Goal: Information Seeking & Learning: Learn about a topic

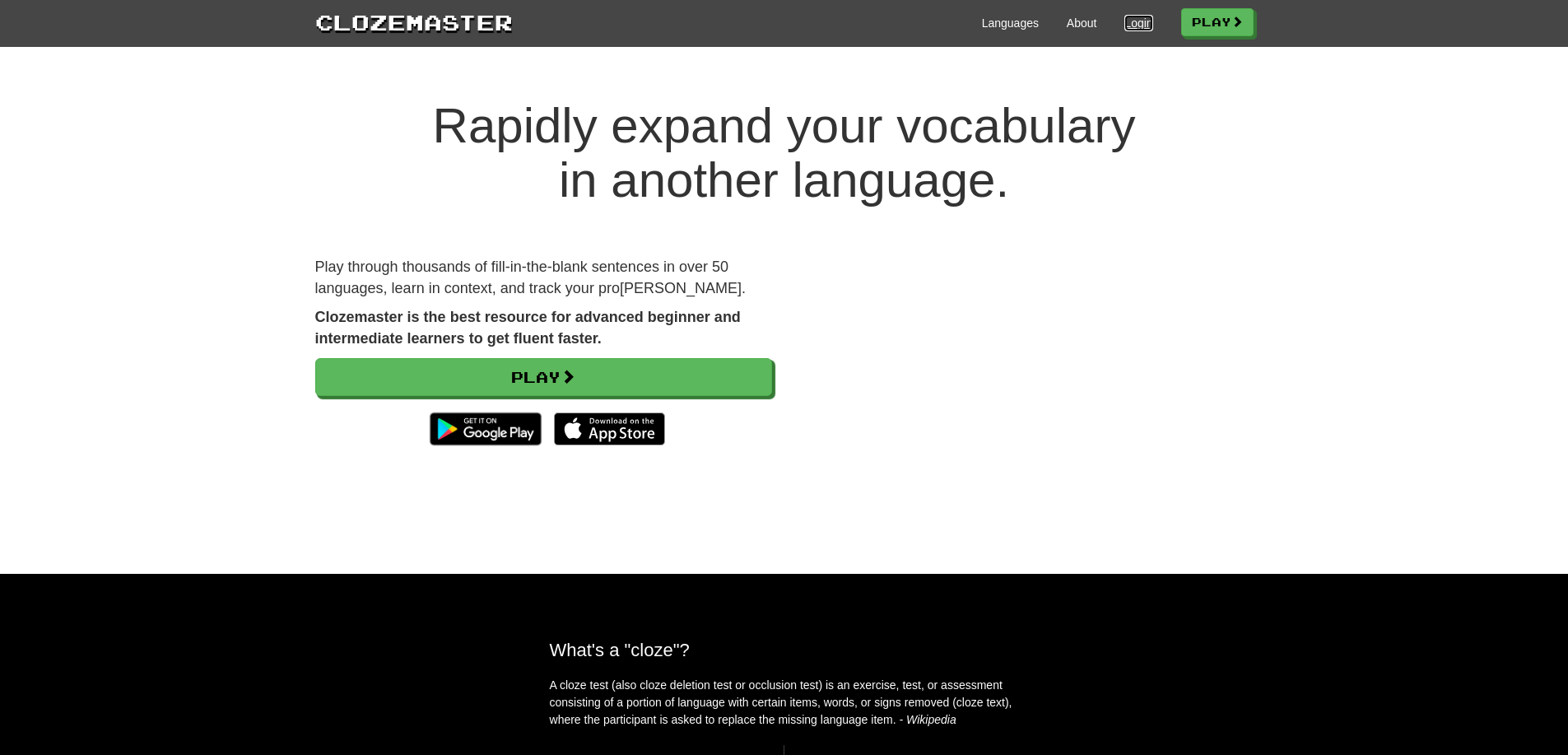
click at [1124, 29] on link "Login" at bounding box center [1138, 23] width 28 height 17
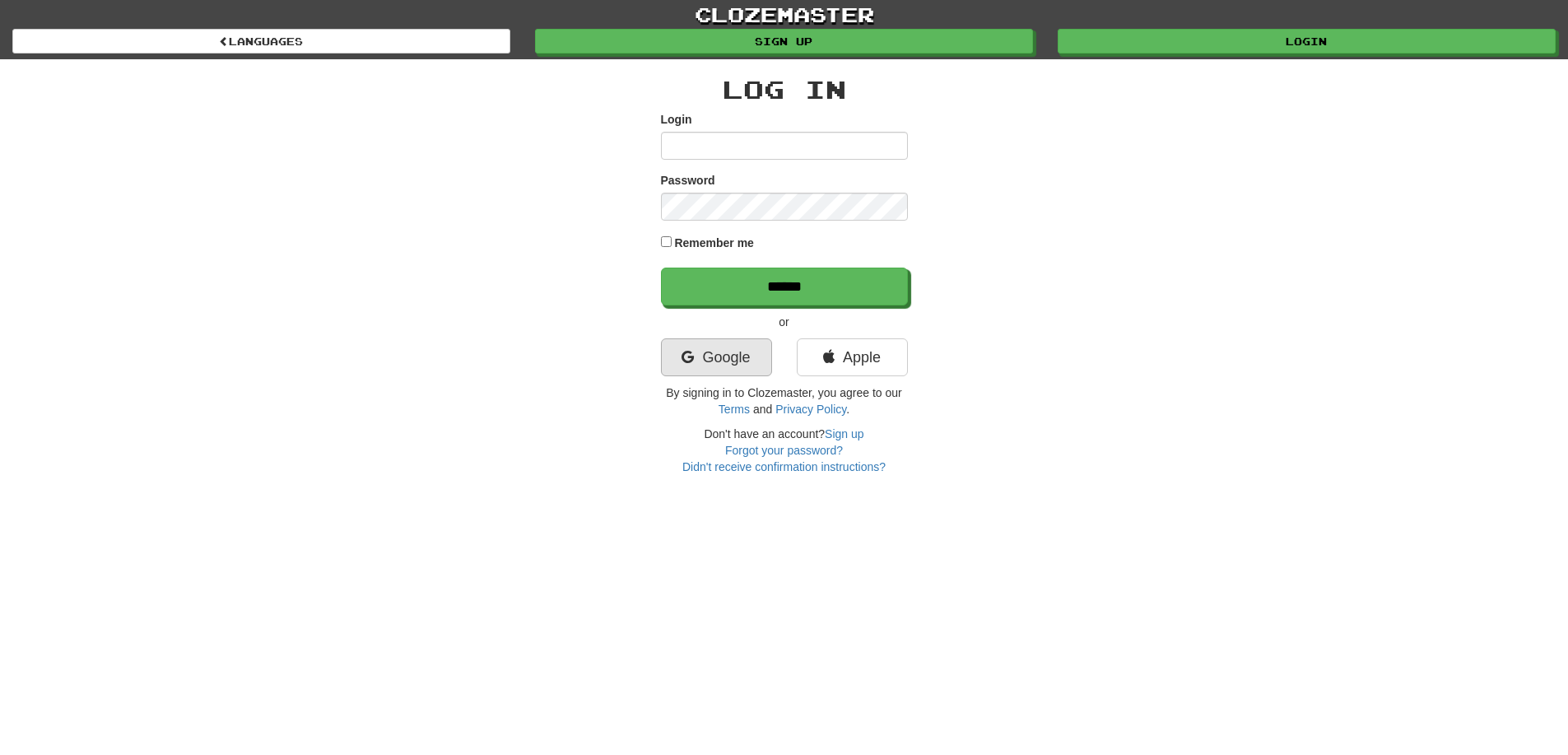
drag, startPoint x: 671, startPoint y: 370, endPoint x: 691, endPoint y: 366, distance: 20.4
click at [687, 368] on div "Google" at bounding box center [716, 361] width 136 height 46
click at [698, 364] on link "Google" at bounding box center [716, 357] width 111 height 38
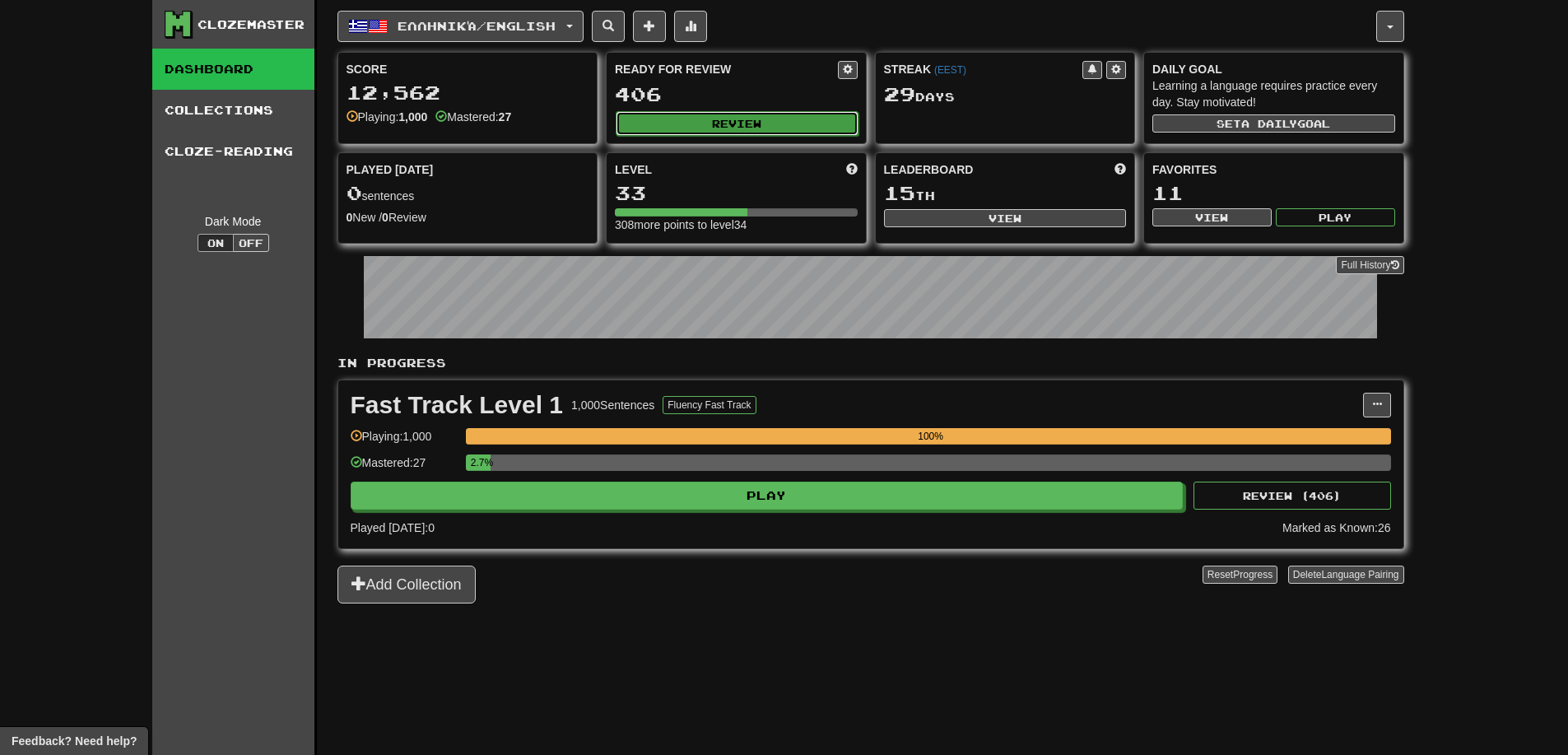
click at [653, 118] on button "Review" at bounding box center [736, 123] width 243 height 25
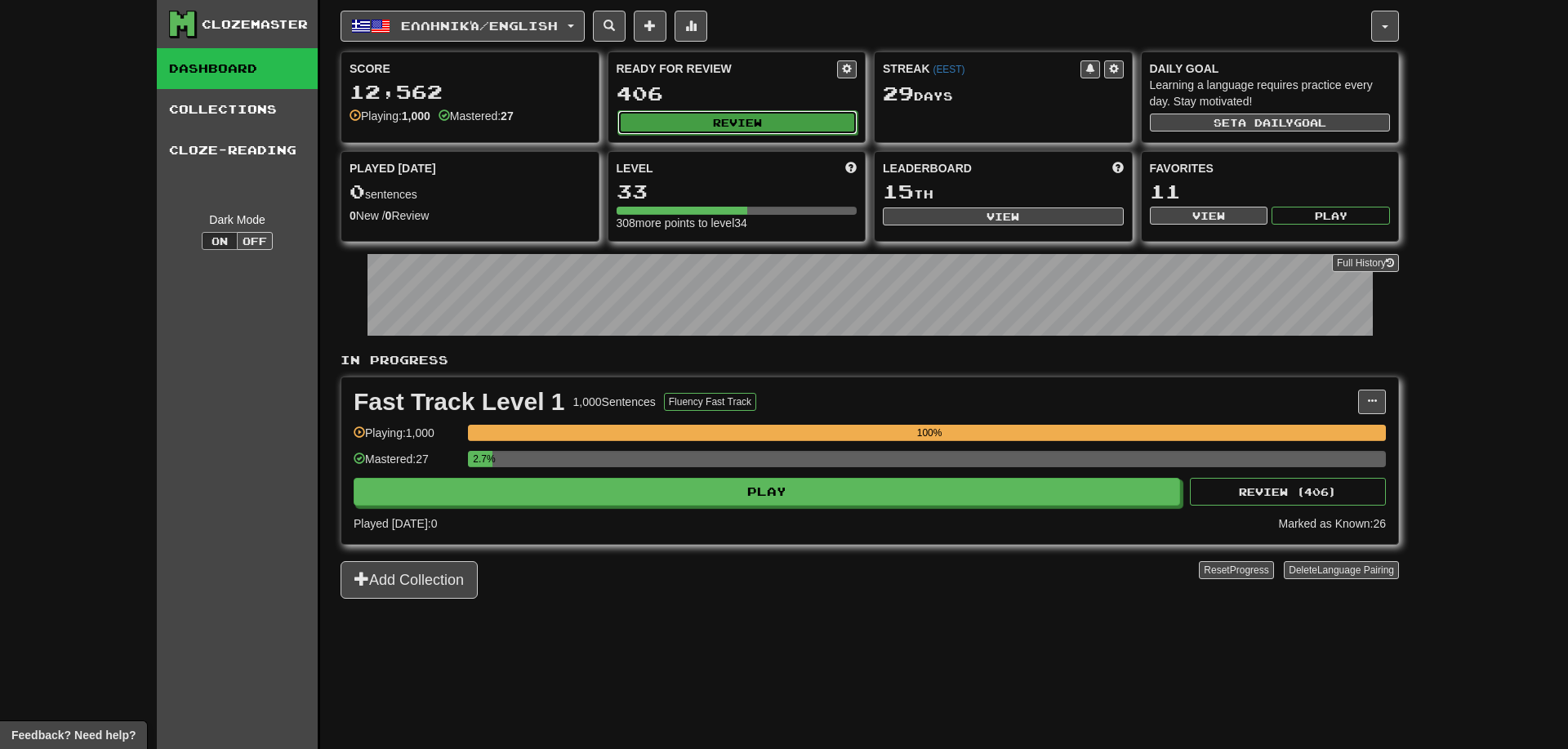
select select "**"
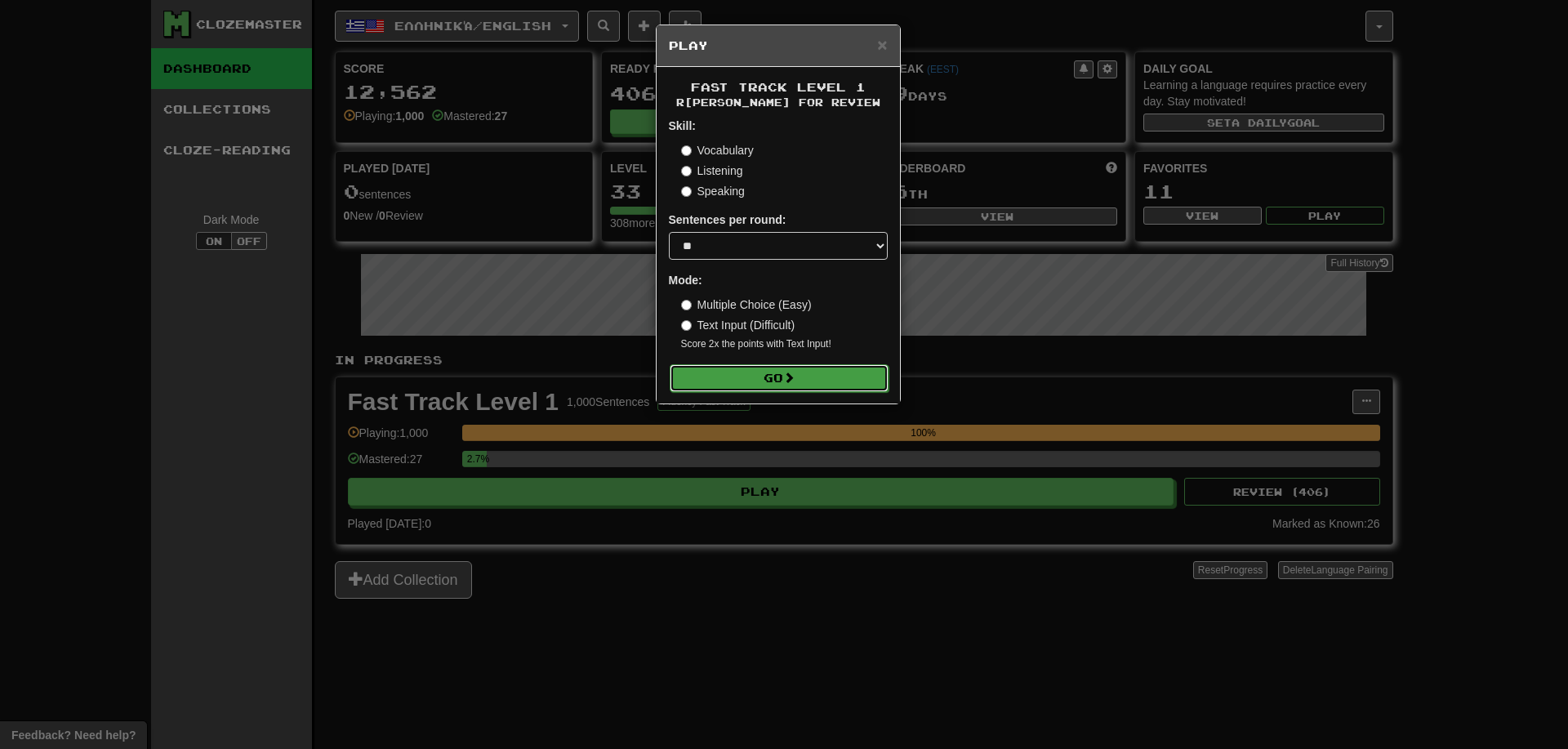
click at [808, 371] on button "Go" at bounding box center [779, 378] width 218 height 28
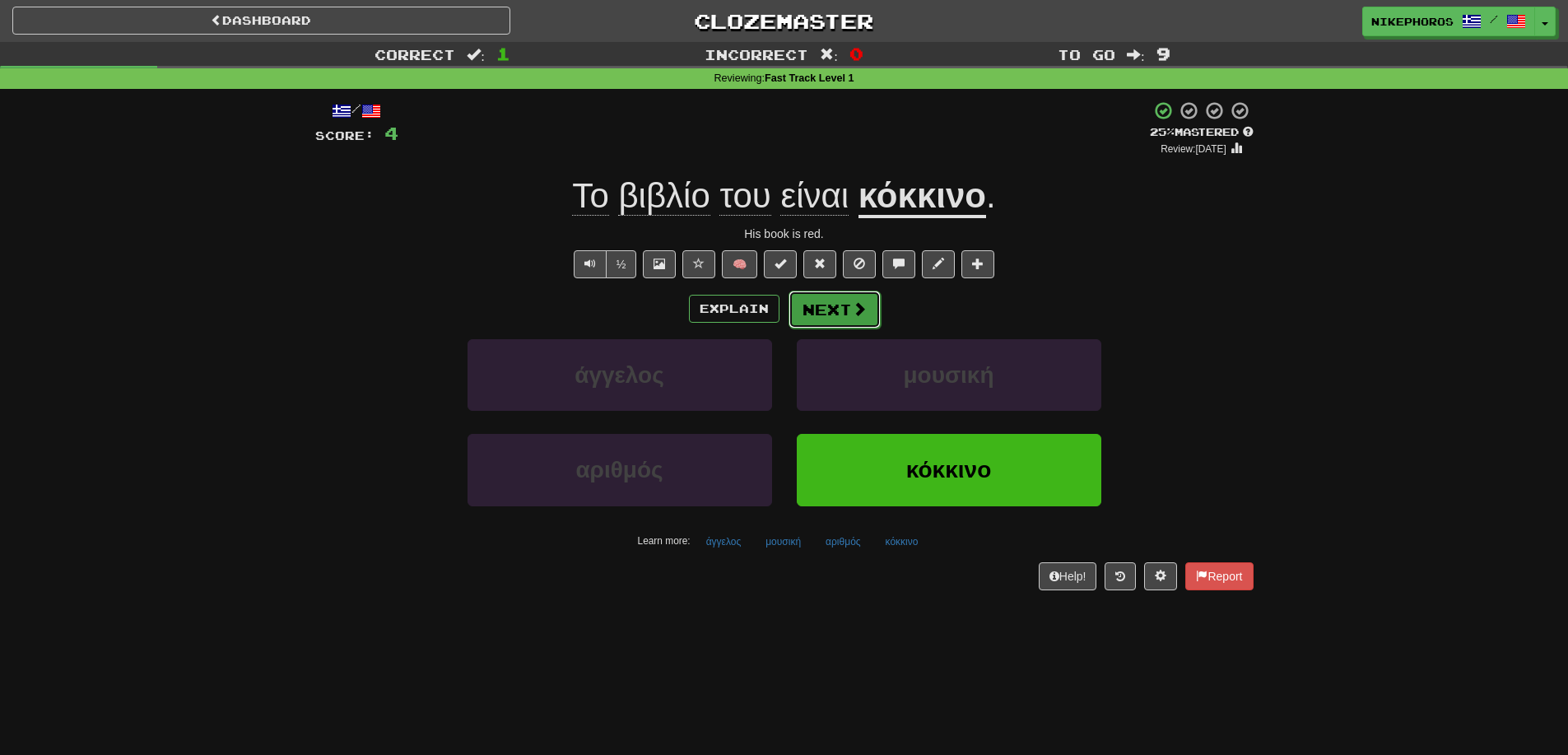
click at [858, 309] on span at bounding box center [859, 309] width 15 height 15
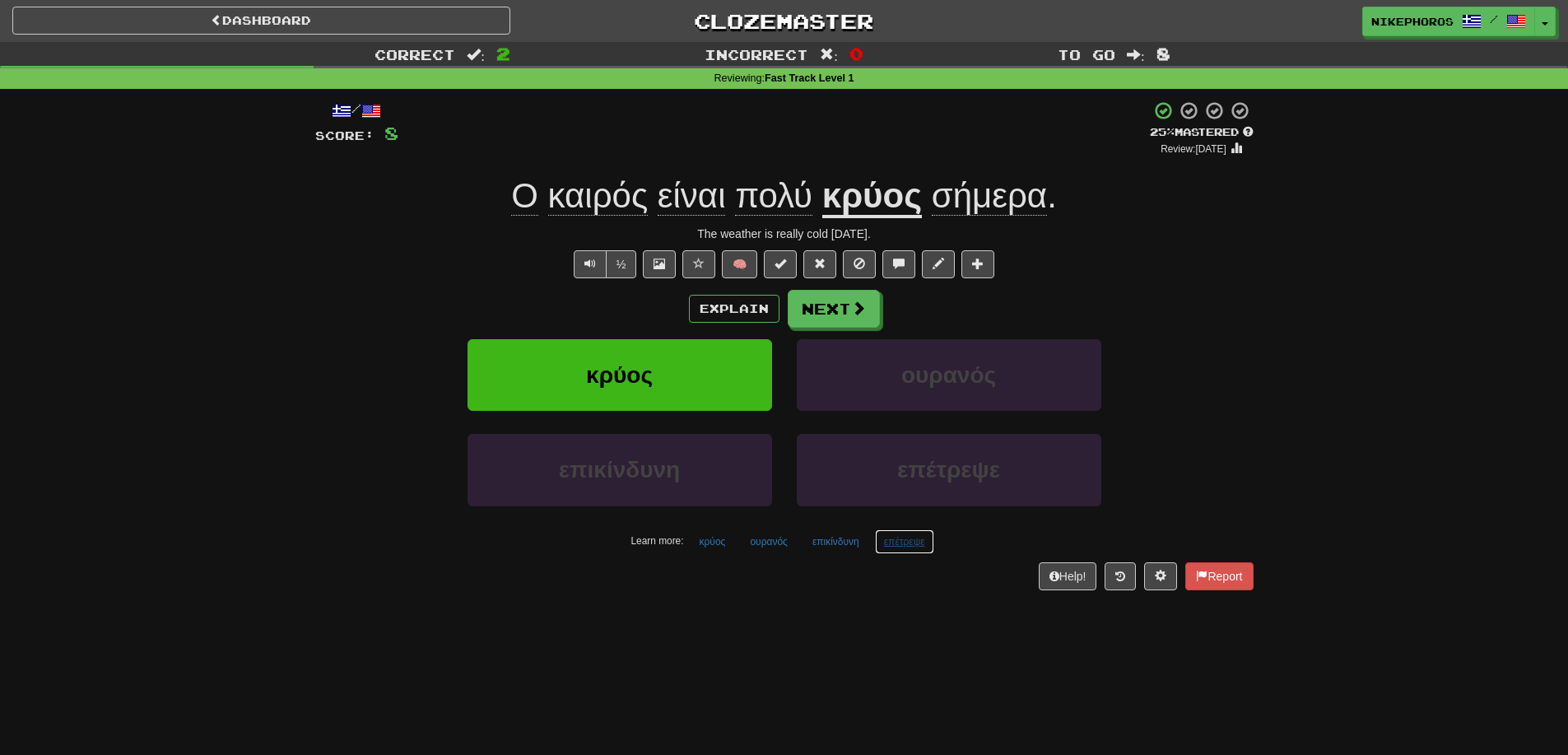
click at [930, 548] on button "επέτρεψε" at bounding box center [904, 542] width 59 height 25
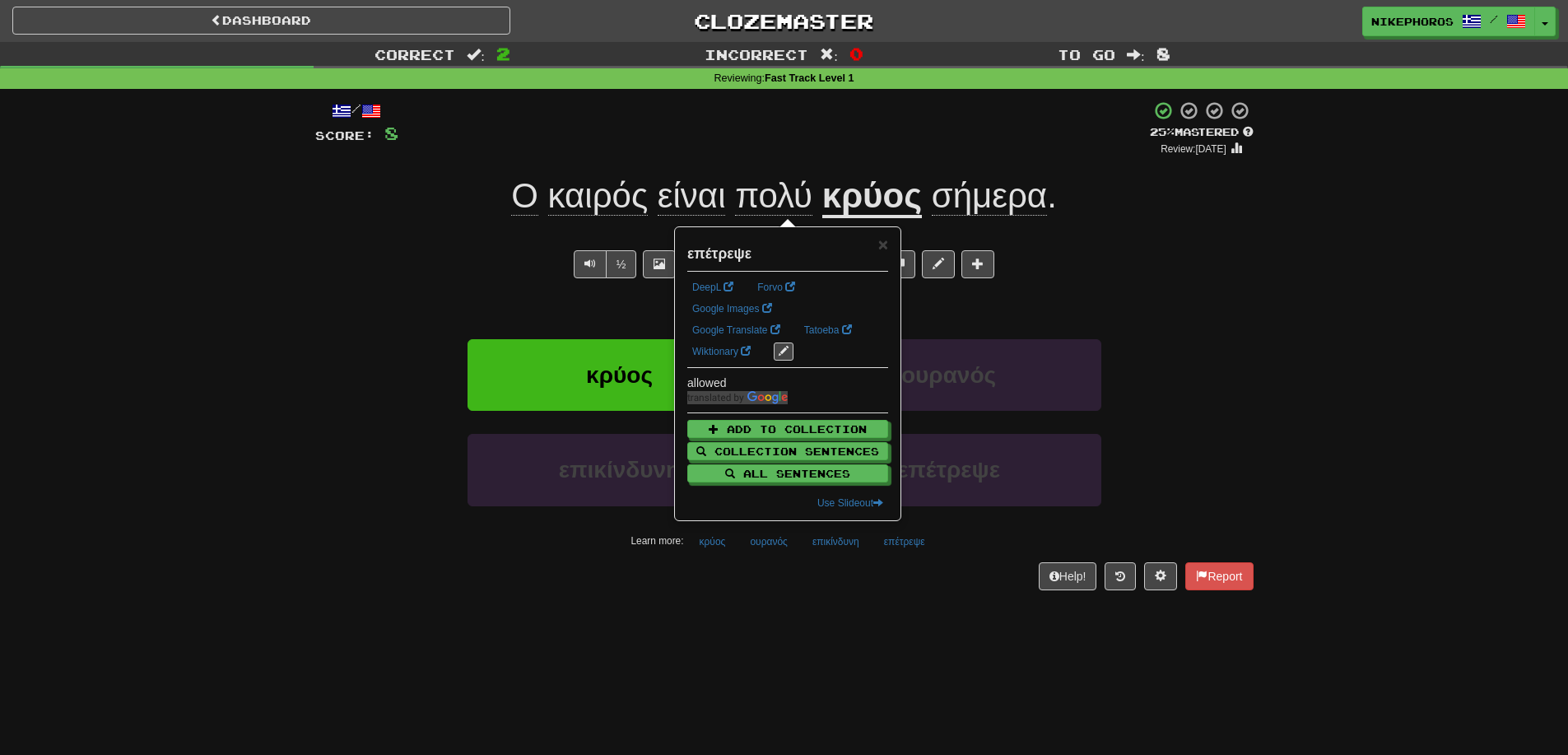
click at [936, 616] on div "Dashboard Clozemaster Nikephoros / Toggle Dropdown Dashboard Leaderboard Activi…" at bounding box center [784, 377] width 1568 height 755
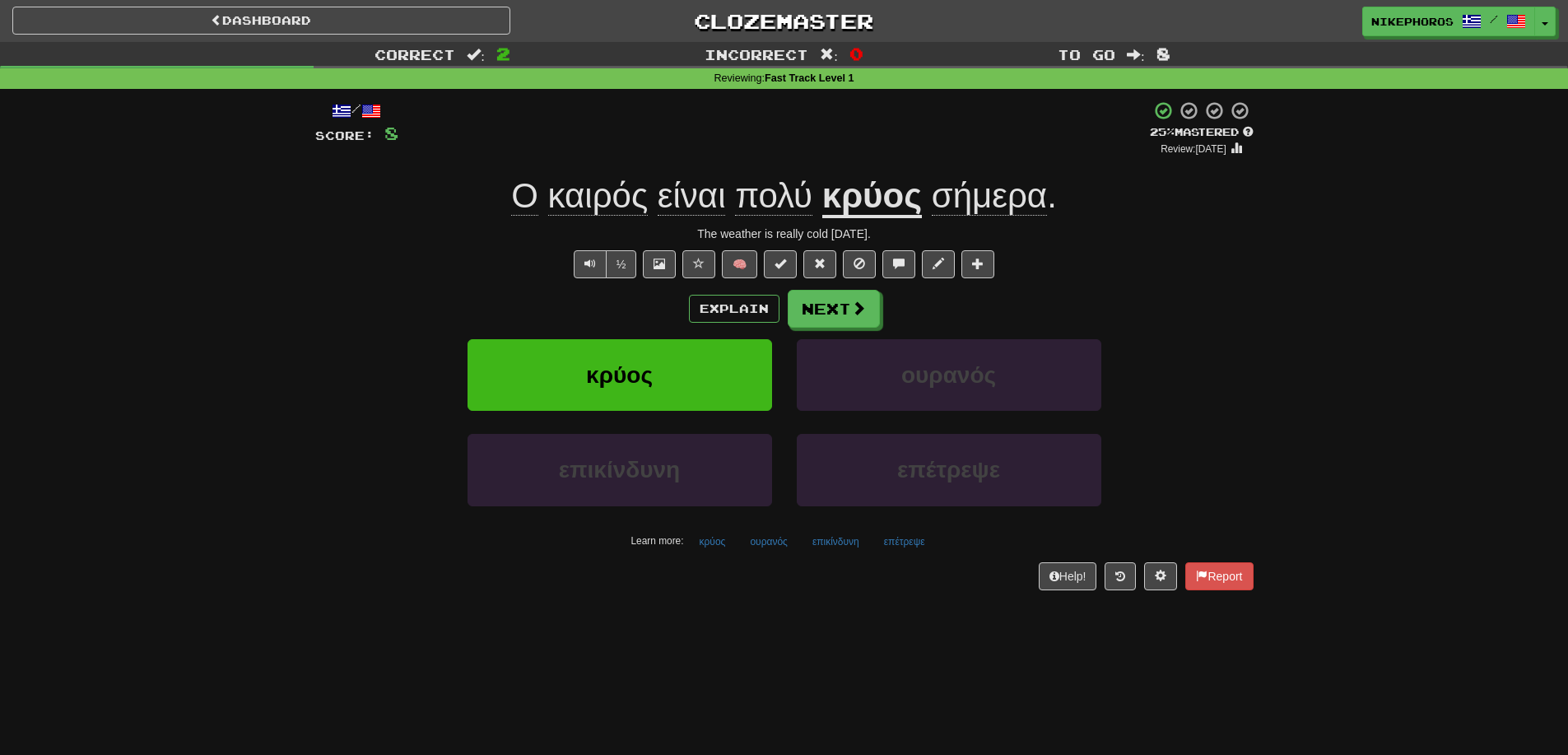
click at [703, 681] on div "Dashboard Clozemaster Nikephoros / Toggle Dropdown Dashboard Leaderboard Activi…" at bounding box center [784, 377] width 1568 height 755
click at [822, 537] on button "επικίνδυνη" at bounding box center [836, 542] width 65 height 25
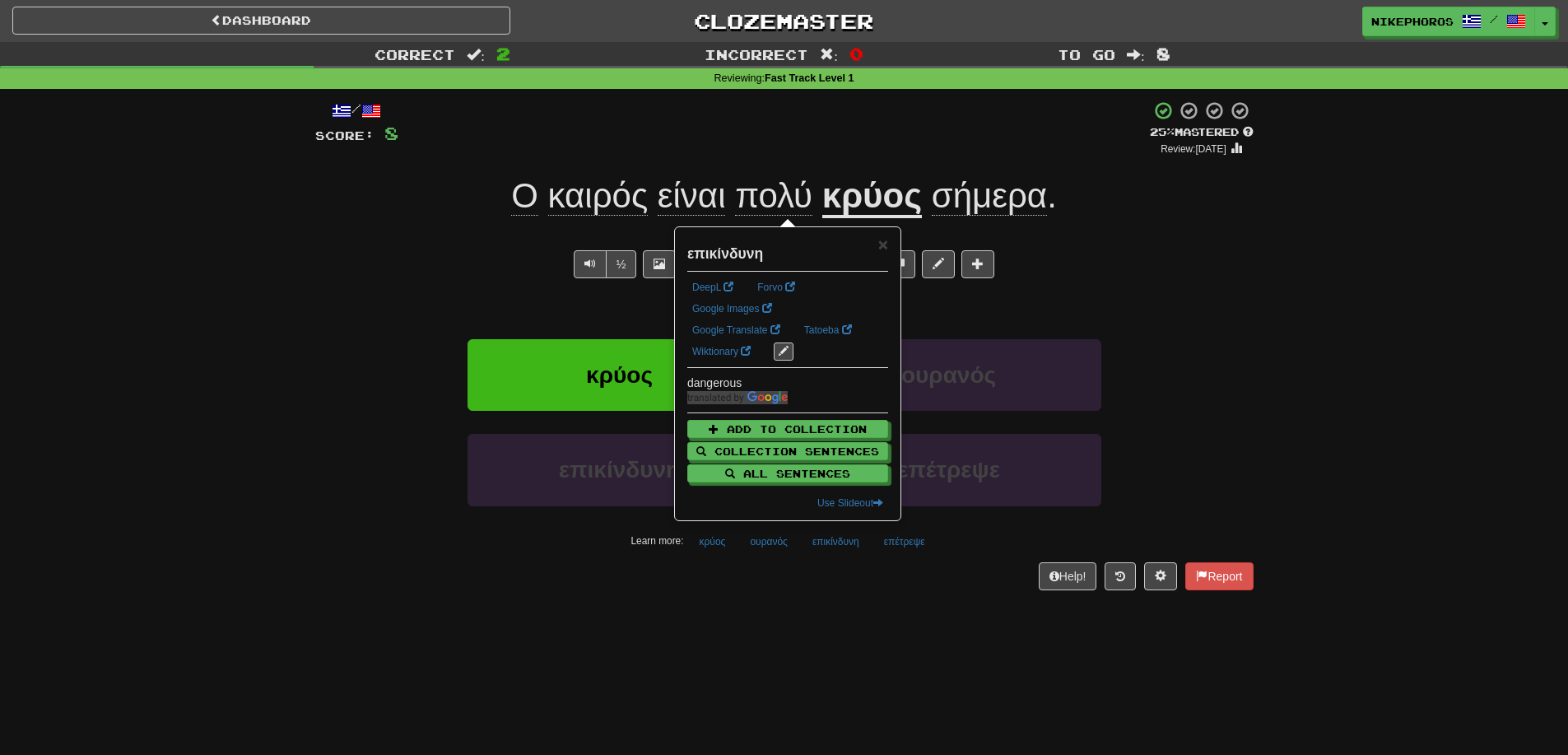
click at [844, 626] on div "Dashboard Clozemaster Nikephoros / Toggle Dropdown Dashboard Leaderboard Activi…" at bounding box center [784, 377] width 1568 height 755
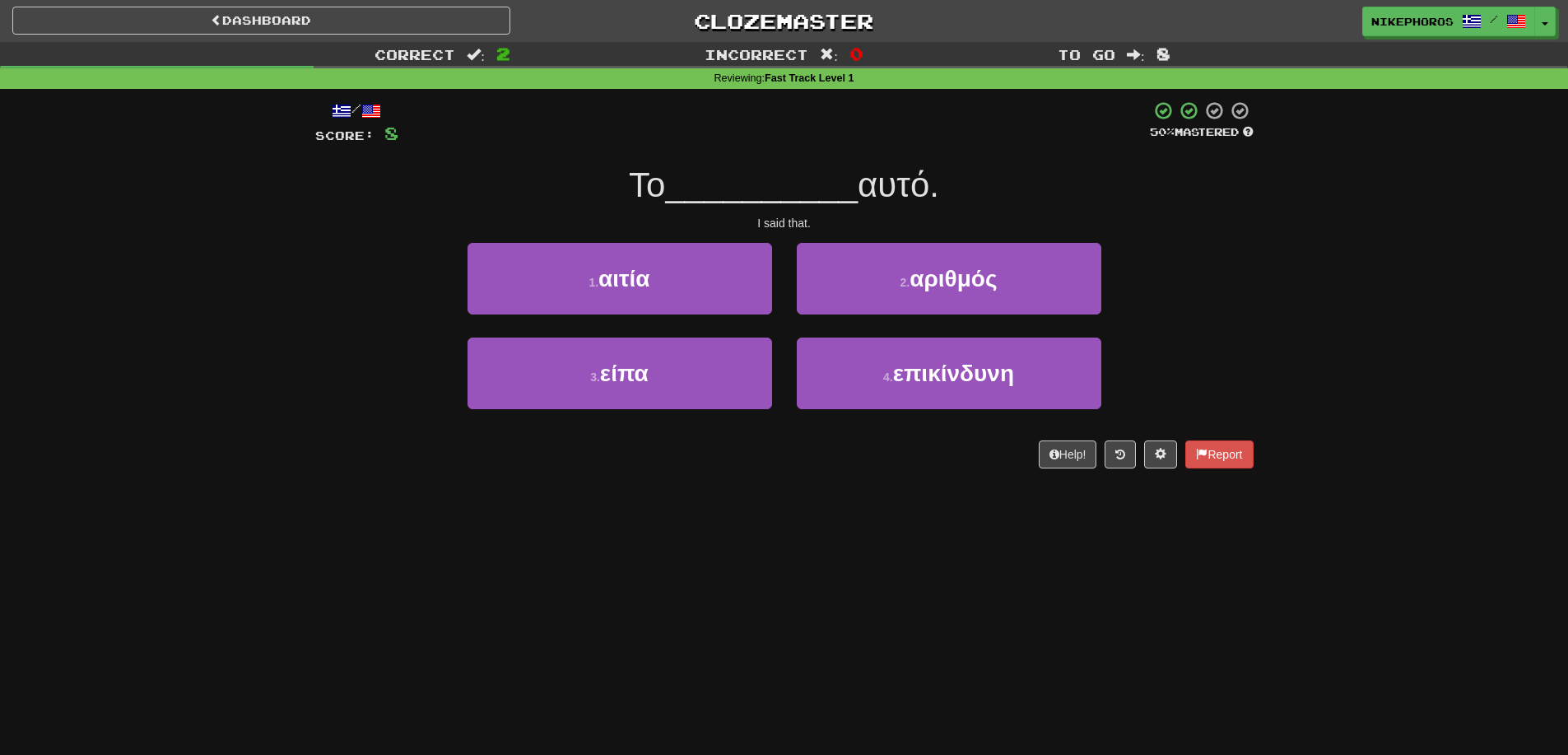
click at [1112, 437] on div "/ Score: 8 50 % Mastered Το __________ αυτό. I said that. 1 . αιτία 2 . αριθμός…" at bounding box center [784, 284] width 938 height 368
click at [1117, 440] on div "/ Score: 8 50 % Mastered Το __________ αυτό. I said that. 1 . αιτία 2 . αριθμός…" at bounding box center [784, 284] width 938 height 368
click at [1118, 442] on button at bounding box center [1119, 455] width 31 height 28
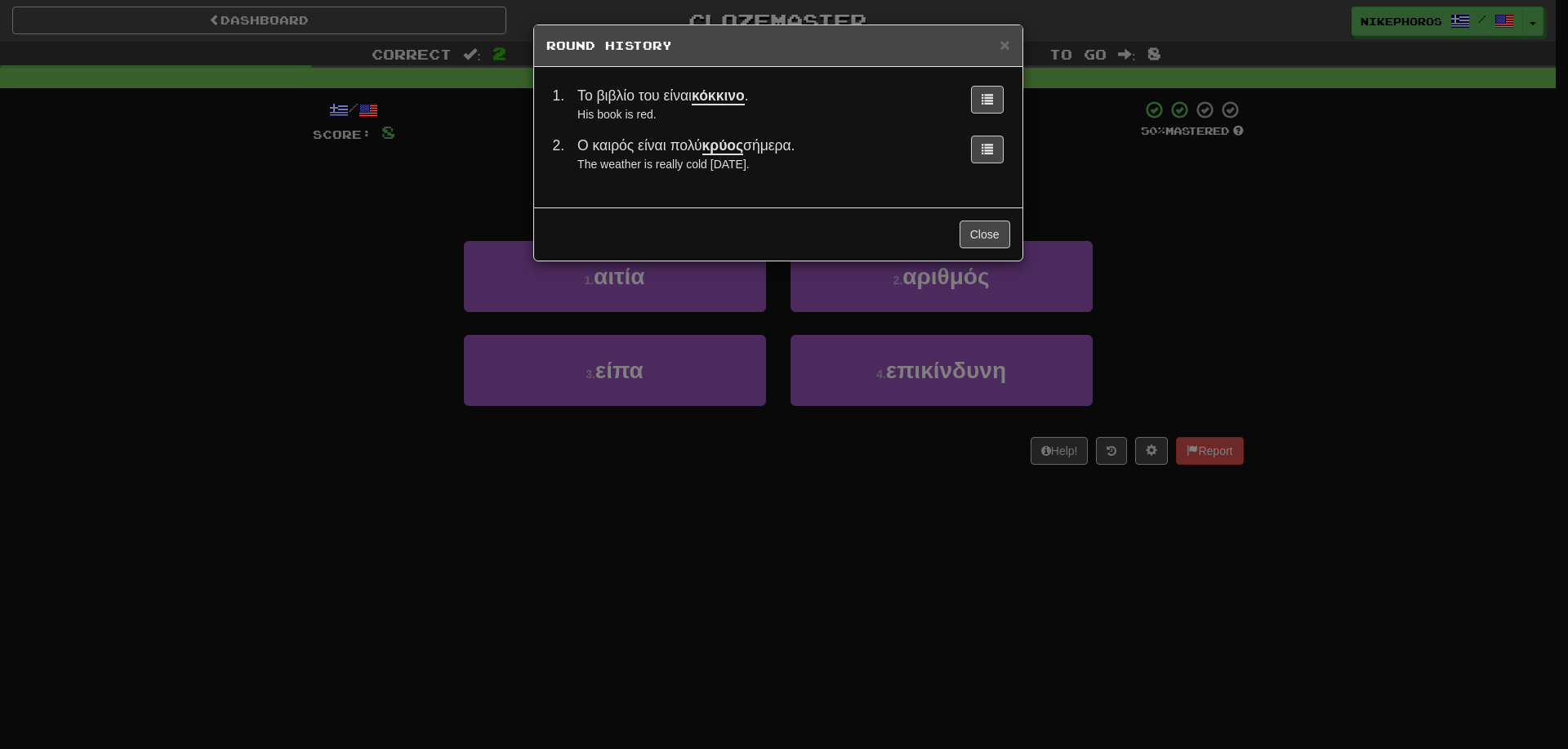
click at [1212, 296] on div "× Round History 1 . Το βιβλίο του είναι κόκκινο . His book is red. 2 . Ο καιρός…" at bounding box center [784, 374] width 1568 height 749
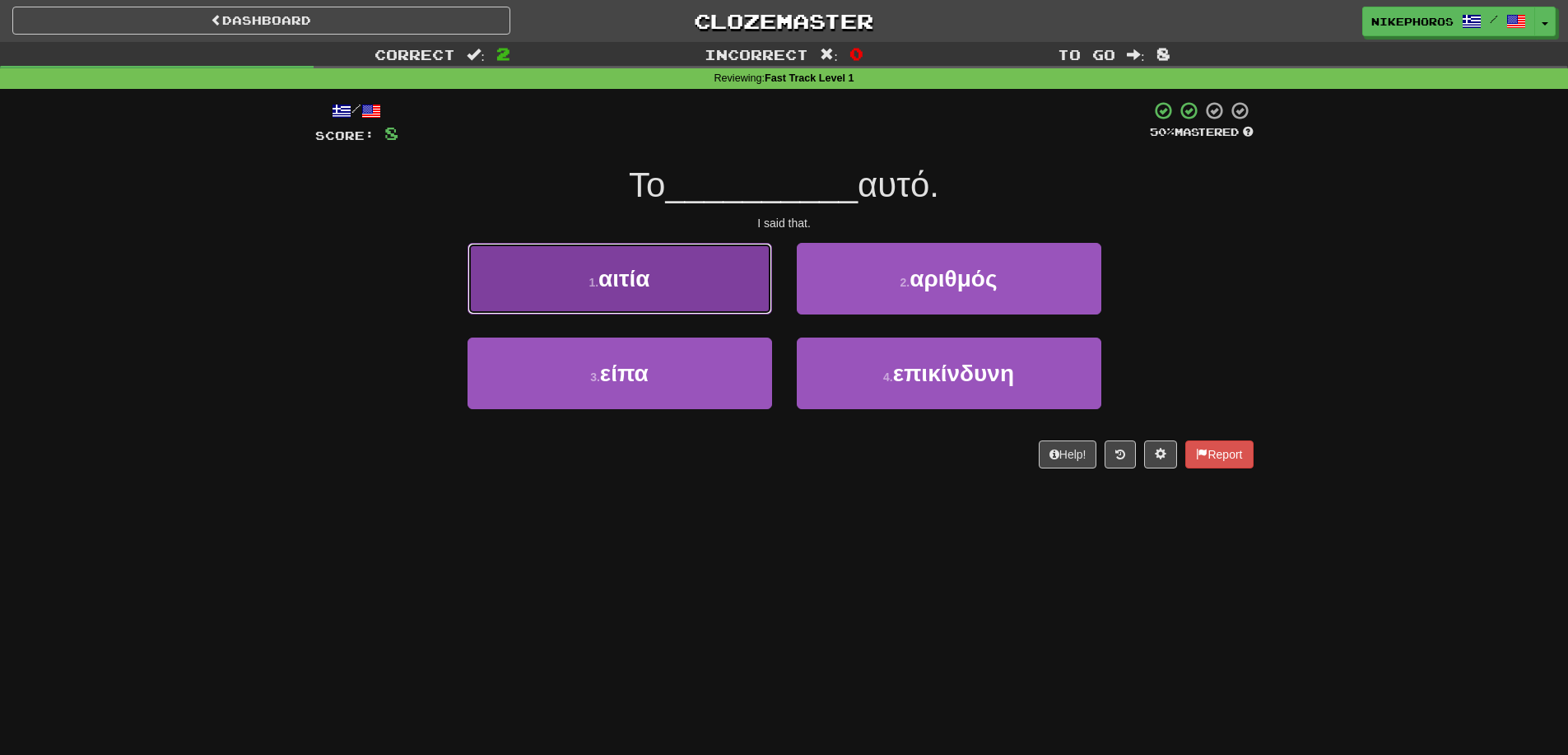
click at [711, 289] on button "1 . αιτία" at bounding box center [620, 279] width 304 height 72
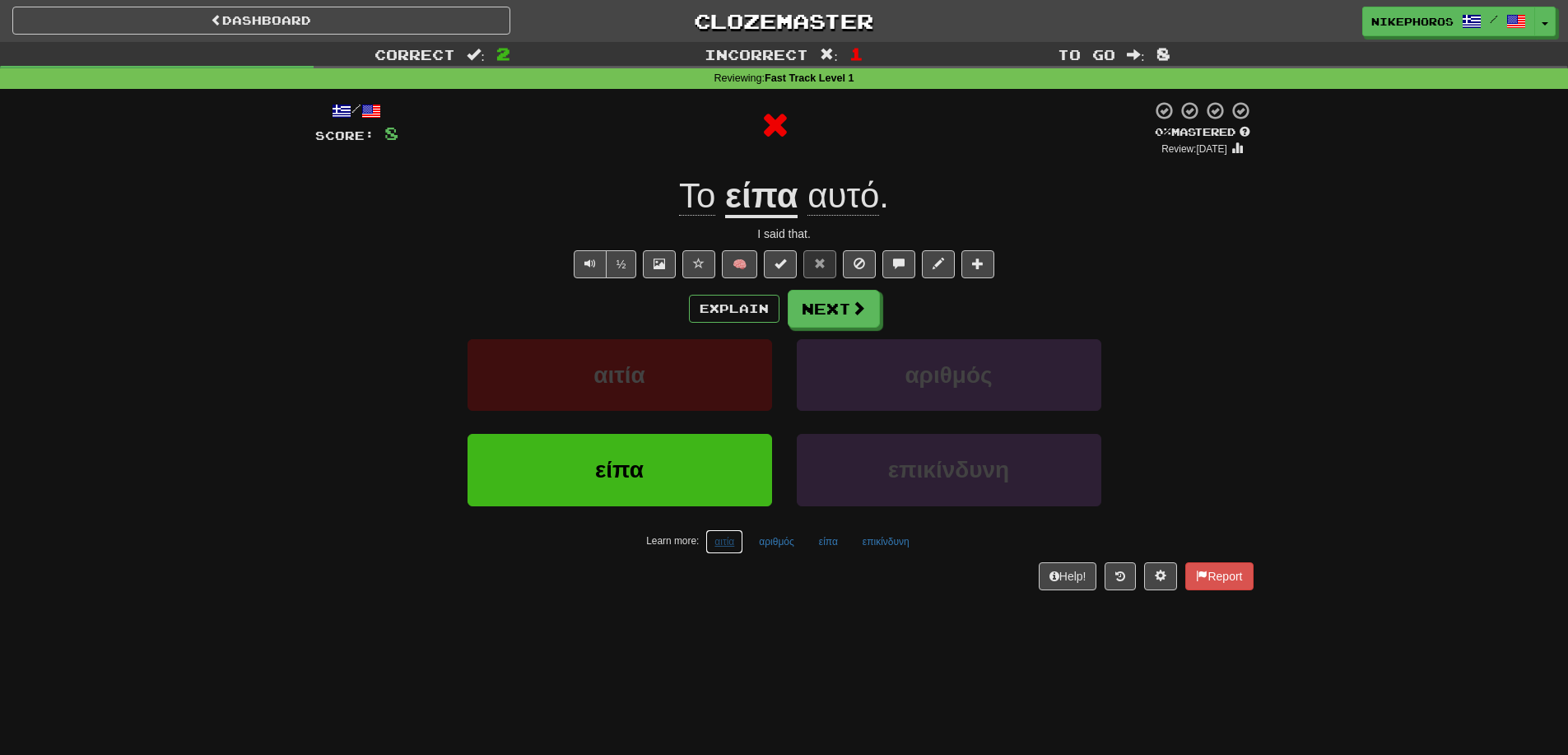
click at [730, 531] on button "αιτία" at bounding box center [724, 542] width 38 height 25
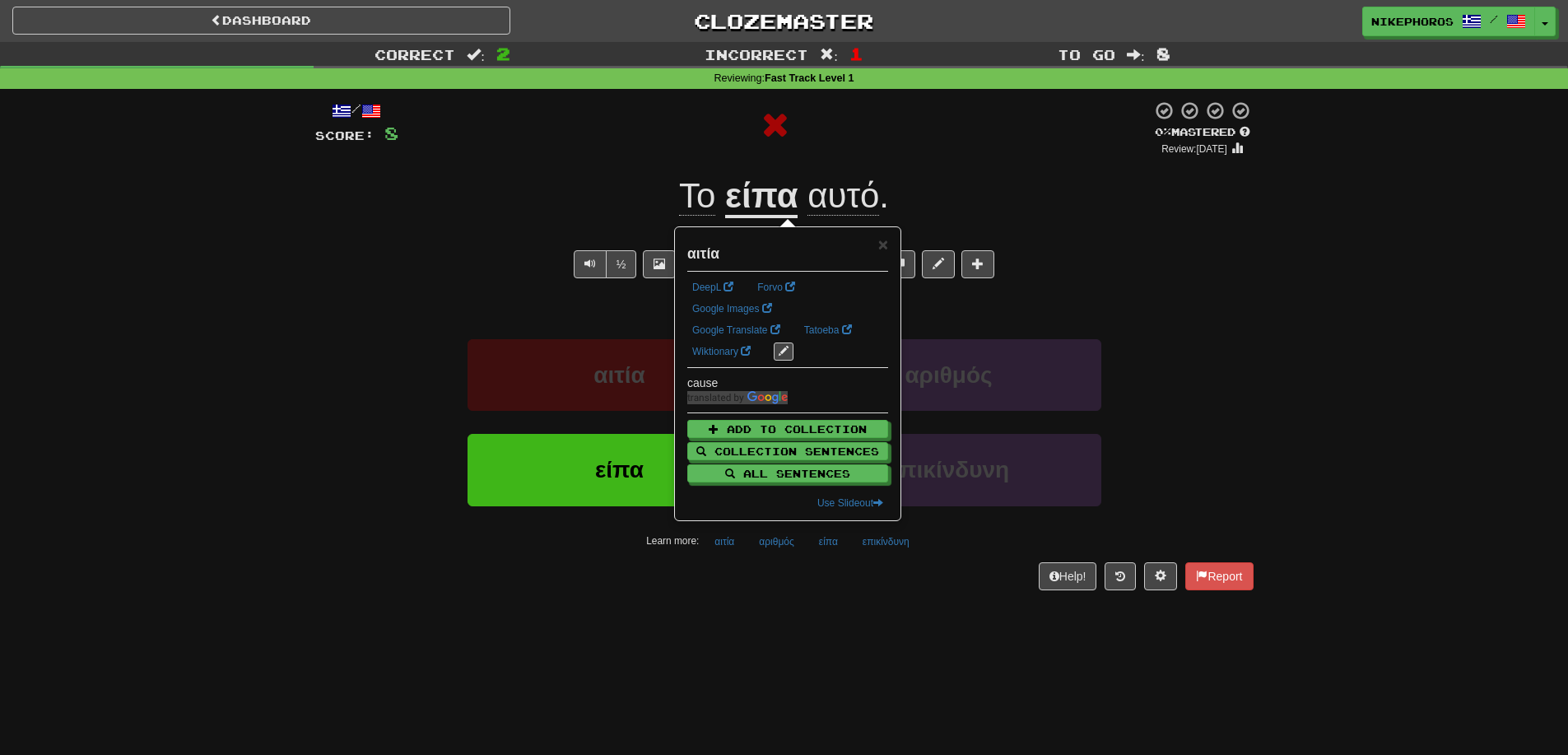
click at [728, 588] on div "Help! Report" at bounding box center [784, 576] width 938 height 28
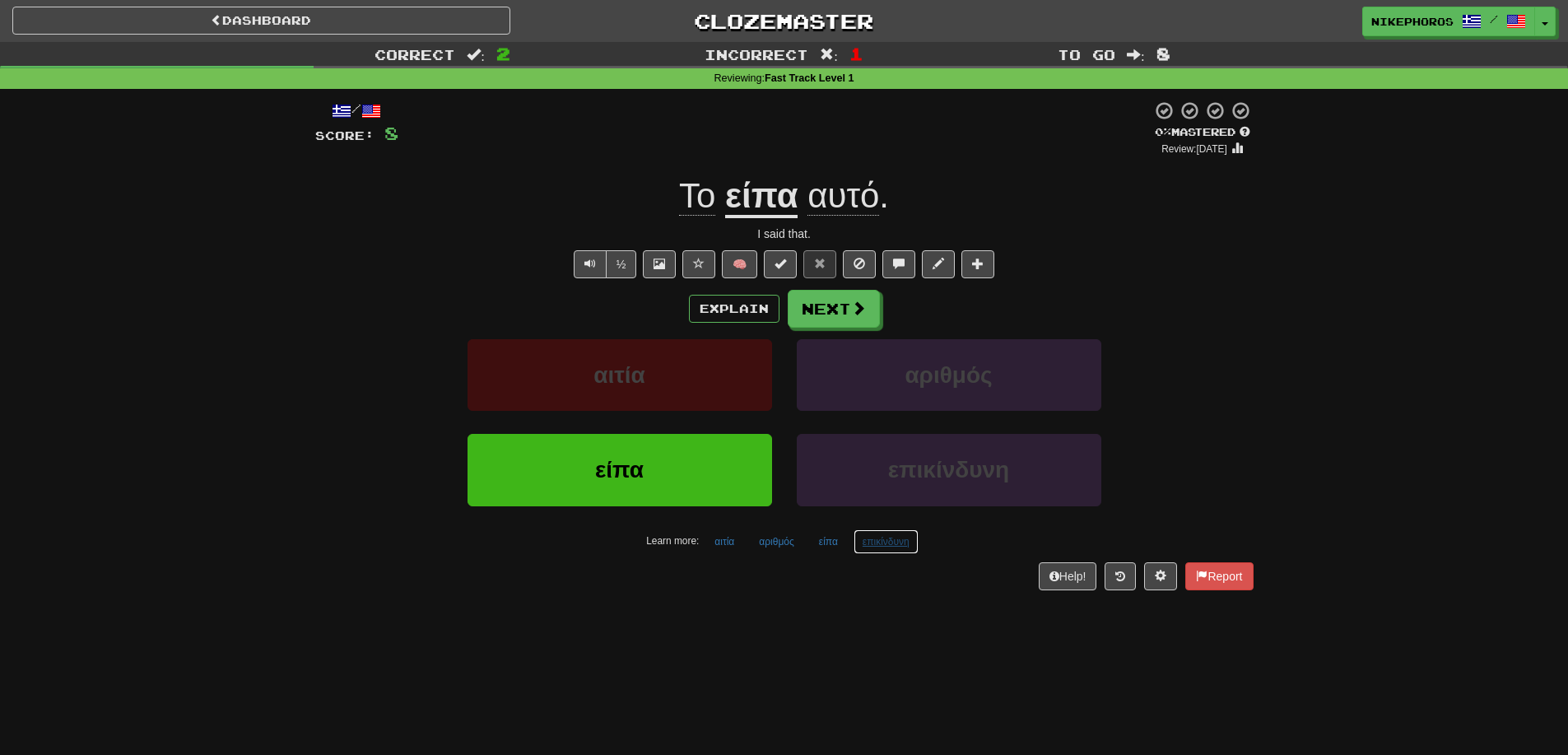
click at [882, 541] on button "επικίνδυνη" at bounding box center [886, 542] width 65 height 25
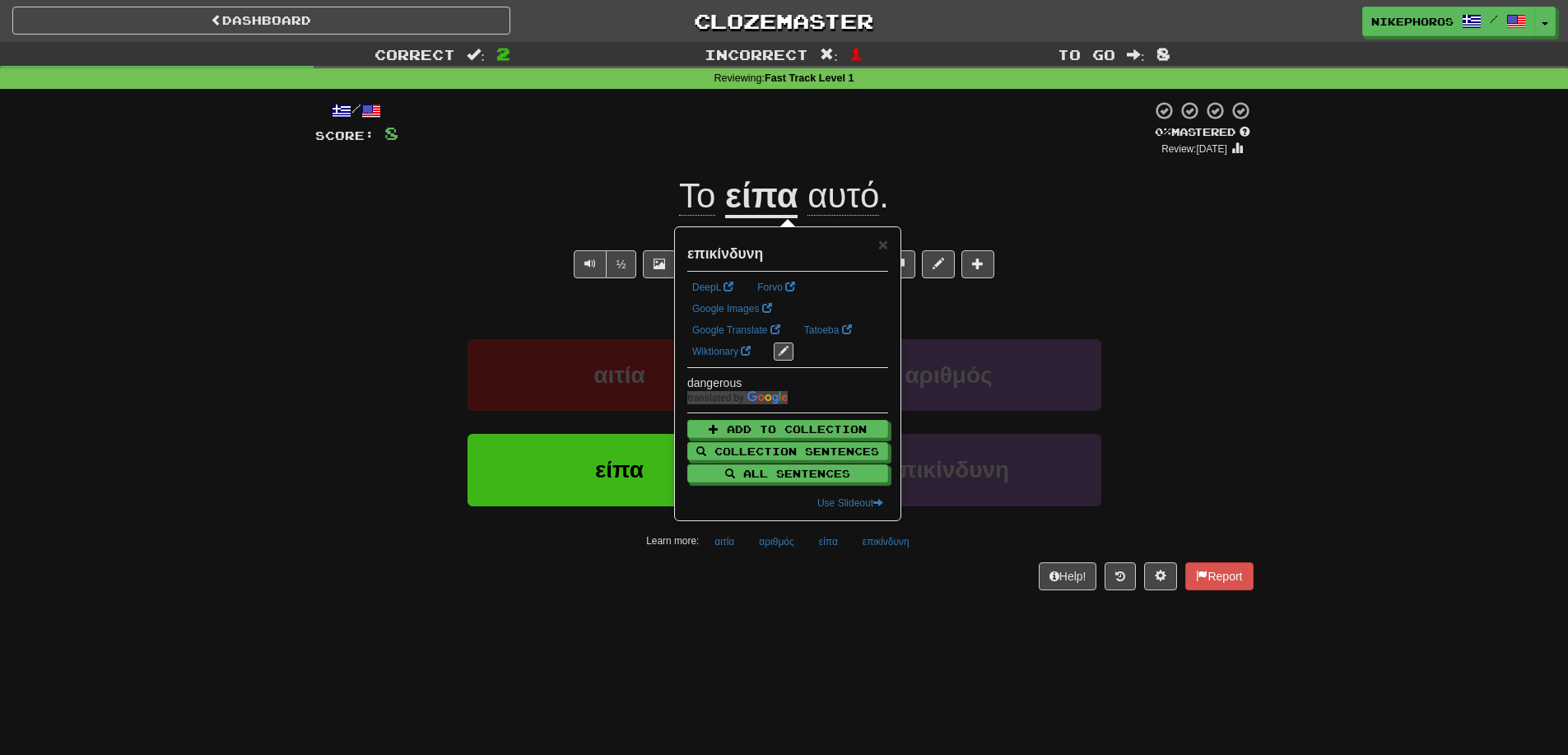
click at [864, 634] on div "Dashboard Clozemaster Nikephoros / Toggle Dropdown Dashboard Leaderboard Activi…" at bounding box center [784, 377] width 1568 height 755
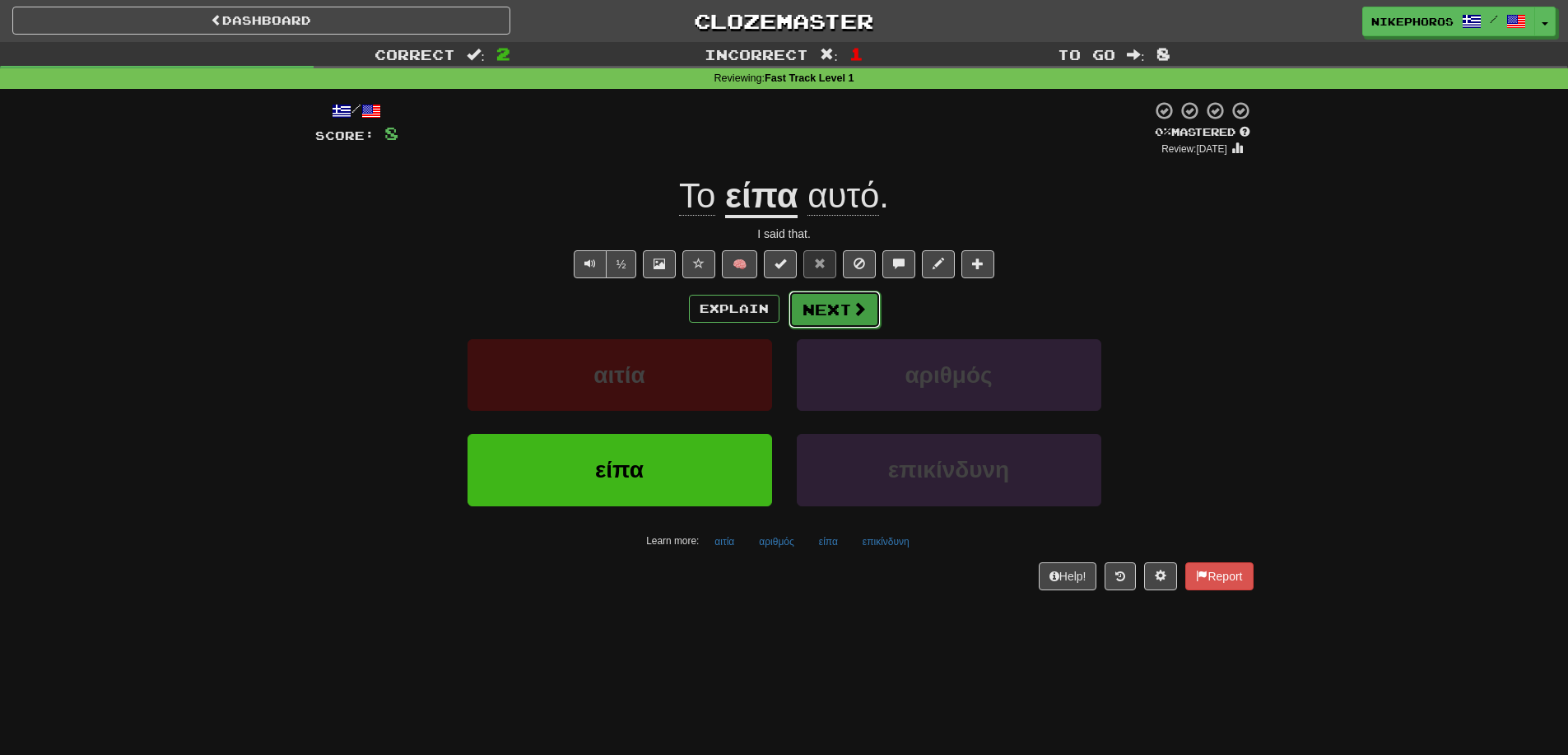
click at [852, 314] on span at bounding box center [859, 309] width 15 height 15
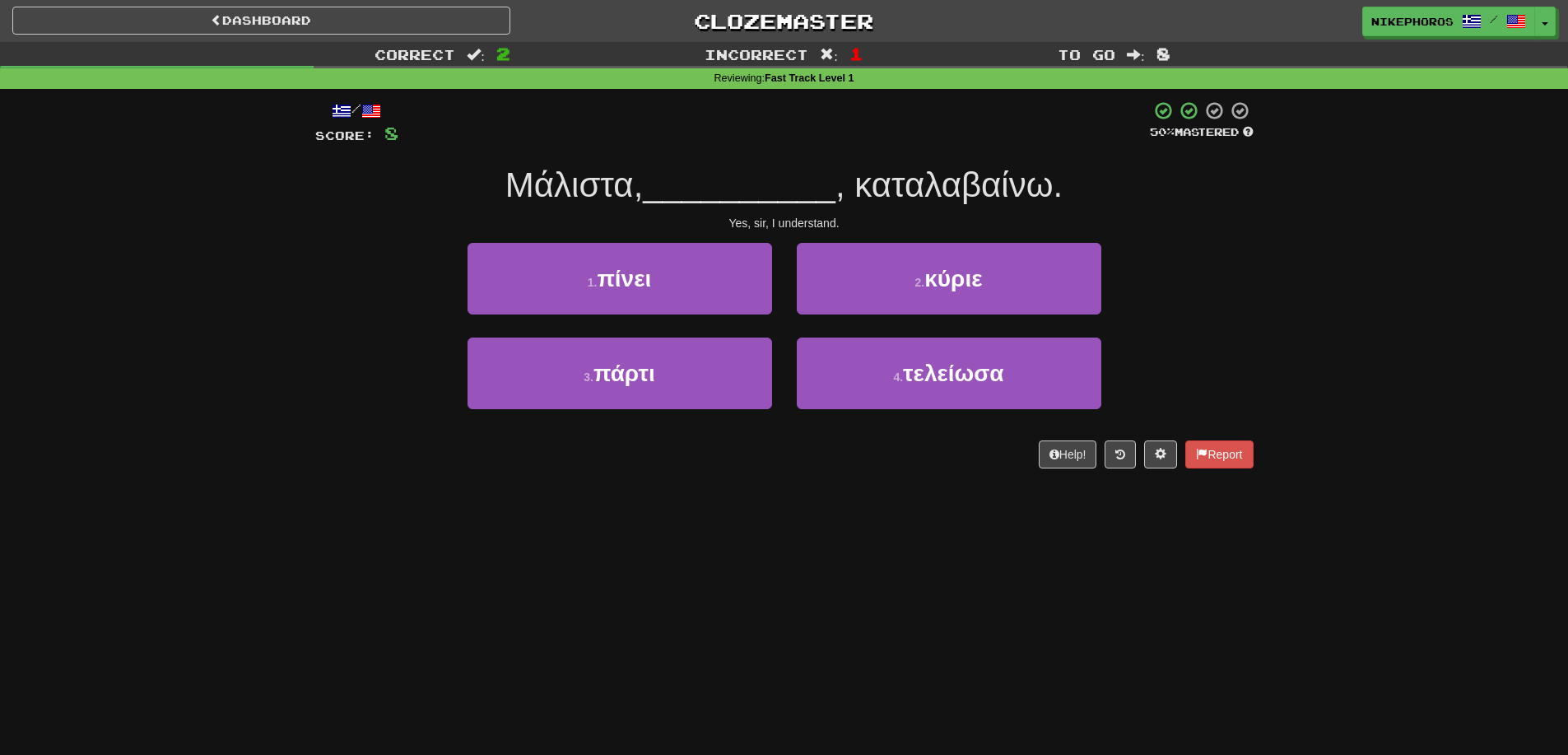
click at [677, 201] on span "__________" at bounding box center [739, 184] width 193 height 38
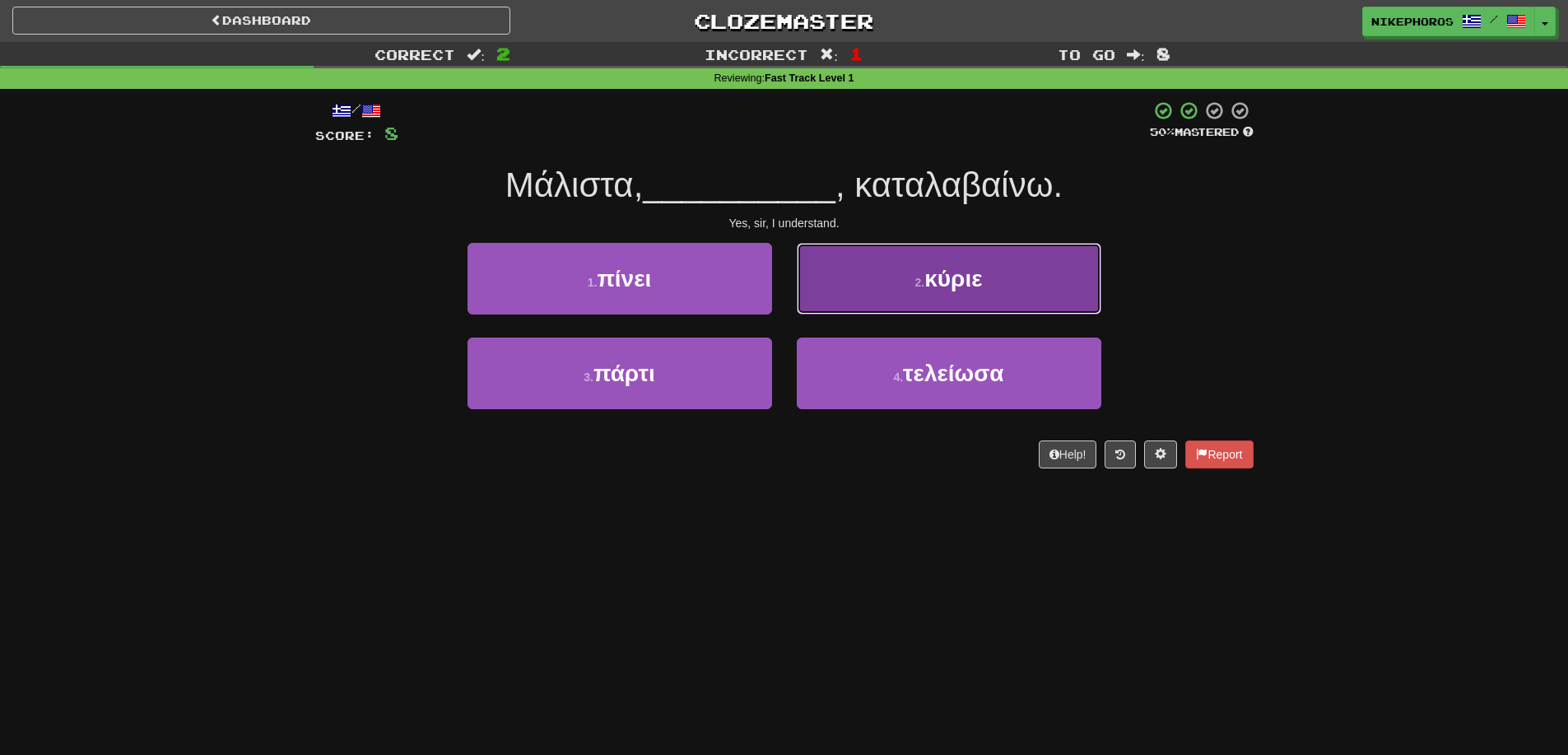
click at [996, 281] on button "2 . κύριε" at bounding box center [948, 279] width 304 height 72
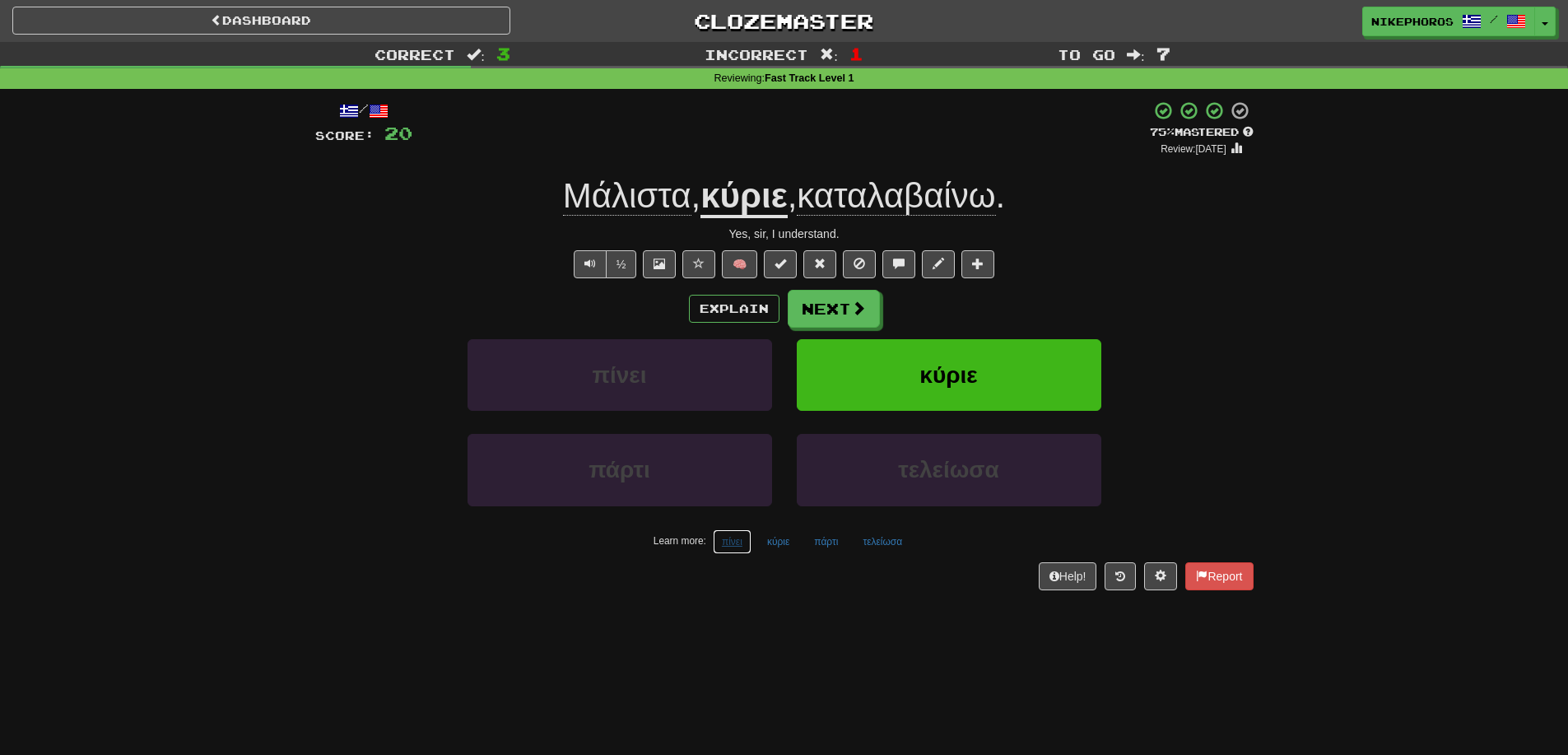
click at [740, 547] on button "πίνει" at bounding box center [732, 542] width 38 height 25
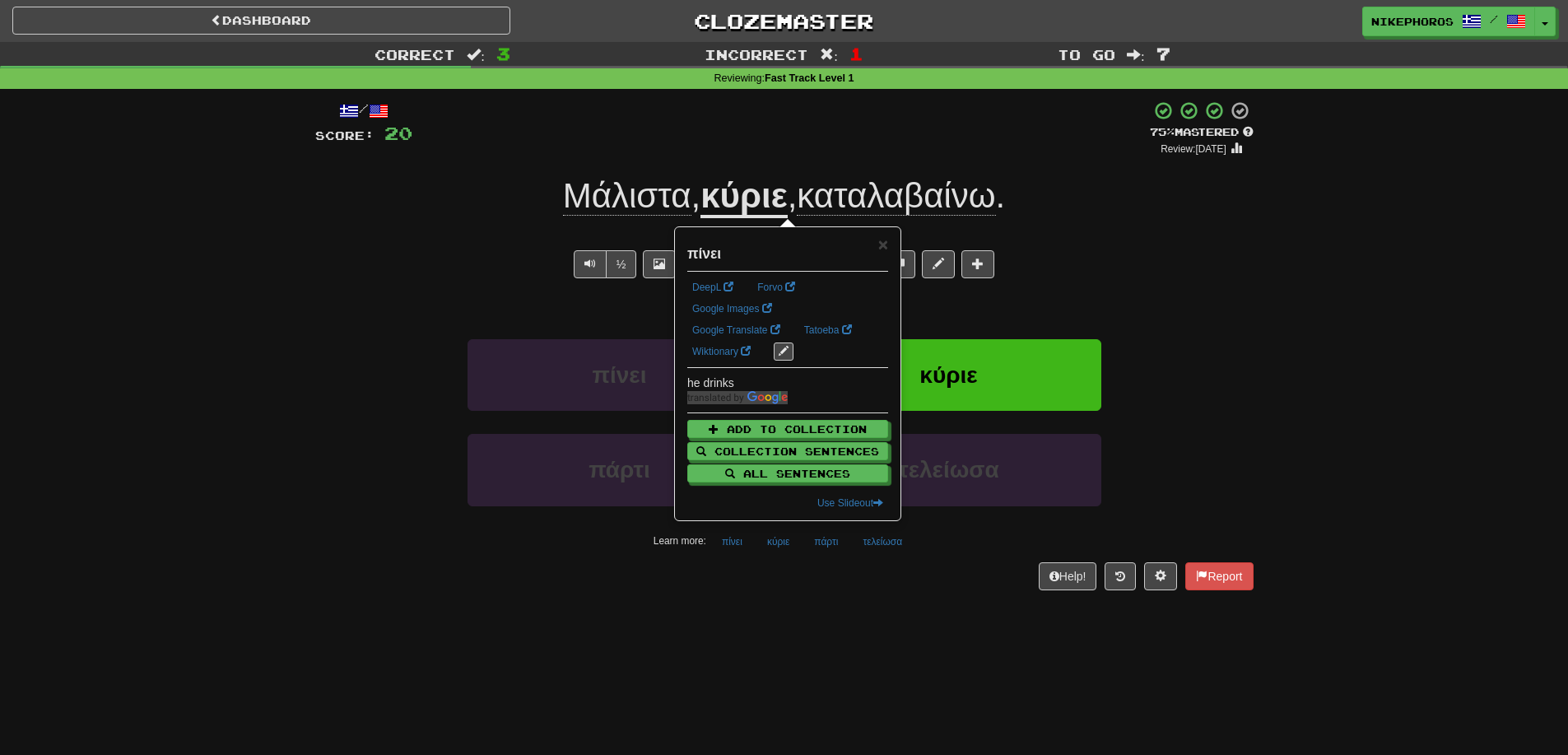
click at [730, 588] on div "Help! Report" at bounding box center [784, 576] width 938 height 28
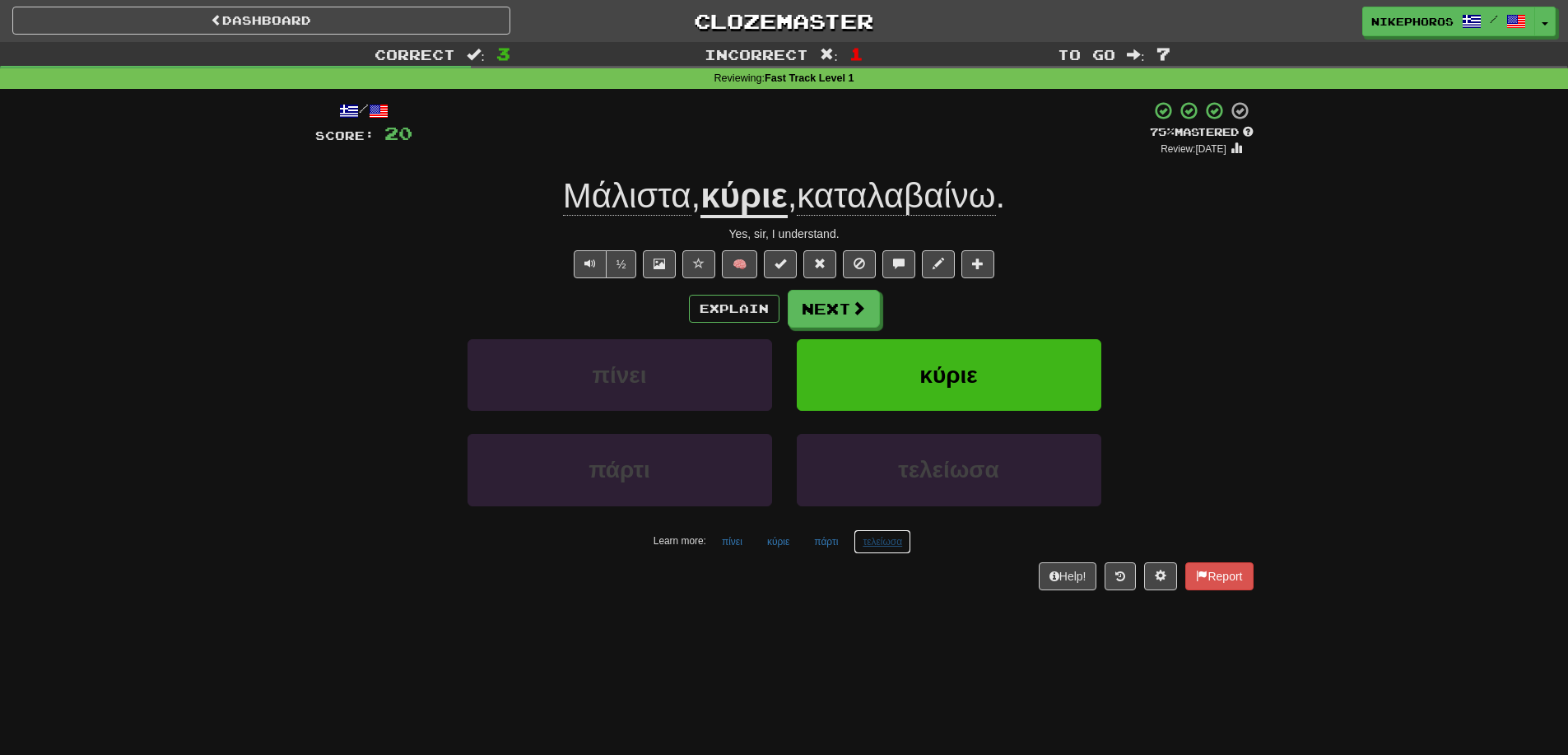
click at [885, 541] on button "τελείωσα" at bounding box center [882, 542] width 58 height 25
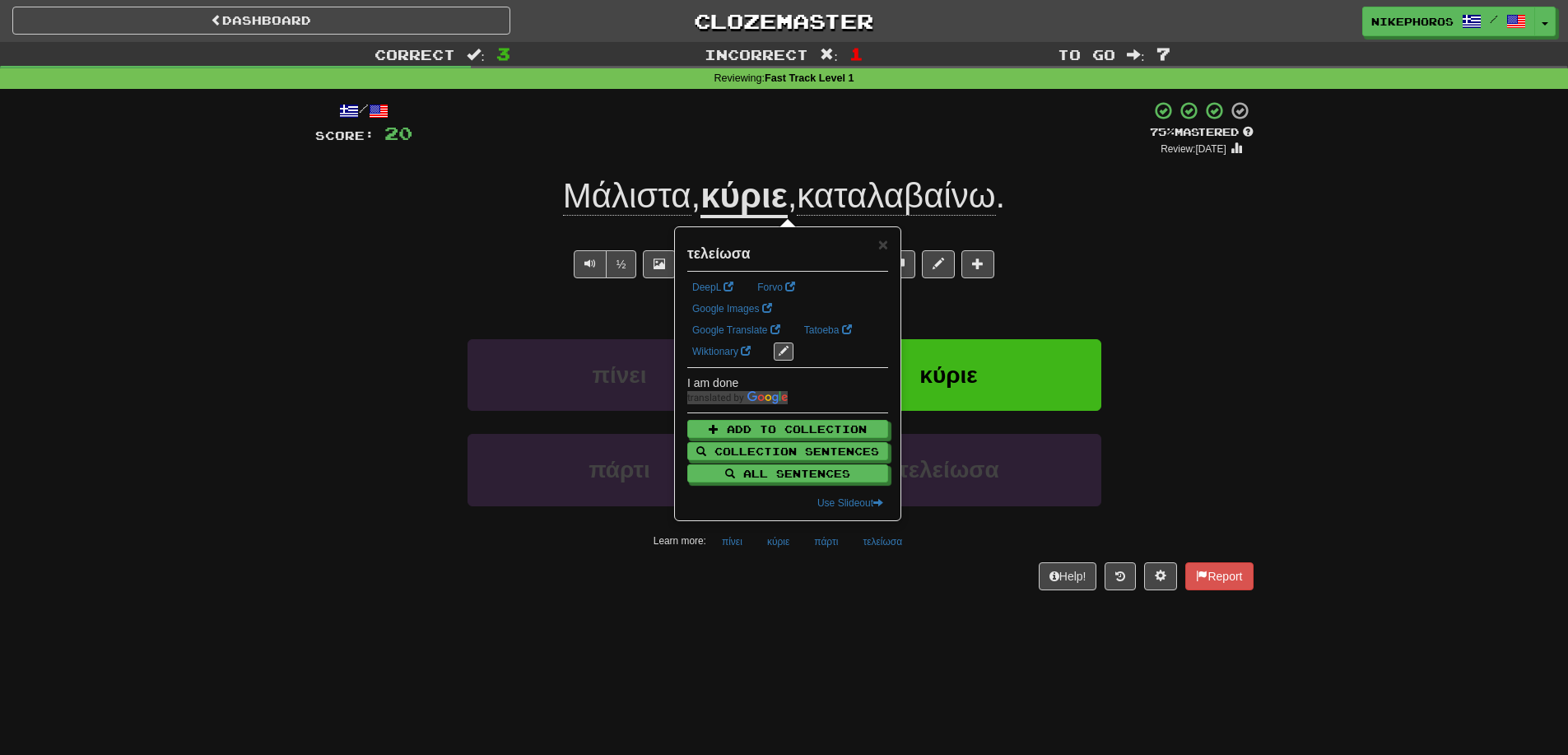
click at [853, 591] on div "/ Score: 20 + 12 75 % Mastered Review: 2025-09-14 Μάλιστα , κύριε , καταλαβαίνω…" at bounding box center [784, 351] width 938 height 524
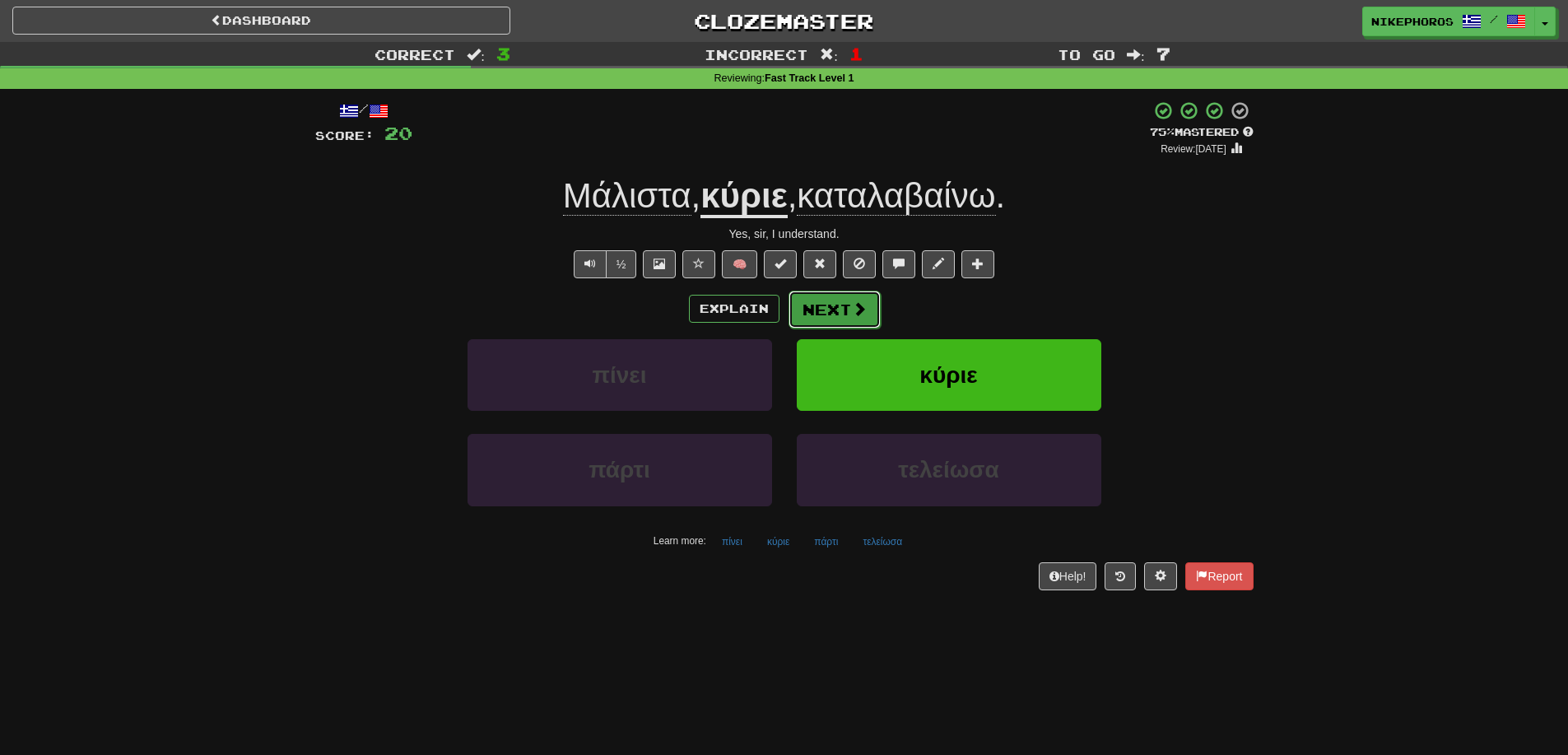
click at [844, 313] on button "Next" at bounding box center [834, 309] width 93 height 38
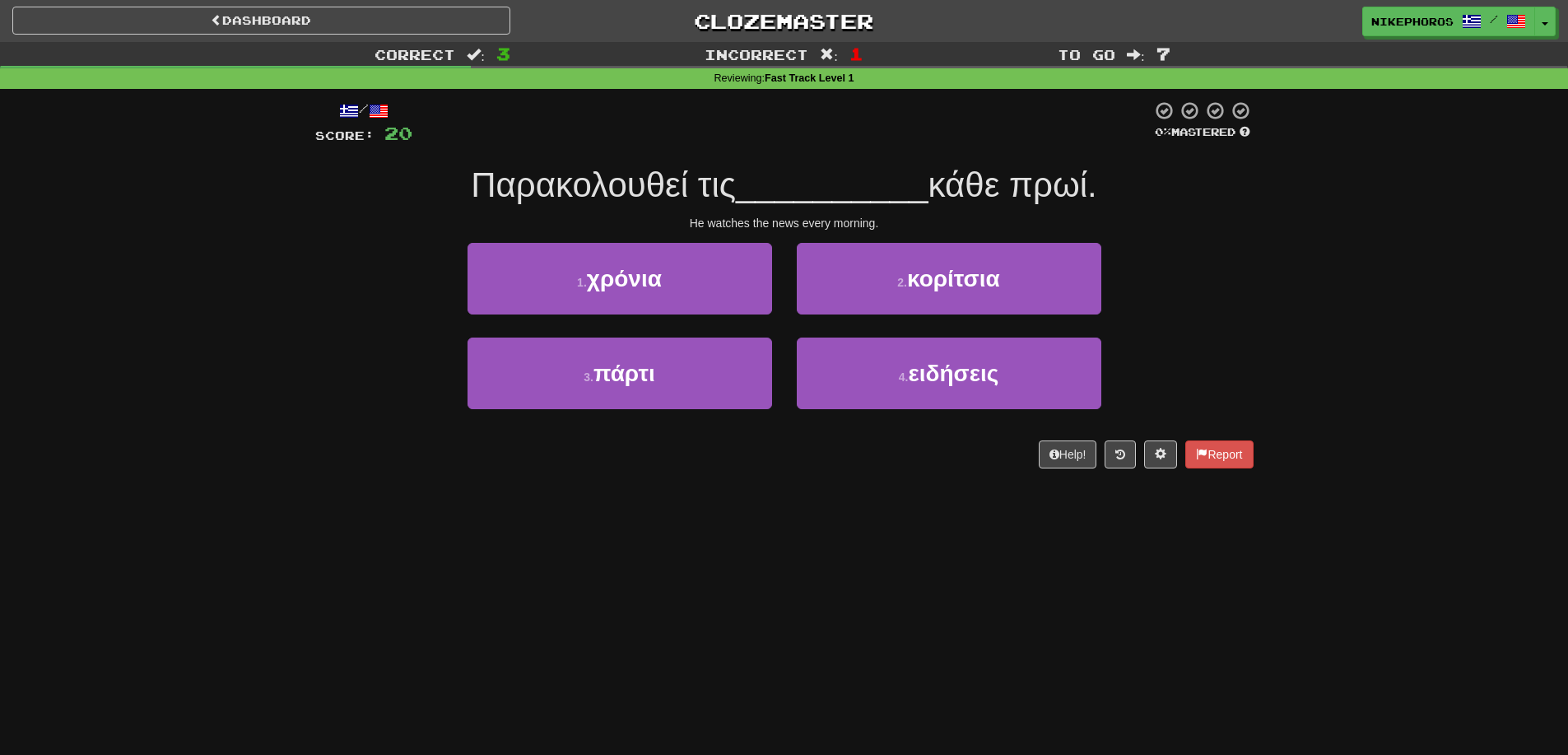
click at [625, 180] on span "Παρακολουθεί τις" at bounding box center [603, 184] width 265 height 38
click at [824, 164] on div "Παρακολουθεί τις __________ κάθε πρωί." at bounding box center [784, 185] width 938 height 45
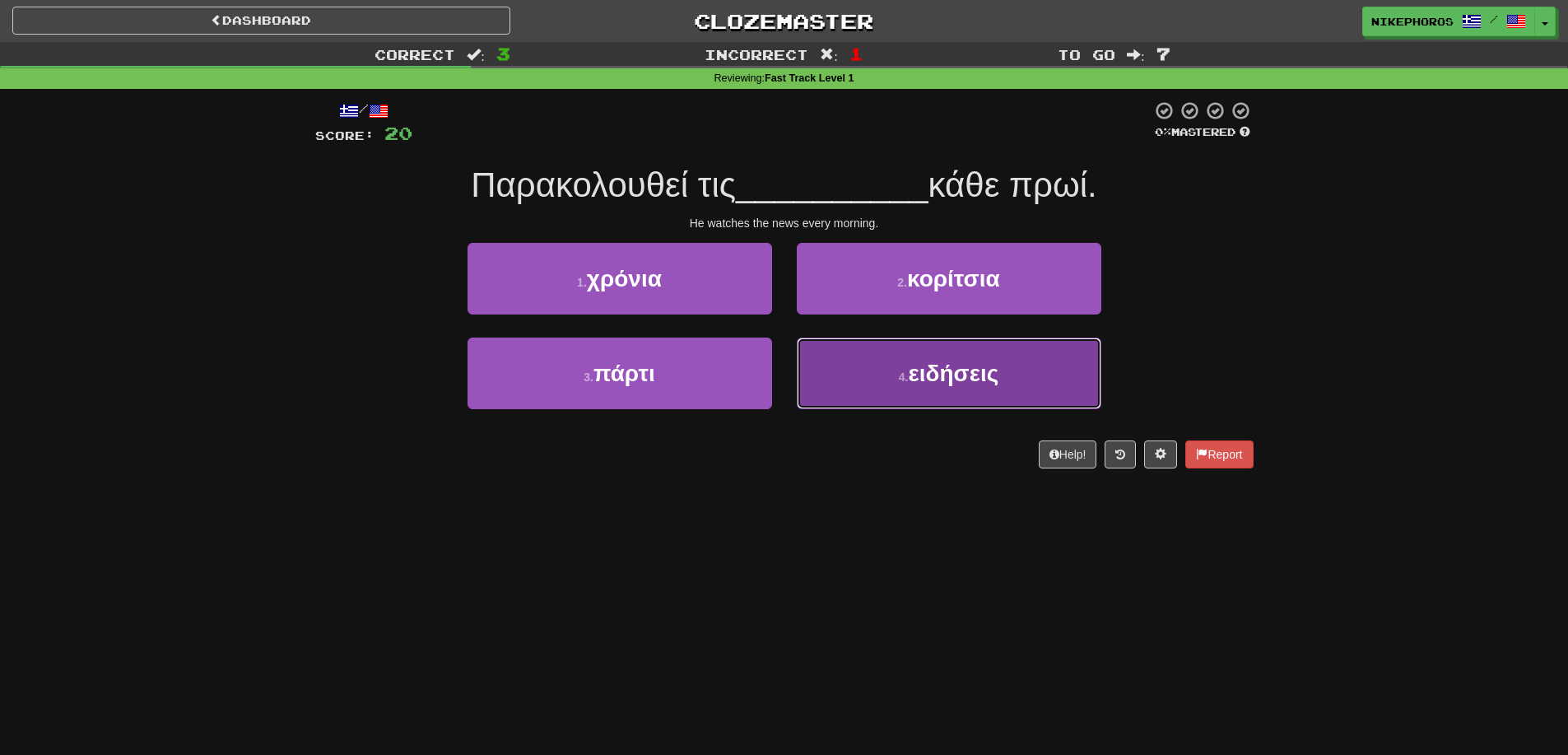
click at [1023, 396] on button "4 . ειδήσεις" at bounding box center [948, 374] width 304 height 72
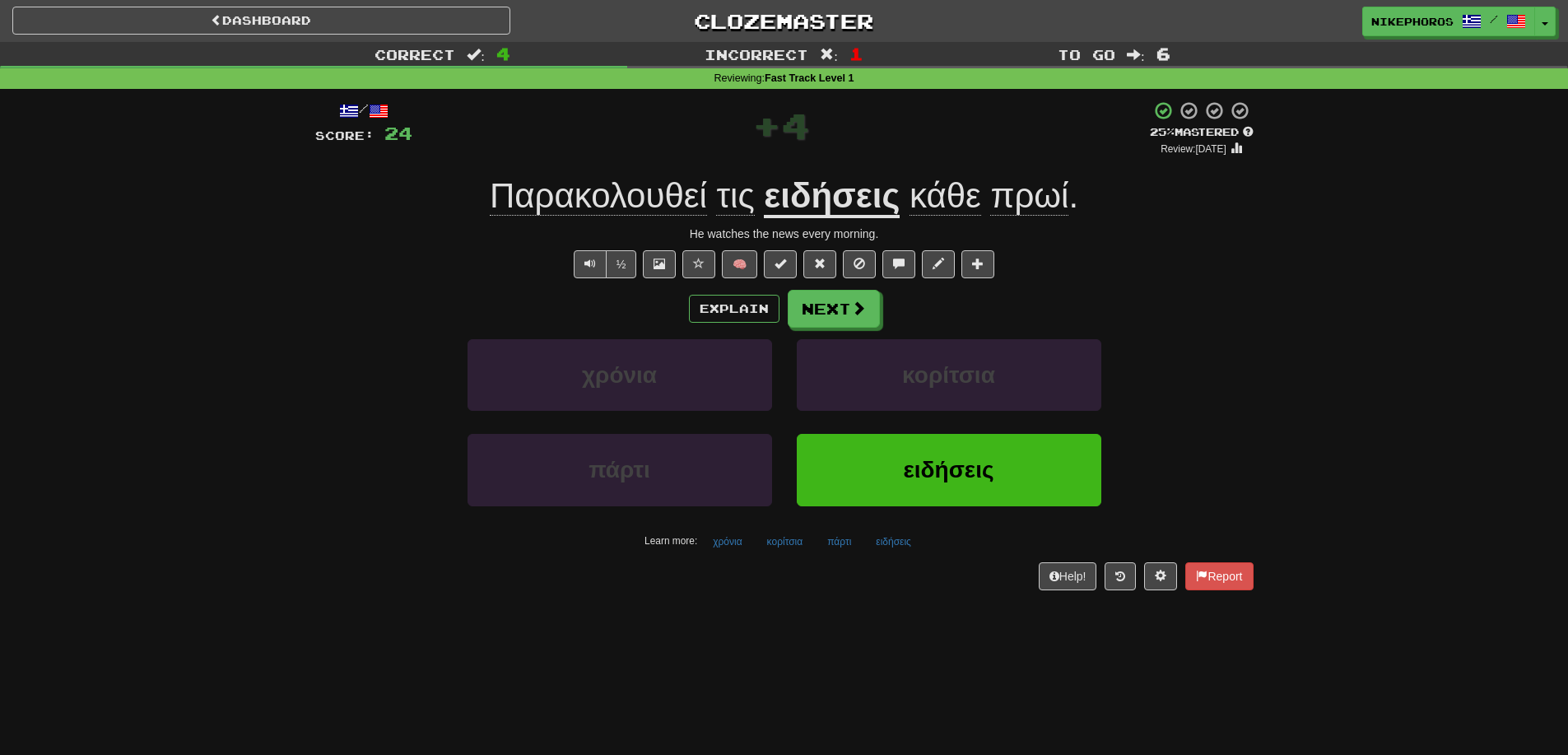
click at [1180, 340] on div "χρόνια κορίτσια" at bounding box center [784, 386] width 988 height 94
click at [880, 541] on button "ειδήσεις" at bounding box center [893, 542] width 53 height 25
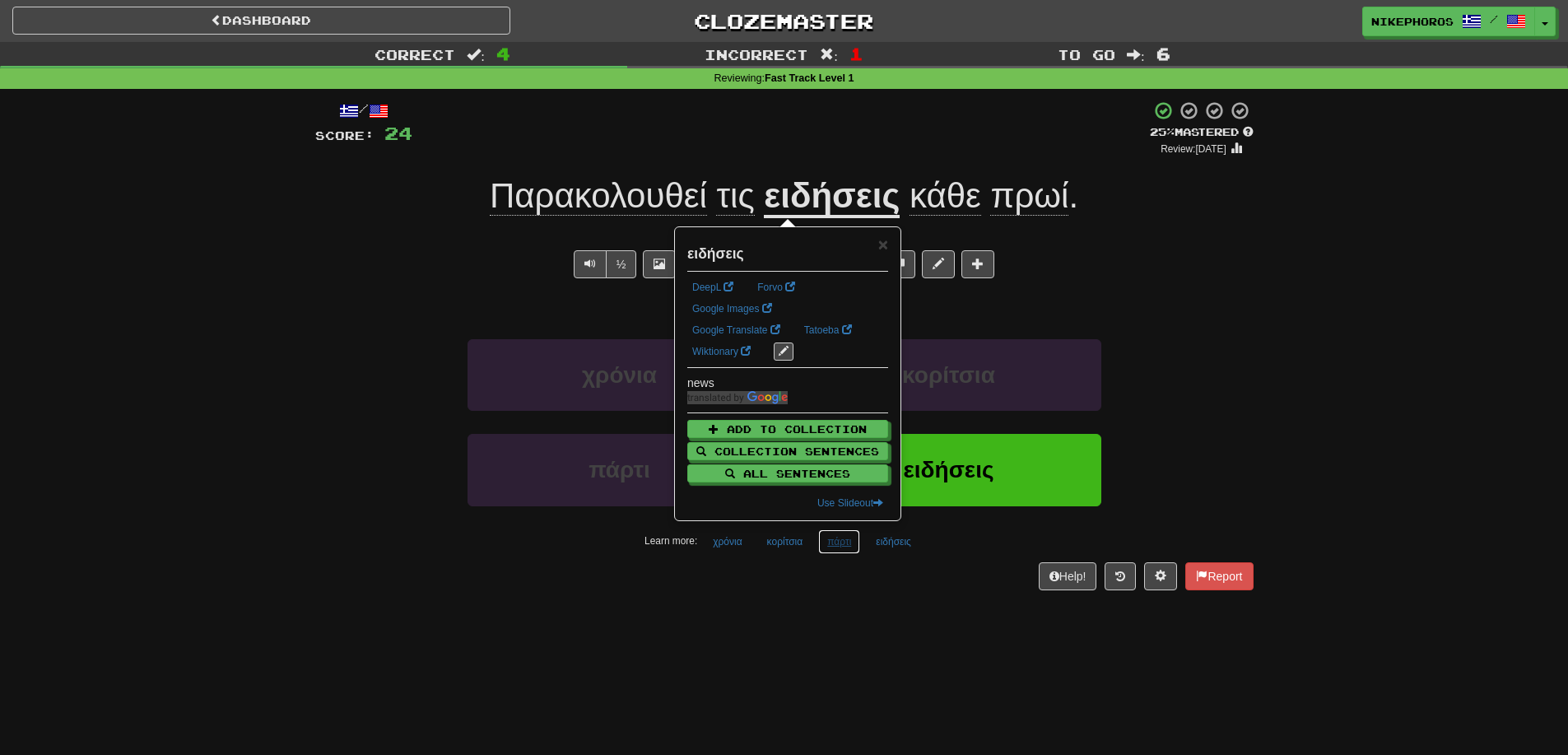
click at [842, 536] on button "πάρτι" at bounding box center [839, 542] width 42 height 25
click at [785, 551] on button "κορίτσια" at bounding box center [785, 542] width 54 height 25
click at [805, 592] on div "/ Score: 24 + 4 25 % Mastered Review: 2025-08-16 Παρακολουθεί τις ειδήσεις κάθε…" at bounding box center [784, 351] width 938 height 524
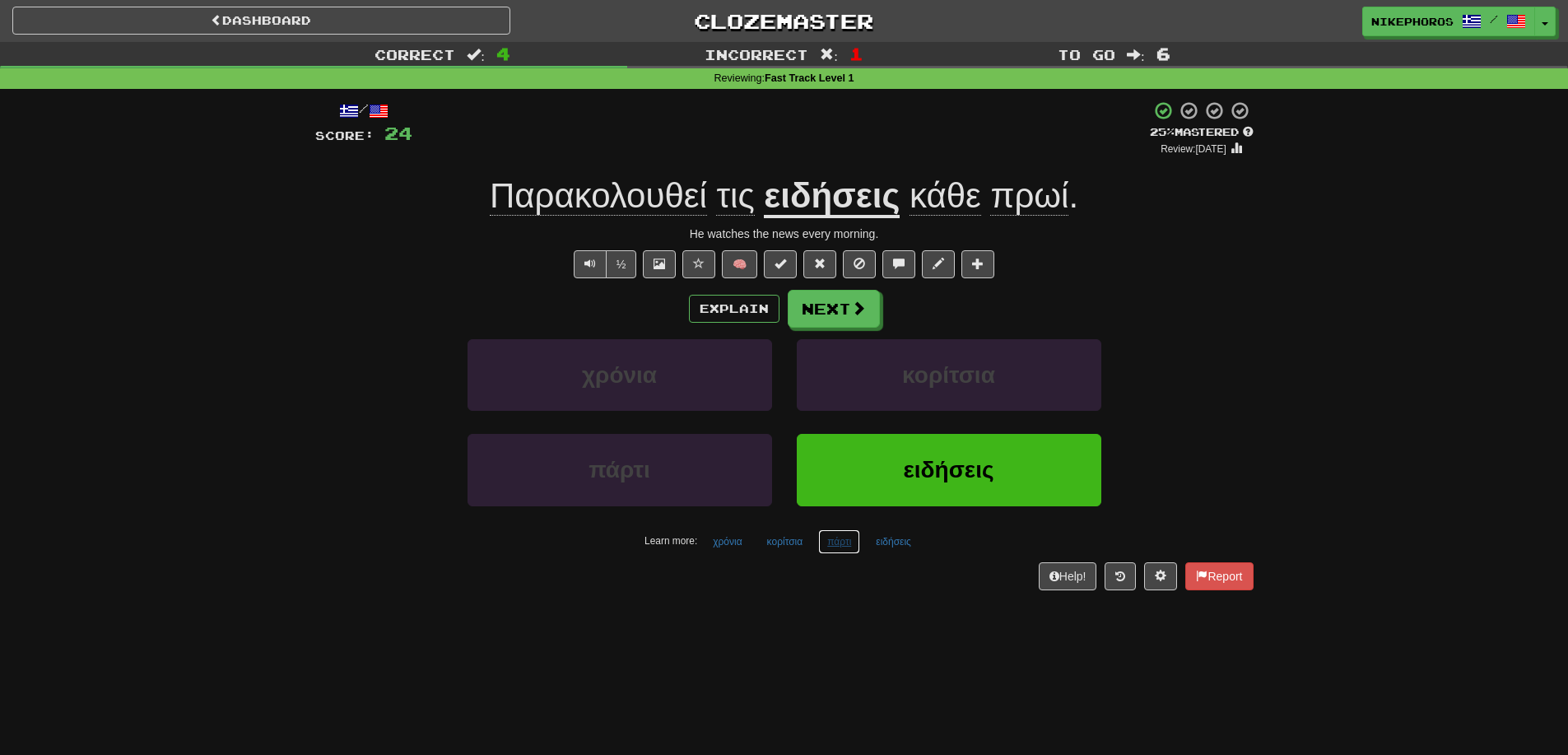
click at [821, 546] on button "πάρτι" at bounding box center [839, 542] width 42 height 25
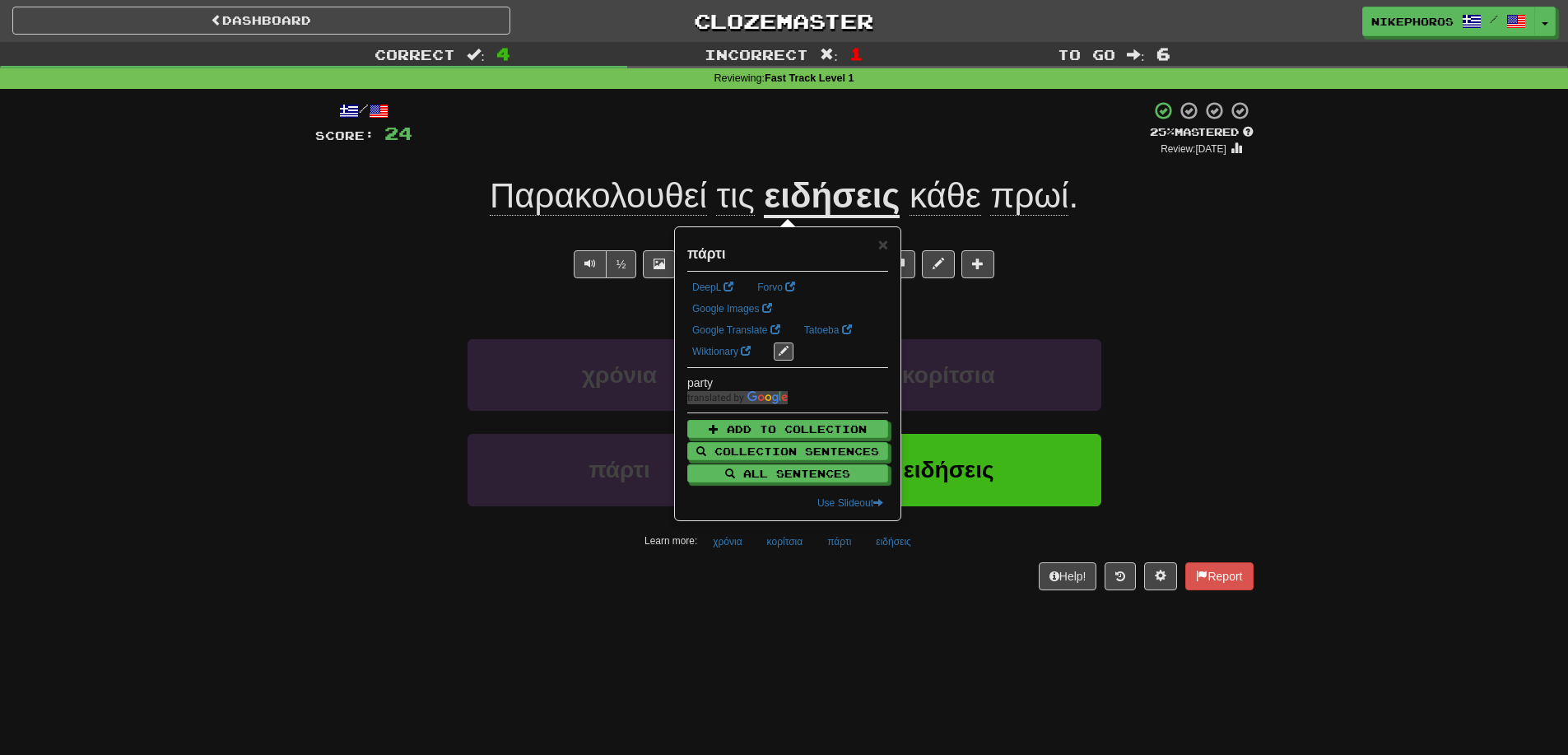
click at [849, 607] on div "/ Score: 24 + 4 25 % Mastered Review: 2025-08-16 Παρακολουθεί τις ειδήσεις κάθε…" at bounding box center [784, 351] width 938 height 524
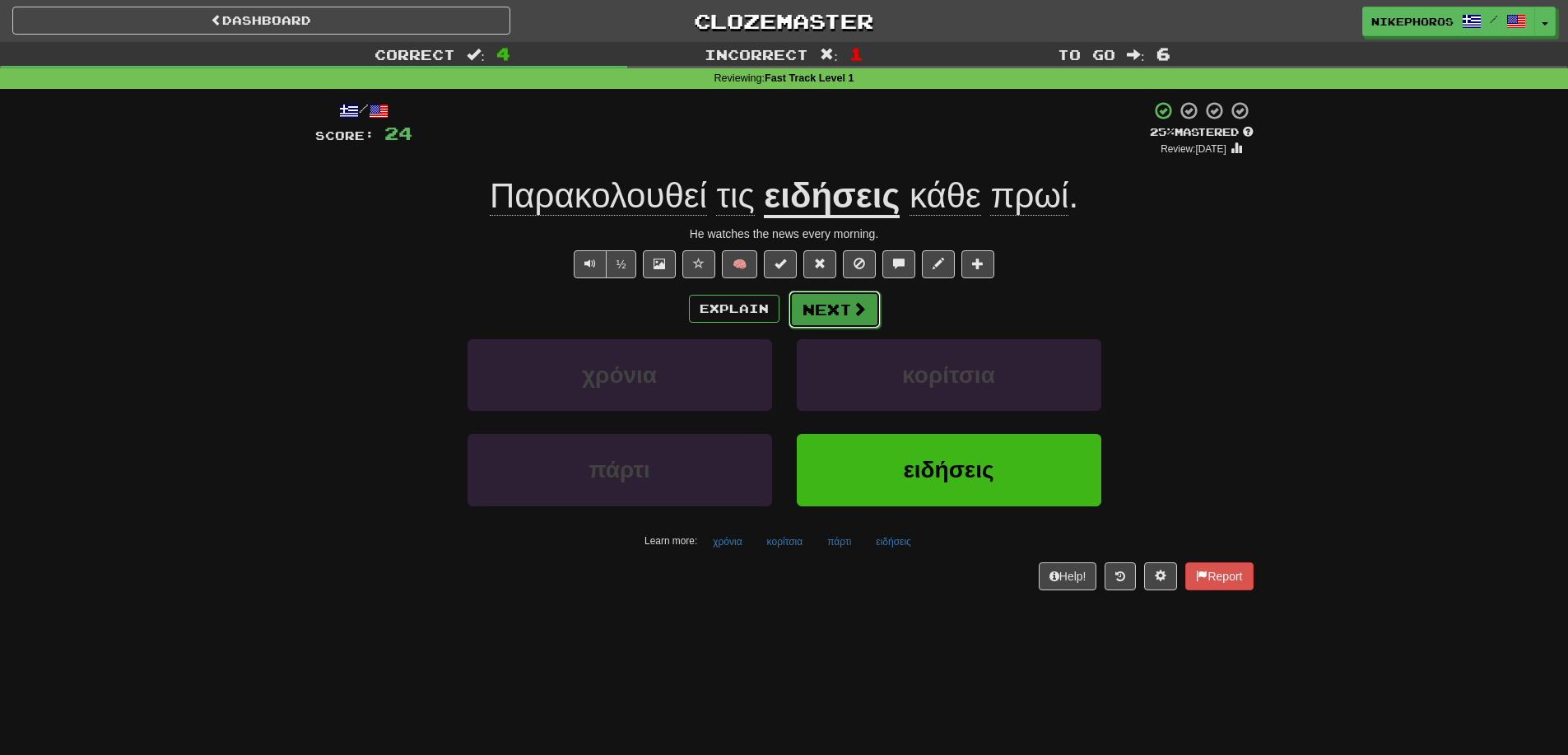
click at [808, 304] on button "Next" at bounding box center [834, 309] width 93 height 38
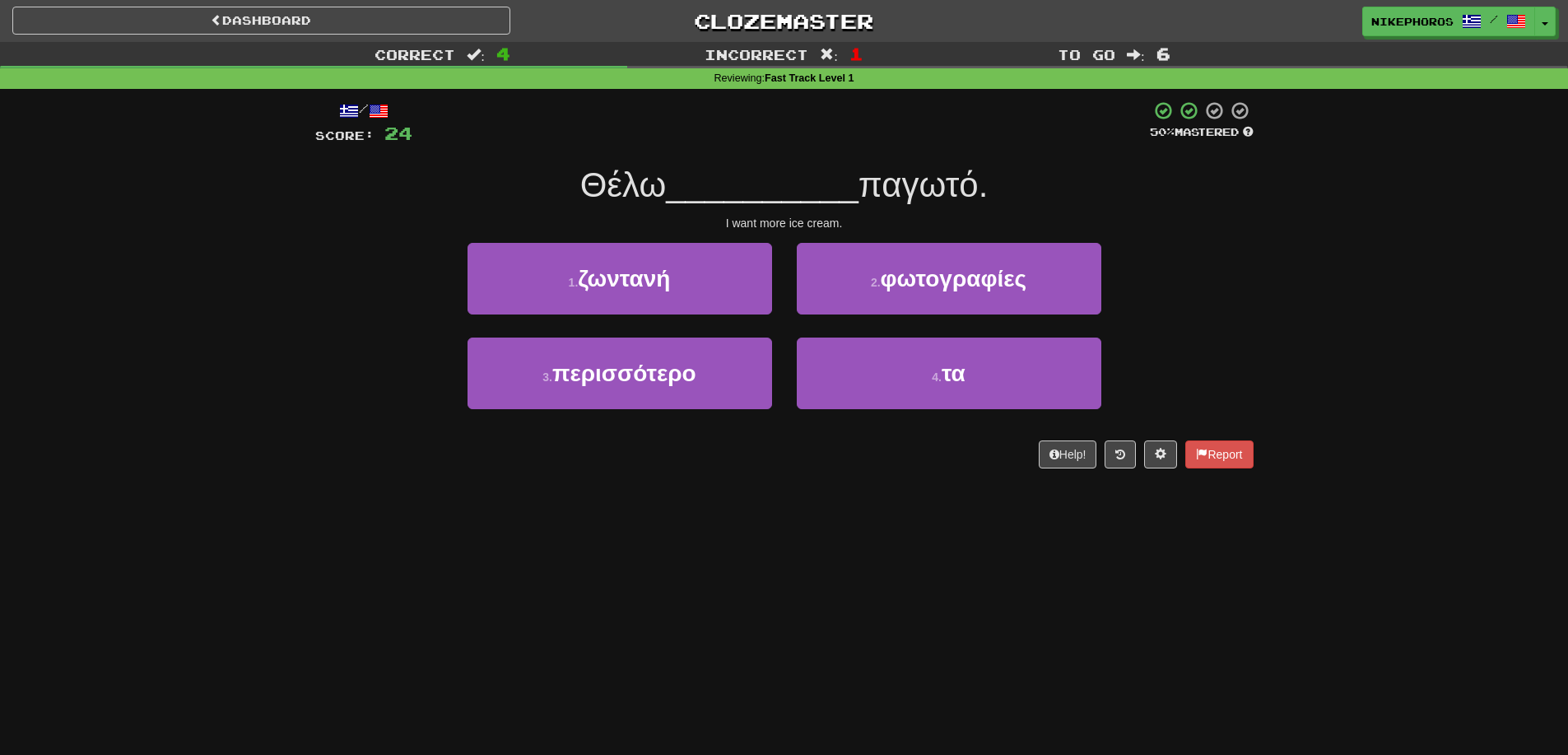
click at [1354, 275] on div "Correct : 4 Incorrect : 1 To go : 6 Reviewing : Fast Track Level 1 / Score: 24 …" at bounding box center [784, 266] width 1568 height 450
click at [1354, 274] on div "Correct : 4 Incorrect : 1 To go : 6 Reviewing : Fast Track Level 1 / Score: 24 …" at bounding box center [784, 266] width 1568 height 450
click at [1038, 511] on div "Dashboard Clozemaster Nikephoros / Toggle Dropdown Dashboard Leaderboard Activi…" at bounding box center [784, 377] width 1568 height 755
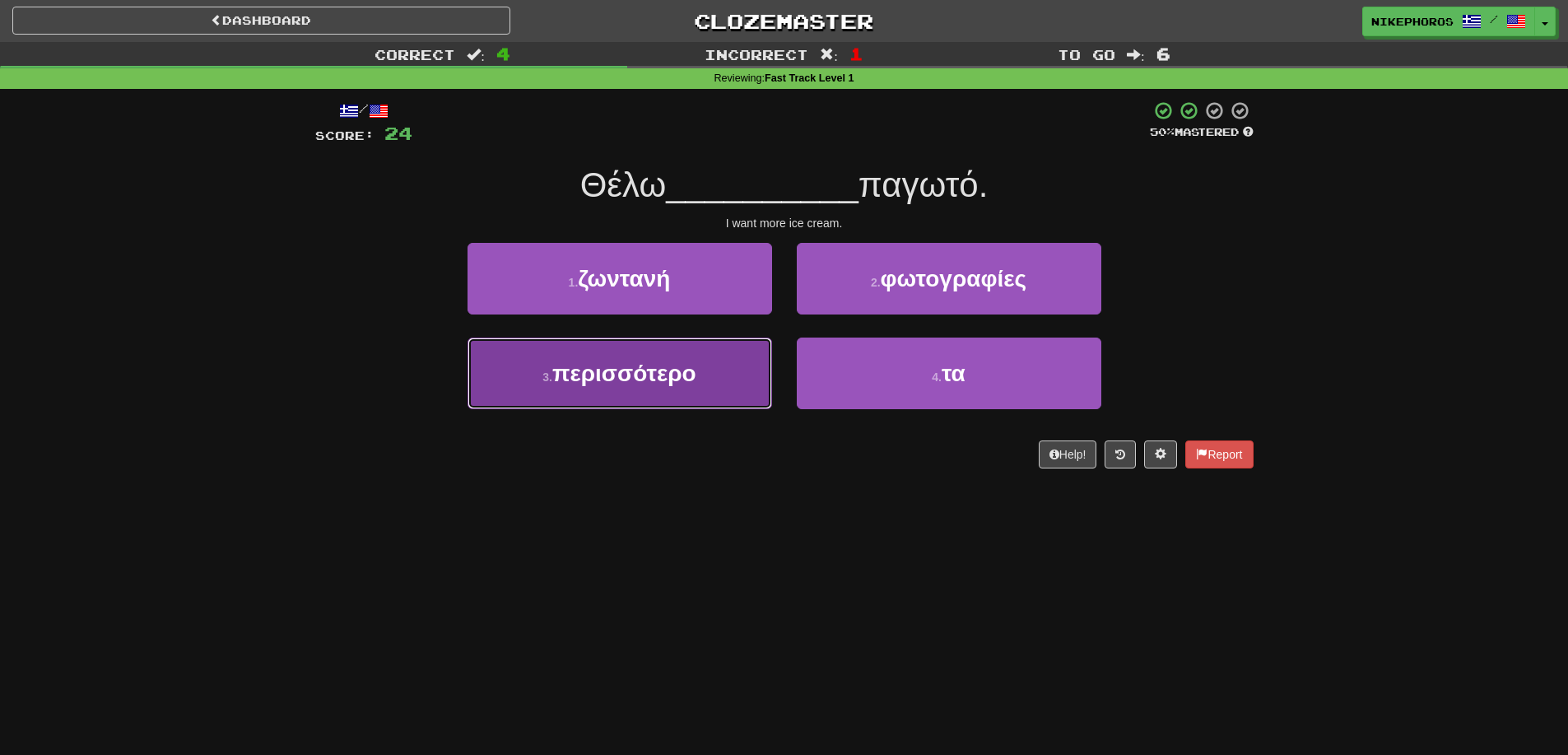
click at [664, 384] on span "περισσότερο" at bounding box center [624, 373] width 144 height 26
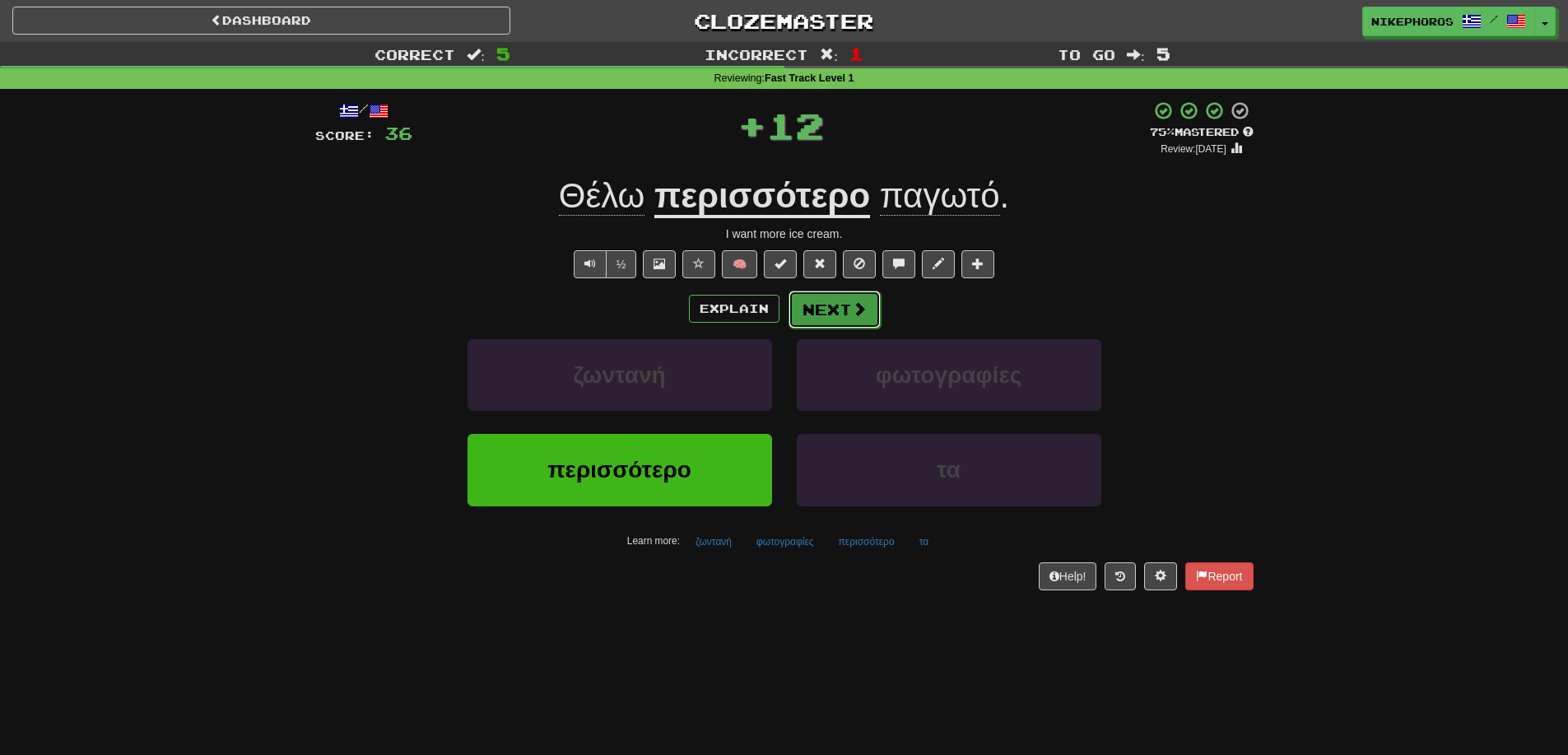
click at [819, 297] on button "Next" at bounding box center [834, 309] width 93 height 38
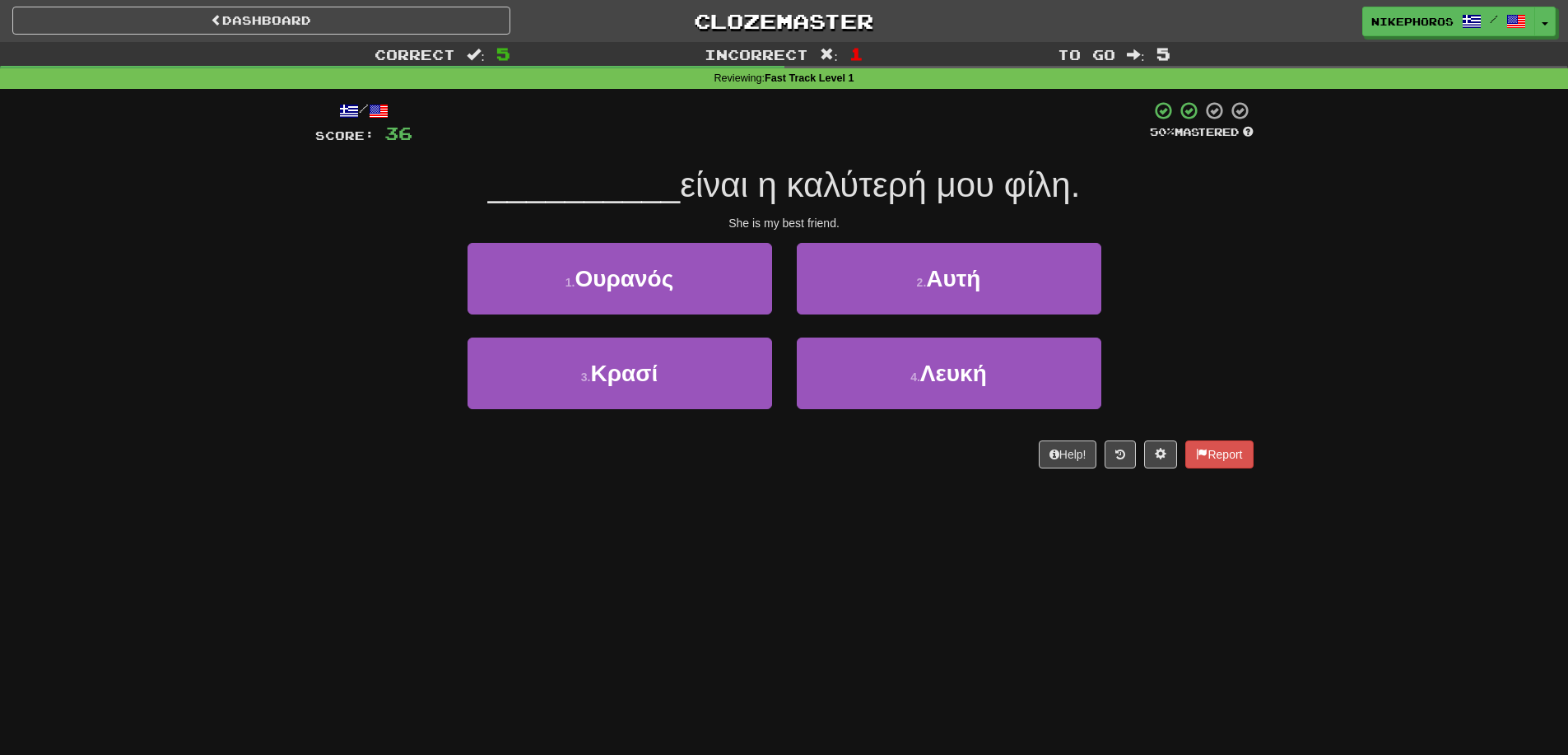
click at [714, 186] on span "είναι η καλύτερή μου φίλη." at bounding box center [880, 184] width 400 height 38
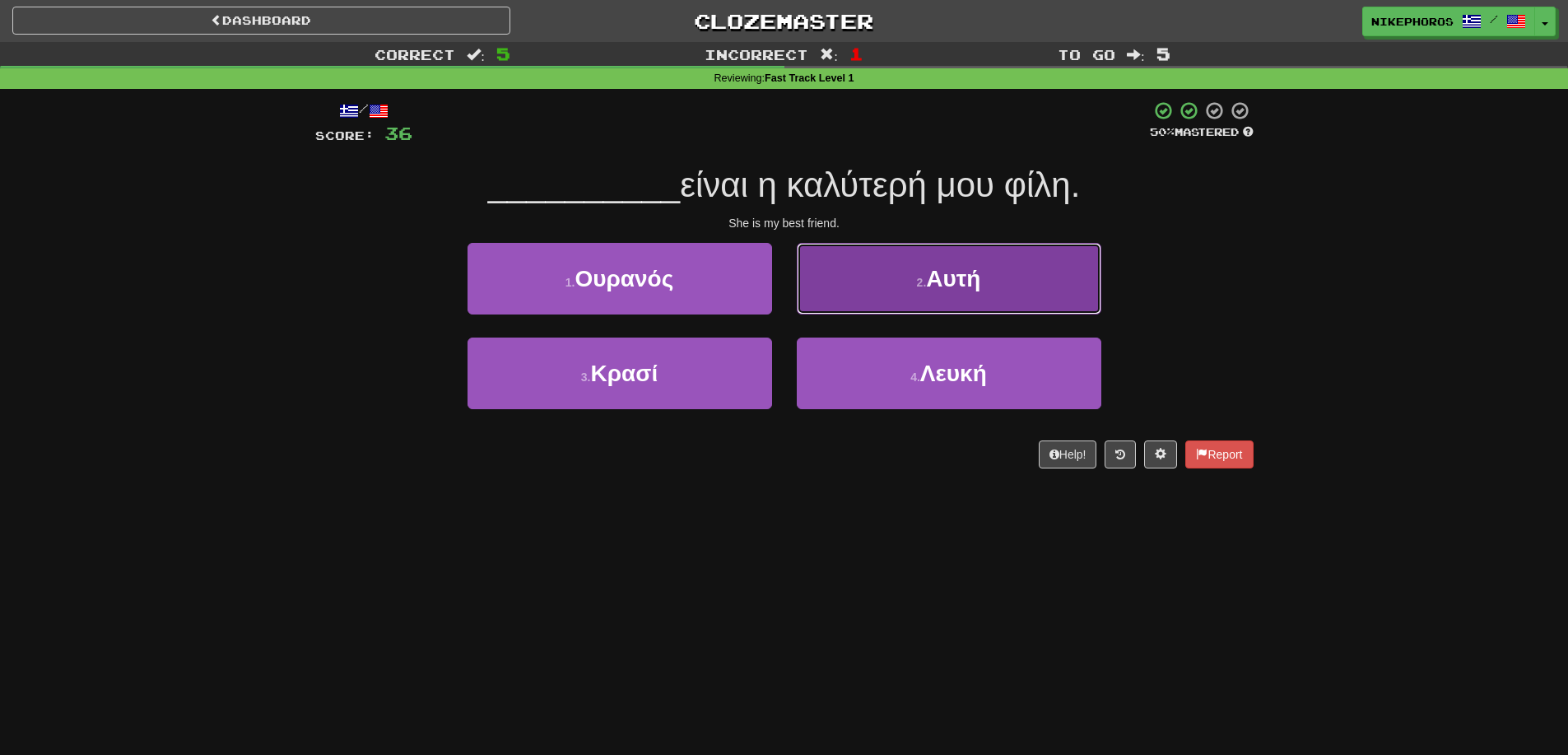
click at [961, 284] on span "Αυτή" at bounding box center [952, 279] width 54 height 26
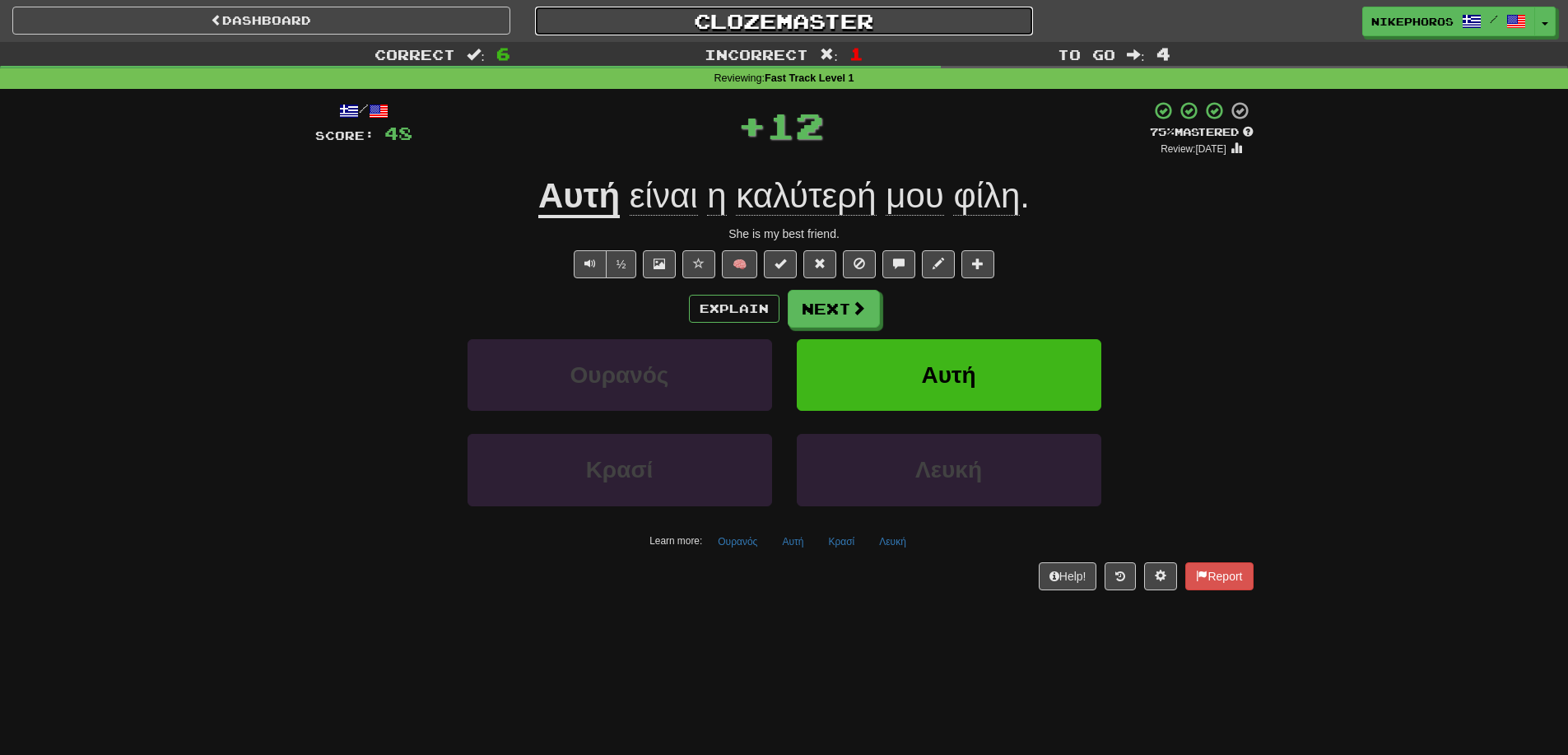
click at [775, 27] on link "Clozemaster" at bounding box center [783, 21] width 498 height 29
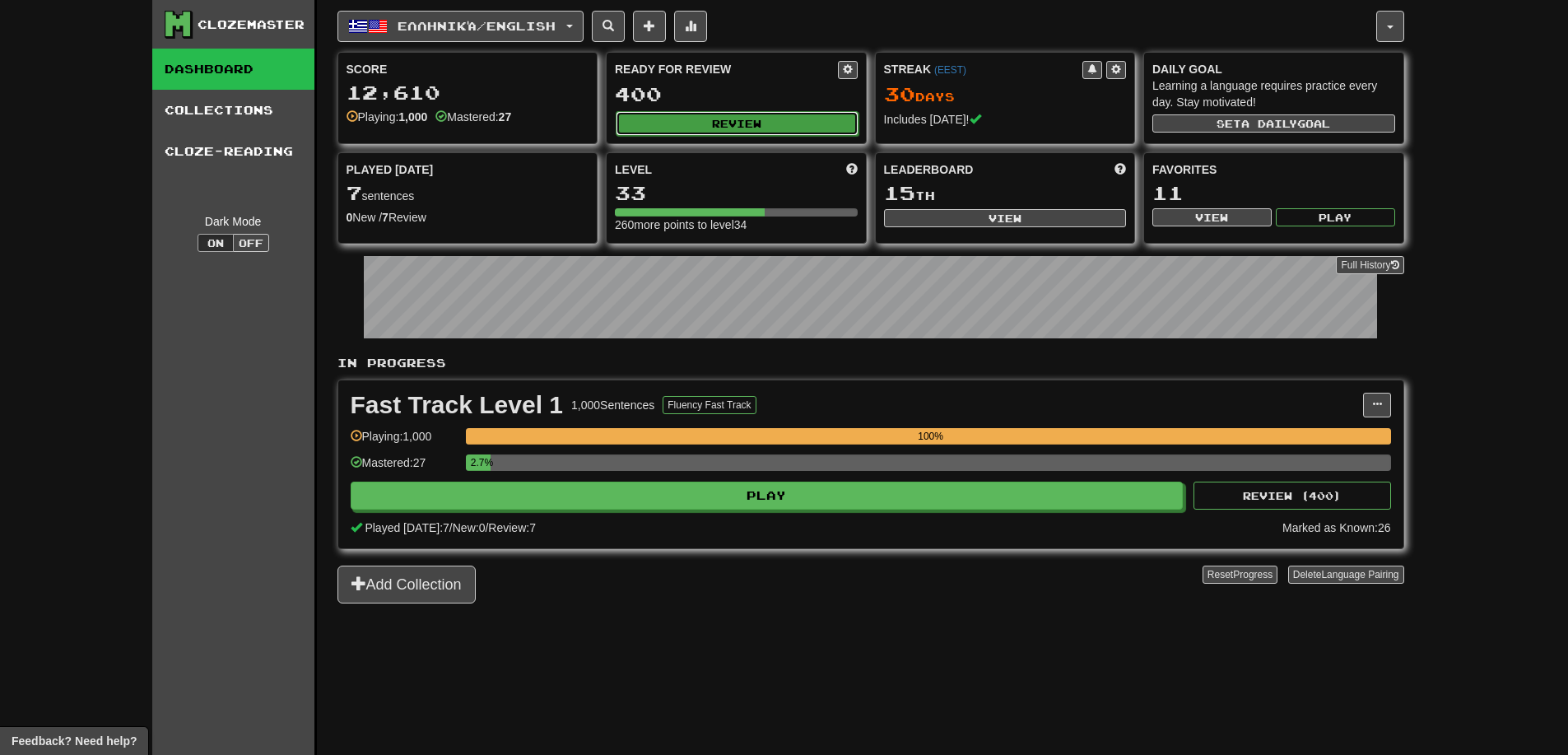
click at [768, 124] on button "Review" at bounding box center [736, 123] width 243 height 25
select select "**"
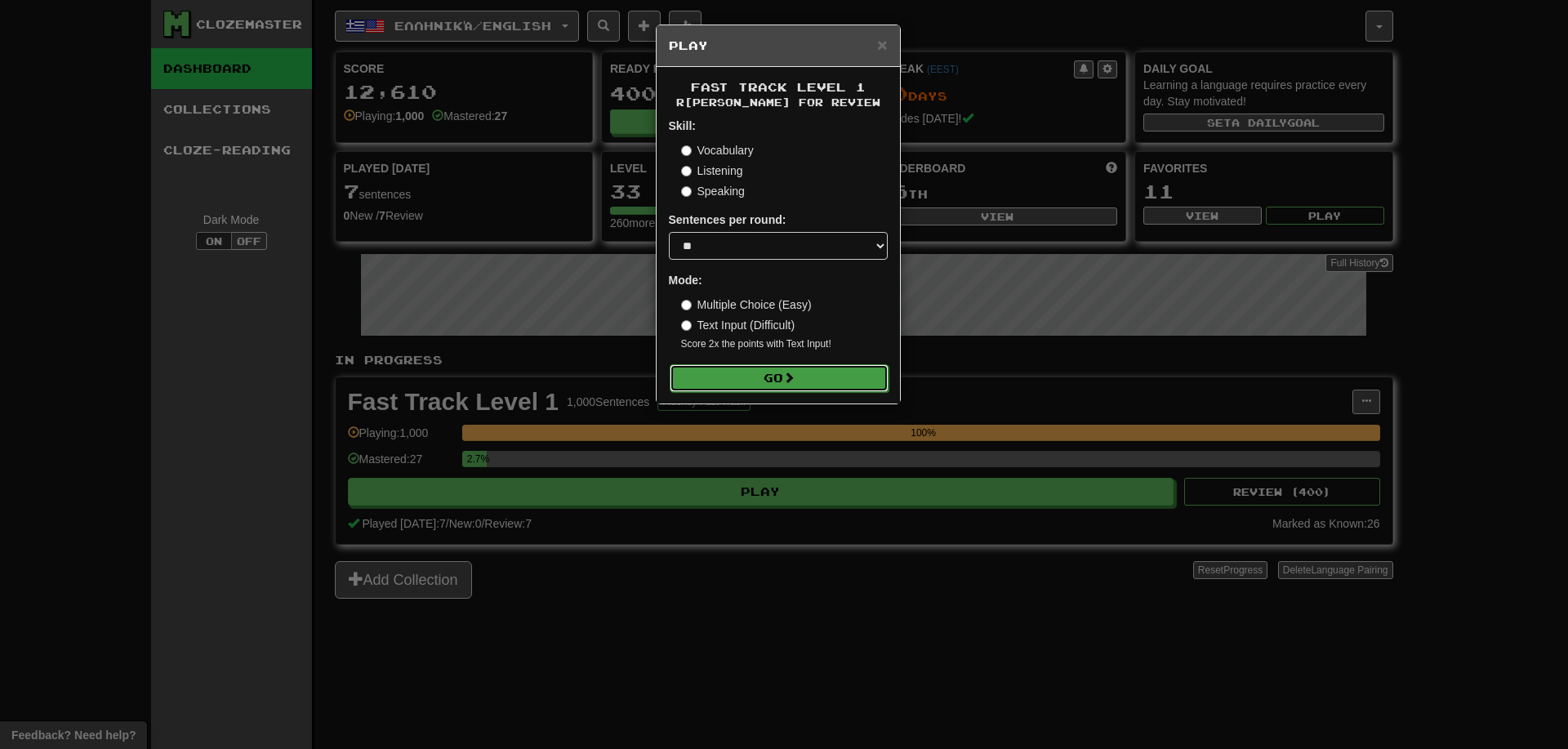
click at [749, 382] on button "Go" at bounding box center [779, 378] width 218 height 28
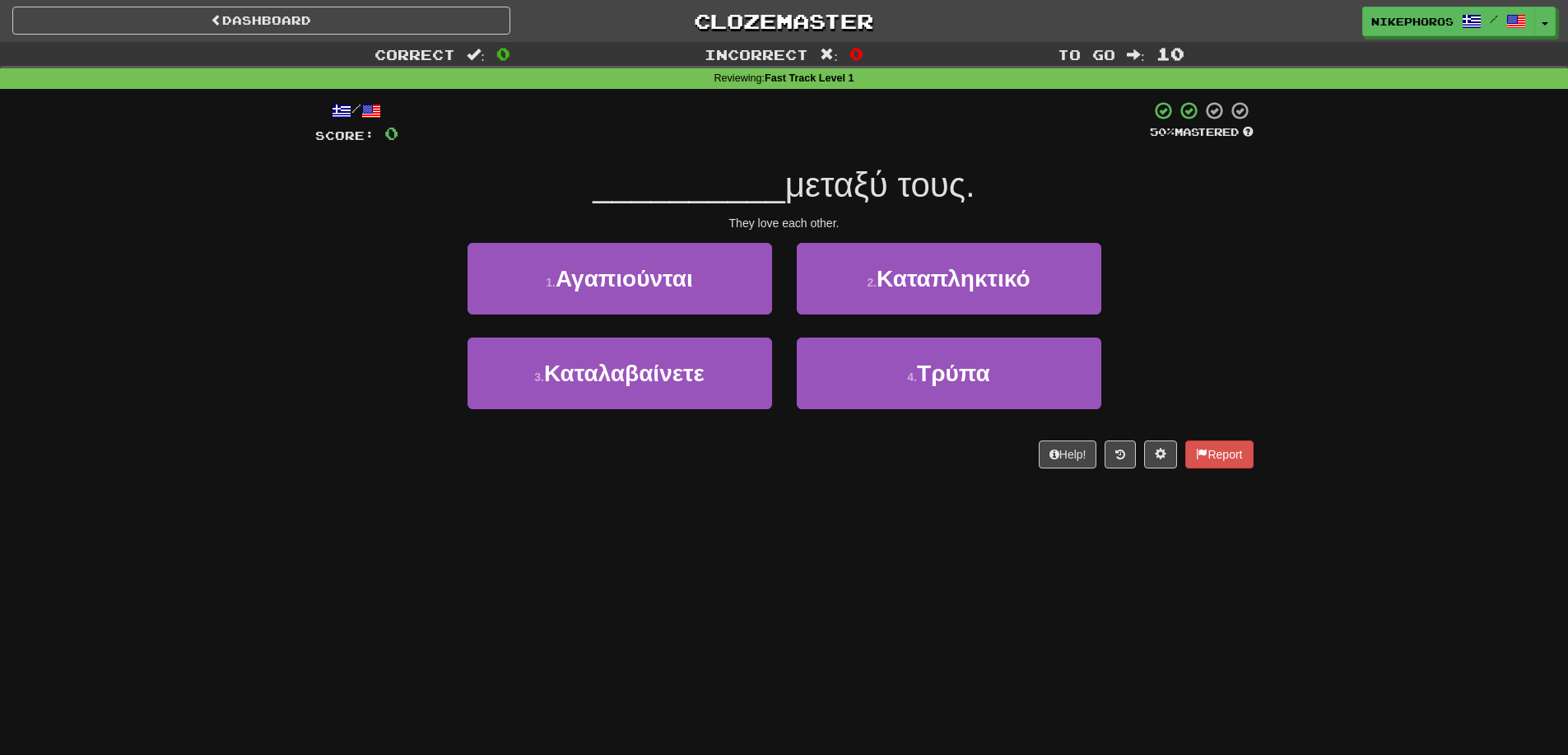
click at [999, 565] on div "Dashboard Clozemaster Nikephoros / Toggle Dropdown Dashboard Leaderboard Activi…" at bounding box center [784, 377] width 1568 height 755
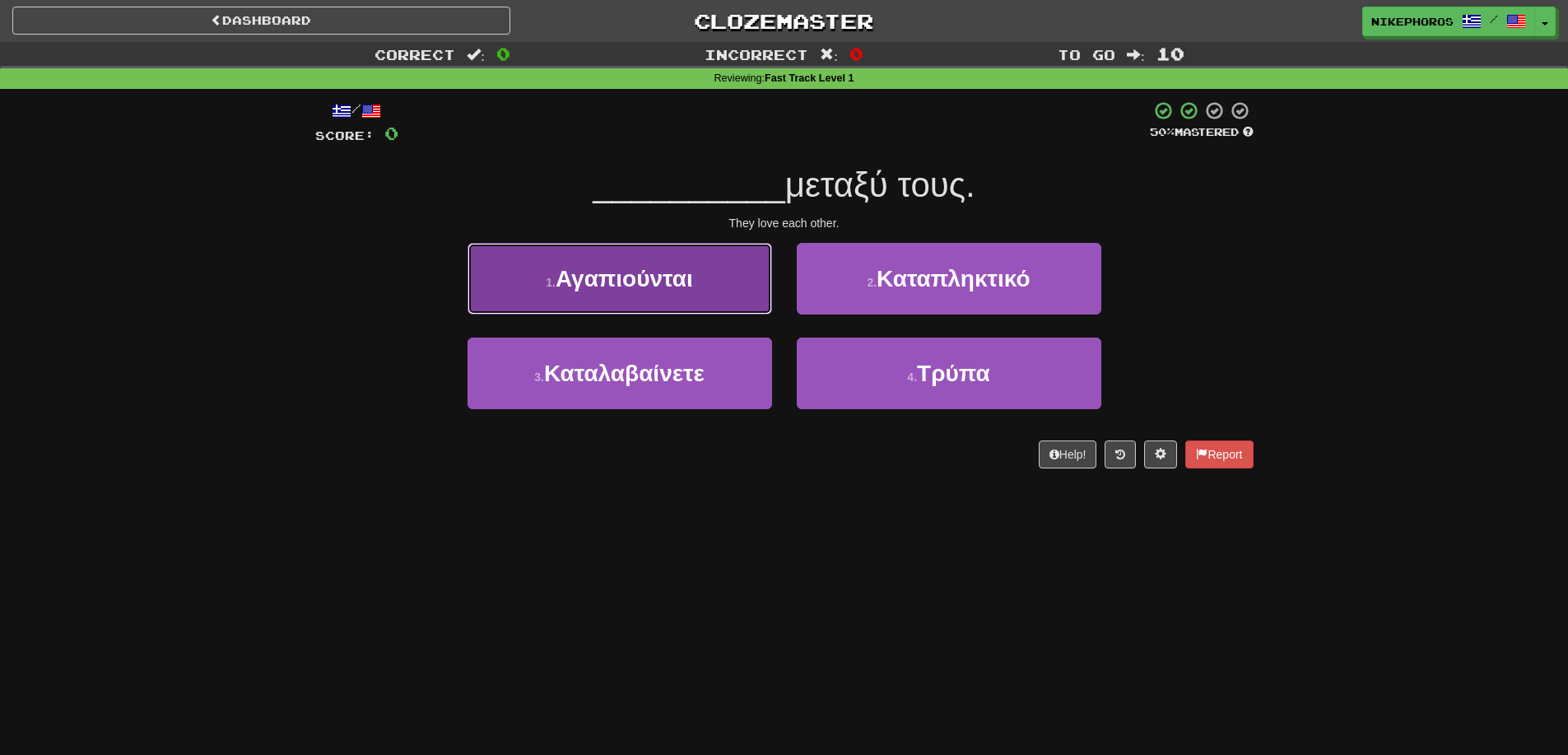
click at [741, 270] on button "1 . Αγαπιούνται" at bounding box center [620, 279] width 304 height 72
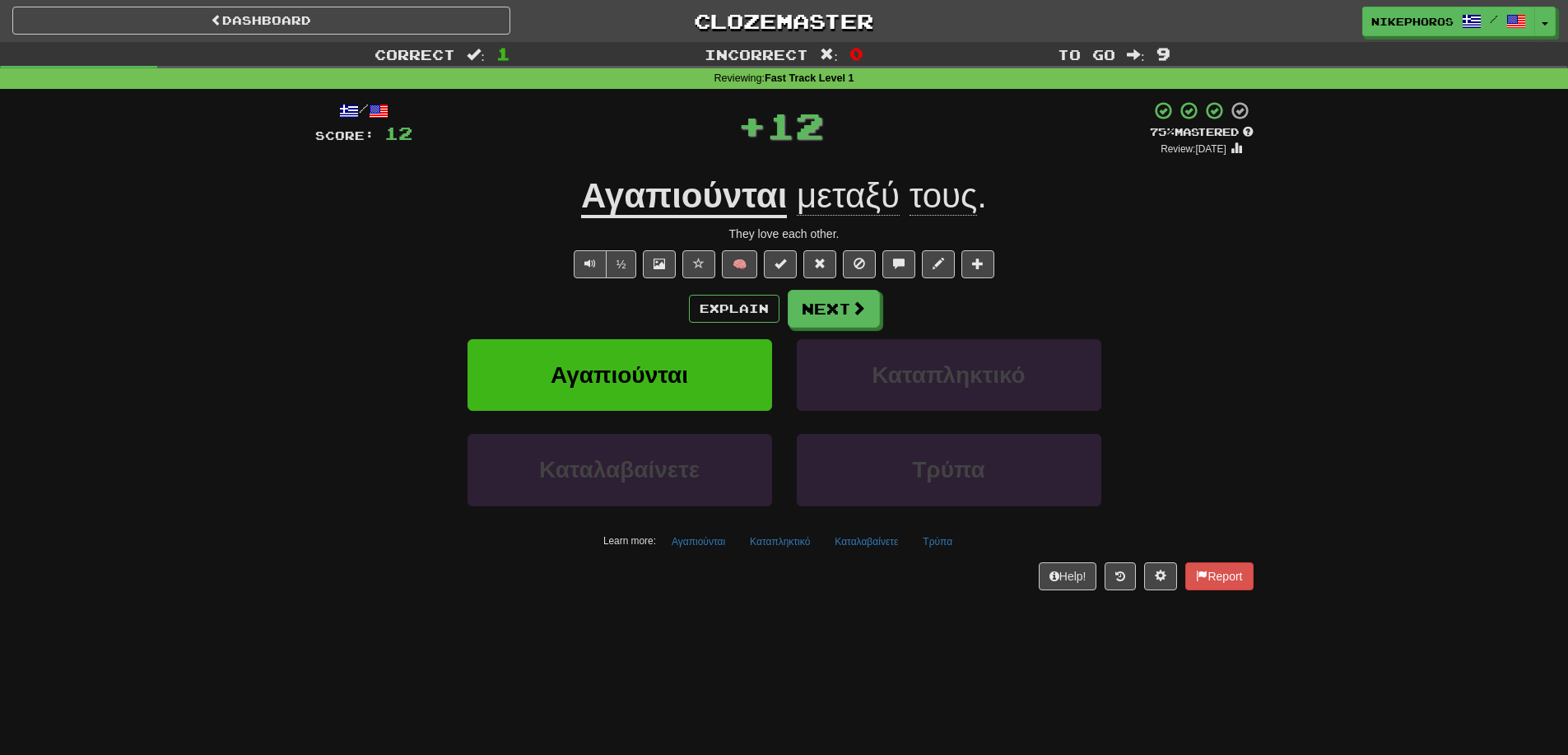
click at [1202, 285] on div "/ Score: 12 + 12 75 % Mastered Review: 2025-09-14 Αγαπιούνται μεταξύ τους . The…" at bounding box center [784, 345] width 938 height 489
click at [945, 538] on button "Τρύπα" at bounding box center [937, 542] width 48 height 25
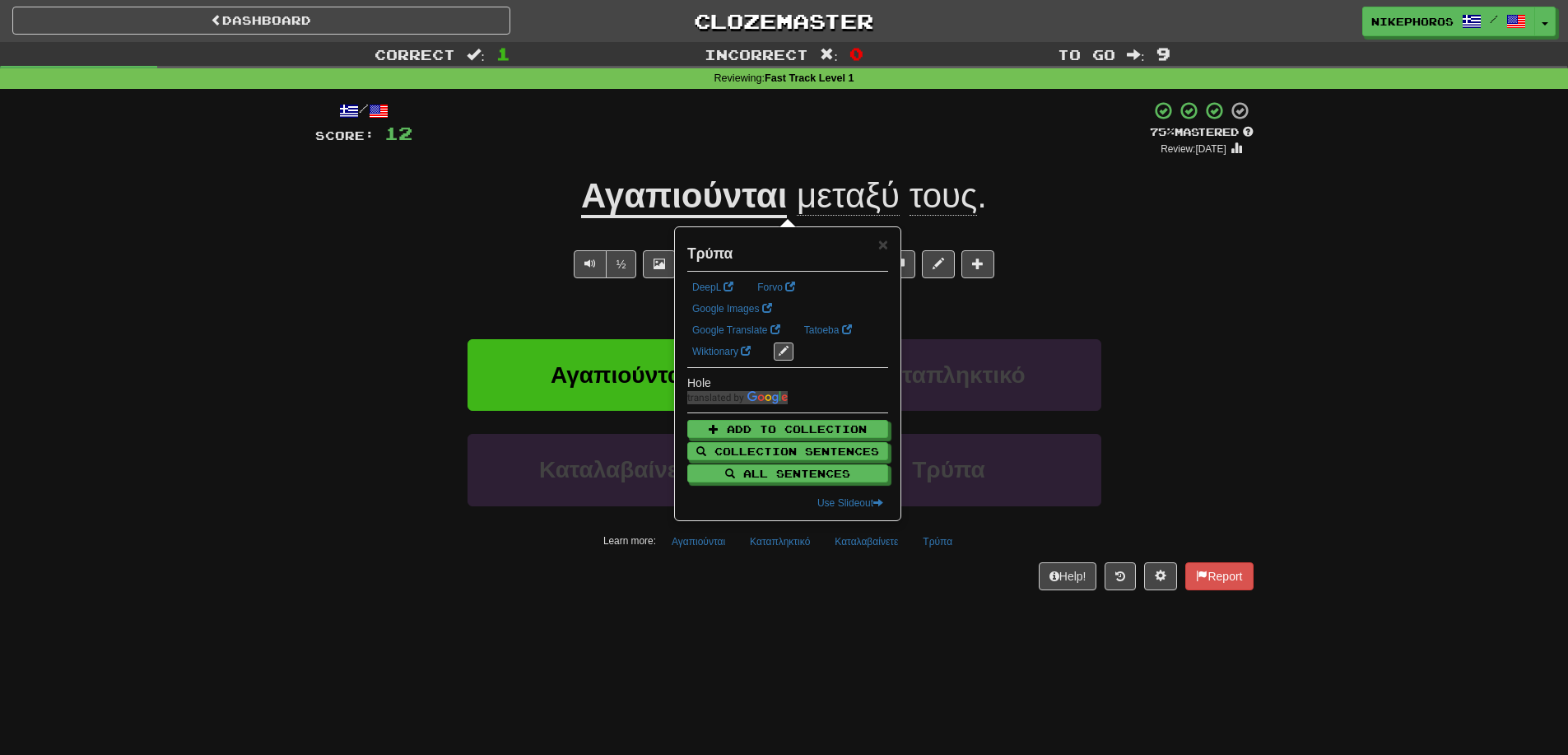
click at [942, 636] on div "Dashboard Clozemaster Nikephoros / Toggle Dropdown Dashboard Leaderboard Activi…" at bounding box center [784, 377] width 1568 height 755
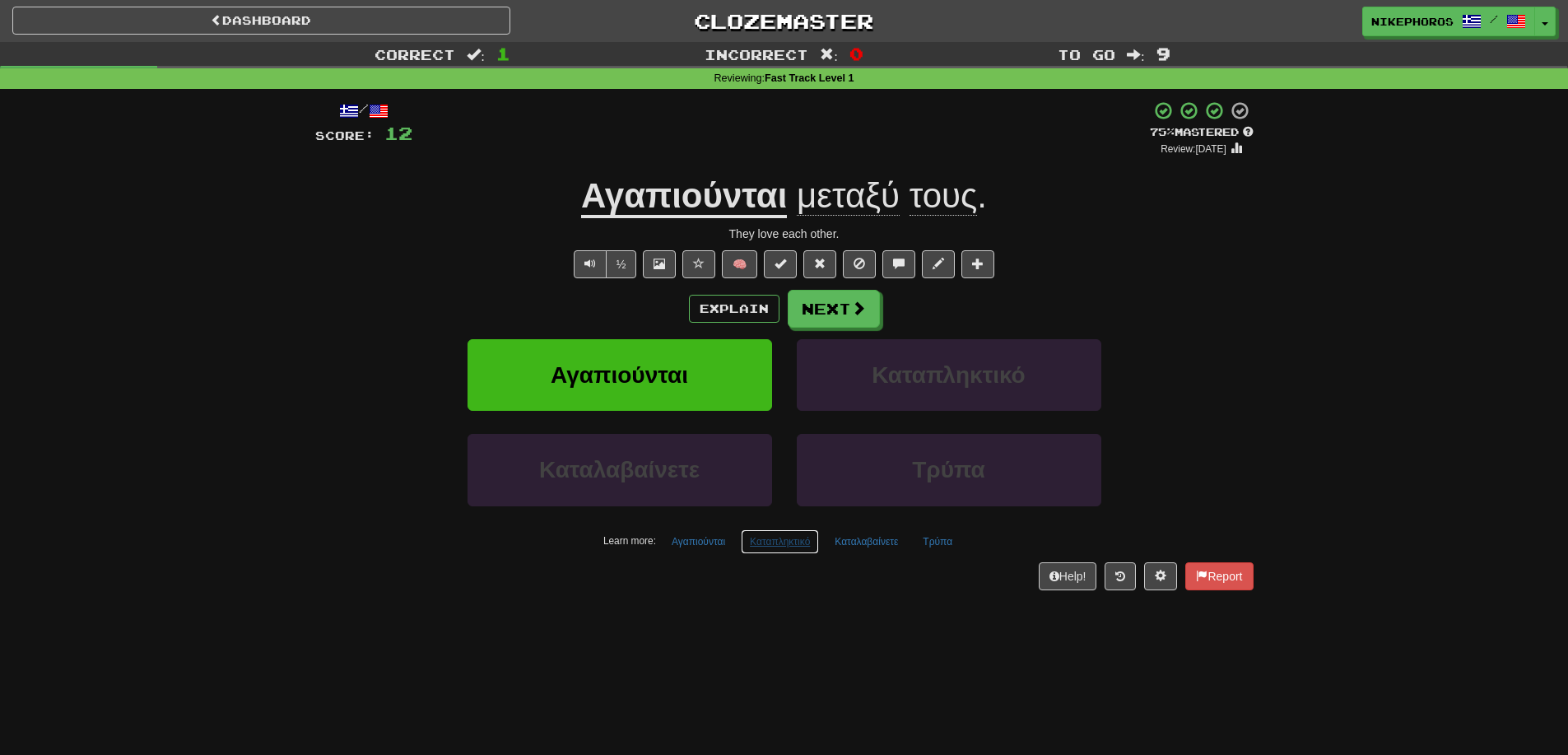
click at [794, 531] on button "Καταπληκτικό" at bounding box center [780, 542] width 78 height 25
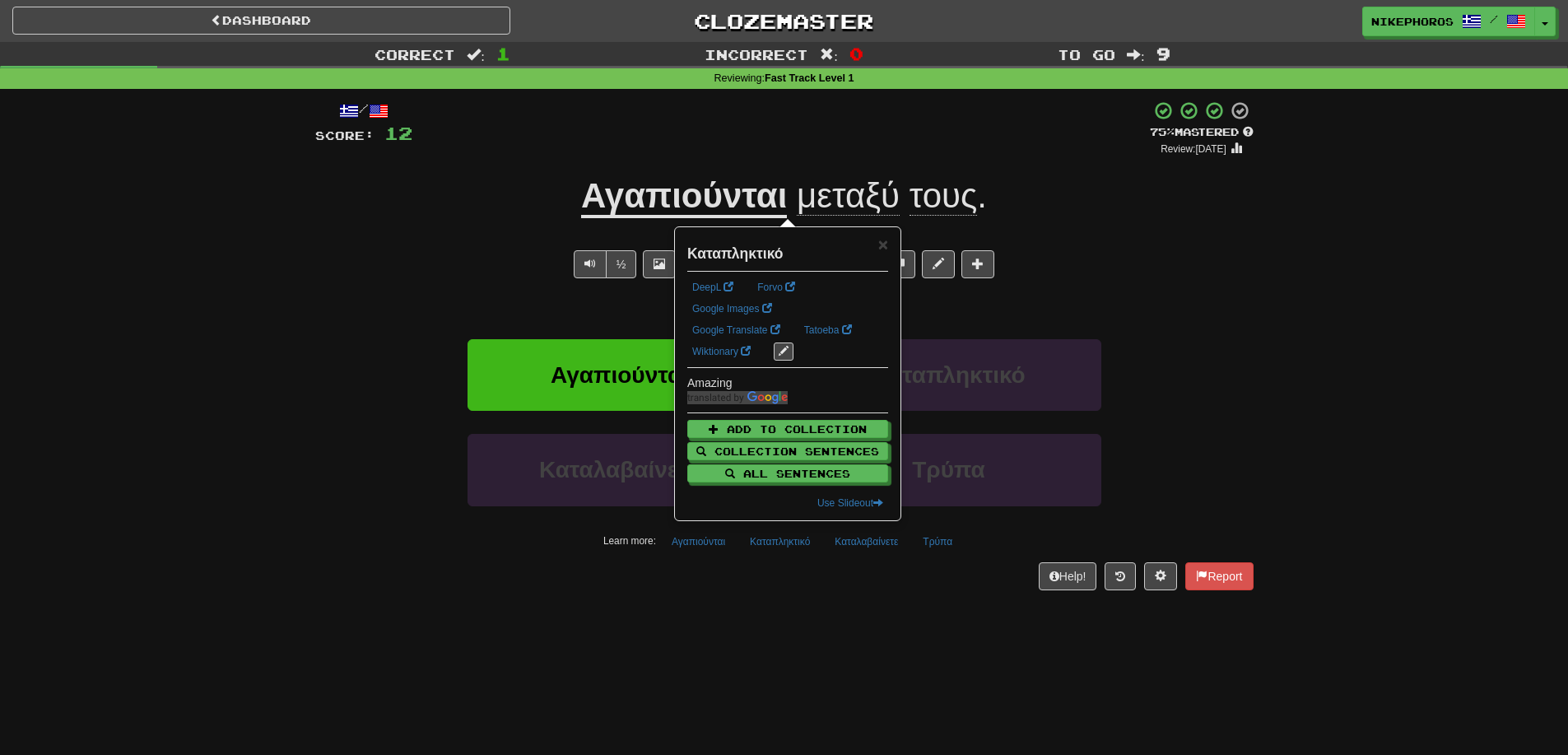
click at [795, 594] on div "/ Score: 12 + 12 75 % Mastered Review: 2025-09-14 Αγαπιούνται μεταξύ τους . The…" at bounding box center [784, 351] width 938 height 524
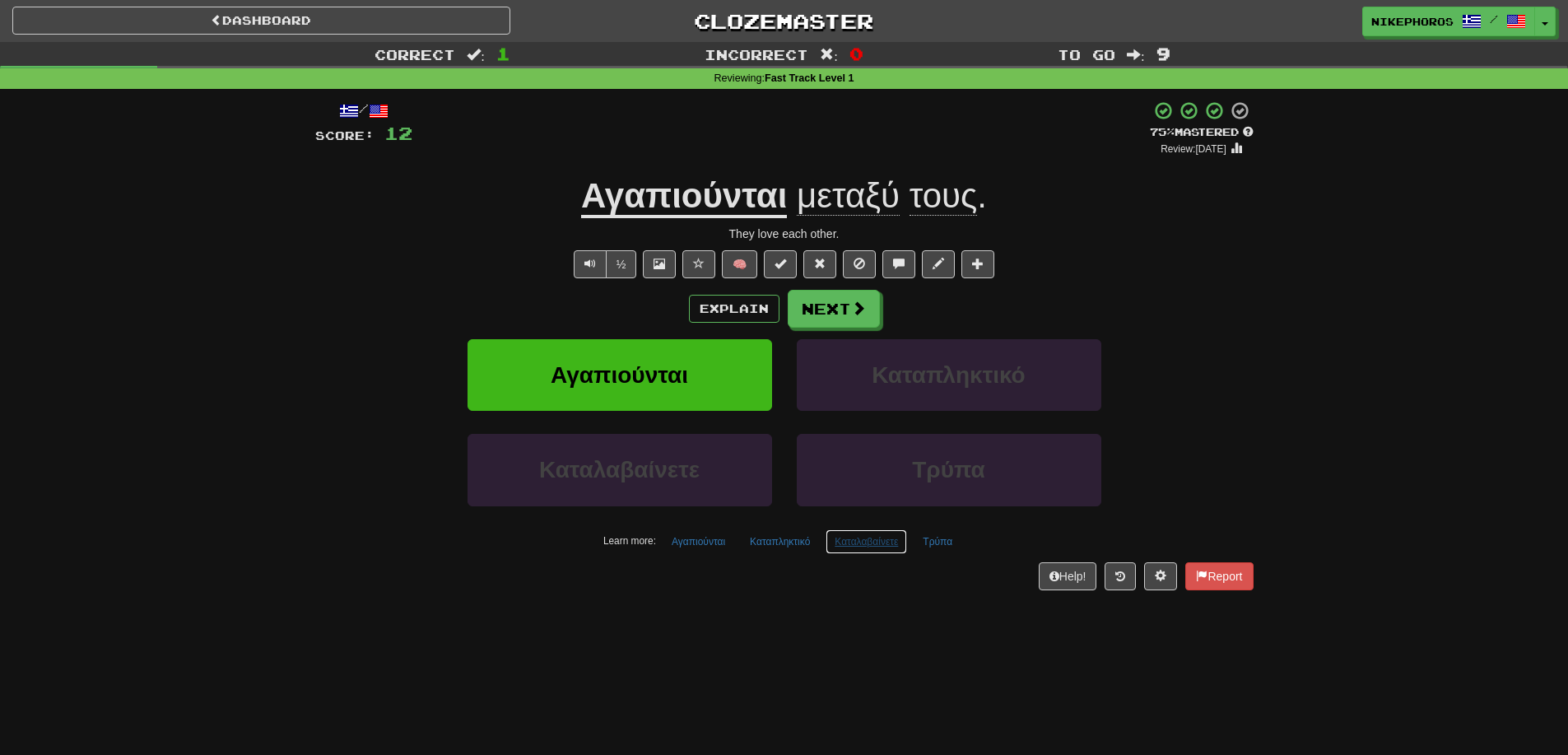
click at [859, 547] on button "Καταλαβαίνετε" at bounding box center [867, 542] width 82 height 25
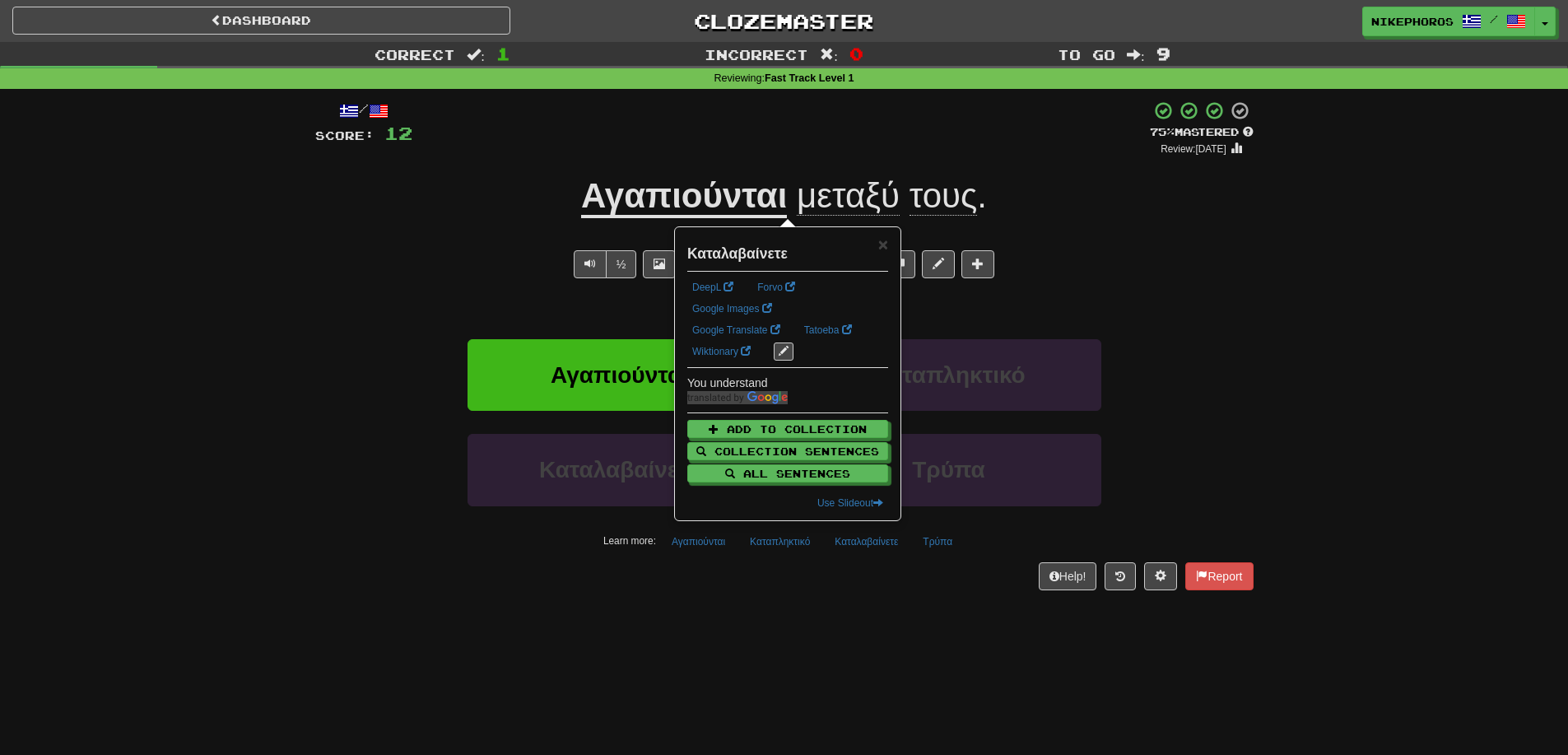
click at [872, 610] on div "/ Score: 12 + 12 75 % Mastered Review: 2025-09-14 Αγαπιούνται μεταξύ τους . The…" at bounding box center [784, 351] width 938 height 524
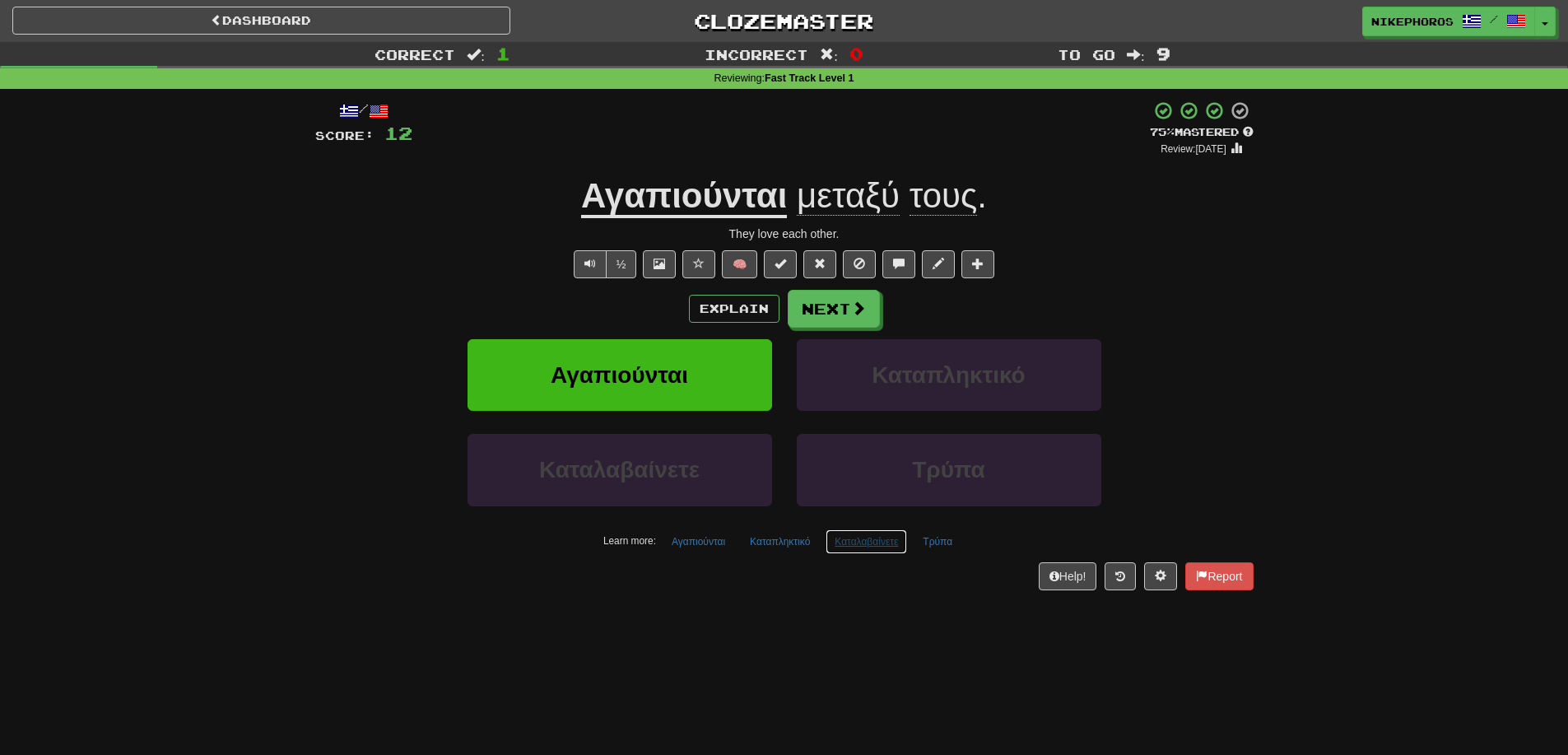
click at [857, 551] on button "Καταλαβαίνετε" at bounding box center [867, 542] width 82 height 25
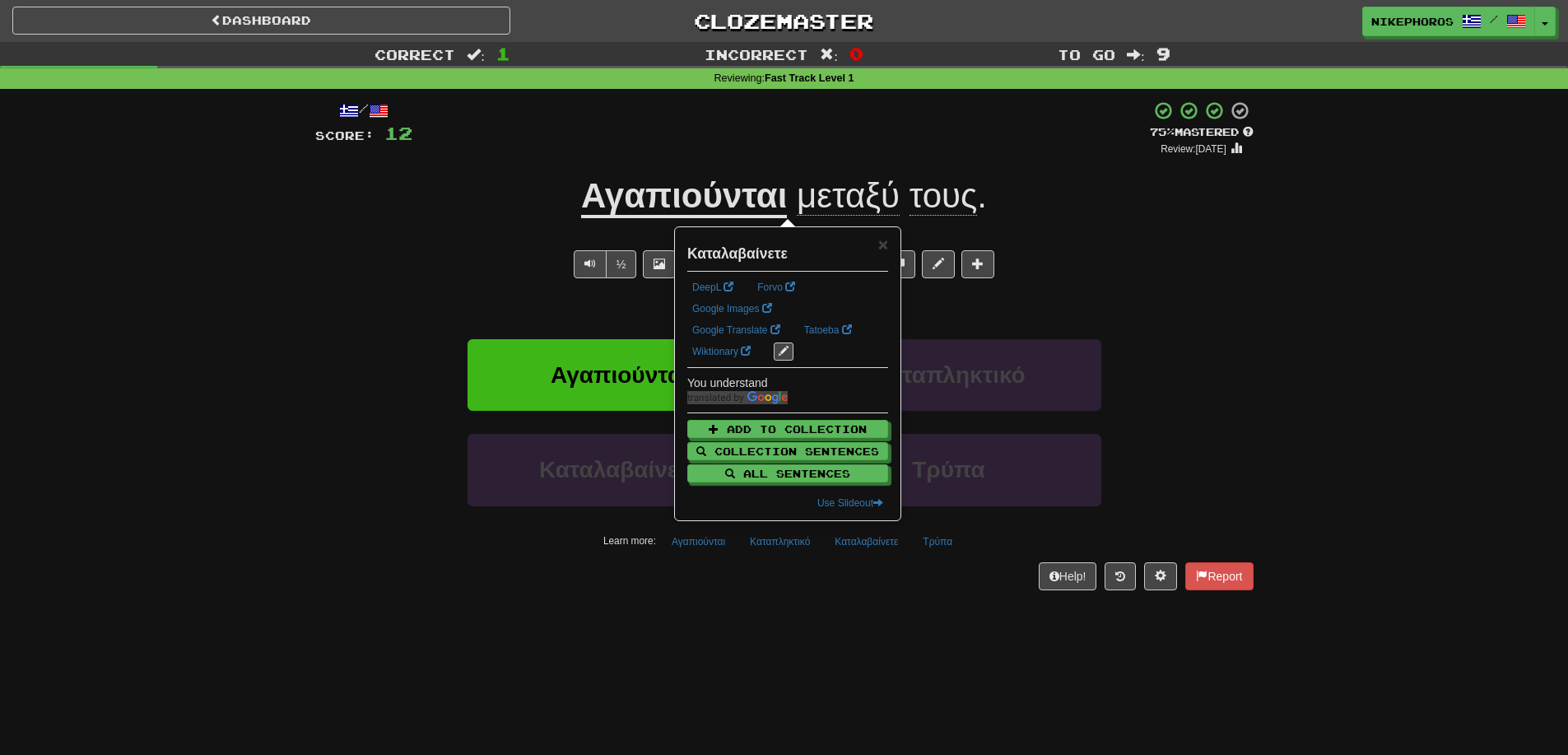
click at [852, 598] on div "/ Score: 12 + 12 75 % Mastered Review: 2025-09-14 Αγαπιούνται μεταξύ τους . The…" at bounding box center [784, 351] width 938 height 524
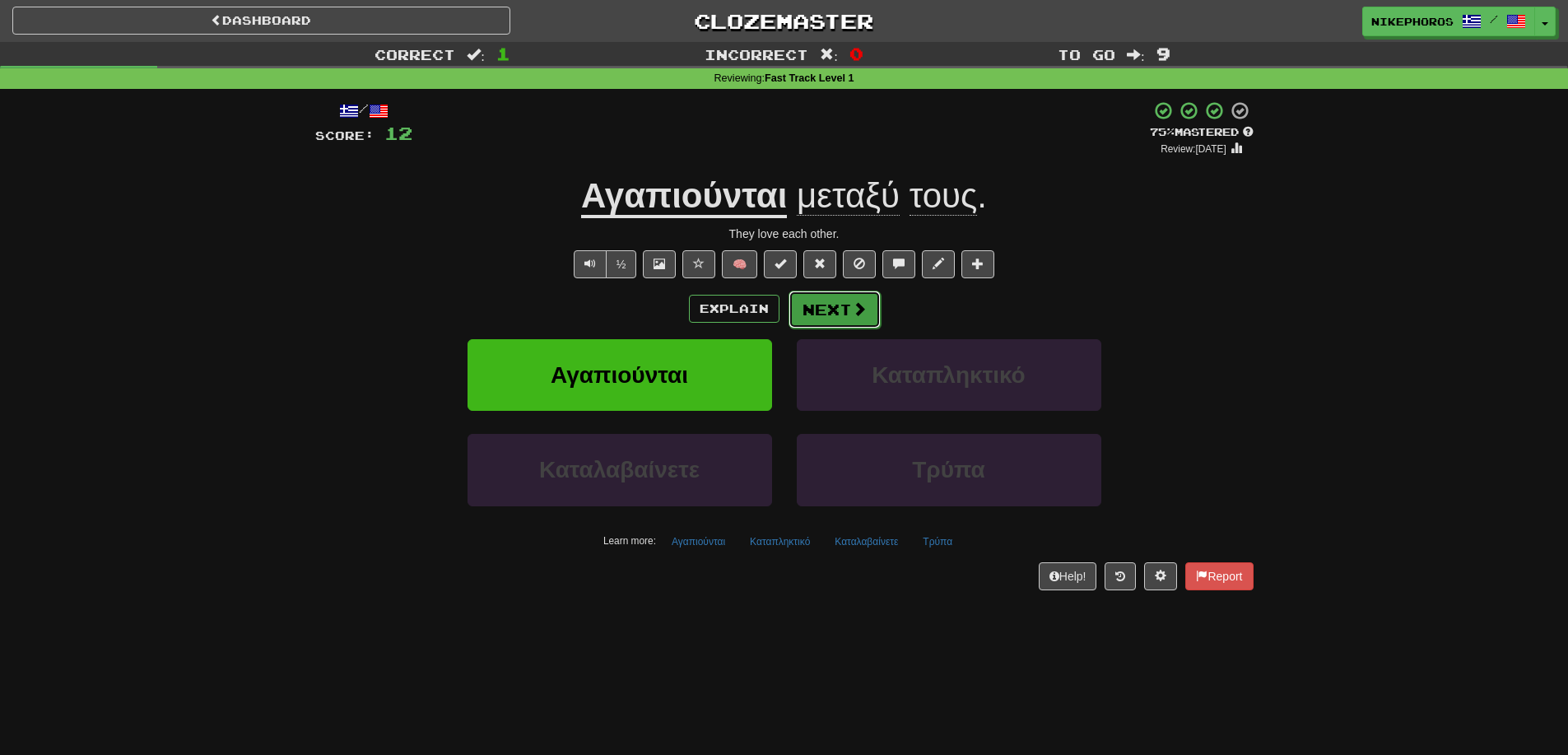
click at [862, 310] on span at bounding box center [859, 309] width 15 height 15
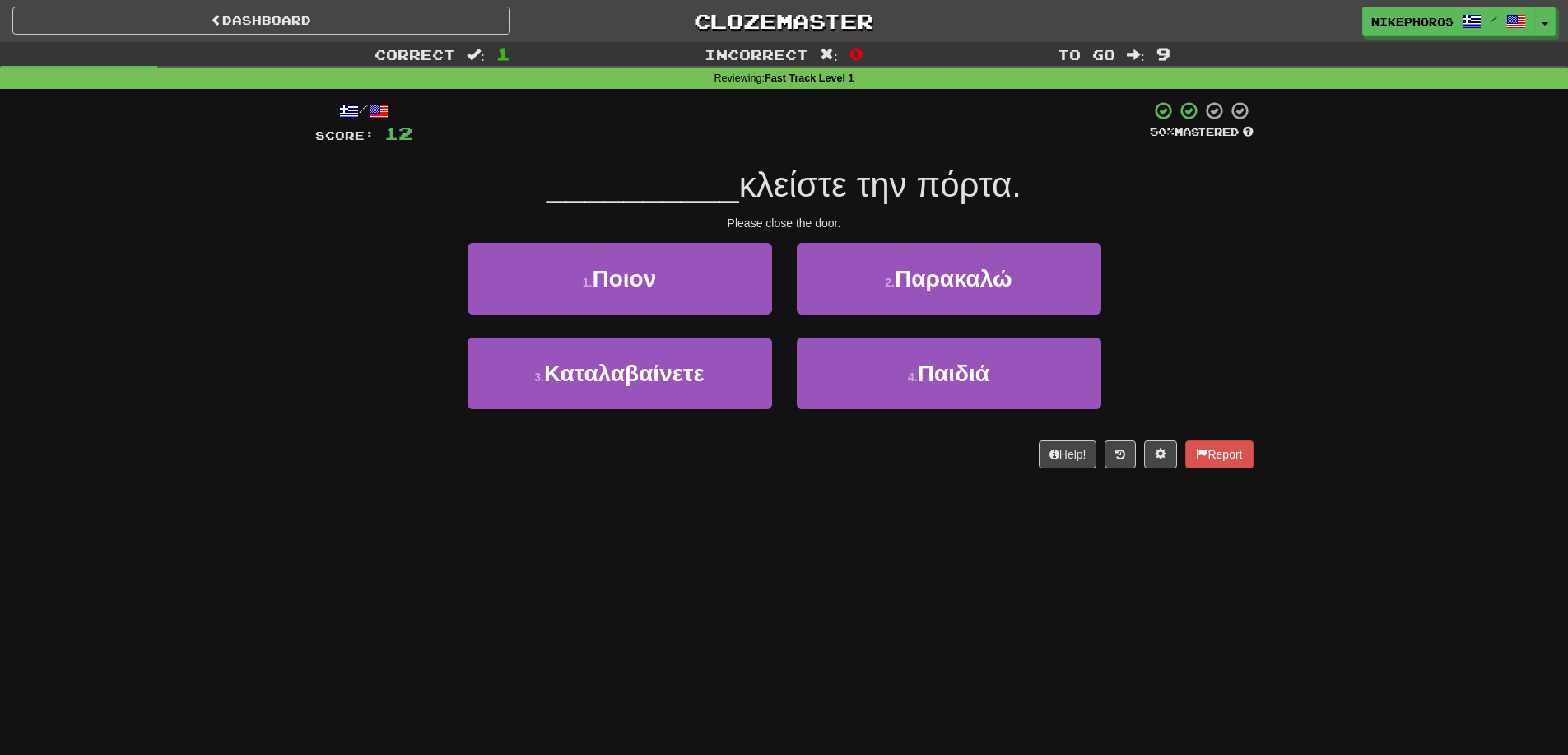
click at [1380, 594] on div "Dashboard Clozemaster Nikephoros / Toggle Dropdown Dashboard Leaderboard Activi…" at bounding box center [784, 377] width 1568 height 755
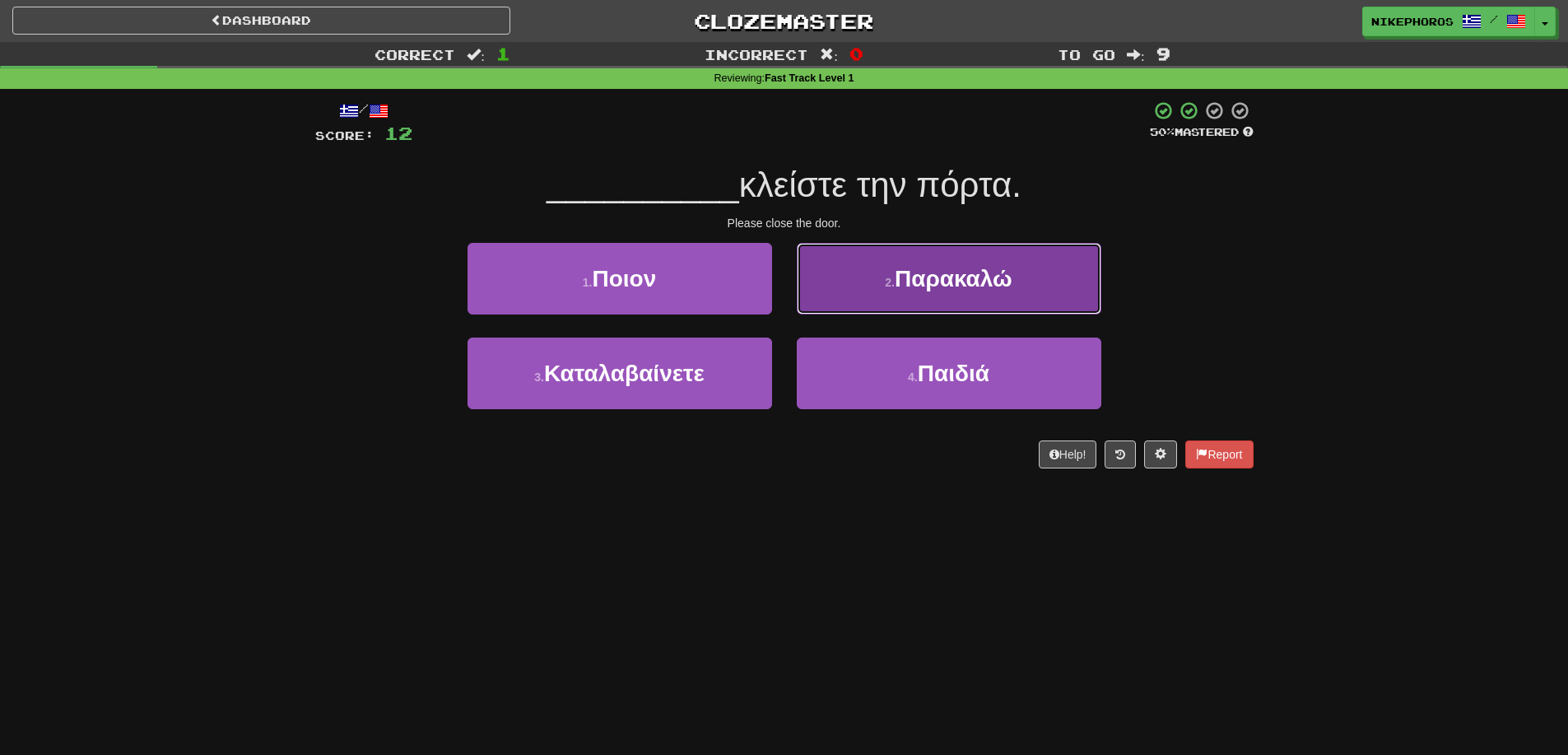
click at [943, 277] on span "Παρακαλώ" at bounding box center [953, 279] width 118 height 26
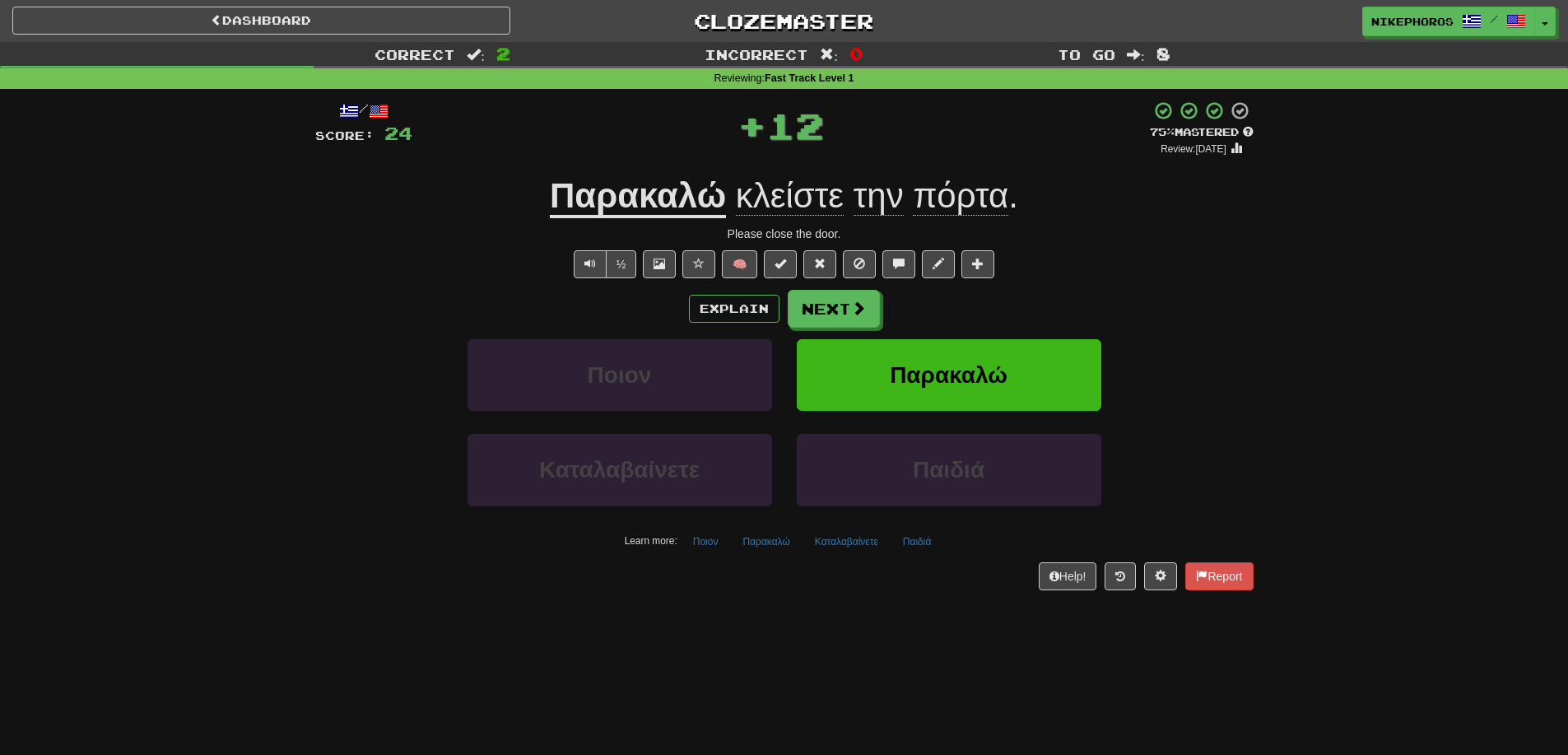
click at [1245, 438] on div "Καταλαβαίνετε Παιδιά" at bounding box center [784, 481] width 988 height 94
click at [832, 538] on button "Καταλαβαίνετε" at bounding box center [847, 542] width 82 height 25
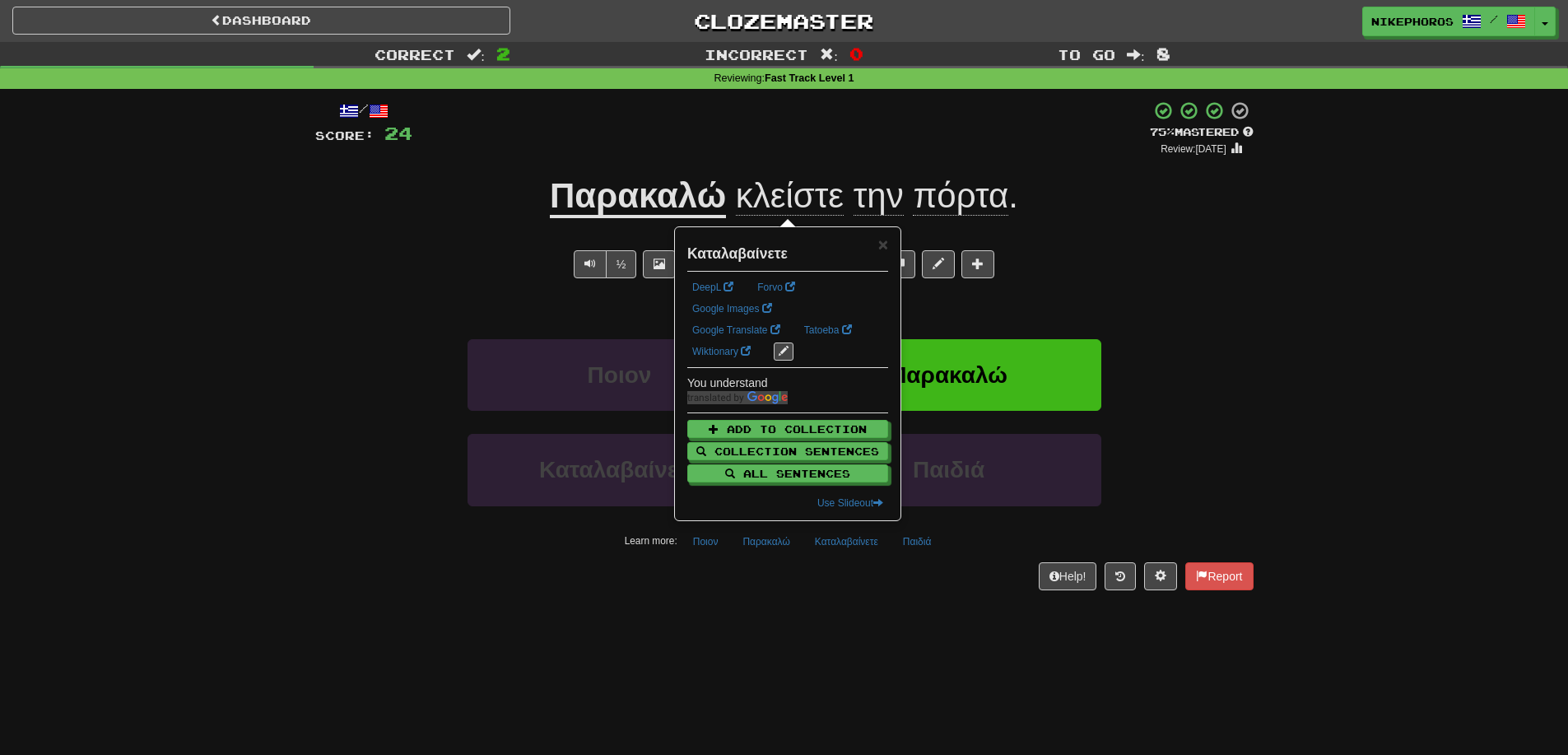
click at [812, 583] on div "Help! Report" at bounding box center [784, 576] width 938 height 28
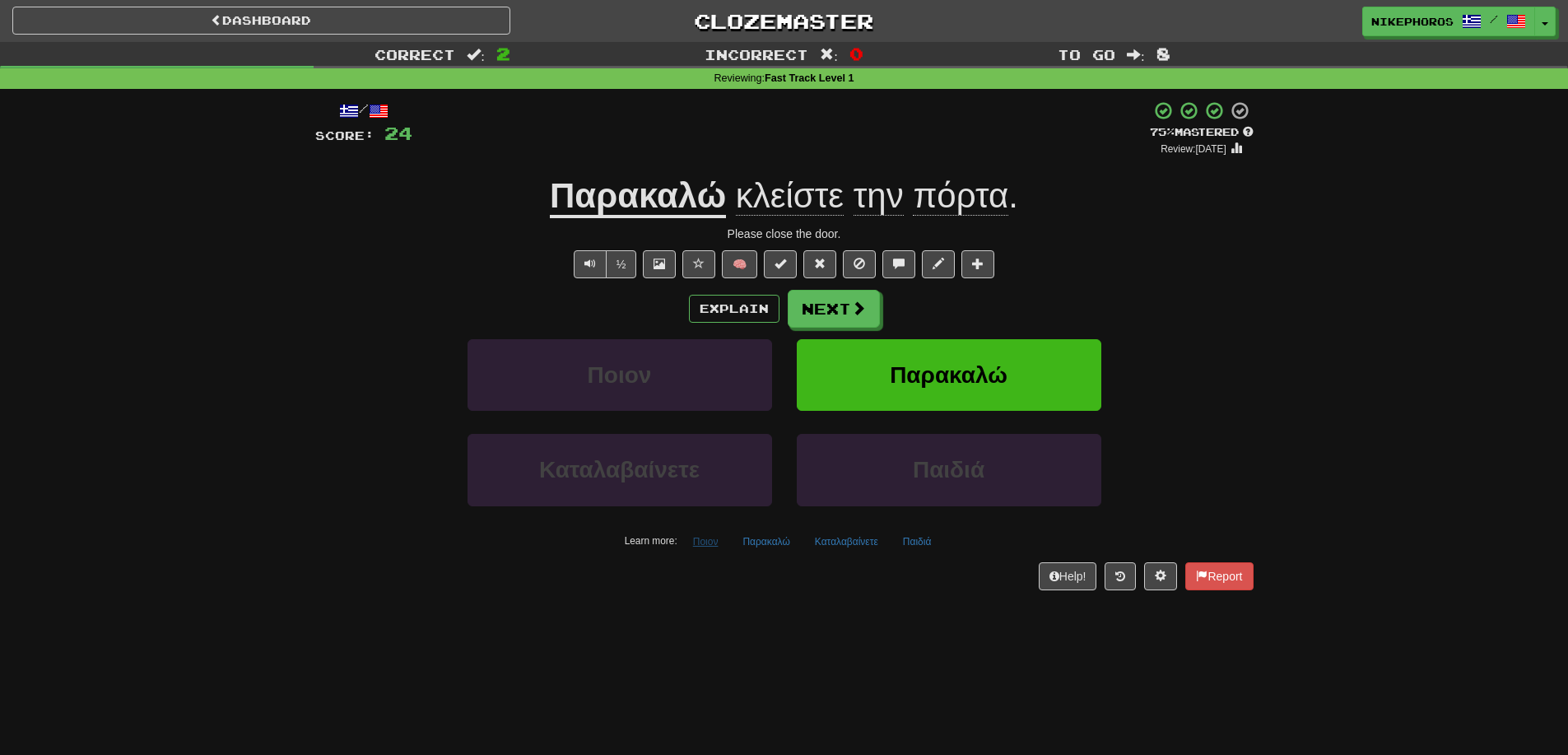
click at [731, 547] on div "Learn more: Ποιον Παρακαλώ Καταλαβαίνετε Παιδιά" at bounding box center [784, 542] width 963 height 25
click at [708, 547] on button "Ποιον" at bounding box center [706, 542] width 43 height 25
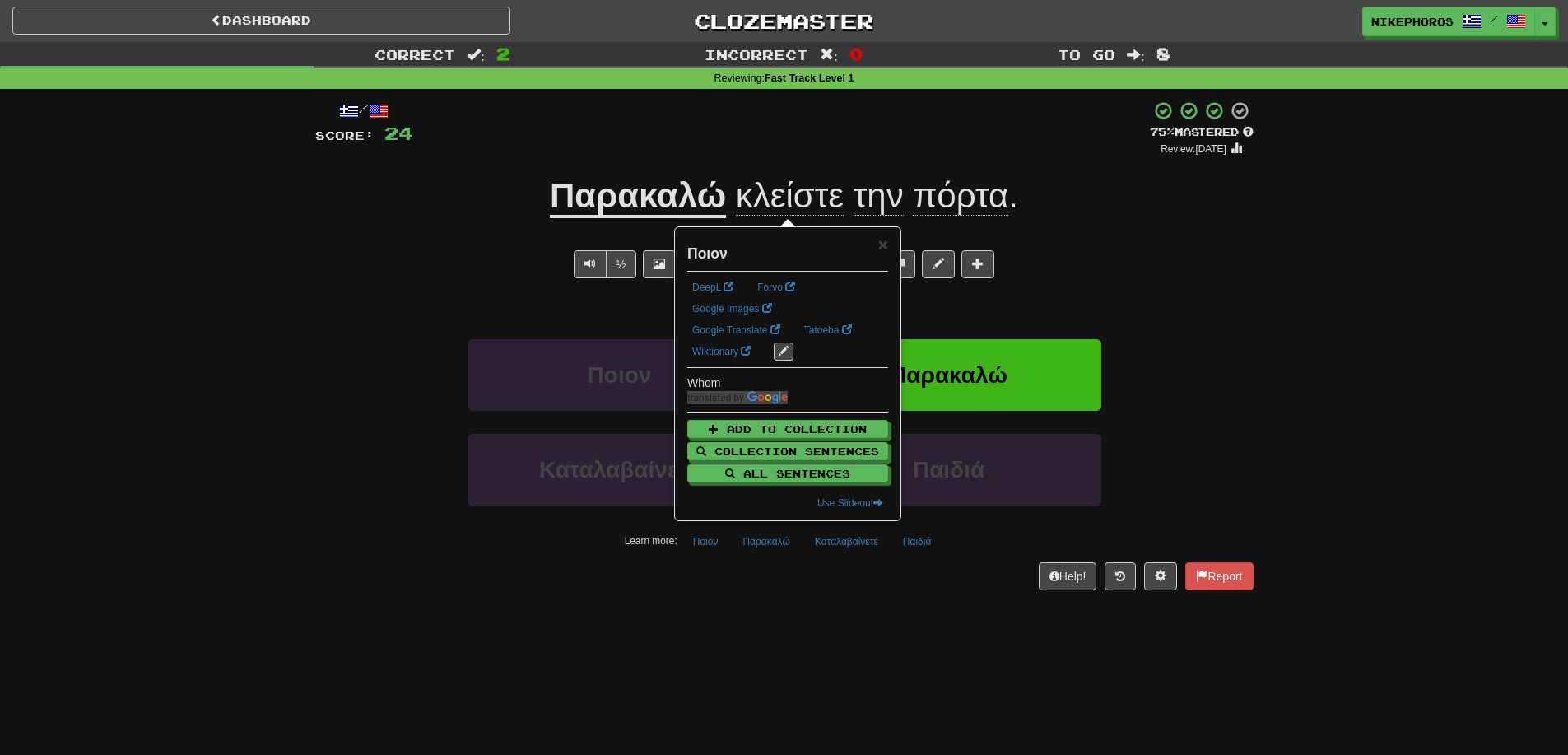
click at [720, 592] on div "/ Score: 24 + 12 75 % Mastered Review: 2025-09-14 Παρακαλώ κλείστε την πόρτα . …" at bounding box center [784, 351] width 938 height 524
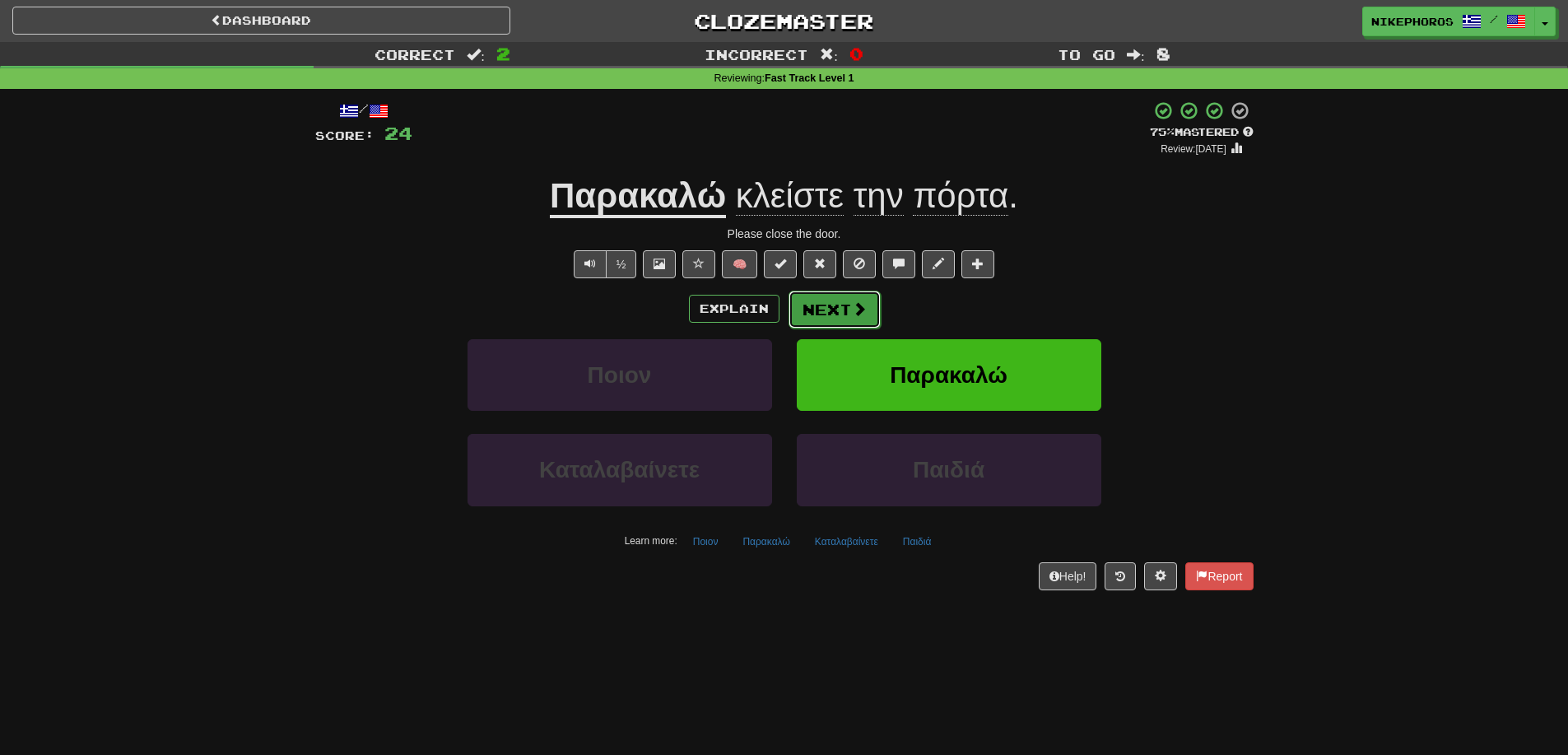
click at [832, 310] on button "Next" at bounding box center [834, 309] width 93 height 38
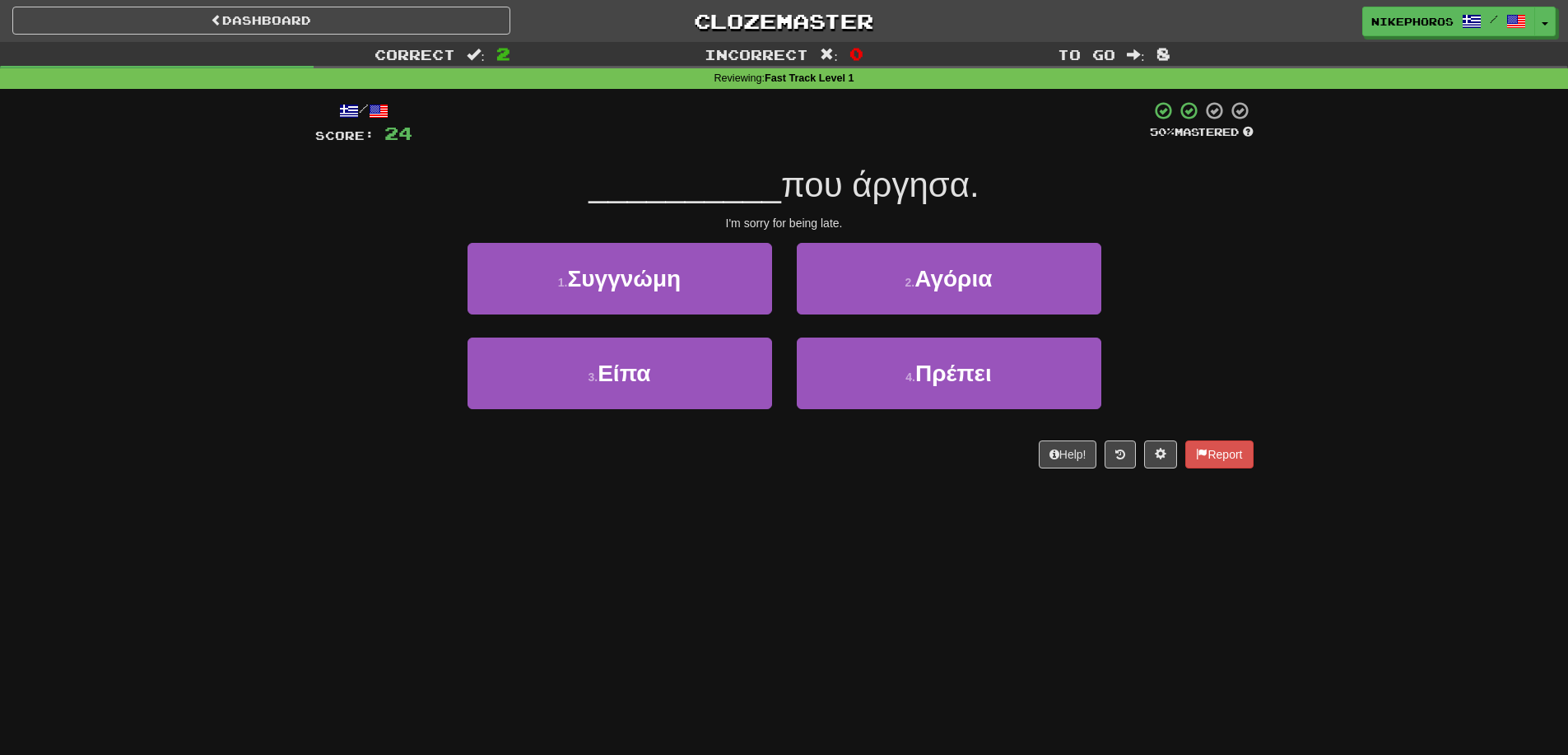
click at [1219, 355] on div "3 . Είπα 4 . Πρέπει" at bounding box center [784, 385] width 988 height 94
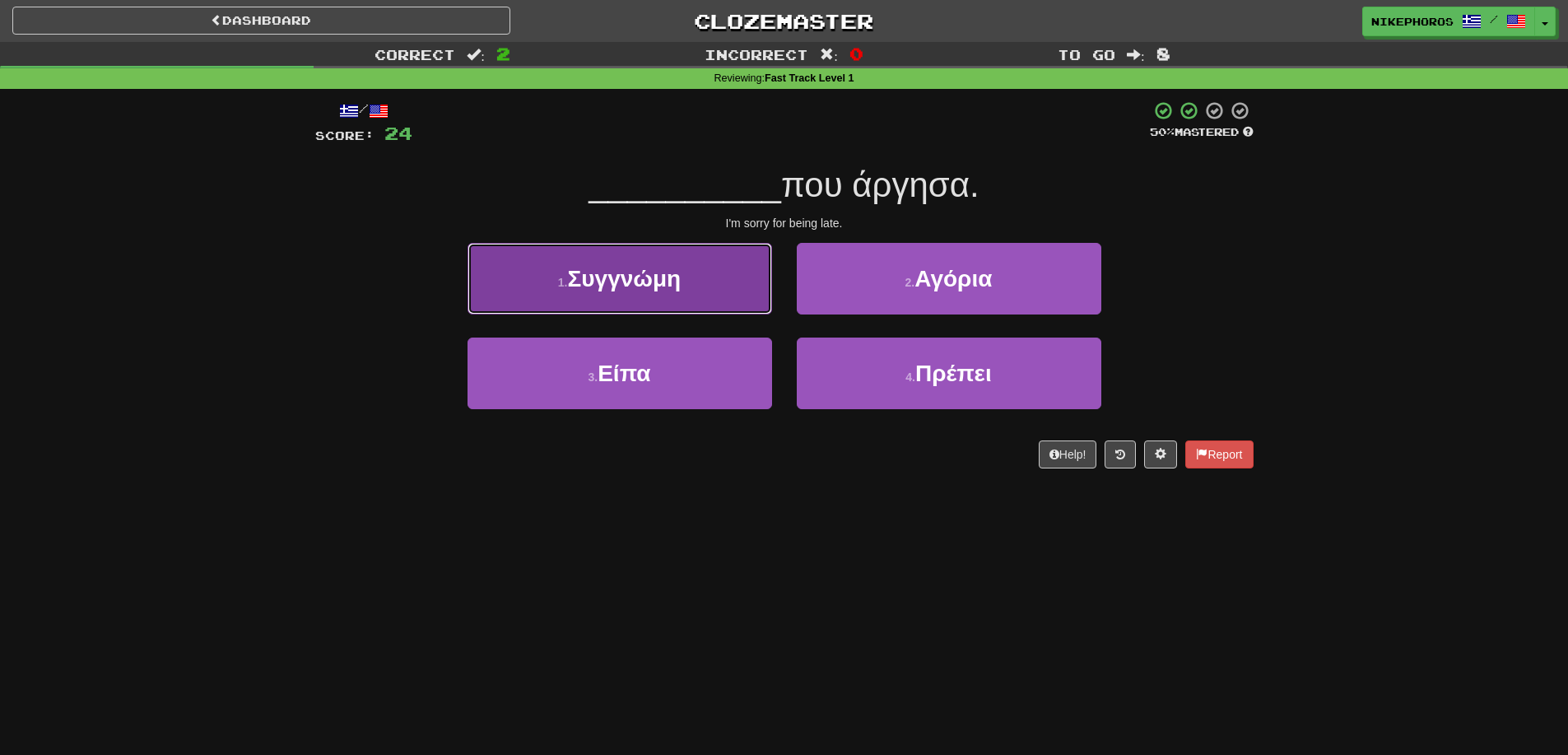
click at [714, 284] on button "1 . Συγγνώμη" at bounding box center [620, 279] width 304 height 72
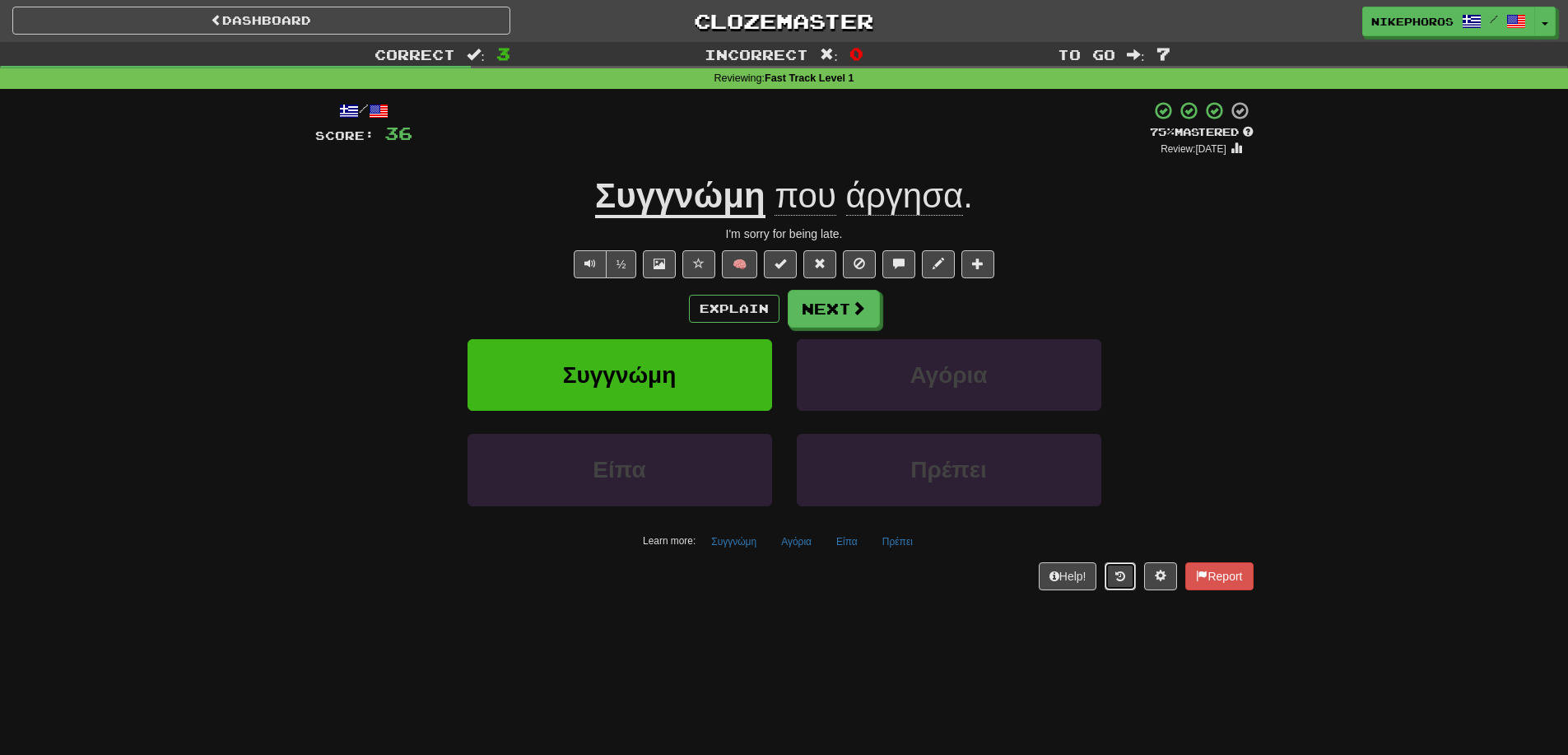
click at [1104, 581] on button at bounding box center [1119, 576] width 31 height 28
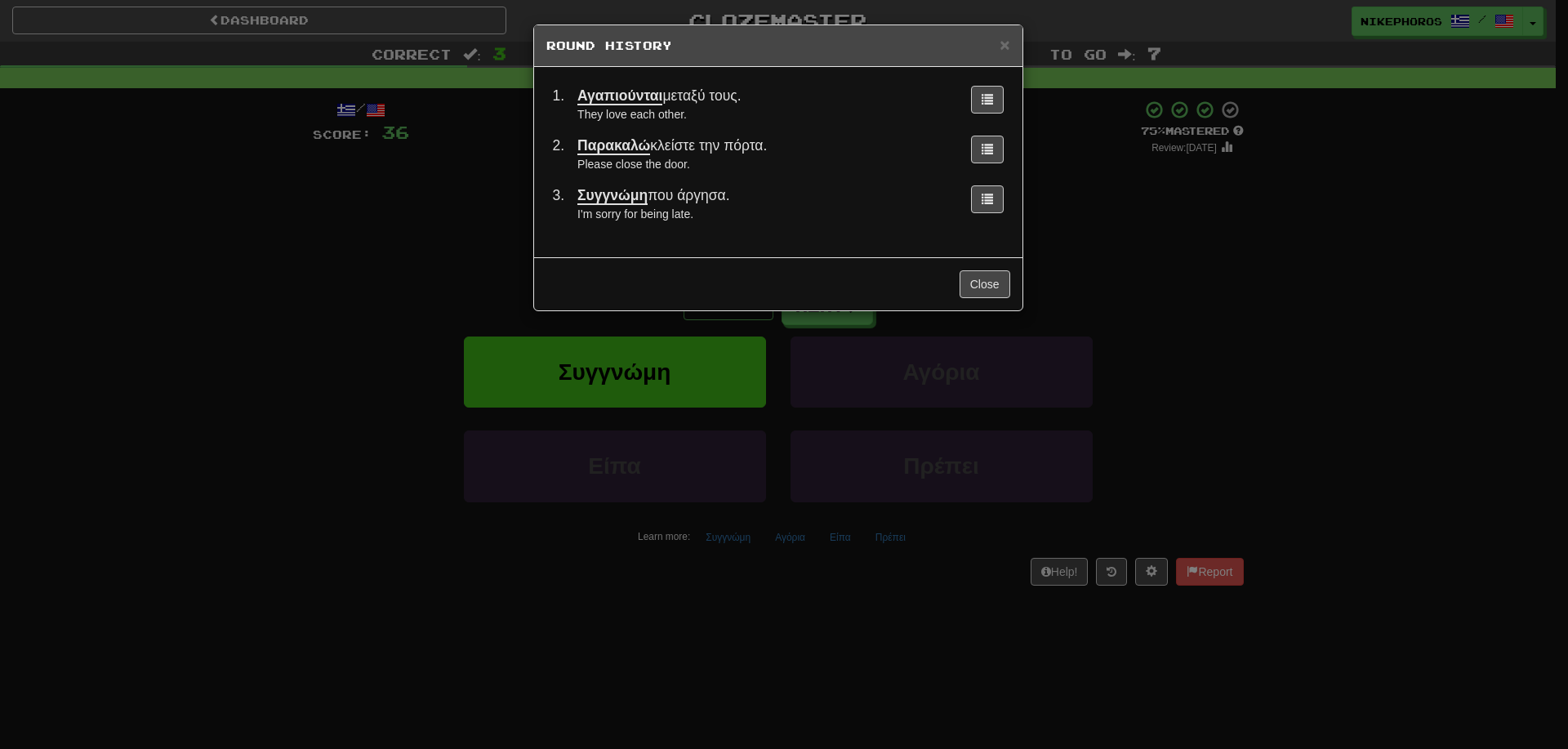
click at [1338, 331] on div "× Round History 1 . Αγαπιούνται μεταξύ τους. They love each other. 2 . Παρακαλώ…" at bounding box center [784, 374] width 1568 height 749
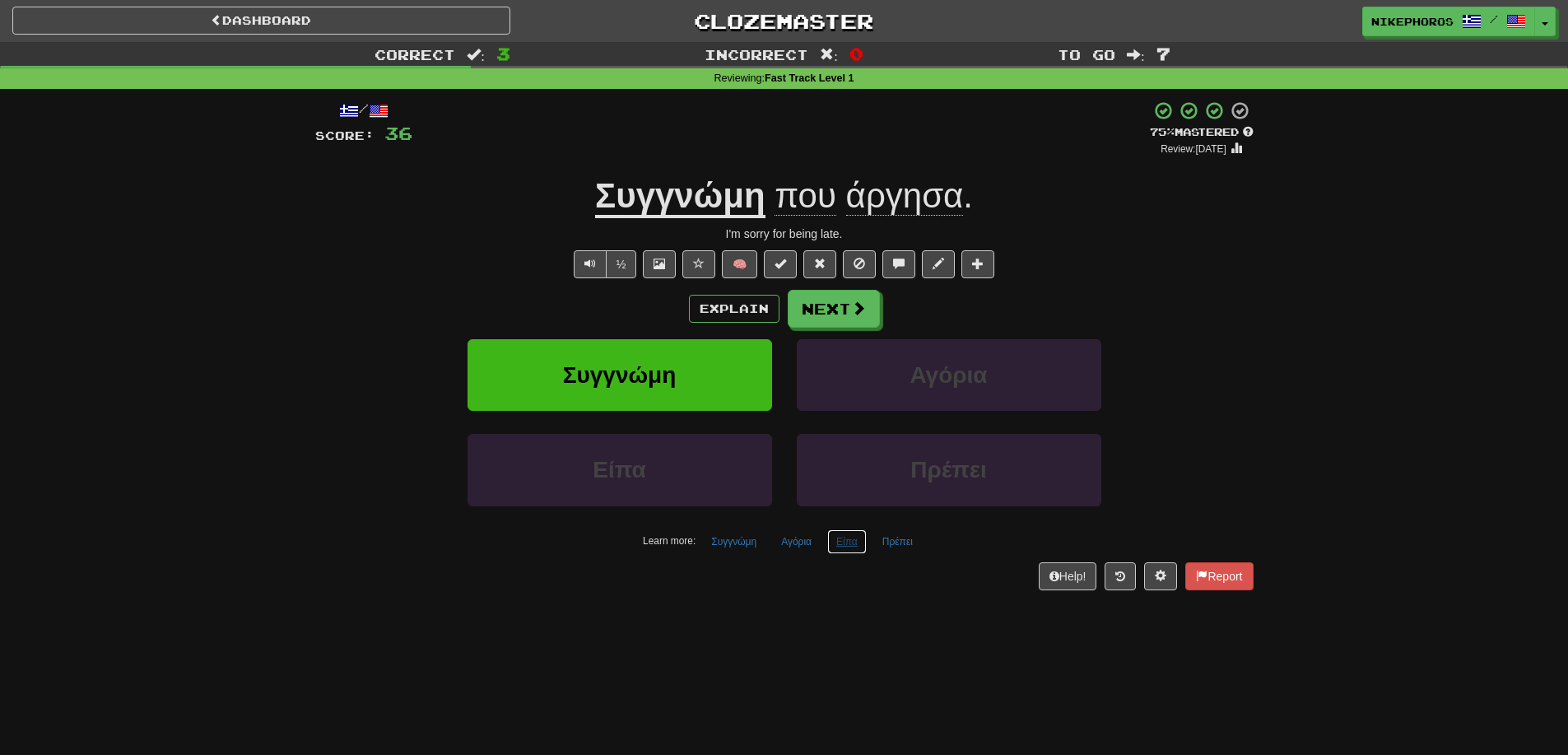
click at [833, 541] on button "Είπα" at bounding box center [847, 542] width 39 height 25
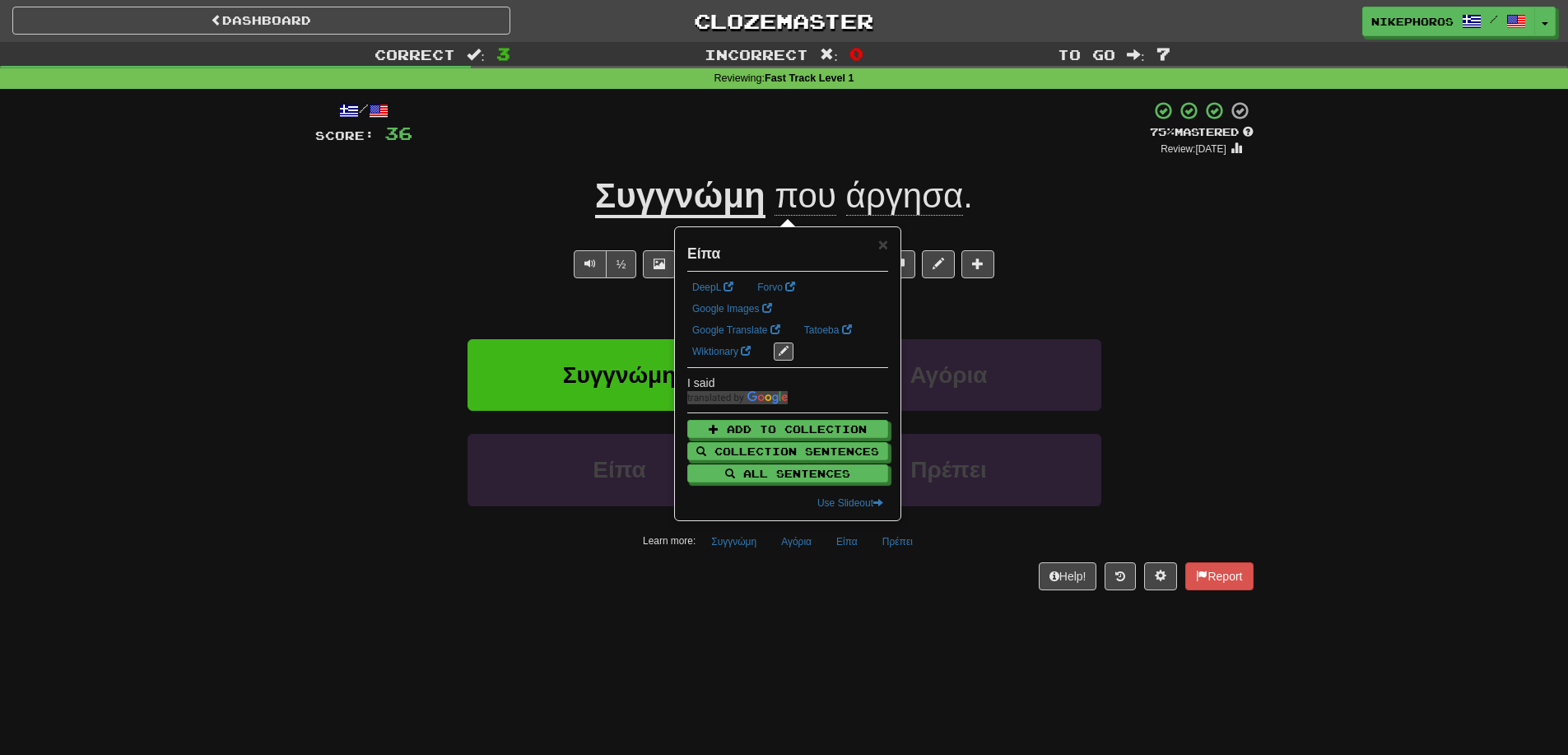
click at [824, 601] on div "/ Score: 36 + 12 75 % Mastered Review: 2025-09-14 Συγγνώμη που άργησα . I'm sor…" at bounding box center [784, 351] width 938 height 524
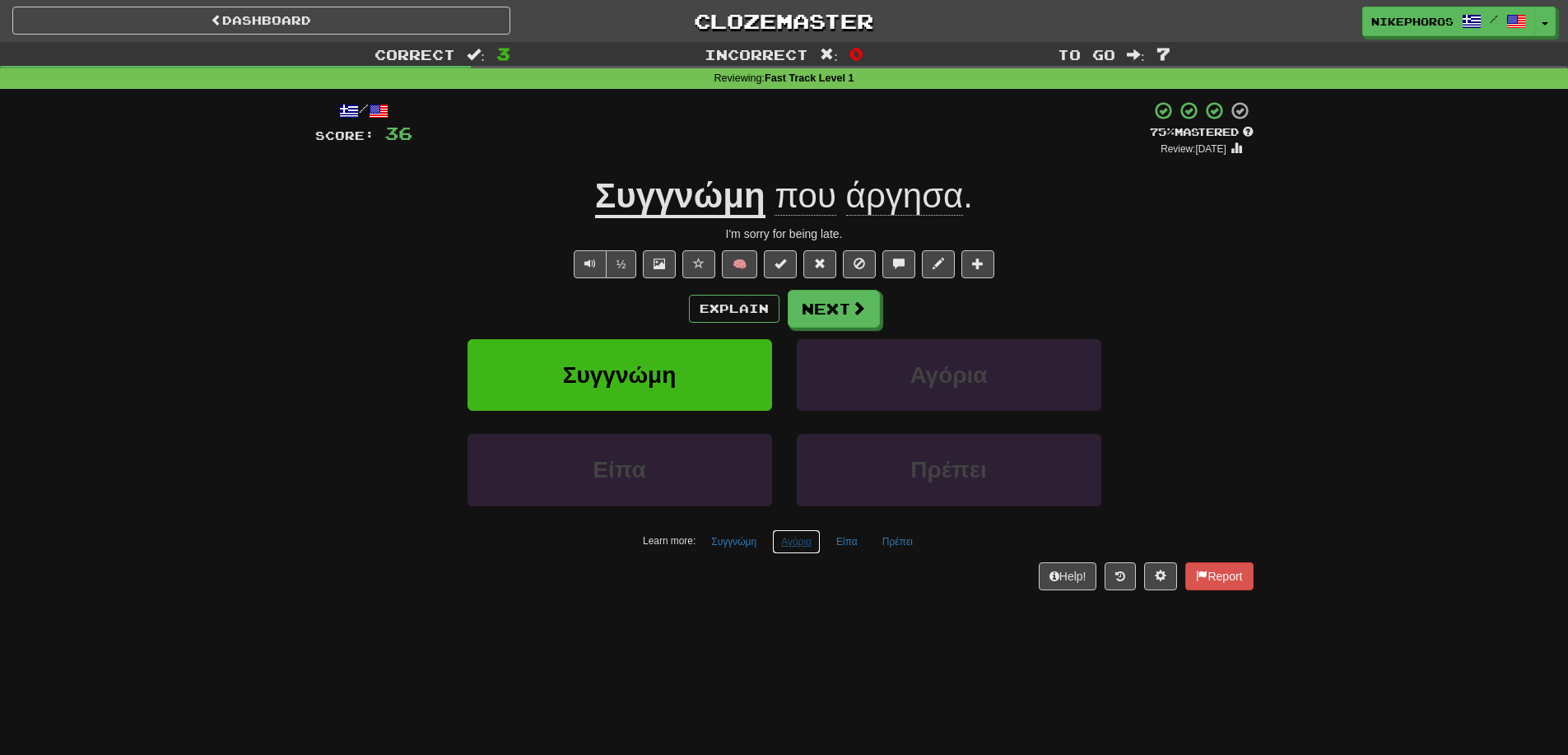
click at [800, 543] on button "Αγόρια" at bounding box center [797, 542] width 48 height 25
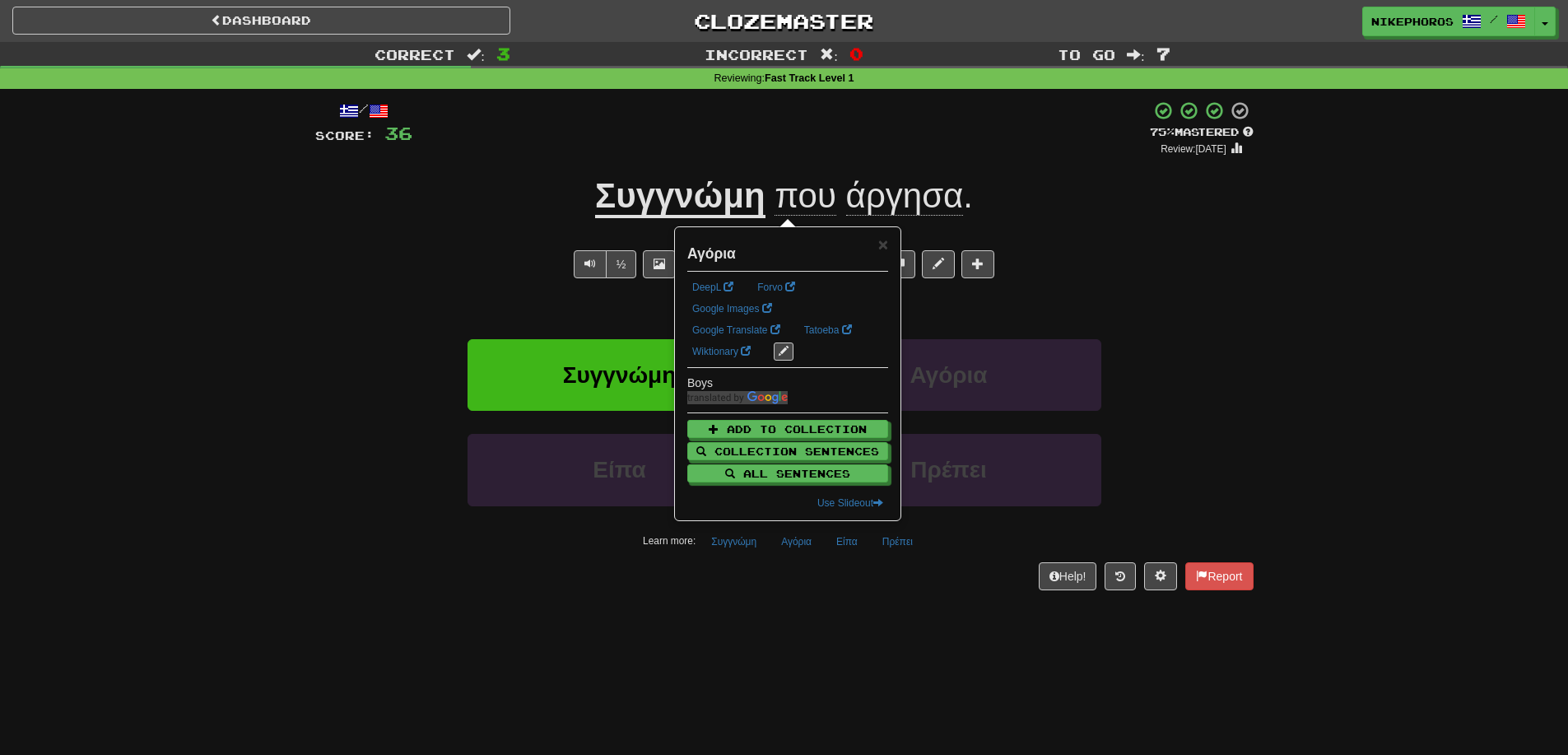
click at [856, 629] on div "Dashboard Clozemaster Nikephoros / Toggle Dropdown Dashboard Leaderboard Activi…" at bounding box center [784, 377] width 1568 height 755
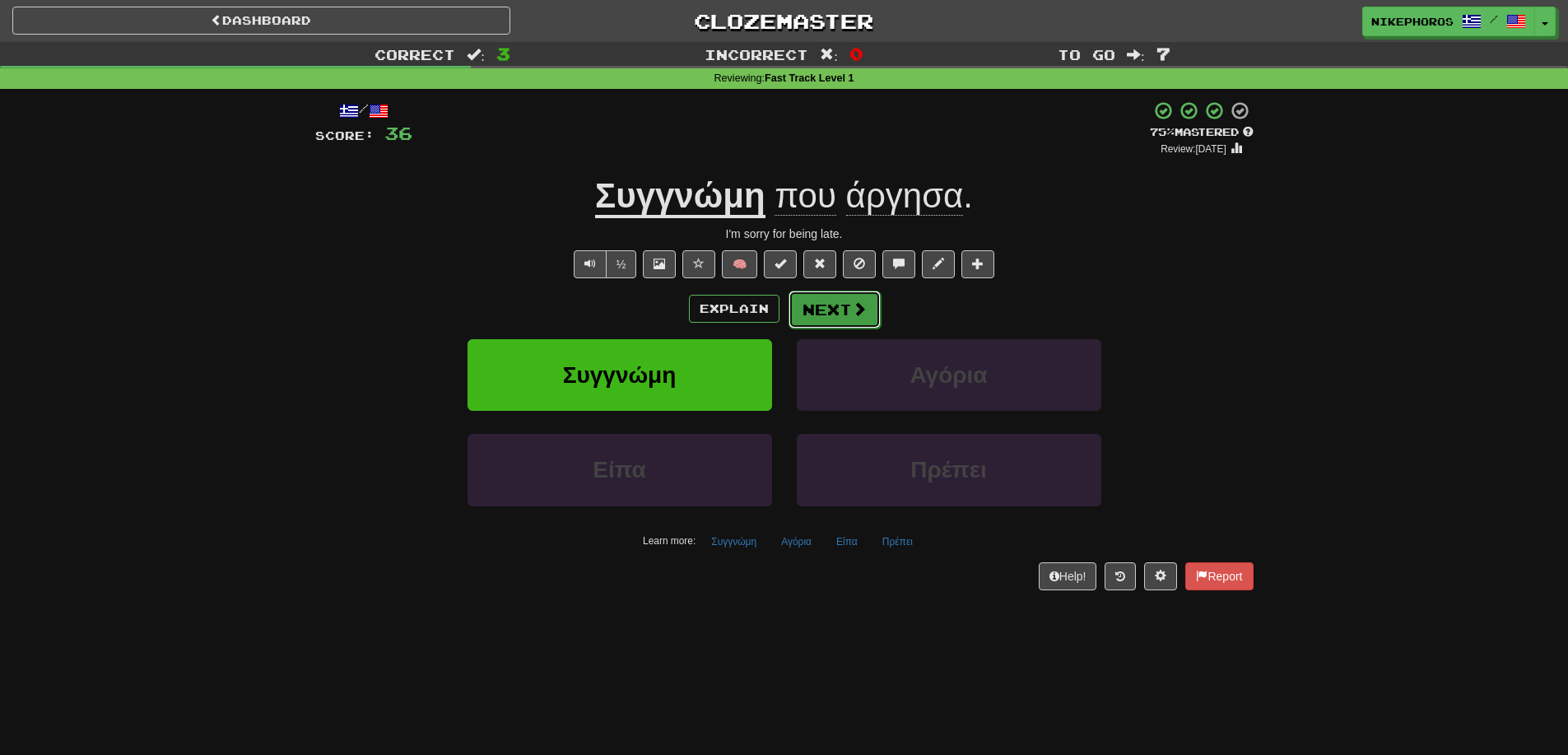
click at [843, 310] on button "Next" at bounding box center [834, 309] width 93 height 38
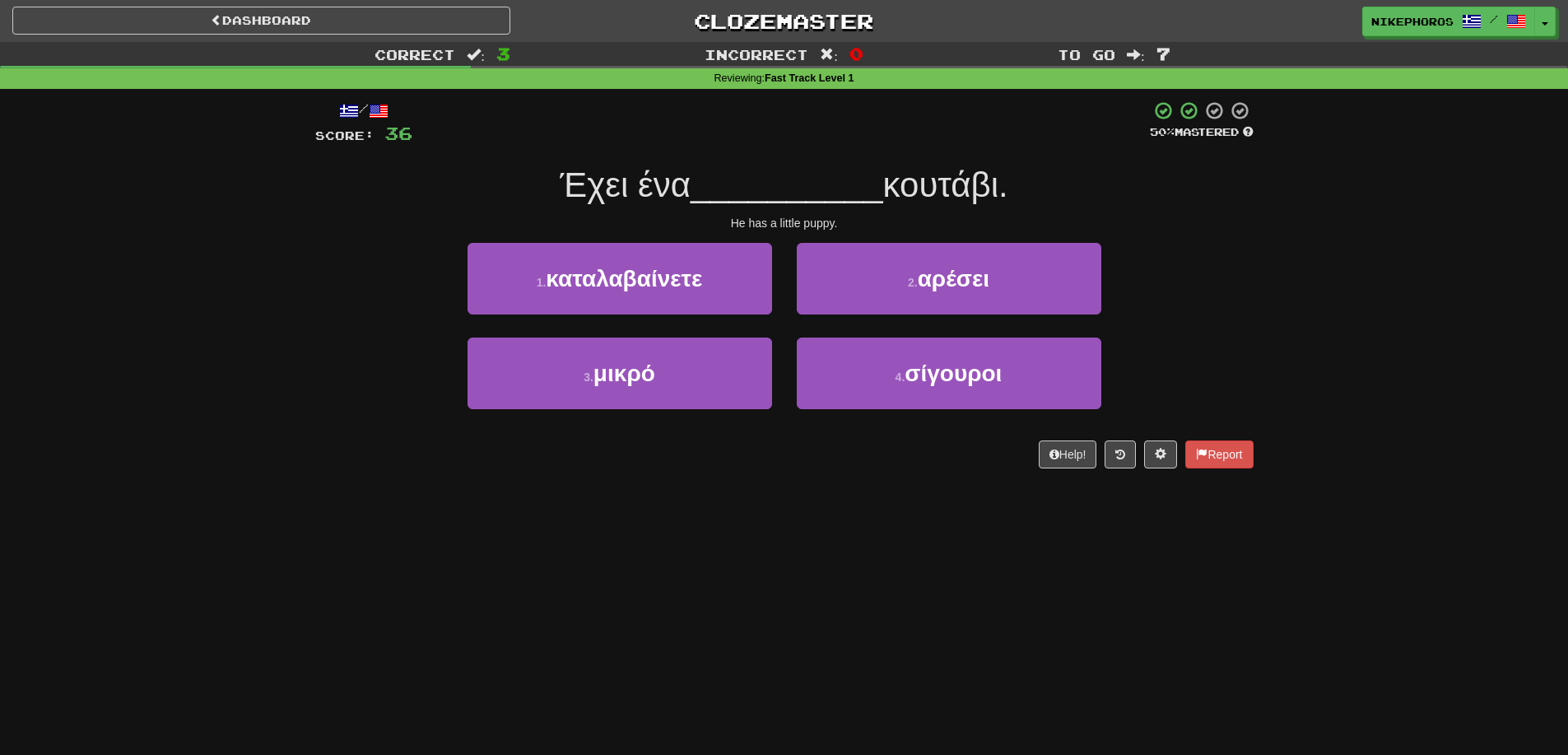
click at [1099, 444] on div "Help! Report" at bounding box center [784, 455] width 938 height 28
click at [1111, 450] on button at bounding box center [1119, 455] width 31 height 28
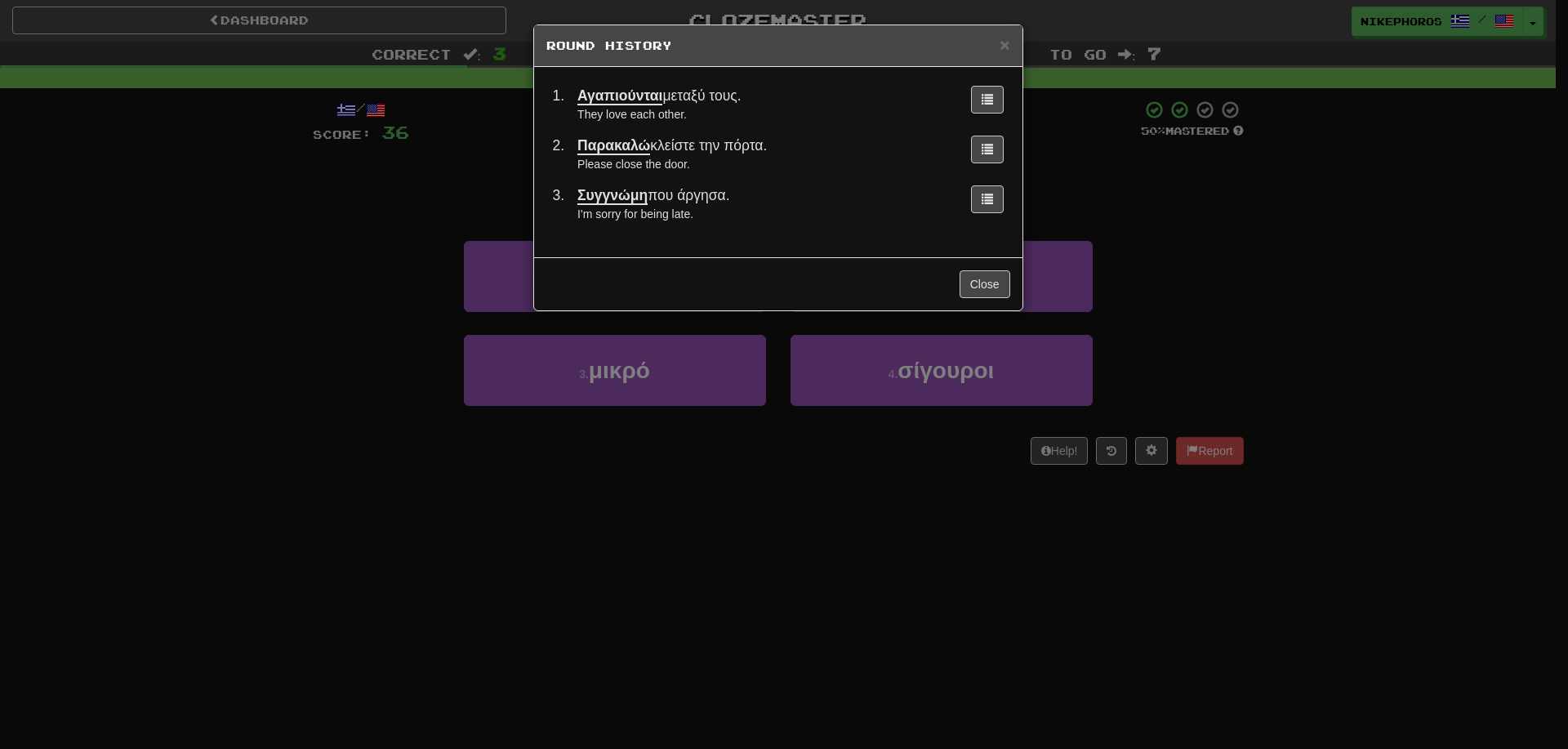
click at [688, 497] on div "× Round History 1 . Αγαπιούνται μεταξύ τους. They love each other. 2 . Παρακαλώ…" at bounding box center [784, 374] width 1568 height 749
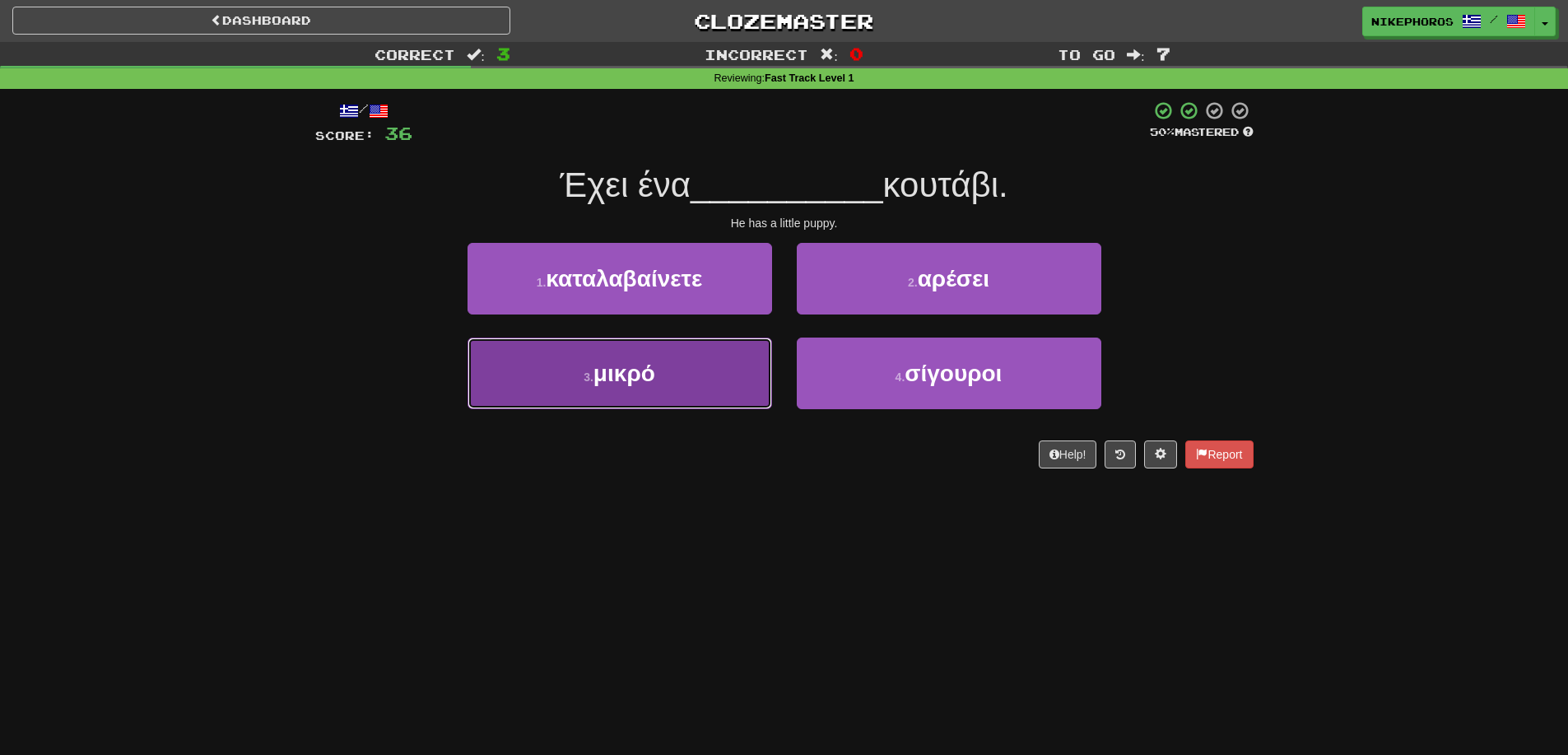
click at [661, 389] on button "3 . μικρό" at bounding box center [620, 374] width 304 height 72
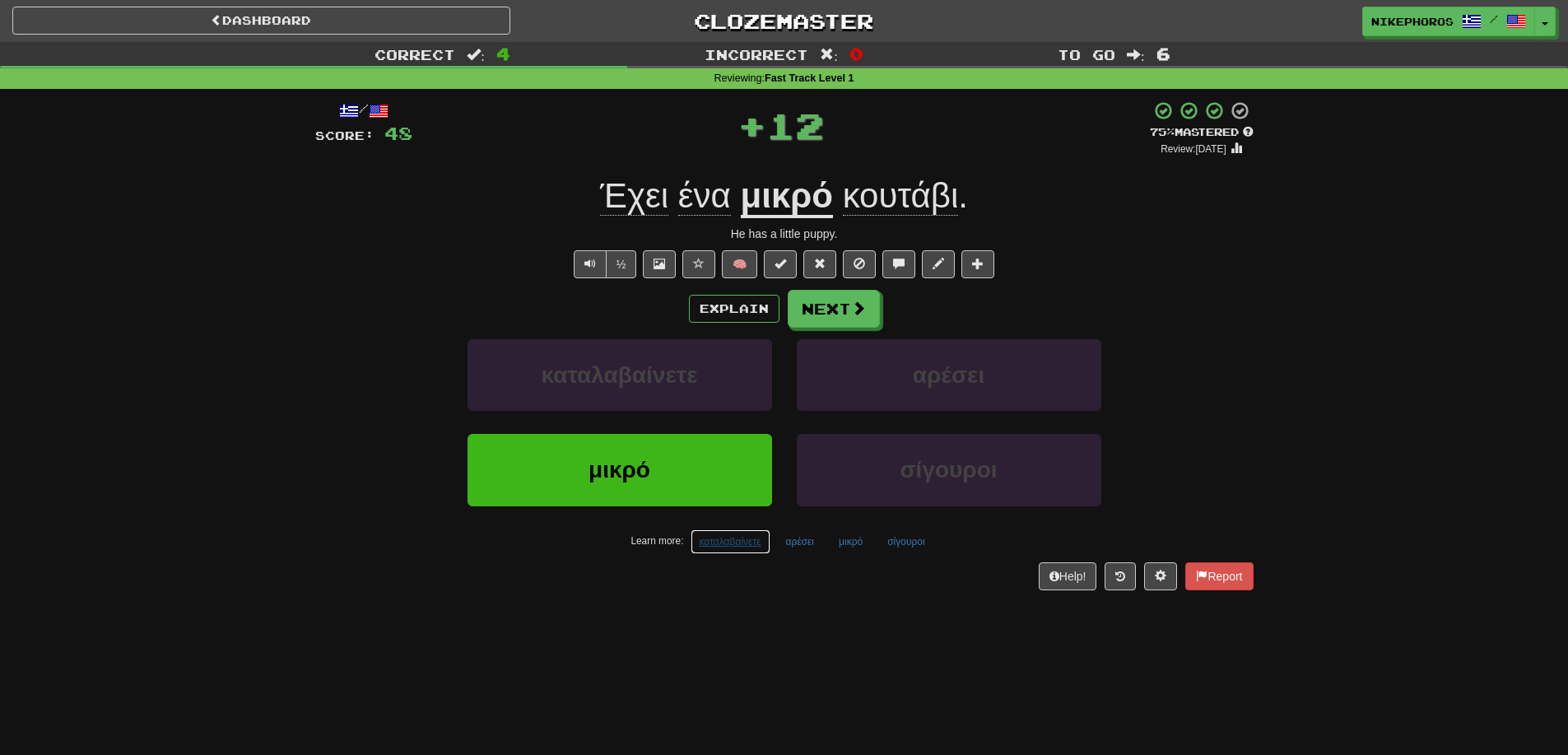
click at [720, 542] on button "καταλαβαίνετε" at bounding box center [731, 542] width 80 height 25
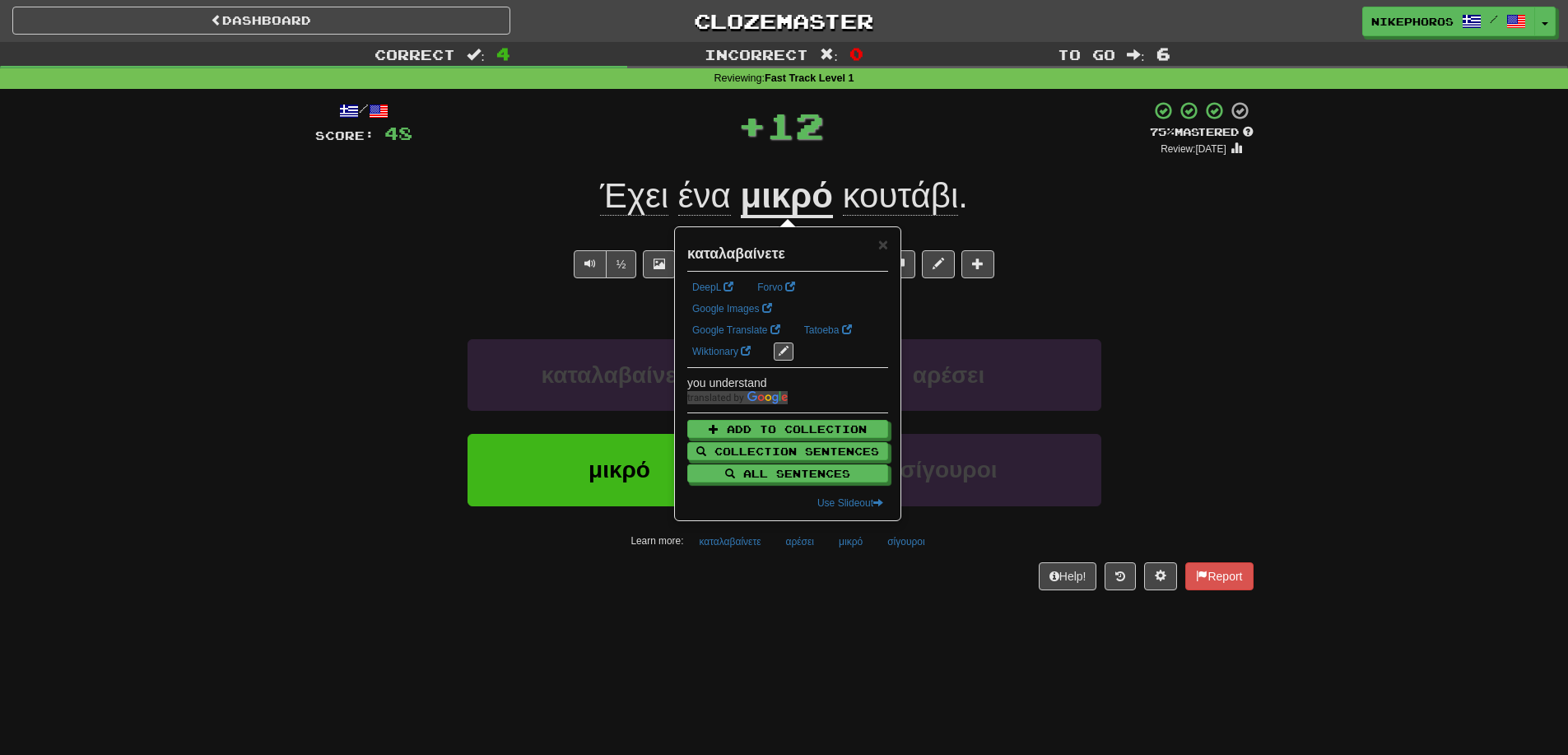
click at [801, 601] on div "/ Score: 48 + 12 75 % Mastered Review: 2025-09-14 Έχει ένα μικρό κουτάβι . He h…" at bounding box center [784, 351] width 938 height 524
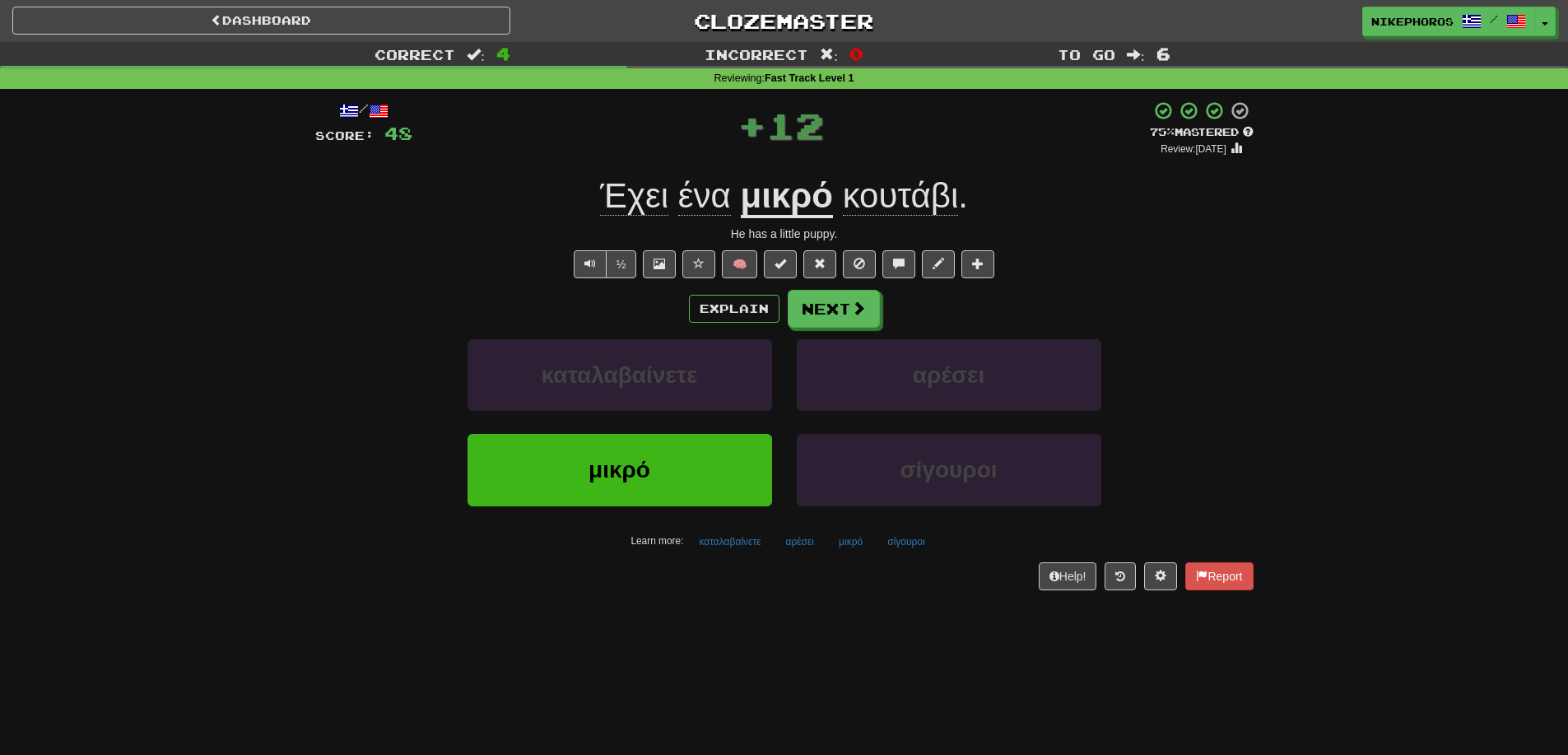
click at [1056, 175] on div "Έχει ένα μικρό κουτάβι ." at bounding box center [784, 196] width 938 height 45
click at [907, 546] on button "σίγουροι" at bounding box center [906, 542] width 55 height 25
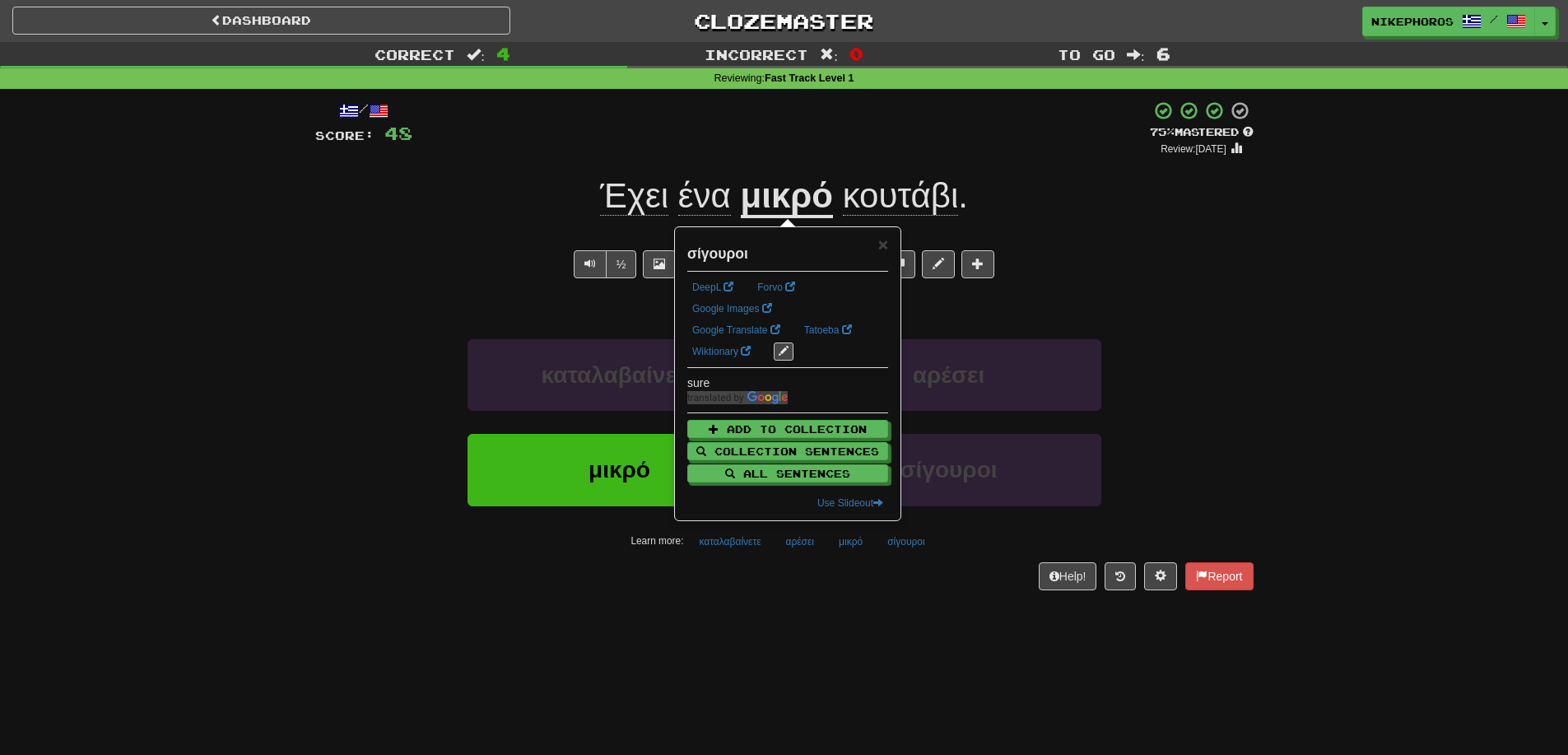
click at [944, 630] on div "Dashboard Clozemaster Nikephoros / Toggle Dropdown Dashboard Leaderboard Activi…" at bounding box center [784, 377] width 1568 height 755
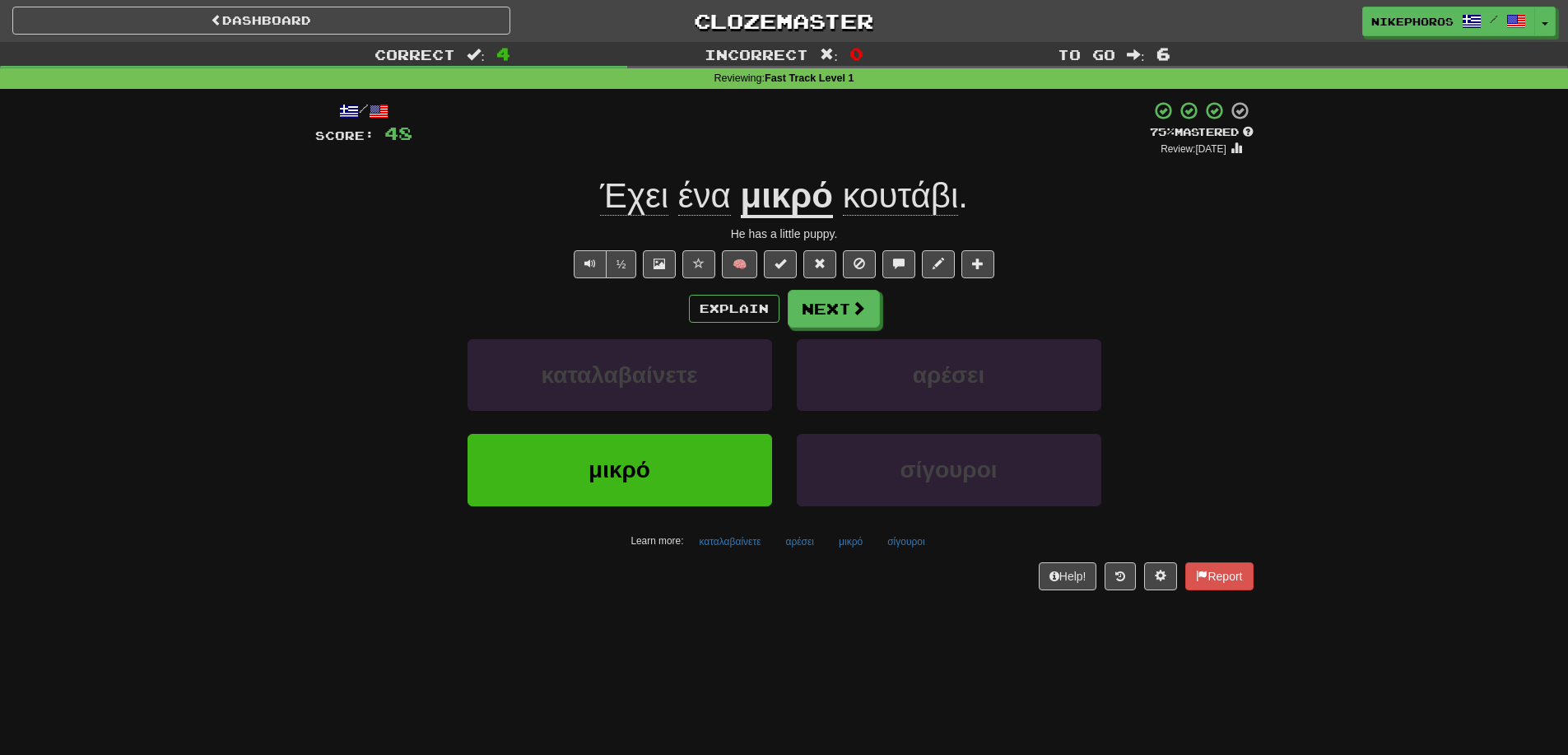
drag, startPoint x: 944, startPoint y: 630, endPoint x: 812, endPoint y: 633, distance: 132.0
click at [812, 633] on div "Dashboard Clozemaster Nikephoros / Toggle Dropdown Dashboard Leaderboard Activi…" at bounding box center [784, 377] width 1568 height 755
click at [826, 313] on button "Next" at bounding box center [834, 309] width 93 height 38
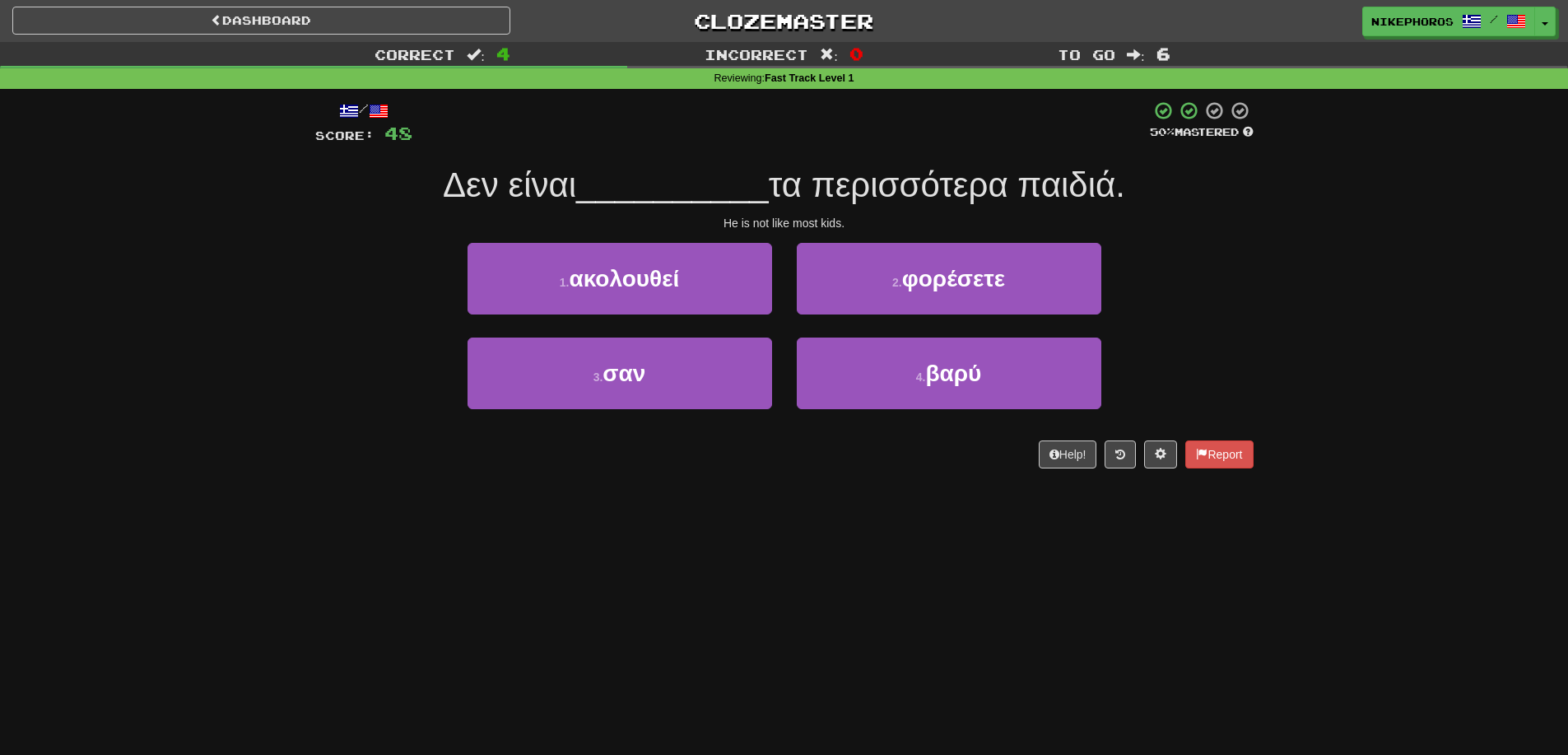
click at [825, 189] on span "τα περισσότερα παιδιά." at bounding box center [947, 184] width 356 height 38
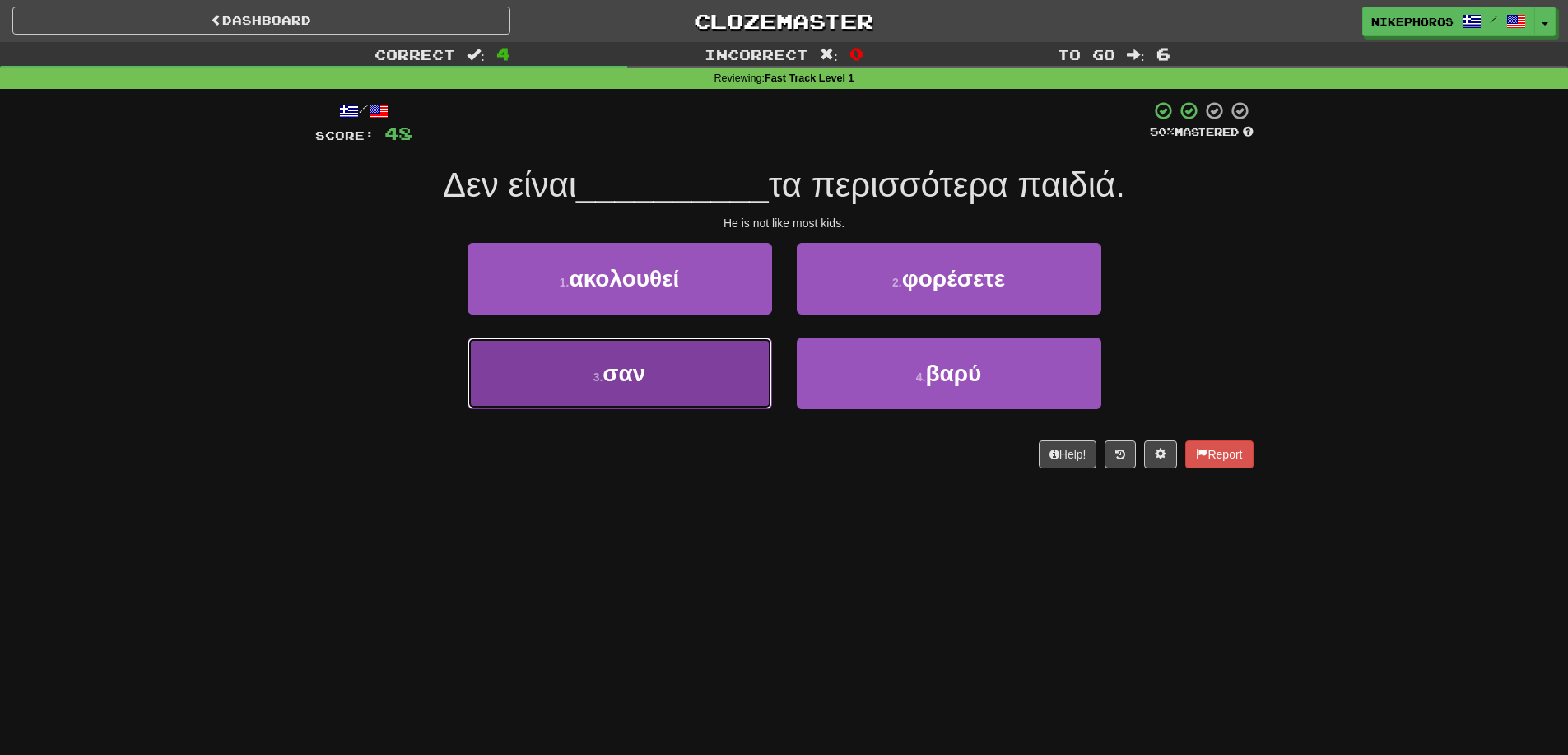
click at [625, 367] on span "σαν" at bounding box center [623, 373] width 43 height 26
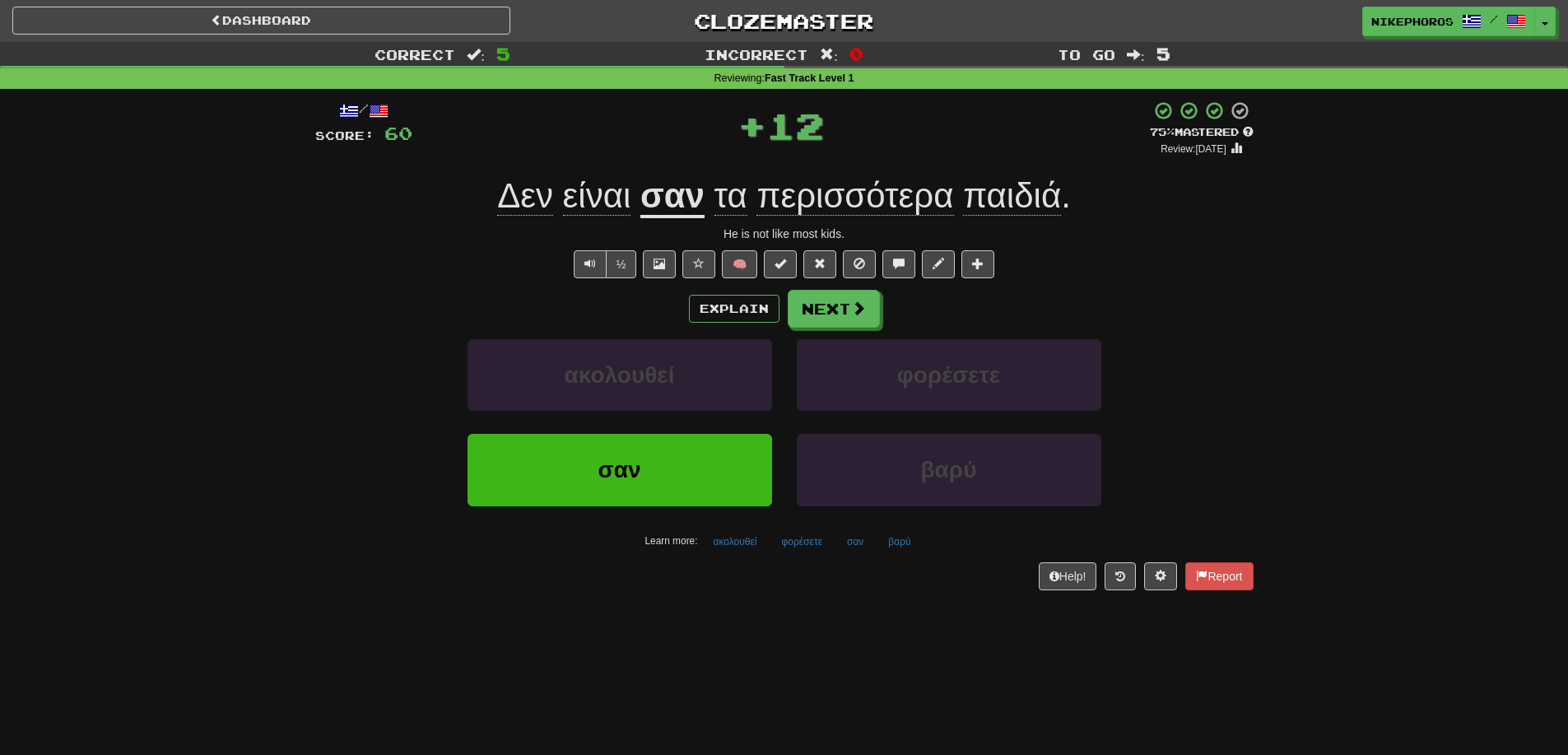
click at [700, 195] on u "σαν" at bounding box center [672, 197] width 64 height 42
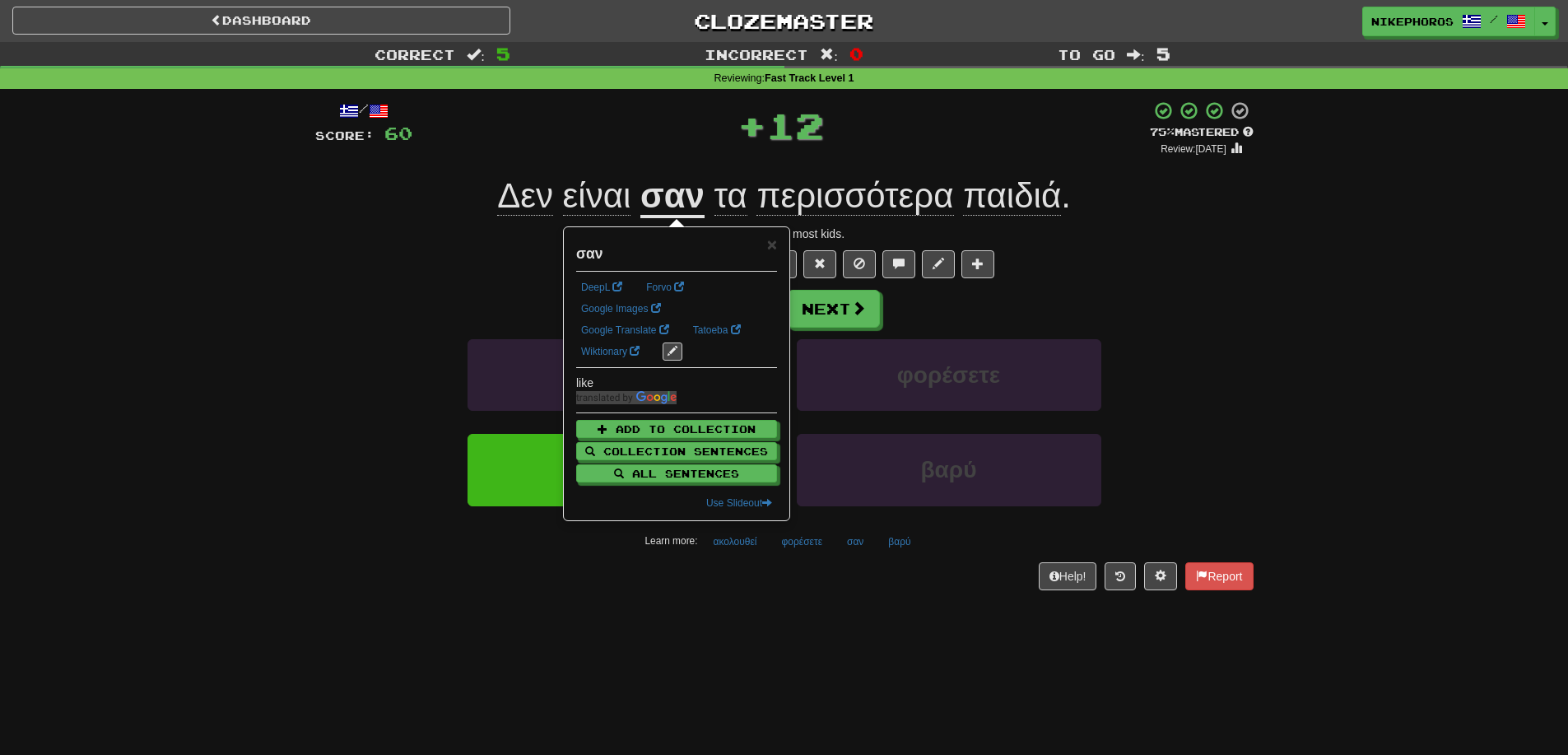
click at [582, 139] on div "+ 12" at bounding box center [781, 124] width 737 height 49
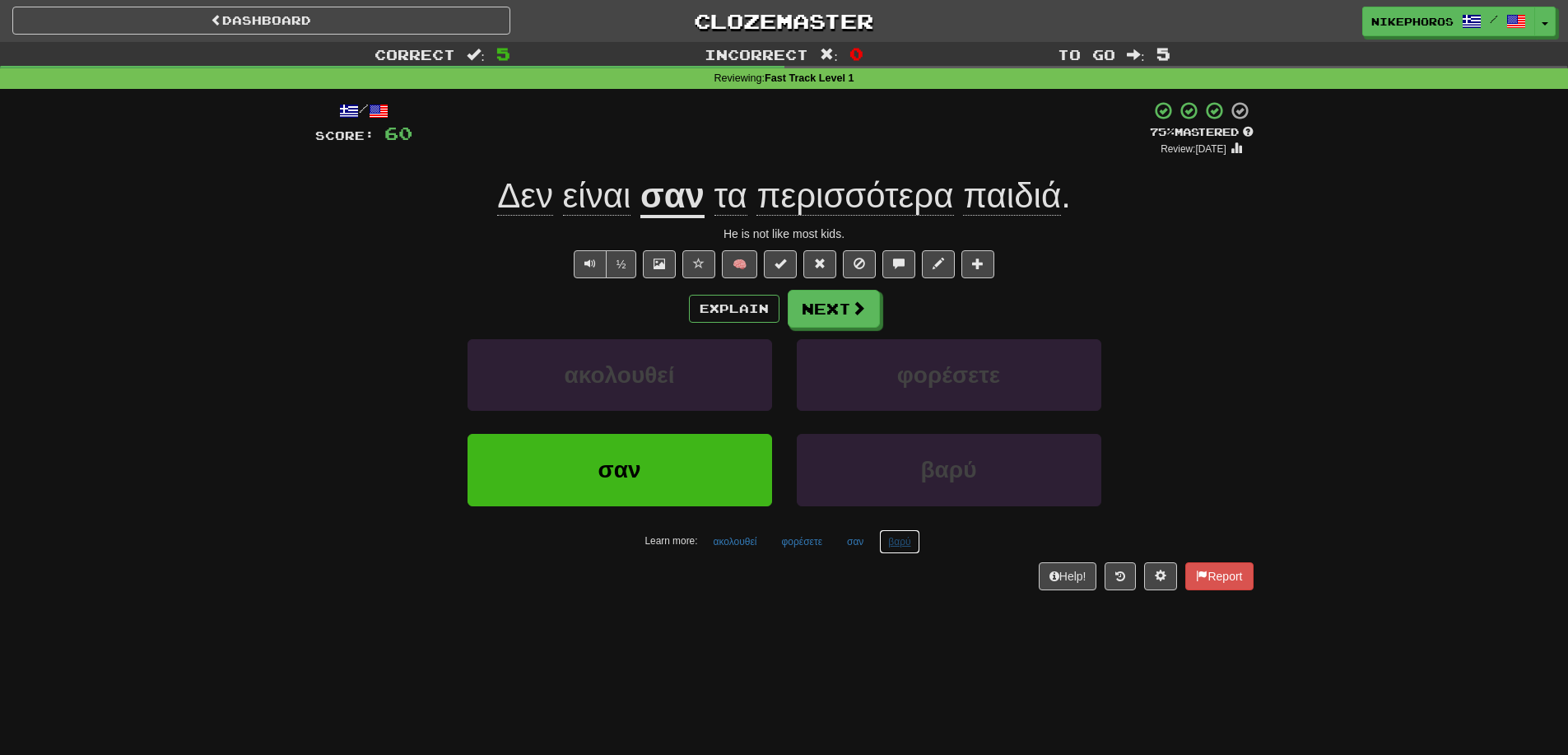
click at [900, 541] on button "βαρύ" at bounding box center [899, 542] width 40 height 25
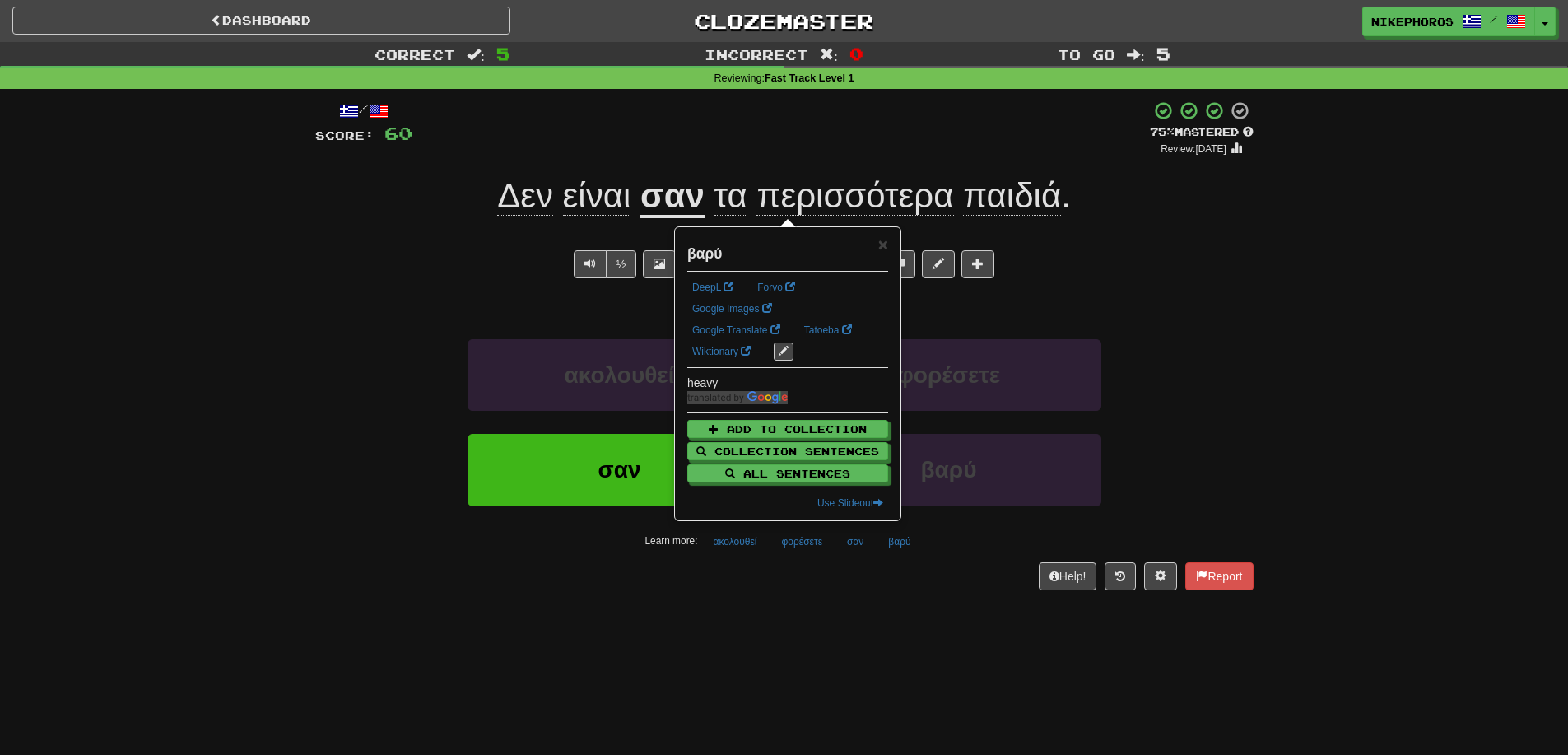
click at [899, 635] on div "Dashboard Clozemaster Nikephoros / Toggle Dropdown Dashboard Leaderboard Activi…" at bounding box center [784, 377] width 1568 height 755
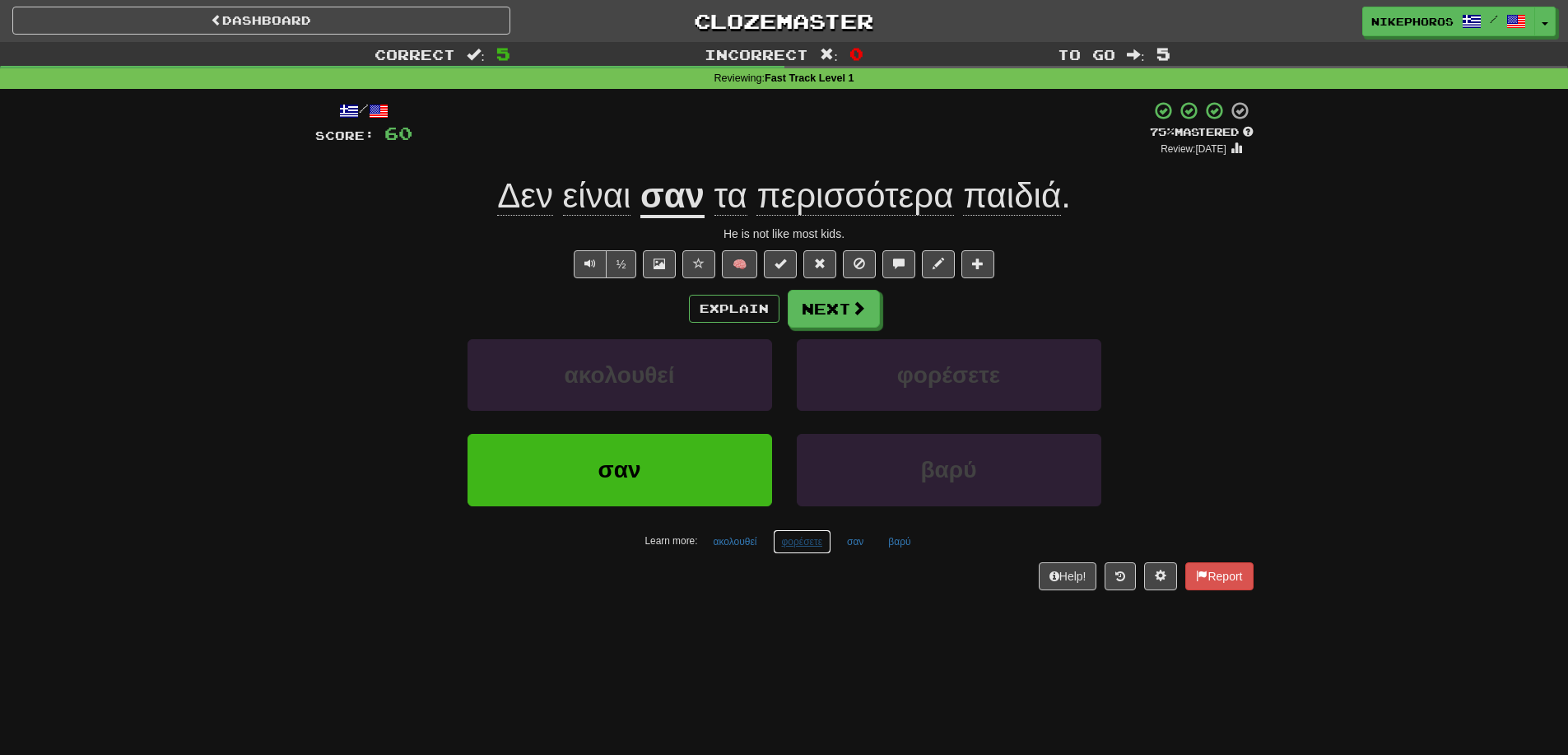
click at [812, 544] on button "φορέσετε" at bounding box center [802, 542] width 58 height 25
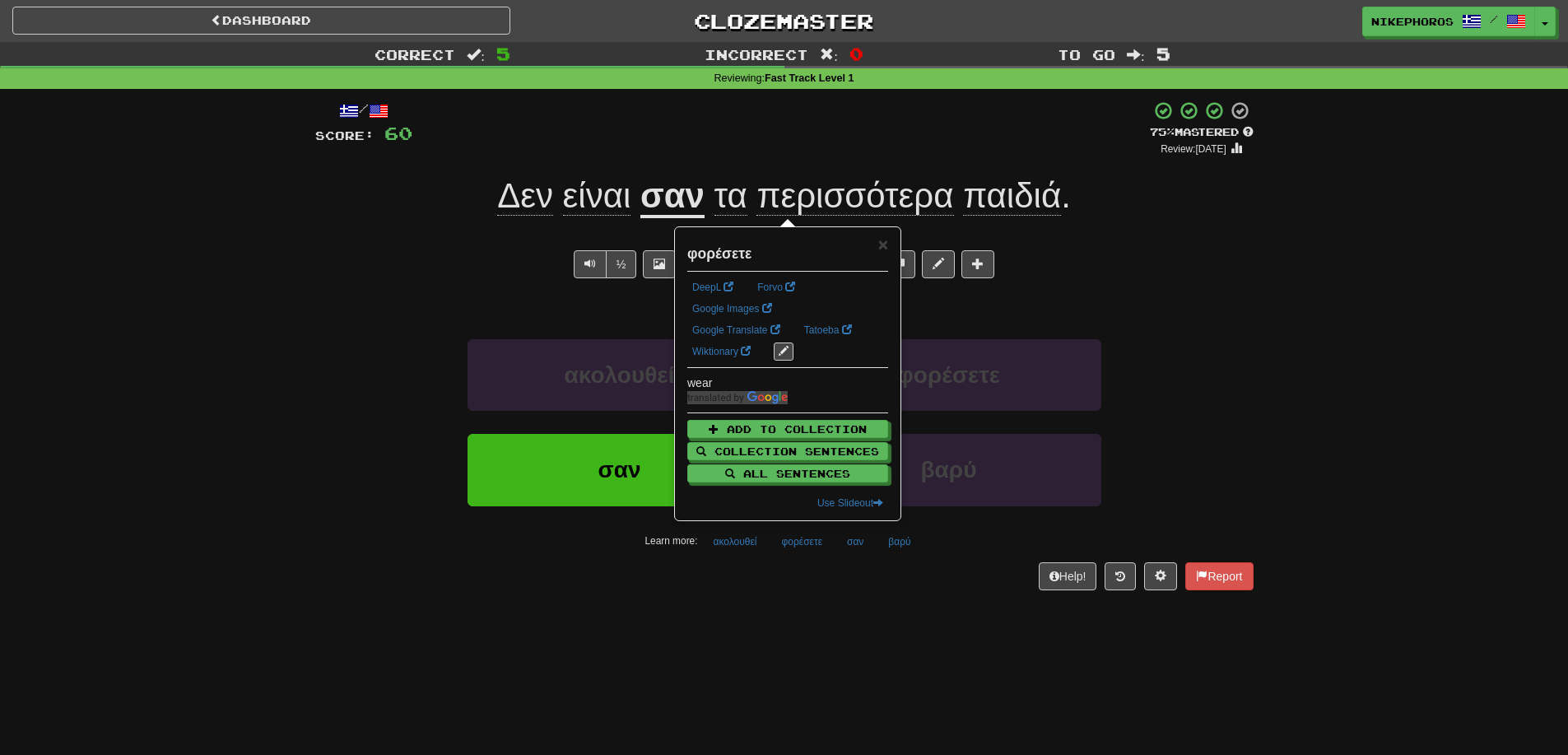
click at [797, 590] on div "Help! Report" at bounding box center [784, 576] width 938 height 28
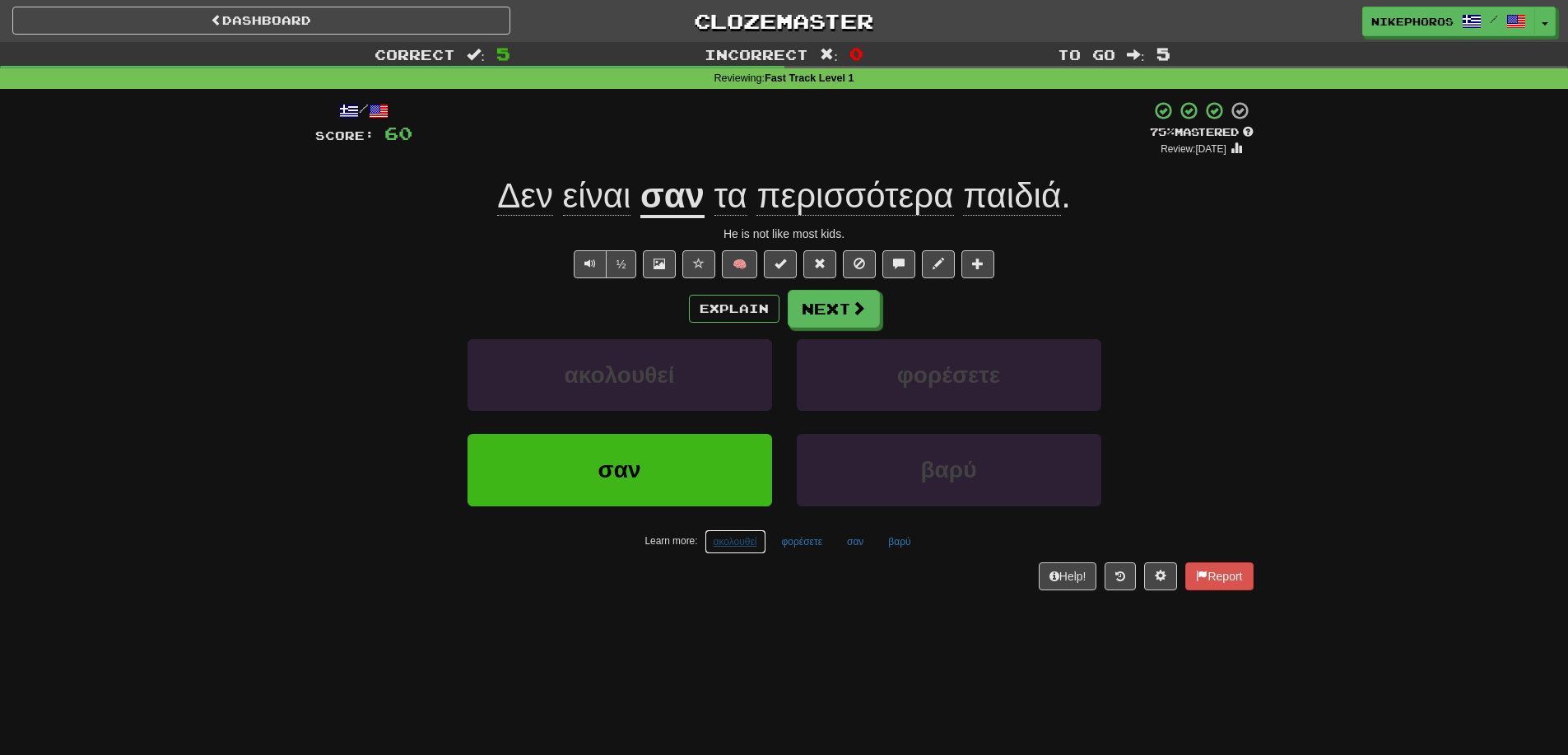
click at [725, 549] on button "ακολουθεί" at bounding box center [736, 542] width 62 height 25
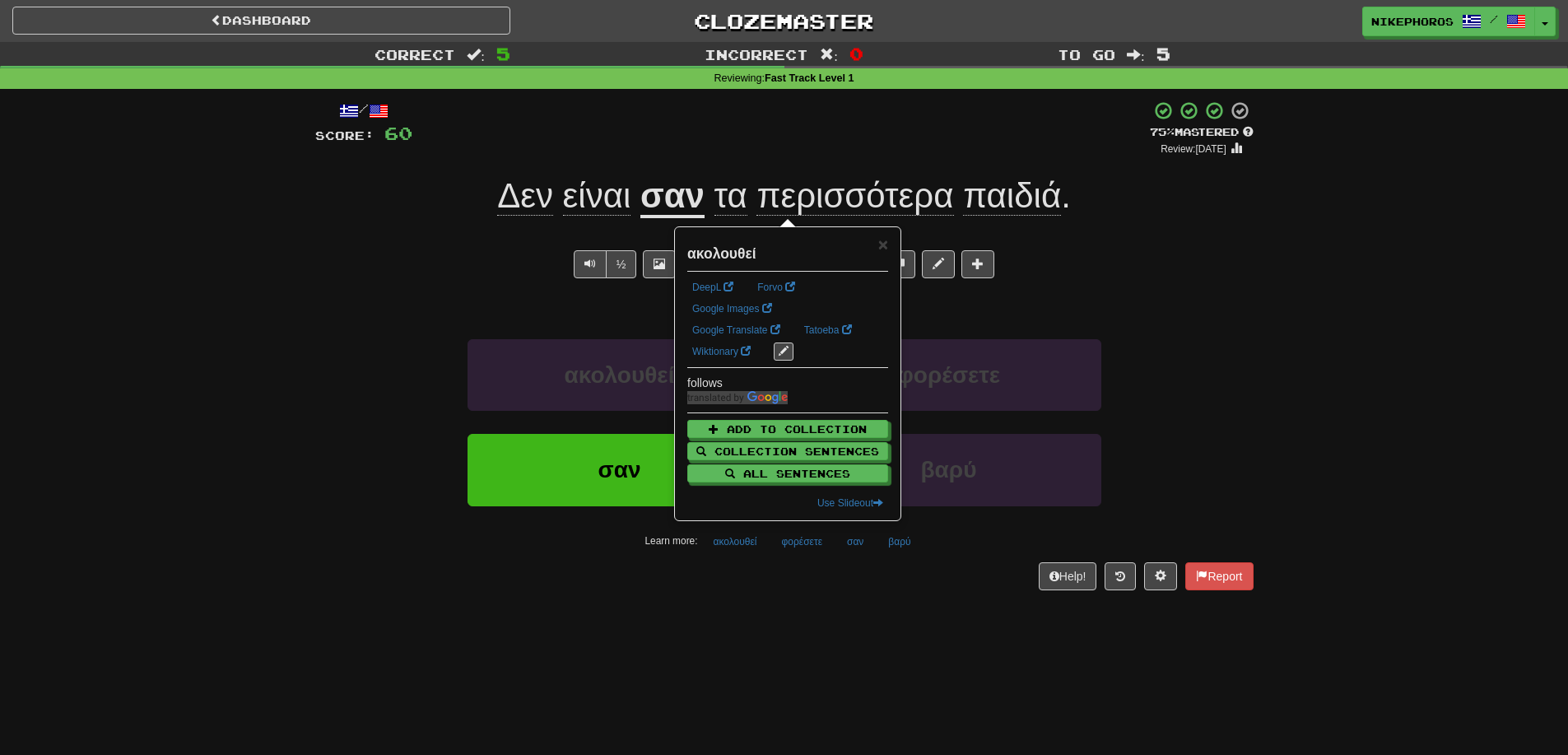
click at [776, 628] on div "Dashboard Clozemaster Nikephoros / Toggle Dropdown Dashboard Leaderboard Activi…" at bounding box center [784, 377] width 1568 height 755
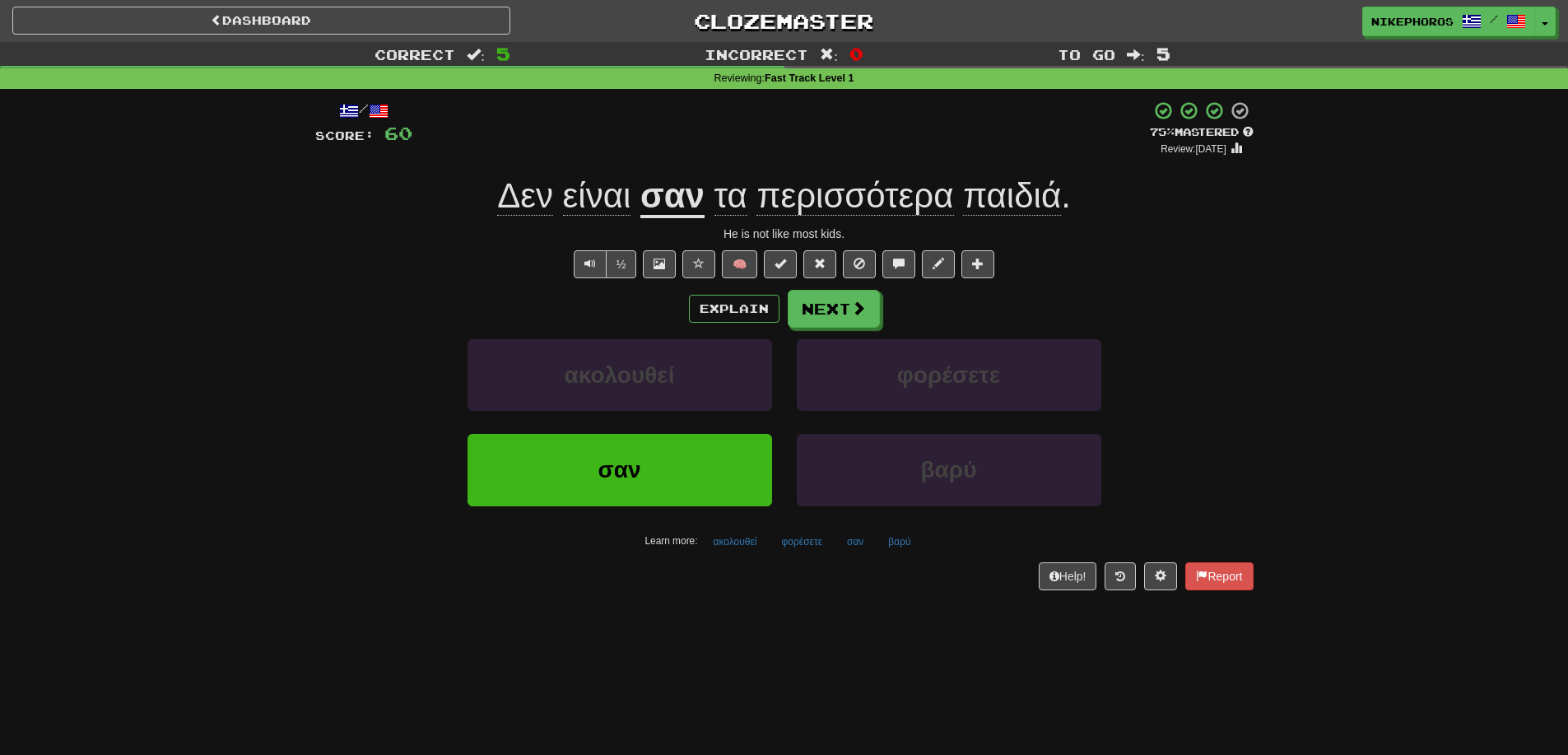
click at [872, 189] on span "περισσότερα" at bounding box center [855, 195] width 197 height 39
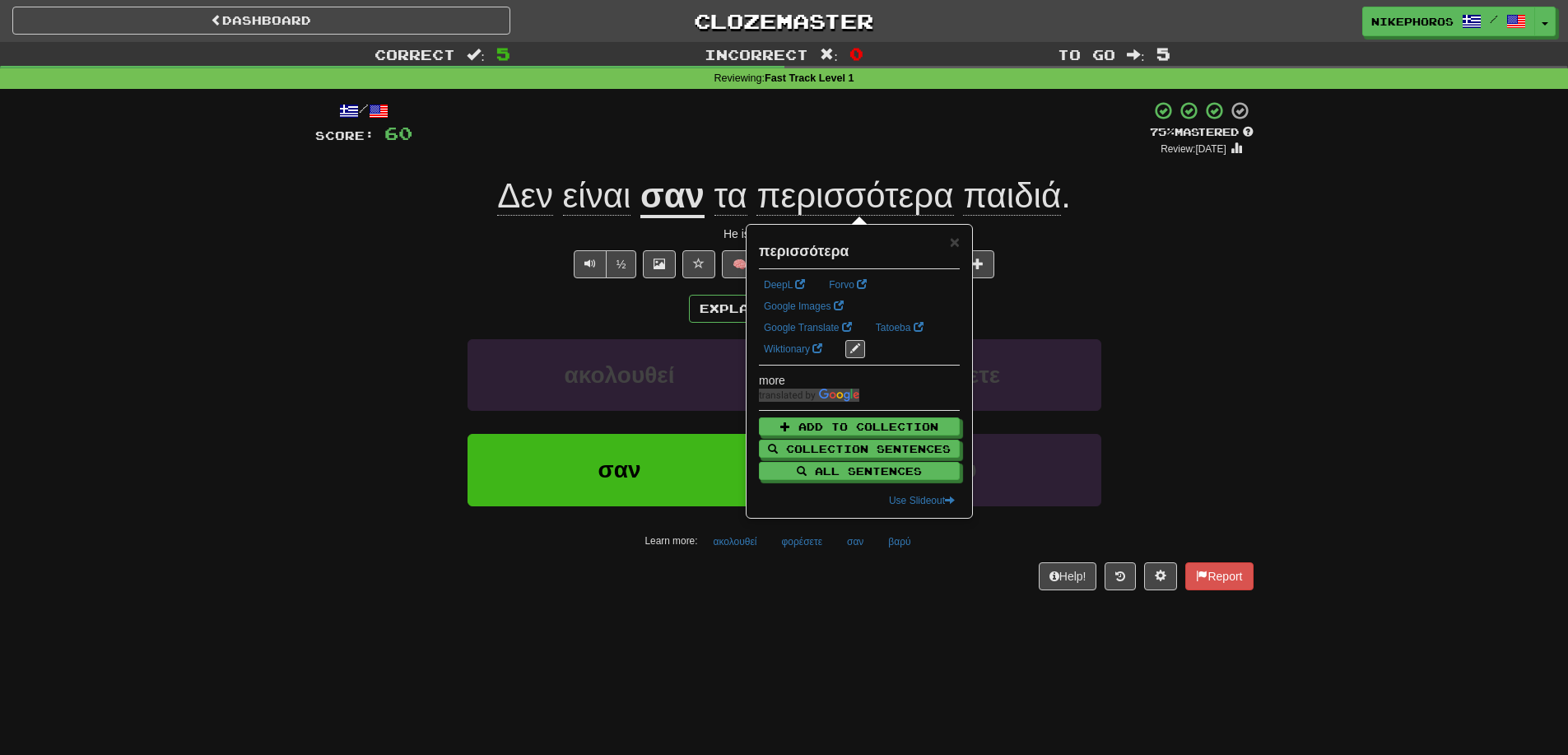
click at [1156, 285] on div "/ Score: 60 + 12 75 % Mastered Review: 2025-09-14 Δεν είναι σαν τα περισσότερα …" at bounding box center [784, 345] width 938 height 489
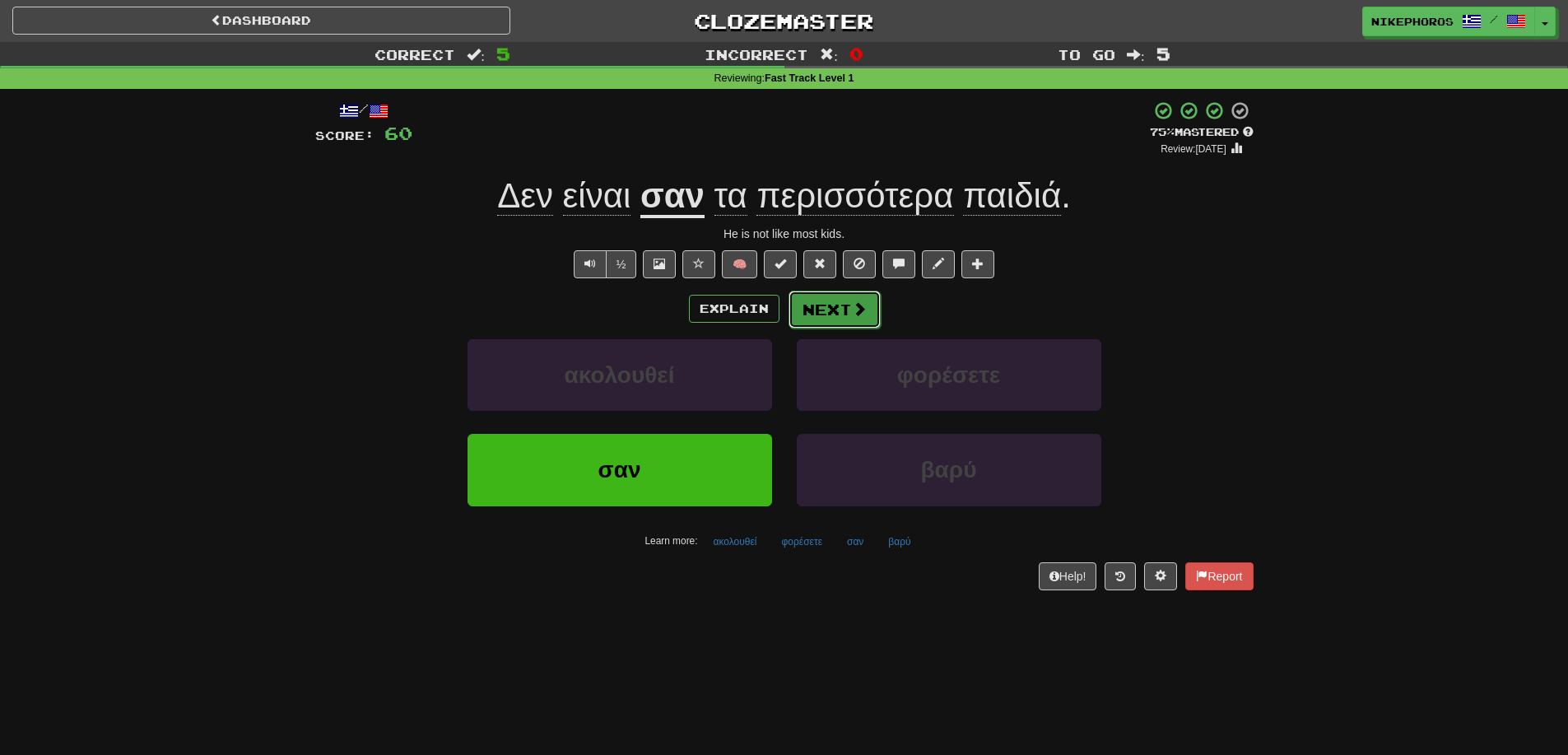
click at [855, 305] on span at bounding box center [859, 309] width 15 height 15
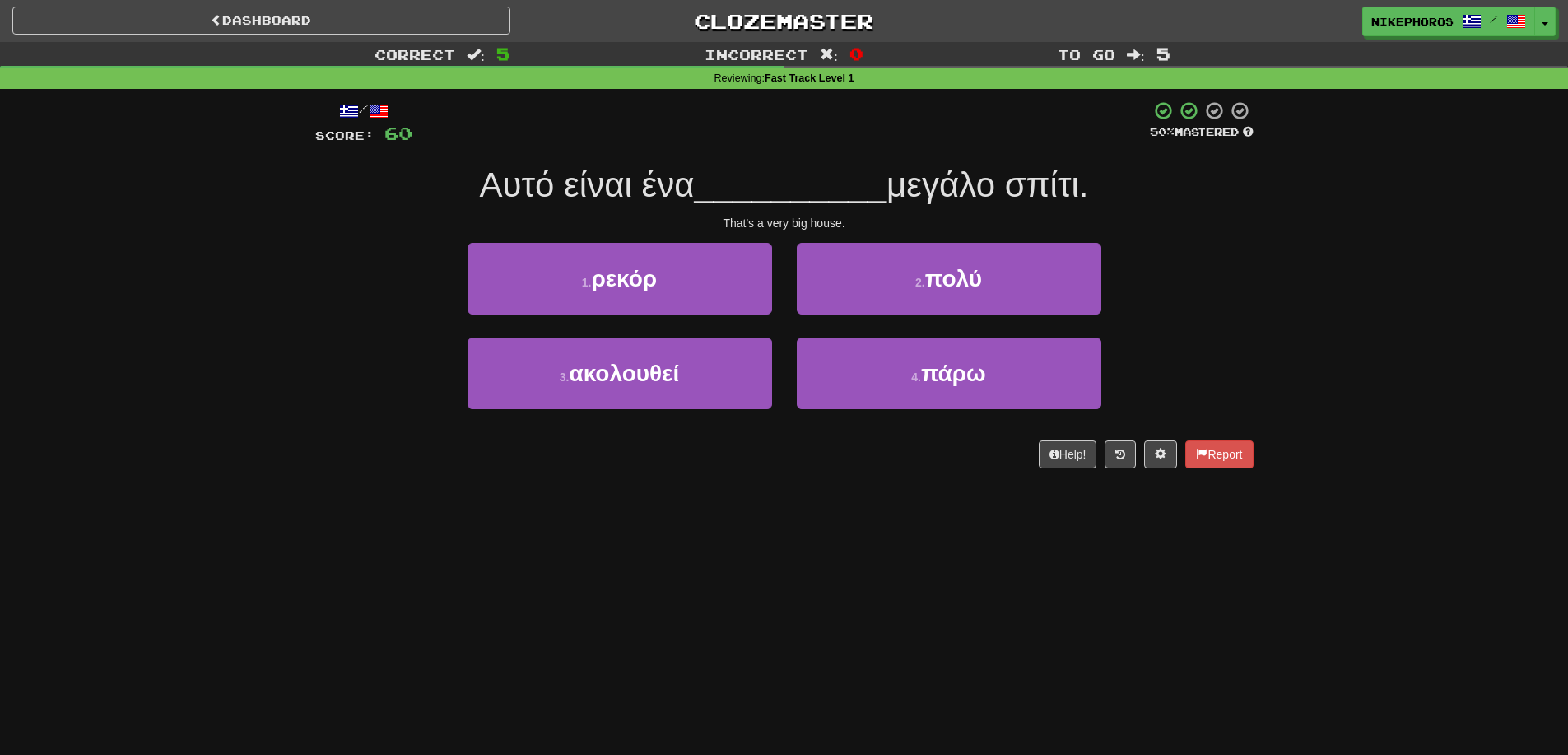
click at [1244, 315] on div "1 . ρεκόρ 2 . πολύ" at bounding box center [784, 289] width 988 height 94
drag, startPoint x: 533, startPoint y: 195, endPoint x: 631, endPoint y: 189, distance: 98.2
click at [628, 189] on span "Αυτό είναι ένα" at bounding box center [587, 184] width 215 height 38
click at [631, 189] on span "Αυτό είναι ένα" at bounding box center [587, 184] width 215 height 38
drag, startPoint x: 649, startPoint y: 183, endPoint x: 905, endPoint y: 180, distance: 256.0
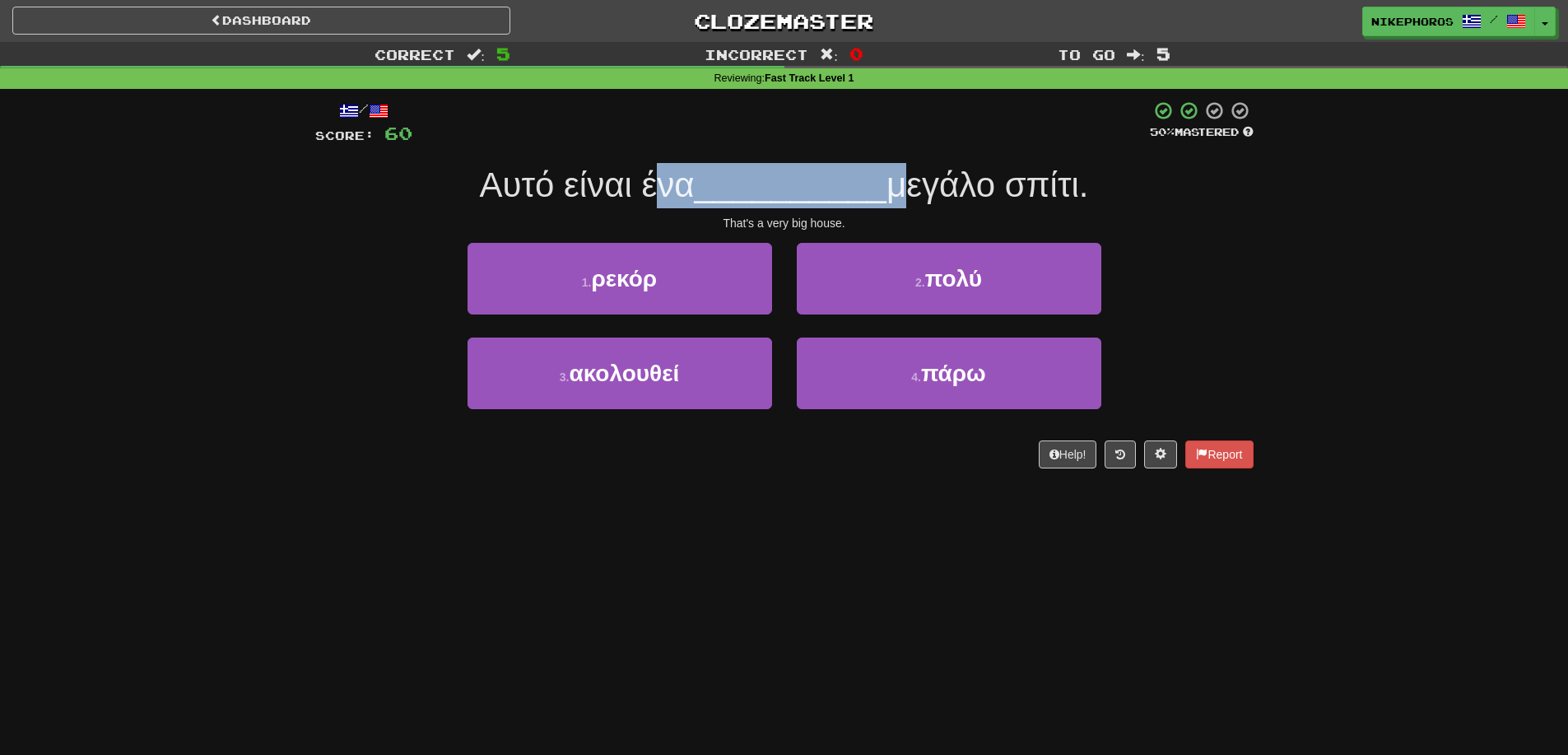
click at [905, 180] on span "Αυτό είναι ένα __________ μεγάλο σπίτι." at bounding box center [784, 184] width 609 height 38
click at [906, 180] on span "μεγάλο σπίτι." at bounding box center [988, 184] width 202 height 38
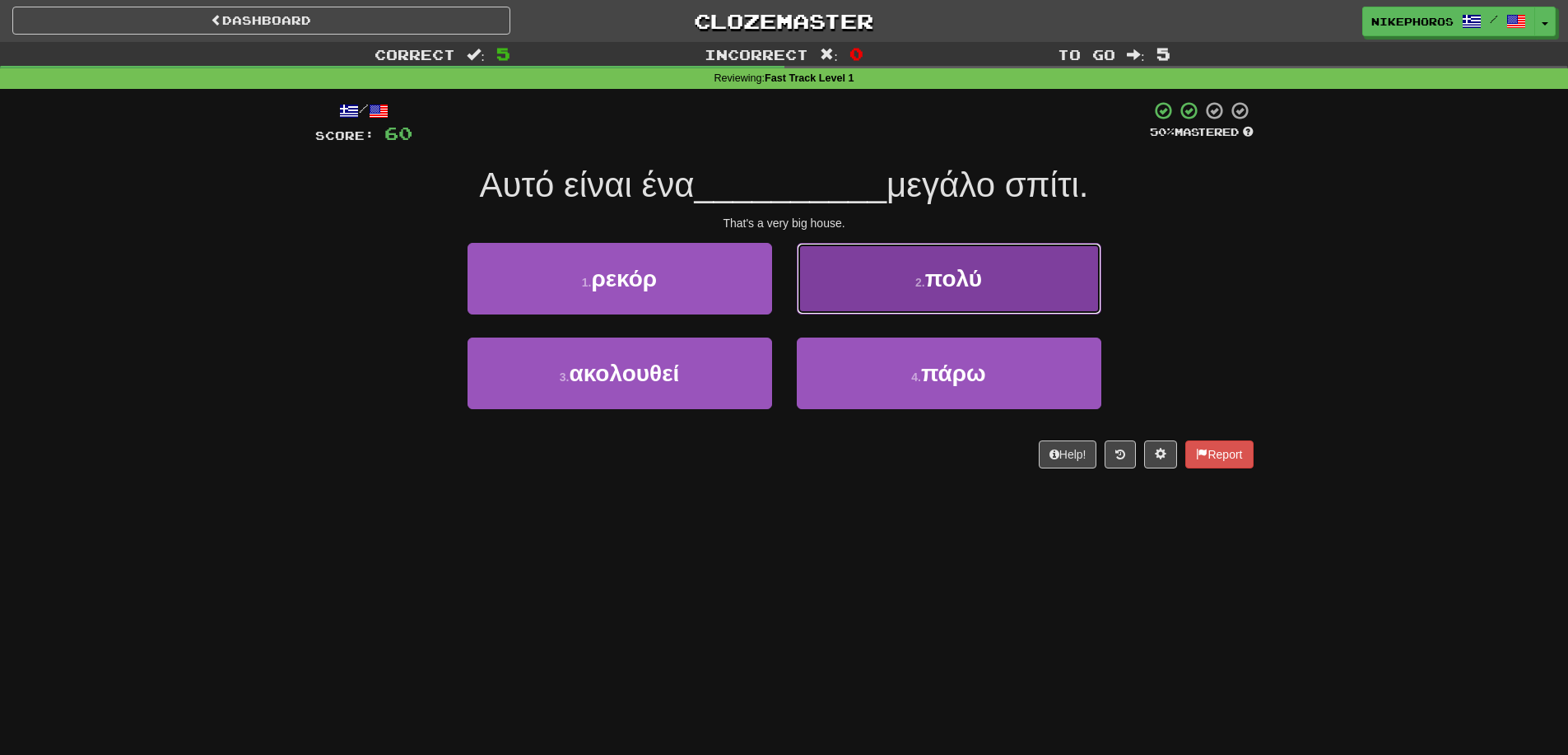
click at [1016, 284] on button "2 . πολύ" at bounding box center [948, 279] width 304 height 72
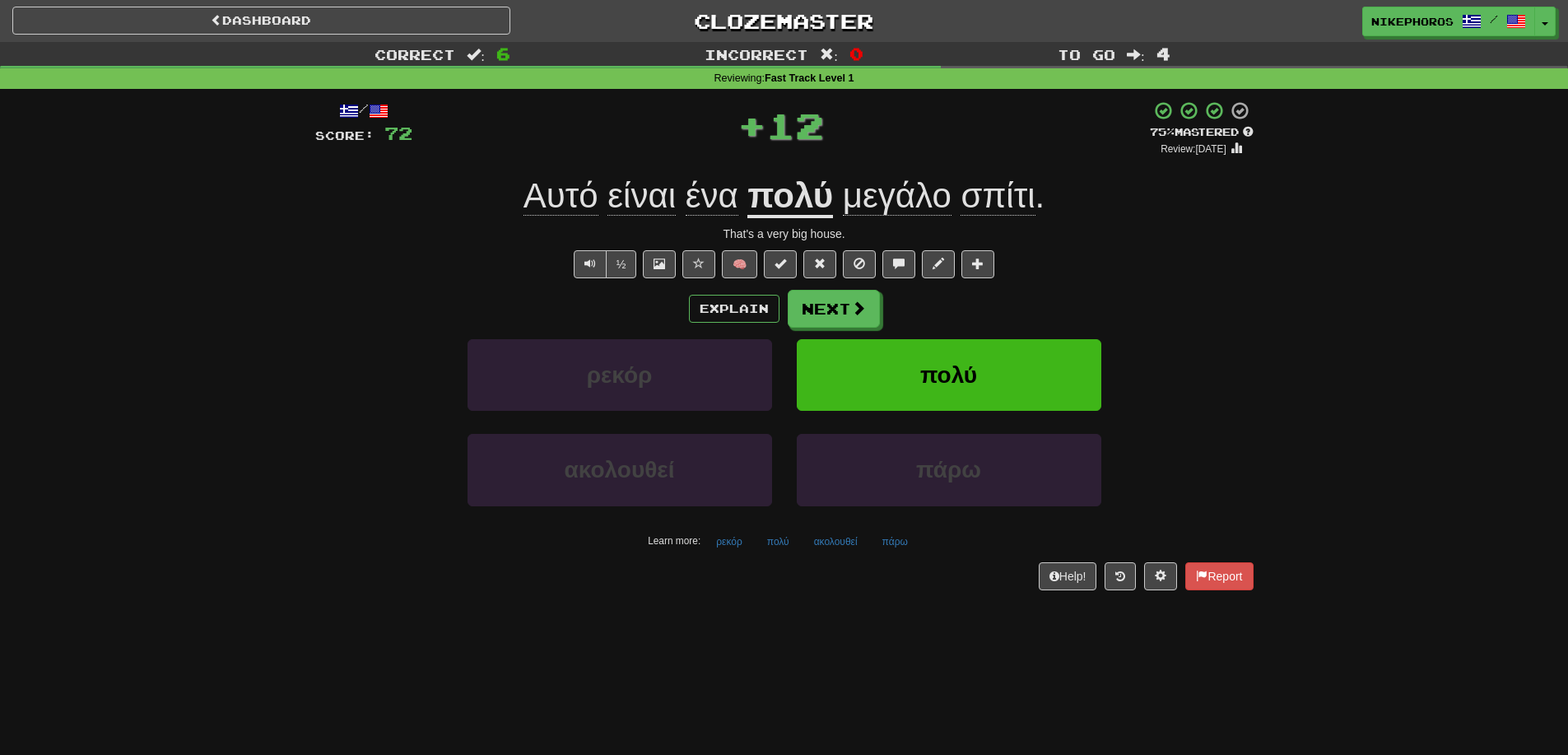
click at [1205, 273] on div "½ 🧠" at bounding box center [784, 264] width 938 height 28
click at [896, 538] on button "πάρω" at bounding box center [895, 542] width 43 height 25
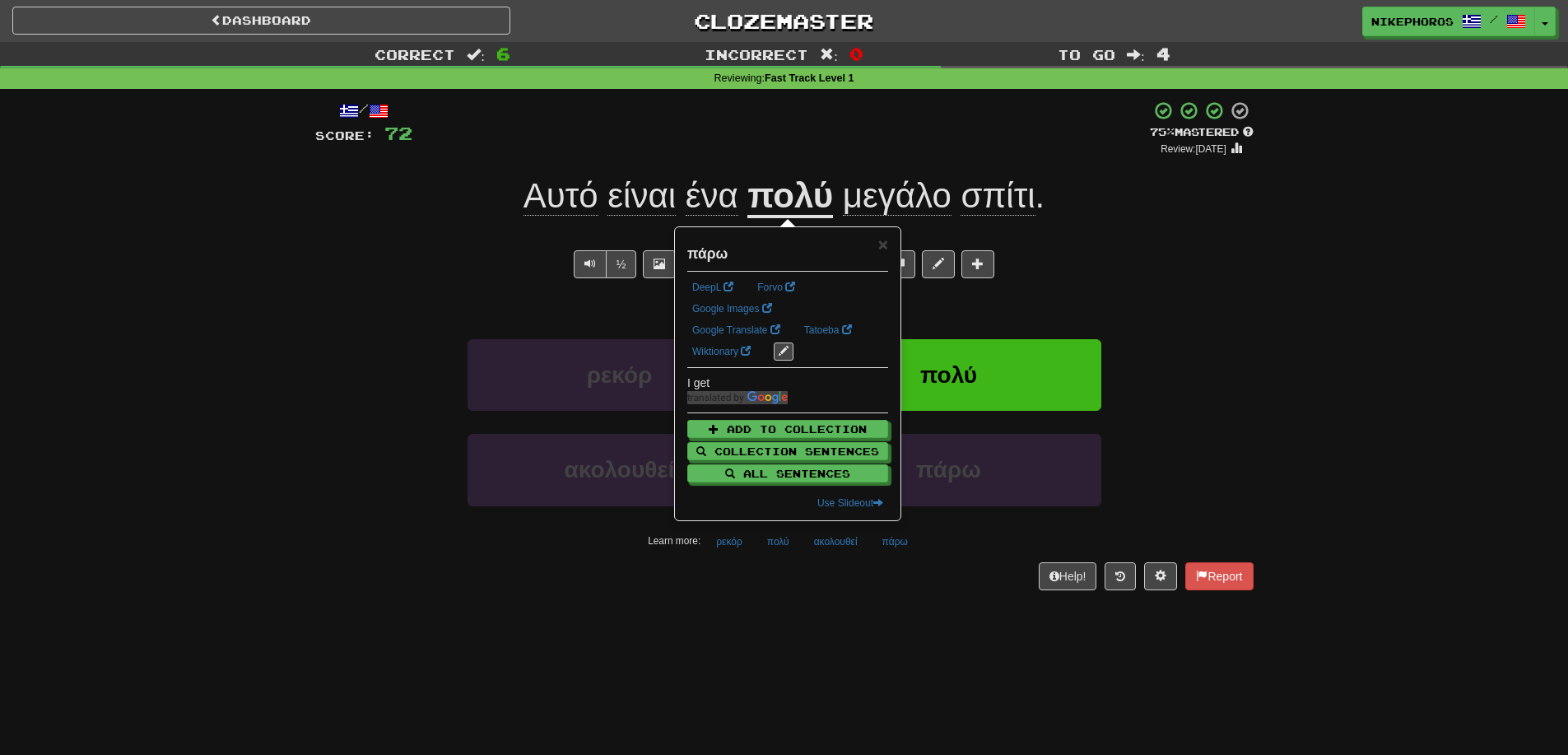
click at [921, 678] on div "Dashboard Clozemaster Nikephoros / Toggle Dropdown Dashboard Leaderboard Activi…" at bounding box center [784, 377] width 1568 height 755
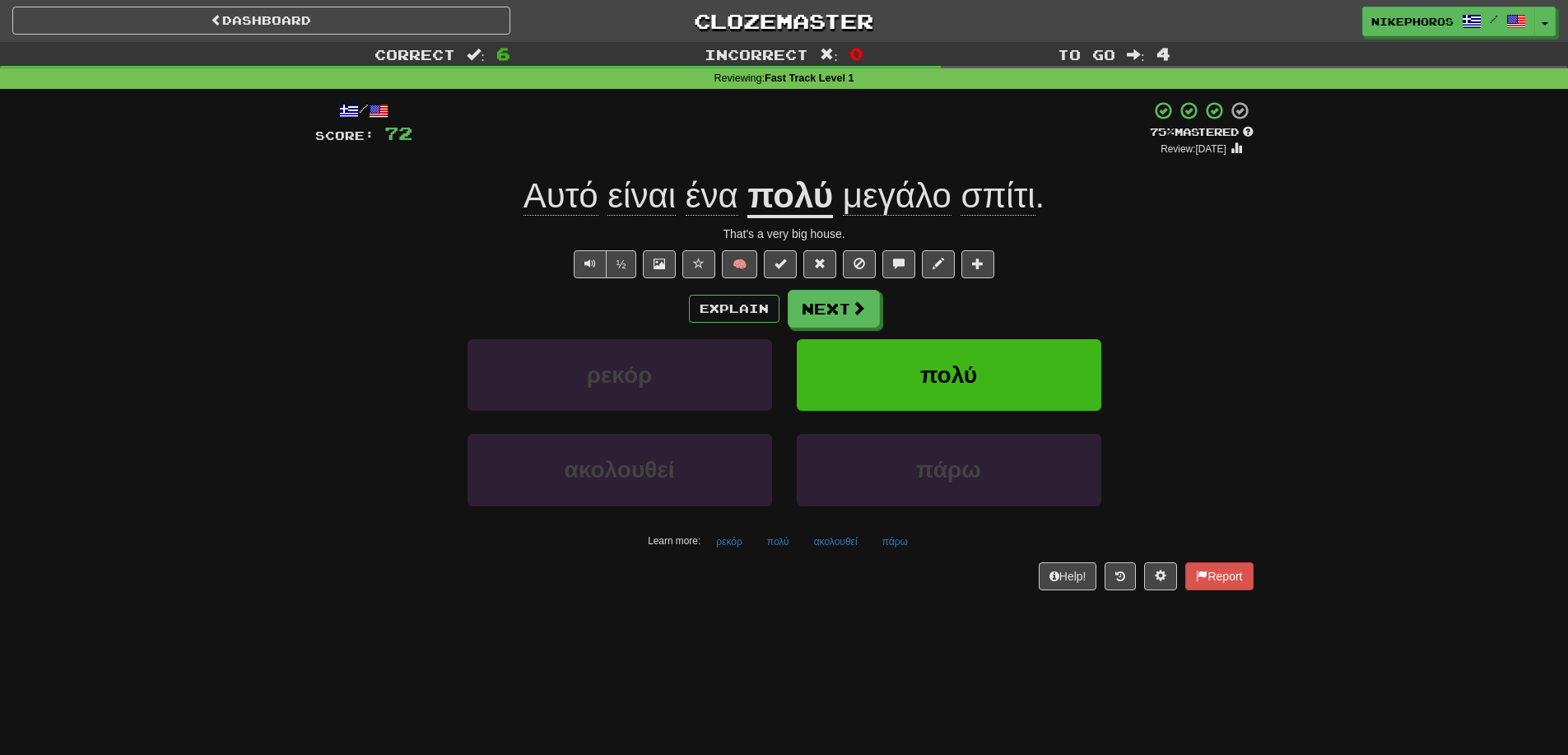
click at [879, 338] on div "Explain Next ρεκόρ πολύ ακολουθεί πάρω Learn more: ρεκόρ πολύ ακολουθεί πάρω" at bounding box center [784, 421] width 938 height 264
click at [859, 322] on button "Next" at bounding box center [834, 309] width 93 height 38
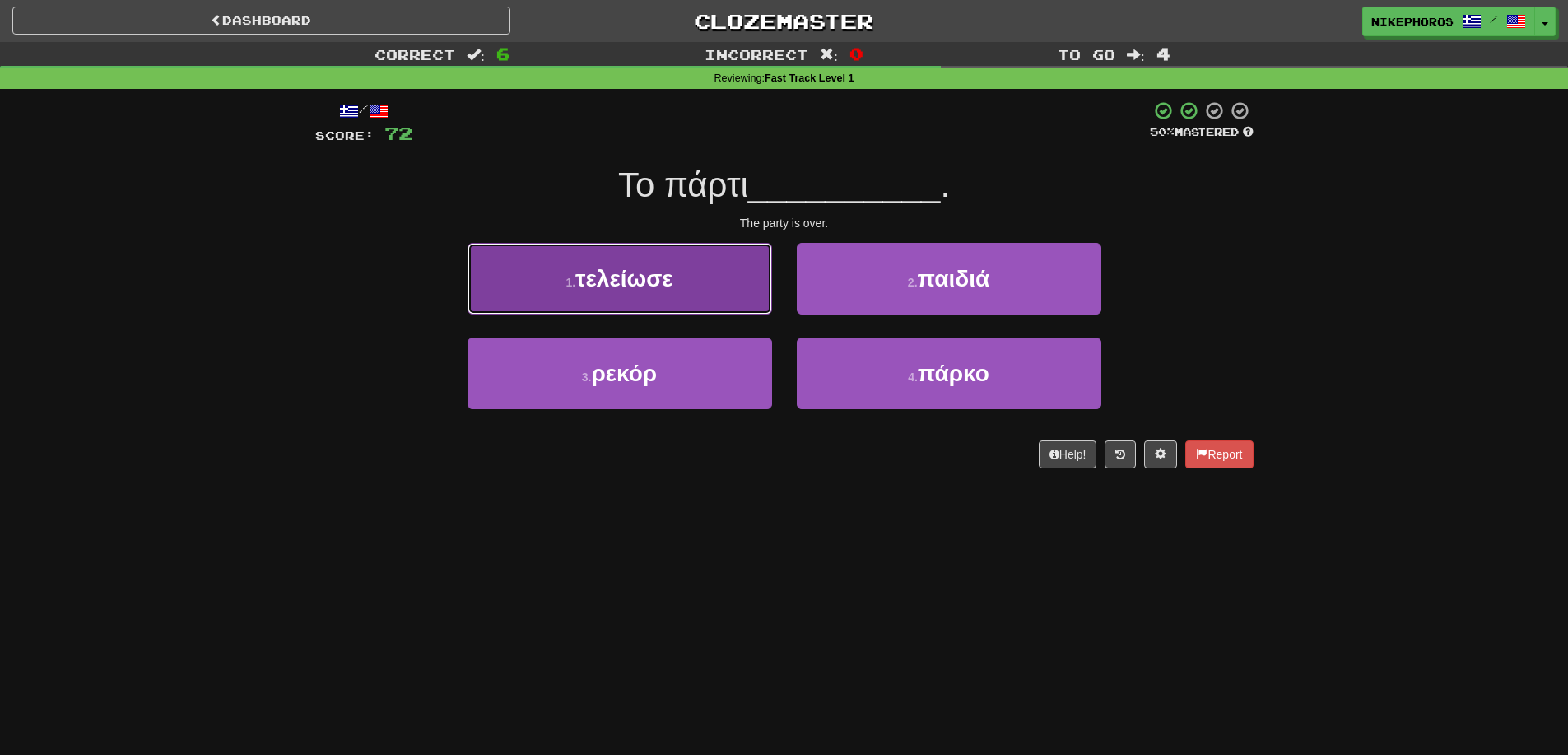
click at [700, 267] on button "1 . τελείωσε" at bounding box center [620, 279] width 304 height 72
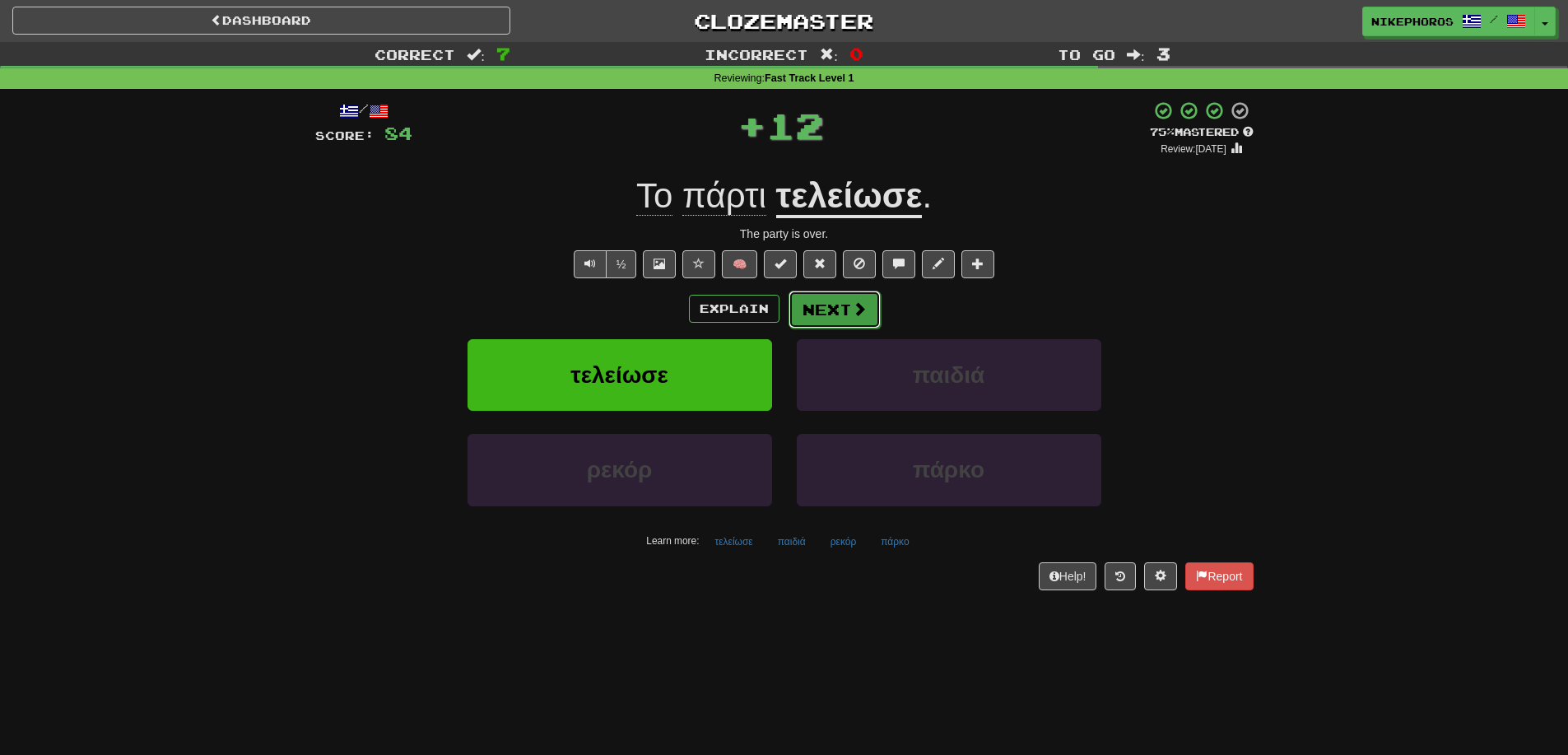
click at [843, 314] on button "Next" at bounding box center [834, 309] width 93 height 38
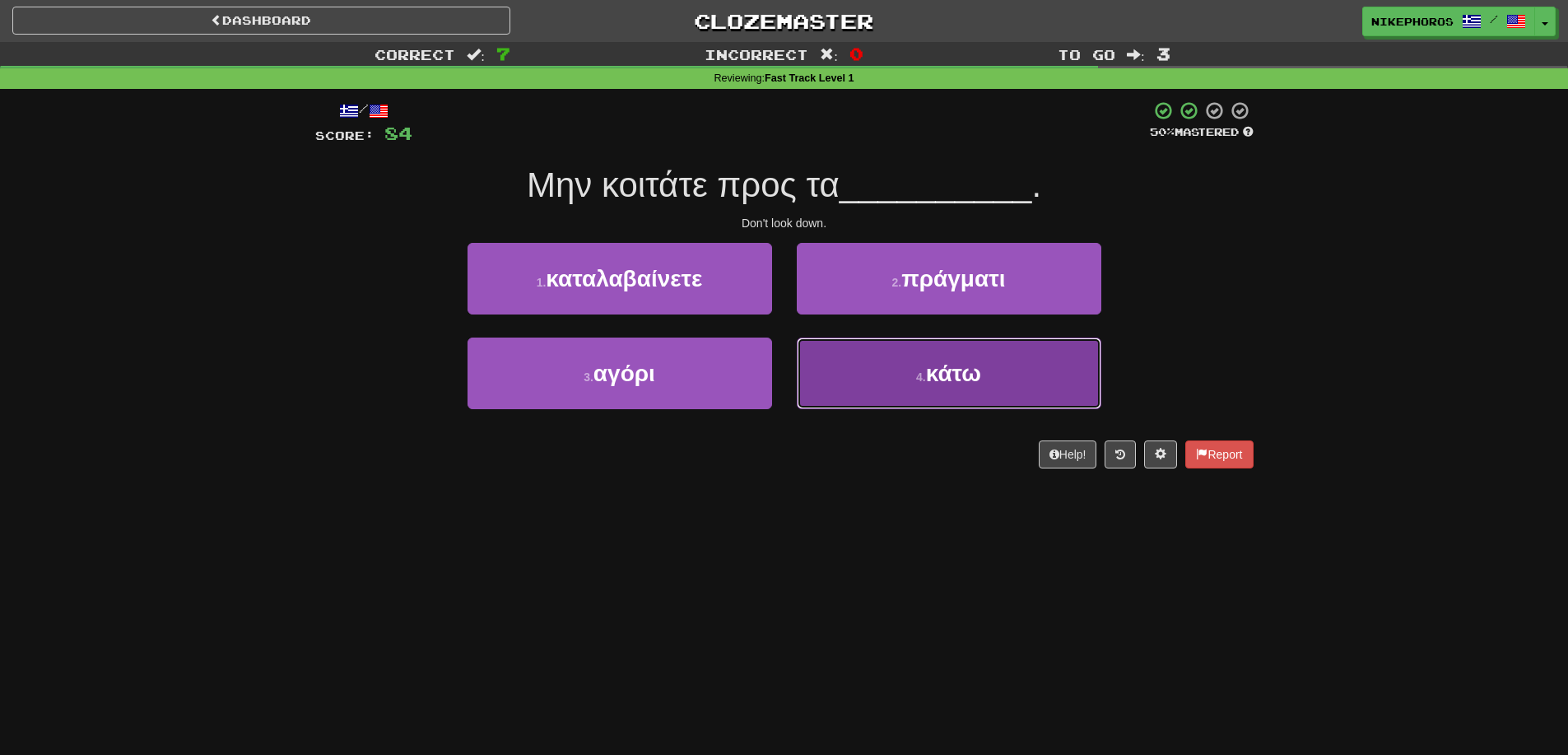
click at [952, 381] on span "κάτω" at bounding box center [953, 373] width 55 height 26
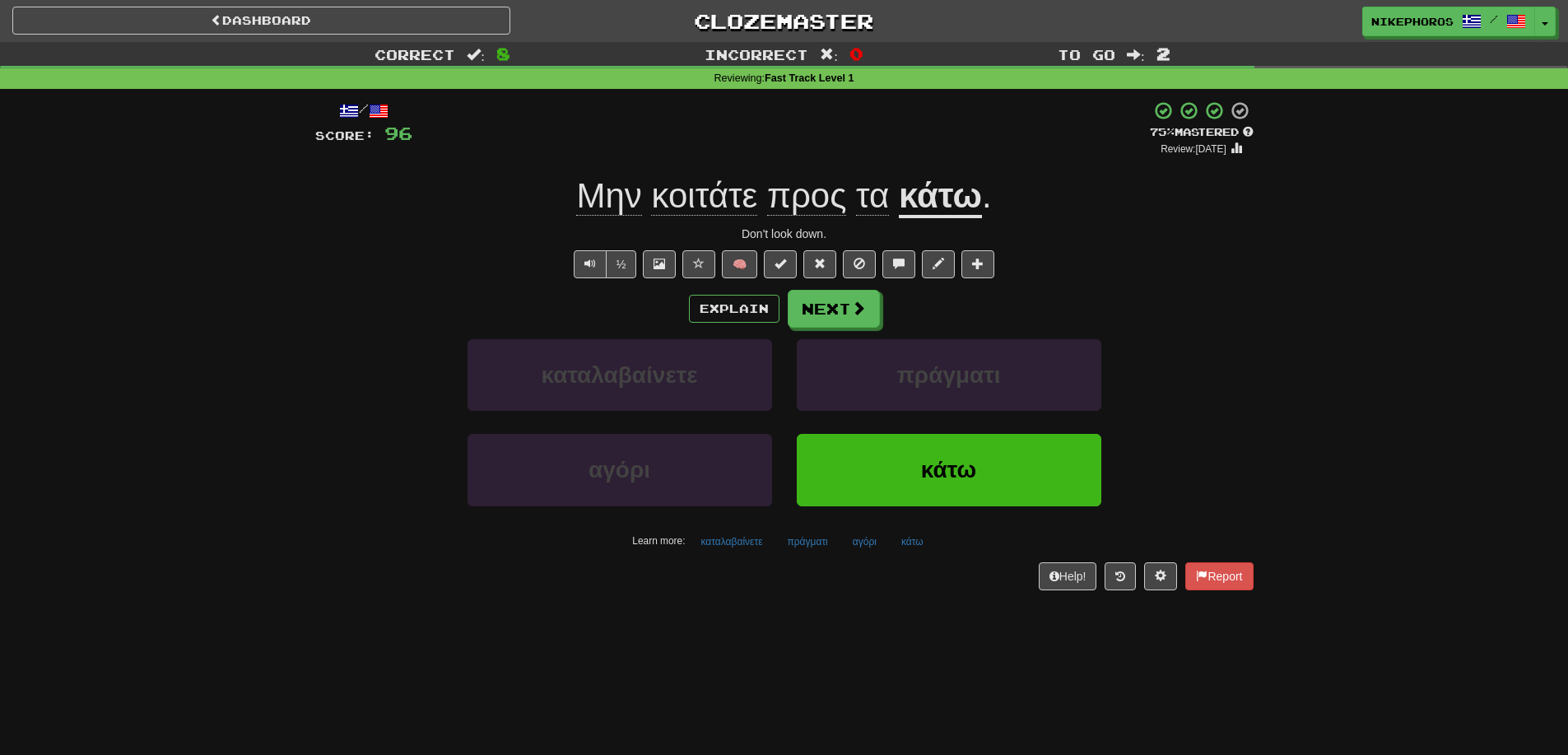
click at [1295, 365] on div "Correct : 8 Incorrect : 0 To go : 2 Reviewing : Fast Track Level 1 / Score: 96 …" at bounding box center [784, 327] width 1568 height 571
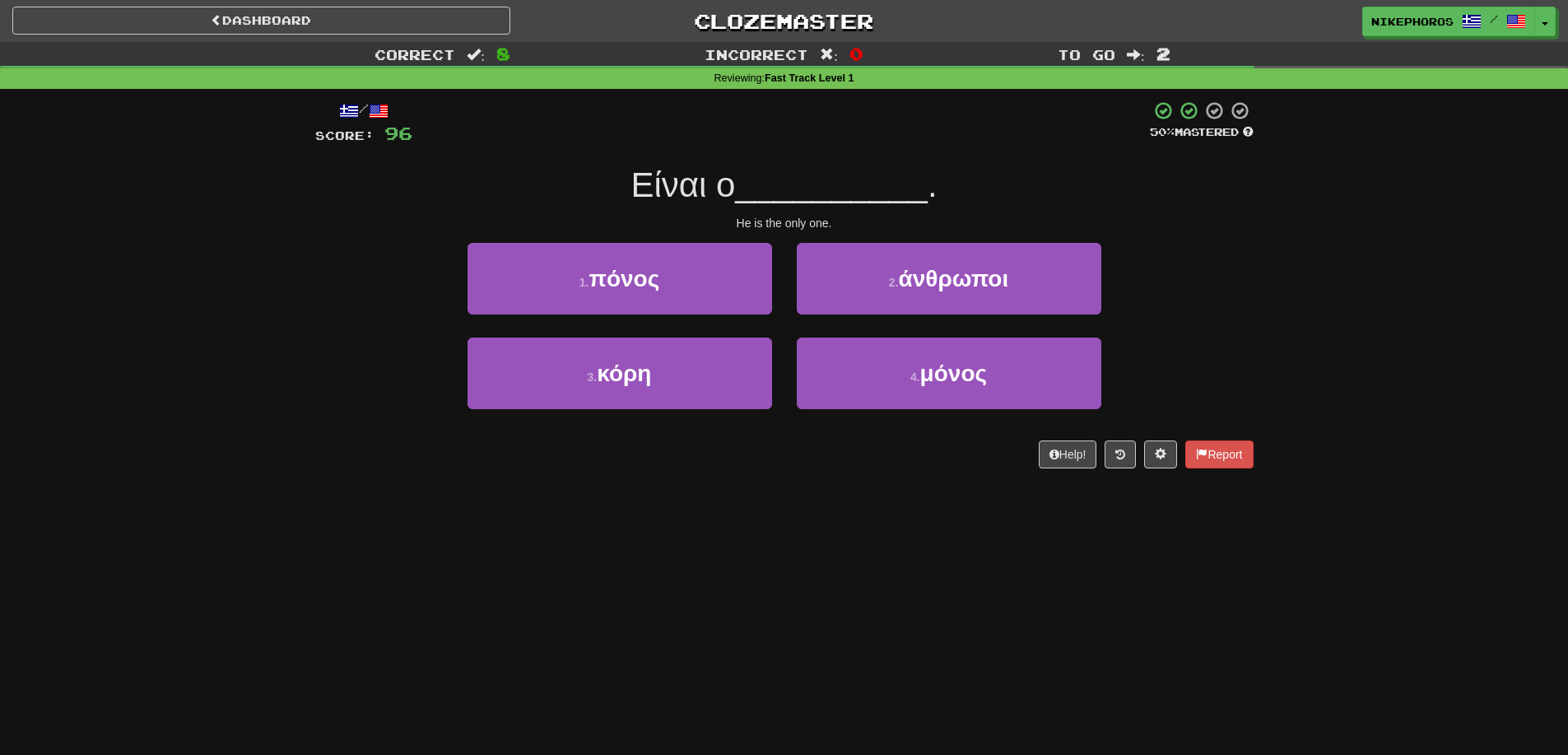
click at [906, 563] on div "Dashboard Clozemaster Nikephoros / Toggle Dropdown Dashboard Leaderboard Activi…" at bounding box center [784, 377] width 1568 height 755
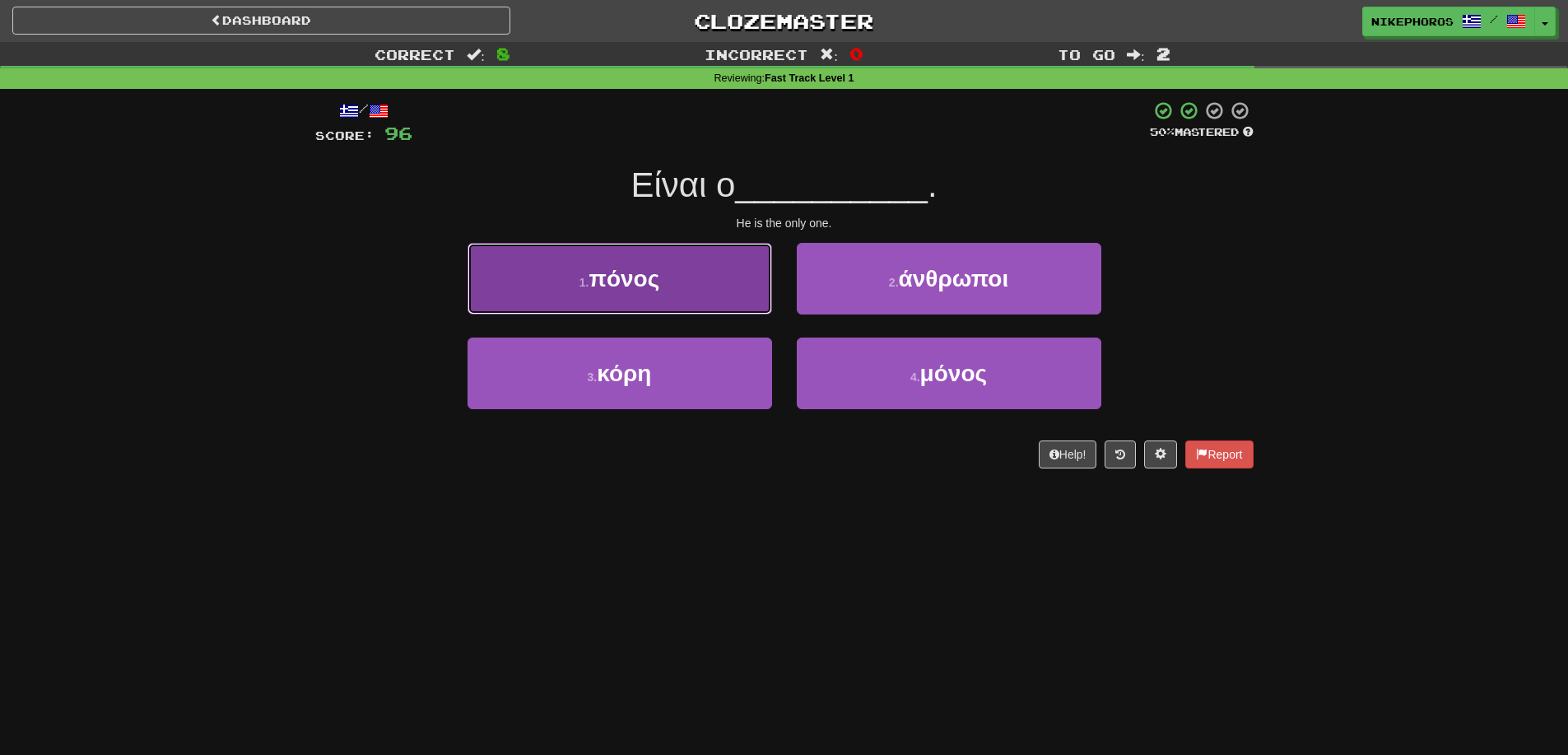
click at [703, 264] on button "1 . πόνος" at bounding box center [620, 279] width 304 height 72
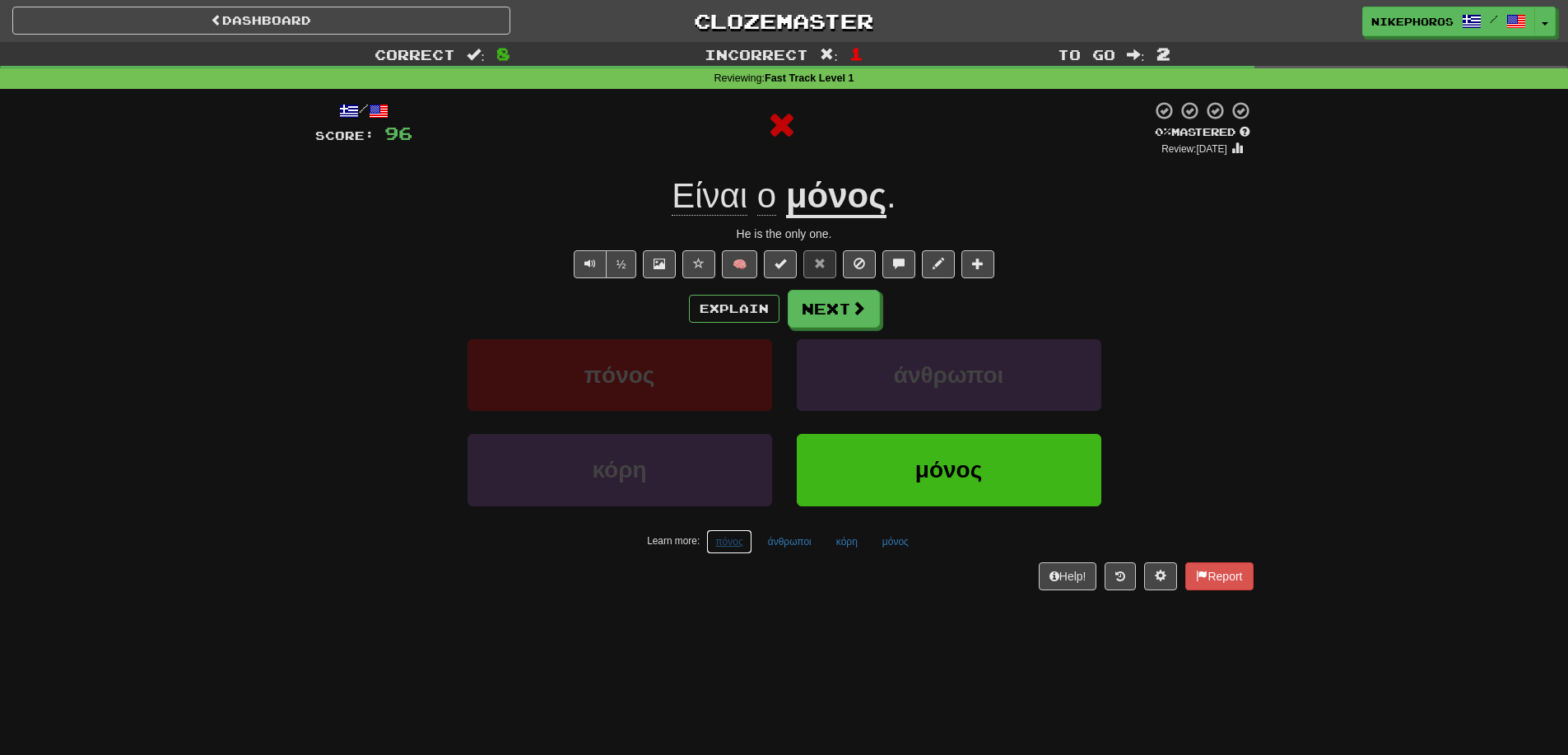
click at [729, 548] on button "πόνος" at bounding box center [729, 542] width 45 height 25
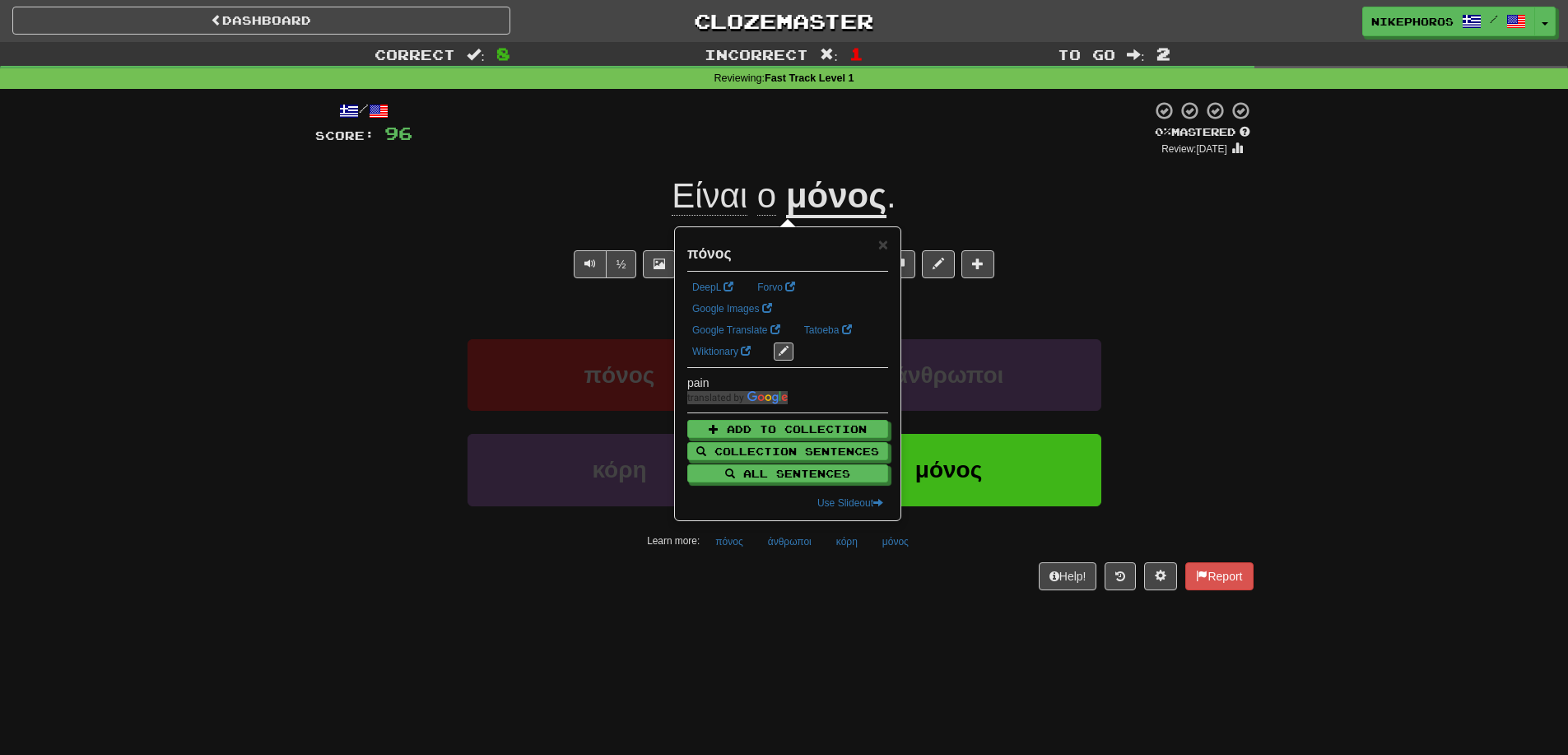
click at [758, 610] on div "/ Score: 96 0 % Mastered Review: 2025-08-15 Είναι ο μόνος . He is the only one.…" at bounding box center [784, 351] width 938 height 524
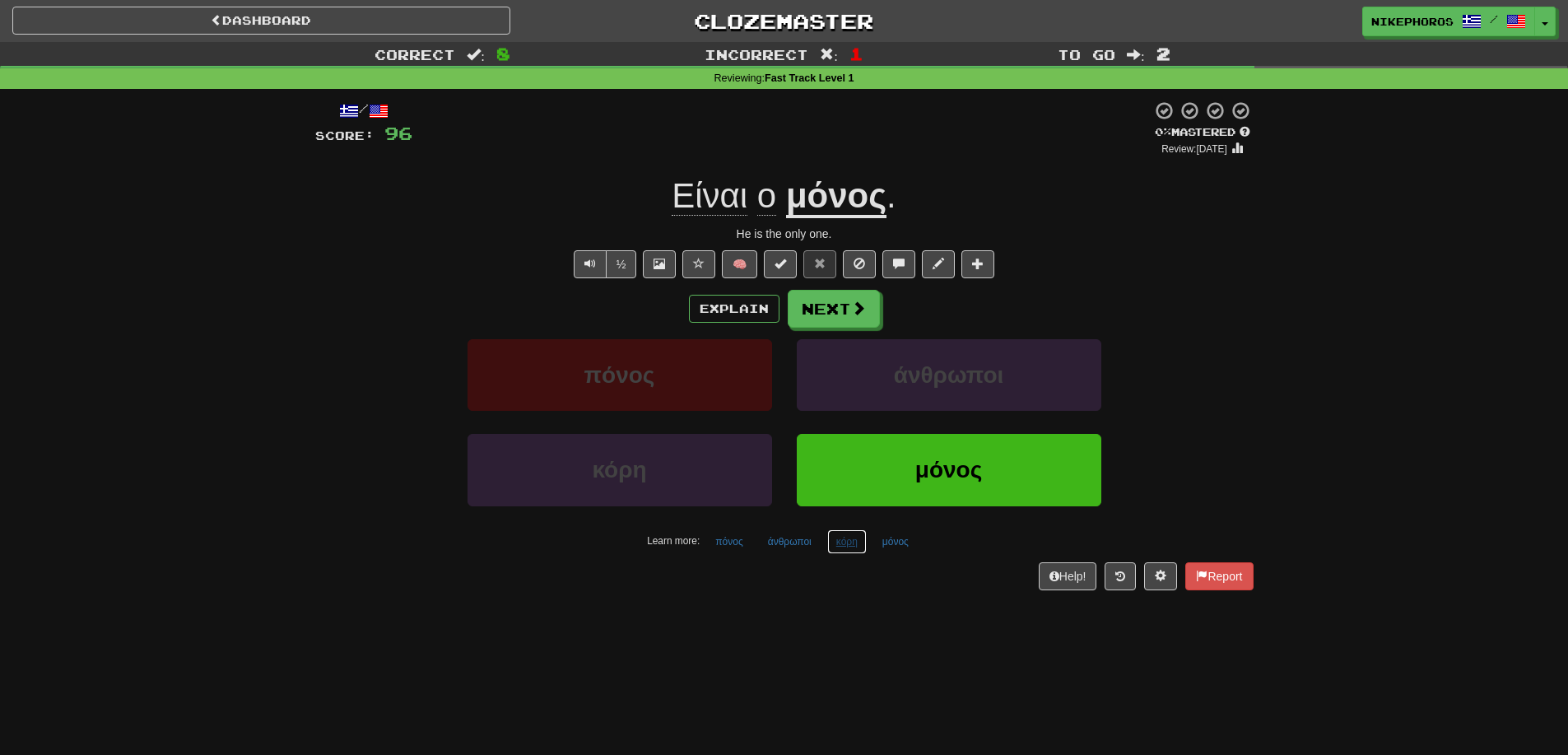
click at [852, 549] on button "κόρη" at bounding box center [847, 542] width 39 height 25
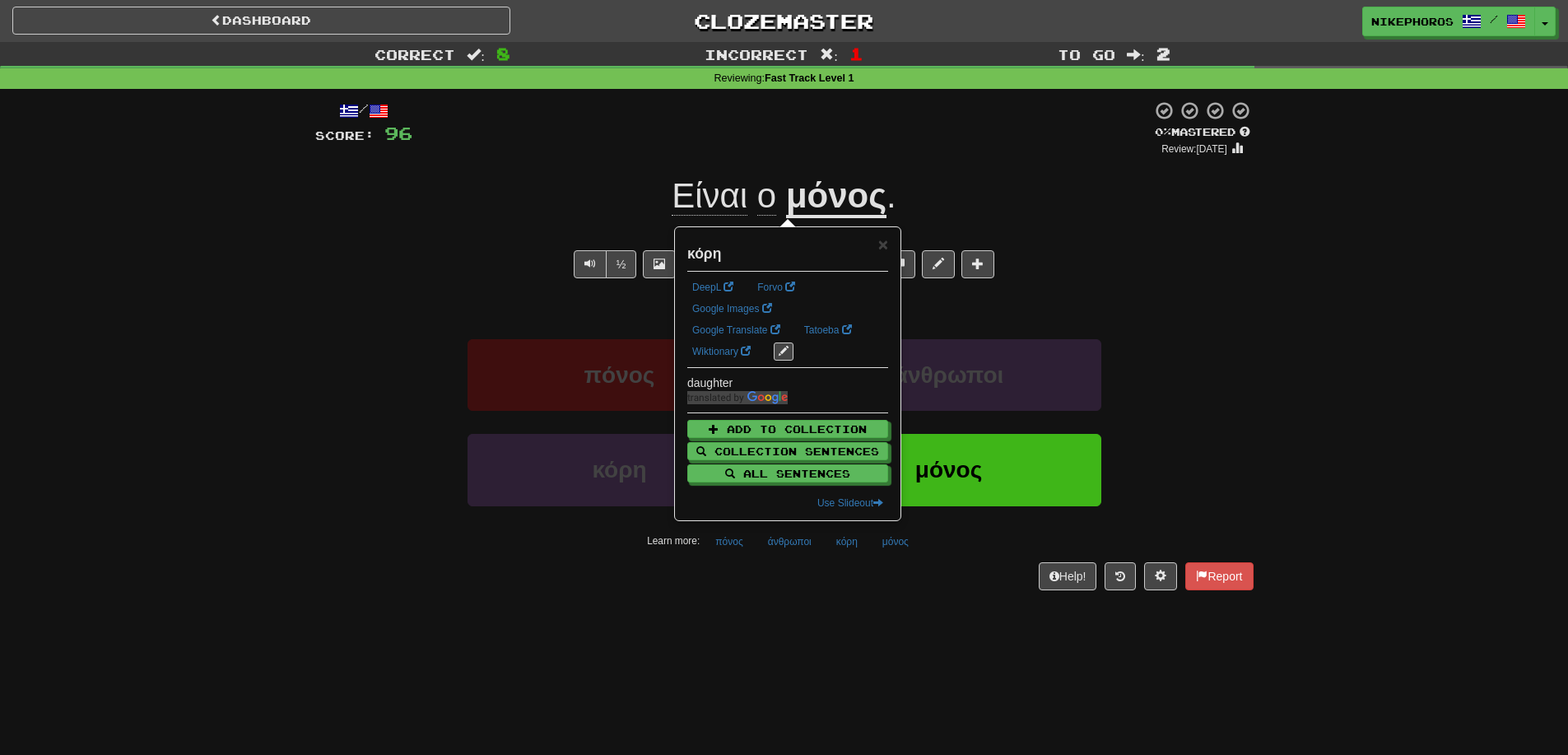
click at [883, 621] on div "Dashboard Clozemaster Nikephoros / Toggle Dropdown Dashboard Leaderboard Activi…" at bounding box center [784, 377] width 1568 height 755
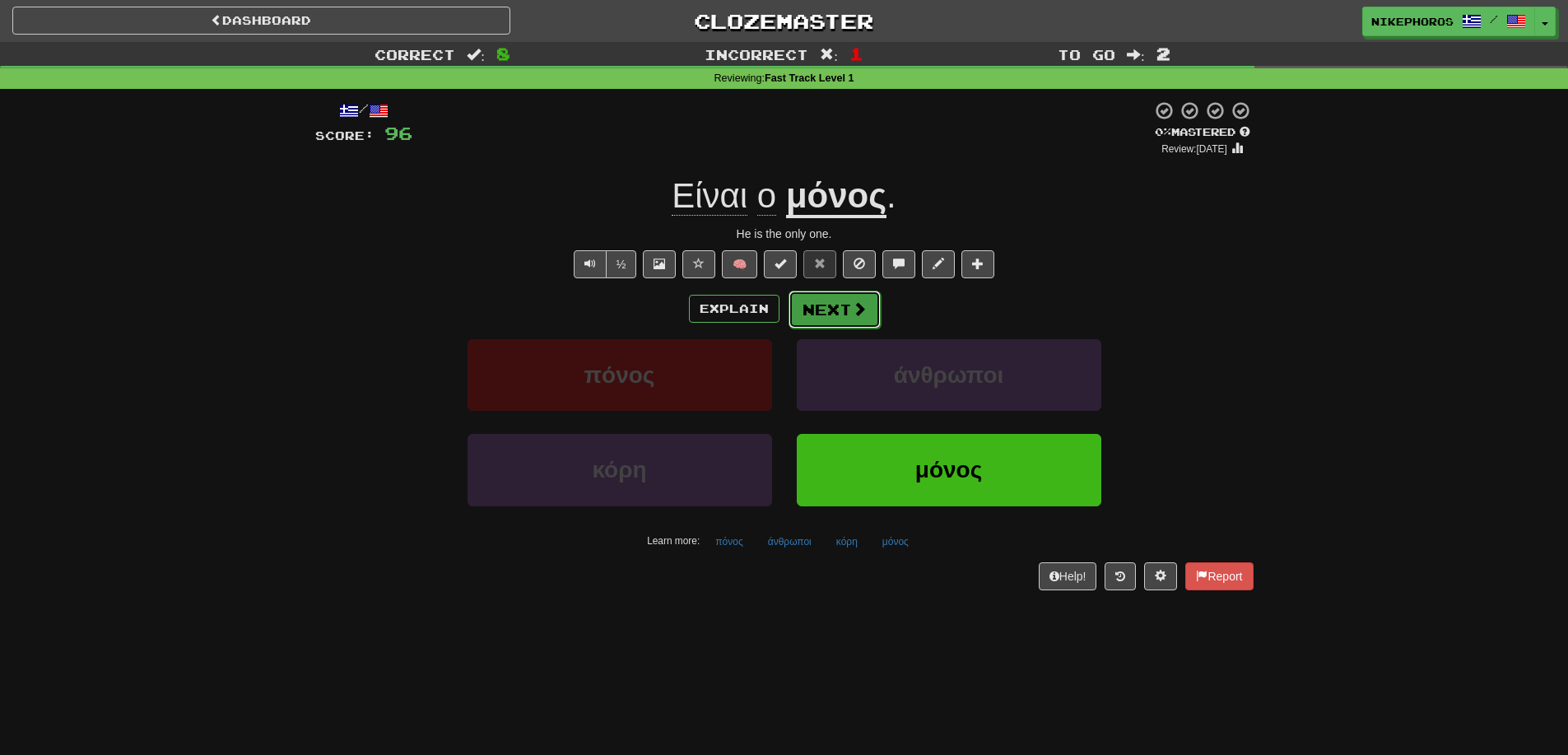
click at [839, 306] on button "Next" at bounding box center [834, 309] width 93 height 38
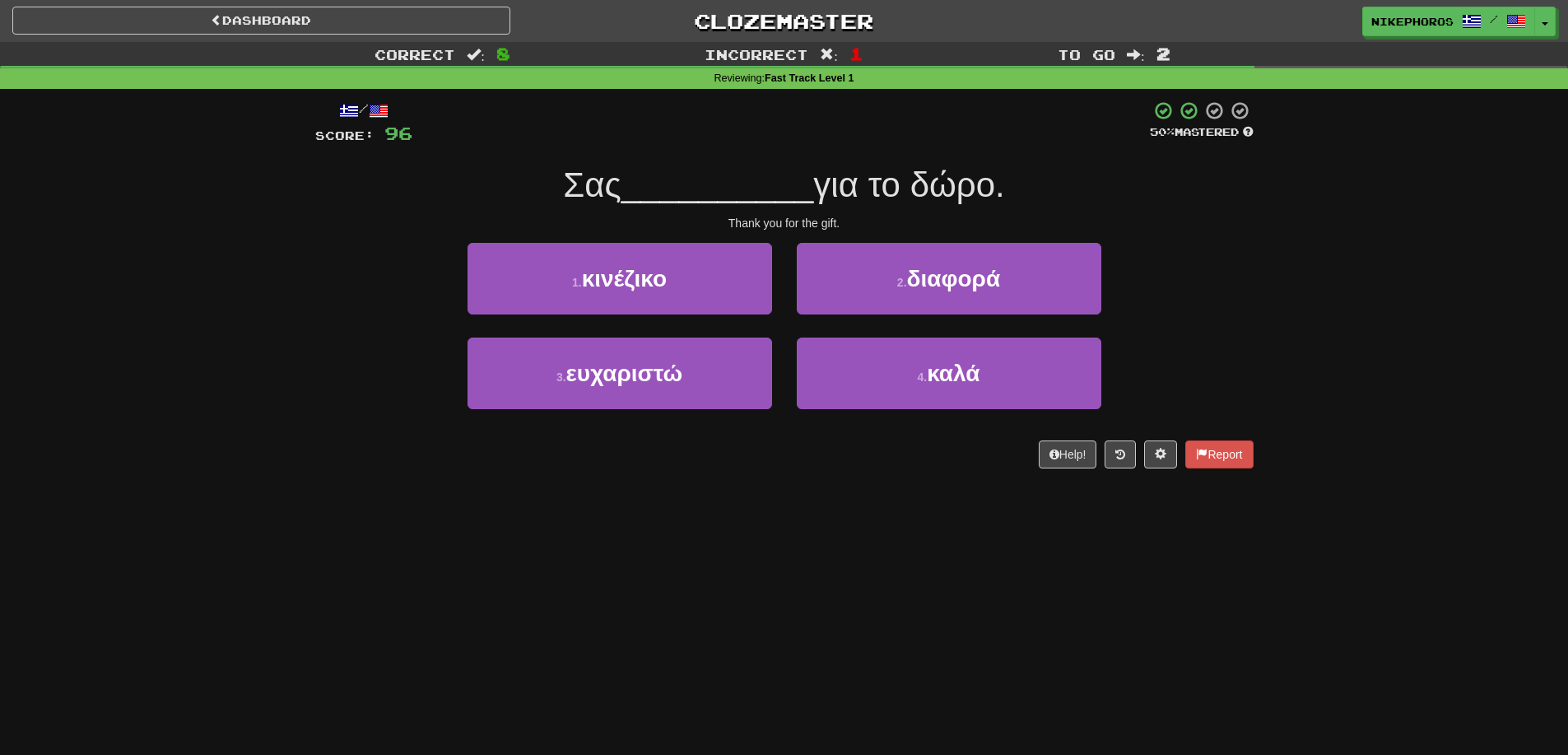
click at [809, 203] on span "__________" at bounding box center [717, 184] width 193 height 38
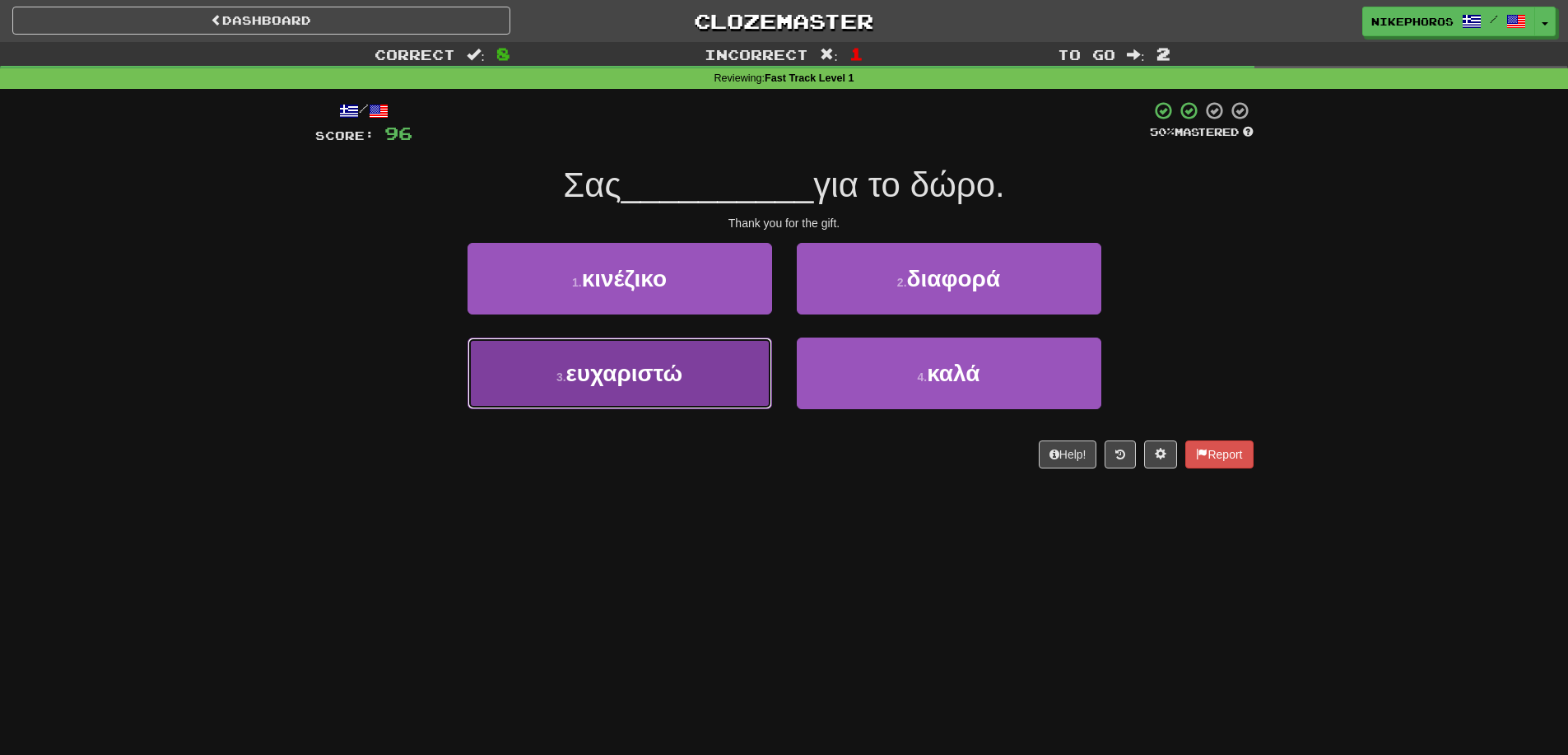
click at [660, 382] on span "ευχαριστώ" at bounding box center [625, 373] width 117 height 26
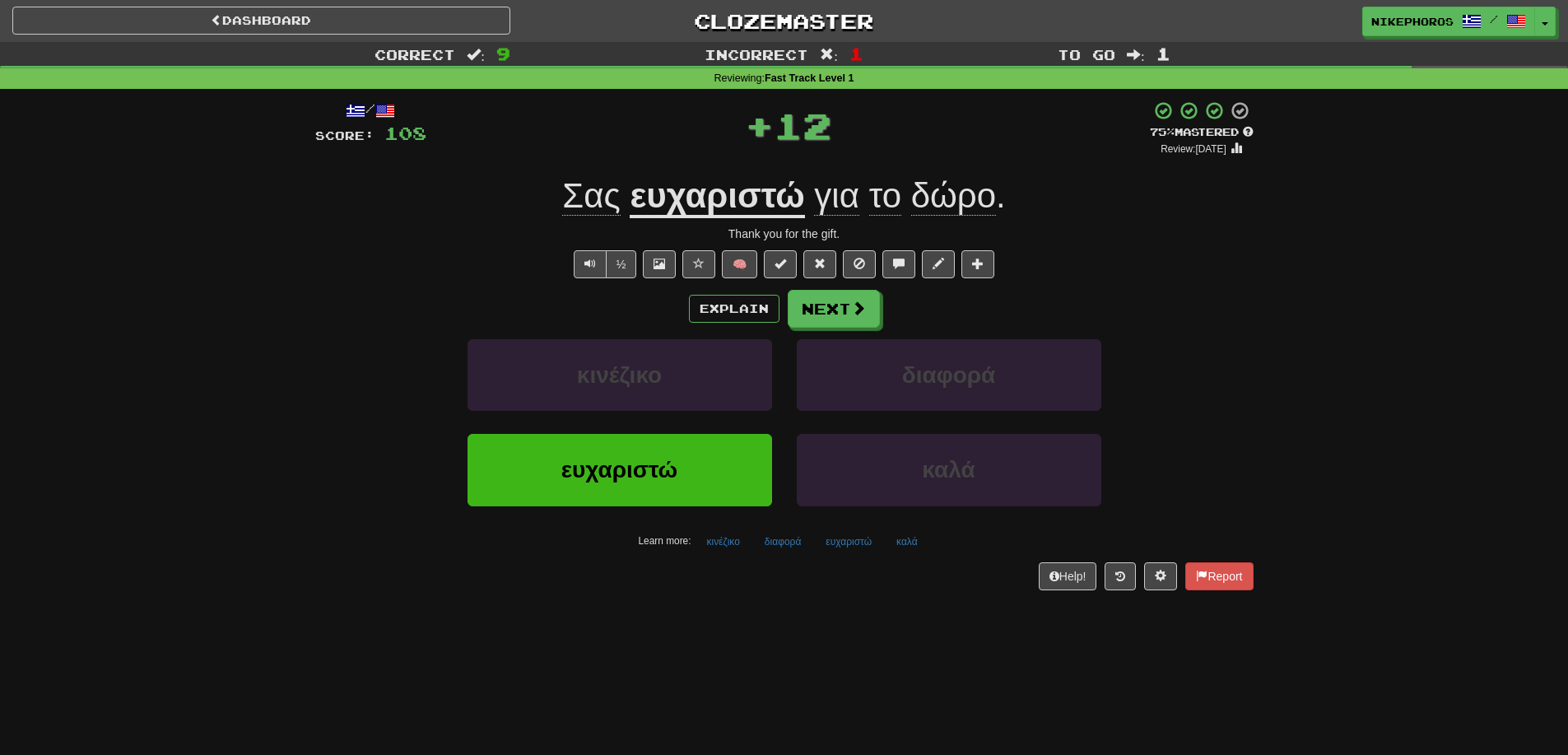
click at [1061, 252] on div "½ 🧠" at bounding box center [784, 264] width 938 height 28
click at [713, 546] on button "κινέζικο" at bounding box center [723, 542] width 51 height 25
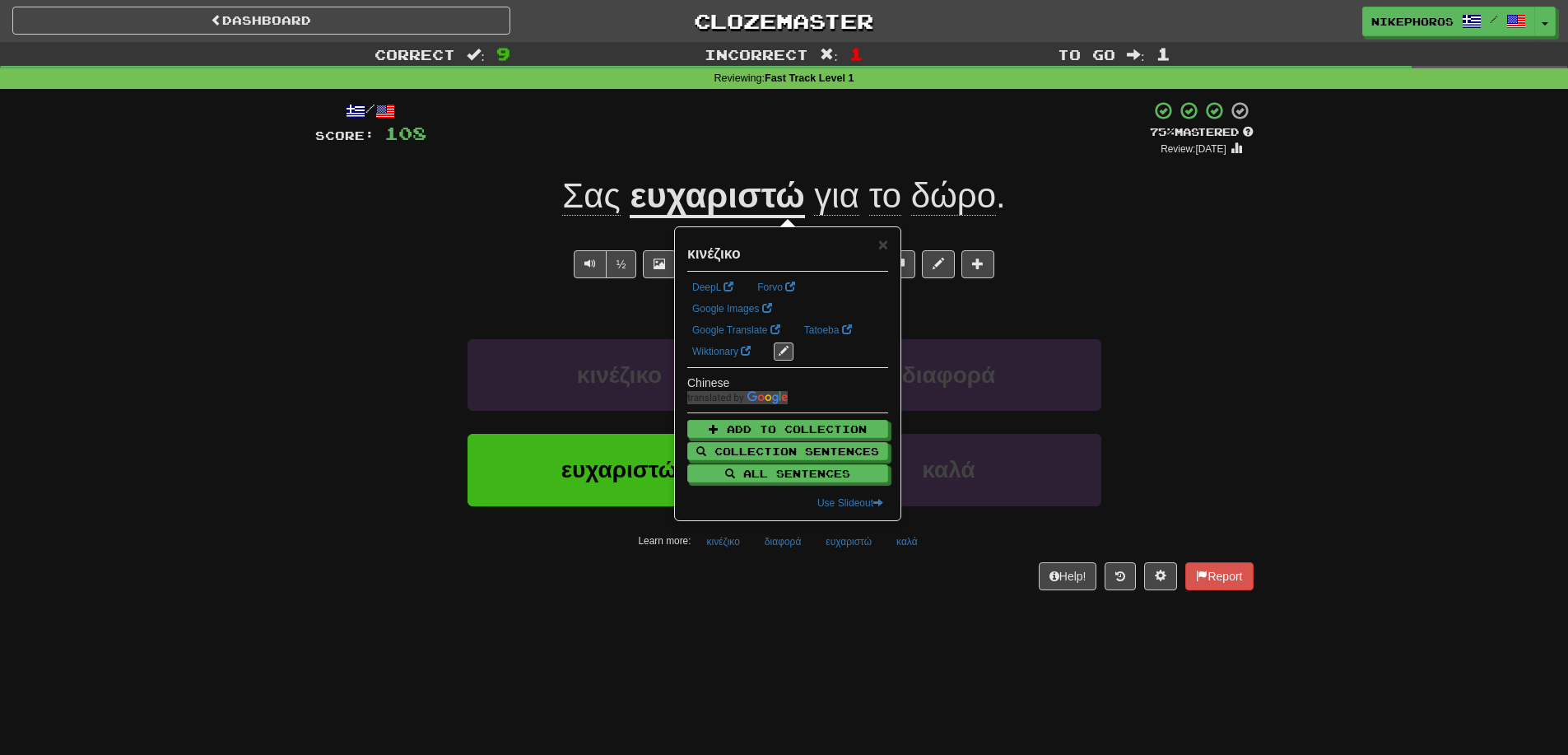
click at [752, 607] on div "/ Score: 108 + 12 75 % Mastered Review: 2025-09-14 Σας ευχαριστώ για το δώρο . …" at bounding box center [784, 351] width 938 height 524
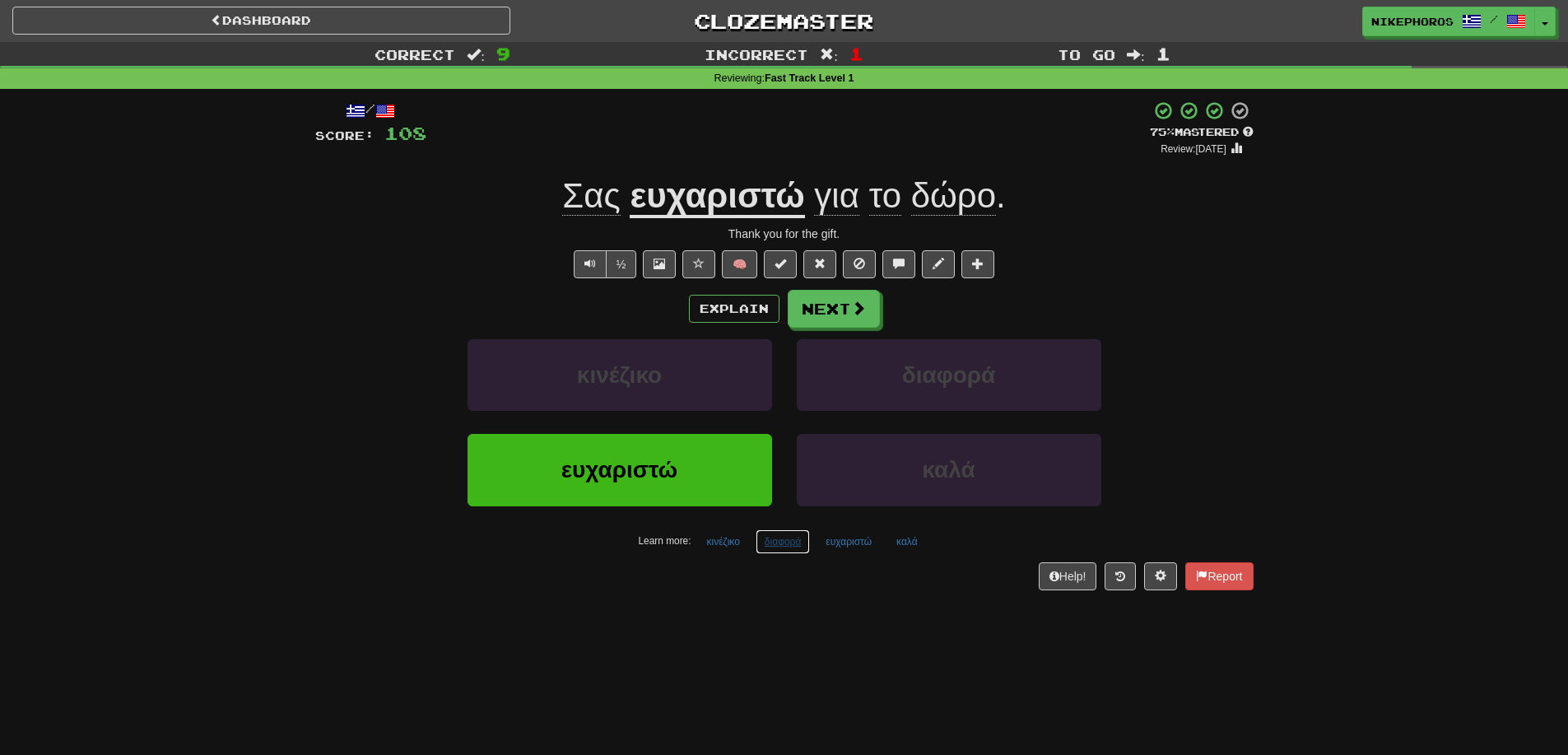
click at [777, 540] on button "διαφορά" at bounding box center [783, 542] width 55 height 25
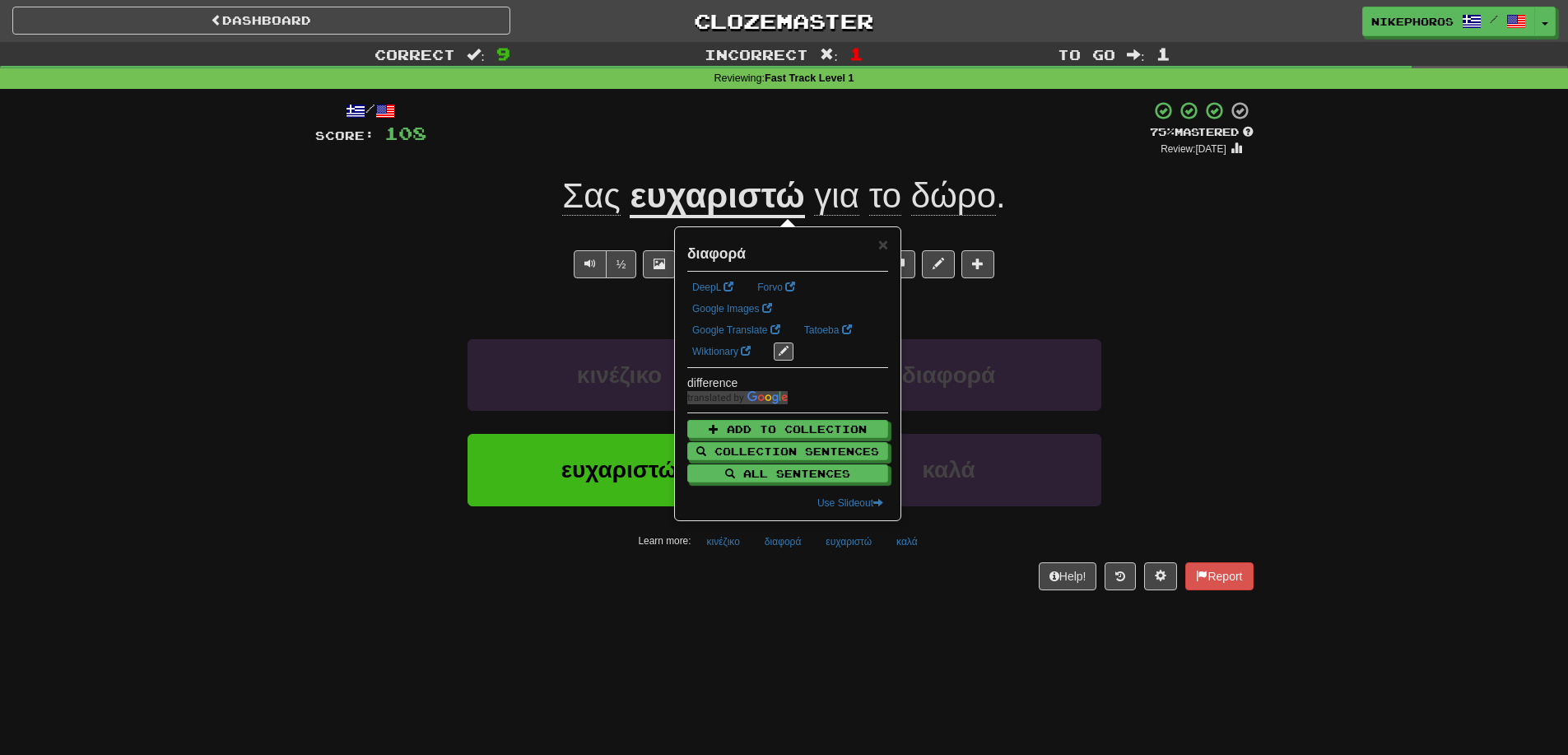
click at [896, 581] on div "Help! Report" at bounding box center [784, 576] width 938 height 28
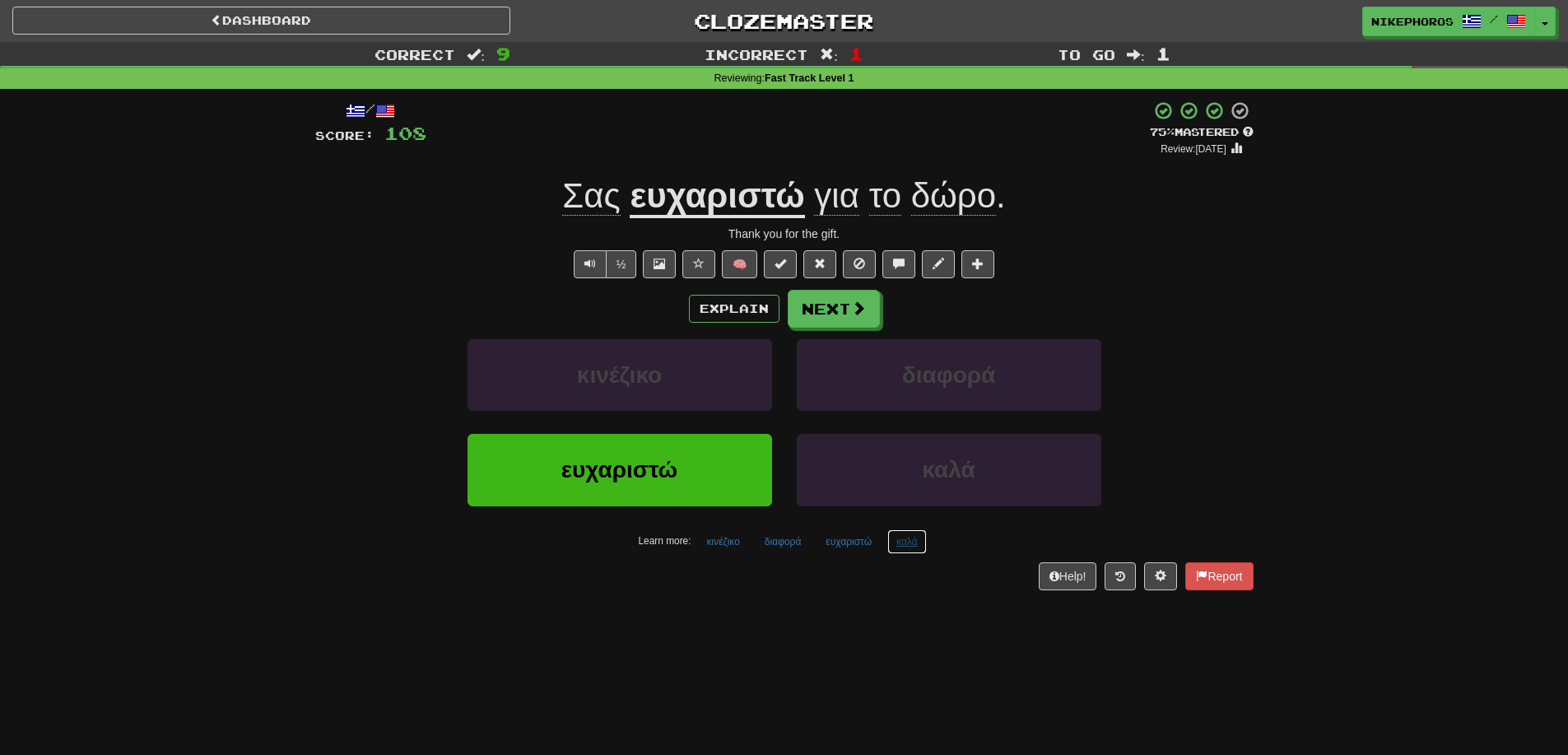
click at [909, 549] on button "καλά" at bounding box center [907, 542] width 39 height 25
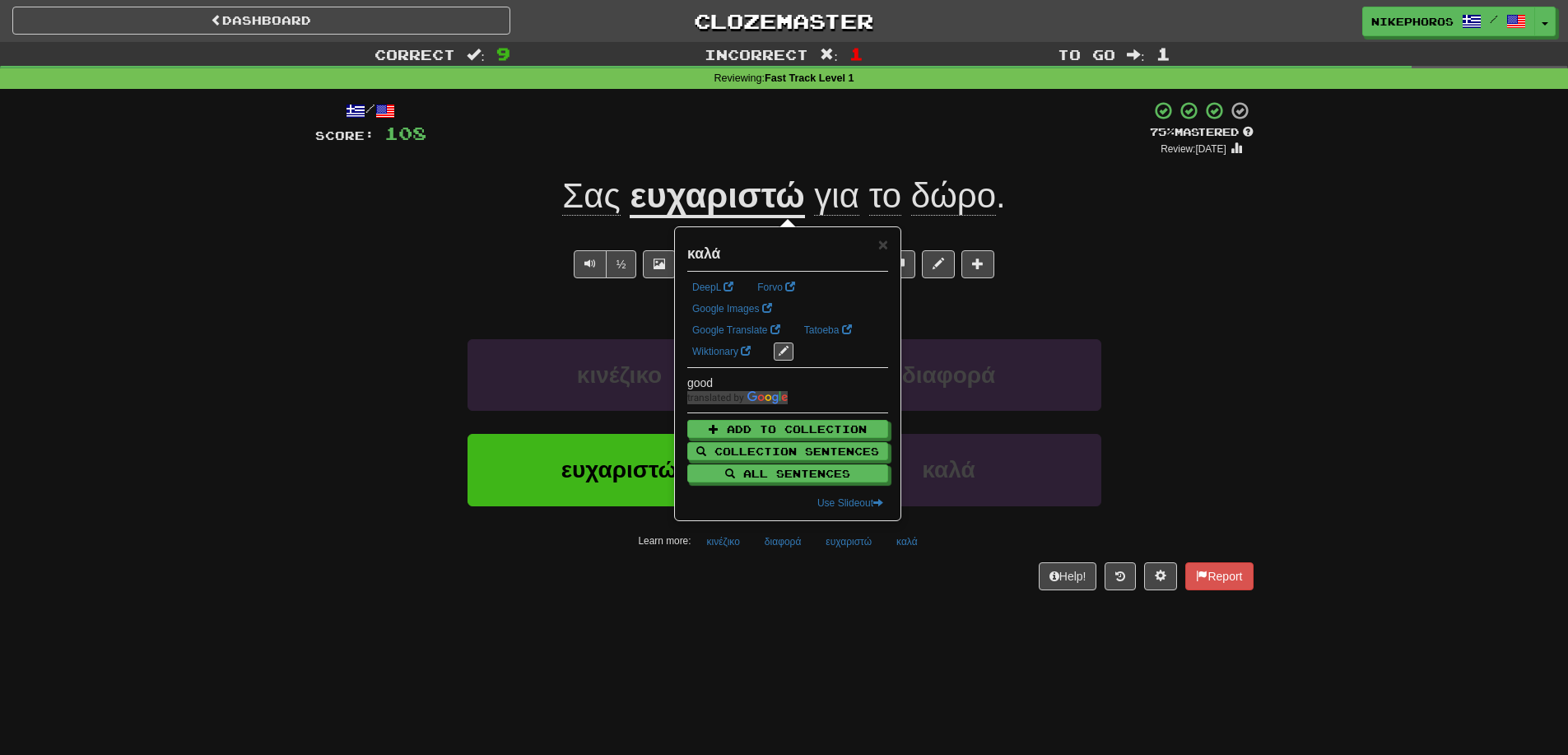
click at [939, 660] on div "Dashboard Clozemaster Nikephoros / Toggle Dropdown Dashboard Leaderboard Activi…" at bounding box center [784, 377] width 1568 height 755
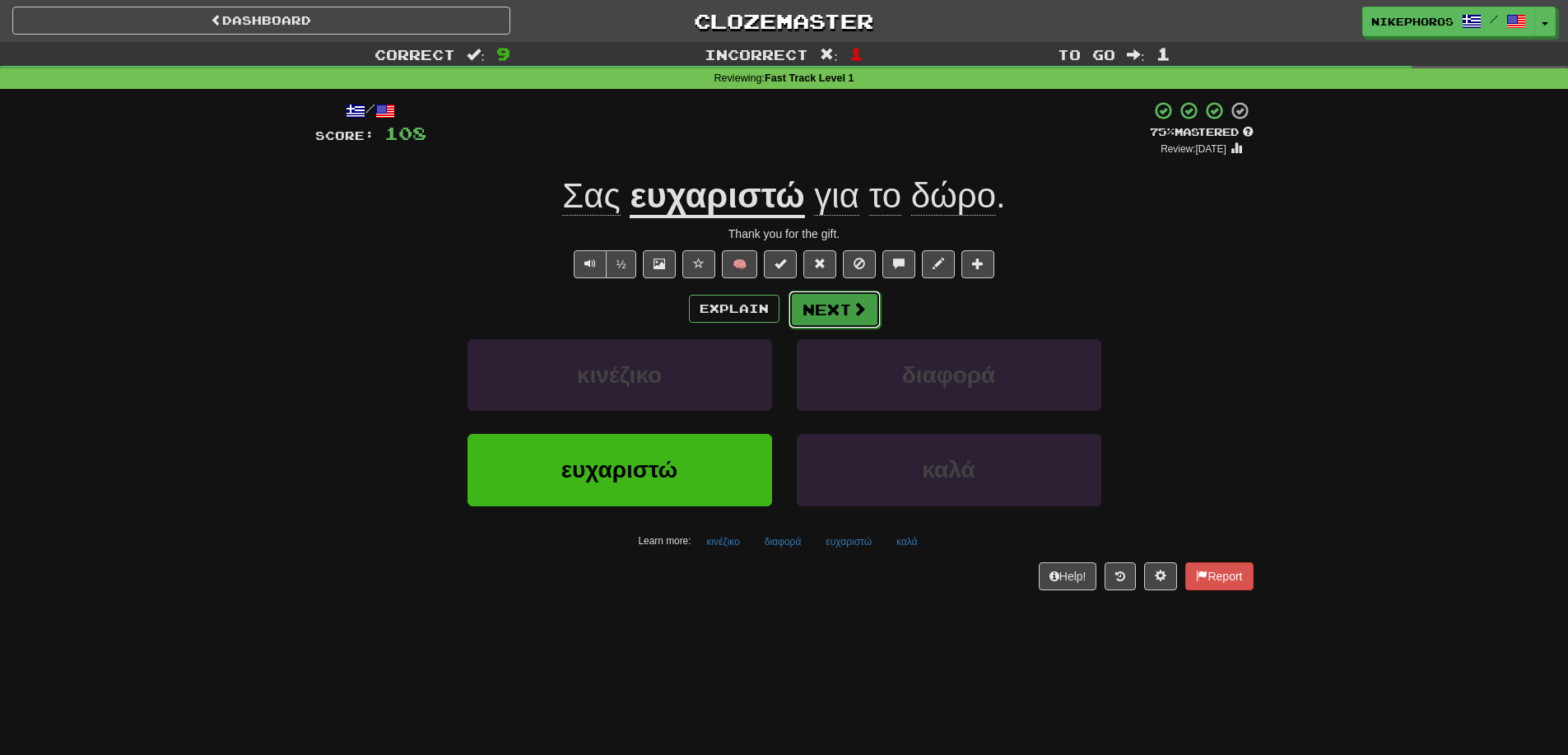
click at [818, 309] on button "Next" at bounding box center [834, 309] width 93 height 38
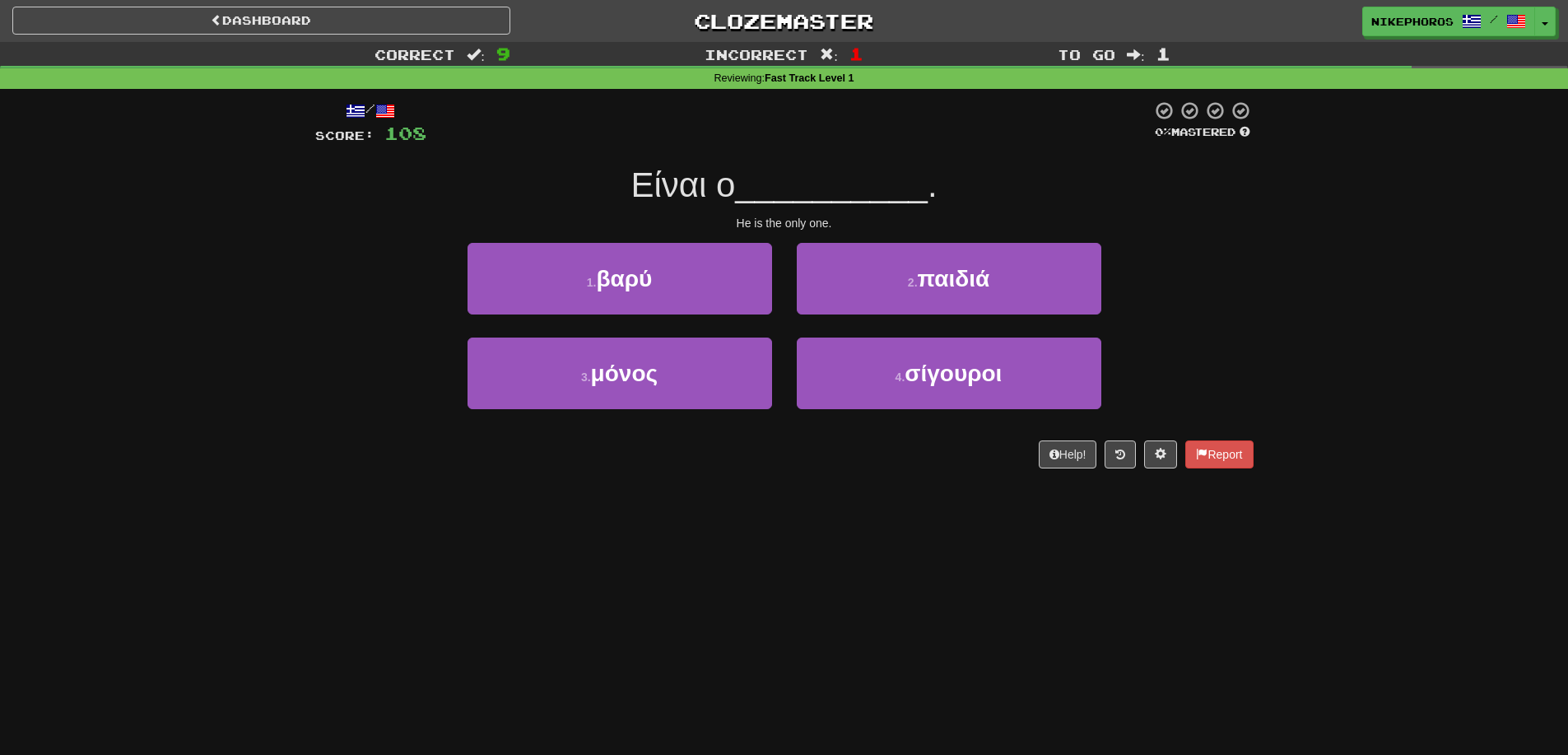
click at [858, 197] on span "__________" at bounding box center [831, 184] width 193 height 38
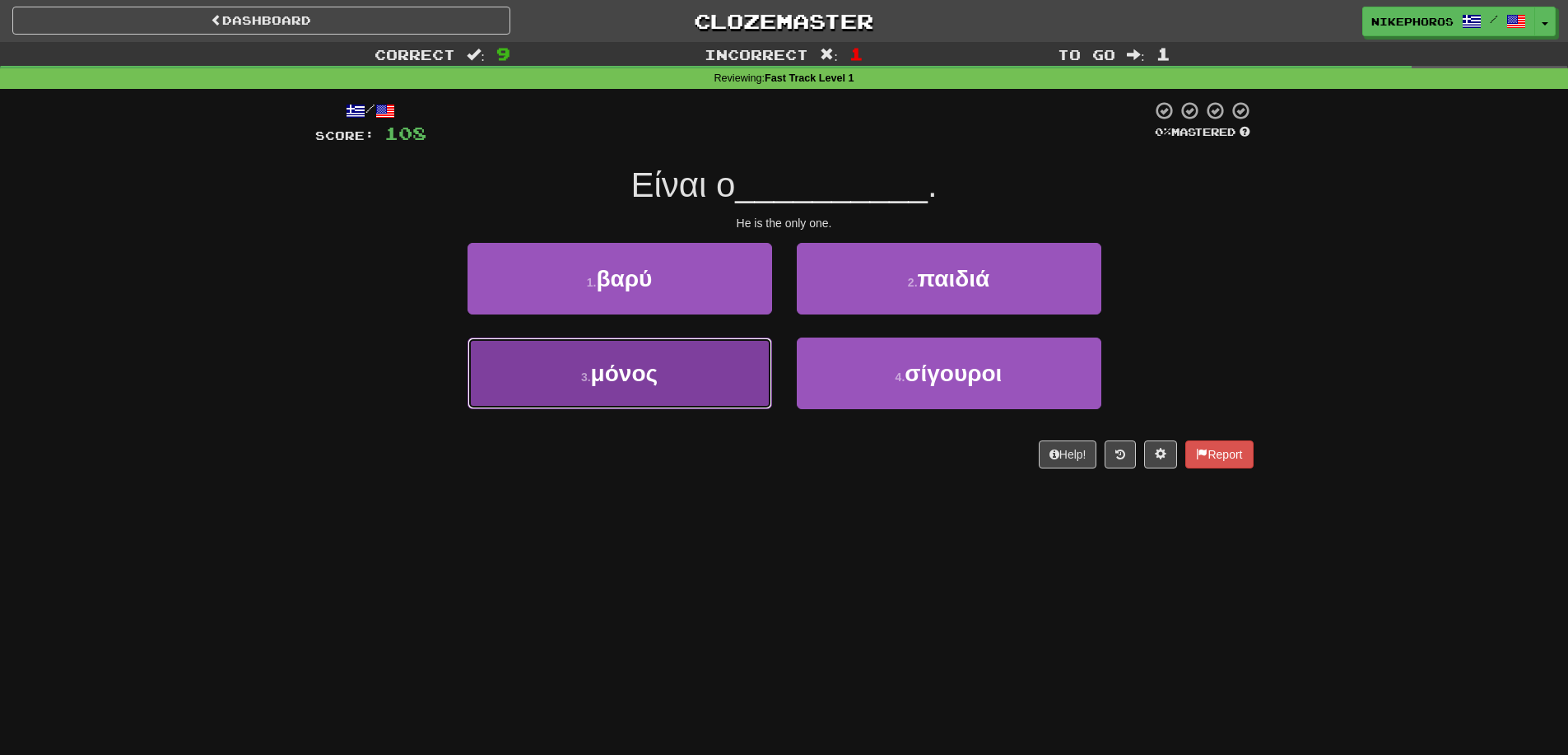
click at [698, 380] on button "3 . μόνος" at bounding box center [620, 374] width 304 height 72
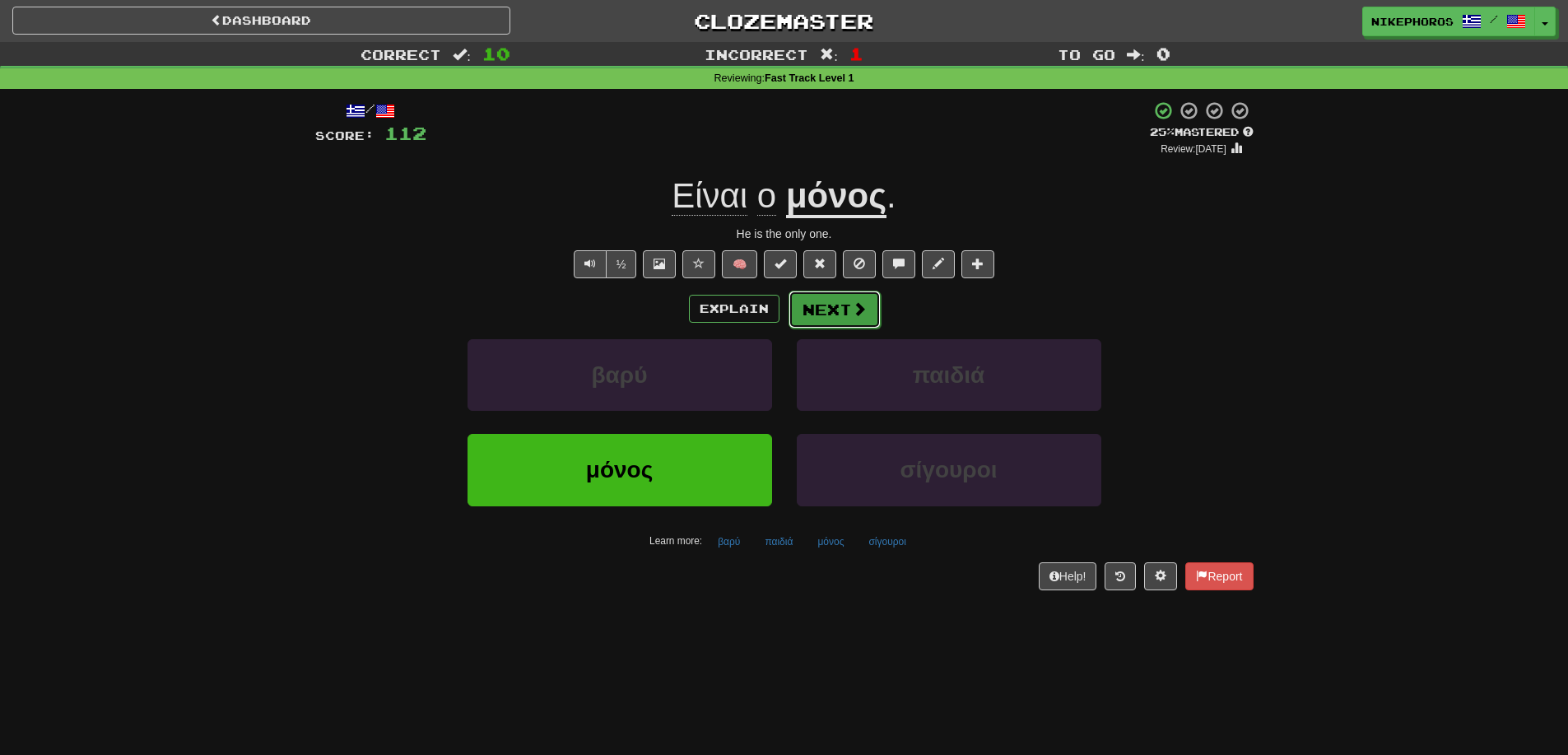
click at [832, 316] on button "Next" at bounding box center [834, 309] width 93 height 38
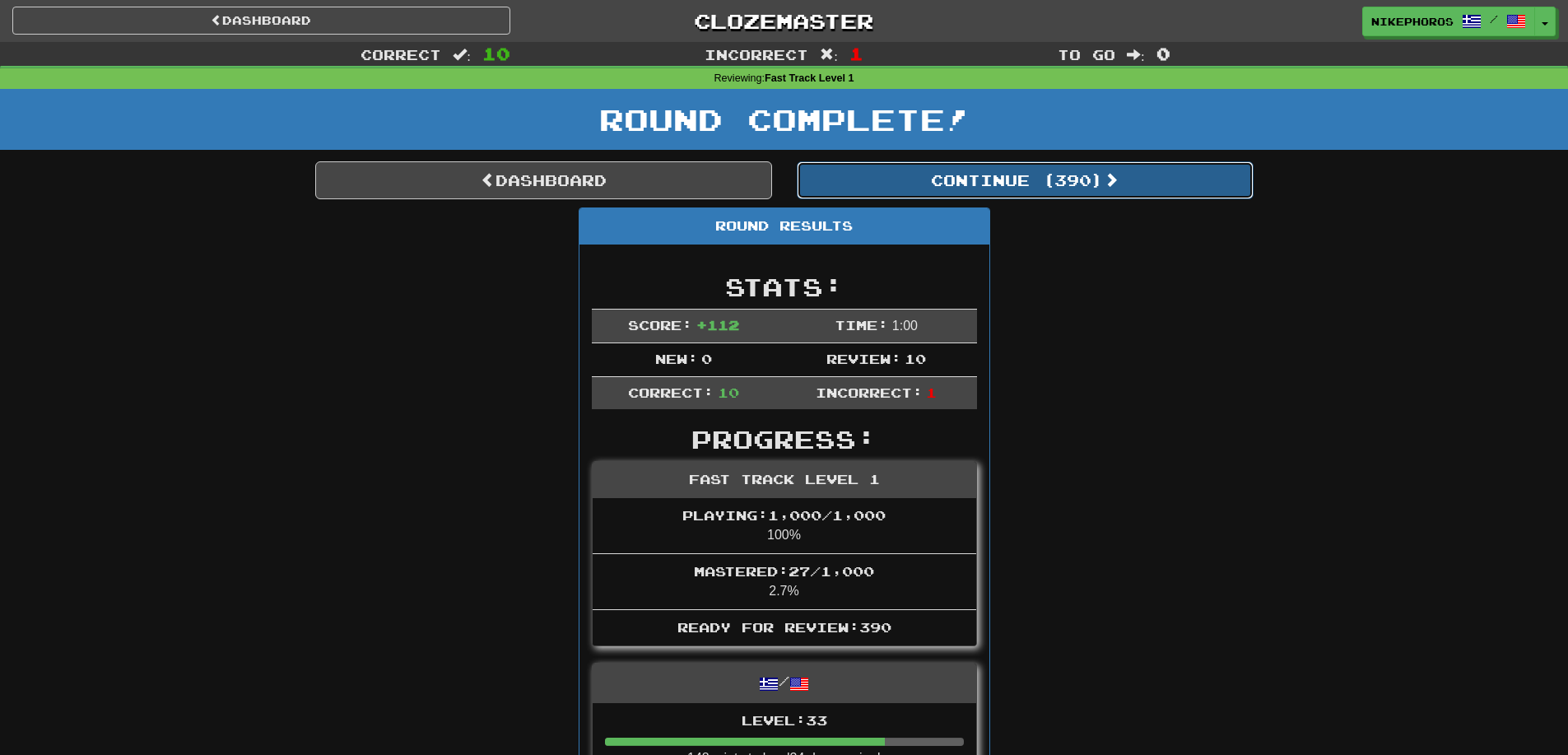
click at [1050, 164] on button "Continue ( 390 )" at bounding box center [1025, 179] width 457 height 38
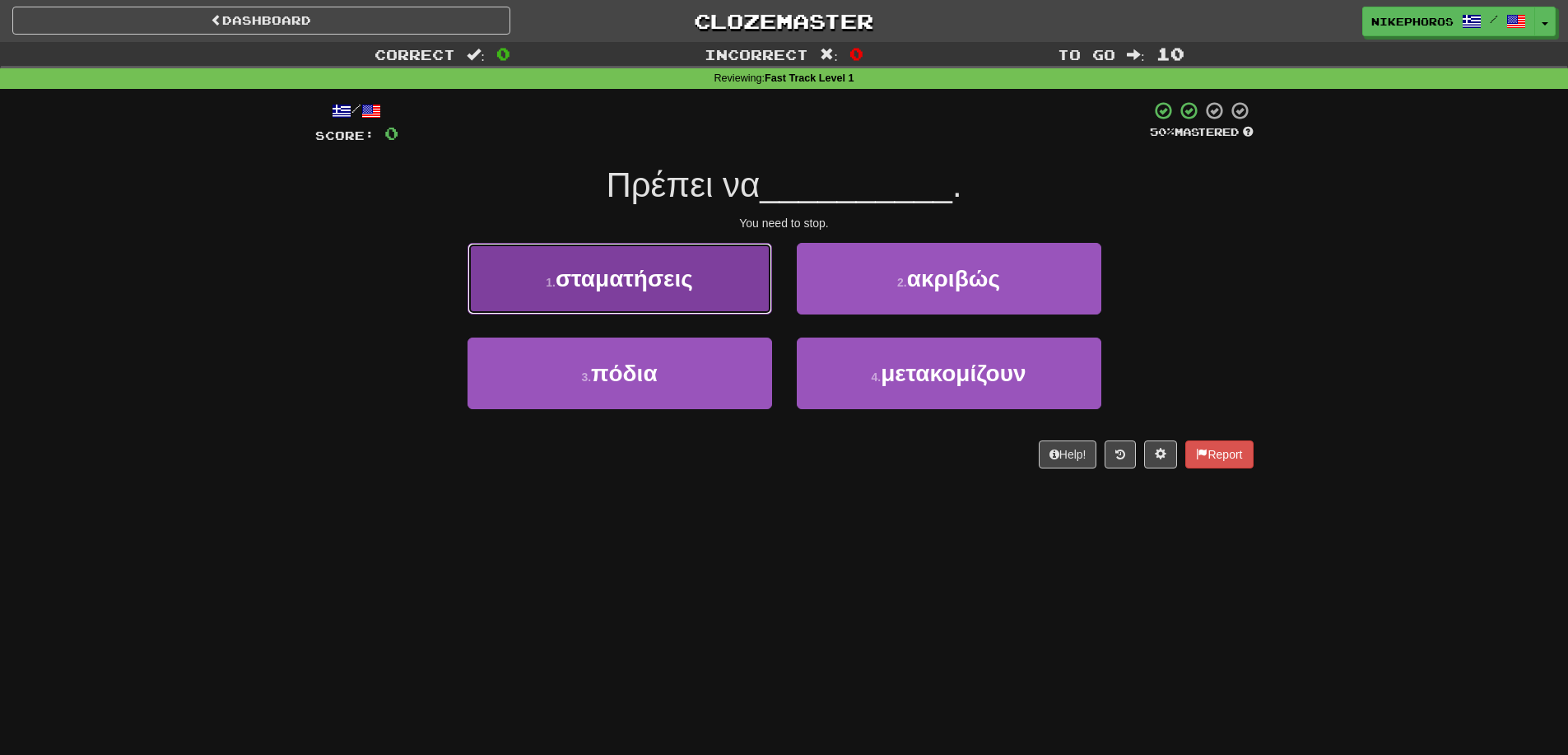
click at [724, 292] on button "1 . σταματήσεις" at bounding box center [620, 279] width 304 height 72
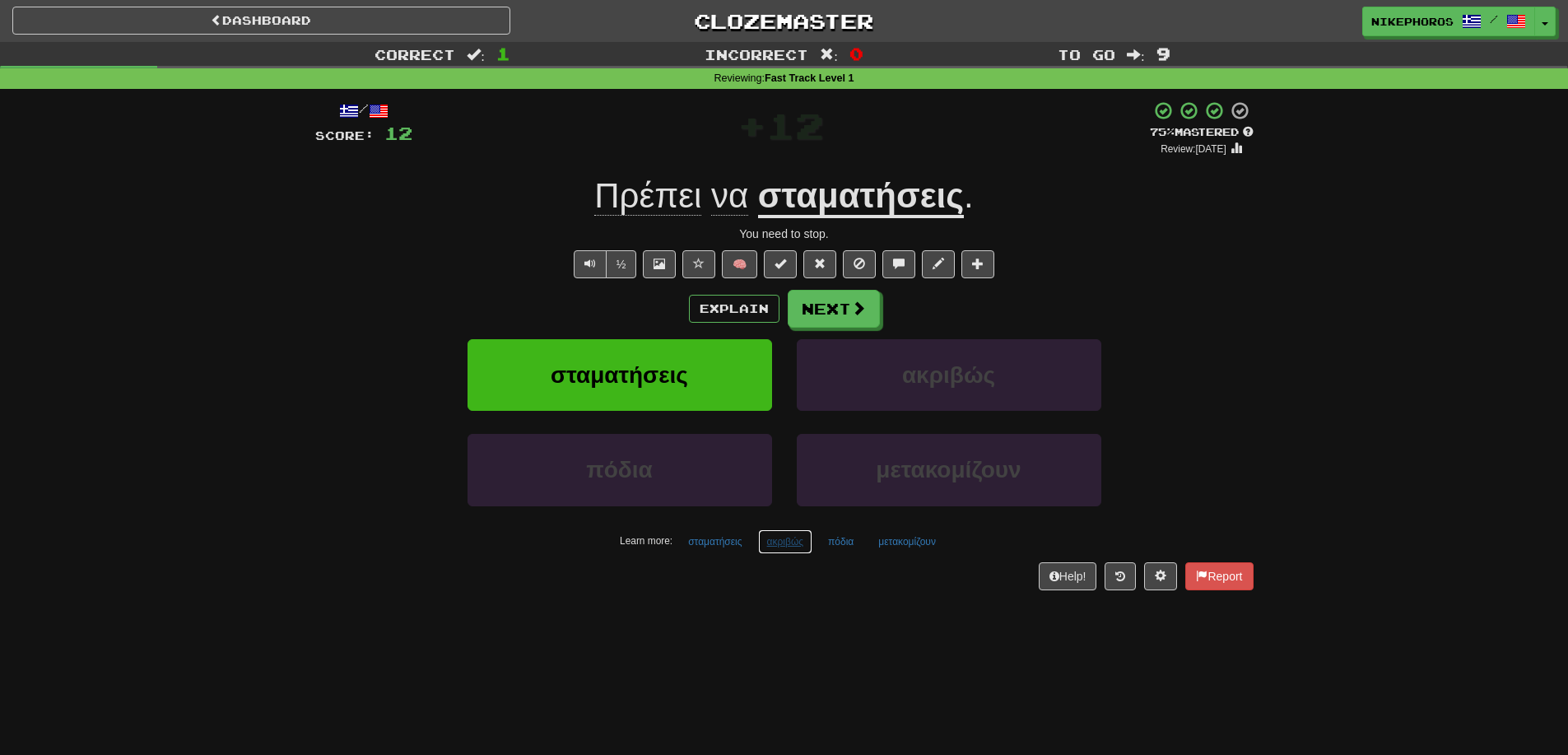
click at [792, 551] on button "ακριβώς" at bounding box center [785, 542] width 54 height 25
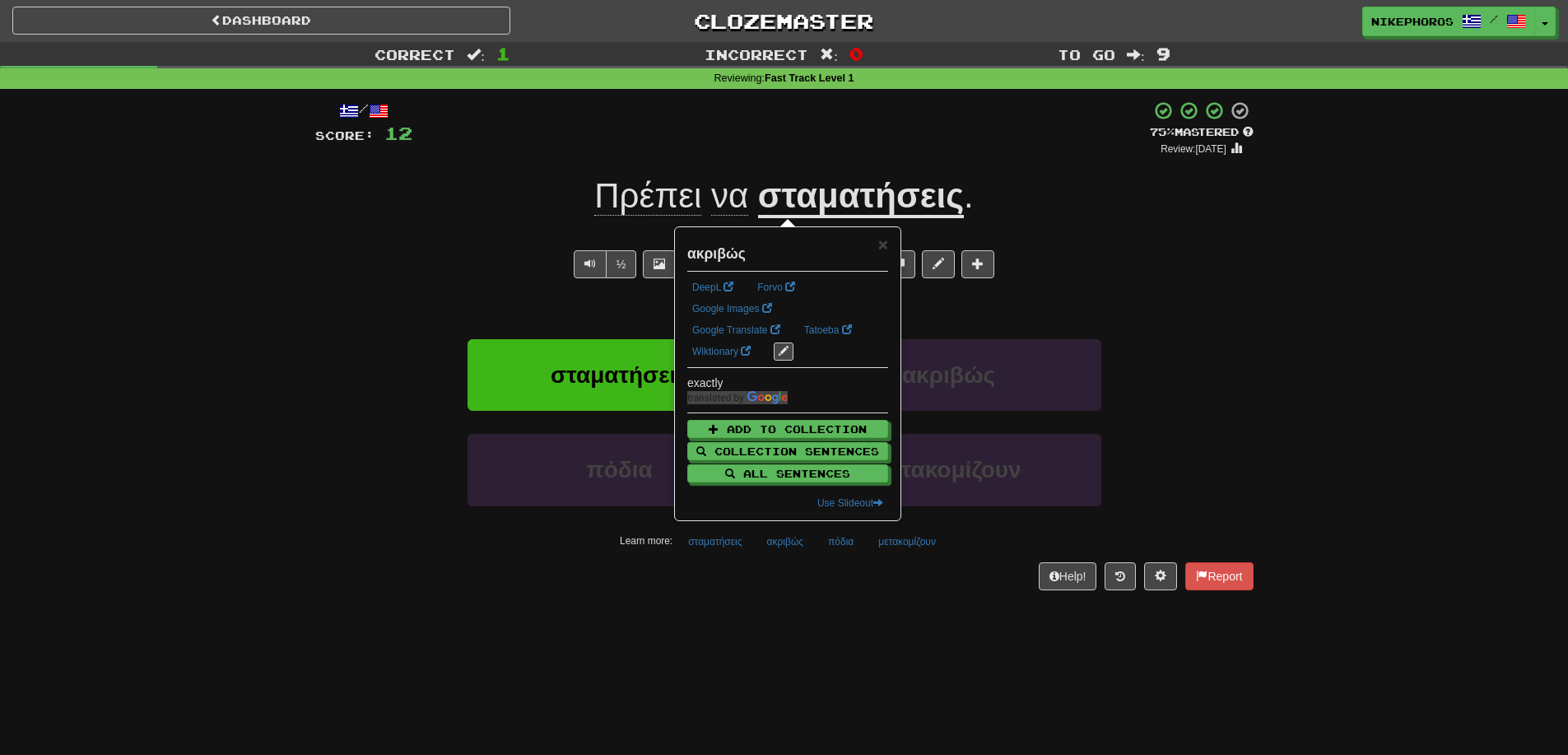
click at [815, 613] on div "Dashboard Clozemaster Nikephoros / Toggle Dropdown Dashboard Leaderboard Activi…" at bounding box center [784, 377] width 1568 height 755
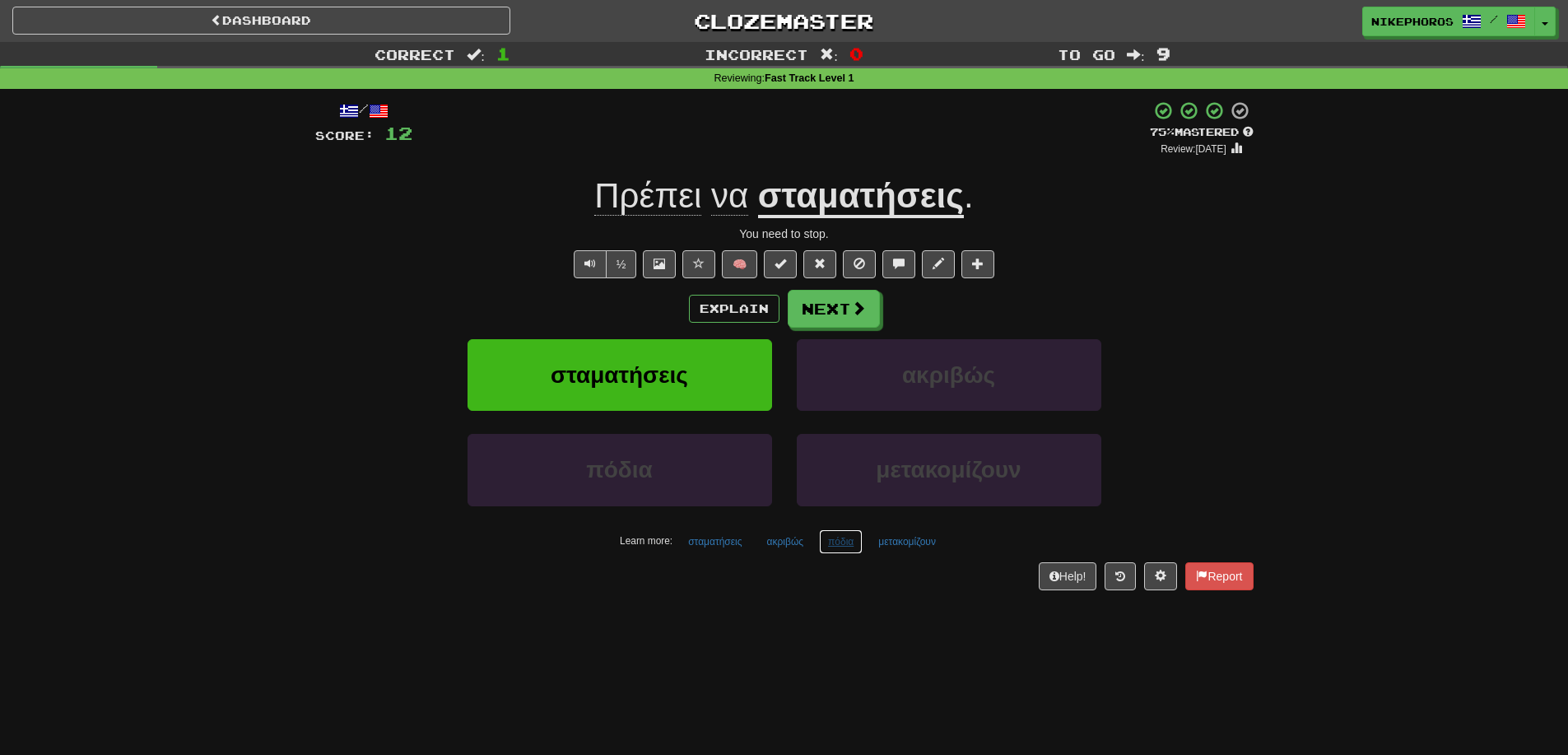
click at [836, 547] on button "πόδια" at bounding box center [841, 542] width 43 height 25
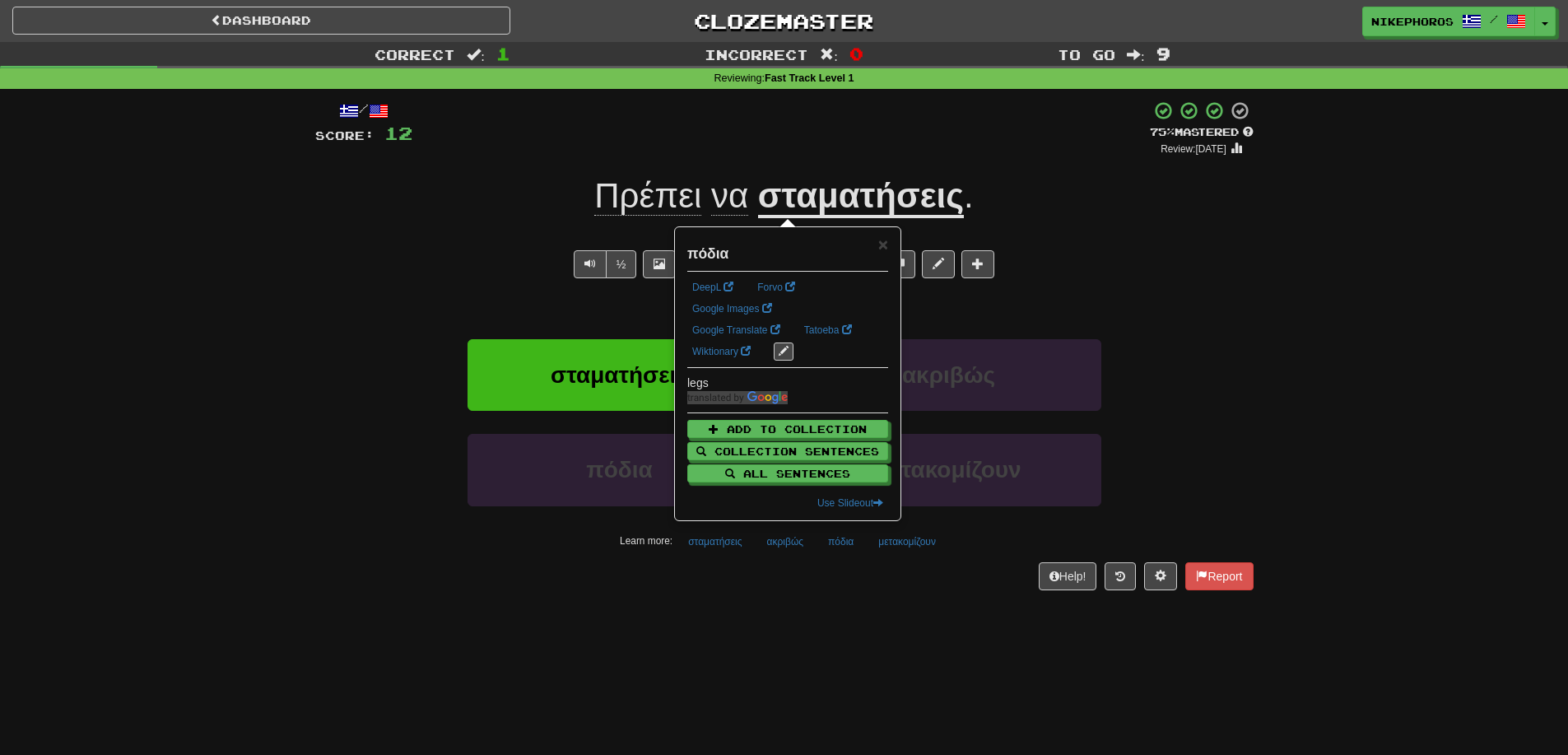
click at [880, 631] on div "Dashboard Clozemaster Nikephoros / Toggle Dropdown Dashboard Leaderboard Activi…" at bounding box center [784, 377] width 1568 height 755
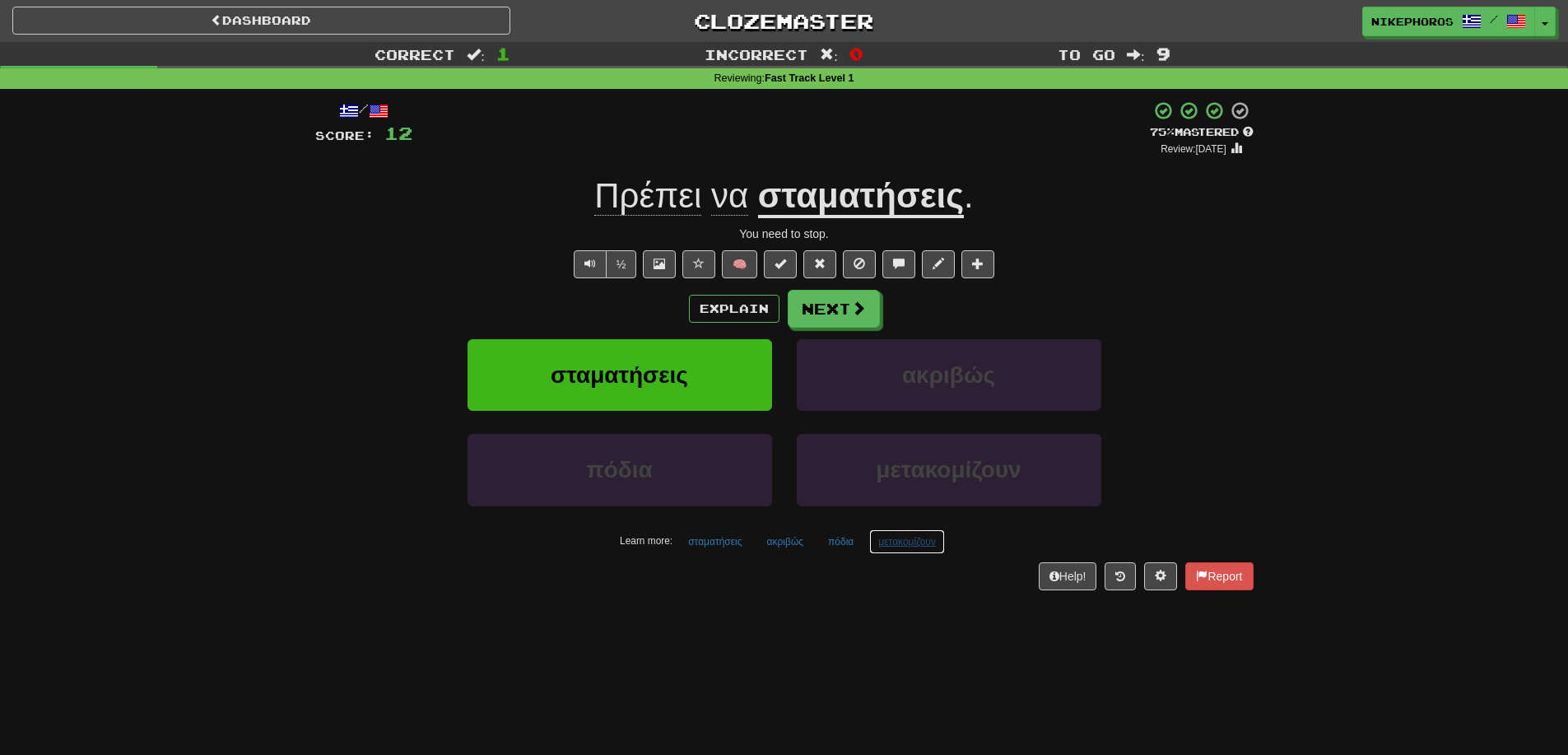
click at [925, 547] on button "μετακομίζουν" at bounding box center [907, 542] width 76 height 25
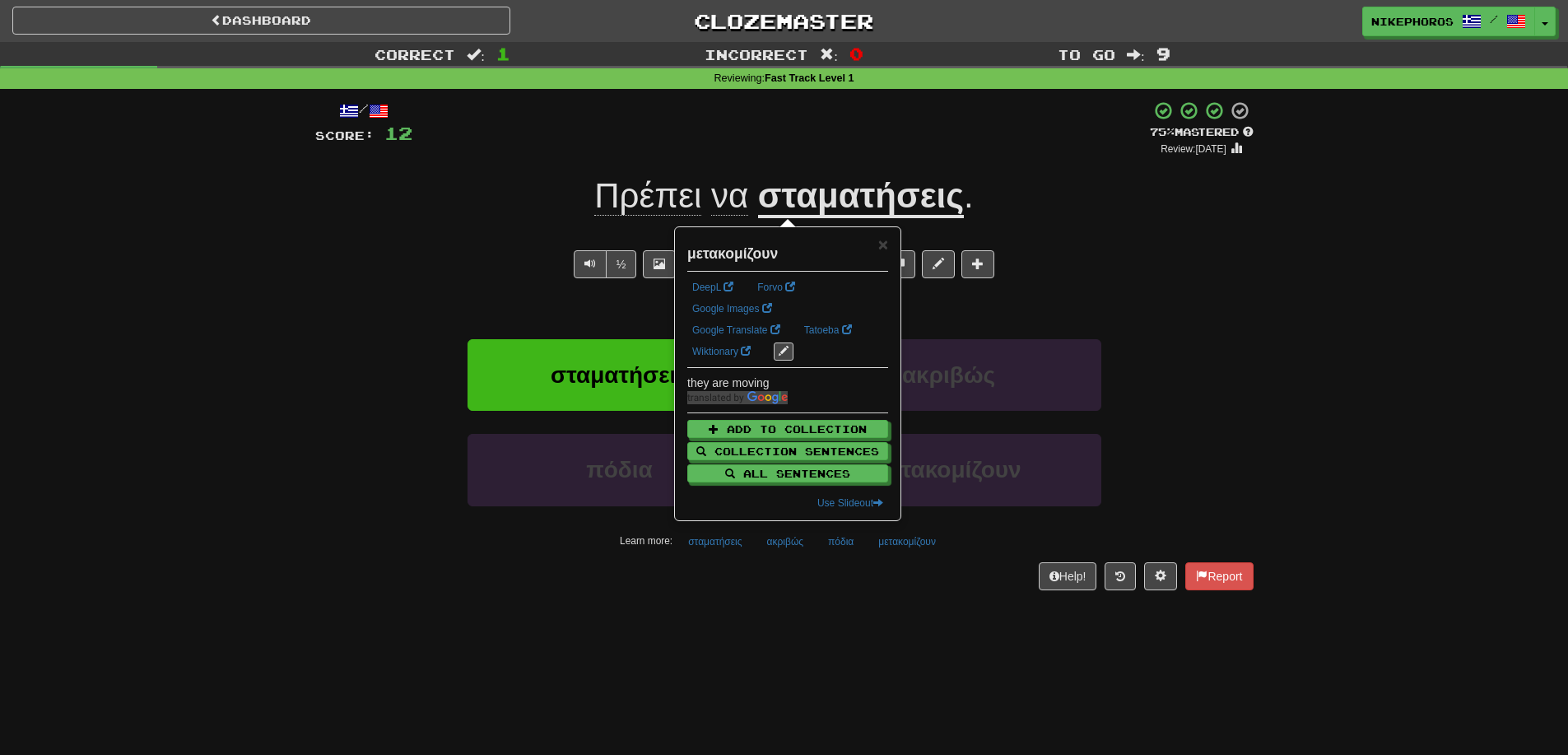
click at [928, 601] on div "/ Score: 12 + 12 75 % Mastered Review: 2025-09-14 Πρέπει να σταματήσεις . You n…" at bounding box center [784, 351] width 938 height 524
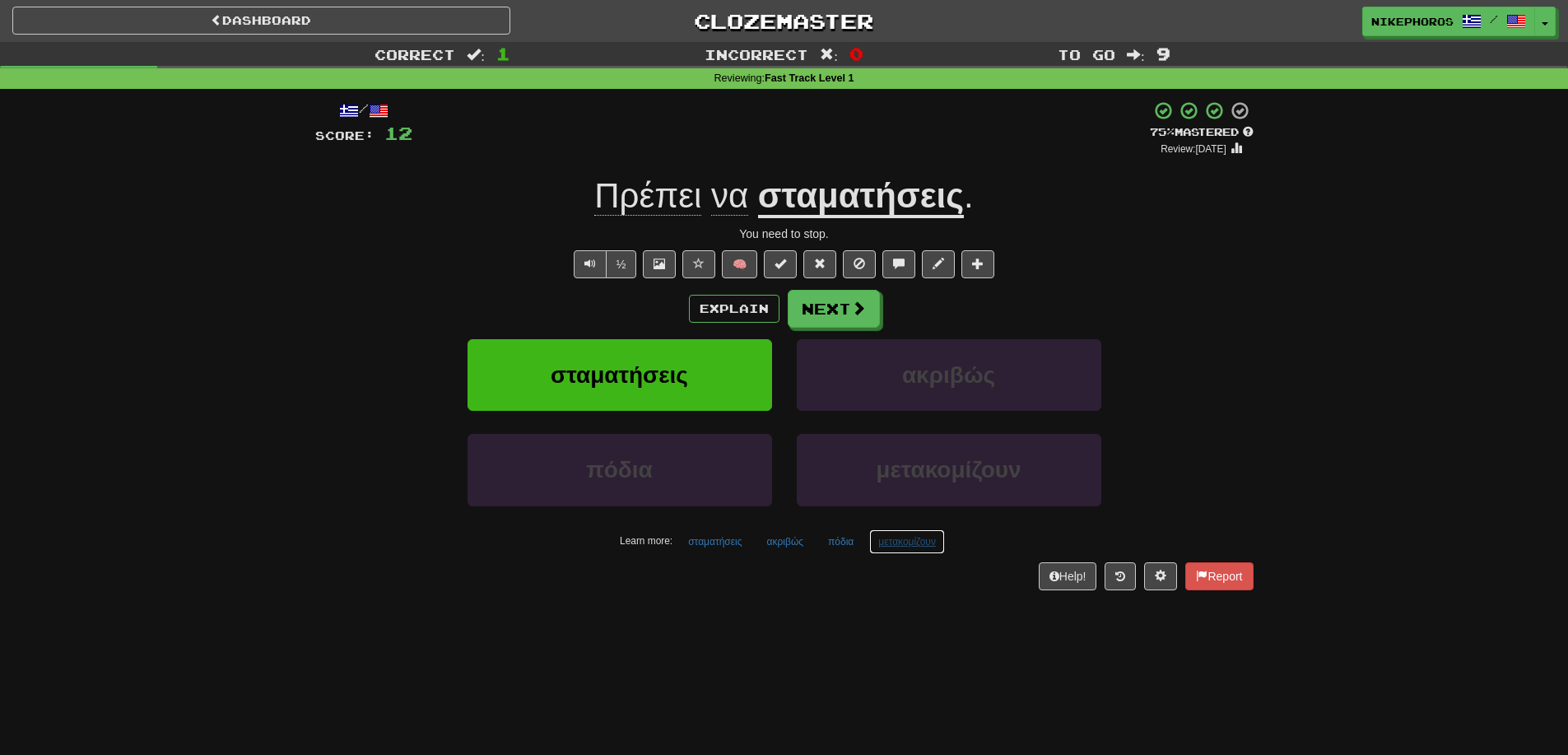
click at [916, 531] on button "μετακομίζουν" at bounding box center [907, 542] width 76 height 25
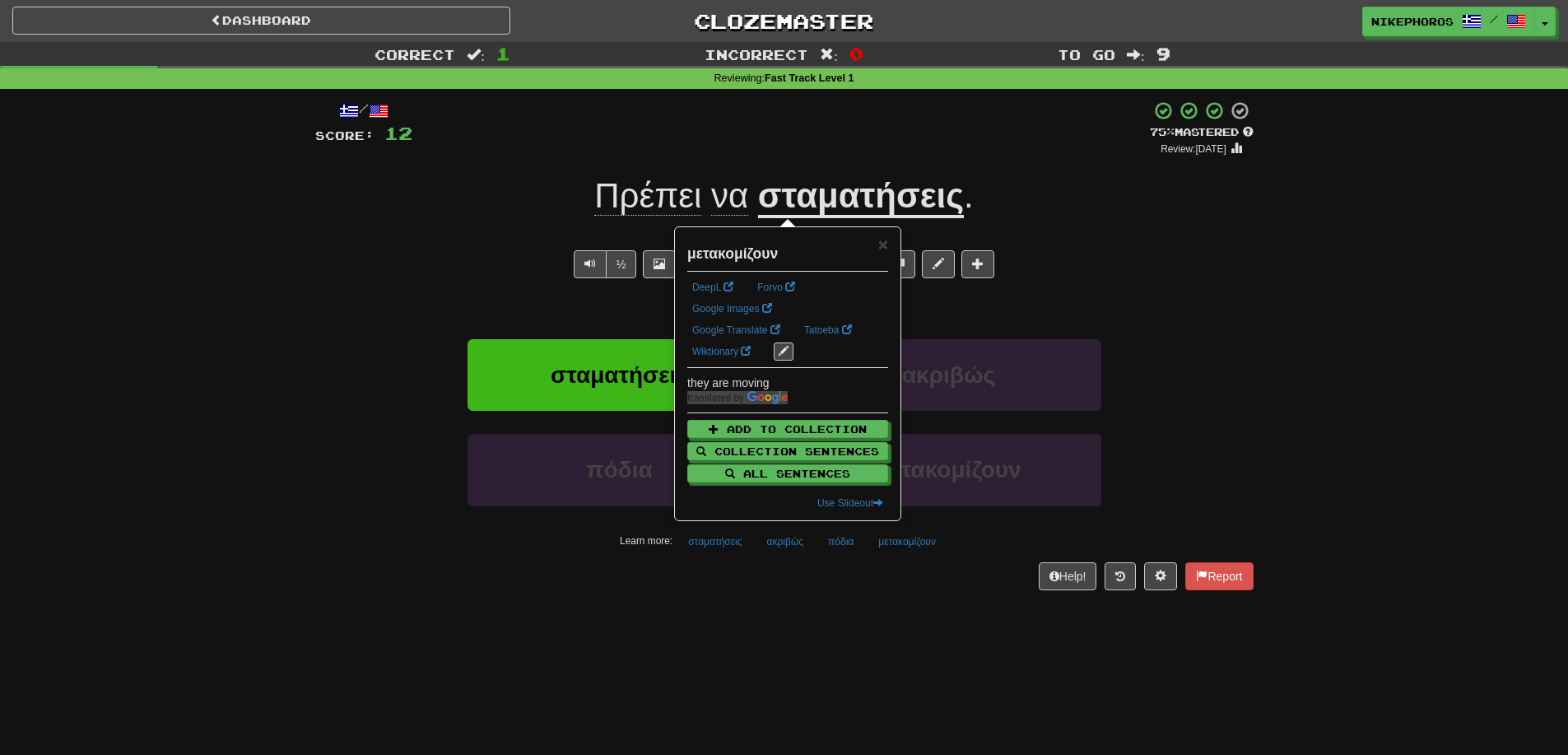
click at [918, 619] on div "Dashboard Clozemaster Nikephoros / Toggle Dropdown Dashboard Leaderboard Activi…" at bounding box center [784, 377] width 1568 height 755
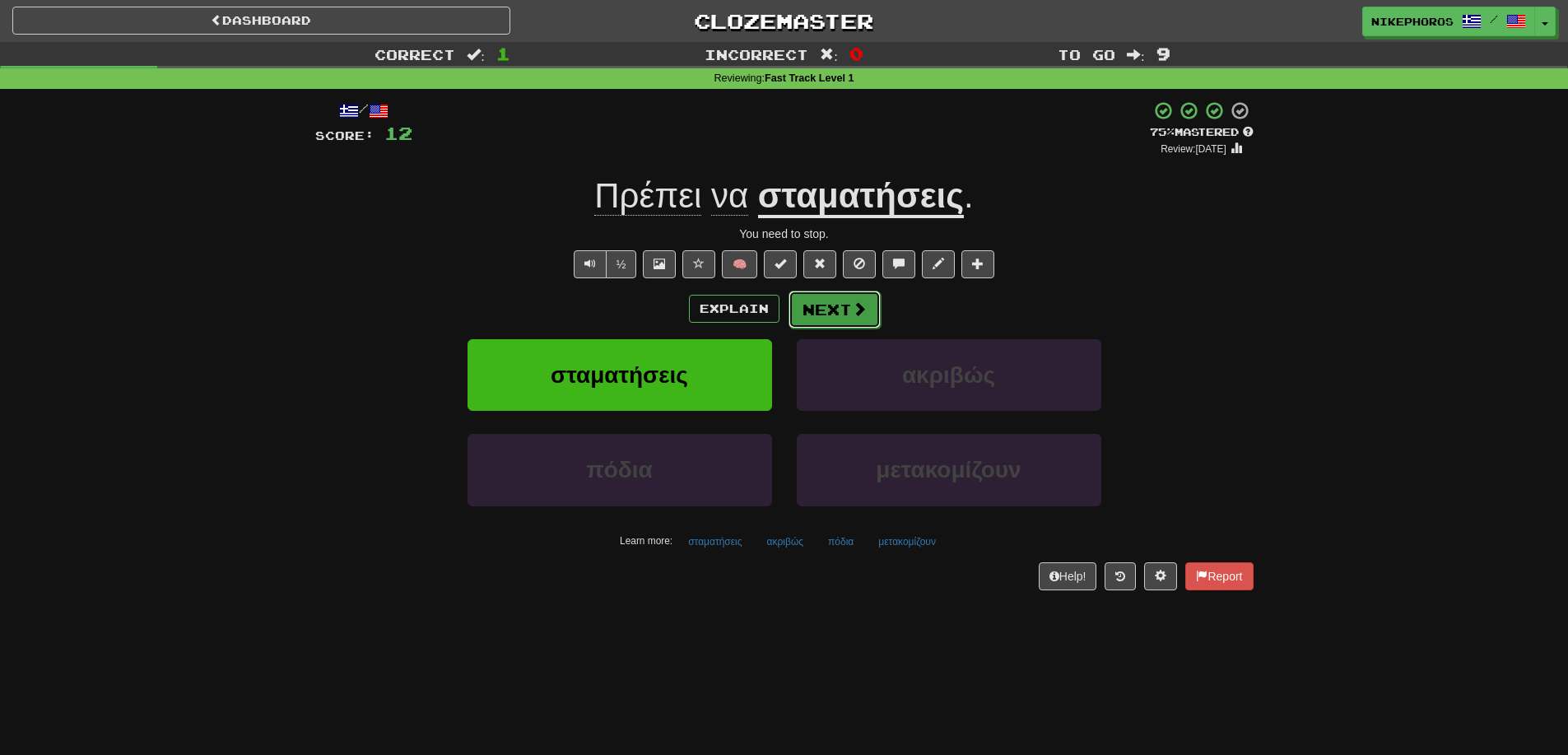
click at [837, 311] on button "Next" at bounding box center [834, 309] width 93 height 38
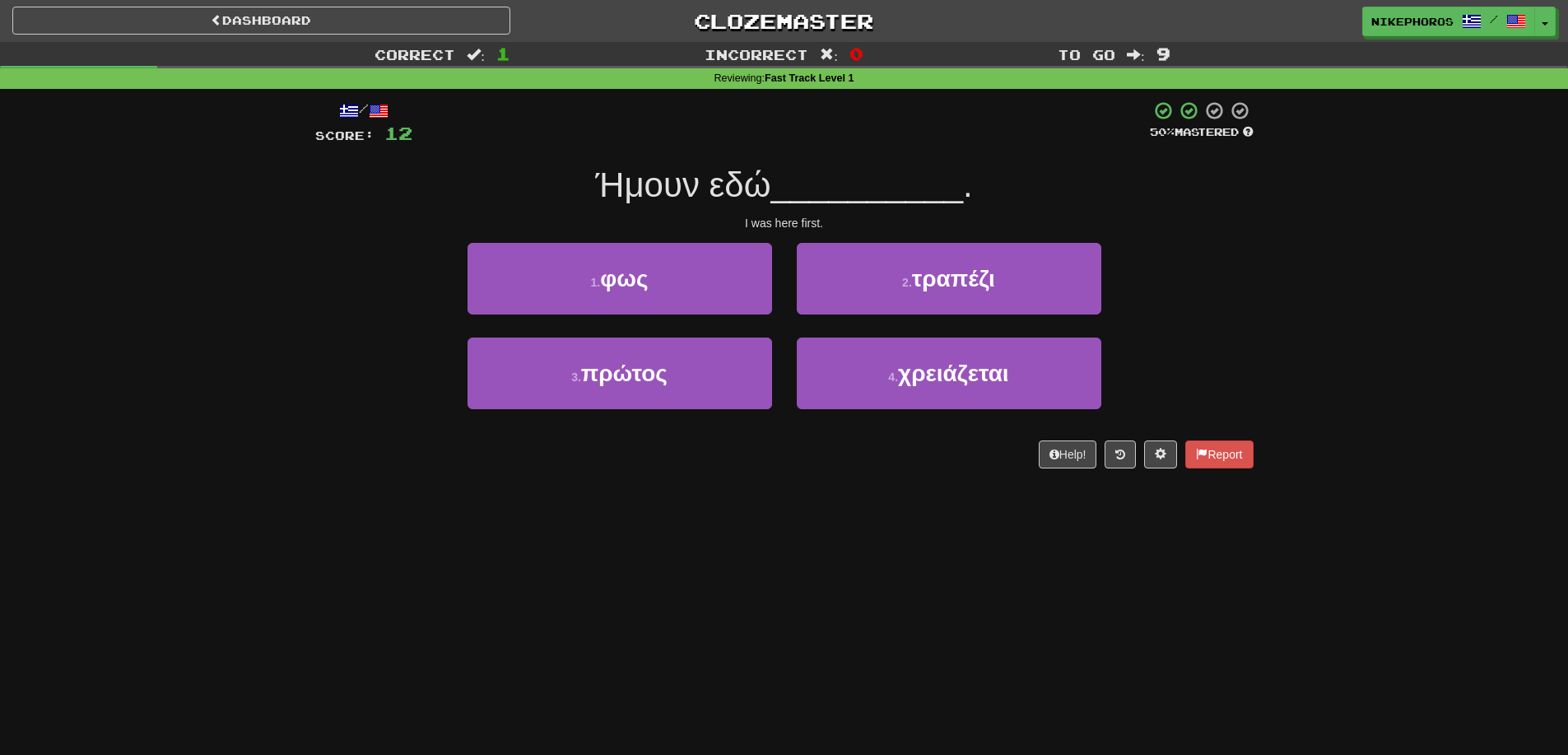
click at [665, 193] on span "Ήμουν εδώ" at bounding box center [682, 184] width 175 height 38
click at [731, 175] on span "Ήμουν εδώ" at bounding box center [682, 184] width 175 height 38
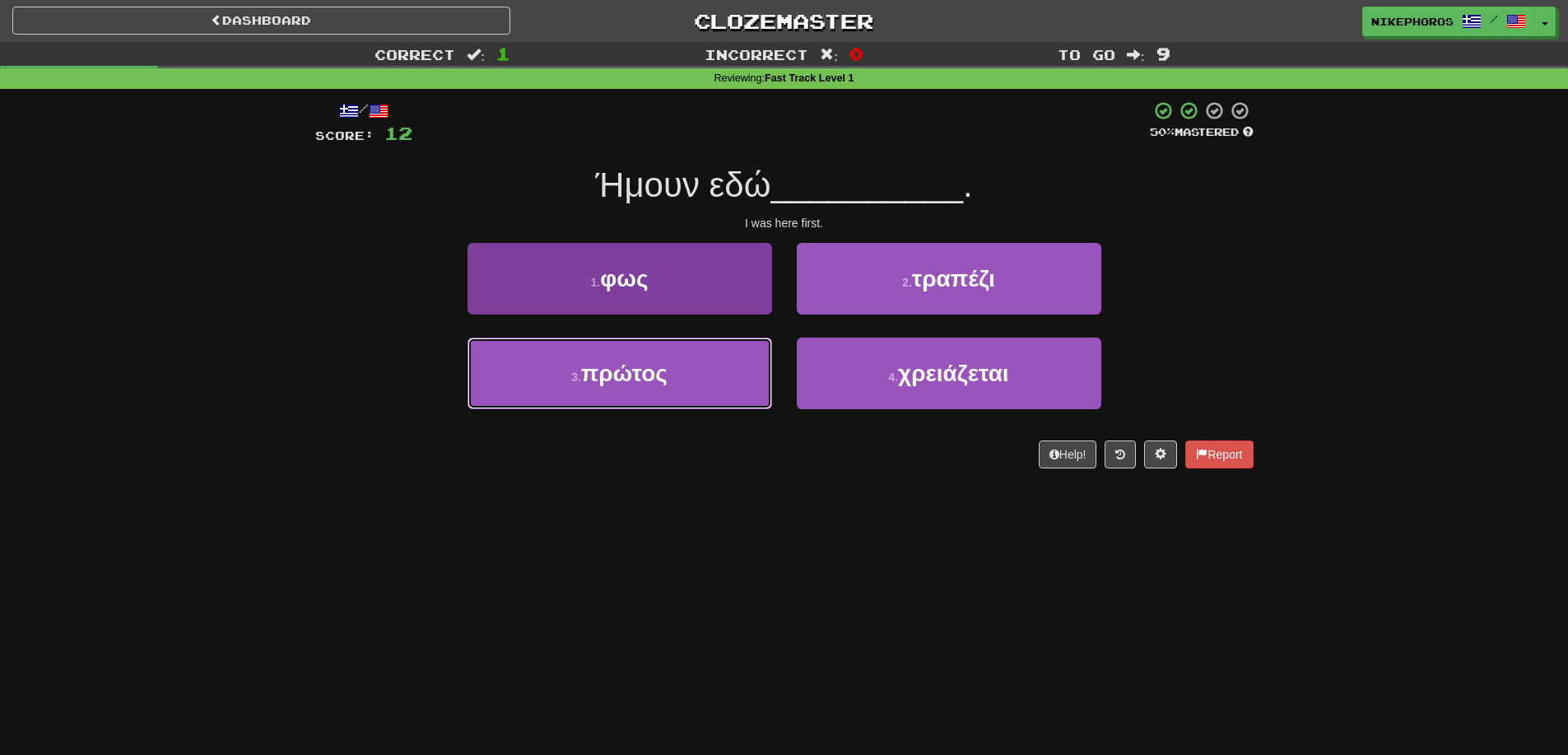
click at [654, 377] on span "πρώτος" at bounding box center [625, 373] width 87 height 26
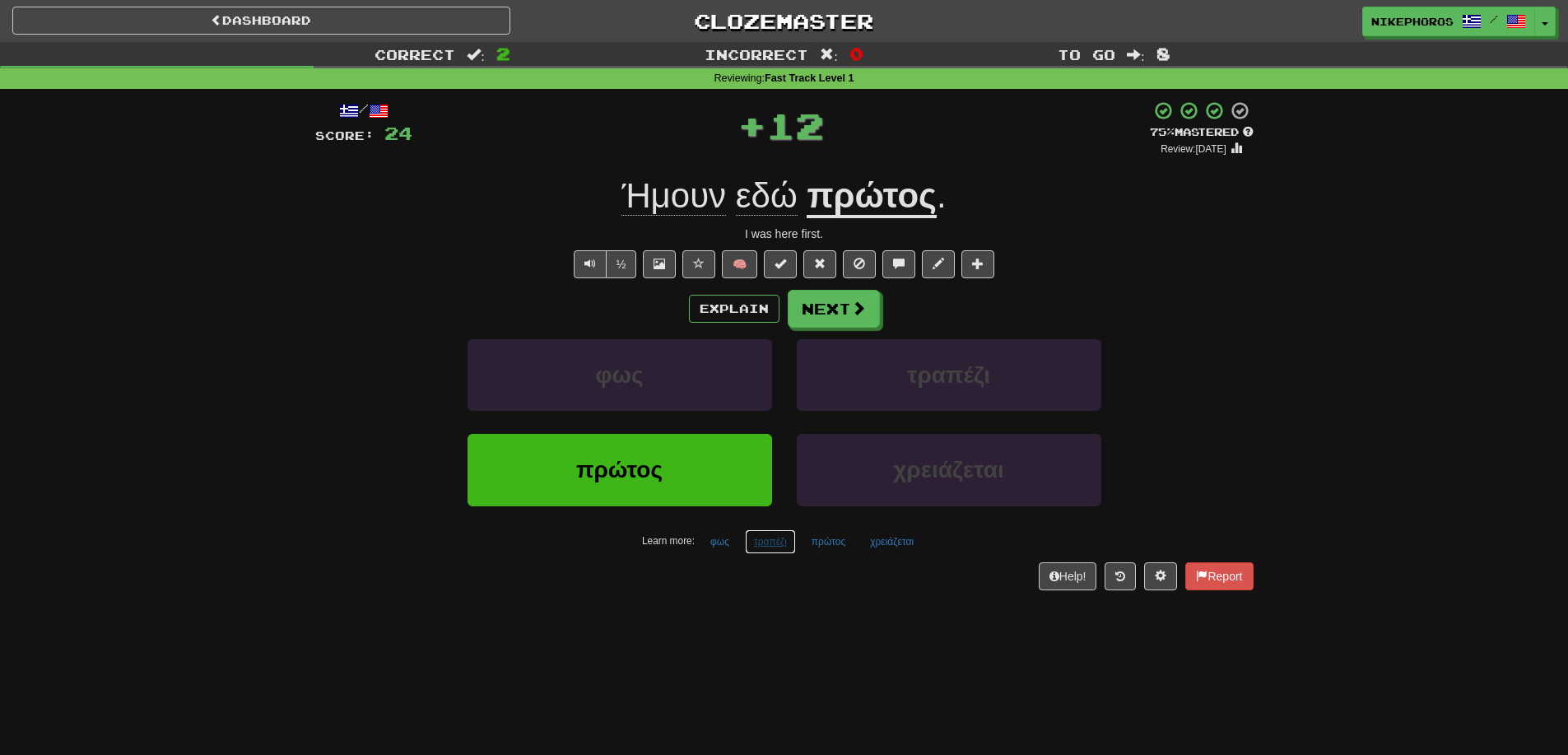
click at [770, 550] on button "τραπέζι" at bounding box center [770, 542] width 51 height 25
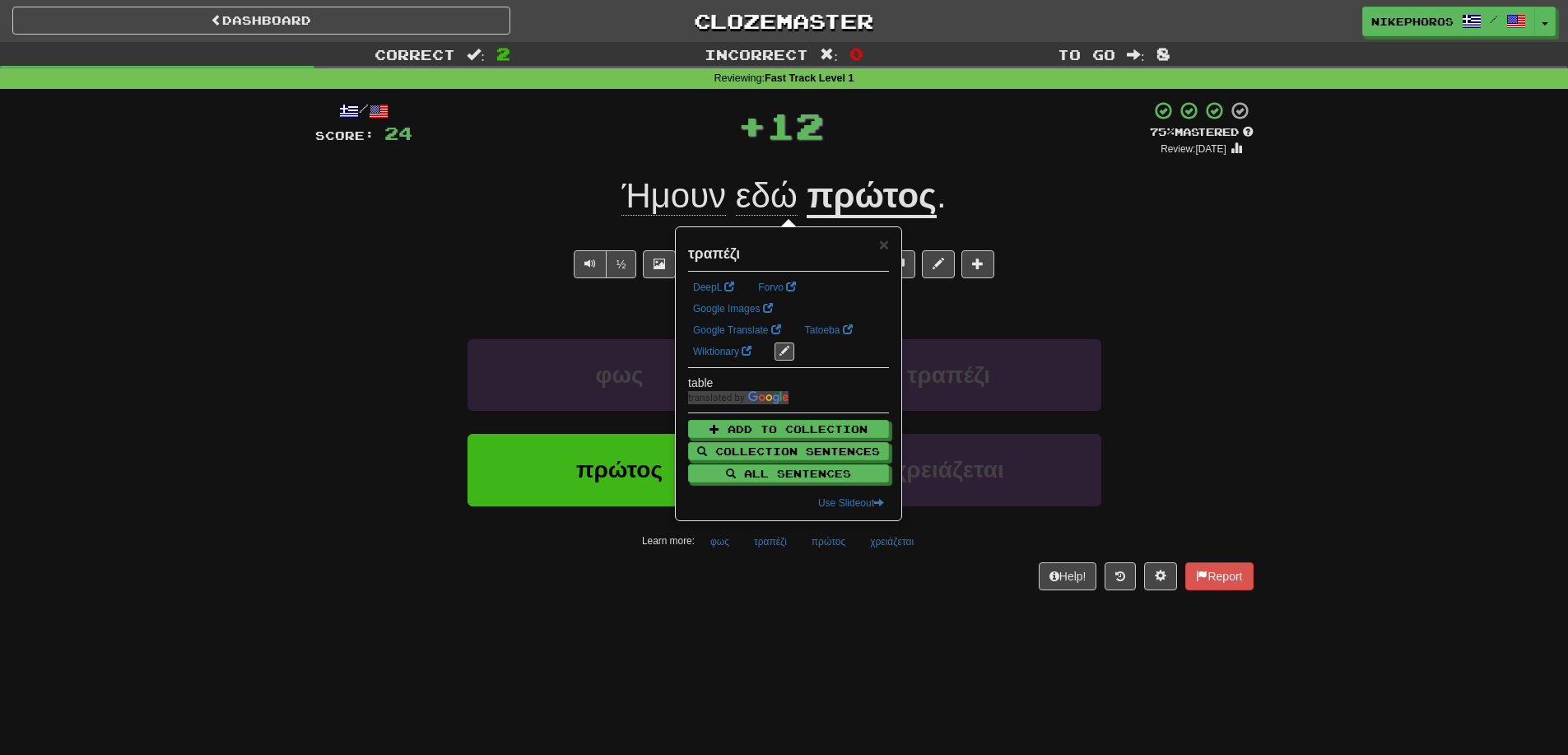
click at [852, 657] on div "Dashboard Clozemaster Nikephoros / Toggle Dropdown Dashboard Leaderboard Activi…" at bounding box center [784, 377] width 1568 height 755
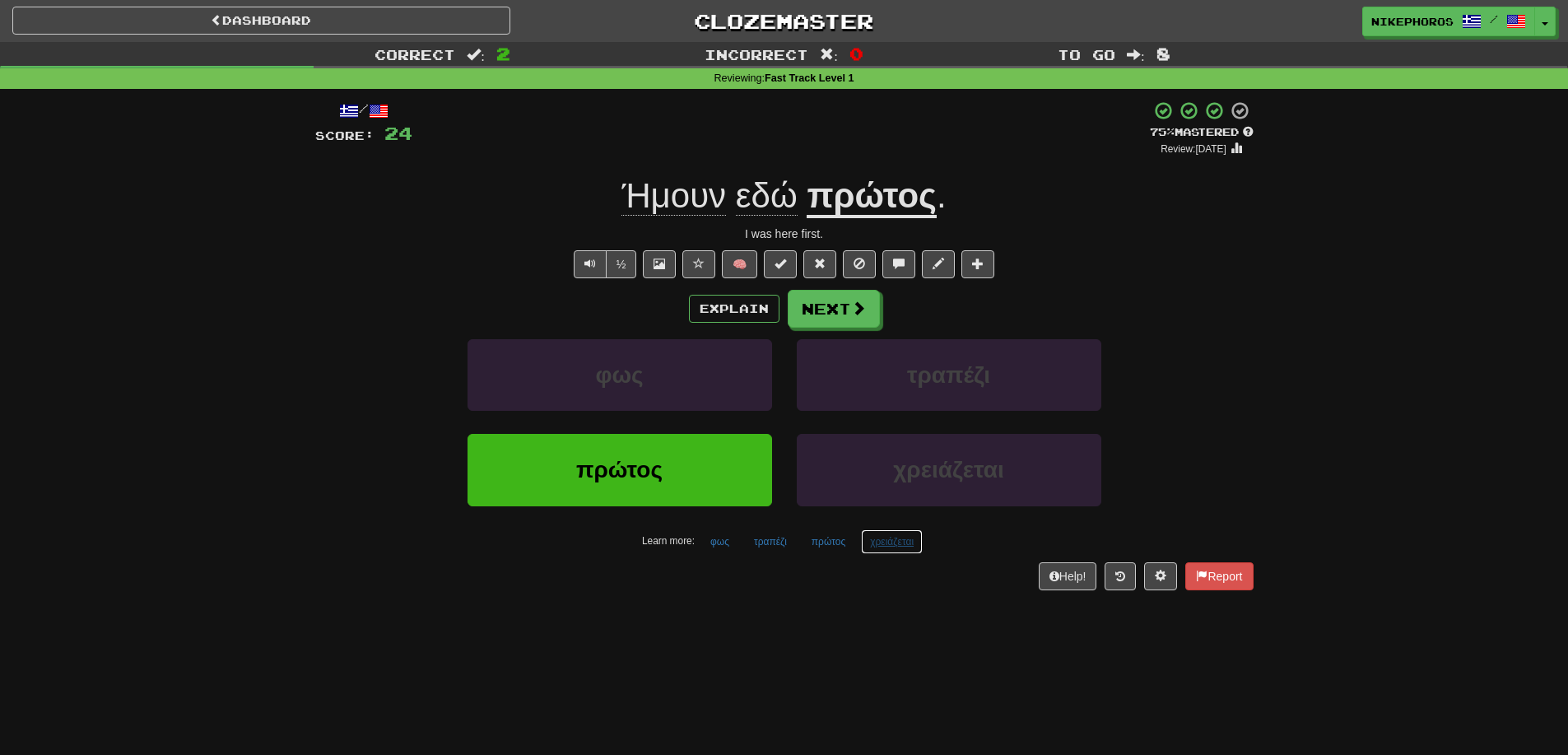
click at [885, 548] on button "χρειάζεται" at bounding box center [892, 542] width 62 height 25
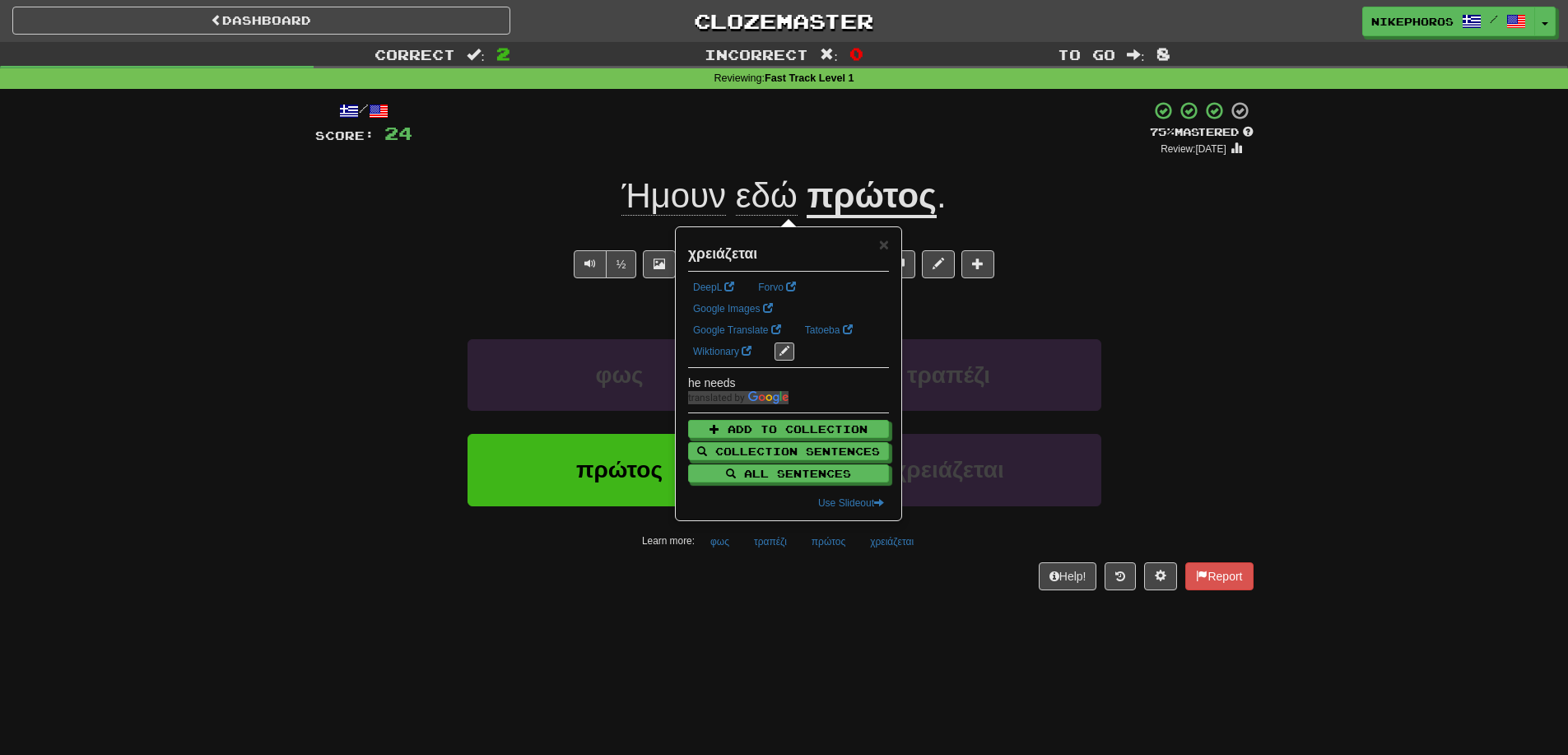
click at [918, 623] on div "Dashboard Clozemaster Nikephoros / Toggle Dropdown Dashboard Leaderboard Activi…" at bounding box center [784, 377] width 1568 height 755
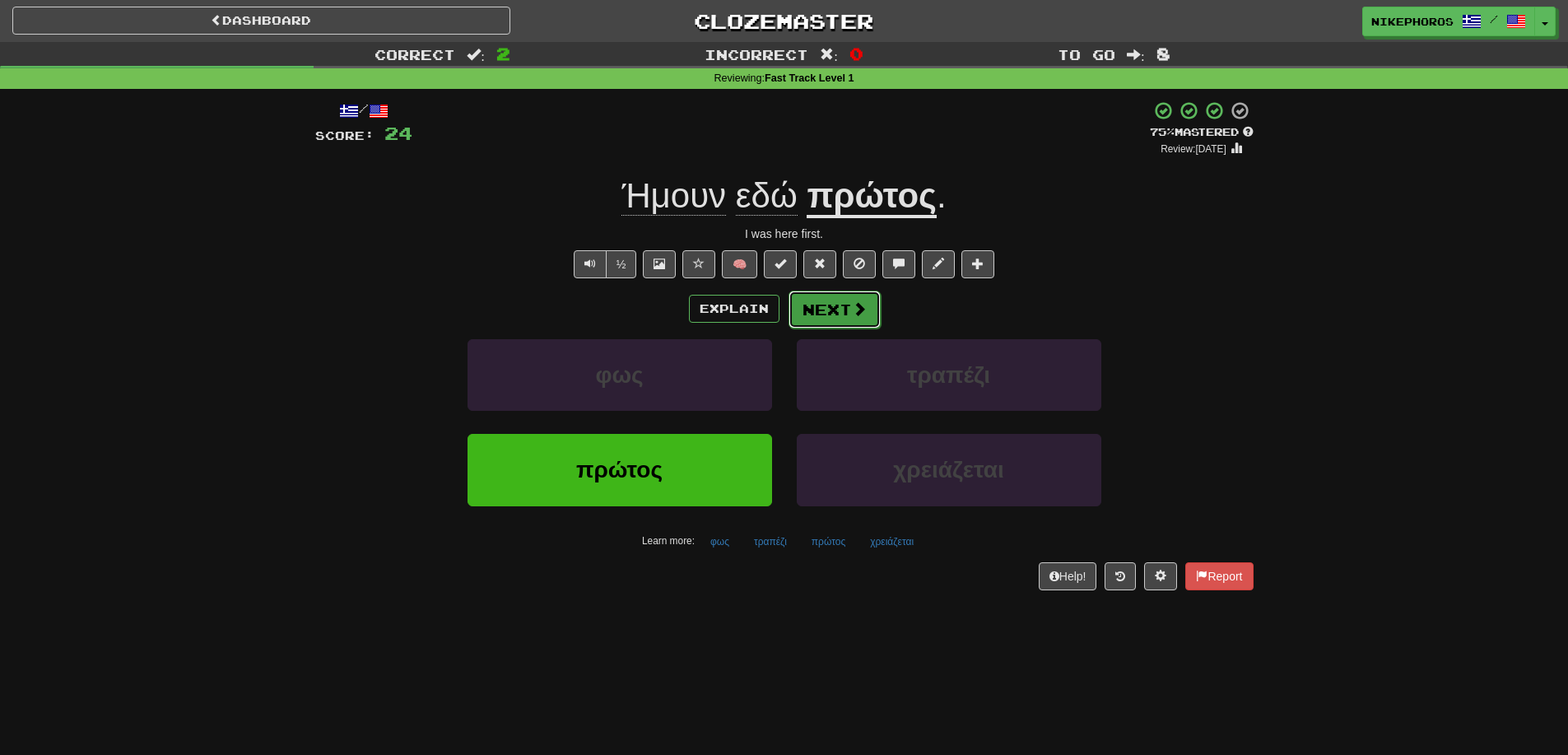
click at [818, 322] on button "Next" at bounding box center [834, 309] width 93 height 38
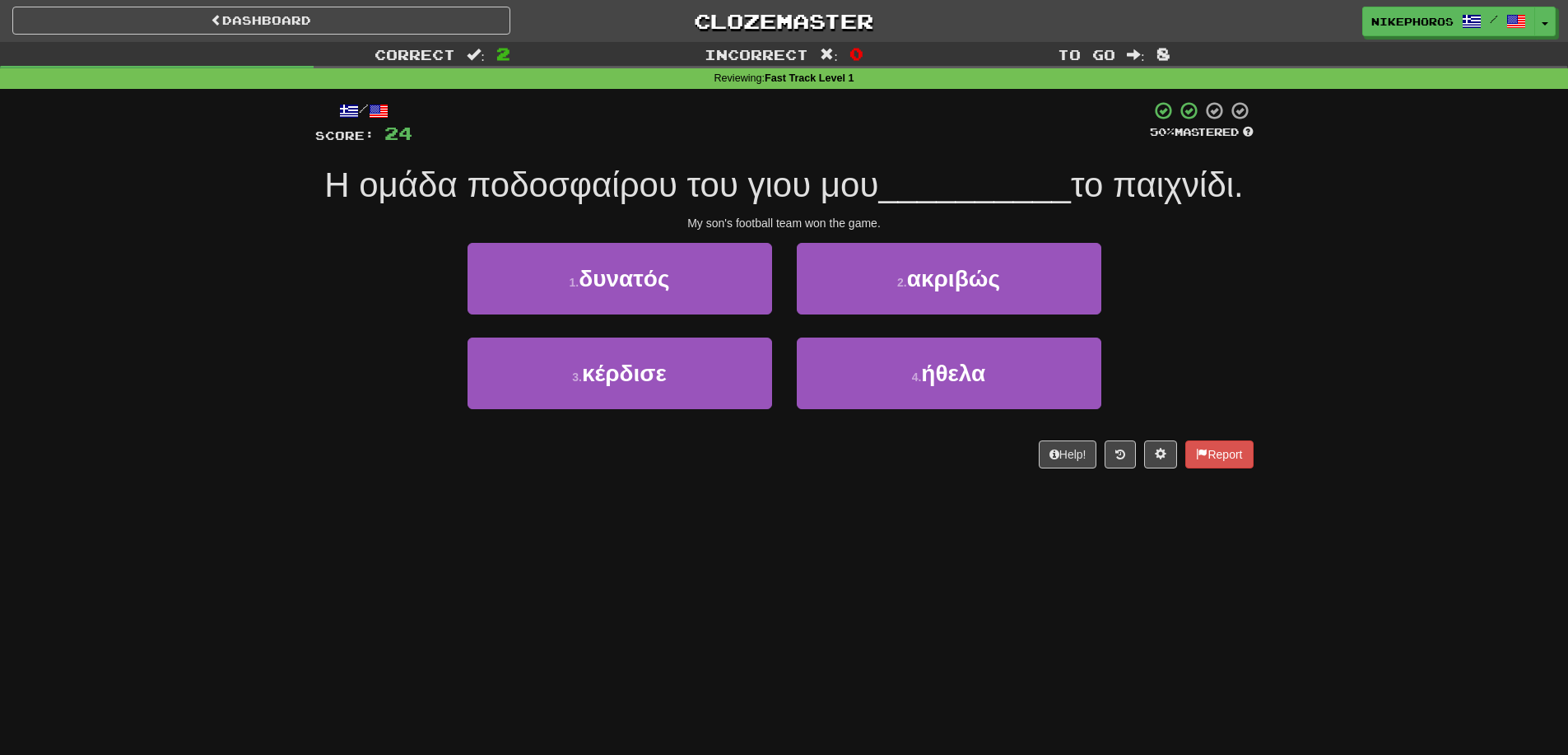
click at [600, 200] on span "Η ομάδα ποδοσφαίρου του γιου μου" at bounding box center [601, 184] width 554 height 38
click at [629, 183] on span "Η ομάδα ποδοσφαίρου του γιου μου" at bounding box center [601, 184] width 554 height 38
click at [917, 185] on span "__________" at bounding box center [974, 184] width 193 height 38
click at [1118, 191] on span "το παιχνίδι." at bounding box center [1157, 184] width 173 height 38
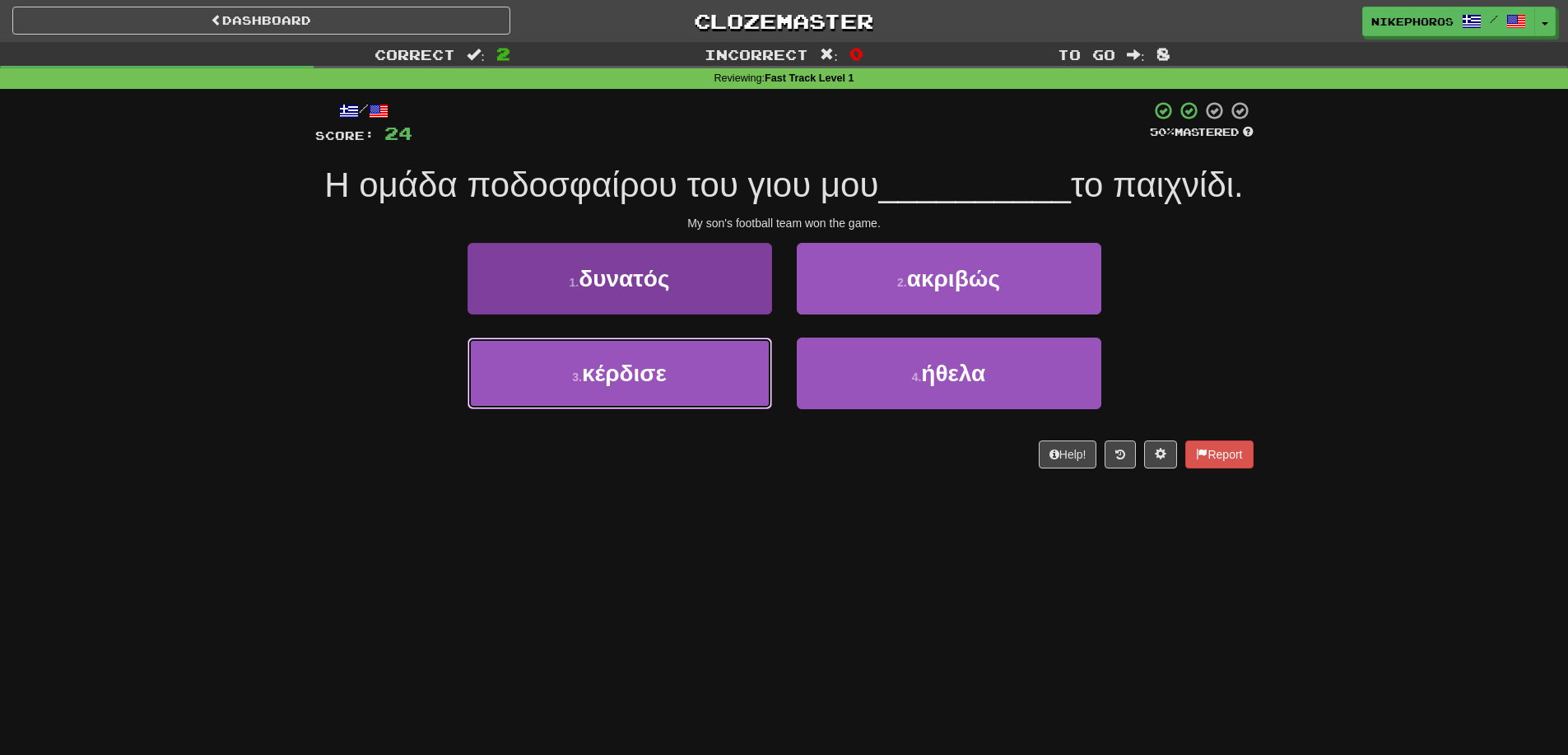
click at [686, 390] on button "3 . κέρδισε" at bounding box center [620, 374] width 304 height 72
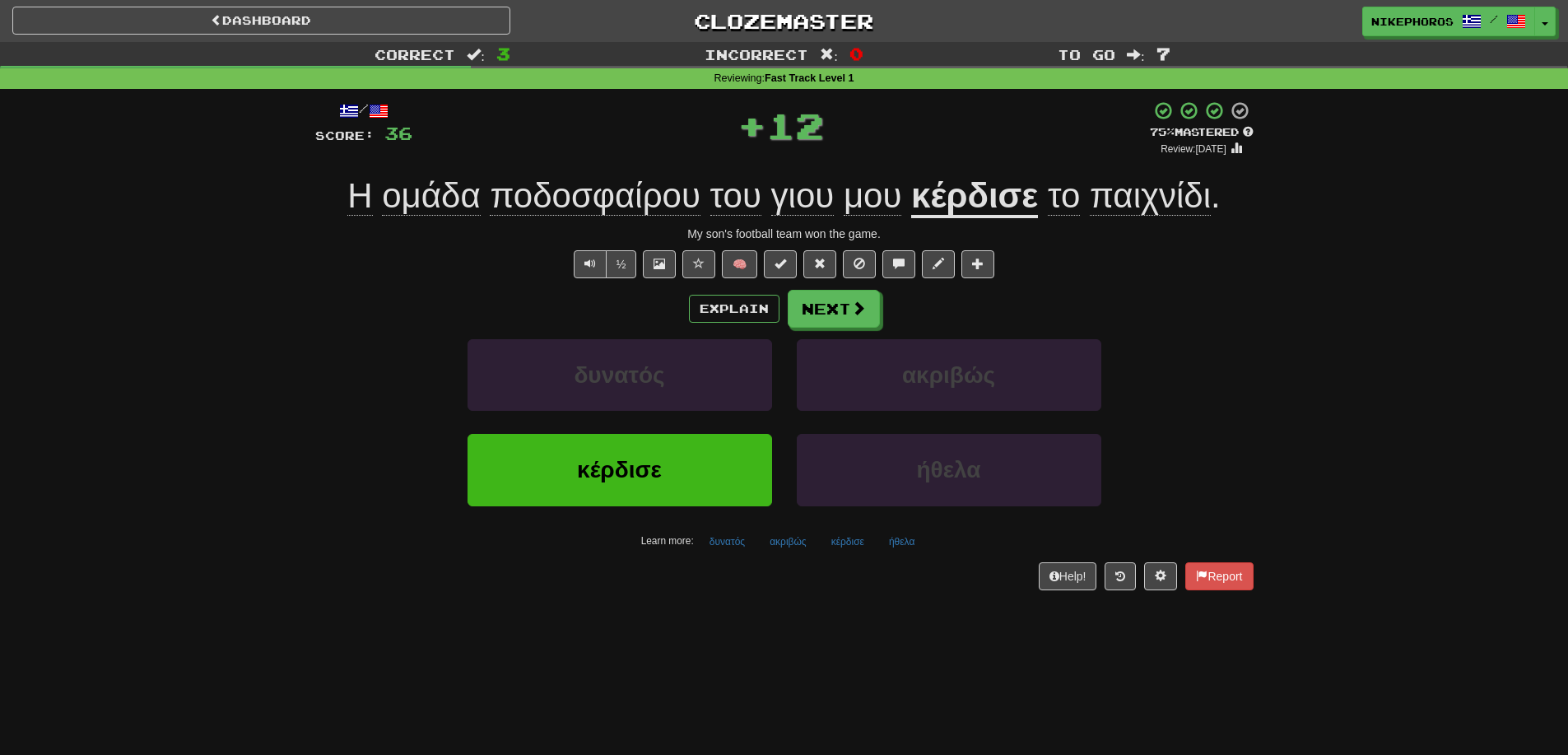
click at [981, 184] on u "κέρδισε" at bounding box center [974, 197] width 127 height 42
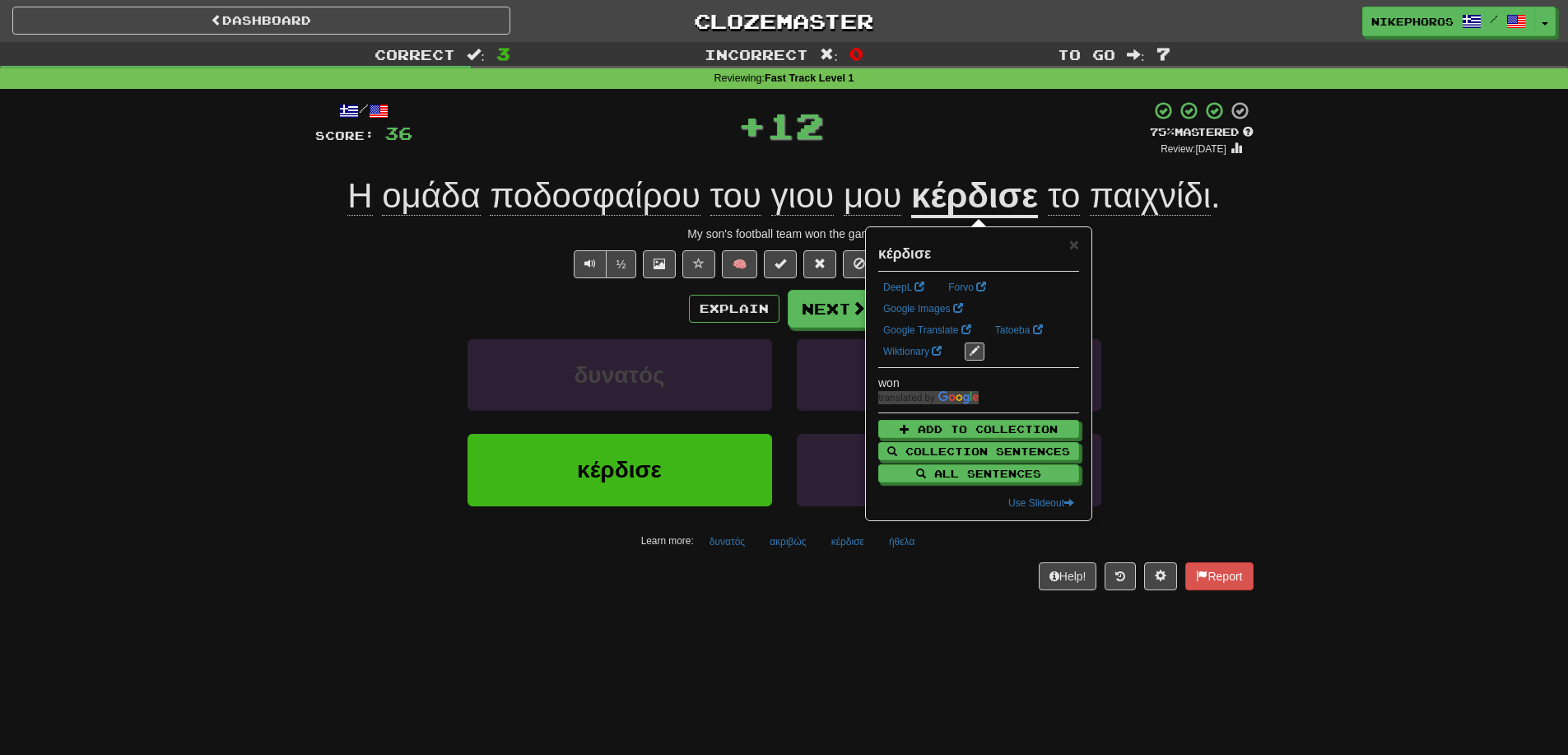
click at [1268, 309] on div "Correct : 3 Incorrect : 0 To go : 7 Reviewing : Fast Track Level 1 / Score: 36 …" at bounding box center [784, 327] width 1568 height 571
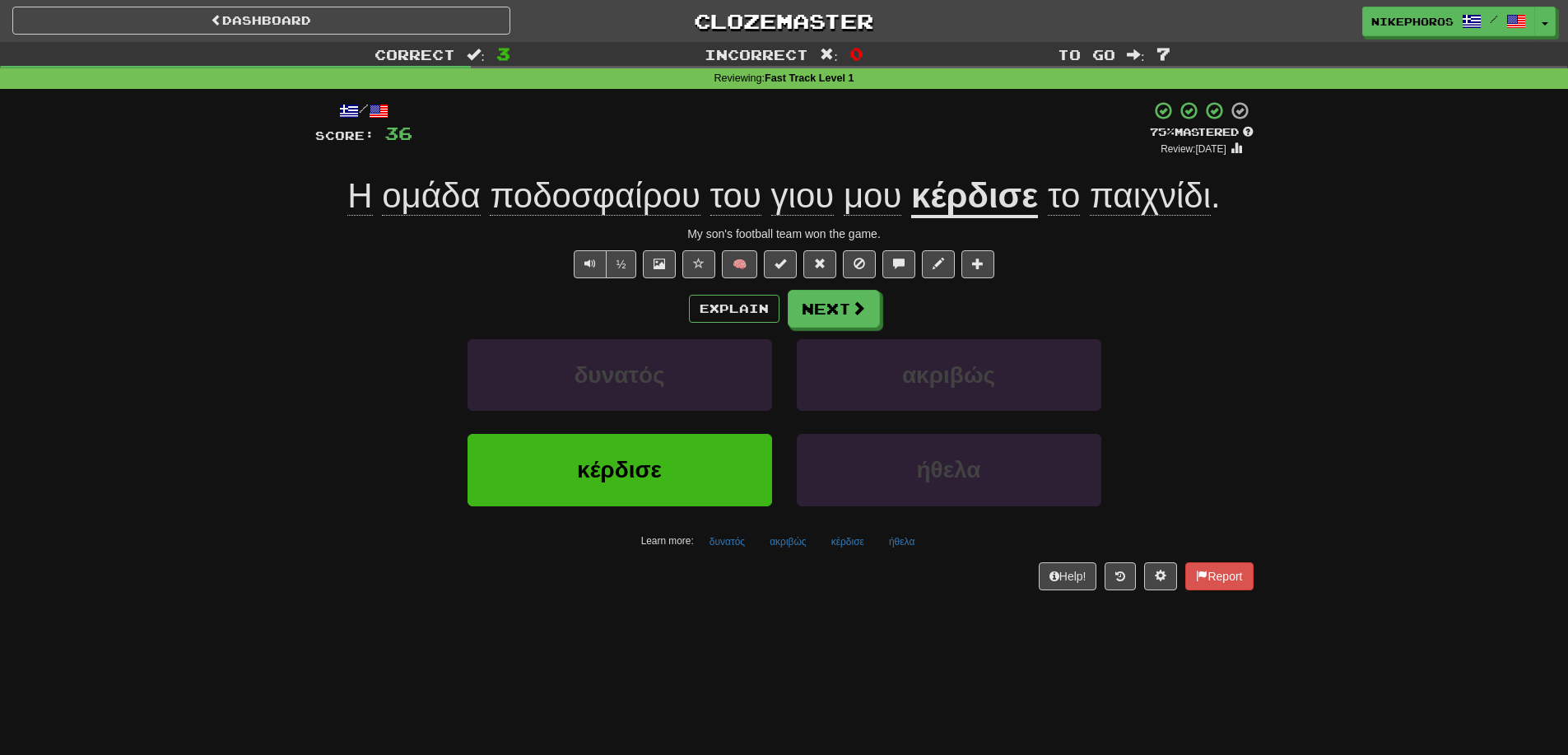
click at [1301, 420] on div "Correct : 3 Incorrect : 0 To go : 7 Reviewing : Fast Track Level 1 / Score: 36 …" at bounding box center [784, 327] width 1568 height 571
click at [1161, 198] on span "παιχνίδι" at bounding box center [1150, 195] width 121 height 39
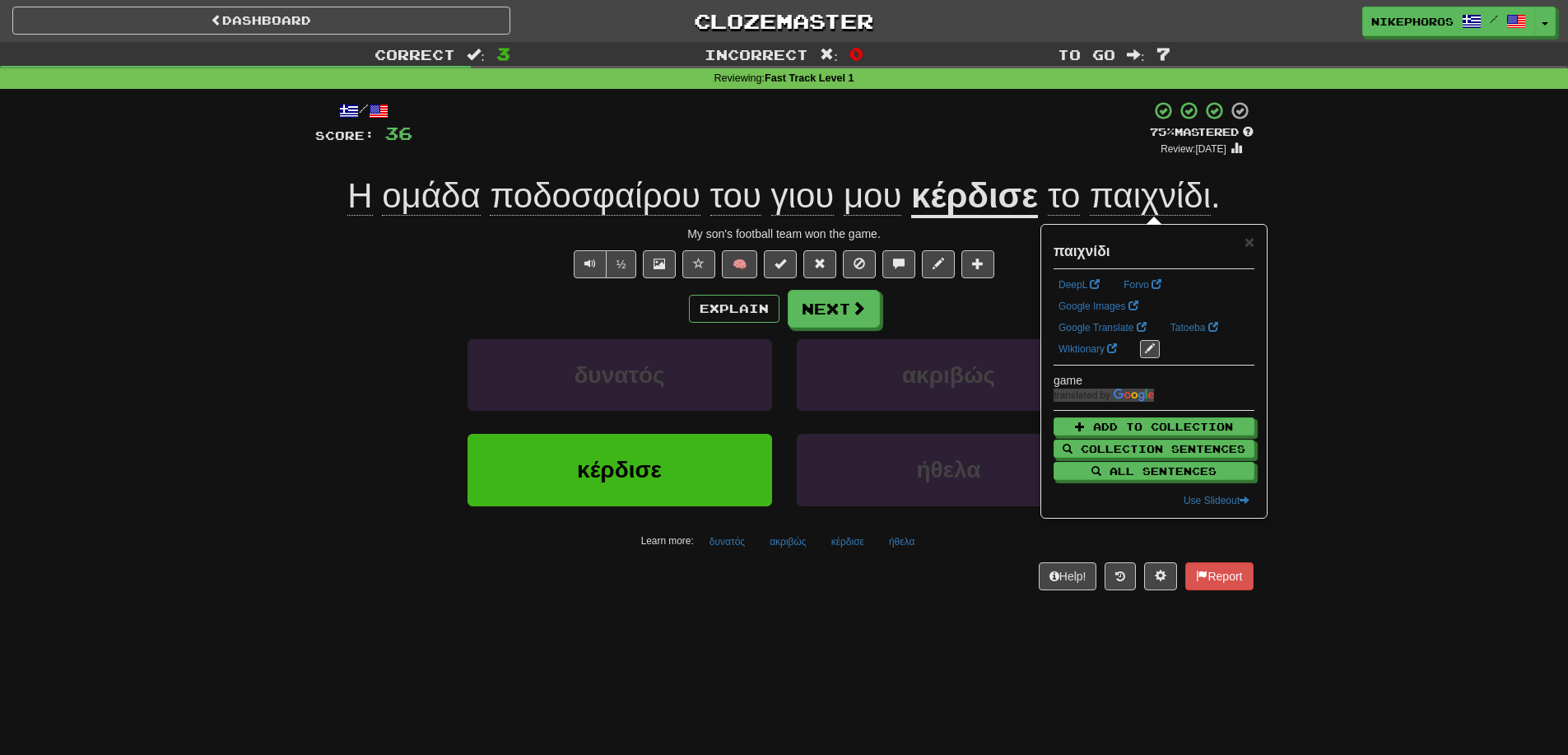
click at [1355, 277] on div "Correct : 3 Incorrect : 0 To go : 7 Reviewing : Fast Track Level 1 / Score: 36 …" at bounding box center [784, 327] width 1568 height 571
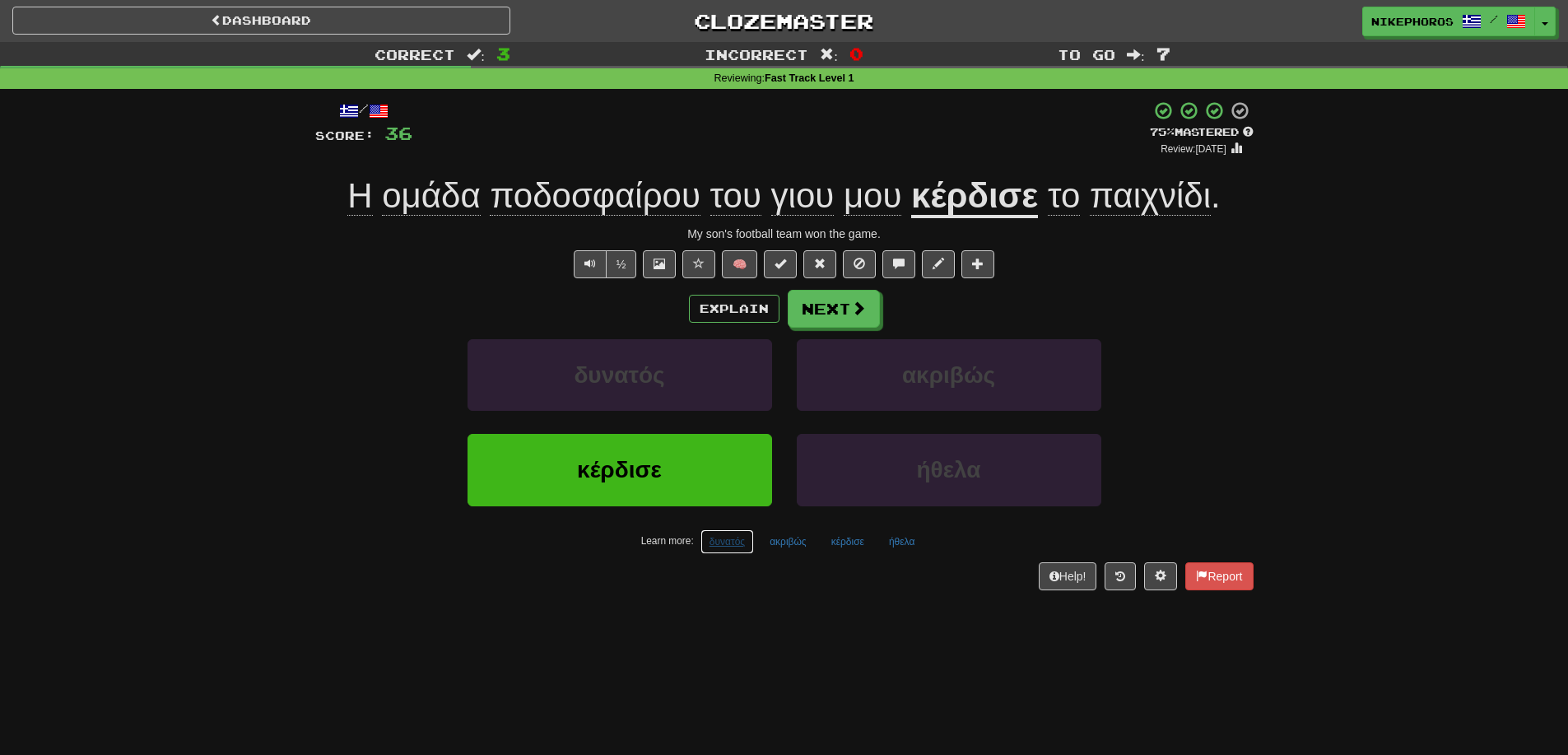
click at [708, 542] on button "δυνατός" at bounding box center [727, 542] width 53 height 25
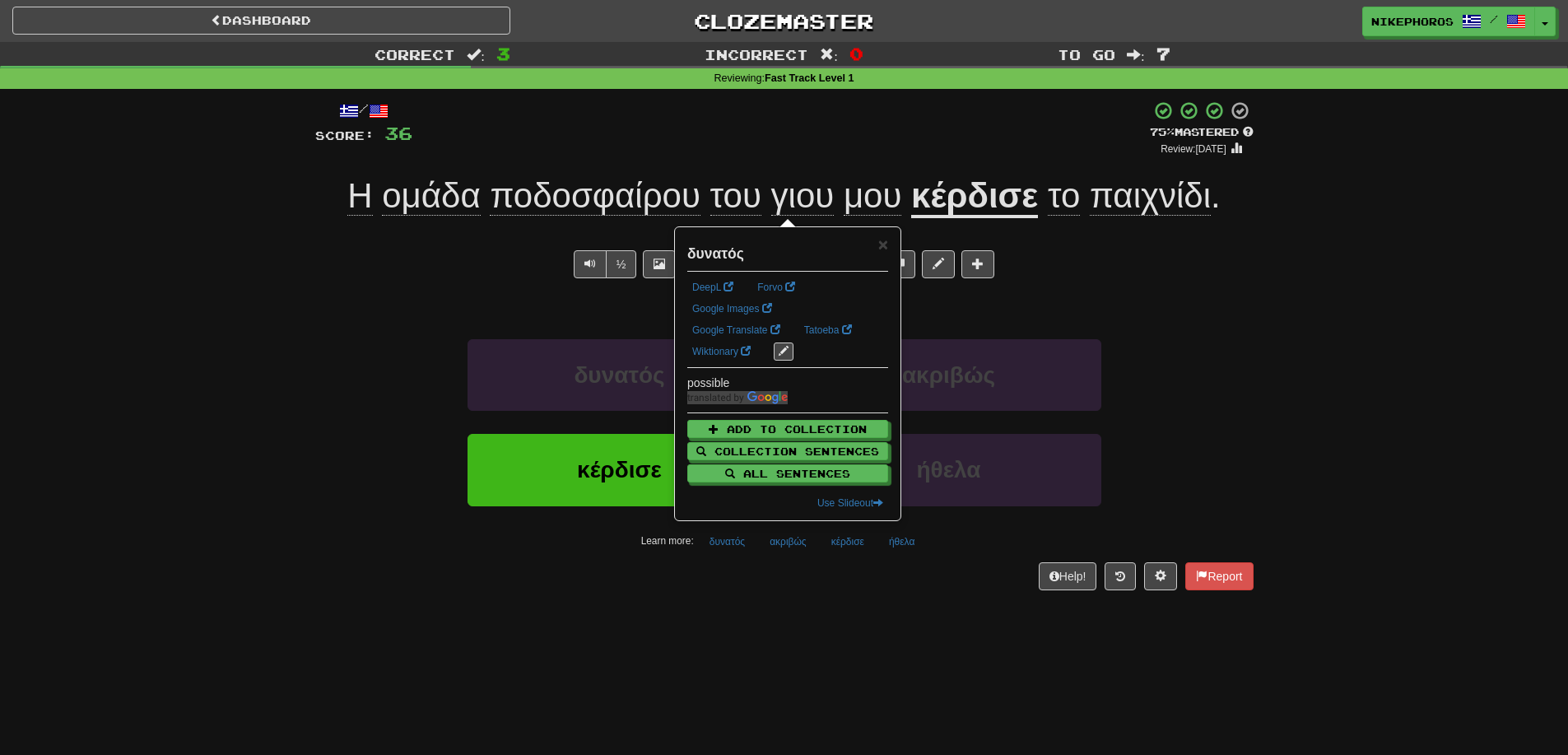
click at [871, 652] on div "Dashboard Clozemaster Nikephoros / Toggle Dropdown Dashboard Leaderboard Activi…" at bounding box center [784, 377] width 1568 height 755
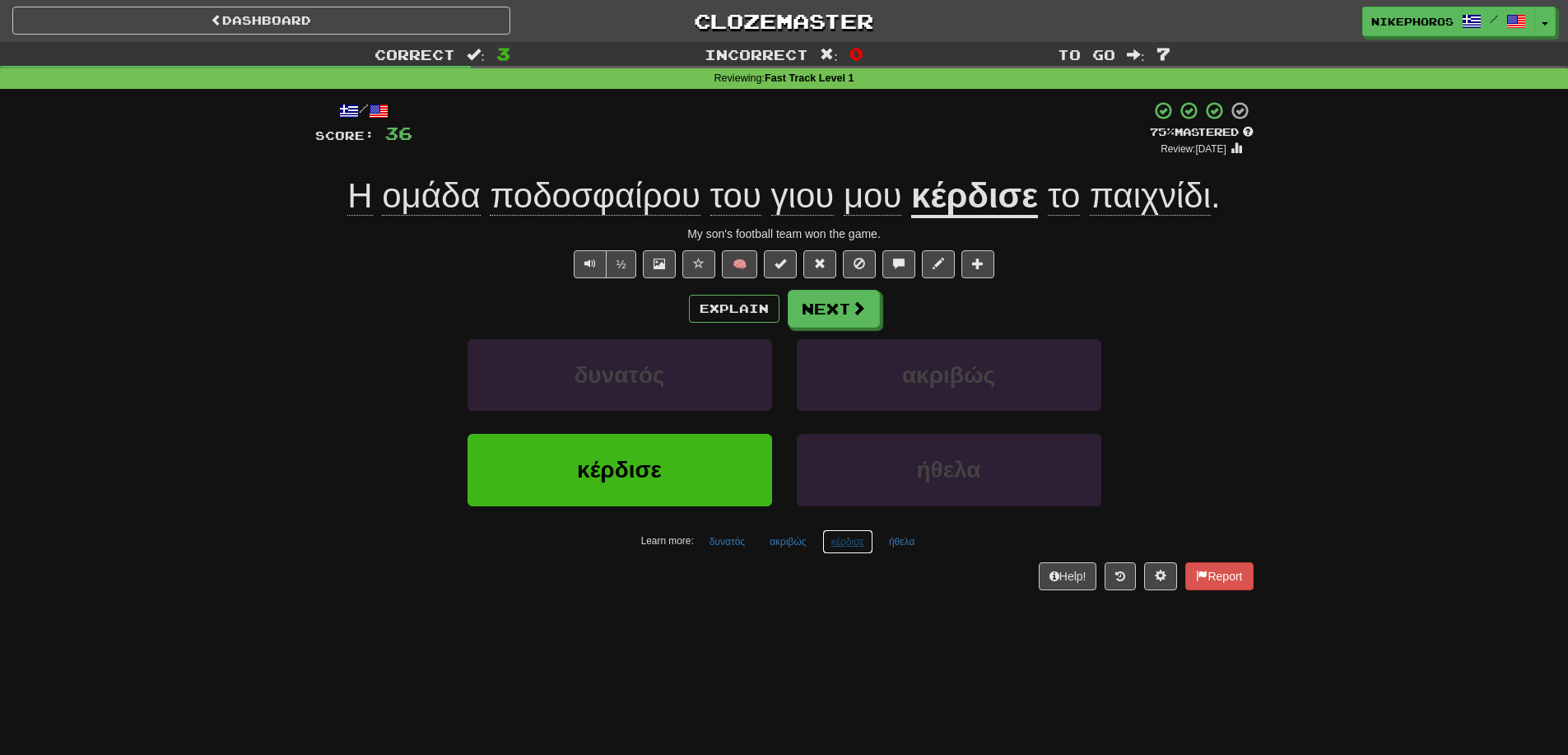
click at [854, 547] on button "κέρδισε" at bounding box center [847, 542] width 51 height 25
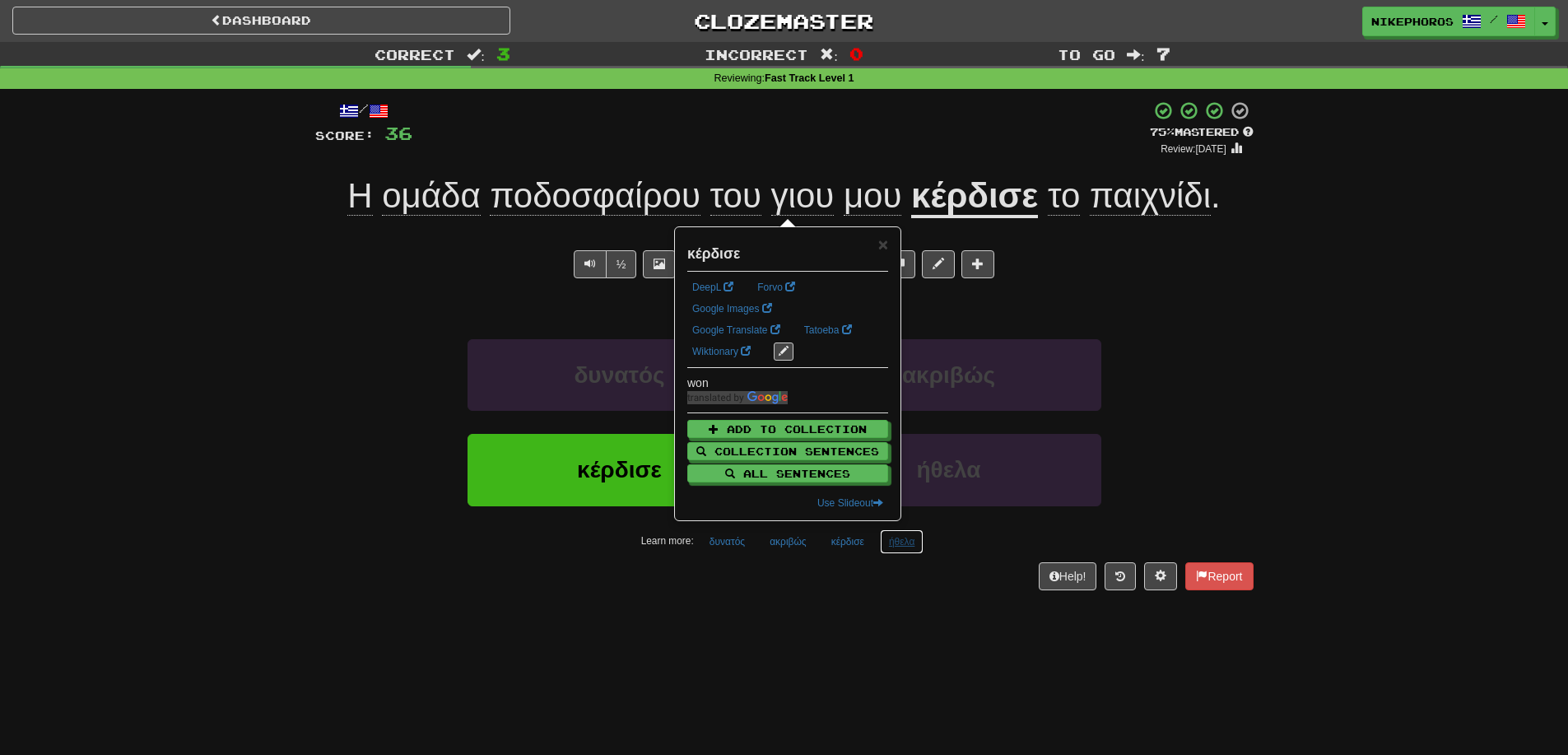
click at [912, 541] on button "ήθελα" at bounding box center [902, 542] width 43 height 25
click at [941, 655] on div "Dashboard Clozemaster Nikephoros / Toggle Dropdown Dashboard Leaderboard Activi…" at bounding box center [784, 377] width 1568 height 755
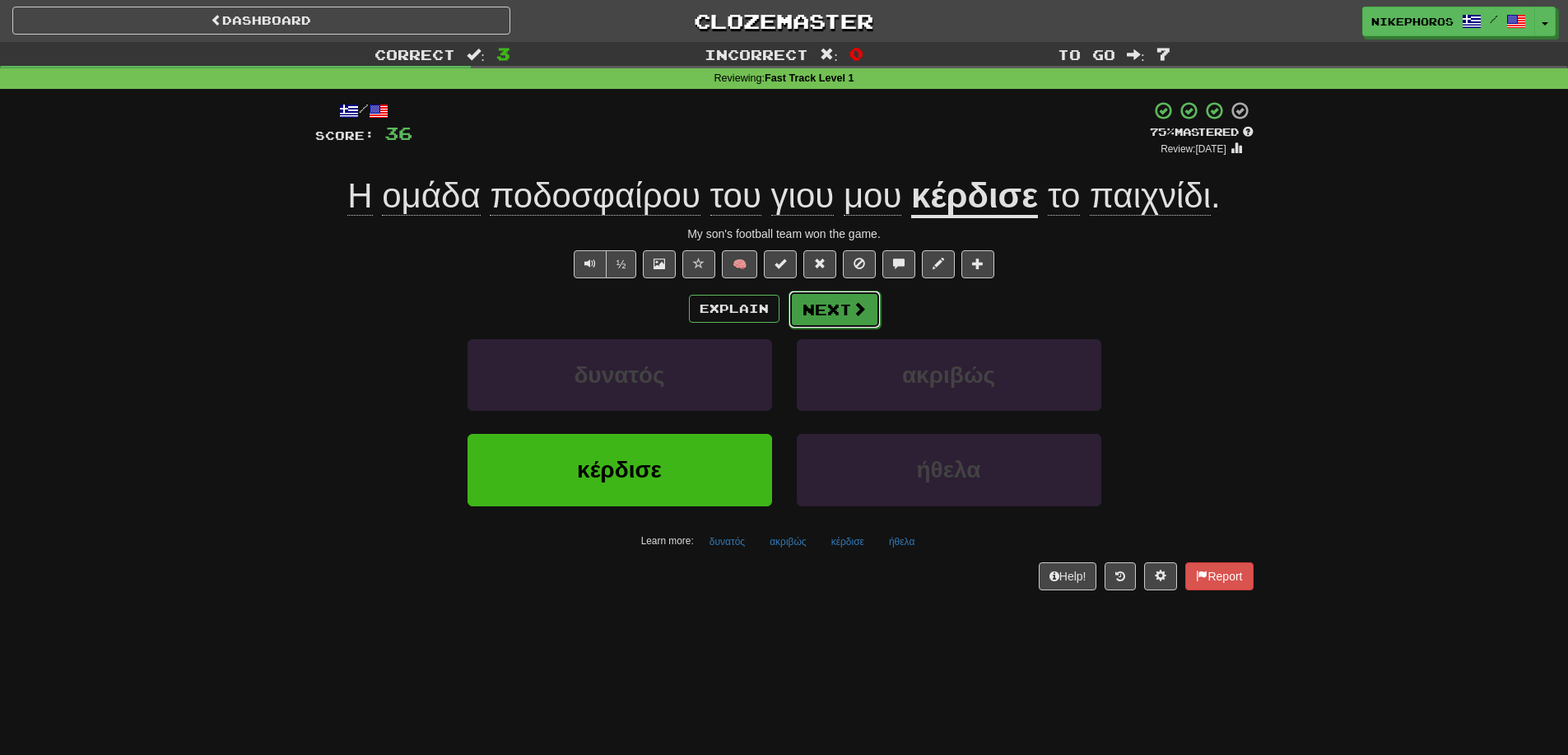
click at [847, 303] on button "Next" at bounding box center [834, 309] width 93 height 38
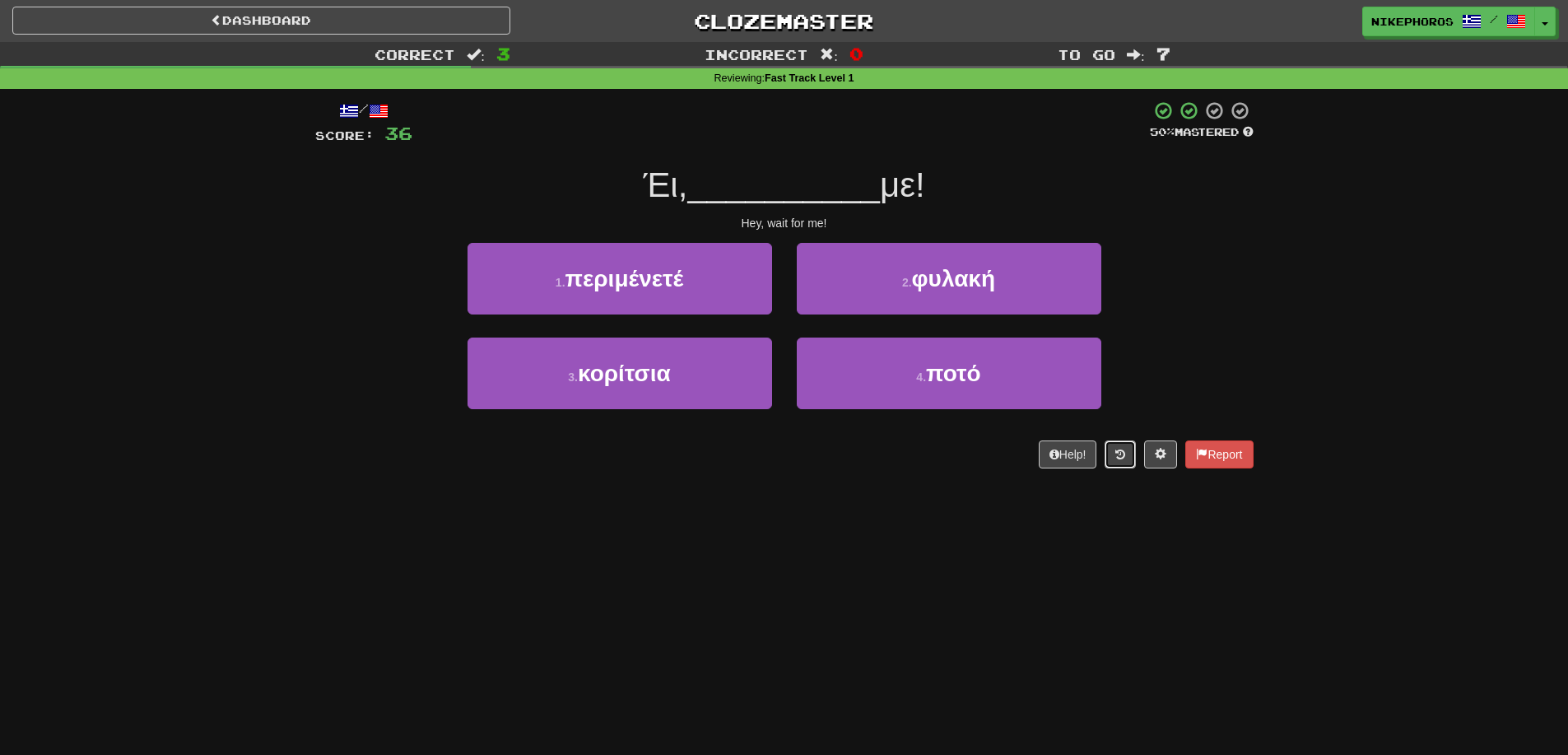
click at [1107, 452] on button at bounding box center [1119, 455] width 31 height 28
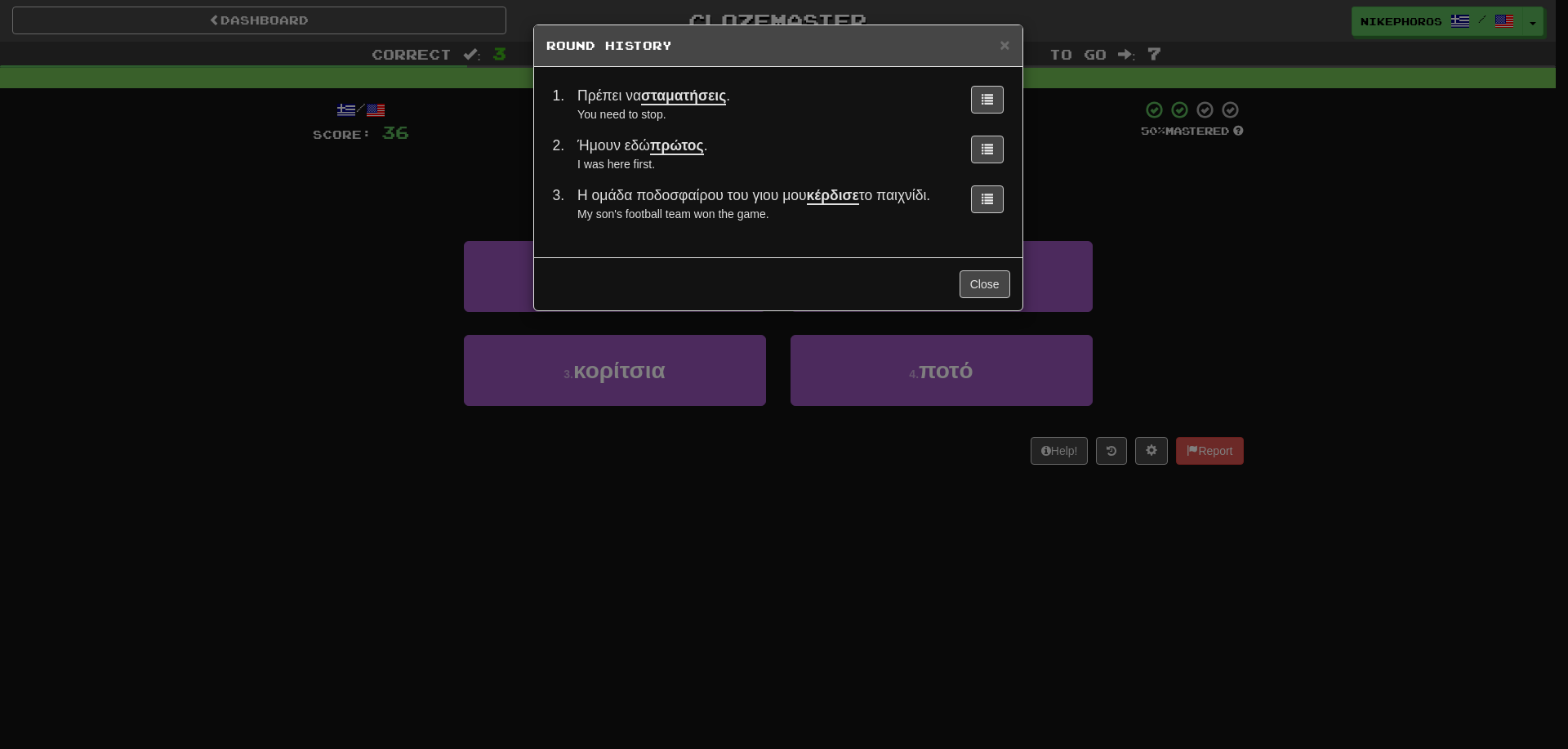
click at [1244, 347] on div "× Round History 1 . Πρέπει να σταματήσεις . You need to stop. 2 . Ήμουν εδώ πρώ…" at bounding box center [784, 374] width 1568 height 749
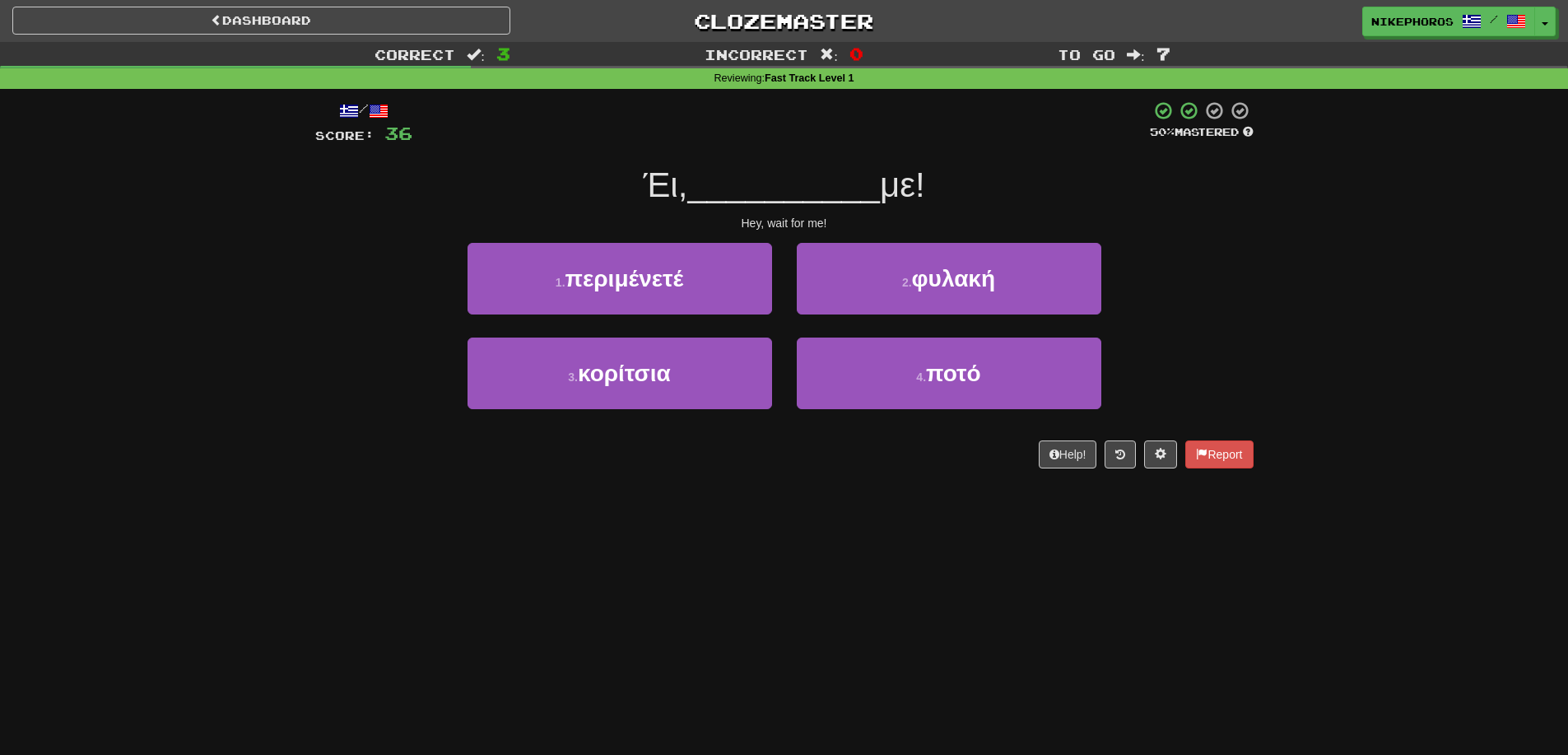
click at [830, 198] on span "__________" at bounding box center [783, 184] width 193 height 38
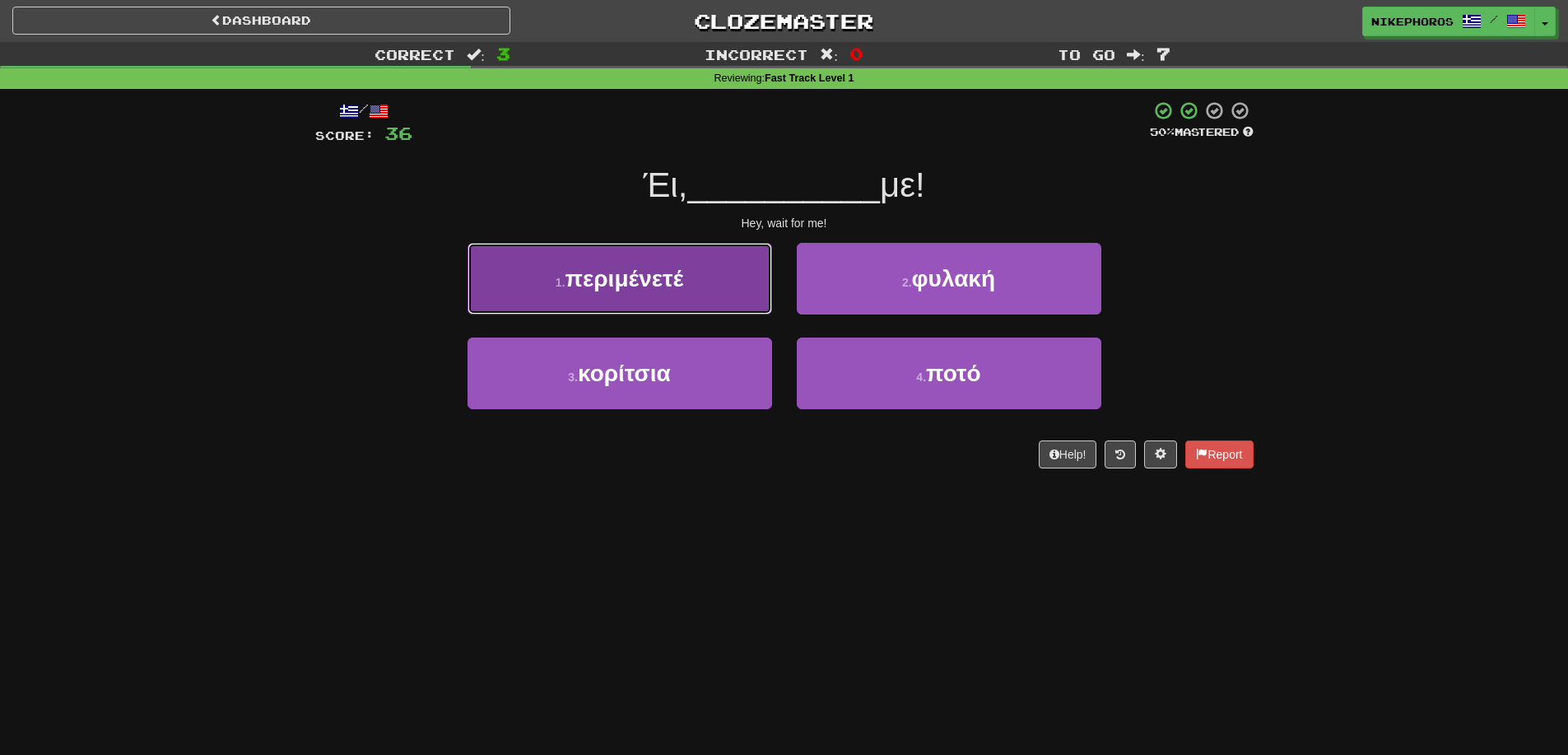
click at [706, 270] on button "1 . περιμένετέ" at bounding box center [620, 279] width 304 height 72
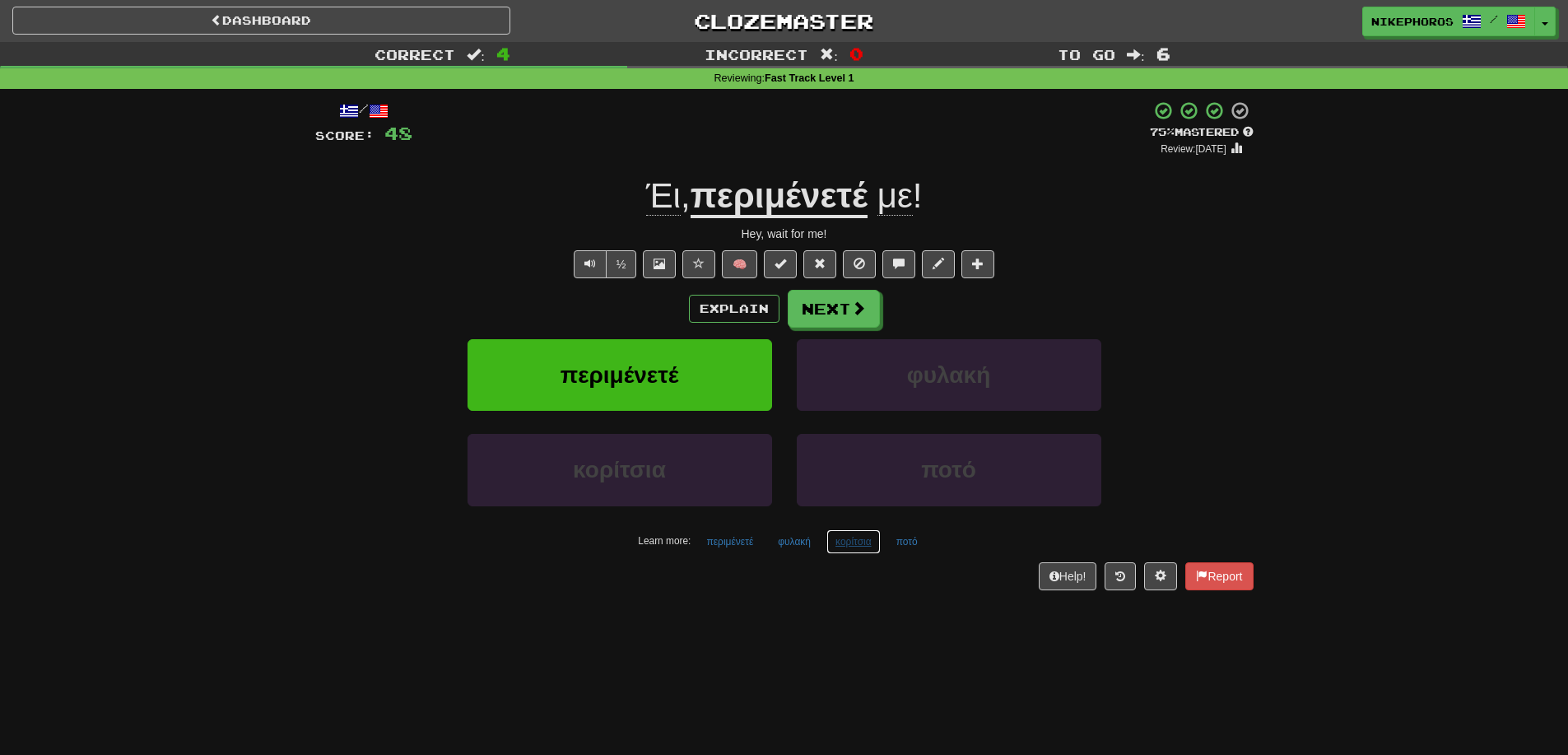
click at [851, 540] on button "κορίτσια" at bounding box center [853, 542] width 54 height 25
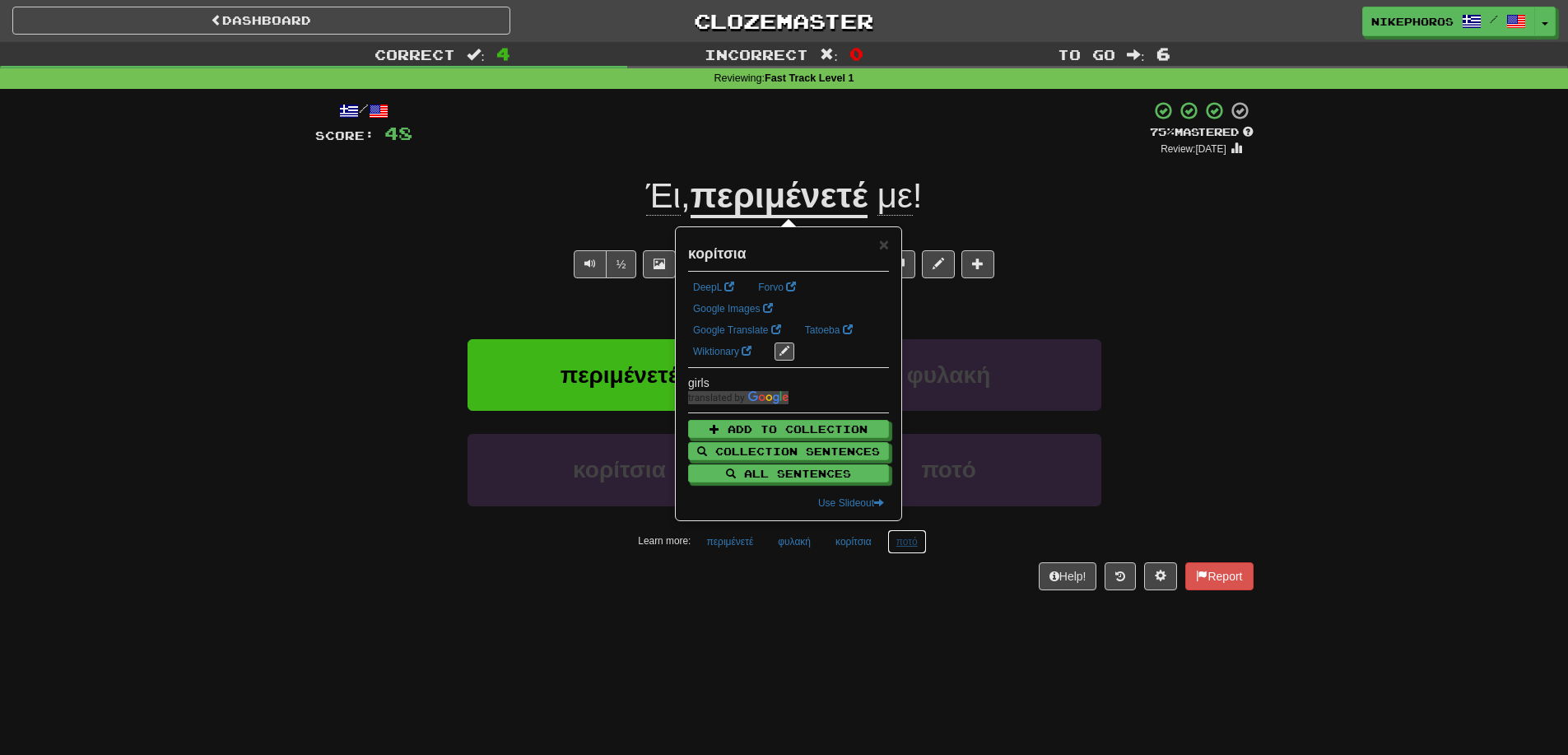
click at [902, 548] on button "ποτό" at bounding box center [907, 542] width 39 height 25
drag, startPoint x: 902, startPoint y: 626, endPoint x: 838, endPoint y: 490, distance: 150.3
click at [902, 625] on div "Dashboard Clozemaster Nikephoros / Toggle Dropdown Dashboard Leaderboard Activi…" at bounding box center [784, 377] width 1568 height 755
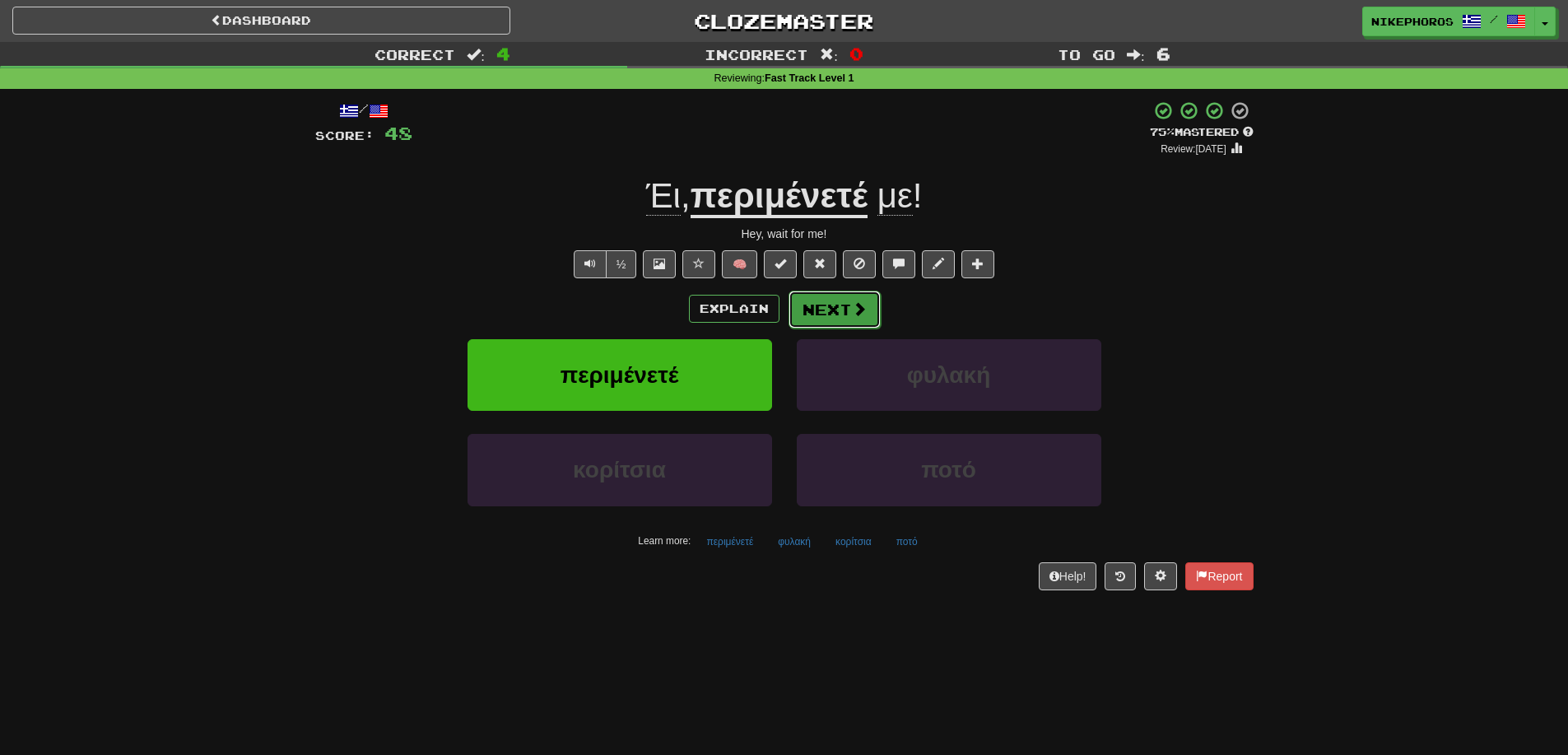
click at [815, 318] on button "Next" at bounding box center [834, 309] width 93 height 38
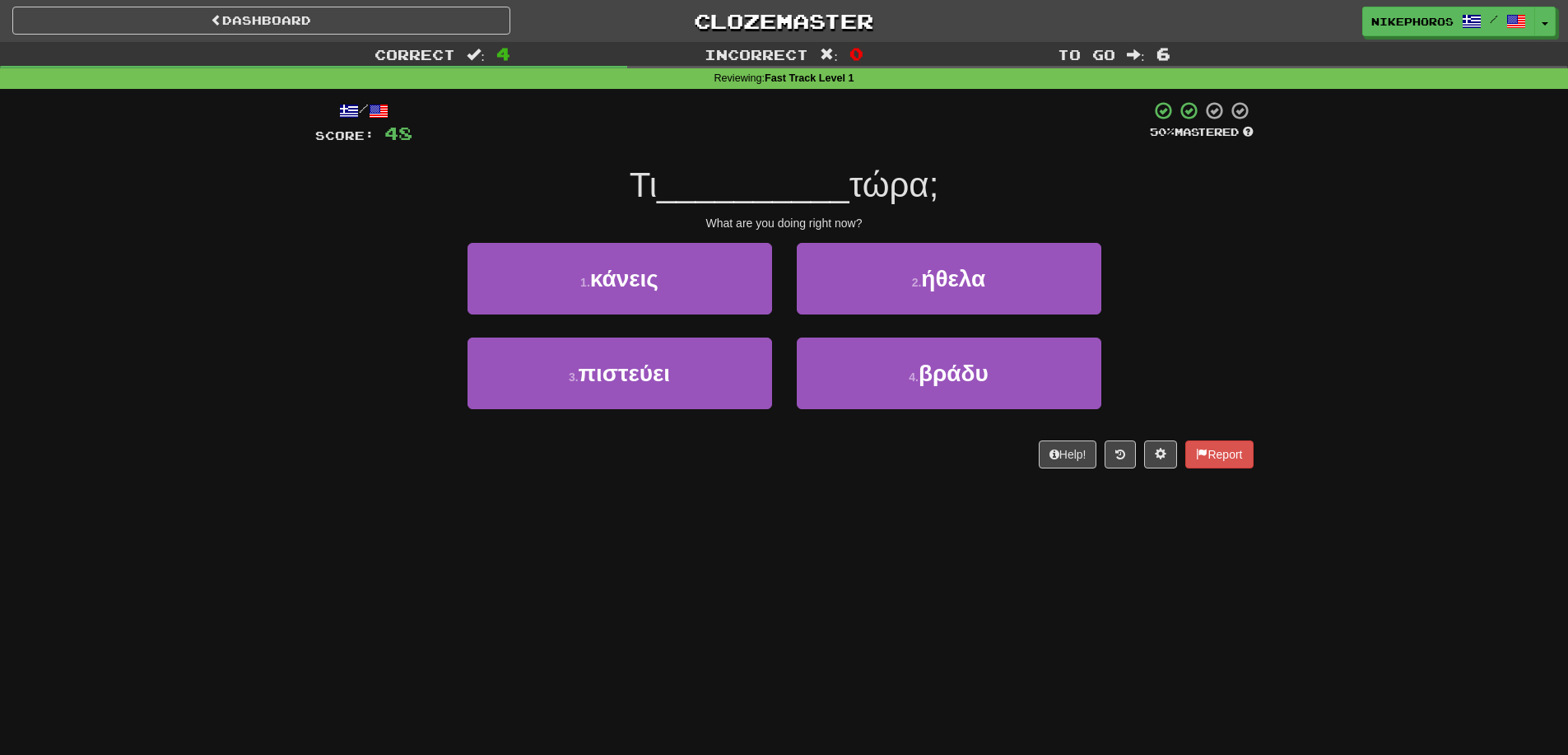
click at [1523, 527] on div "Dashboard Clozemaster Nikephoros / Toggle Dropdown Dashboard Leaderboard Activi…" at bounding box center [784, 377] width 1568 height 755
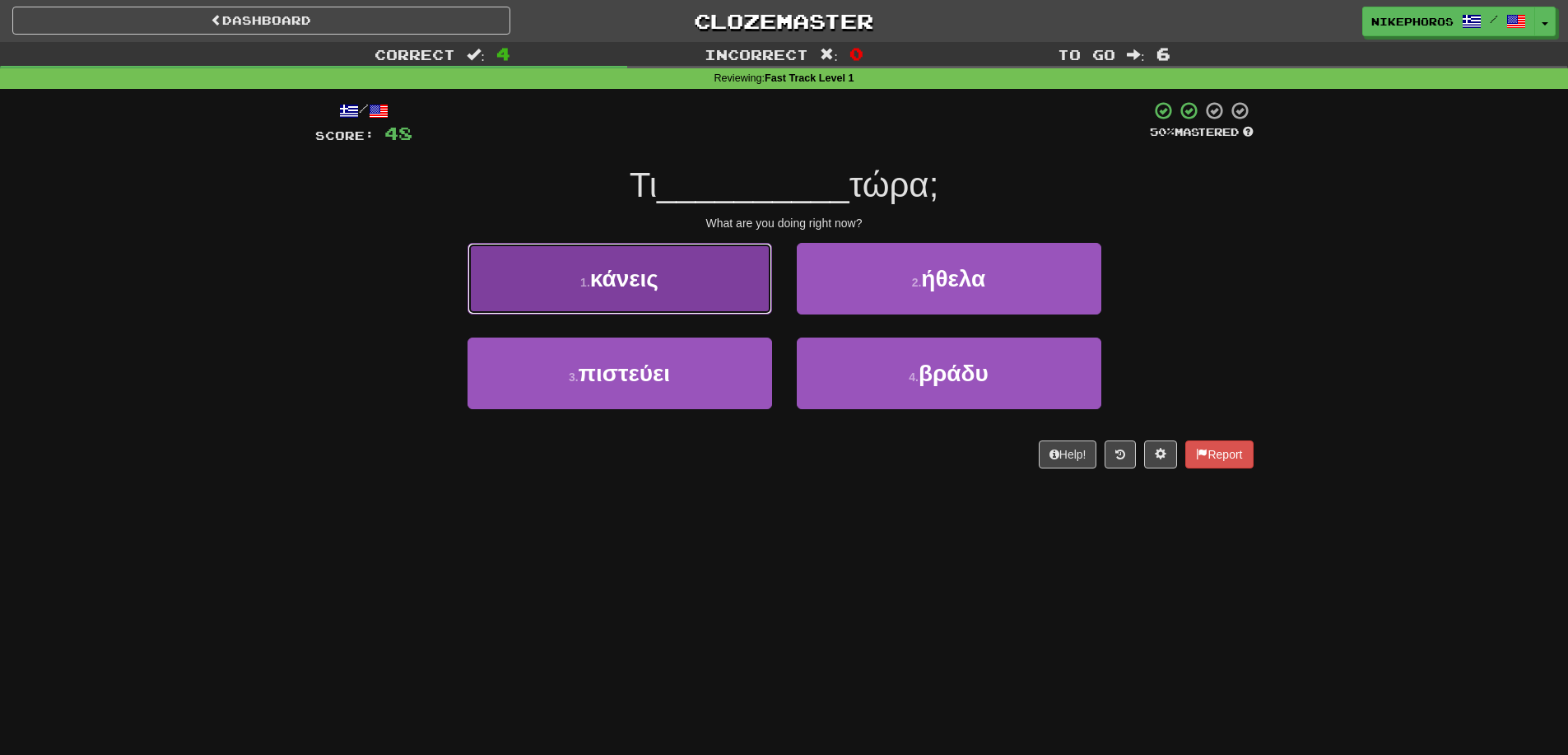
click at [657, 274] on span "κάνεις" at bounding box center [625, 279] width 68 height 26
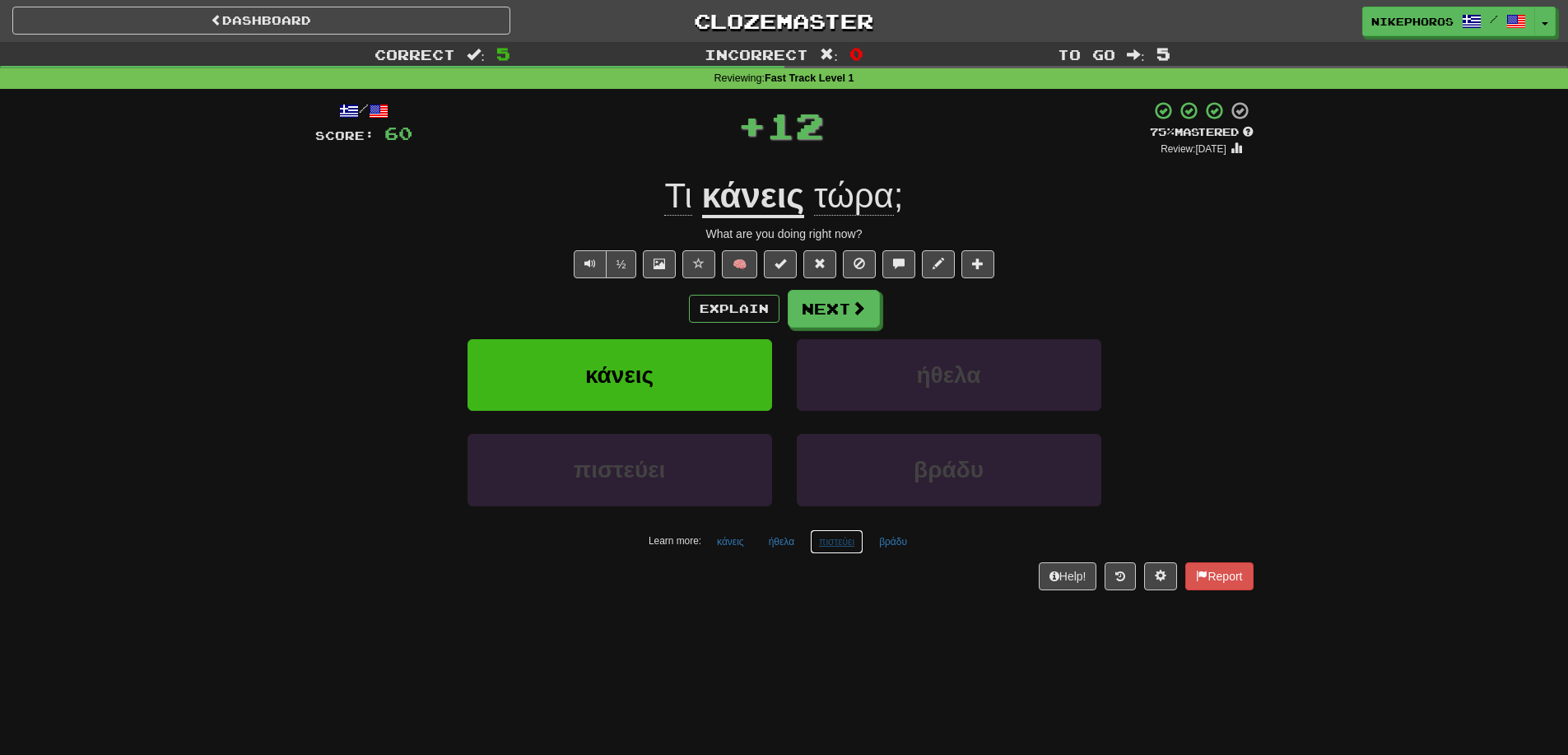
click at [848, 546] on button "πιστεύει" at bounding box center [837, 542] width 53 height 25
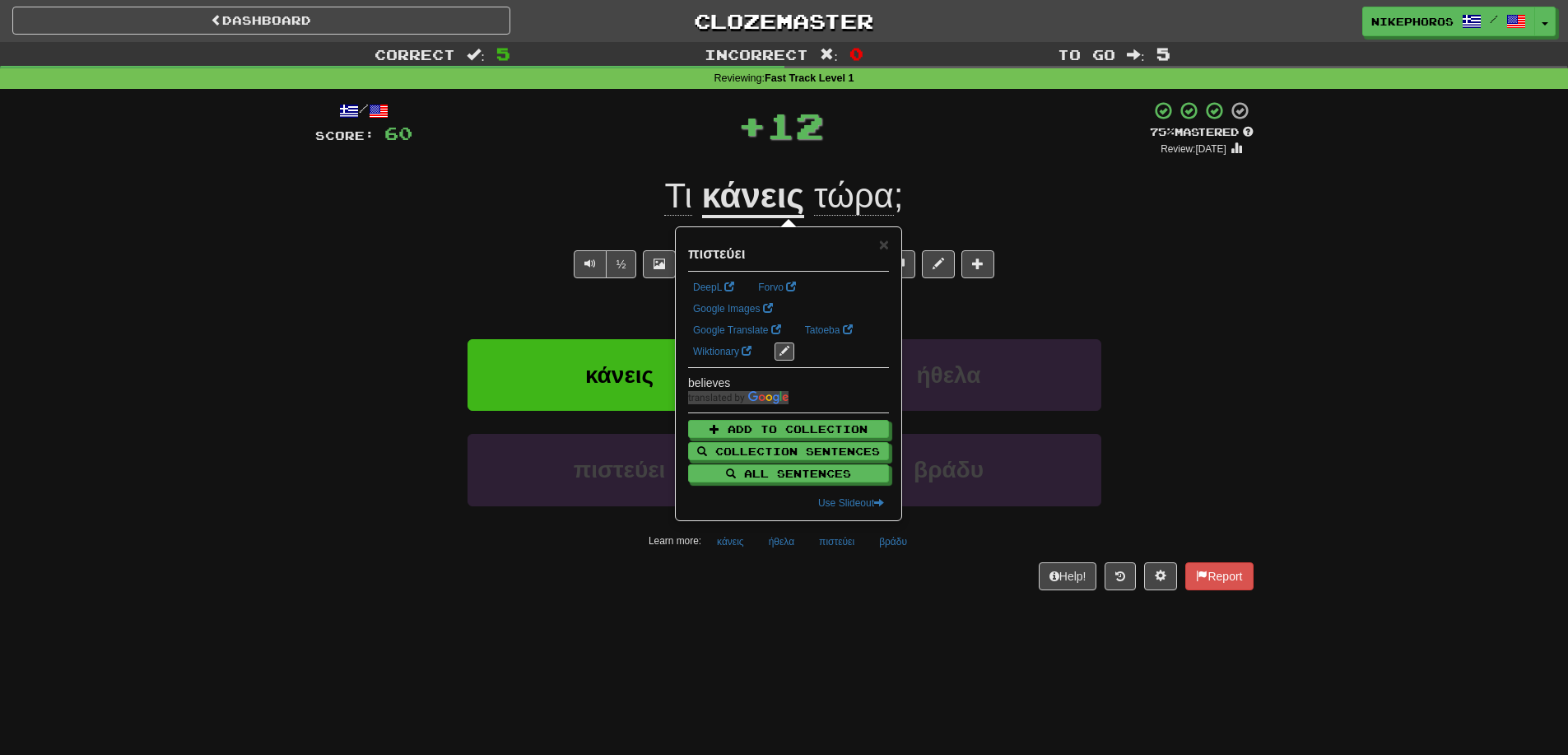
click at [890, 609] on div "/ Score: 60 + 12 75 % Mastered Review: 2025-09-14 Τι κάνεις τώρα ; What are you…" at bounding box center [784, 351] width 938 height 524
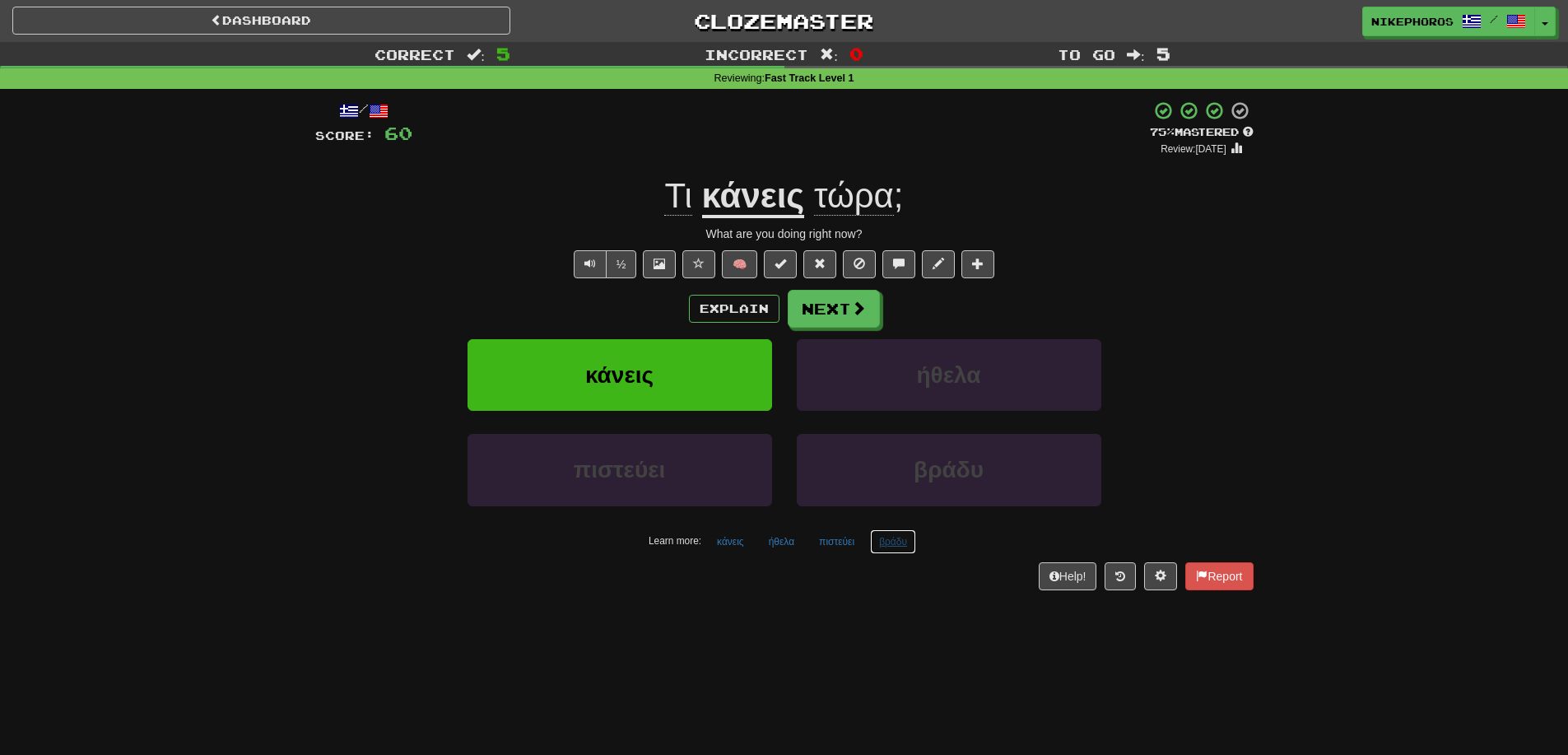
click at [907, 545] on button "βράδυ" at bounding box center [892, 542] width 46 height 25
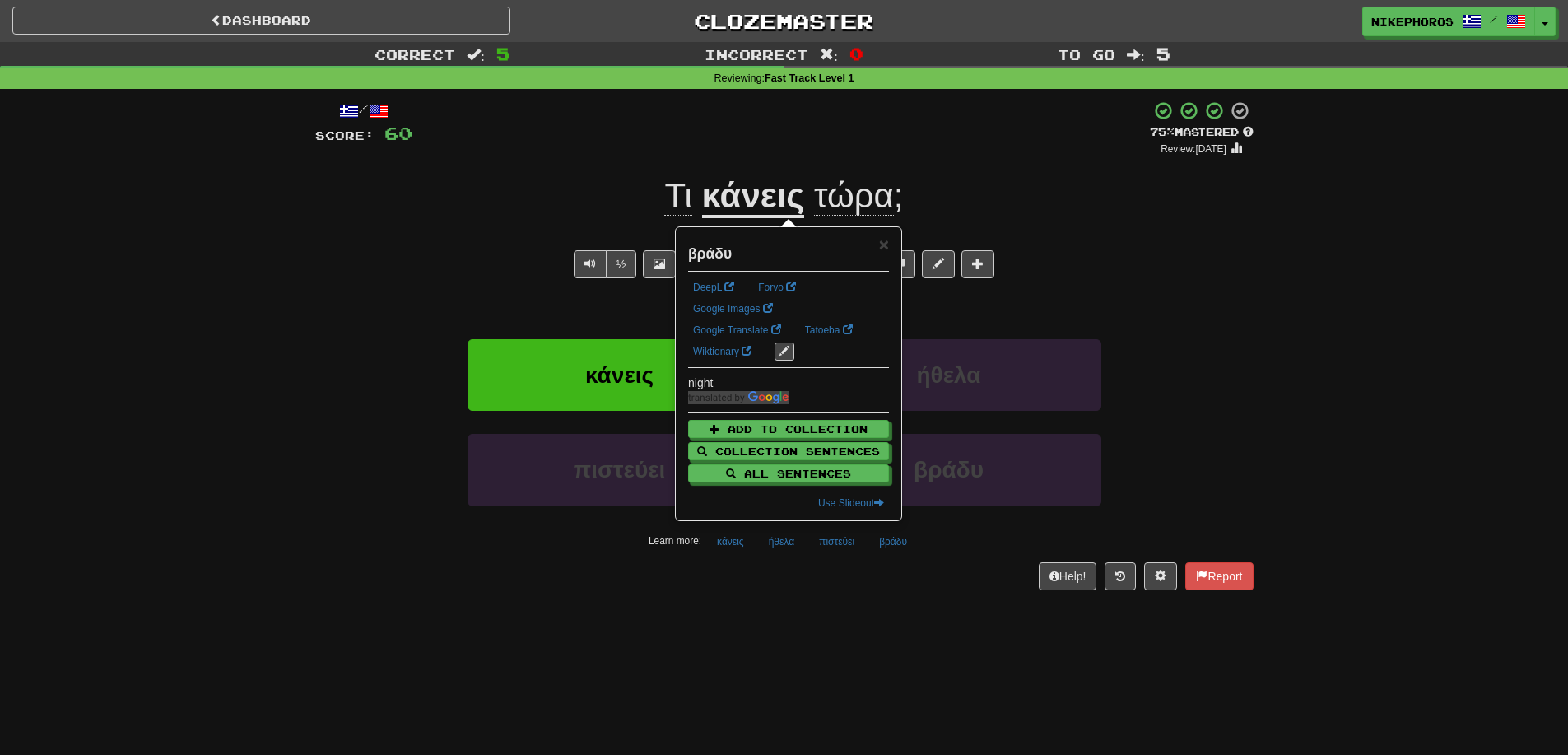
click at [931, 581] on div "Help! Report" at bounding box center [784, 576] width 938 height 28
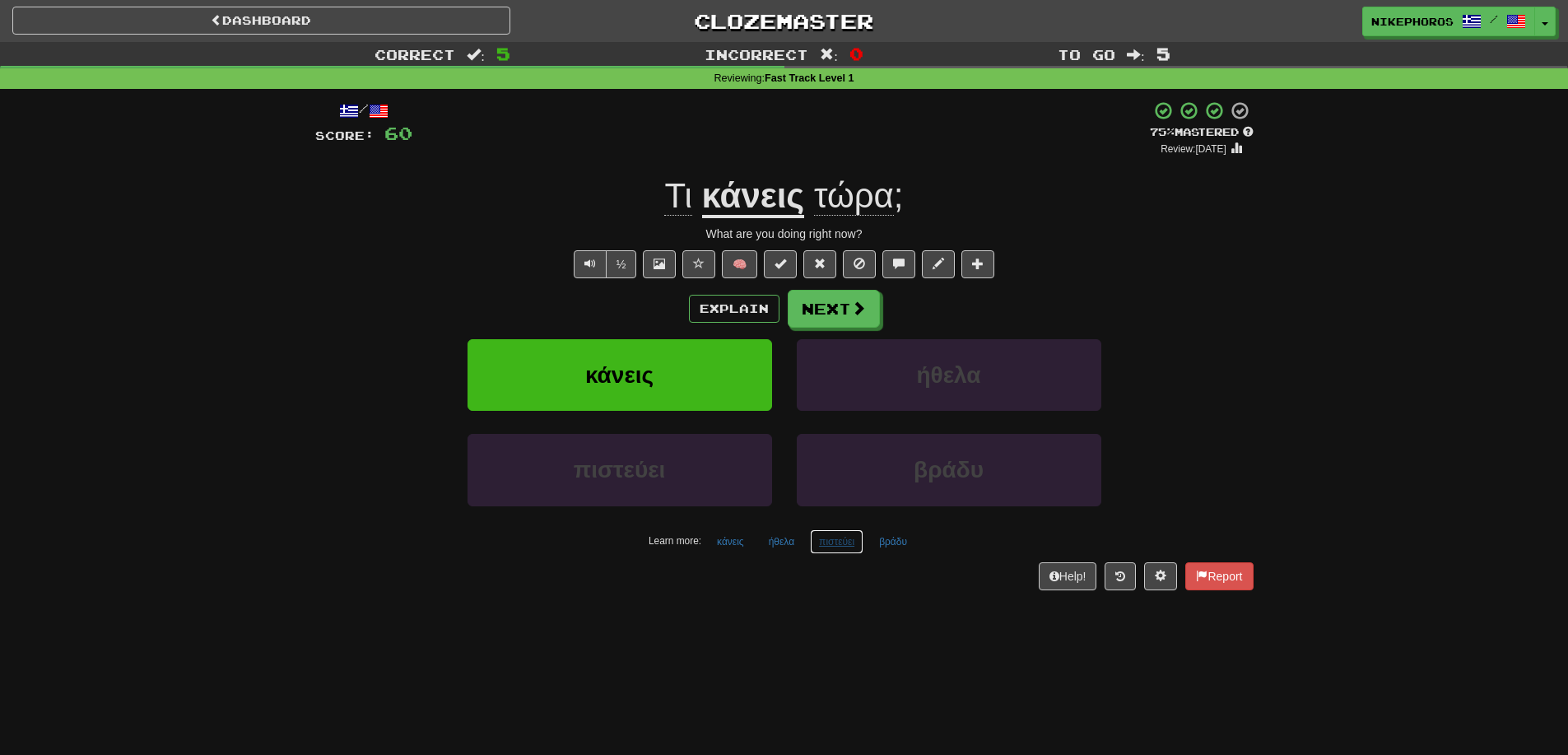
drag, startPoint x: 822, startPoint y: 541, endPoint x: 839, endPoint y: 546, distance: 17.7
click at [821, 540] on button "πιστεύει" at bounding box center [837, 542] width 53 height 25
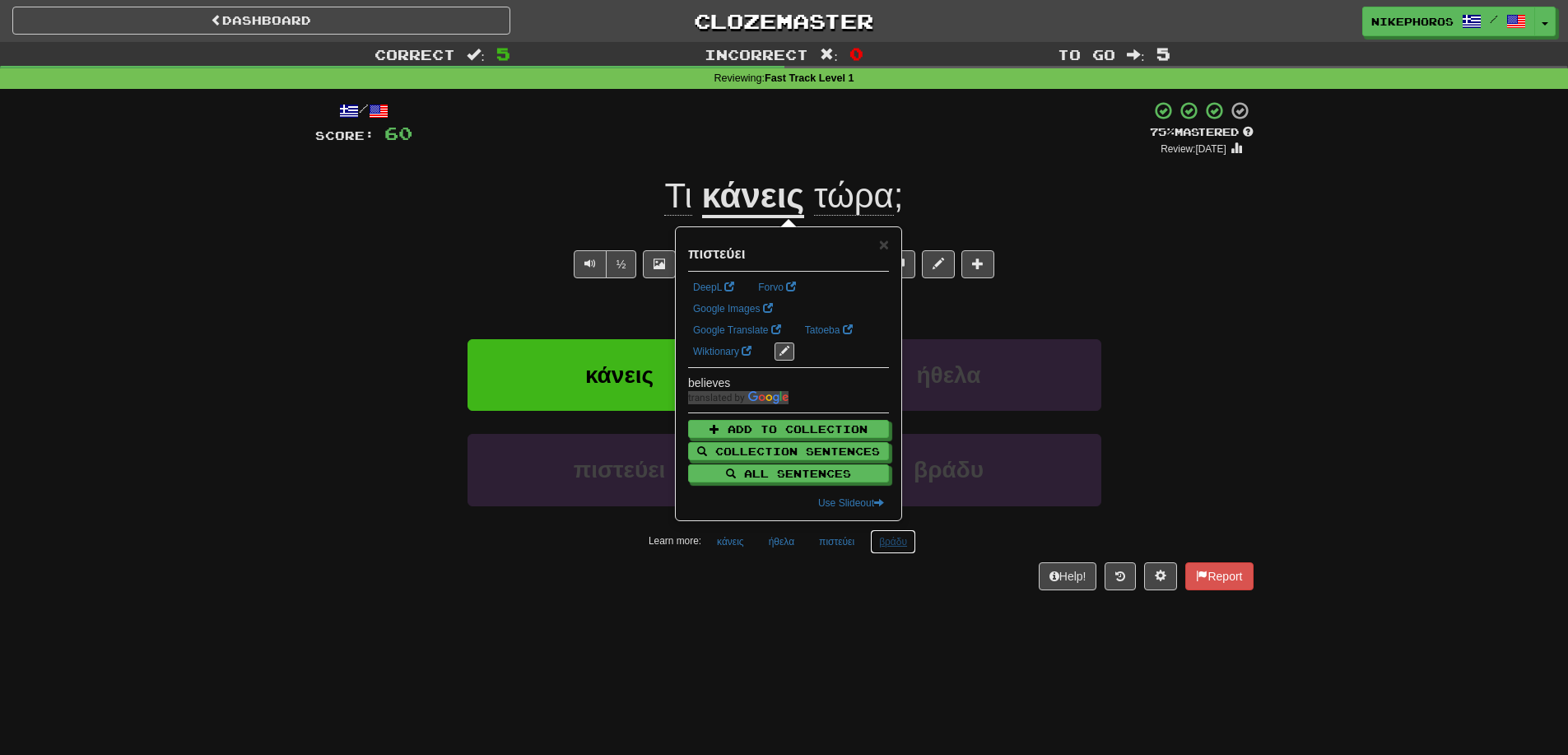
click at [888, 546] on button "βράδυ" at bounding box center [892, 542] width 46 height 25
click at [887, 612] on div "/ Score: 60 + 12 75 % Mastered Review: 2025-09-14 Τι κάνεις τώρα ; What are you…" at bounding box center [784, 351] width 938 height 524
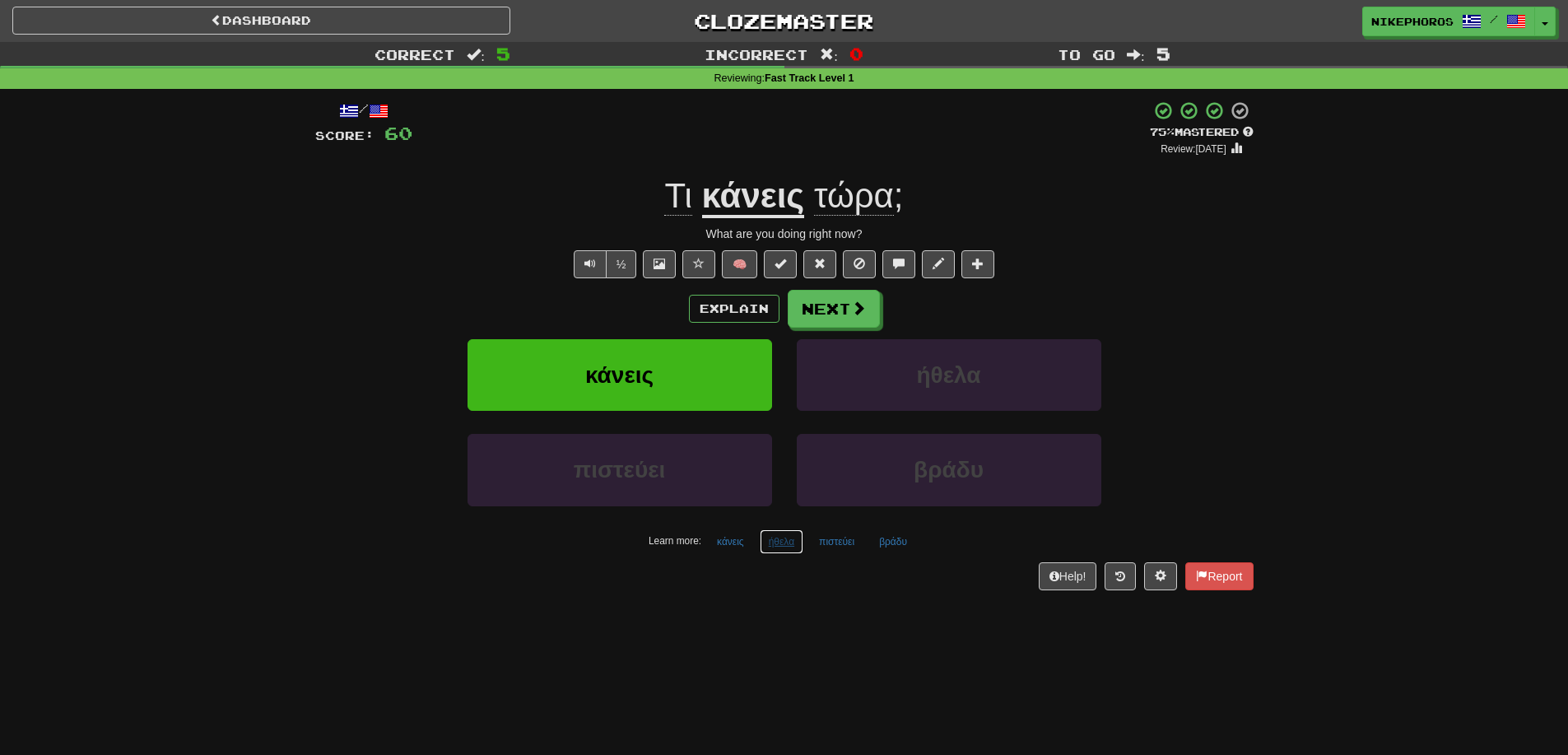
click at [792, 541] on button "ήθελα" at bounding box center [781, 542] width 43 height 25
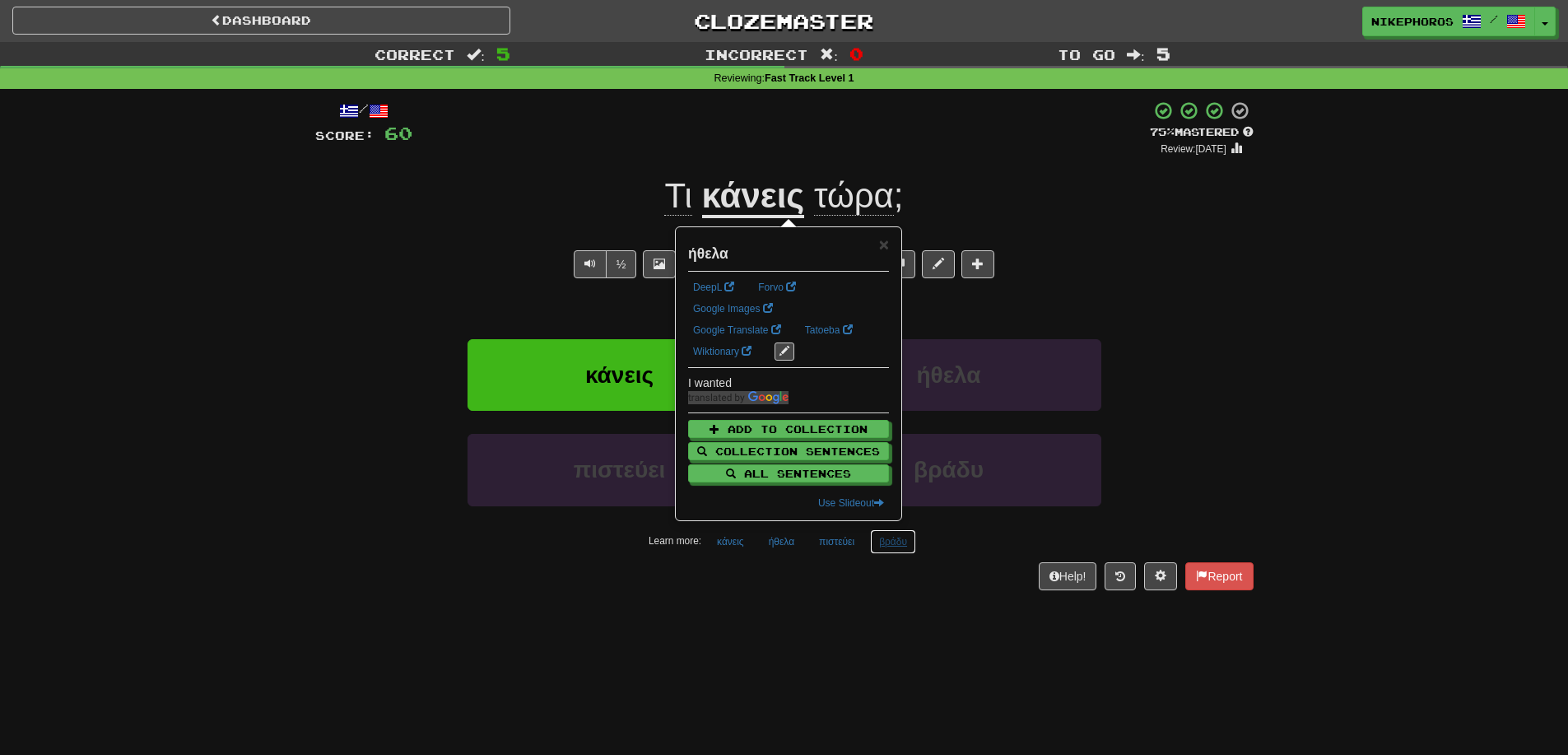
click at [898, 539] on button "βράδυ" at bounding box center [892, 542] width 46 height 25
click at [931, 607] on div "/ Score: 60 + 12 75 % Mastered Review: 2025-09-14 Τι κάνεις τώρα ; What are you…" at bounding box center [784, 351] width 938 height 524
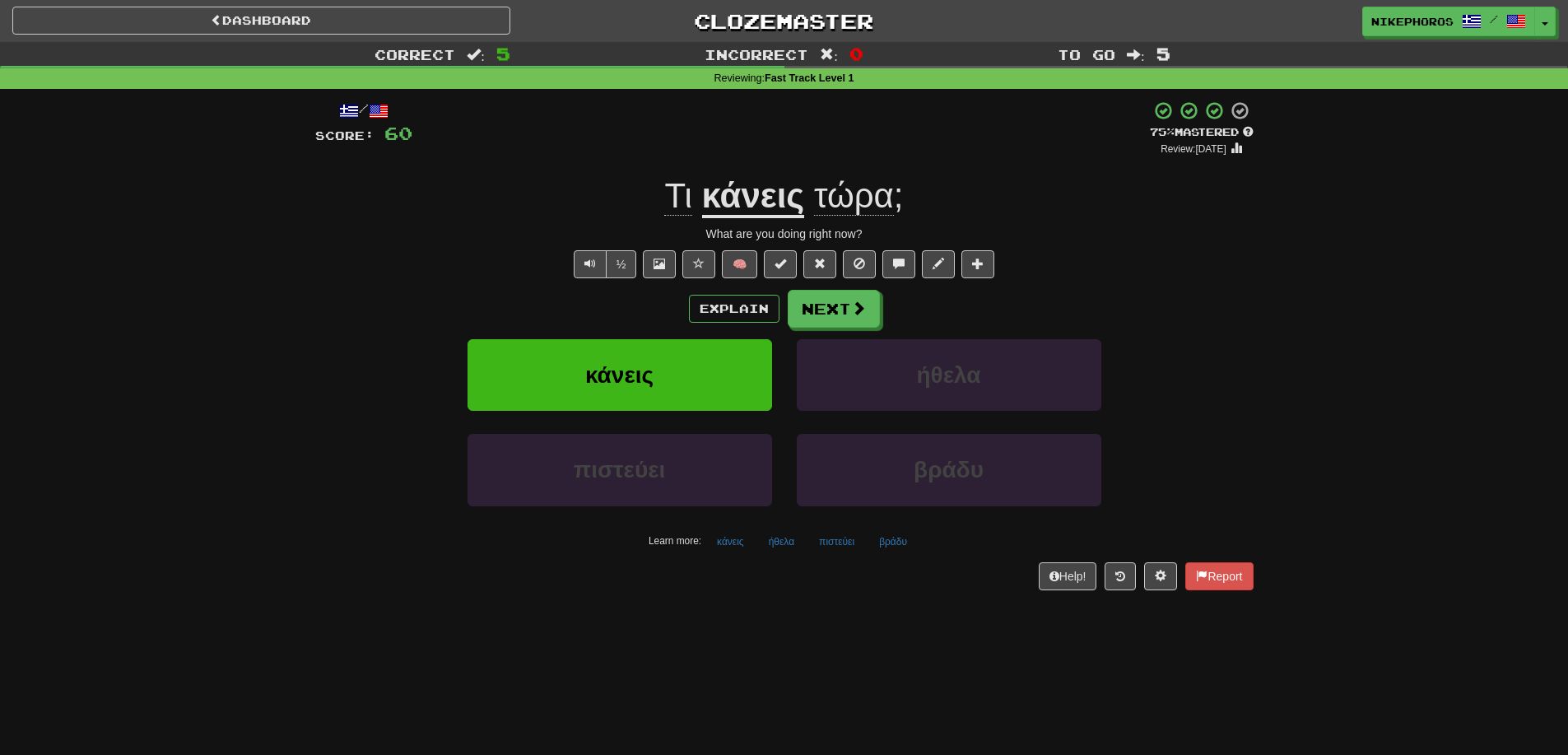
drag, startPoint x: 857, startPoint y: 198, endPoint x: 986, endPoint y: 202, distance: 129.1
click at [861, 194] on span "τώρα" at bounding box center [854, 195] width 80 height 39
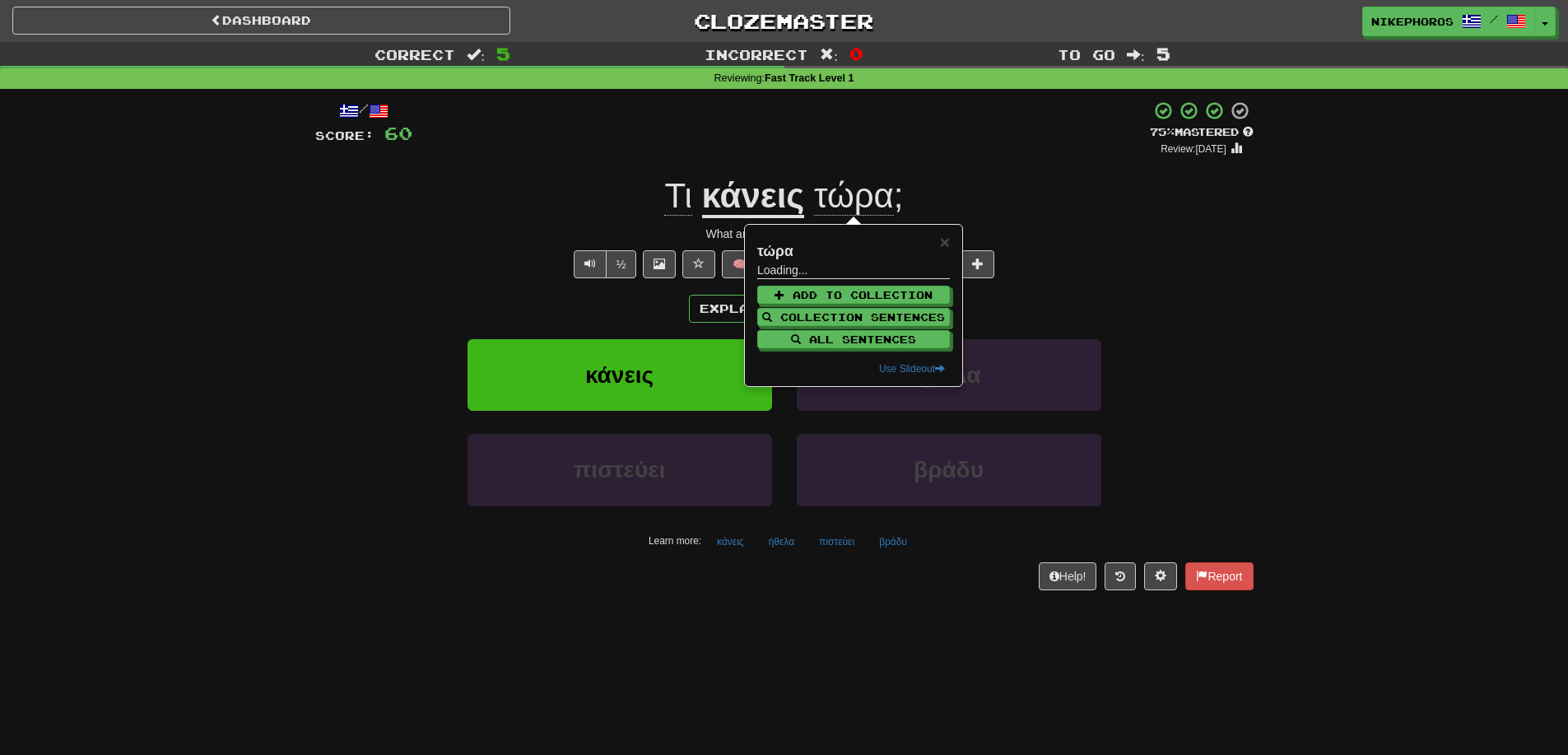
click at [1141, 246] on div "/ Score: 60 + 12 75 % Mastered Review: 2025-09-14 Τι κάνεις τώρα ; What are you…" at bounding box center [784, 345] width 938 height 489
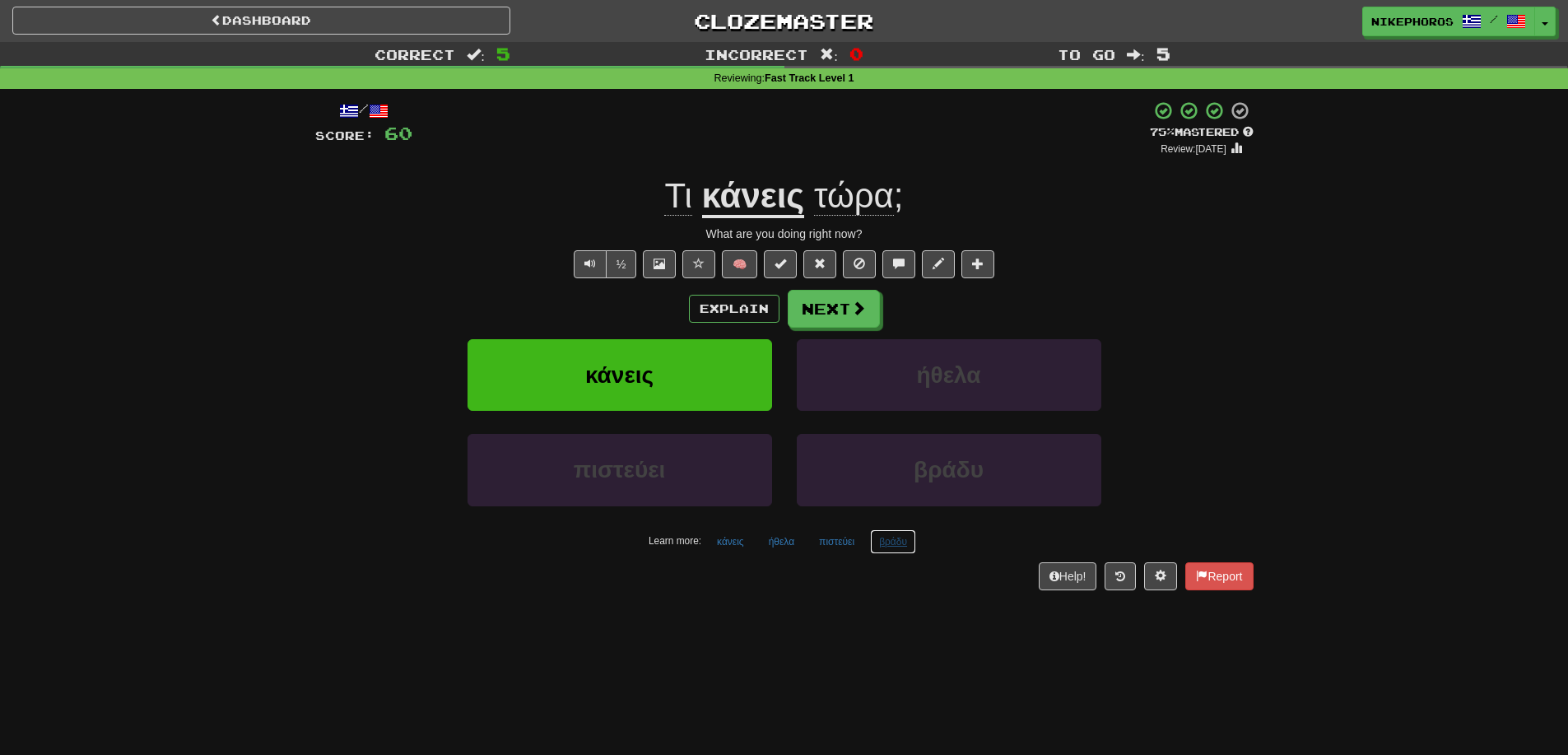
click at [901, 542] on button "βράδυ" at bounding box center [892, 542] width 46 height 25
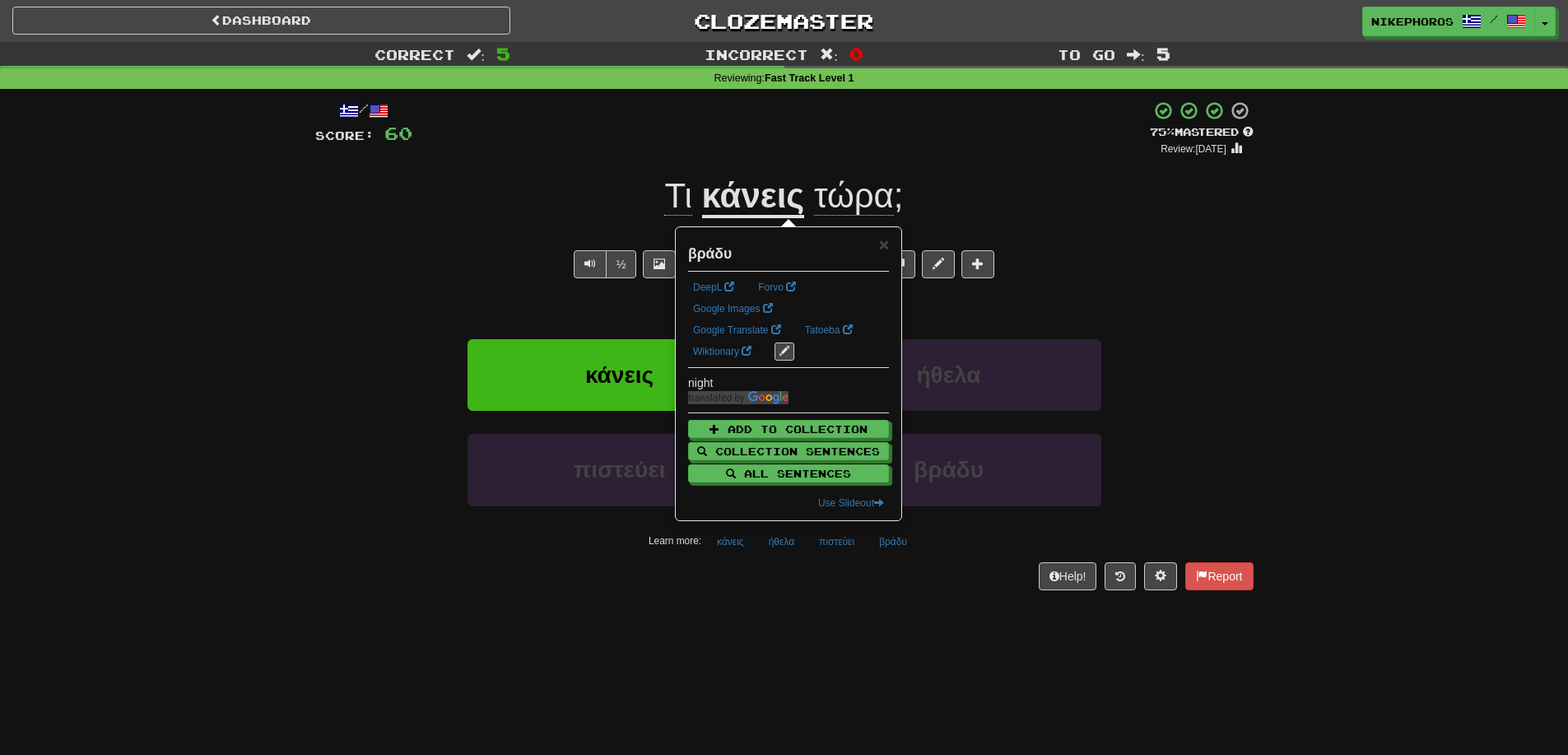
click at [983, 640] on div "Dashboard Clozemaster Nikephoros / Toggle Dropdown Dashboard Leaderboard Activi…" at bounding box center [784, 377] width 1568 height 755
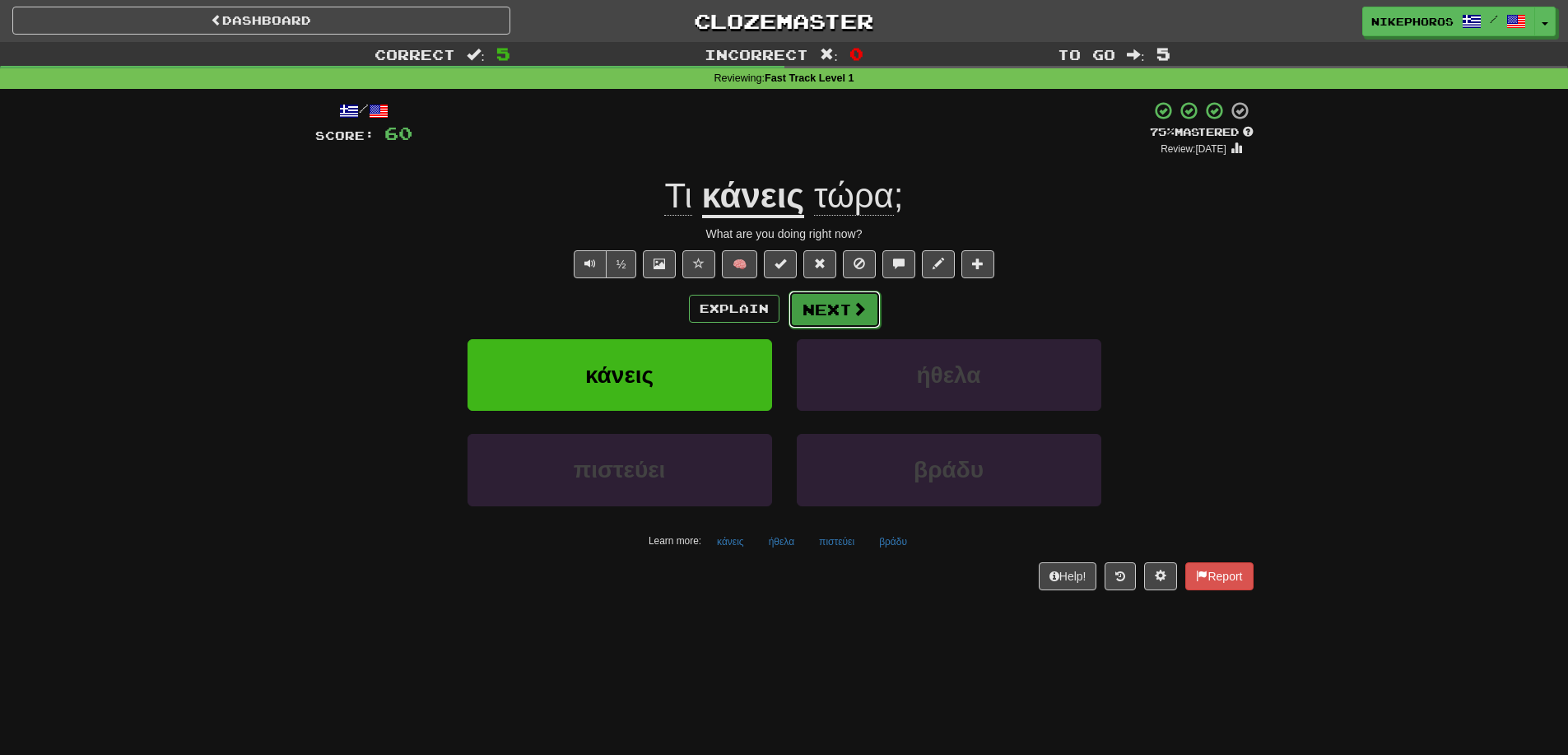
click at [847, 307] on button "Next" at bounding box center [834, 309] width 93 height 38
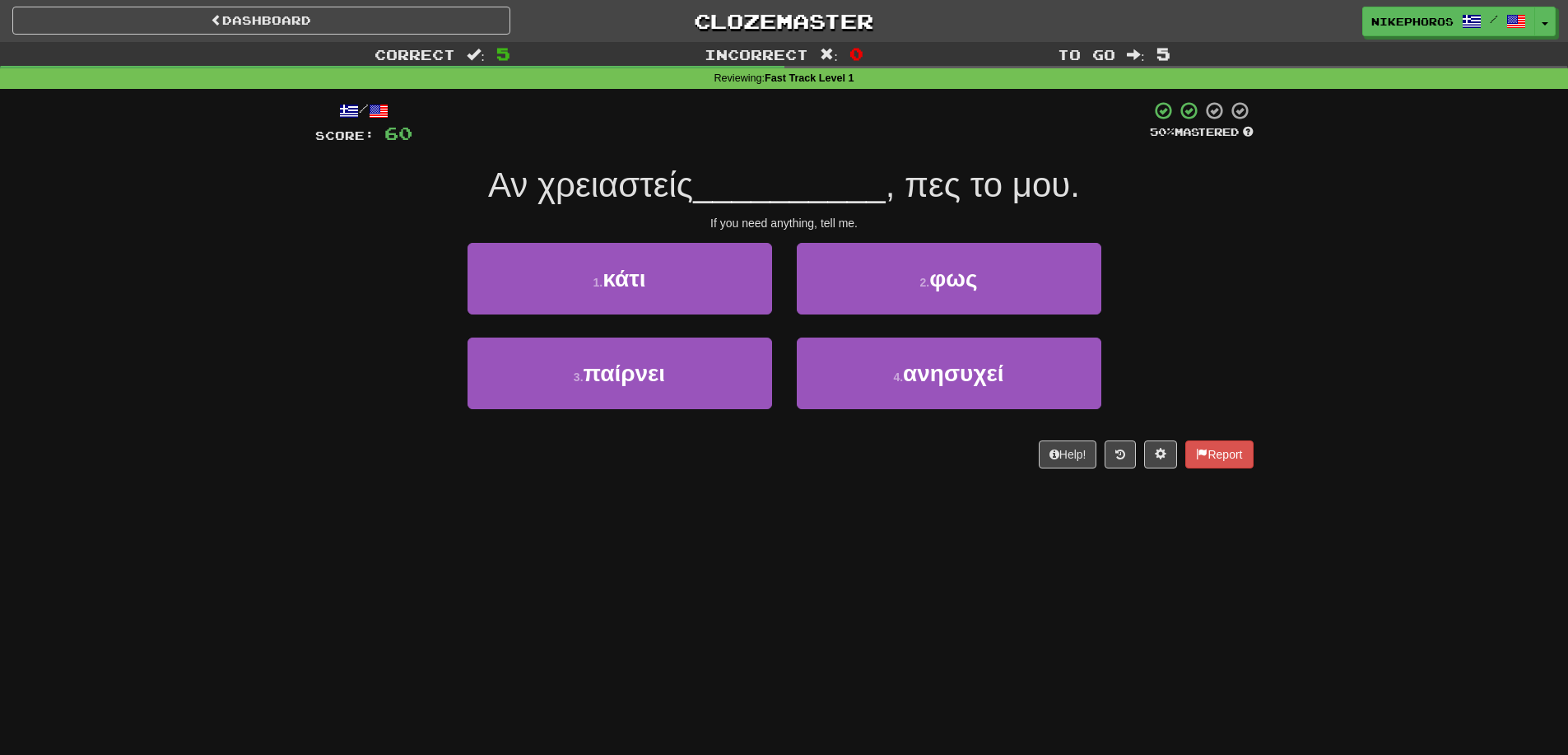
click at [1274, 322] on div "Correct : 5 Incorrect : 0 To go : 5 Reviewing : Fast Track Level 1 / Score: 60 …" at bounding box center [784, 266] width 1568 height 450
click at [722, 283] on button "1 . κάτι" at bounding box center [620, 279] width 304 height 72
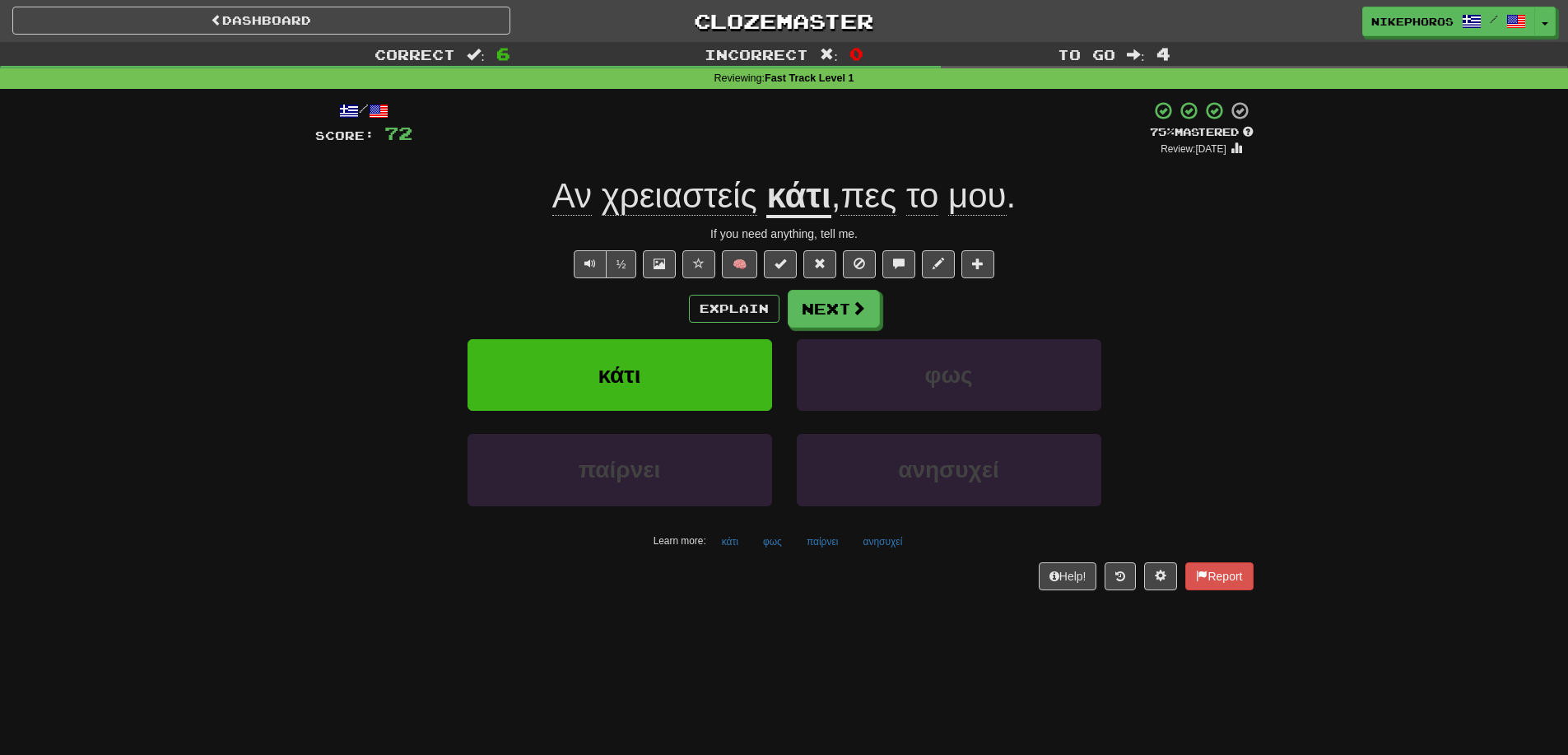
click at [1090, 263] on div "½ 🧠" at bounding box center [784, 264] width 938 height 28
click at [828, 549] on button "παίρνει" at bounding box center [822, 542] width 50 height 25
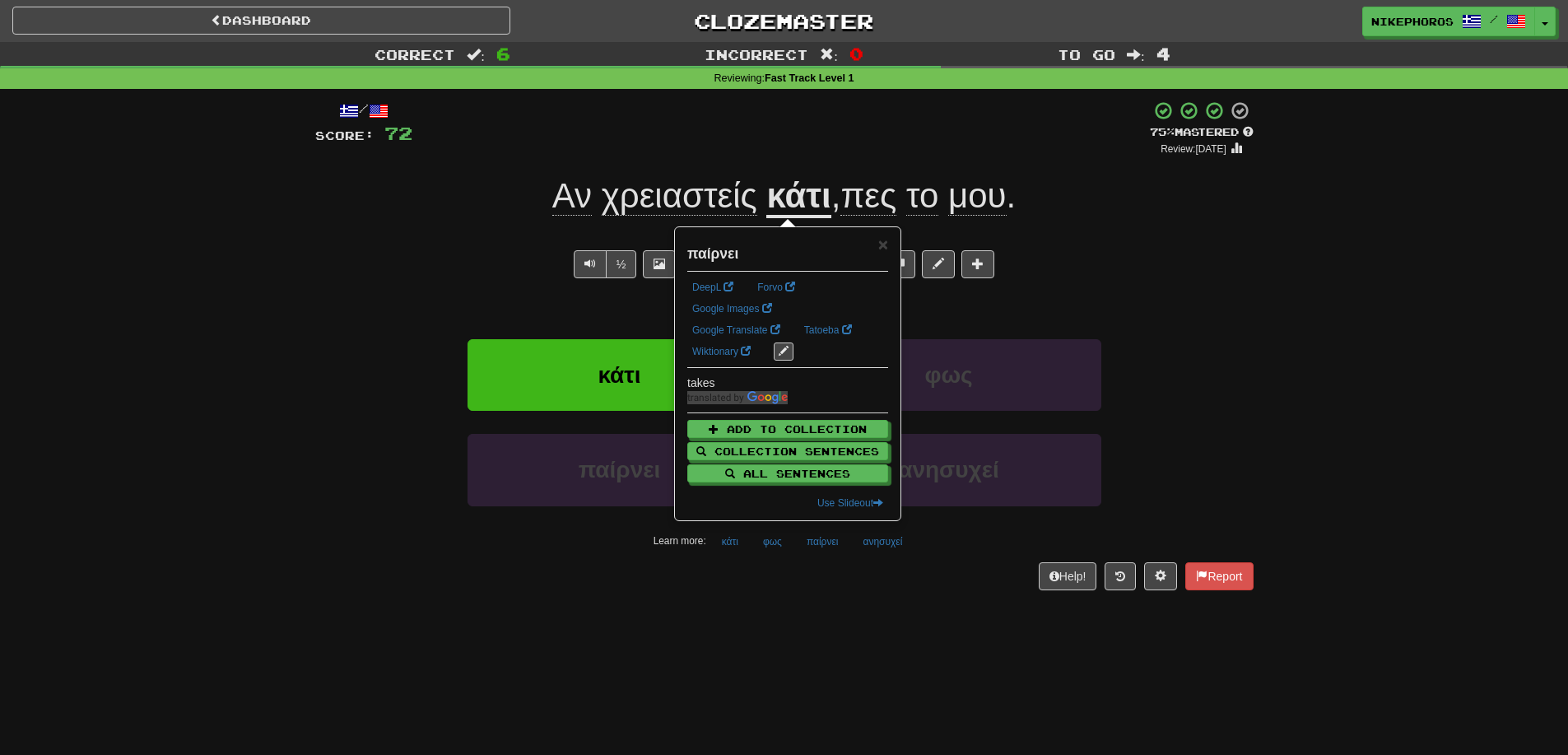
click at [895, 605] on div "/ Score: 72 + 12 75 % Mastered Review: 2025-09-14 Αν χρειαστείς κάτι , πες το μ…" at bounding box center [784, 351] width 938 height 524
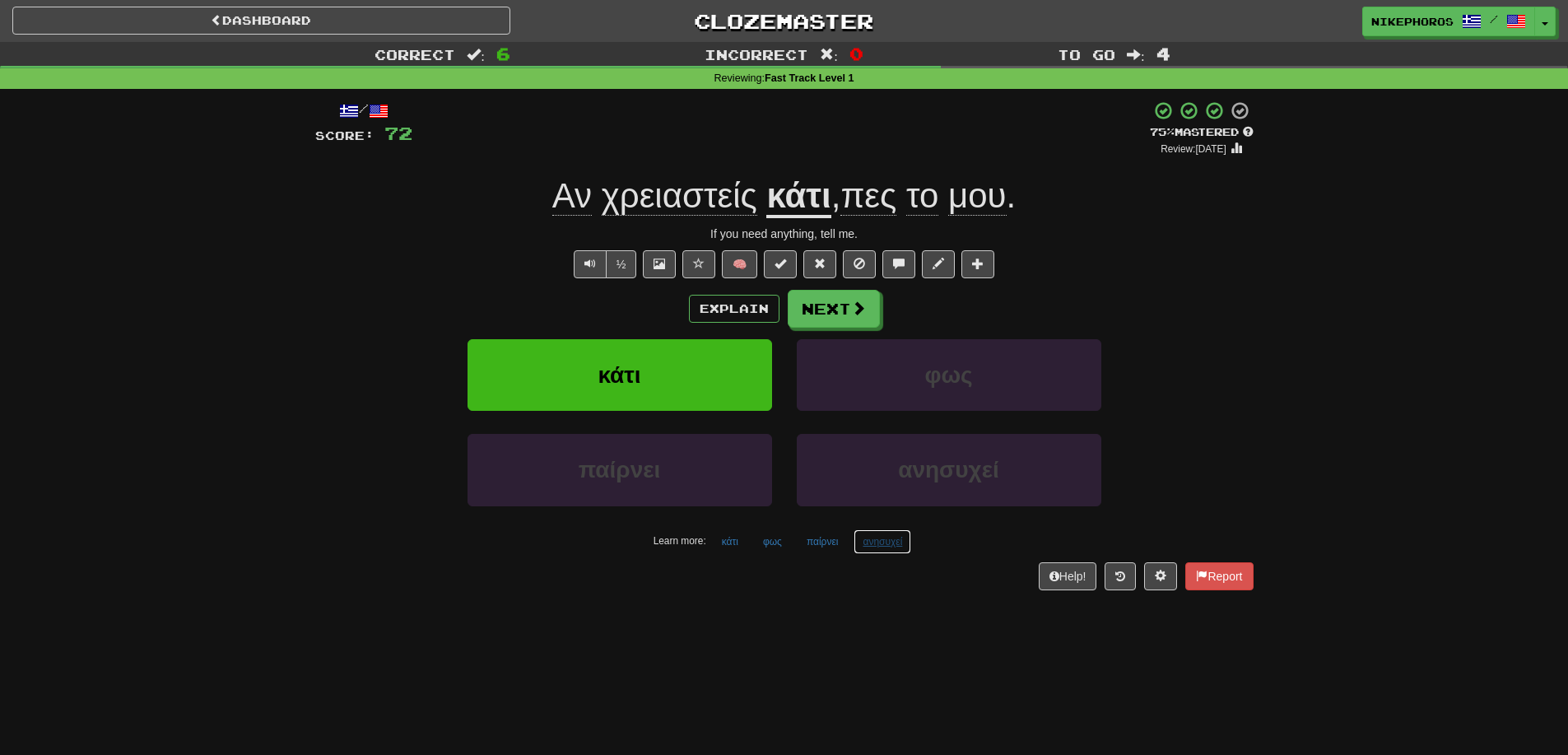
click at [878, 542] on button "ανησυχεί" at bounding box center [882, 542] width 58 height 25
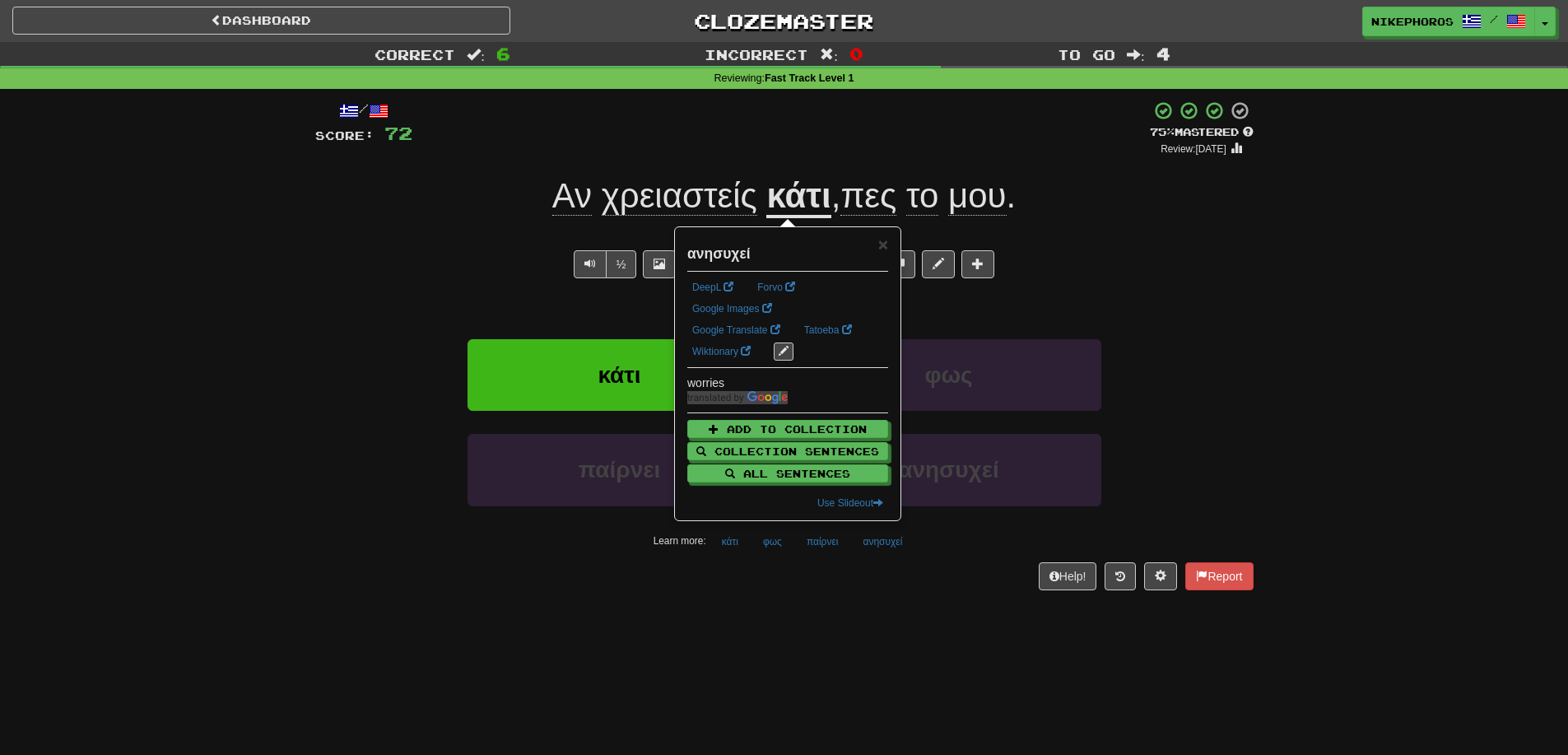
click at [917, 601] on div "/ Score: 72 + 12 75 % Mastered Review: 2025-09-14 Αν χρειαστείς κάτι , πες το μ…" at bounding box center [784, 351] width 938 height 524
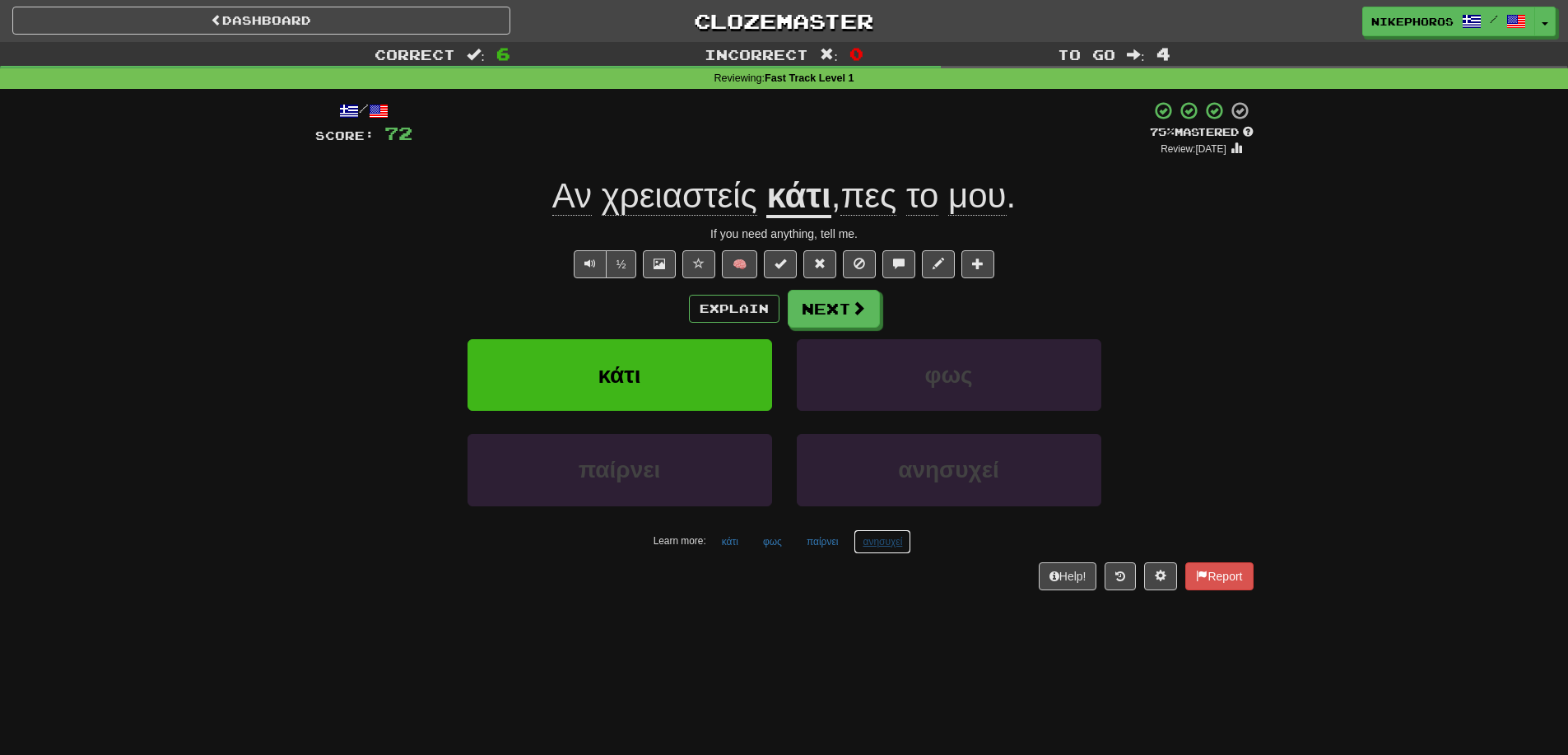
click at [877, 551] on button "ανησυχεί" at bounding box center [882, 542] width 58 height 25
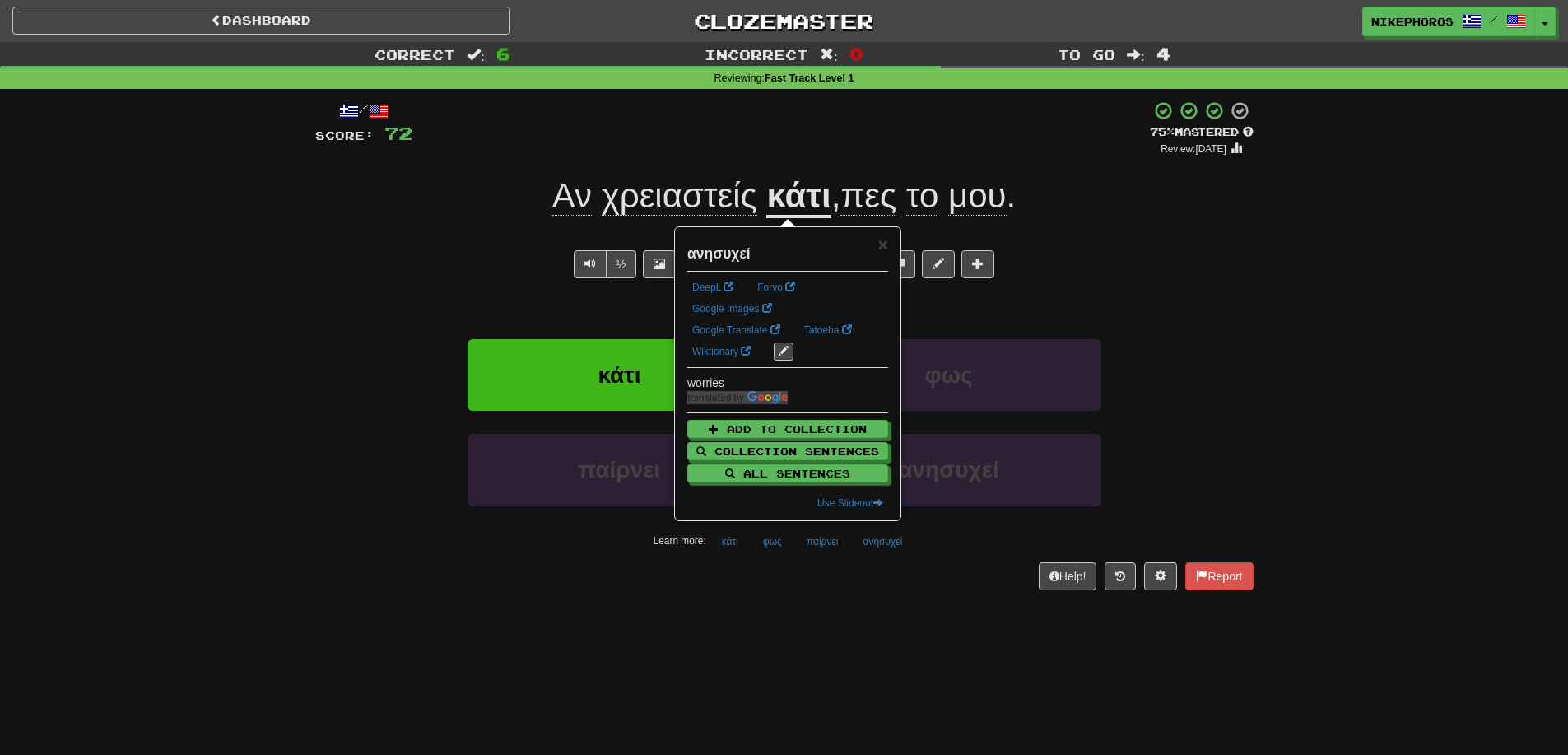
click at [879, 612] on div "Dashboard Clozemaster Nikephoros / Toggle Dropdown Dashboard Leaderboard Activi…" at bounding box center [784, 377] width 1568 height 755
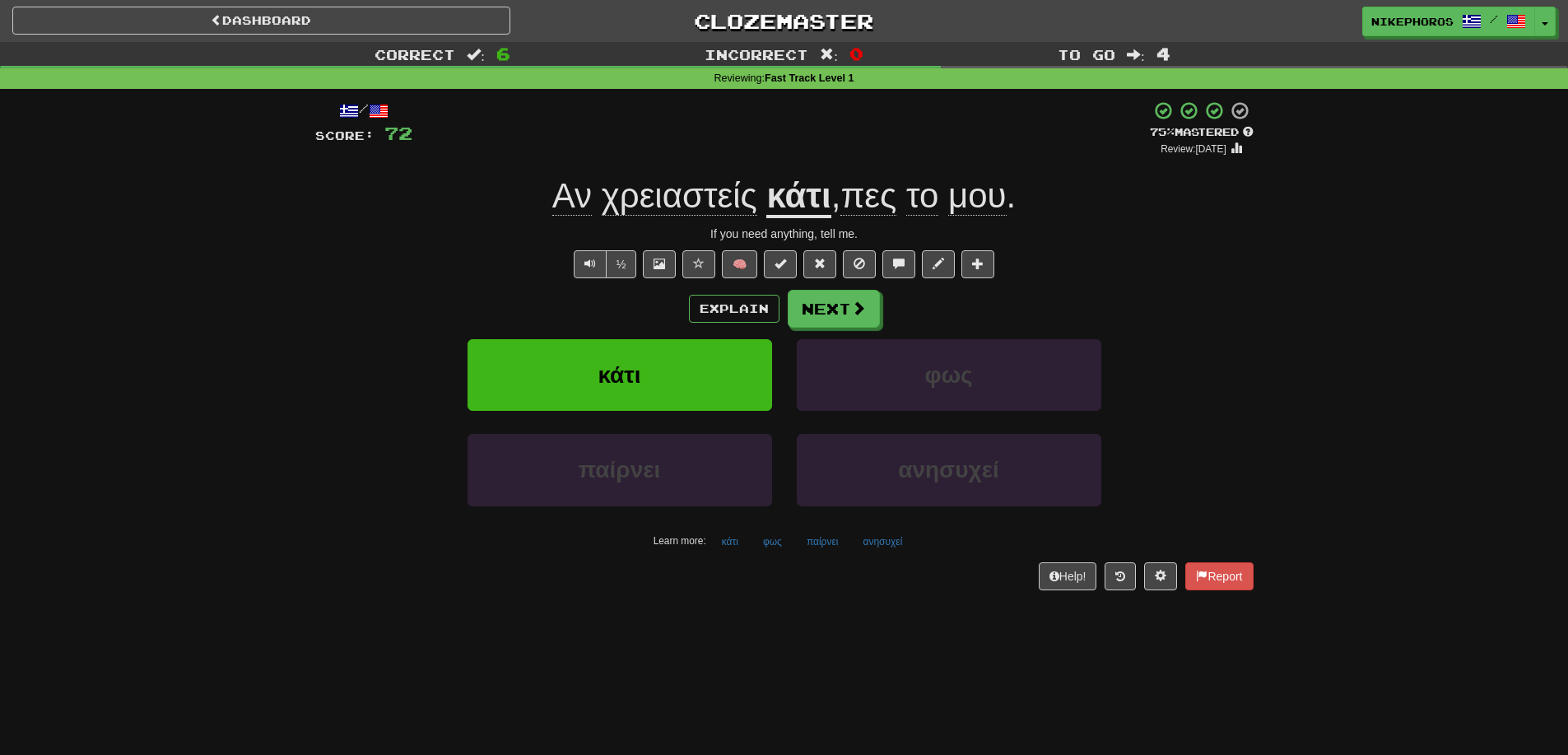
click at [1470, 325] on div "Correct : 6 Incorrect : 0 To go : 4 Reviewing : Fast Track Level 1 / Score: 72 …" at bounding box center [784, 327] width 1568 height 571
click at [875, 536] on button "ανησυχεί" at bounding box center [882, 542] width 58 height 25
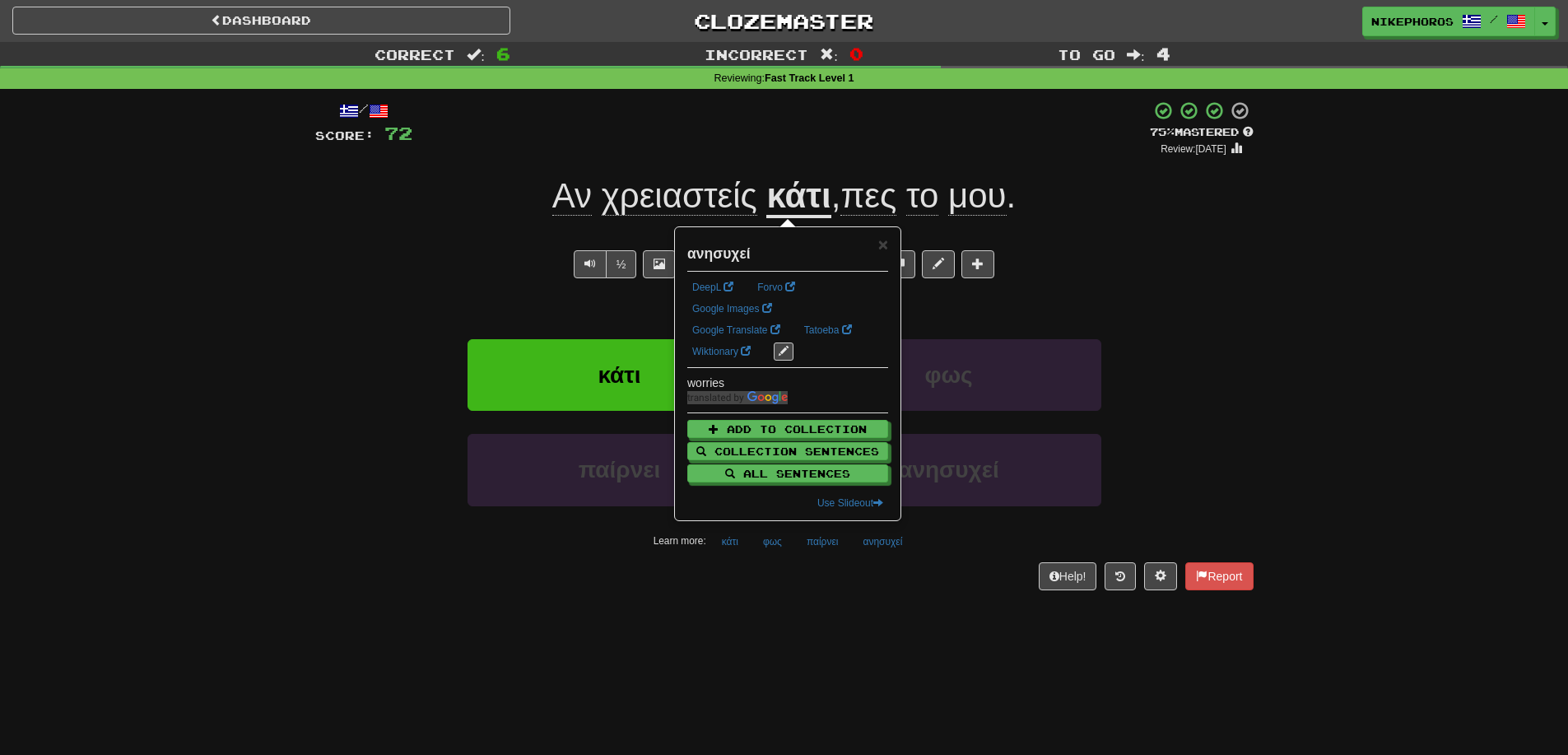
click at [1193, 330] on div "Explain Next κάτι φως παίρνει ανησυχεί Learn more: κάτι φως παίρνει ανησυχεί" at bounding box center [784, 421] width 938 height 264
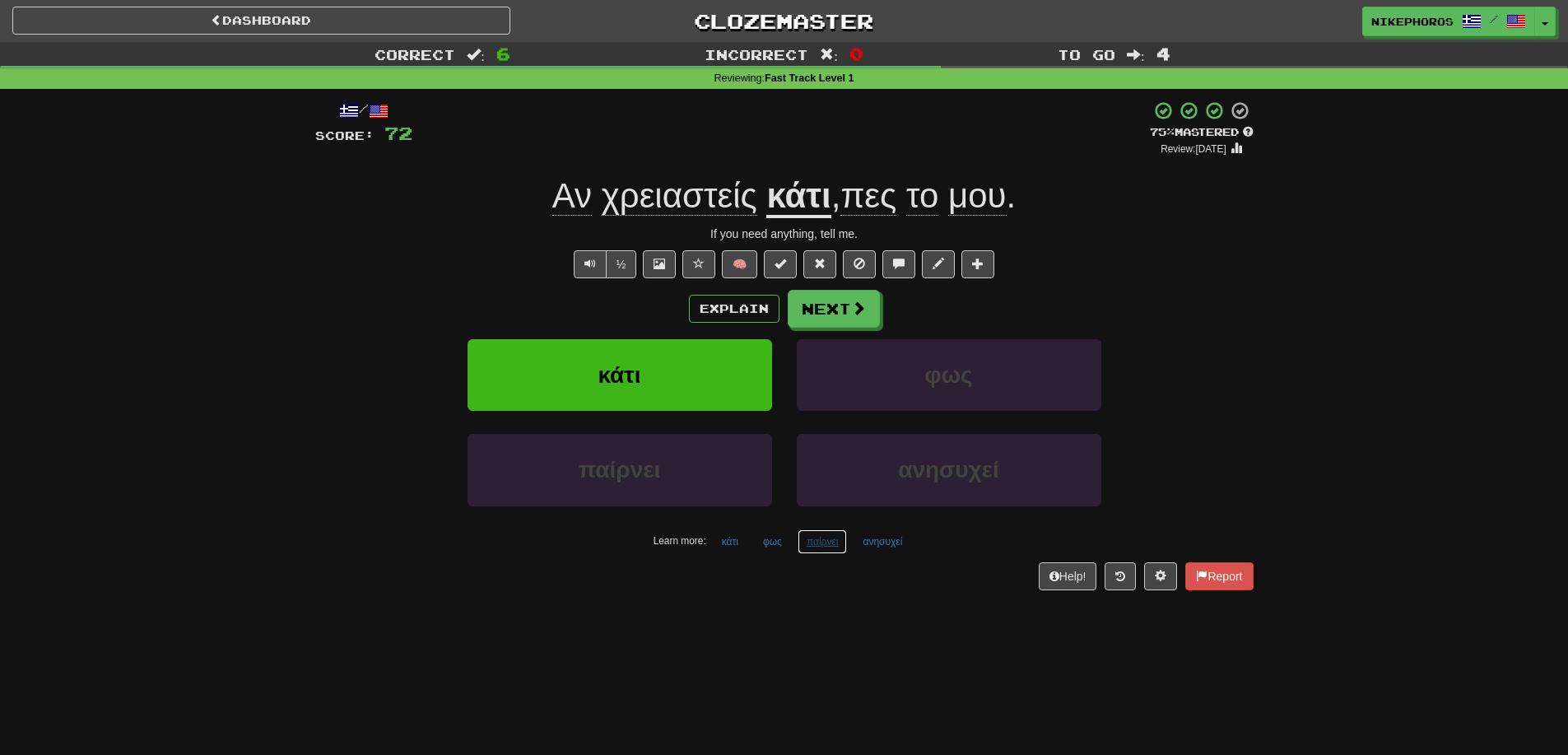
click at [815, 548] on button "παίρνει" at bounding box center [822, 542] width 50 height 25
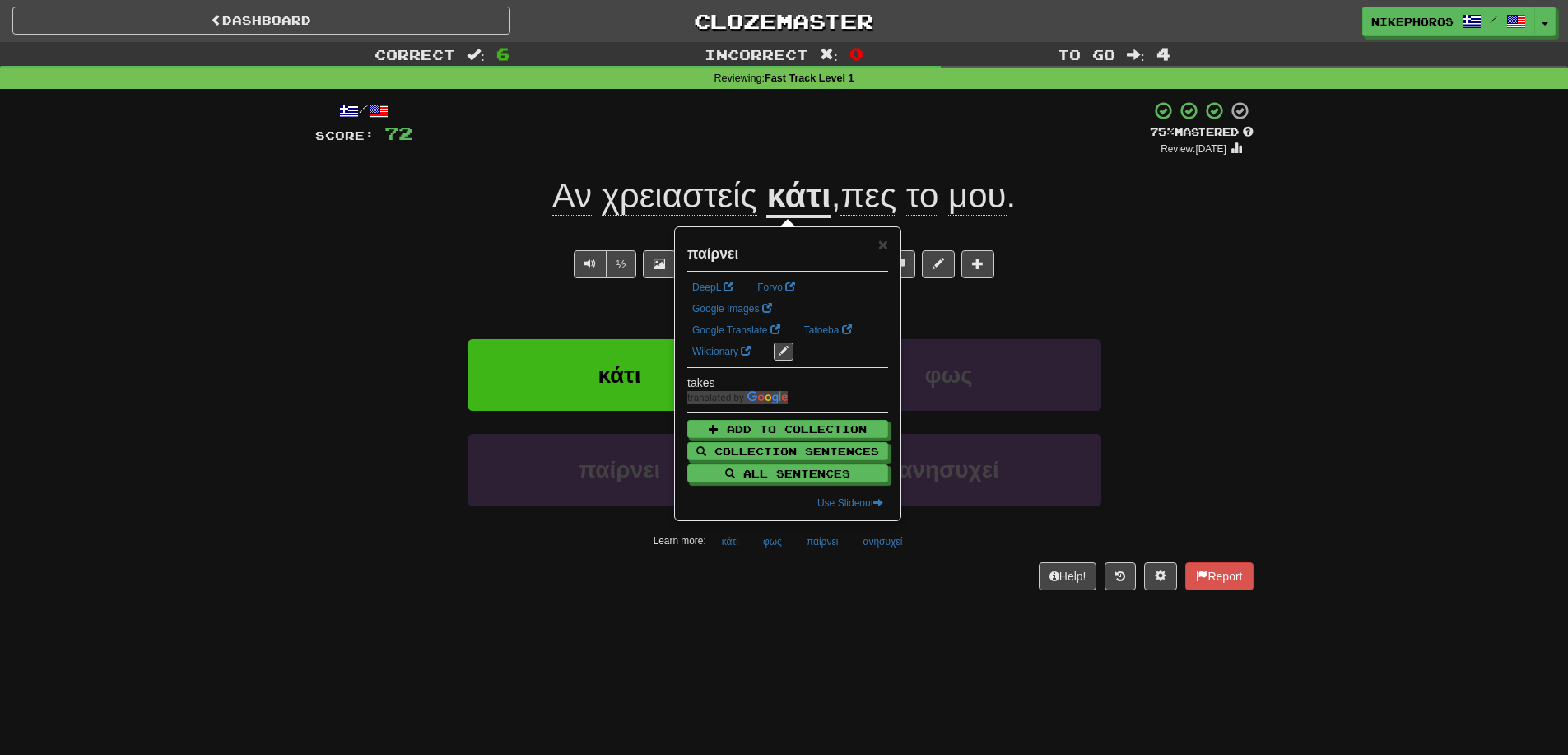
click at [899, 627] on div "Dashboard Clozemaster Nikephoros / Toggle Dropdown Dashboard Leaderboard Activi…" at bounding box center [784, 377] width 1568 height 755
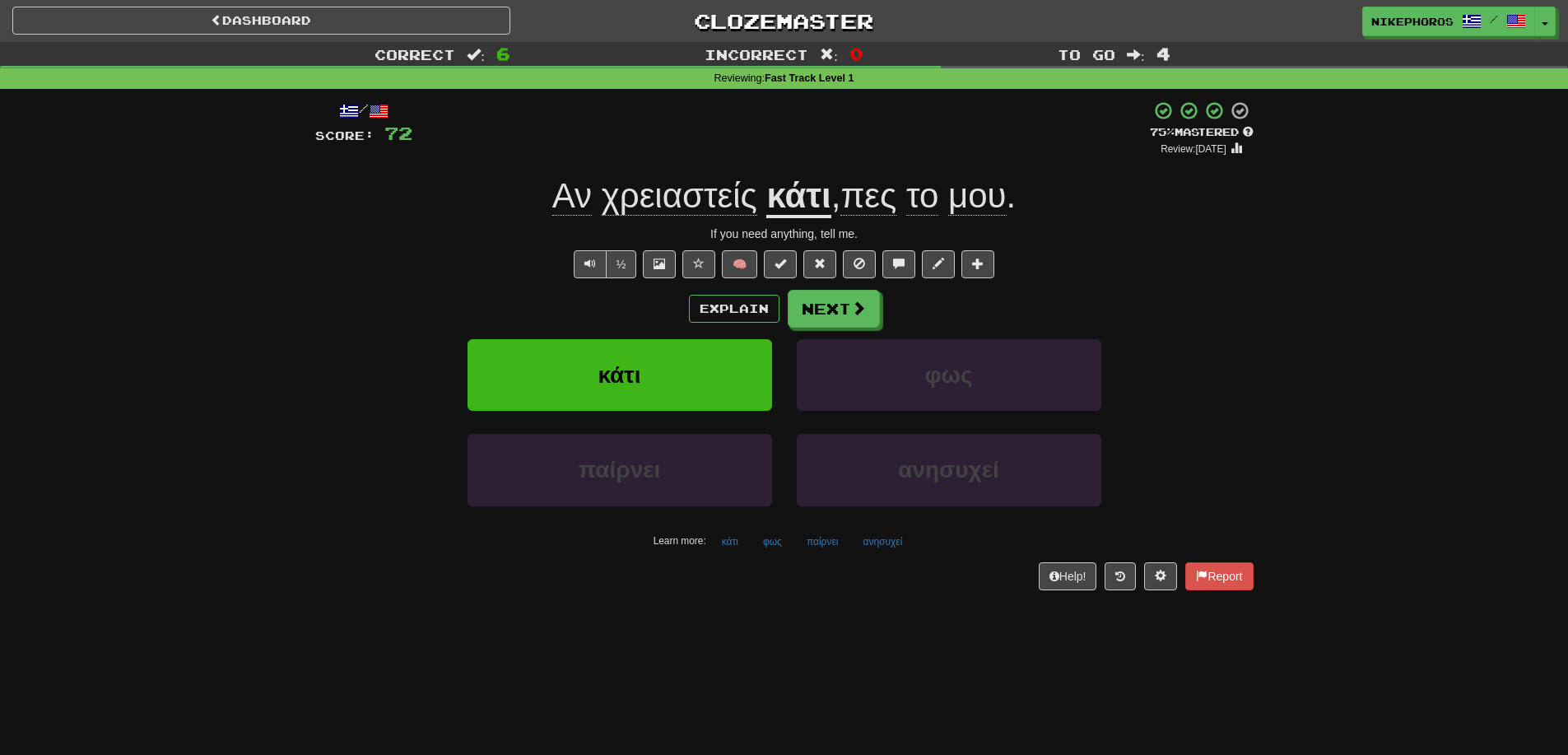
click at [936, 673] on div "Dashboard Clozemaster Nikephoros / Toggle Dropdown Dashboard Leaderboard Activi…" at bounding box center [784, 377] width 1568 height 755
click at [842, 325] on button "Next" at bounding box center [834, 309] width 93 height 38
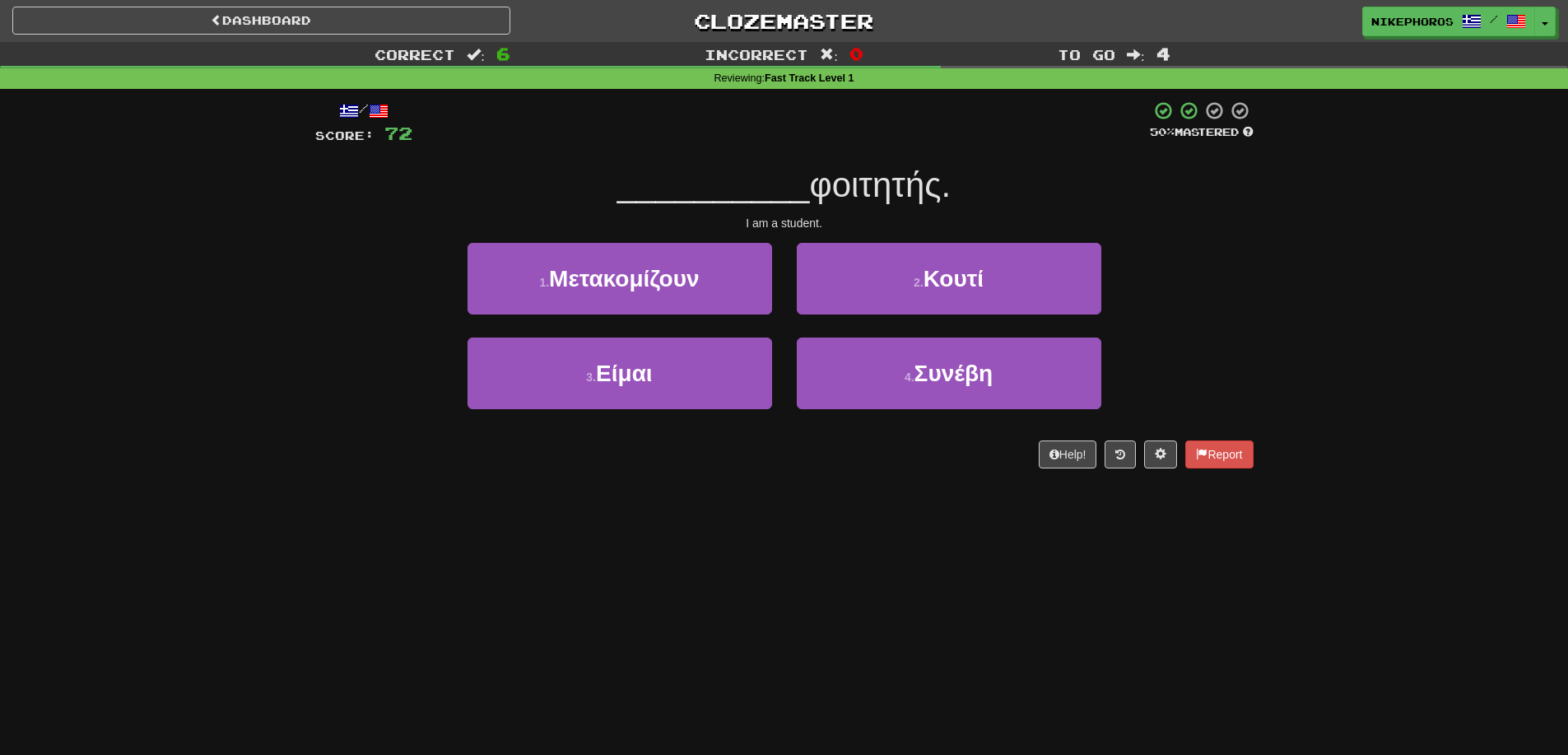
click at [910, 190] on span "φοιτητής." at bounding box center [880, 184] width 142 height 38
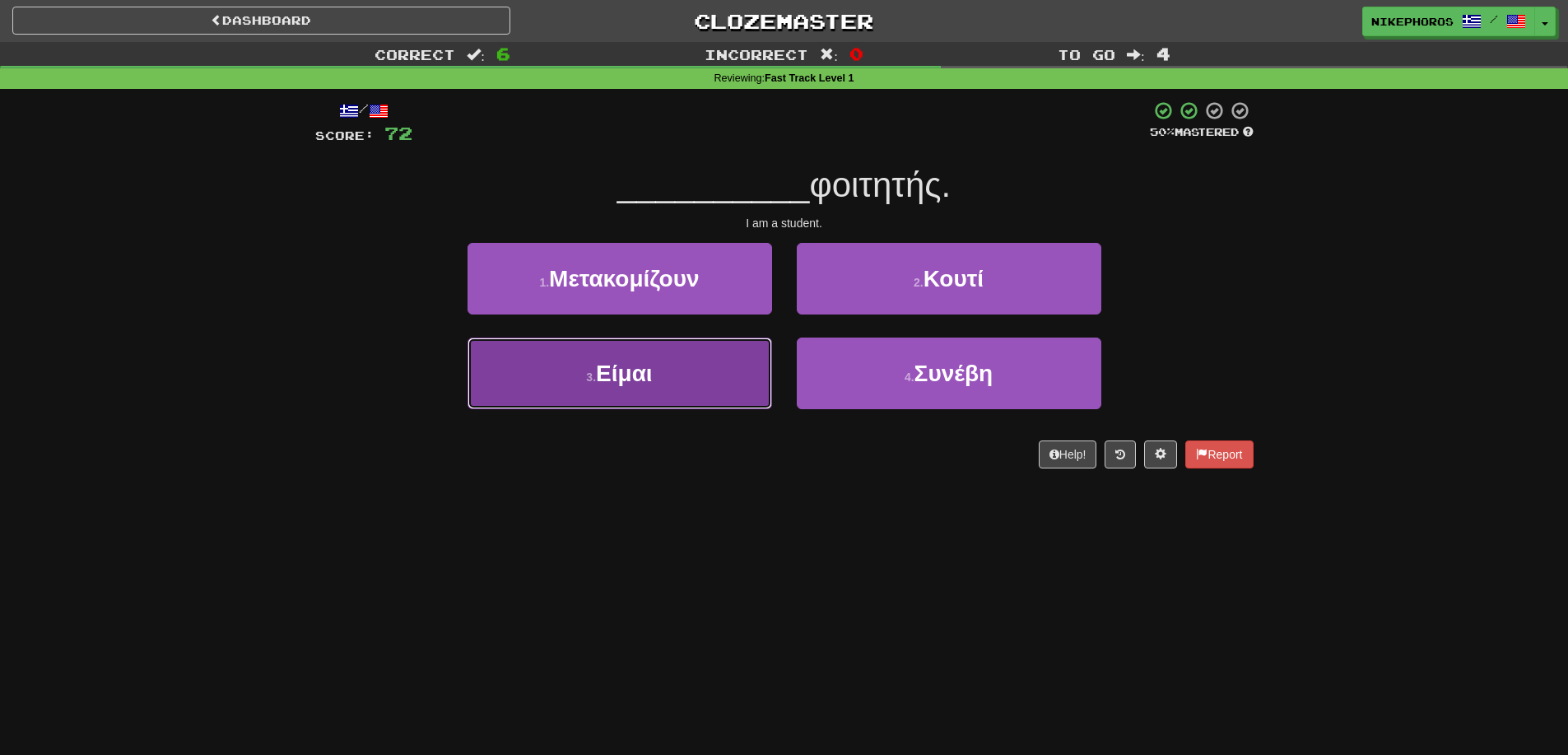
click at [724, 367] on button "3 . Είμαι" at bounding box center [620, 374] width 304 height 72
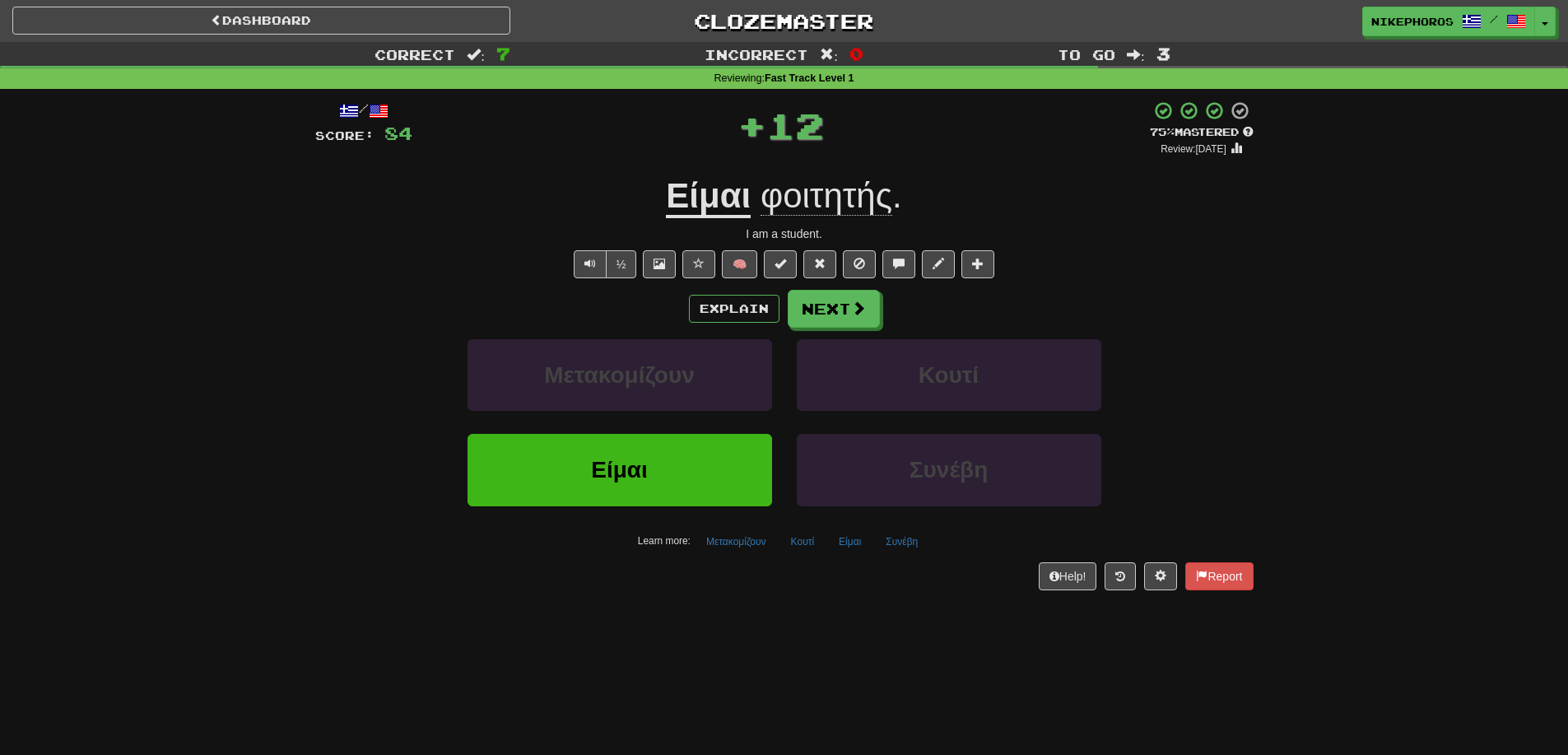
click at [844, 184] on span "φοιτητής" at bounding box center [827, 195] width 132 height 39
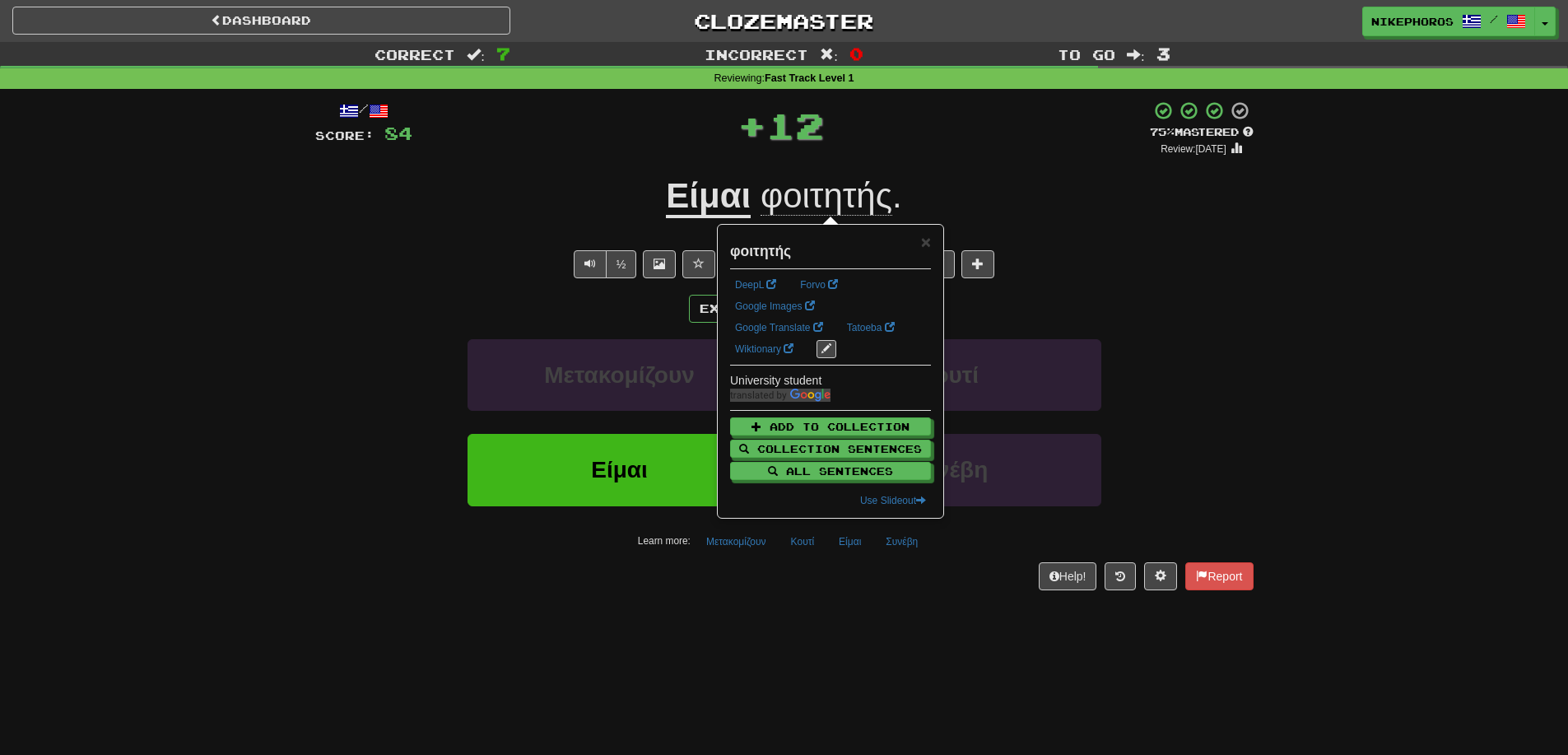
click at [1088, 218] on div "Είμαι φοιτητής ." at bounding box center [784, 196] width 938 height 45
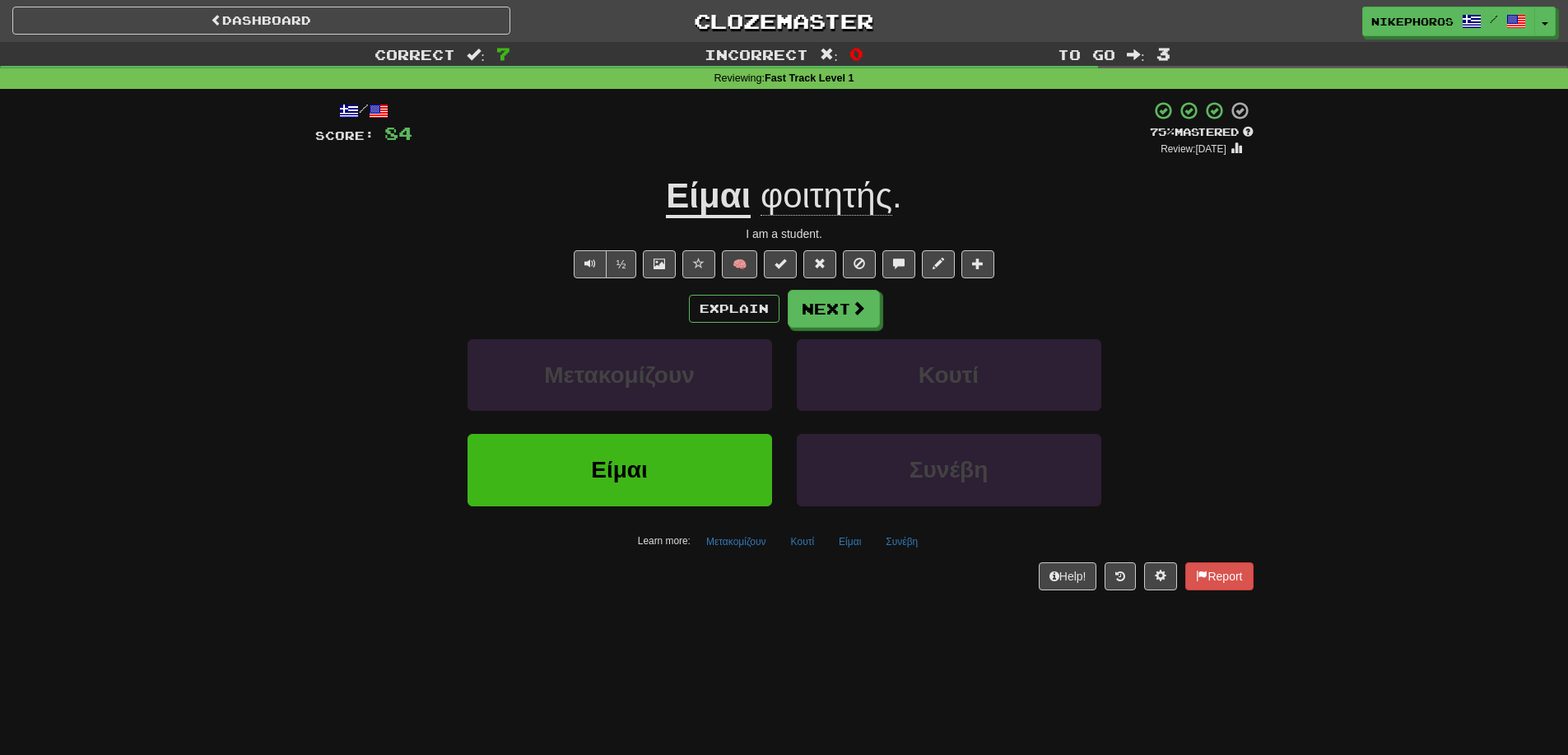
click at [842, 184] on span "φοιτητής" at bounding box center [827, 195] width 132 height 39
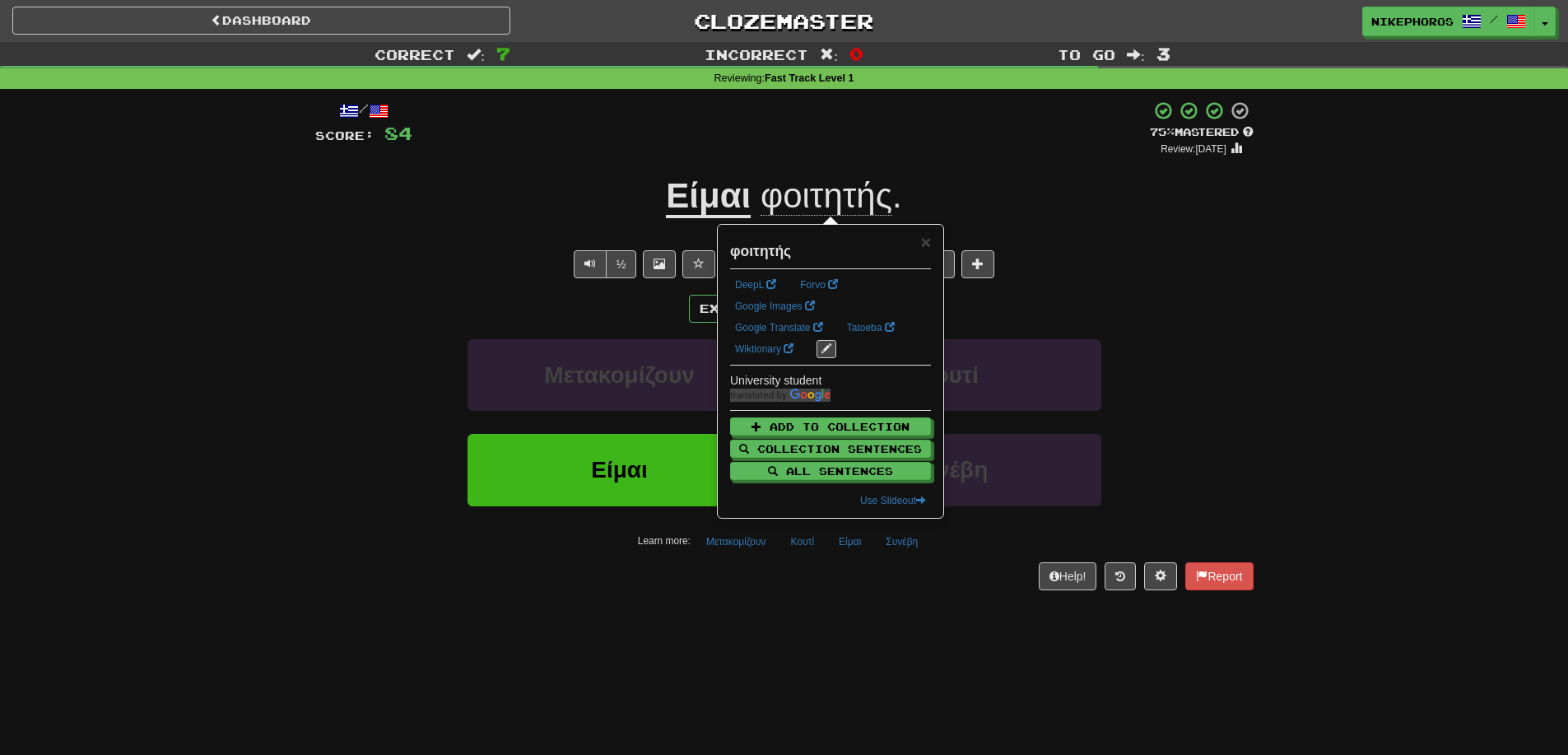
click at [1158, 198] on div "Είμαι φοιτητής ." at bounding box center [784, 196] width 938 height 45
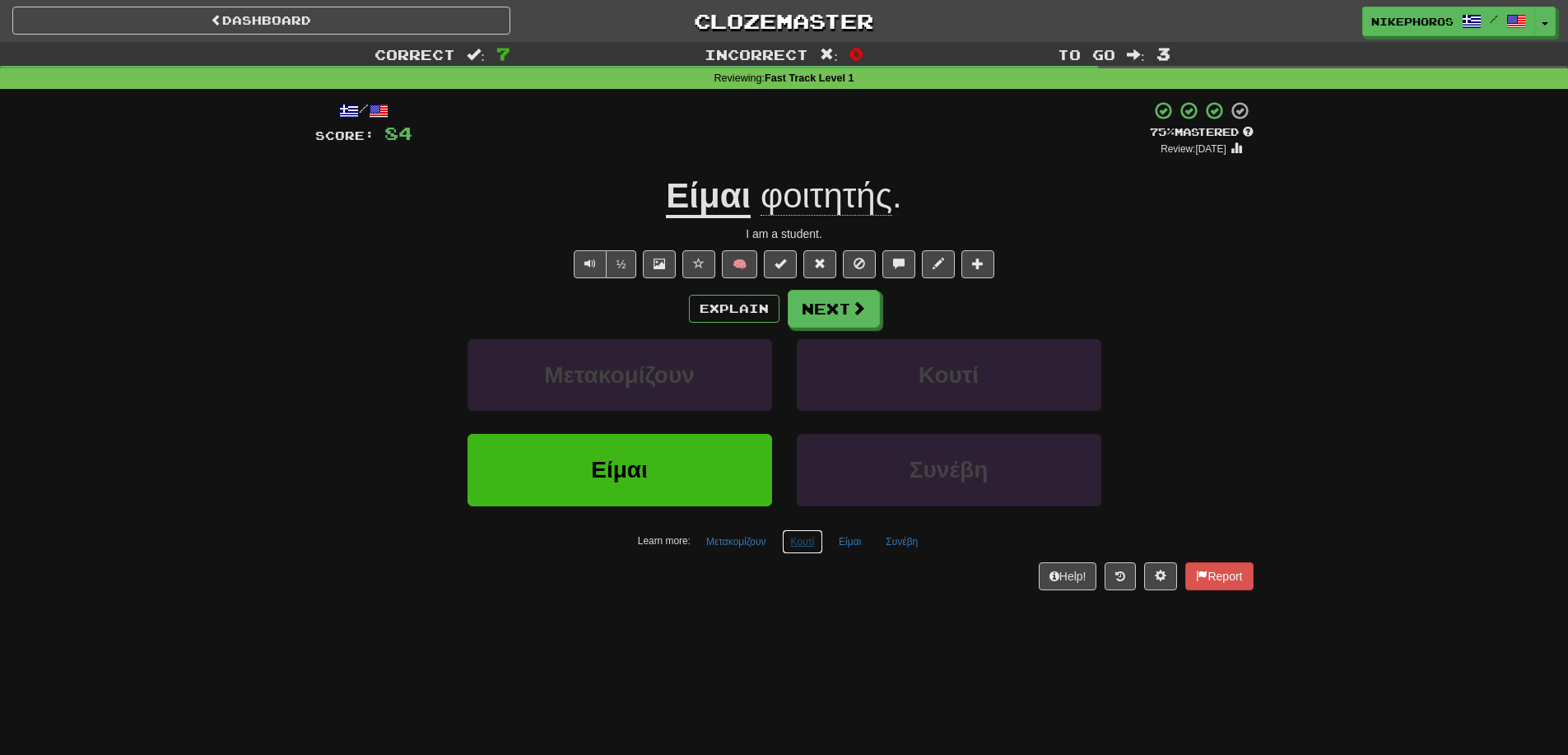
click at [812, 541] on button "Κουτί" at bounding box center [802, 542] width 42 height 25
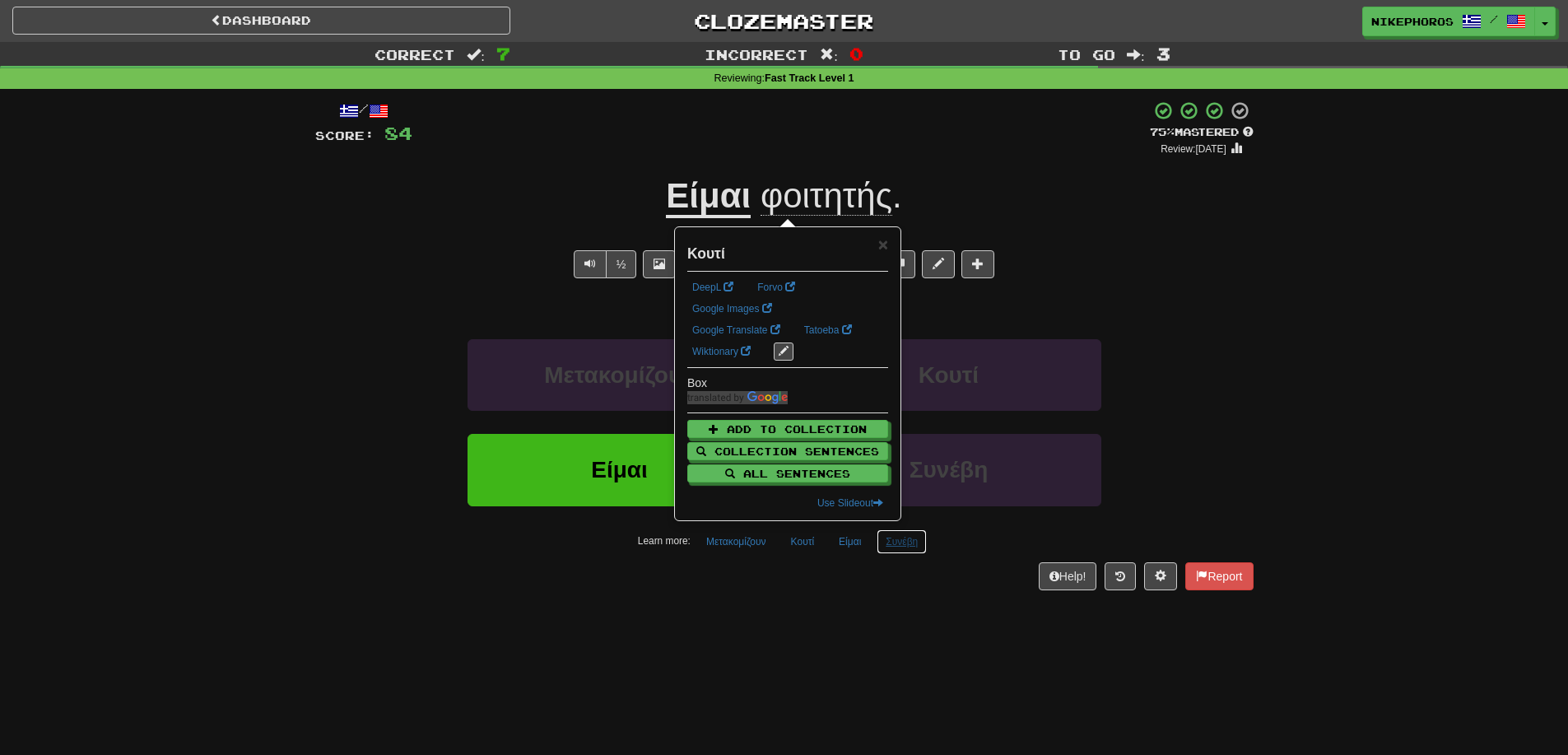
click at [905, 540] on button "Συνέβη" at bounding box center [902, 542] width 50 height 25
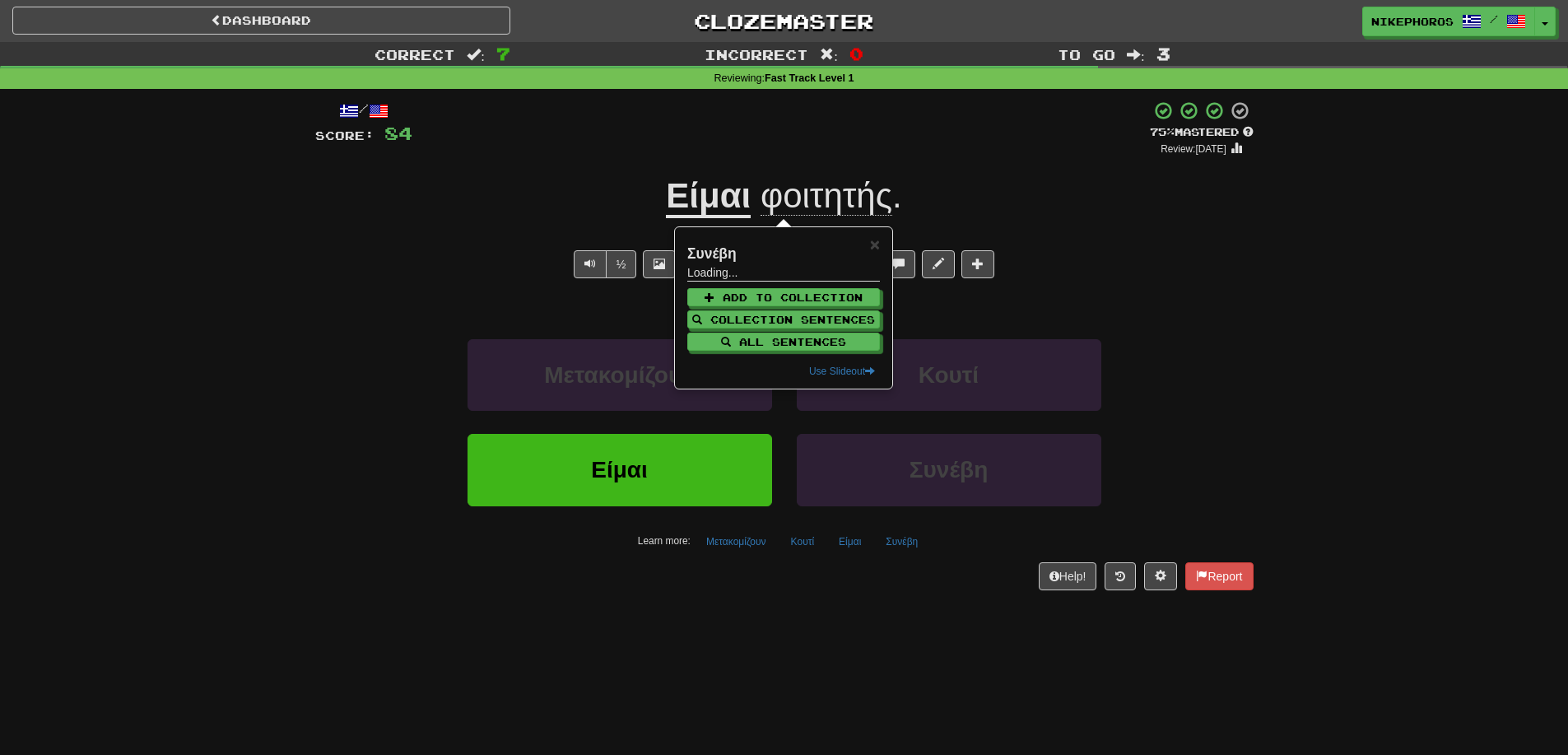
click at [994, 633] on div "Dashboard Clozemaster Nikephoros / Toggle Dropdown Dashboard Leaderboard Activi…" at bounding box center [784, 377] width 1568 height 755
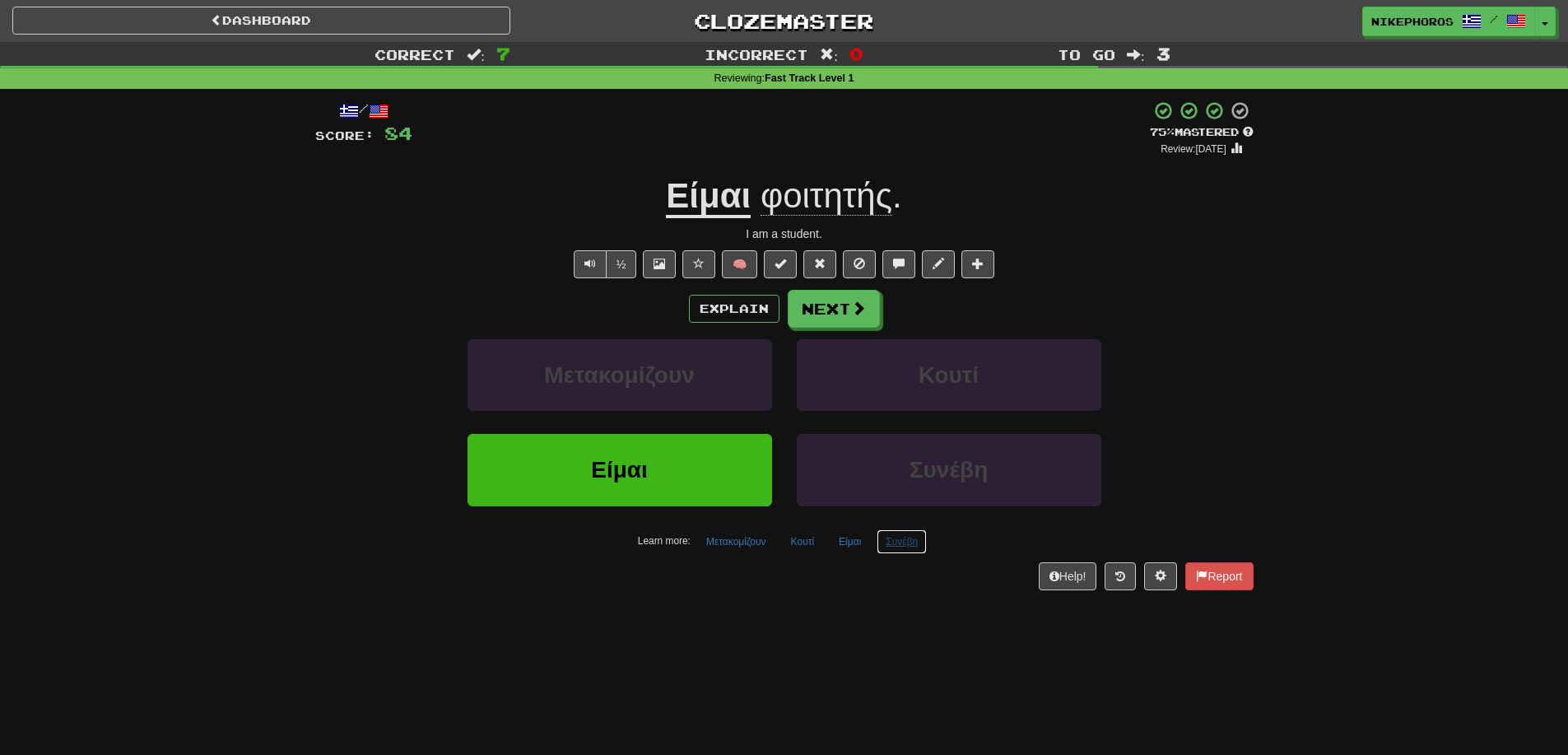
click at [902, 548] on button "Συνέβη" at bounding box center [902, 542] width 50 height 25
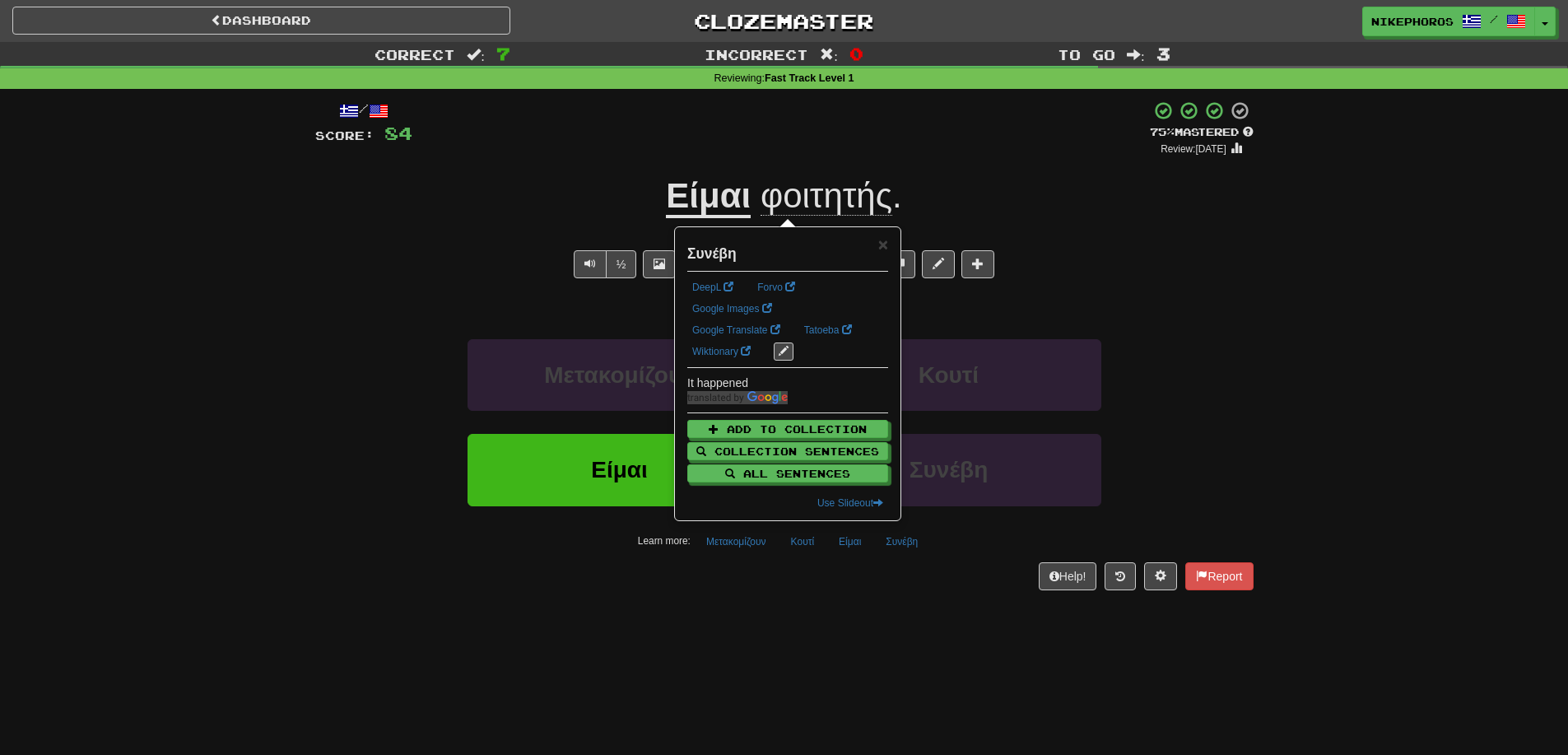
click at [936, 625] on div "Dashboard Clozemaster Nikephoros / Toggle Dropdown Dashboard Leaderboard Activi…" at bounding box center [784, 377] width 1568 height 755
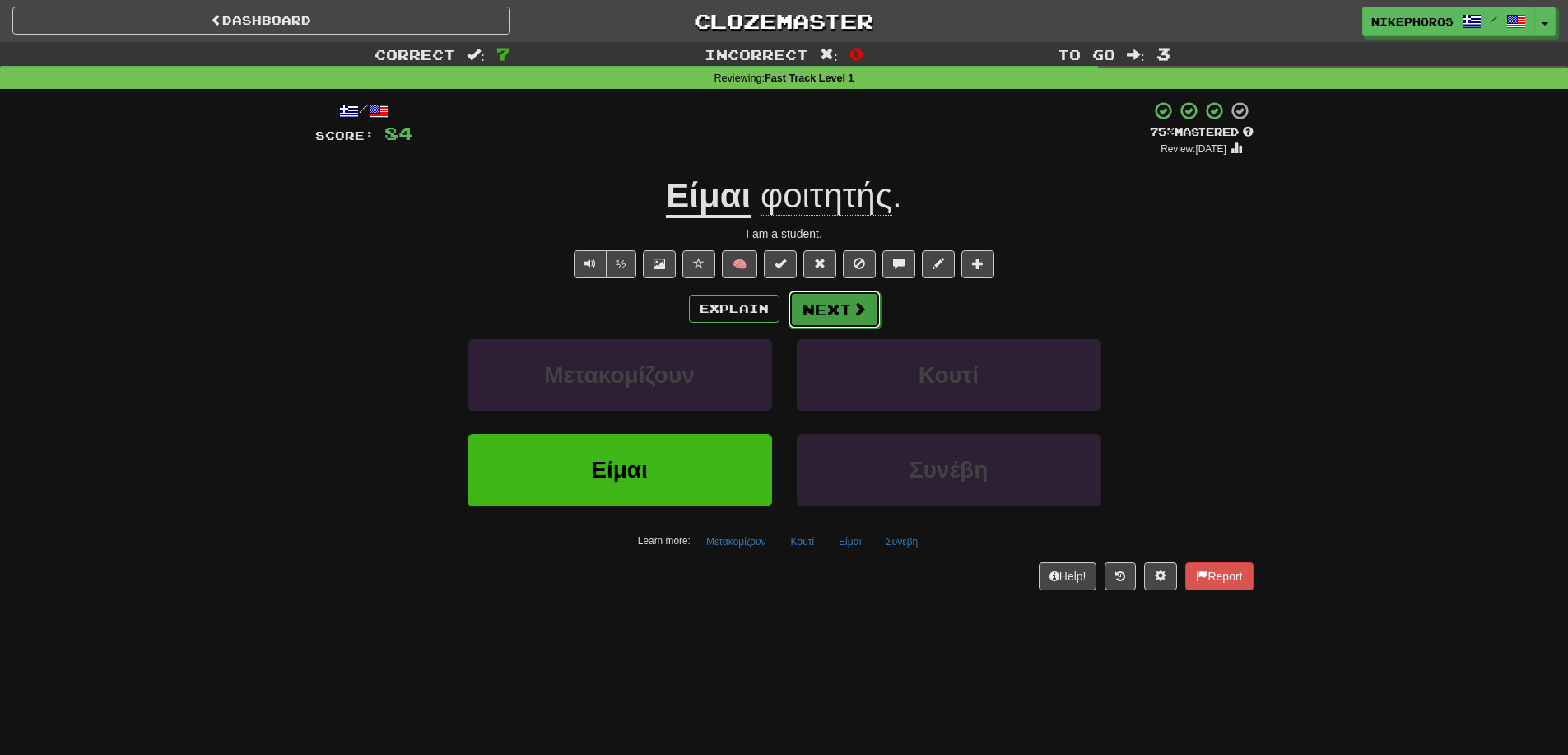
click at [842, 296] on button "Next" at bounding box center [834, 309] width 93 height 38
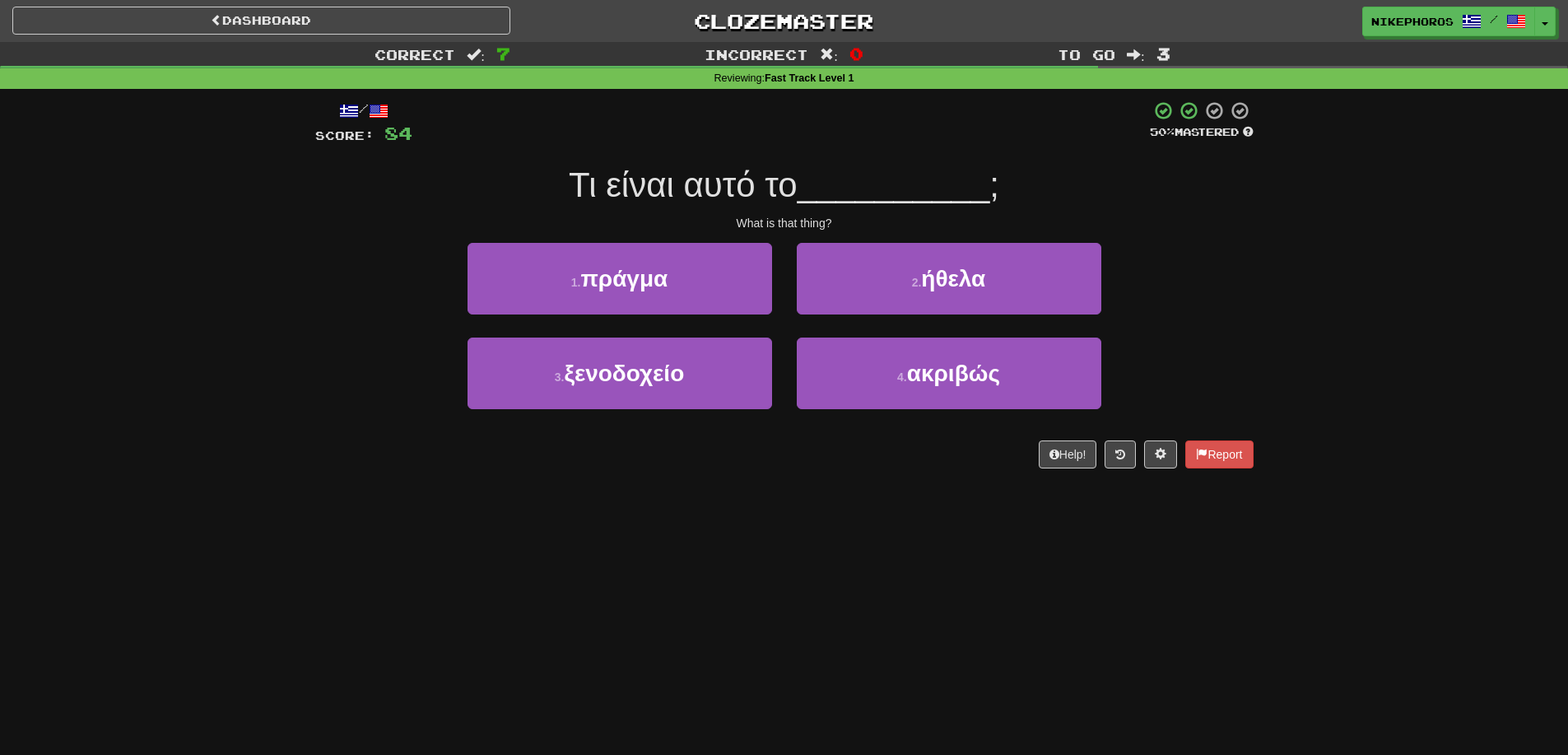
click at [880, 192] on span "__________" at bounding box center [893, 184] width 193 height 38
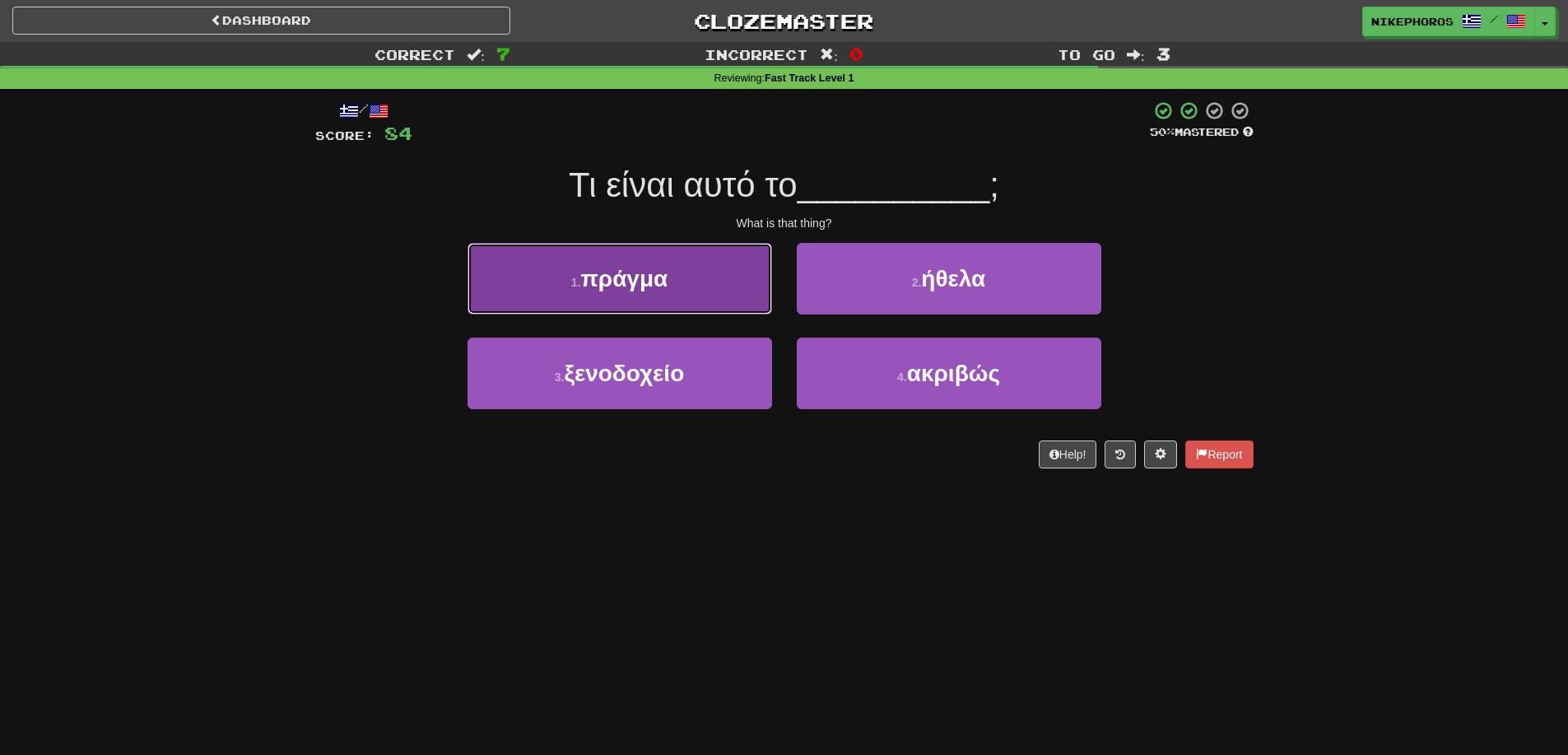
click at [704, 284] on button "1 . πράγμα" at bounding box center [620, 279] width 304 height 72
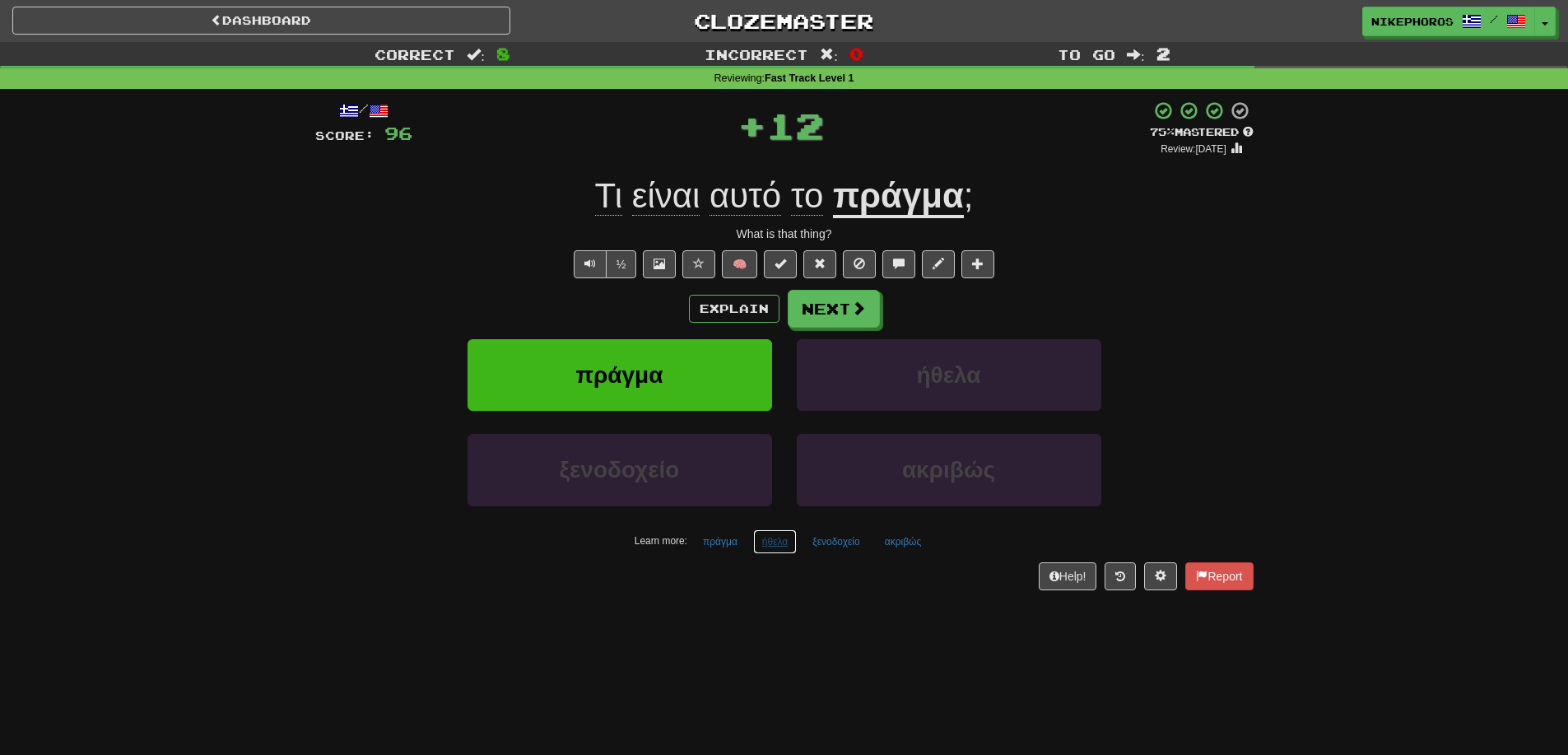
click at [776, 547] on button "ήθελα" at bounding box center [775, 542] width 43 height 25
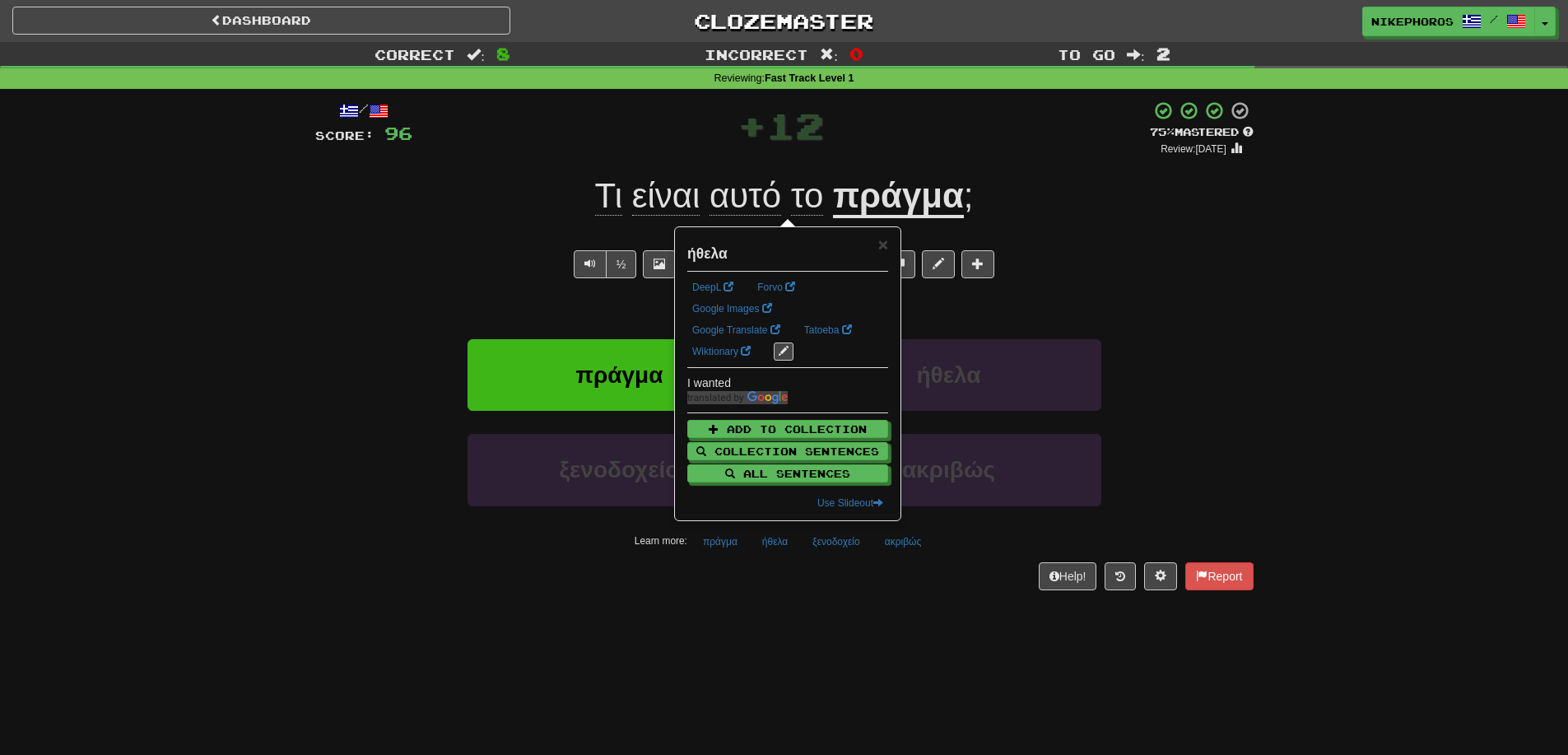
click at [824, 597] on div "/ Score: 96 + 12 75 % Mastered Review: 2025-09-14 Τι είναι αυτό το πράγμα ; Wha…" at bounding box center [784, 351] width 938 height 524
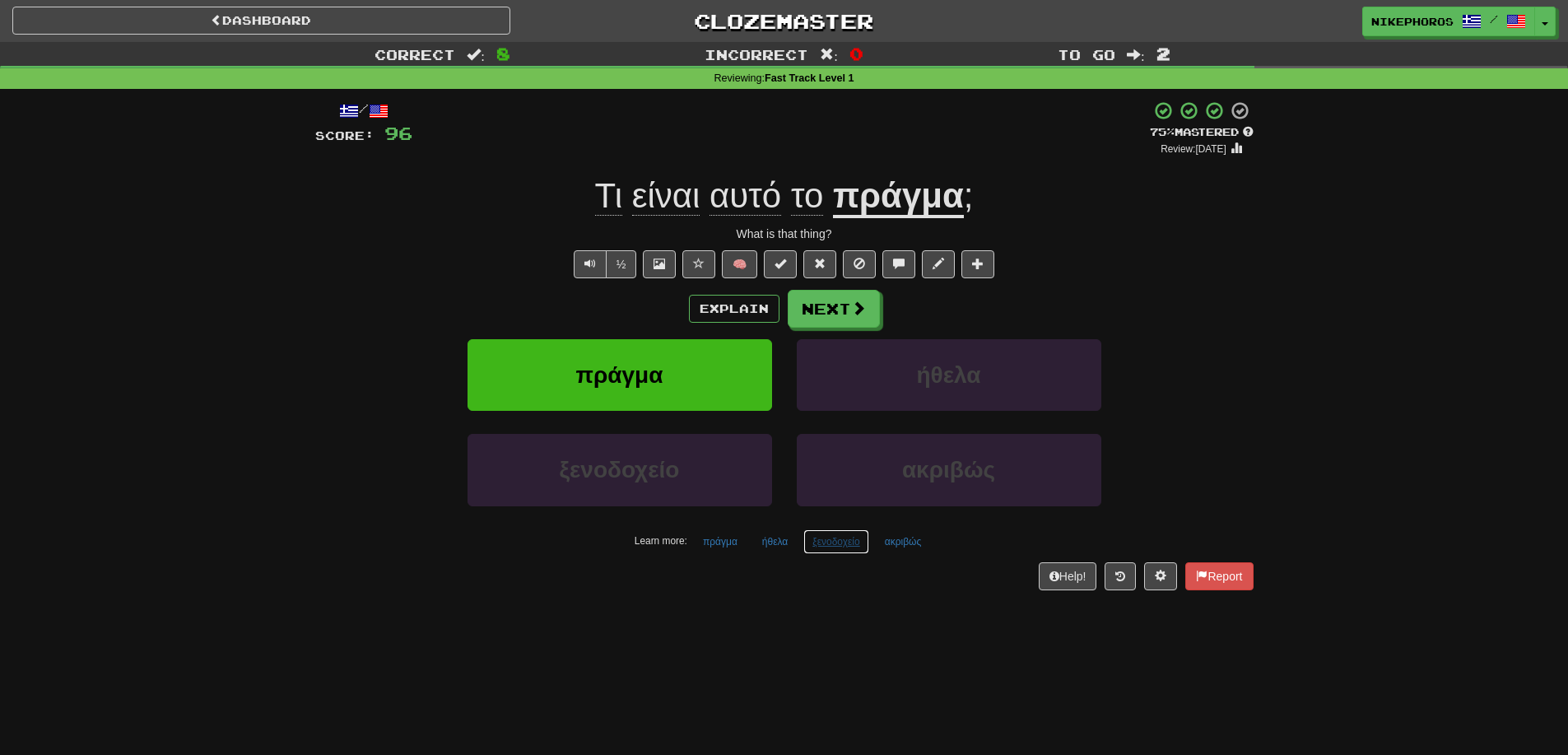
click at [831, 546] on button "ξενοδοχείο" at bounding box center [836, 542] width 65 height 25
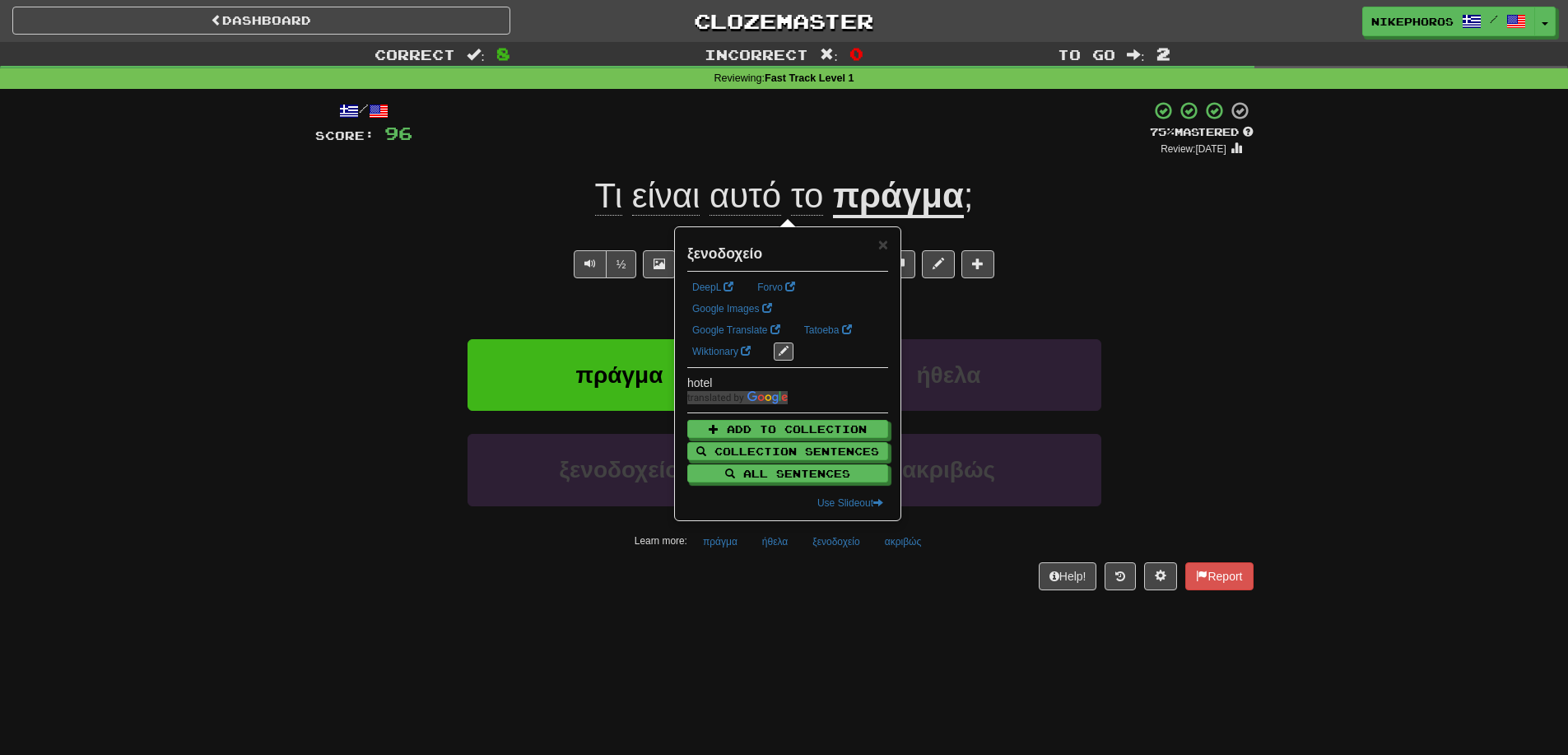
click at [861, 622] on div "Dashboard Clozemaster Nikephoros / Toggle Dropdown Dashboard Leaderboard Activi…" at bounding box center [784, 377] width 1568 height 755
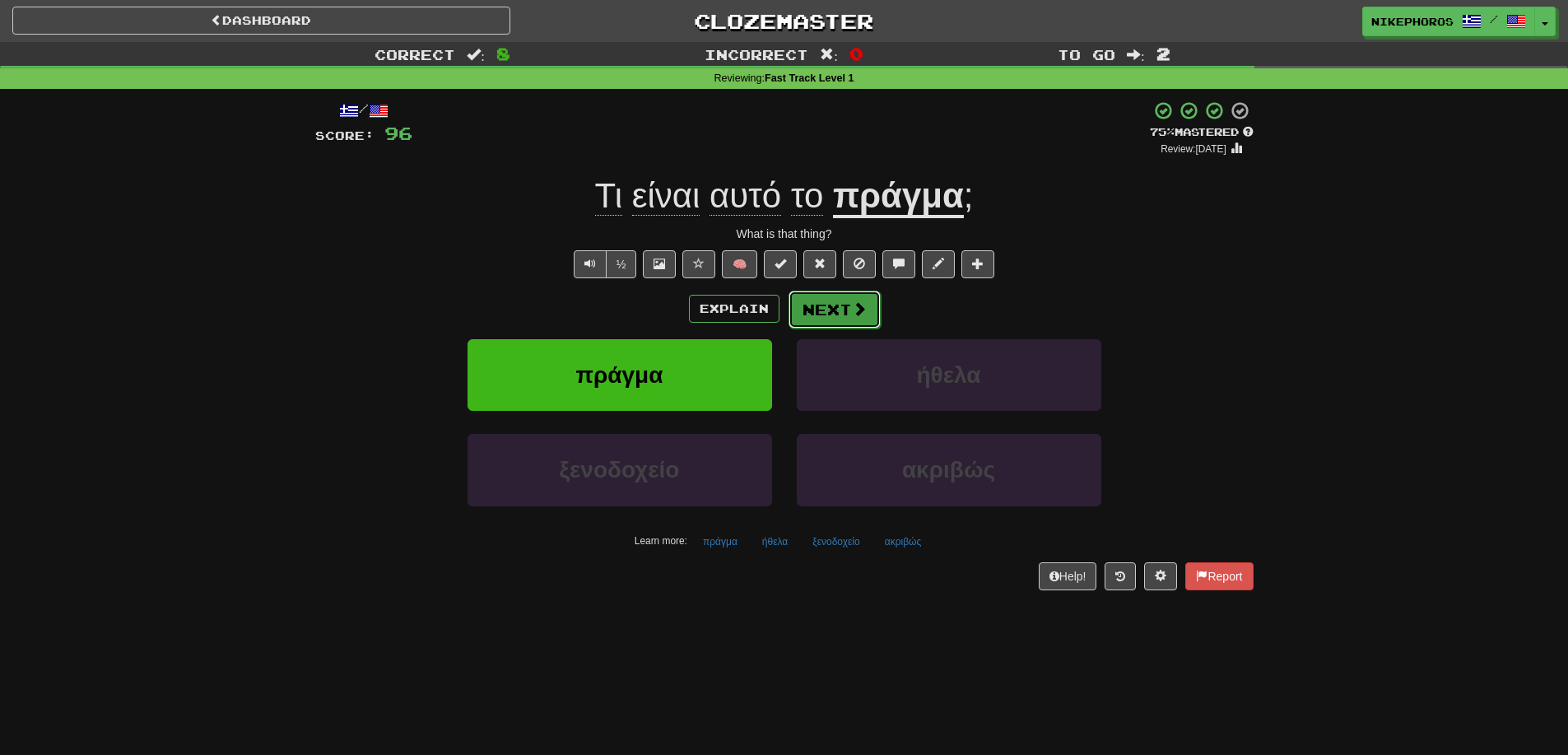
click at [838, 310] on button "Next" at bounding box center [834, 309] width 93 height 38
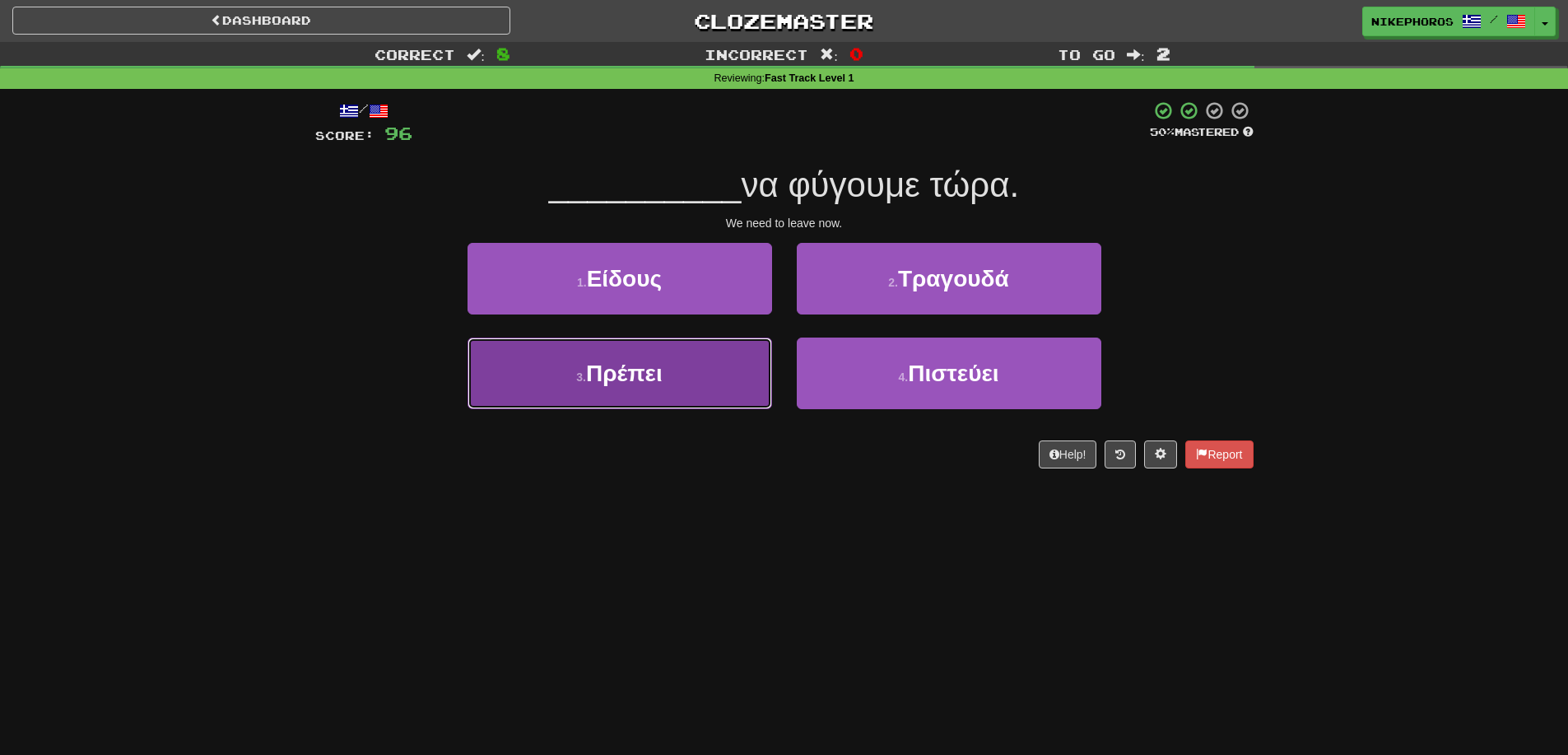
click at [731, 384] on button "3 . Πρέπει" at bounding box center [620, 374] width 304 height 72
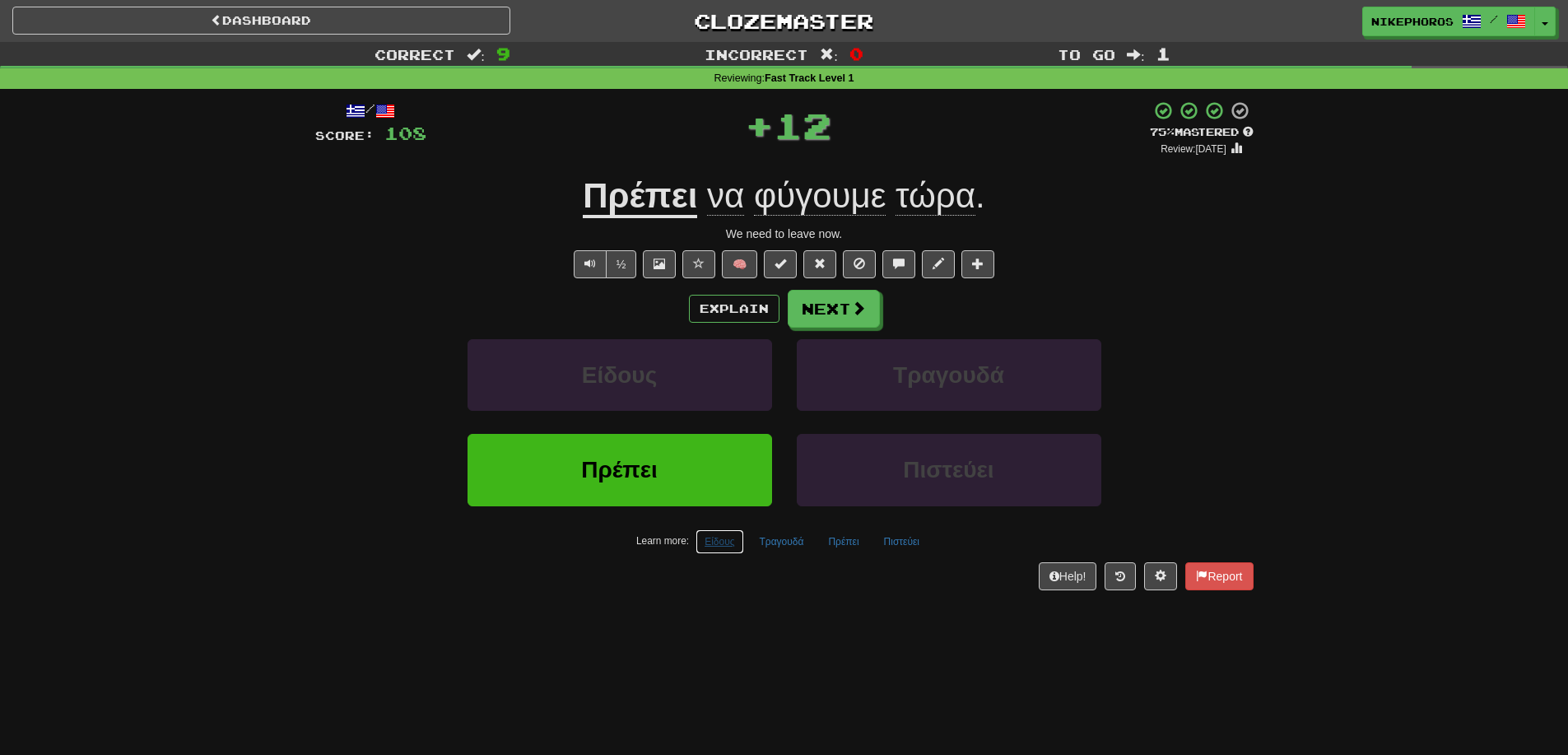
click at [733, 546] on button "Είδους" at bounding box center [719, 542] width 48 height 25
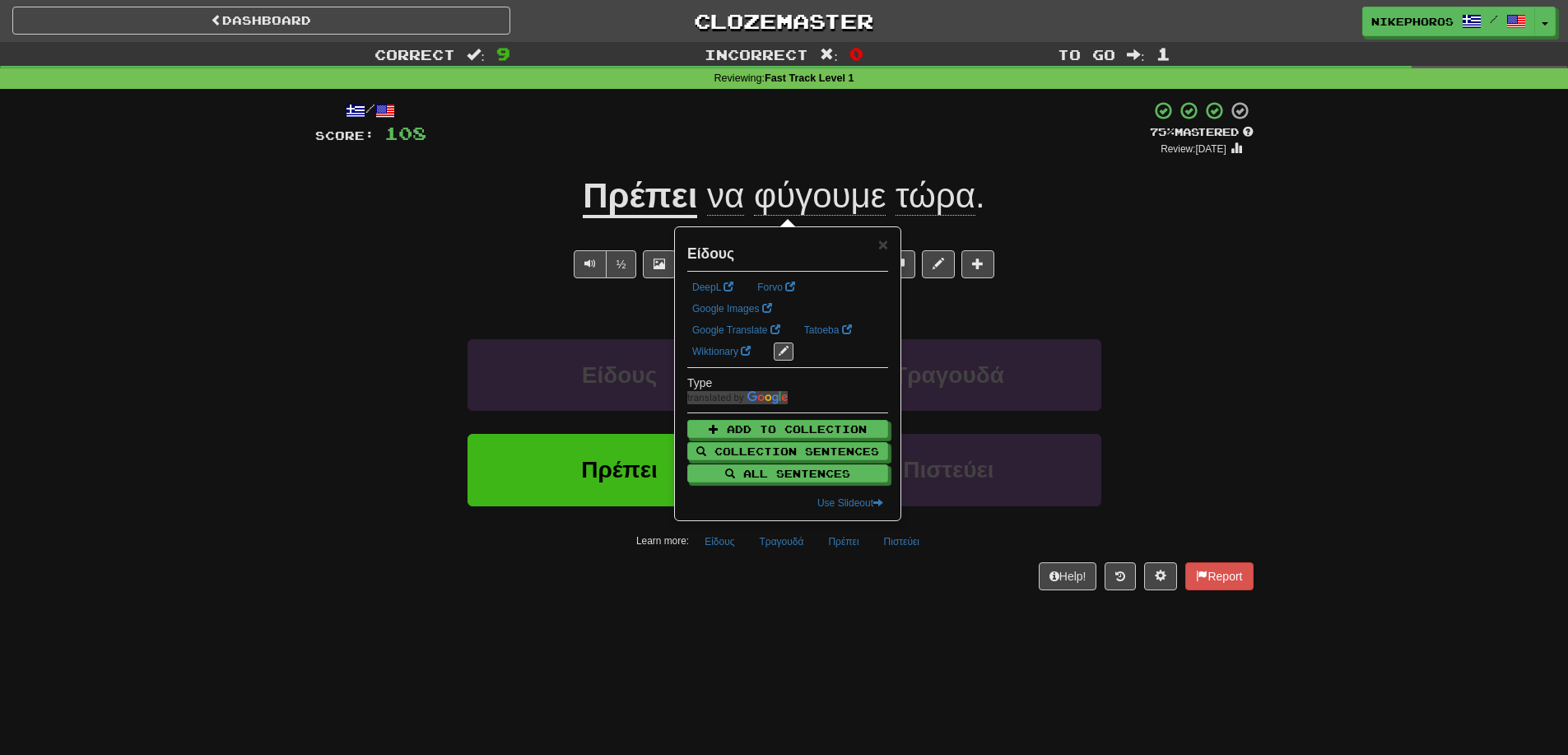
click at [773, 614] on div "Dashboard Clozemaster Nikephoros / Toggle Dropdown Dashboard Leaderboard Activi…" at bounding box center [784, 377] width 1568 height 755
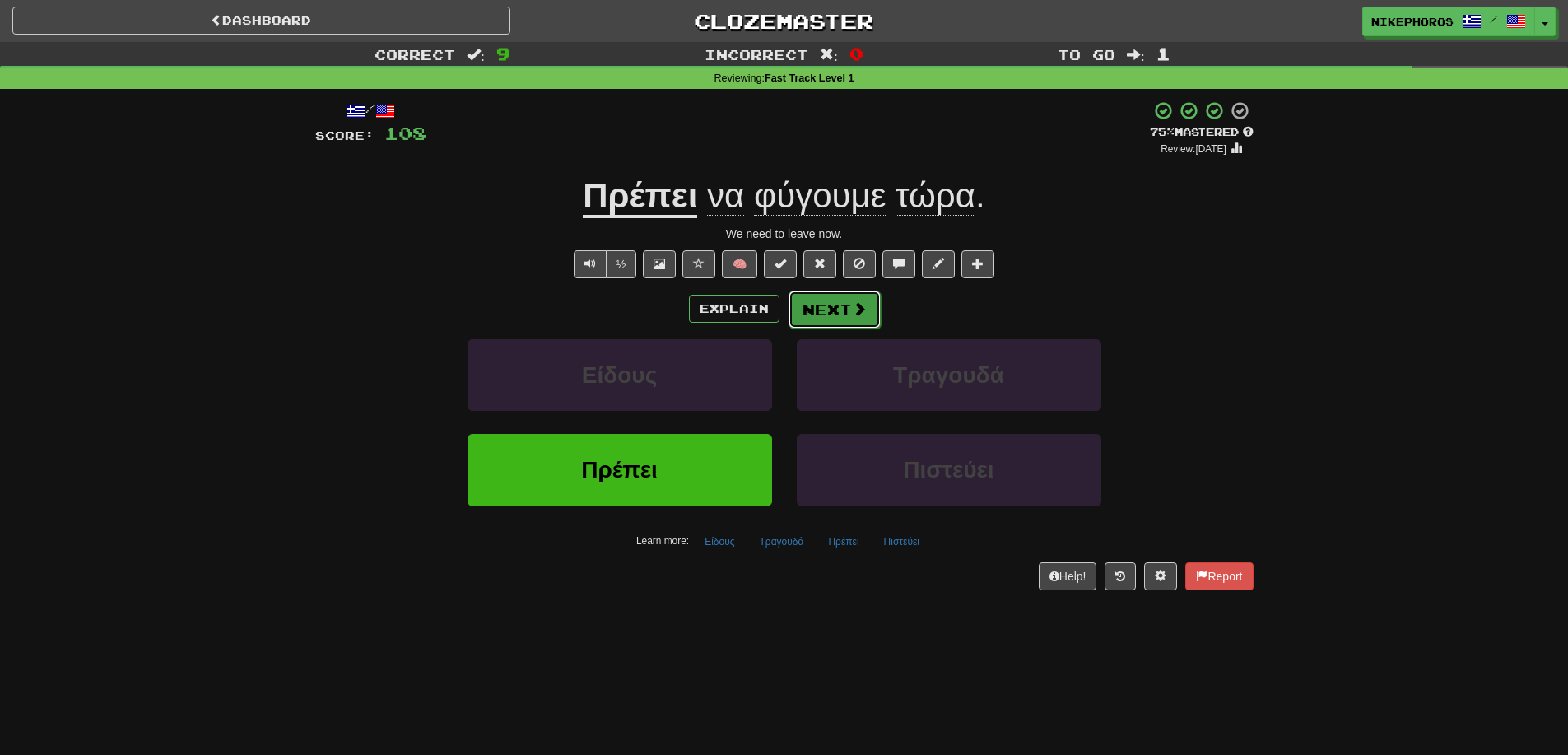
click at [821, 306] on button "Next" at bounding box center [834, 309] width 93 height 38
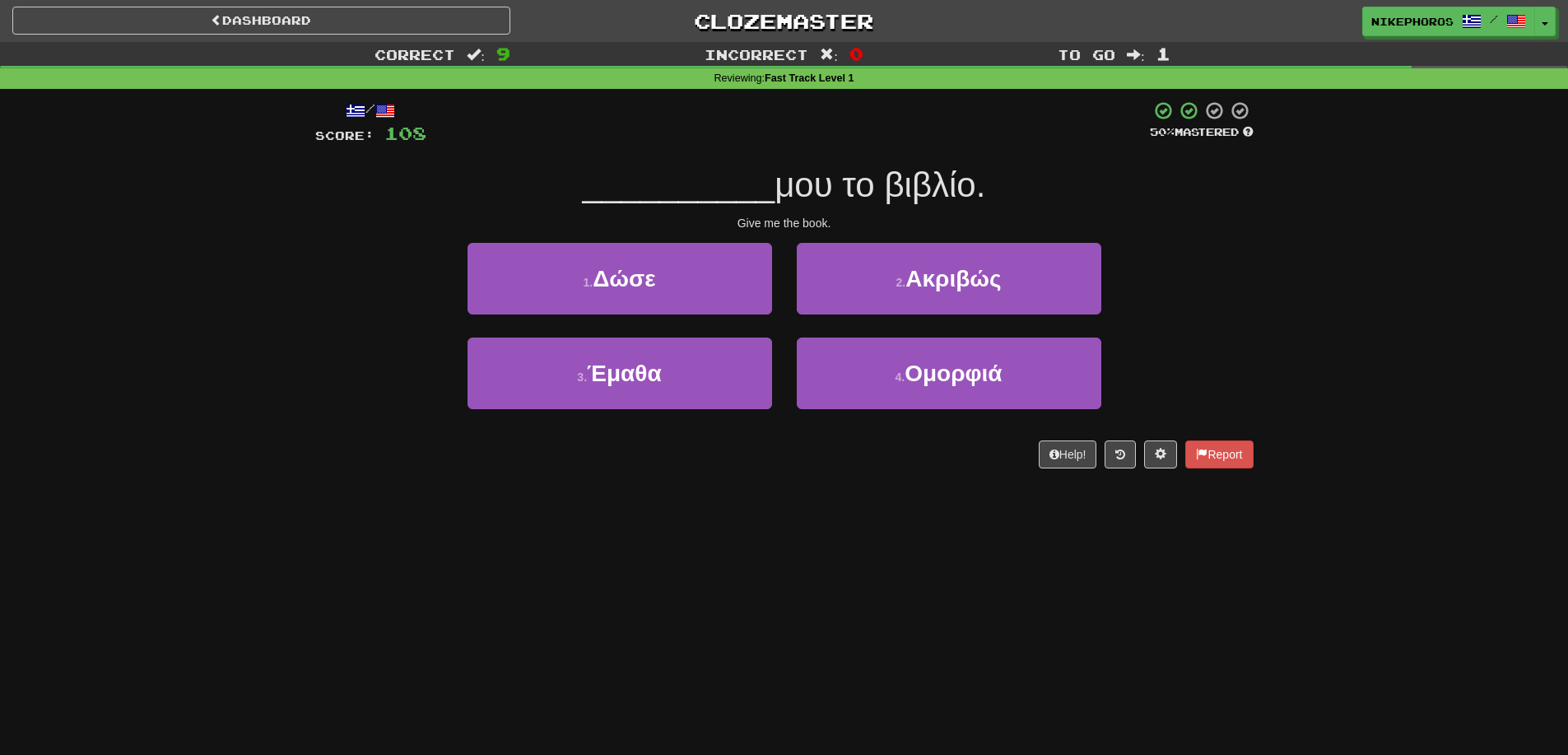
click at [900, 219] on div "Give me the book." at bounding box center [784, 224] width 938 height 17
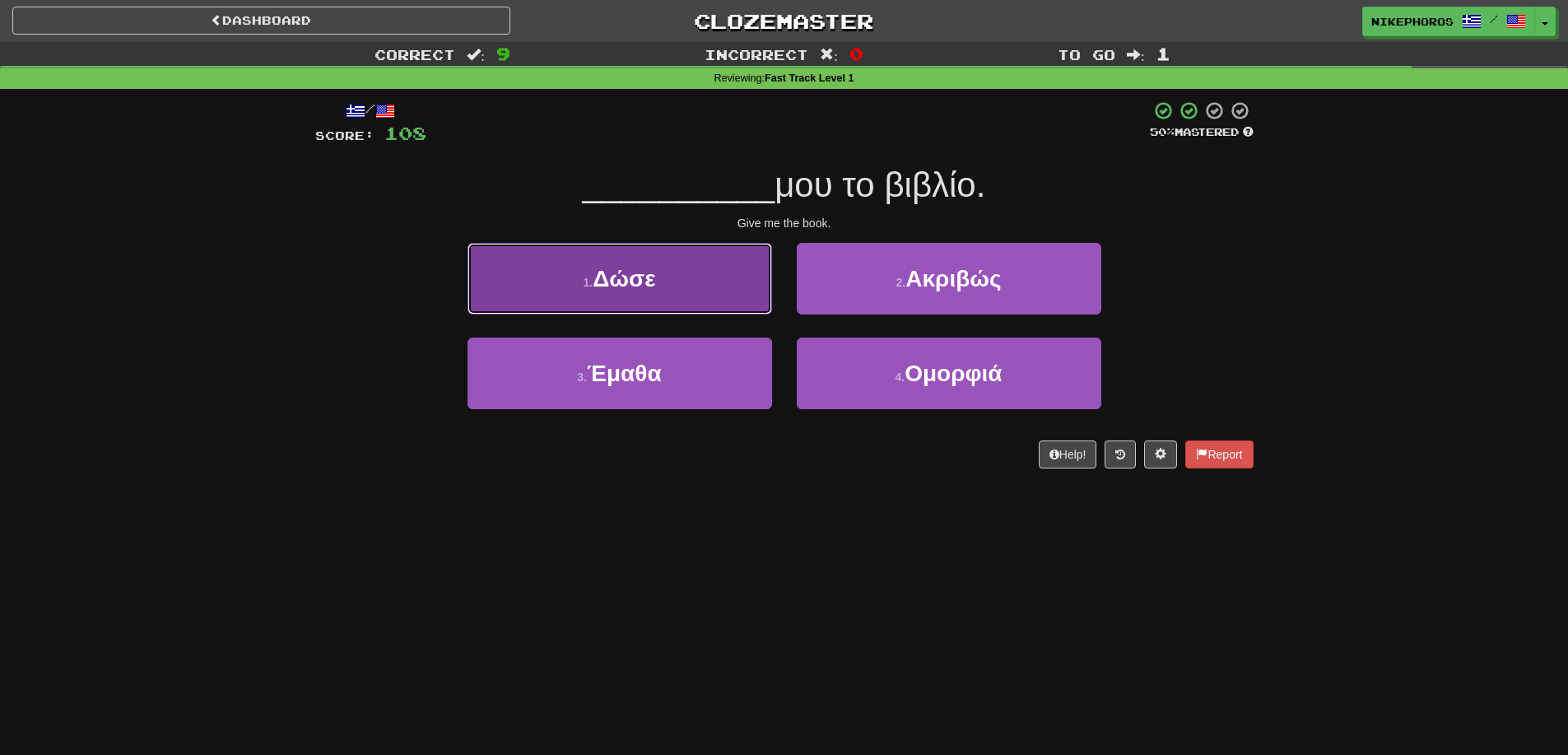
click at [624, 292] on button "1 . Δώσε" at bounding box center [620, 279] width 304 height 72
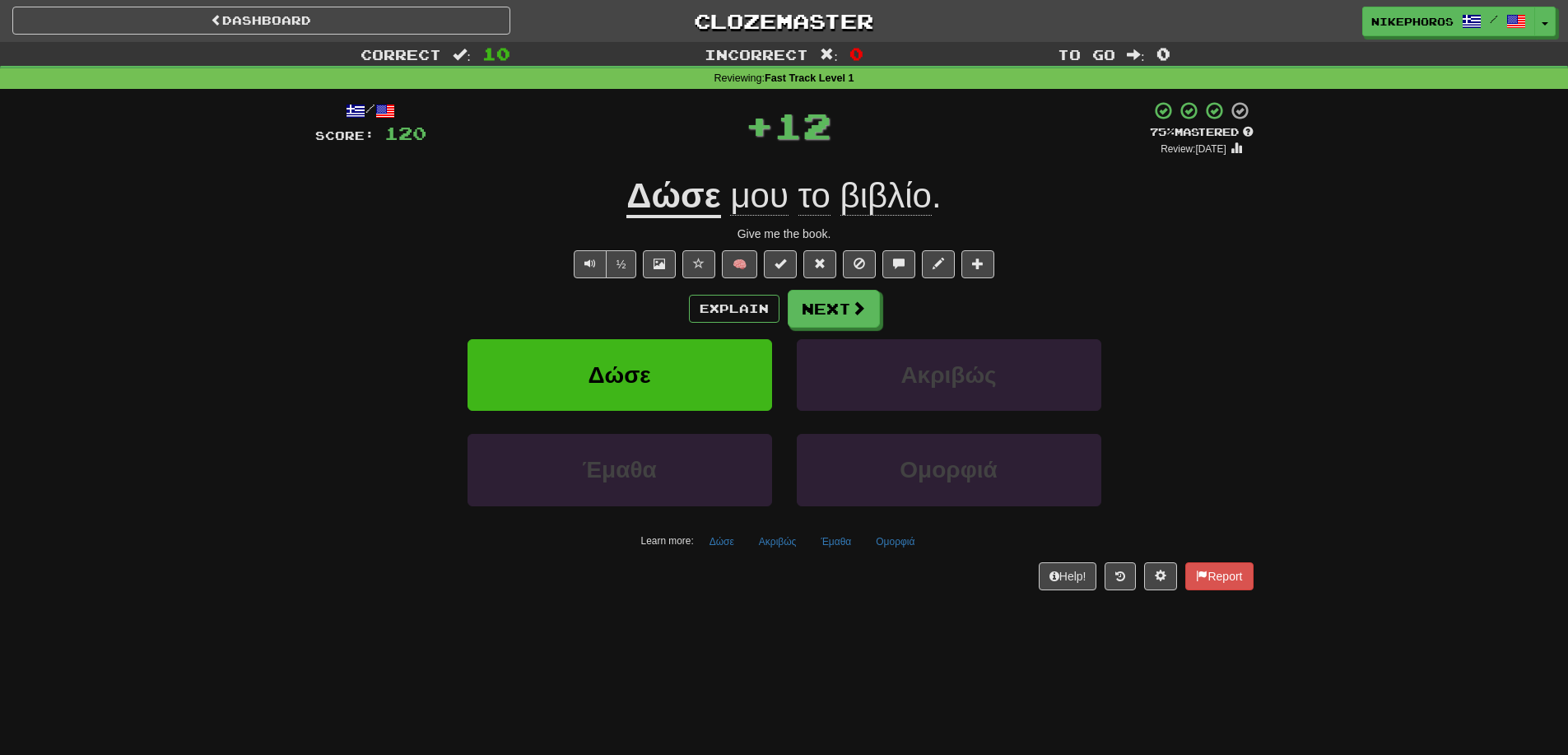
click at [1078, 194] on div "Δώσε μου το βιβλίο ." at bounding box center [784, 196] width 938 height 45
click at [825, 547] on button "Έμαθα" at bounding box center [836, 542] width 48 height 25
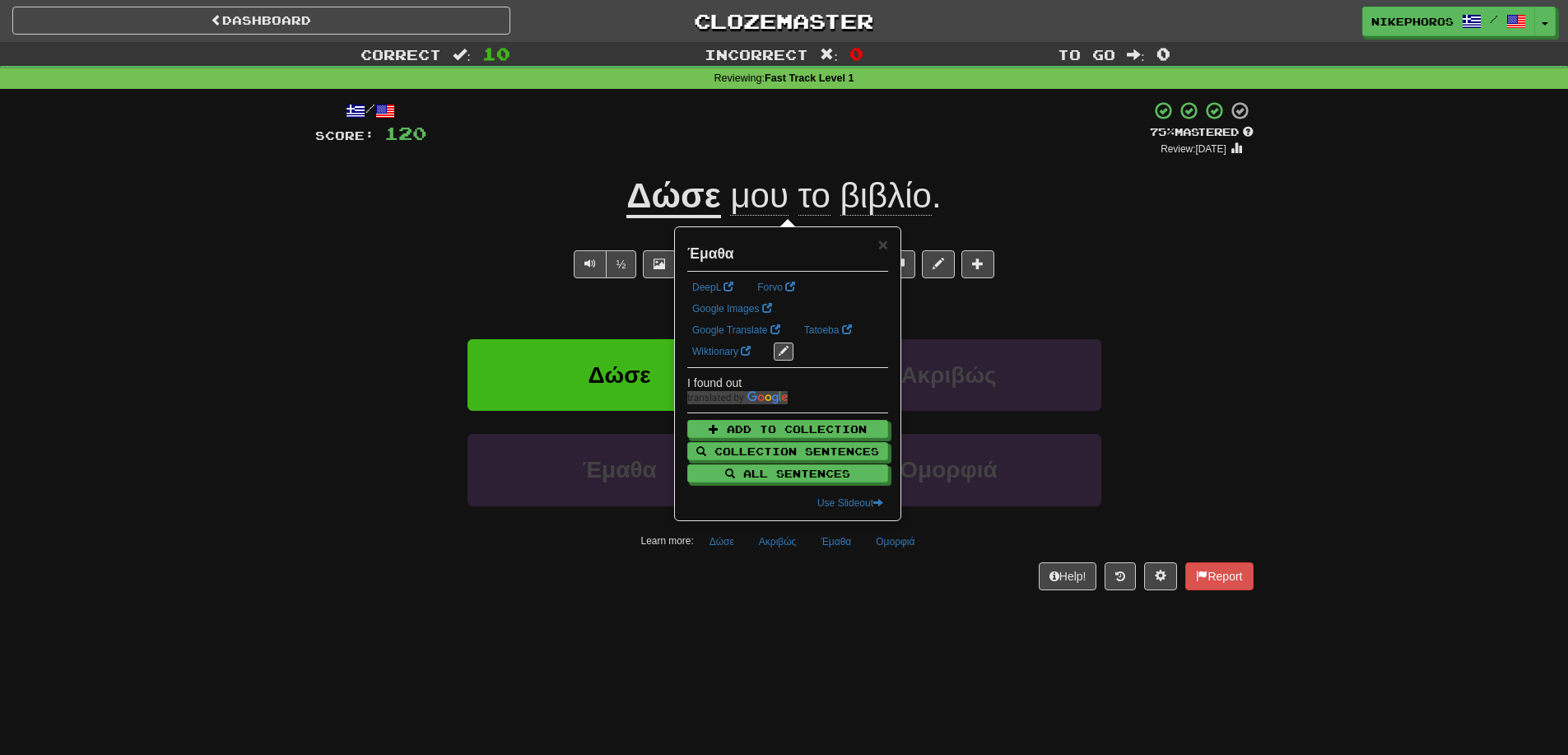
click at [844, 586] on div "Help! Report" at bounding box center [784, 576] width 938 height 28
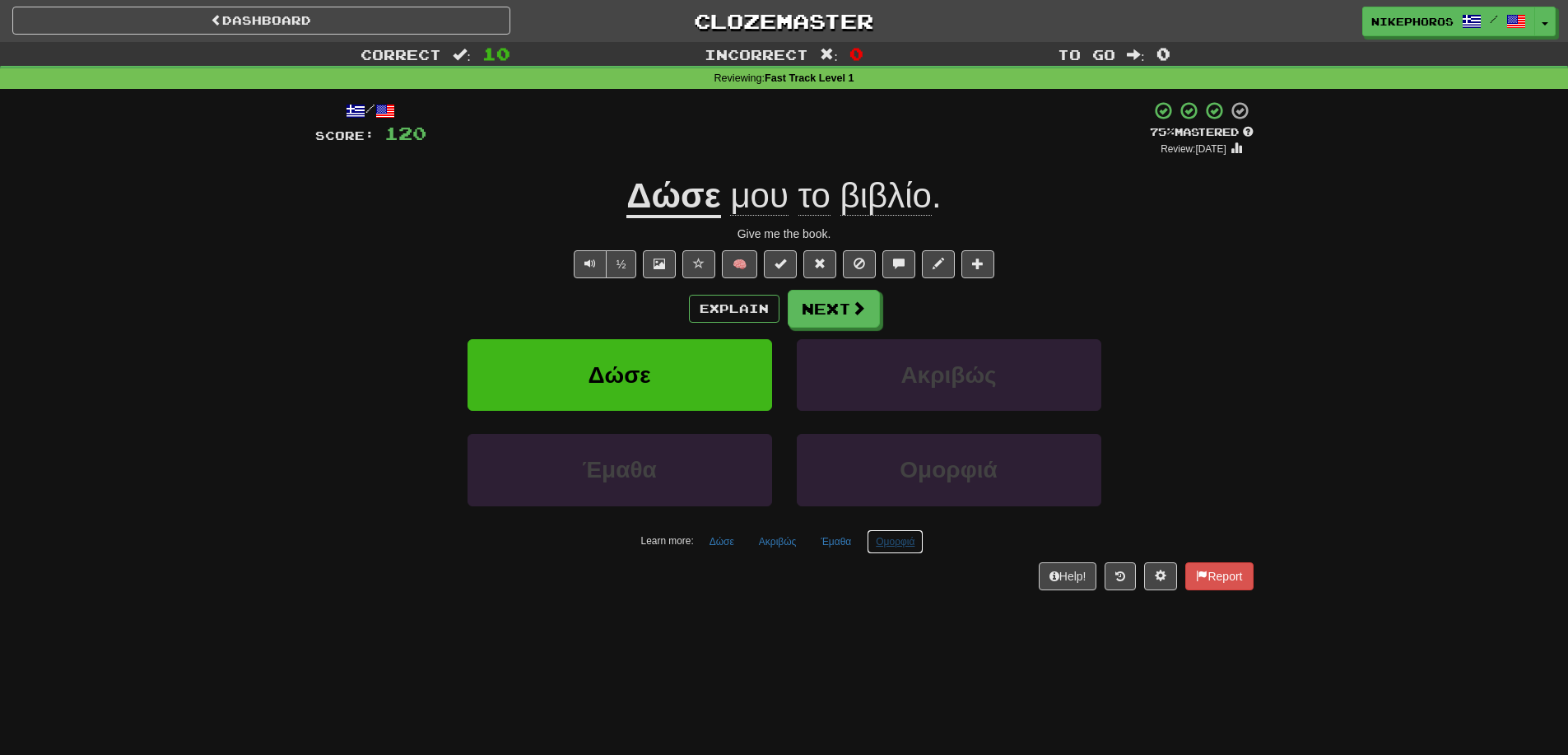
click at [897, 549] on button "Ομορφιά" at bounding box center [895, 542] width 57 height 25
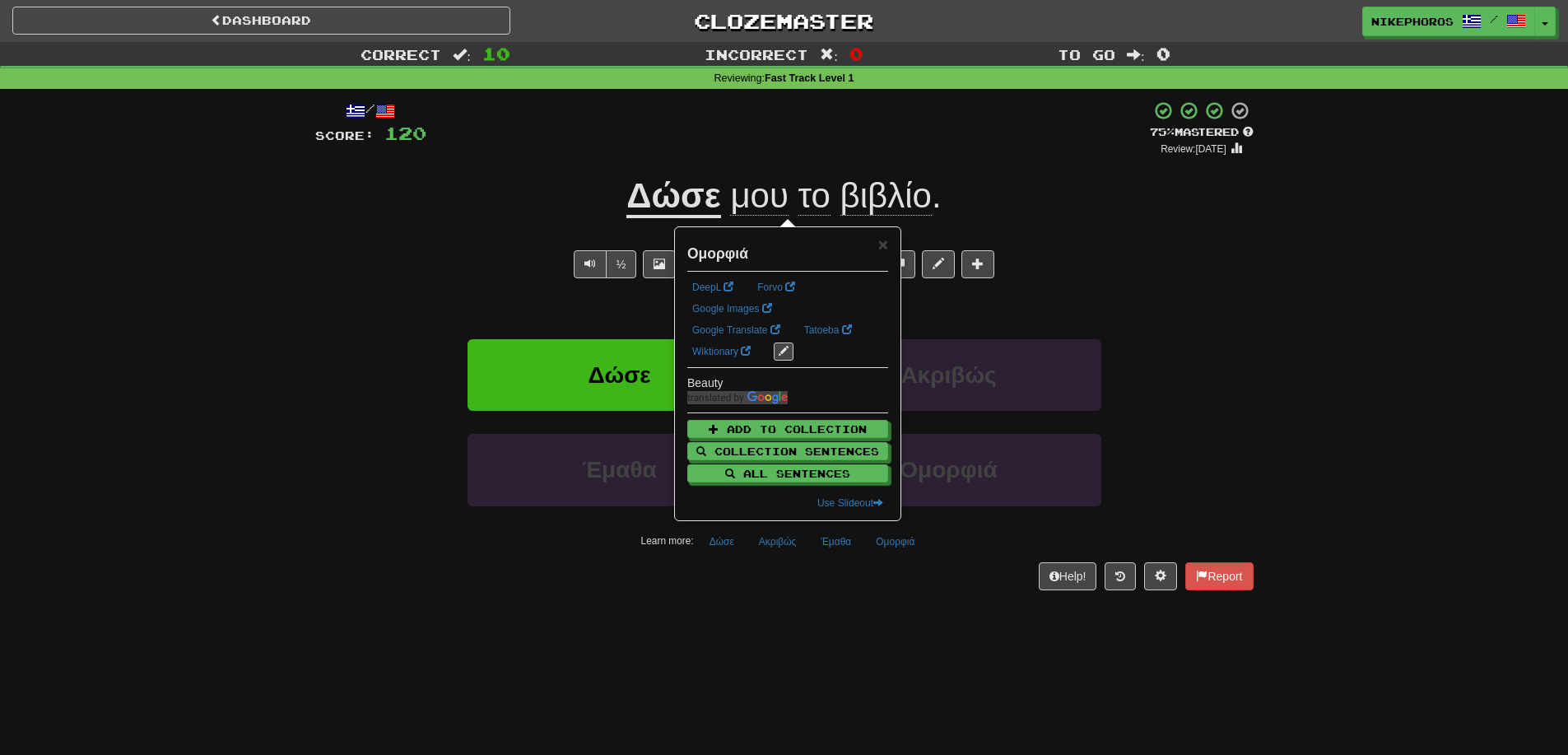
click at [949, 614] on div "Dashboard Clozemaster Nikephoros / Toggle Dropdown Dashboard Leaderboard Activi…" at bounding box center [784, 377] width 1568 height 755
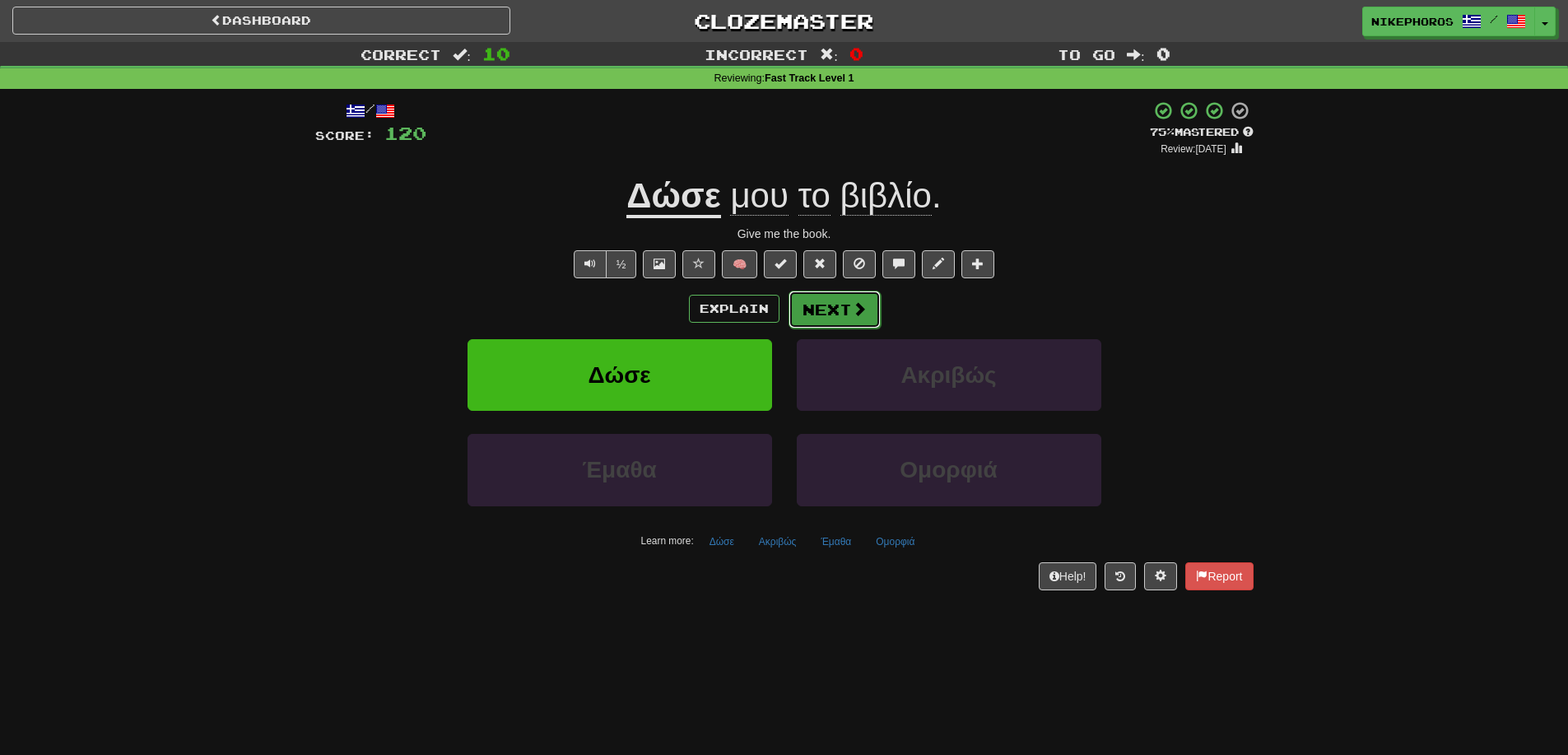
click at [848, 311] on button "Next" at bounding box center [834, 309] width 93 height 38
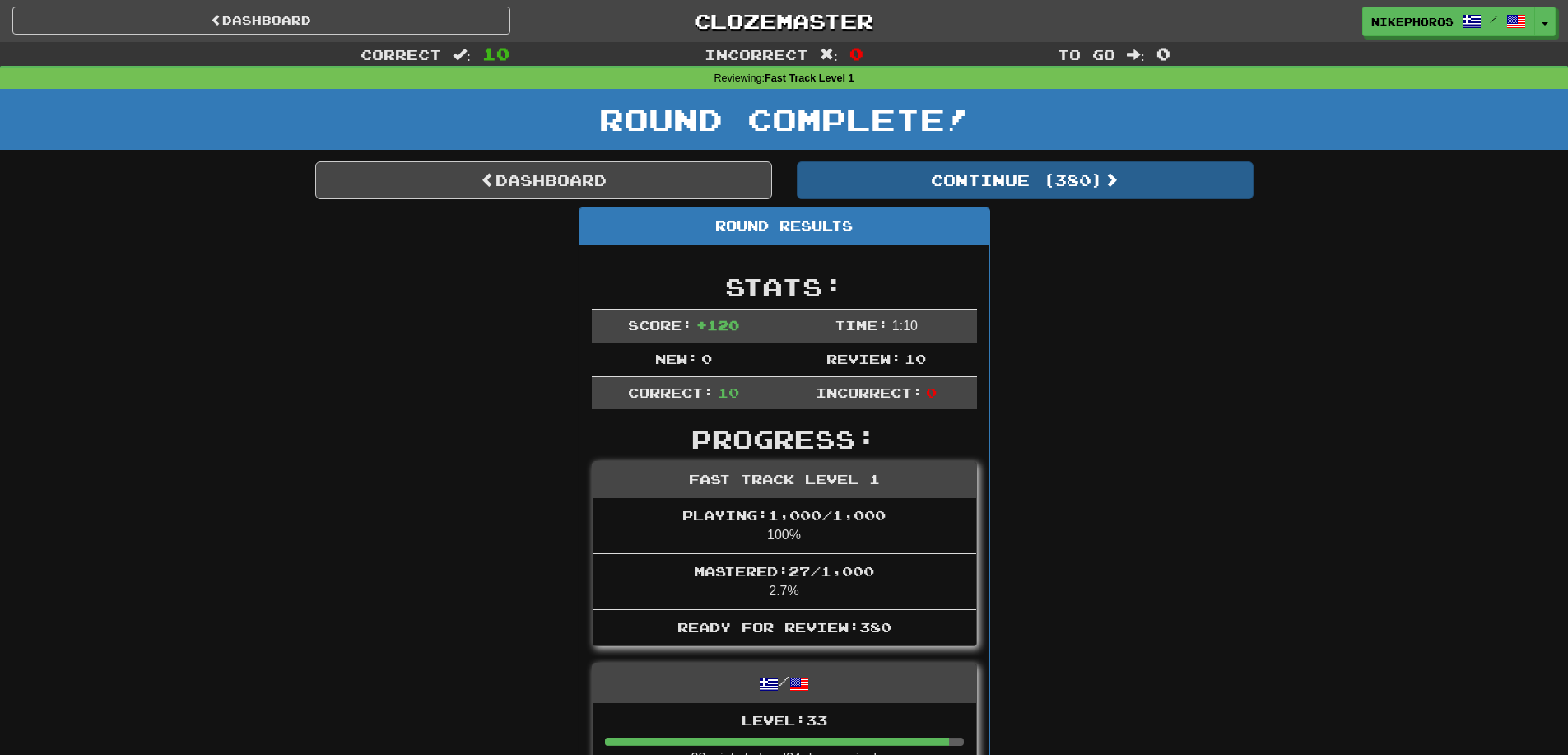
click at [1111, 186] on span at bounding box center [1111, 179] width 15 height 15
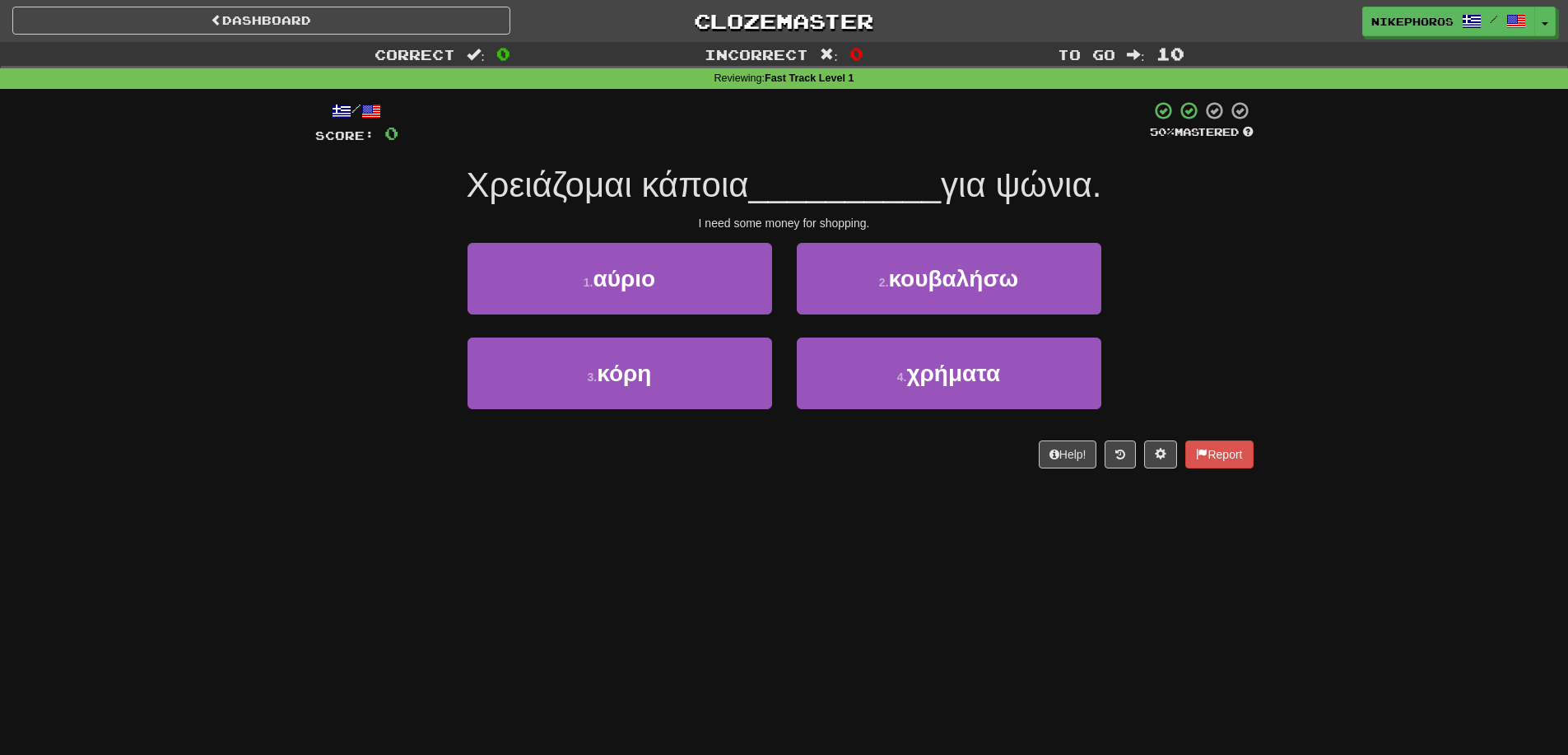
click at [1005, 467] on div "Help! Report" at bounding box center [784, 455] width 938 height 28
click at [1015, 467] on div "Help! Report" at bounding box center [784, 455] width 938 height 28
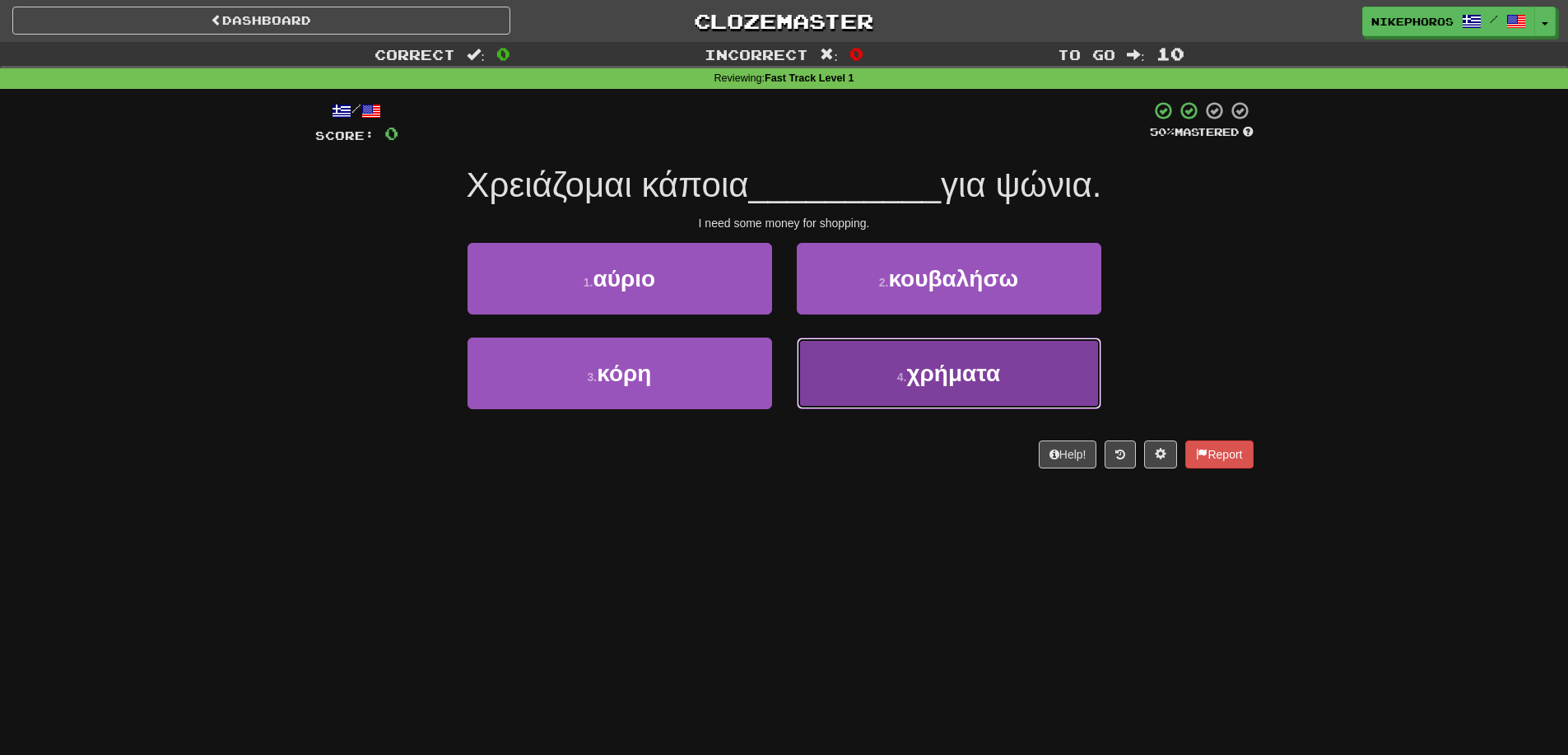
click at [1007, 360] on button "4 . χρήματα" at bounding box center [948, 374] width 304 height 72
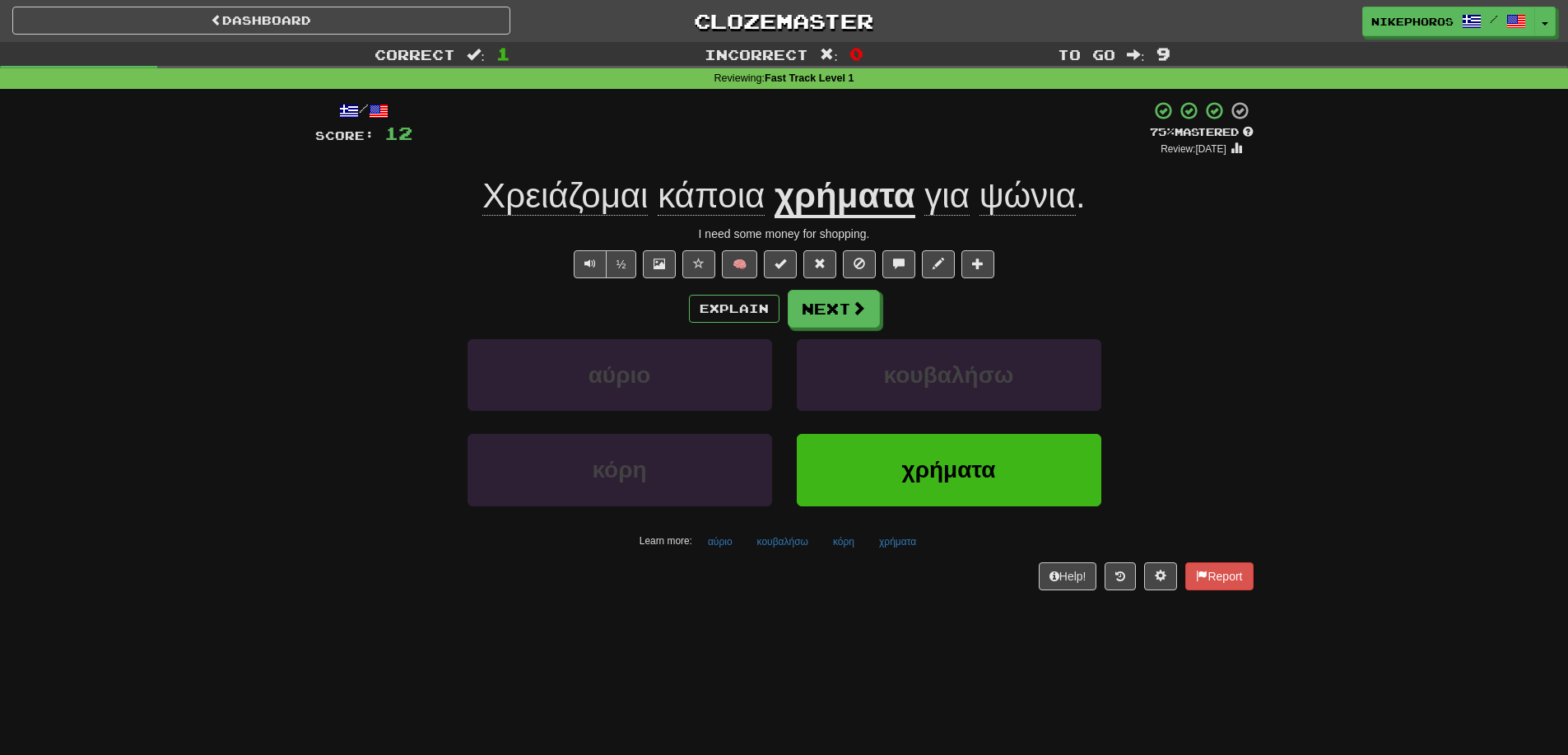
click at [1230, 269] on div "½ 🧠" at bounding box center [784, 264] width 938 height 28
click at [741, 196] on span "κάποια" at bounding box center [711, 195] width 107 height 39
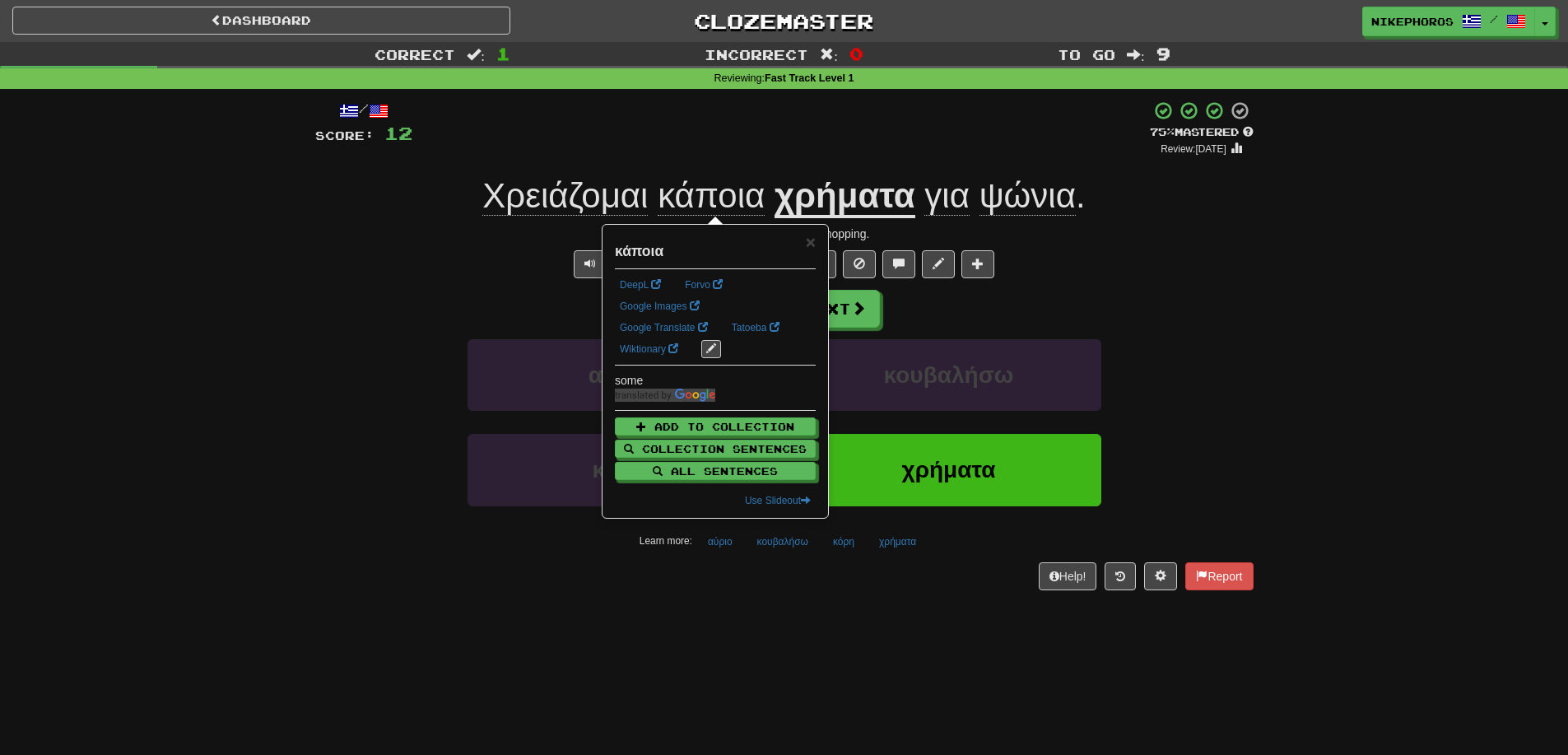
click at [1133, 315] on div "Explain Next" at bounding box center [784, 308] width 938 height 38
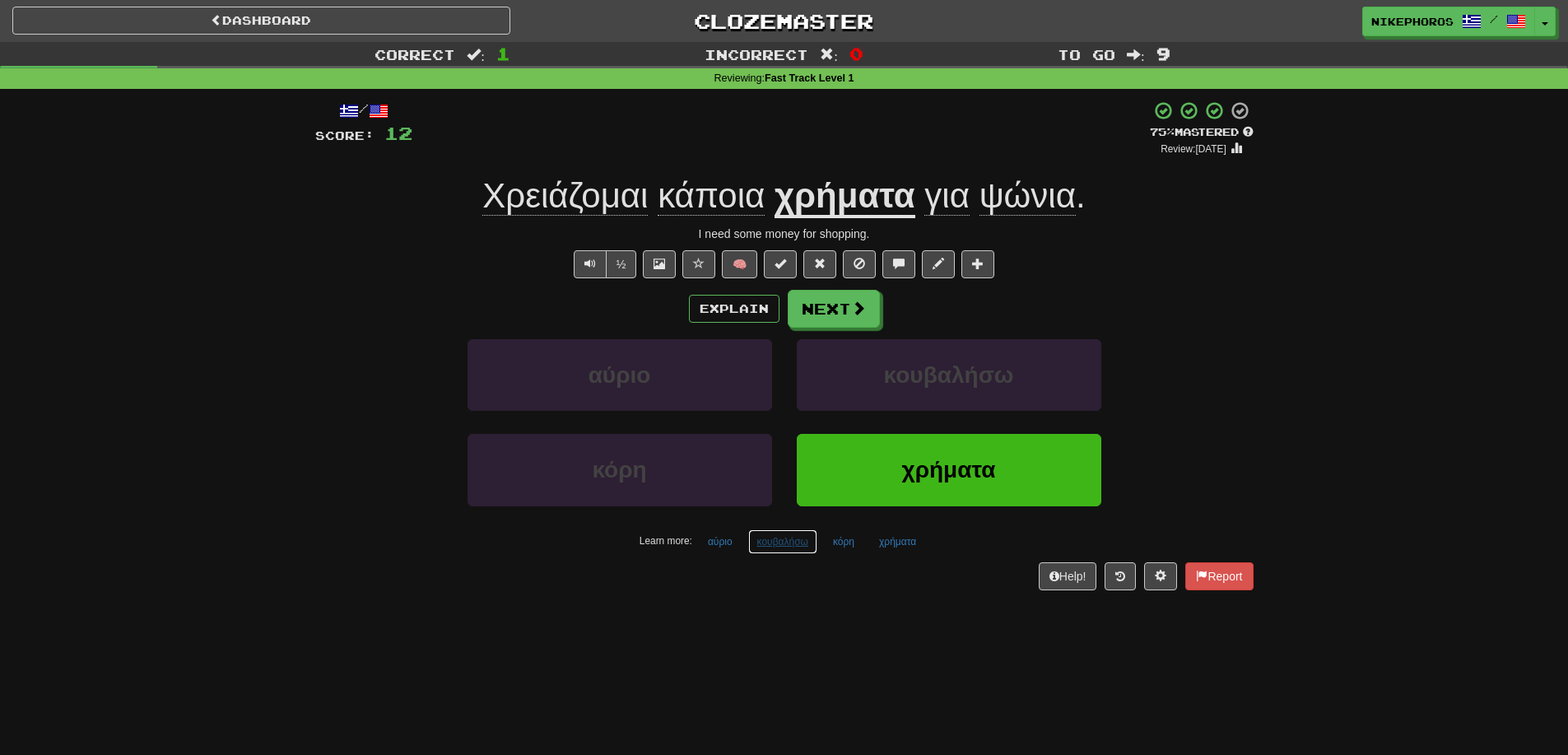
click at [792, 539] on button "κουβαλήσω" at bounding box center [782, 542] width 69 height 25
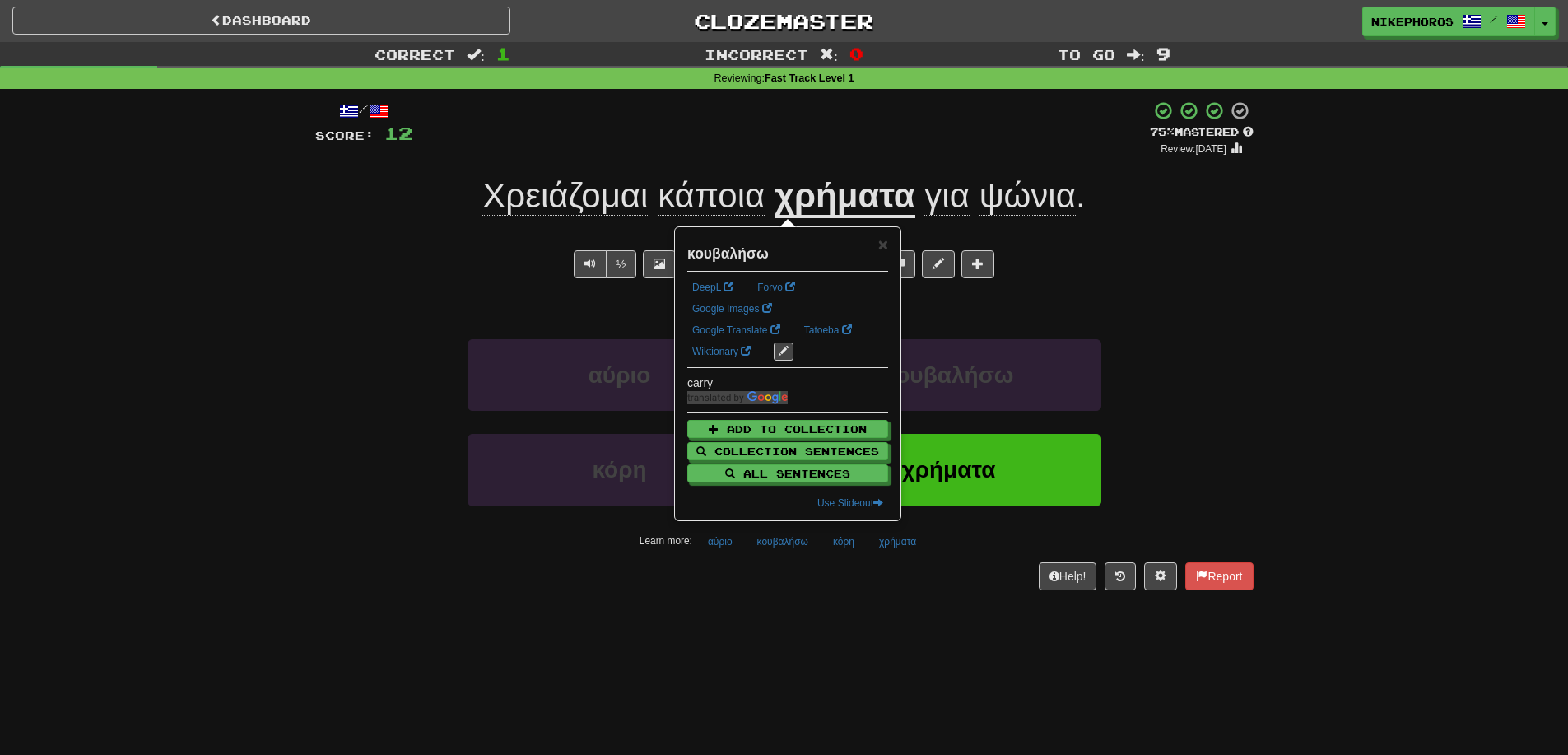
click at [821, 621] on div "Dashboard Clozemaster Nikephoros / Toggle Dropdown Dashboard Leaderboard Activi…" at bounding box center [784, 377] width 1568 height 755
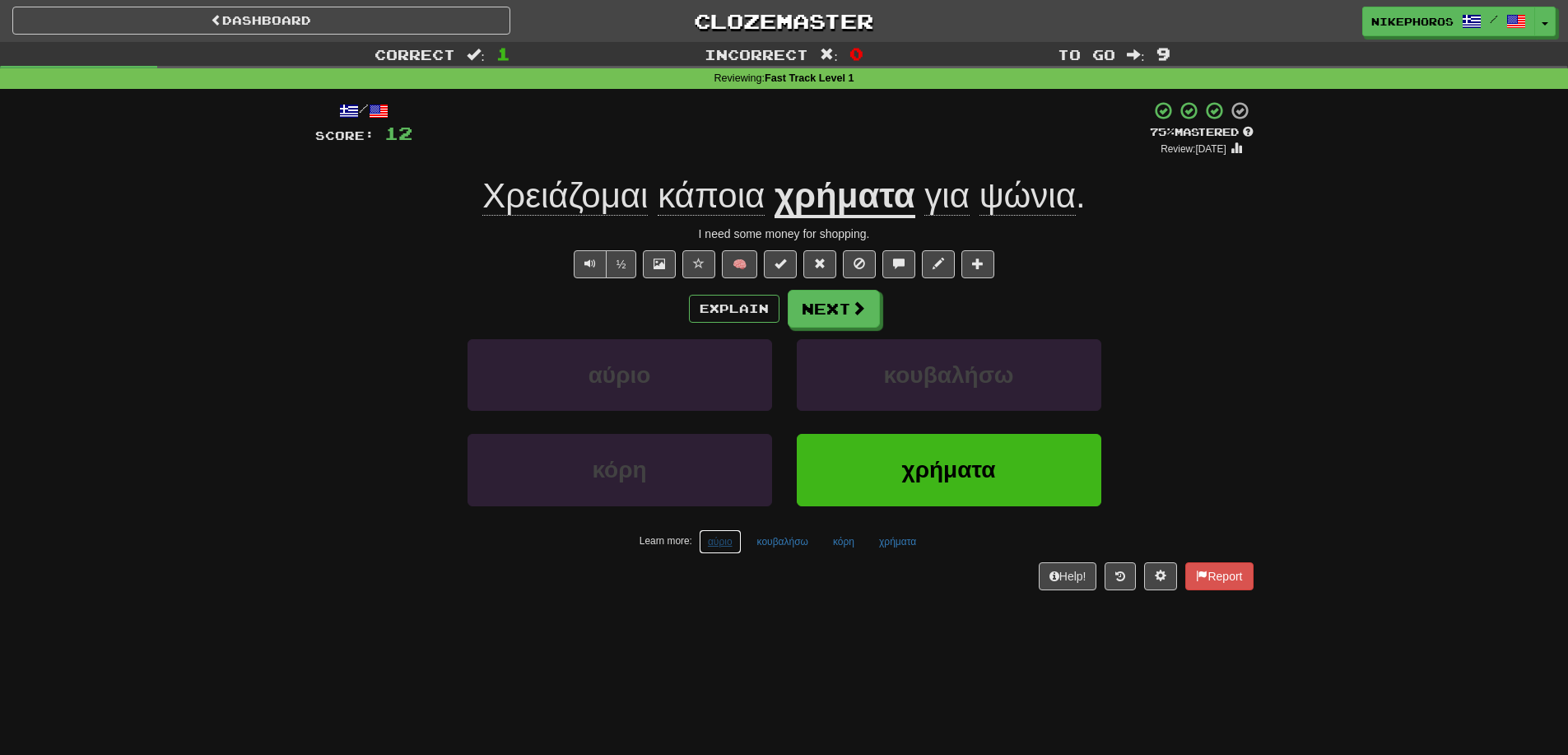
click at [729, 541] on button "αύριο" at bounding box center [720, 542] width 43 height 25
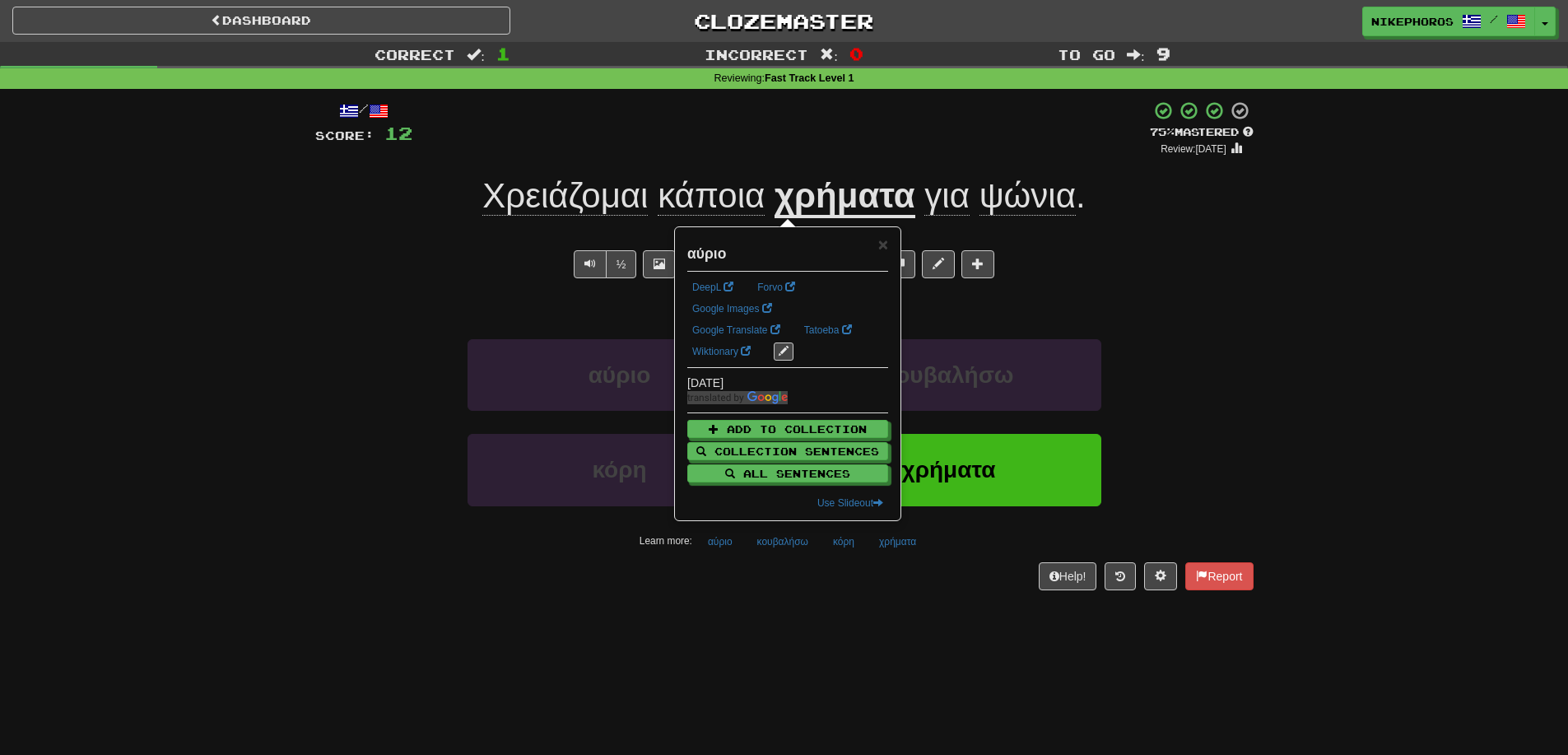
click at [788, 595] on div "/ Score: 12 + 12 75 % Mastered Review: 2025-09-14 Χρειάζομαι κάποια χρήματα για…" at bounding box center [784, 351] width 938 height 524
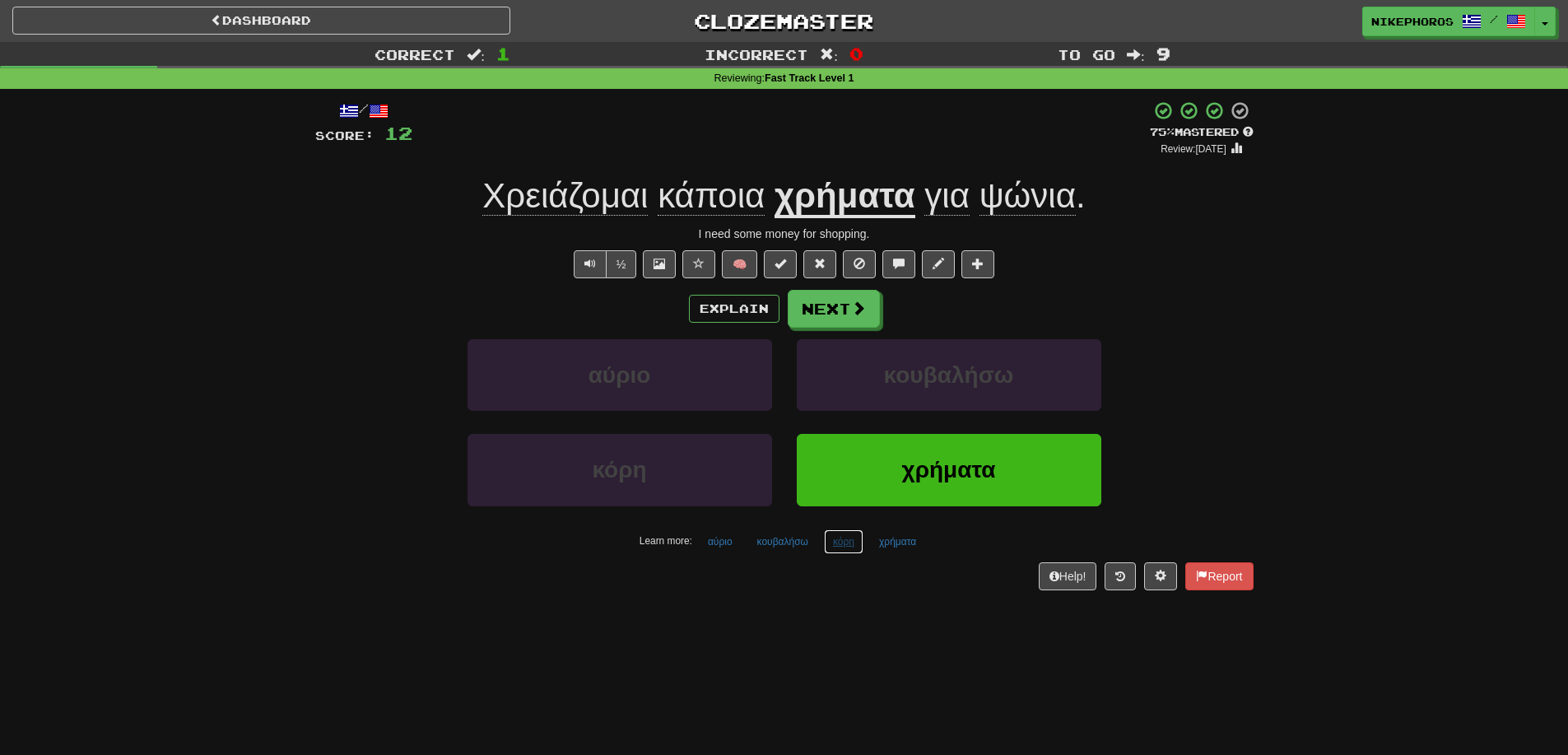
click at [830, 532] on button "κόρη" at bounding box center [843, 542] width 39 height 25
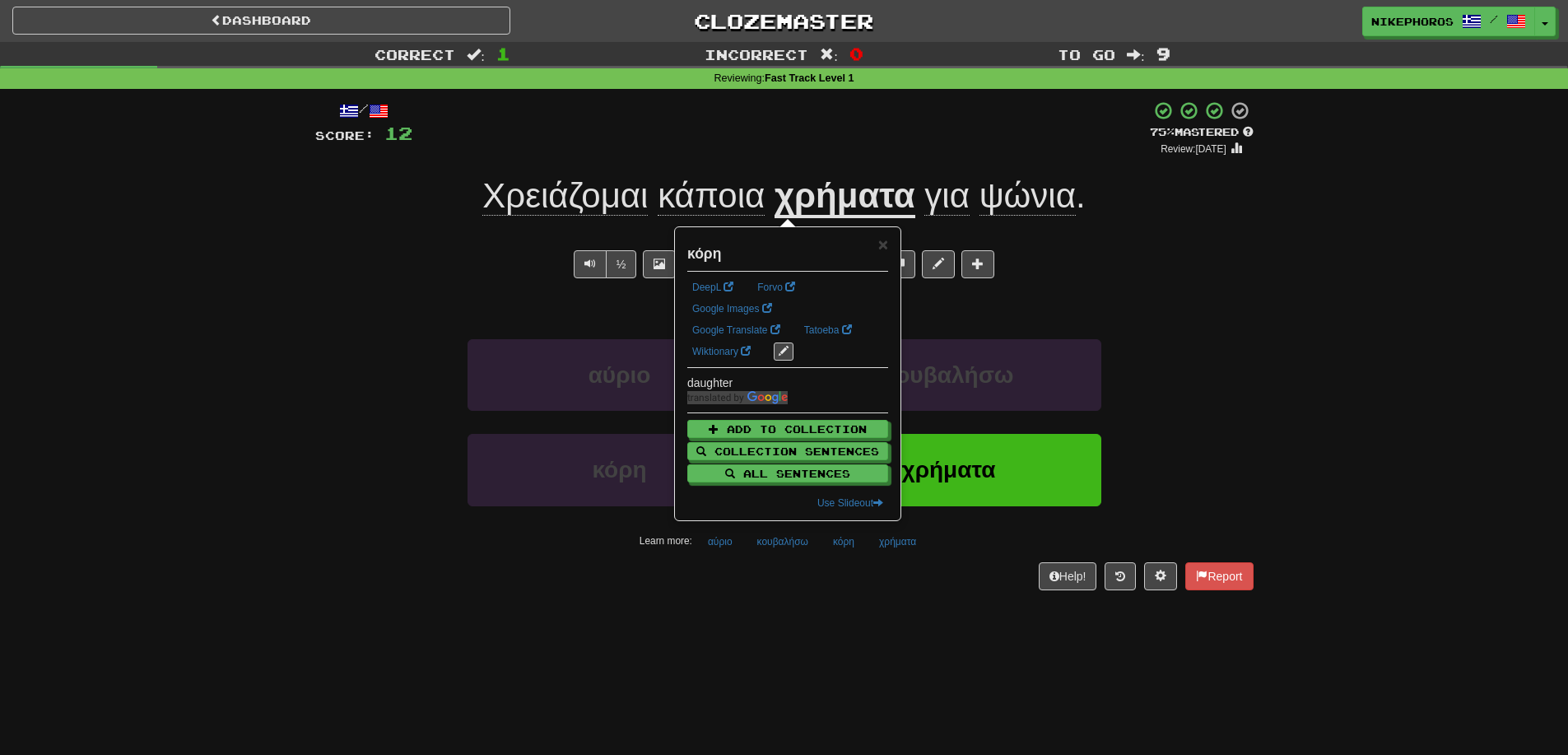
click at [877, 607] on div "/ Score: 12 + 12 75 % Mastered Review: 2025-09-14 Χρειάζομαι κάποια χρήματα για…" at bounding box center [784, 351] width 938 height 524
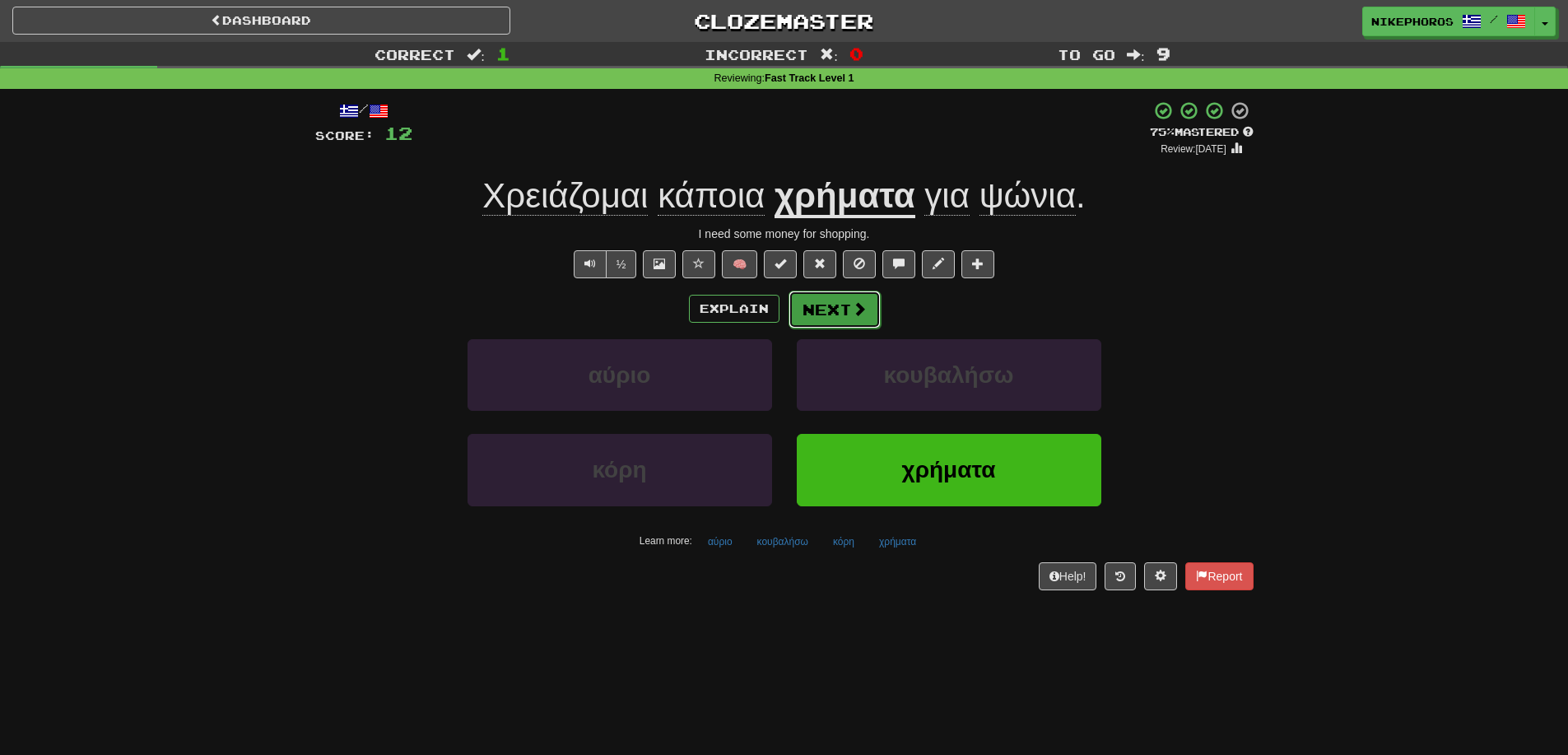
click at [815, 308] on button "Next" at bounding box center [834, 309] width 93 height 38
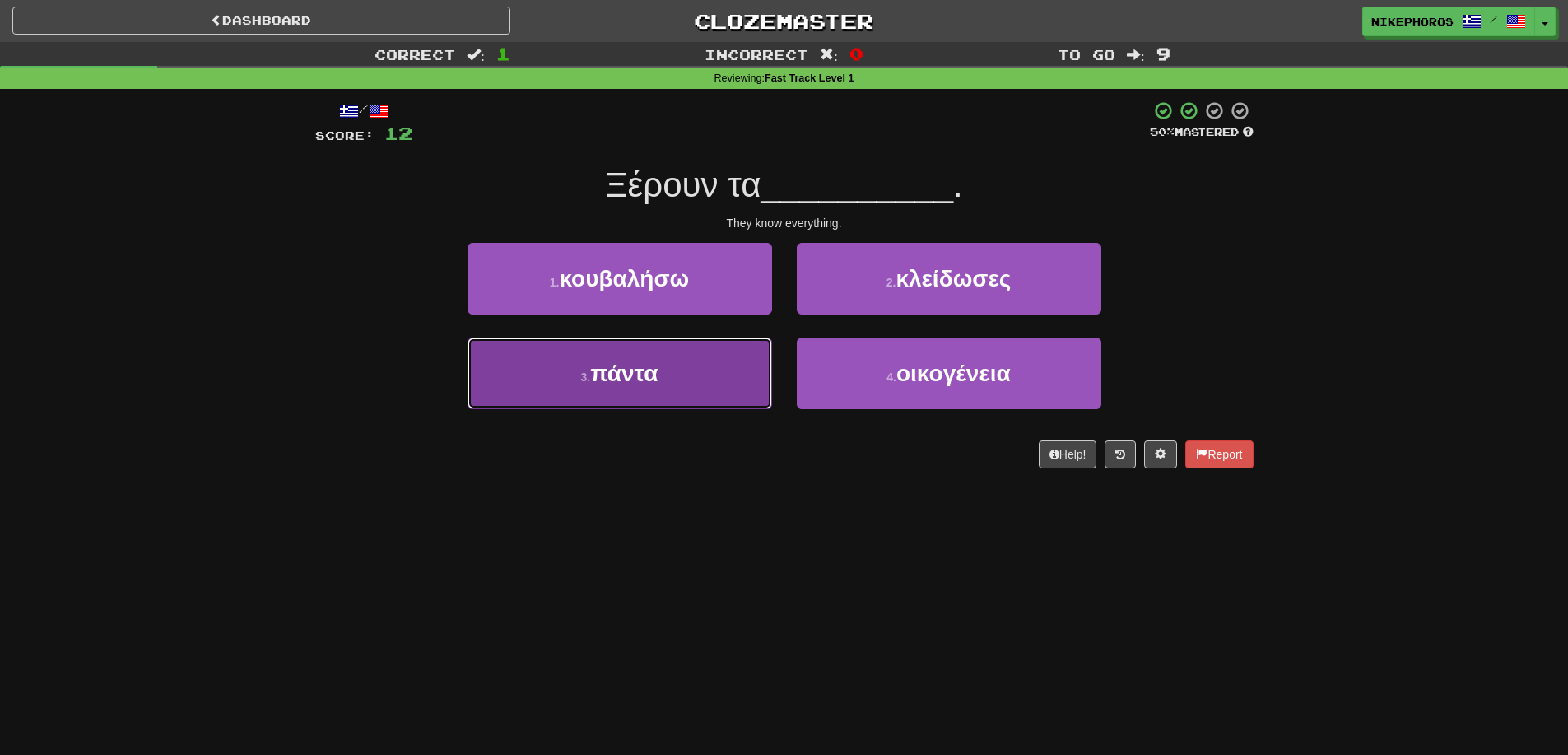
click at [695, 364] on button "3 . πάντα" at bounding box center [620, 374] width 304 height 72
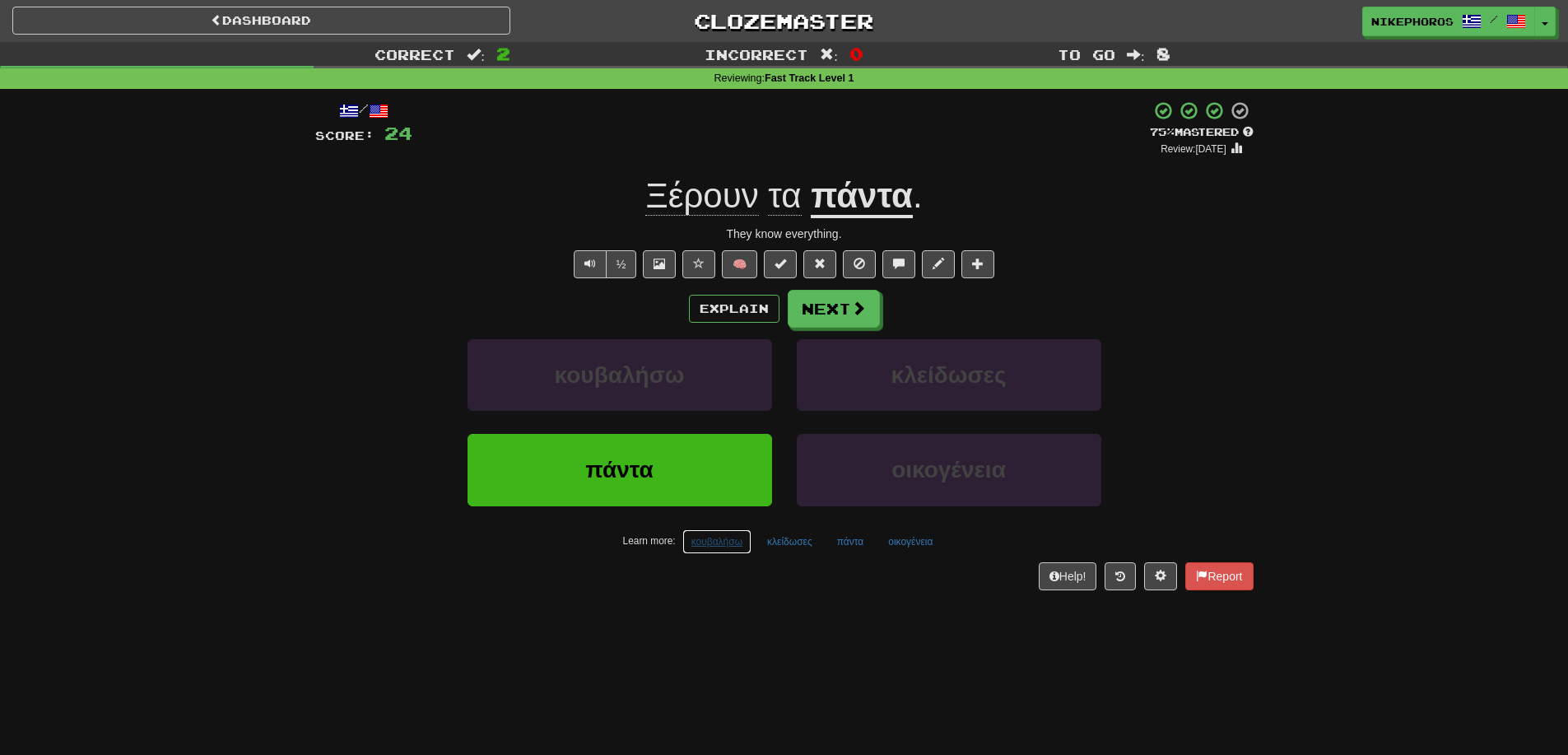
click at [722, 546] on button "κουβαλήσω" at bounding box center [716, 542] width 69 height 25
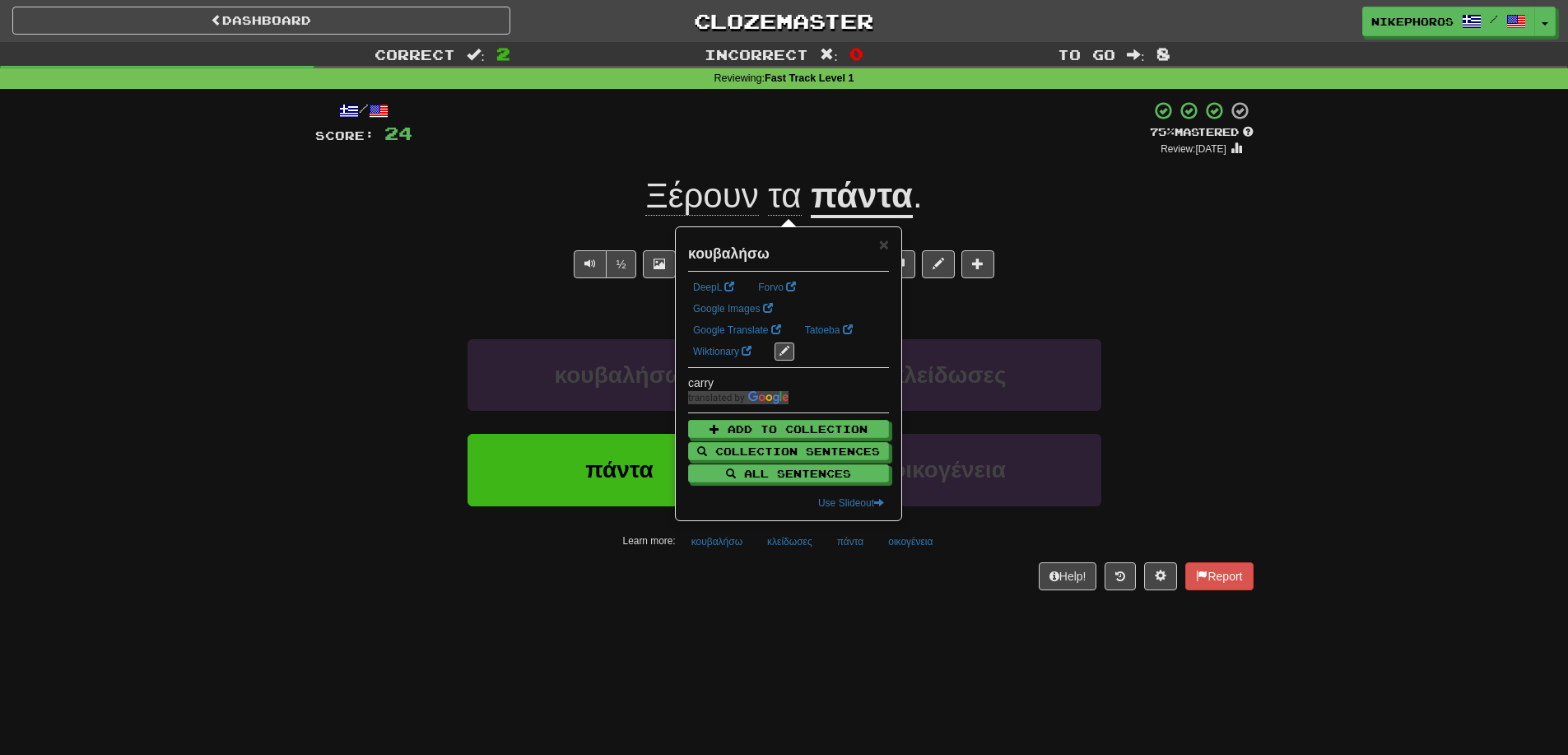
click at [757, 588] on div "Help! Report" at bounding box center [784, 576] width 938 height 28
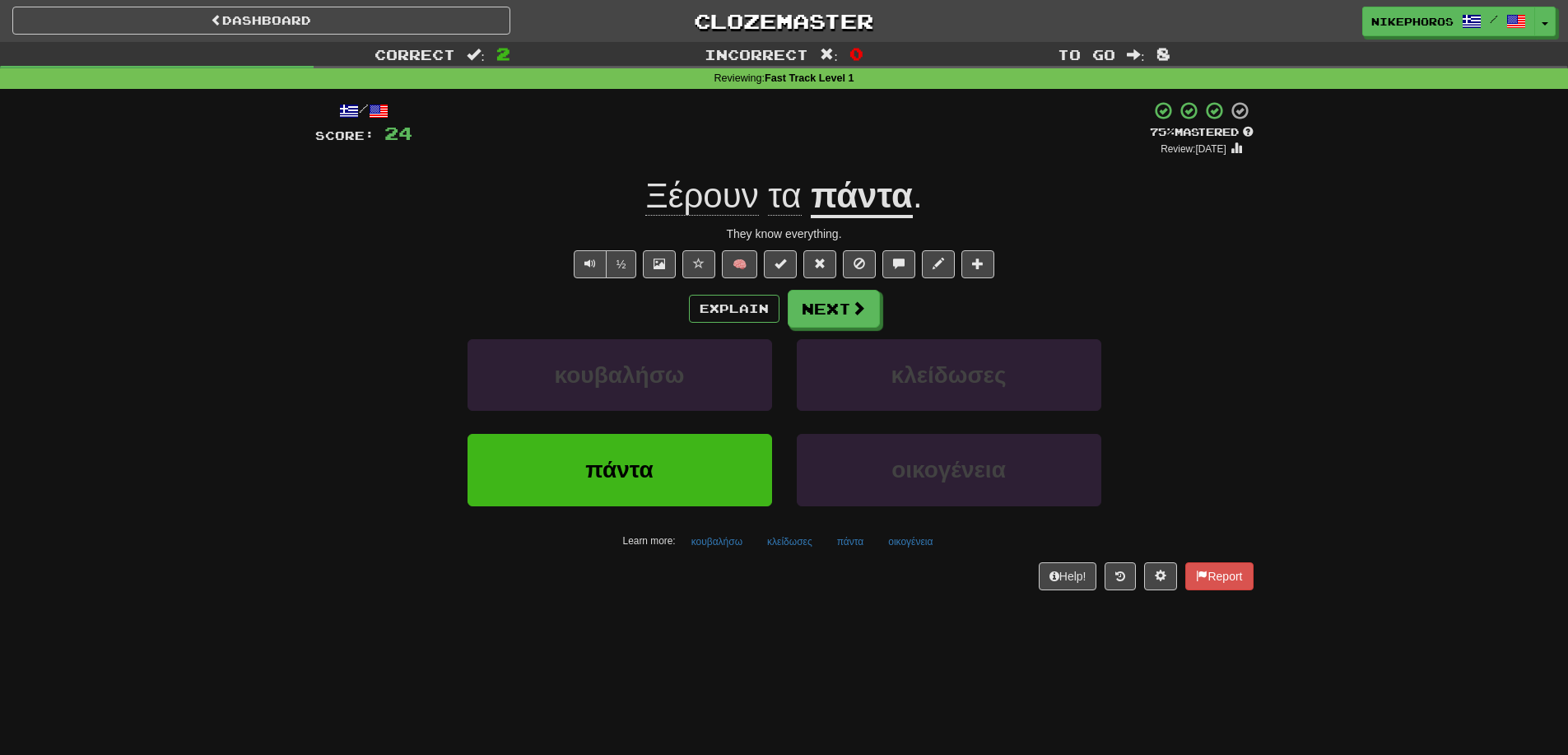
click at [1207, 400] on div "κουβαλήσω κλείδωσες" at bounding box center [784, 386] width 988 height 94
click at [797, 549] on button "κλείδωσες" at bounding box center [790, 542] width 63 height 25
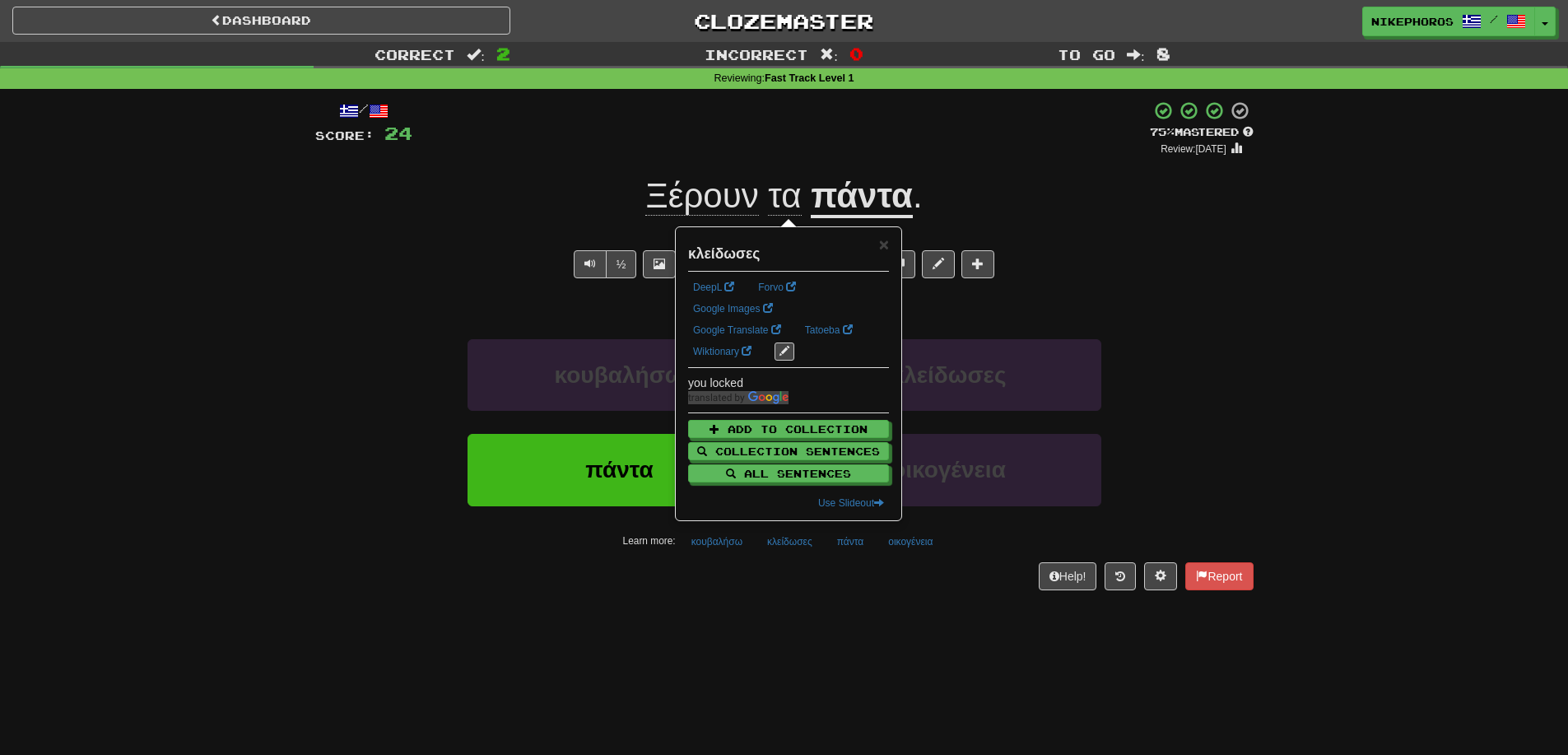
click at [837, 612] on div "/ Score: 24 + 12 75 % Mastered Review: 2025-09-14 Ξέρουν τα πάντα . They know e…" at bounding box center [784, 351] width 938 height 524
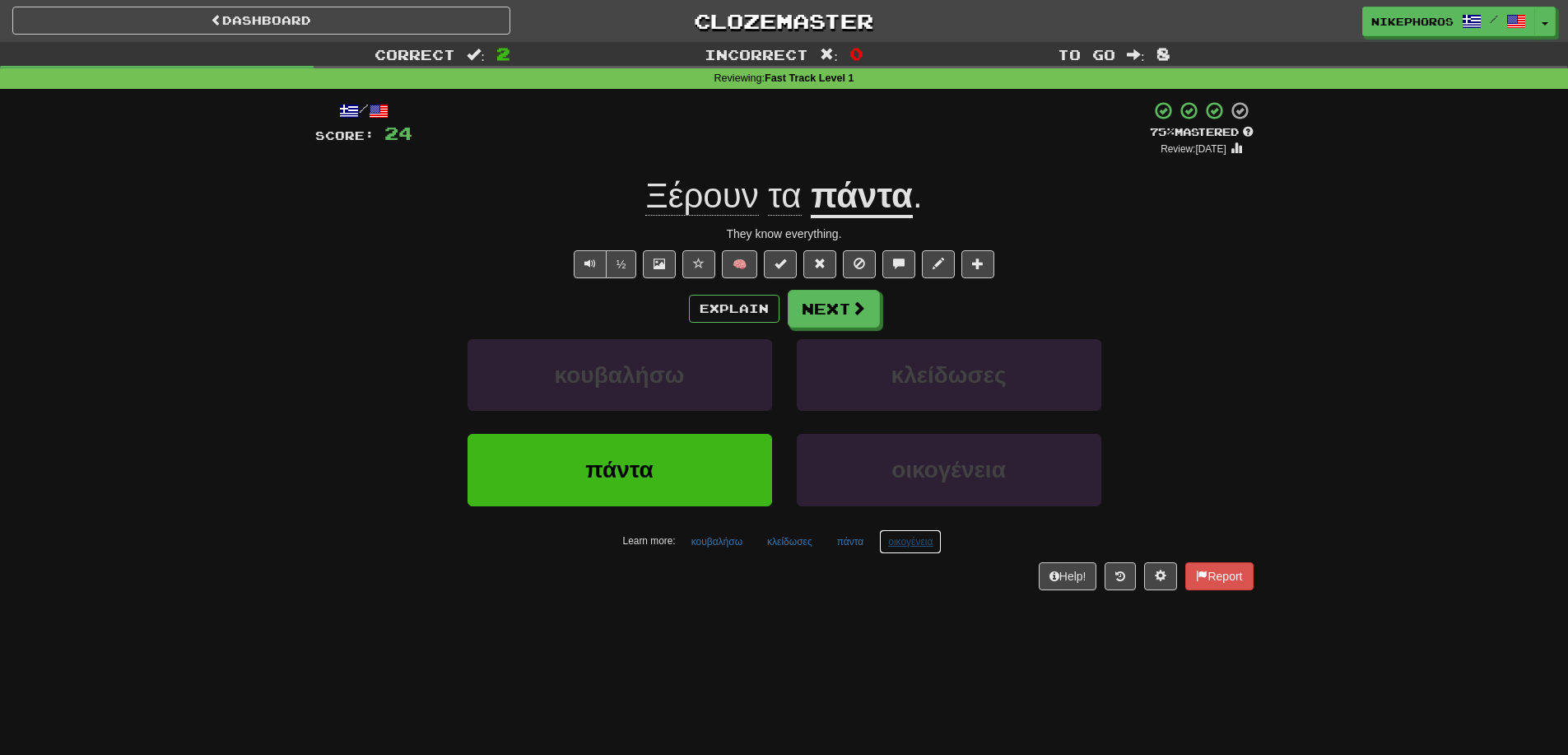
click at [915, 546] on button "οικογένεια" at bounding box center [910, 542] width 63 height 25
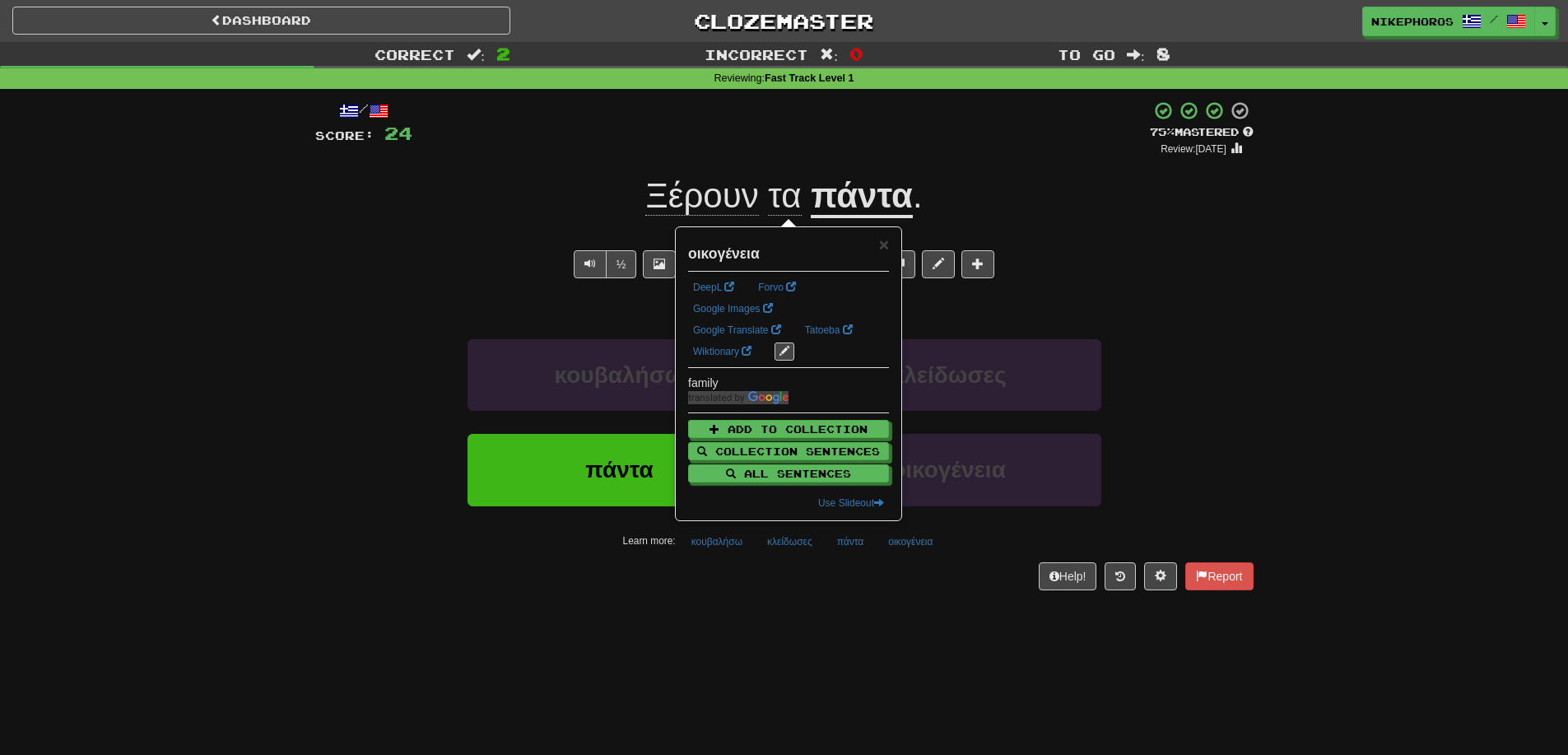
click at [950, 614] on div "Dashboard Clozemaster Nikephoros / Toggle Dropdown Dashboard Leaderboard Activi…" at bounding box center [784, 377] width 1568 height 755
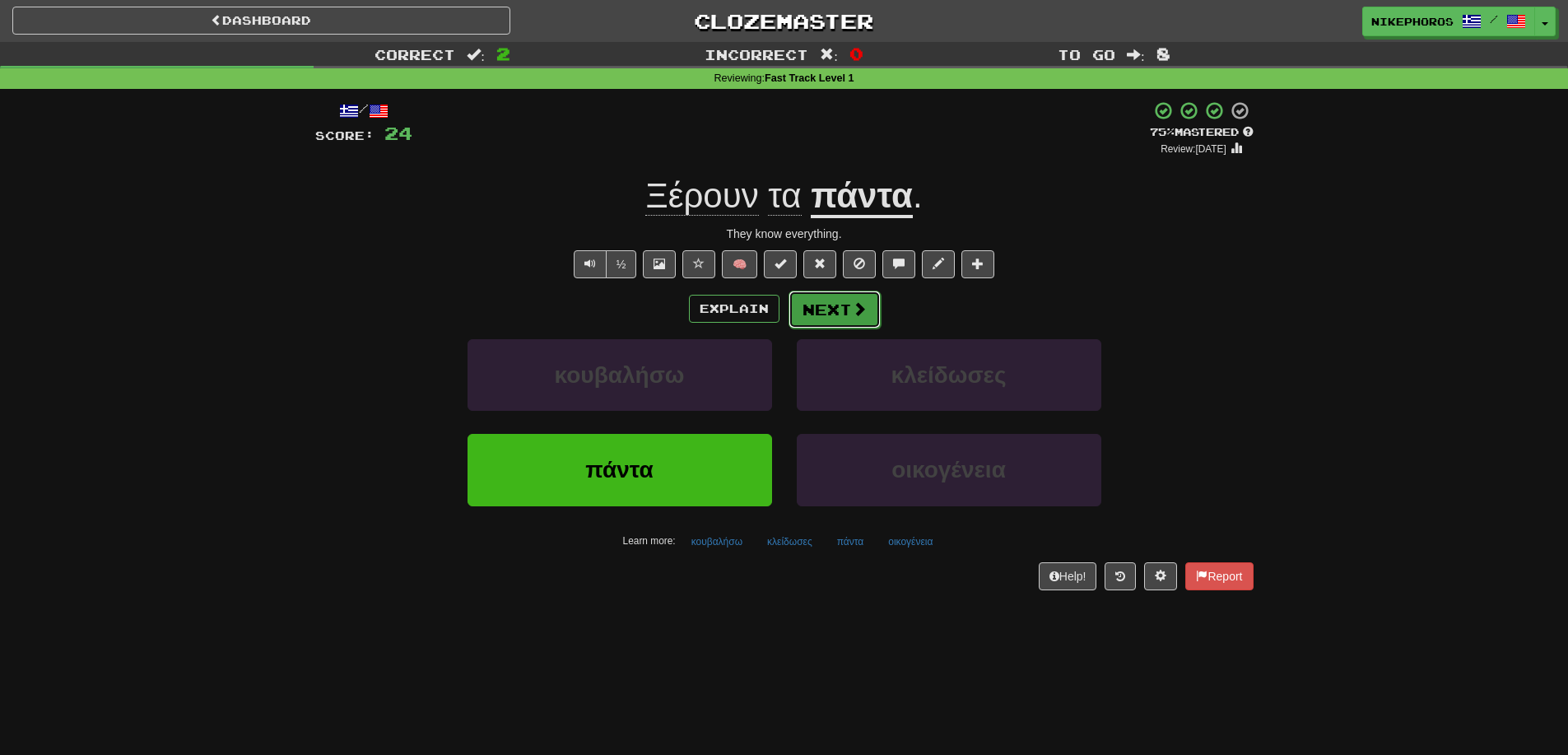
click at [837, 315] on button "Next" at bounding box center [834, 309] width 93 height 38
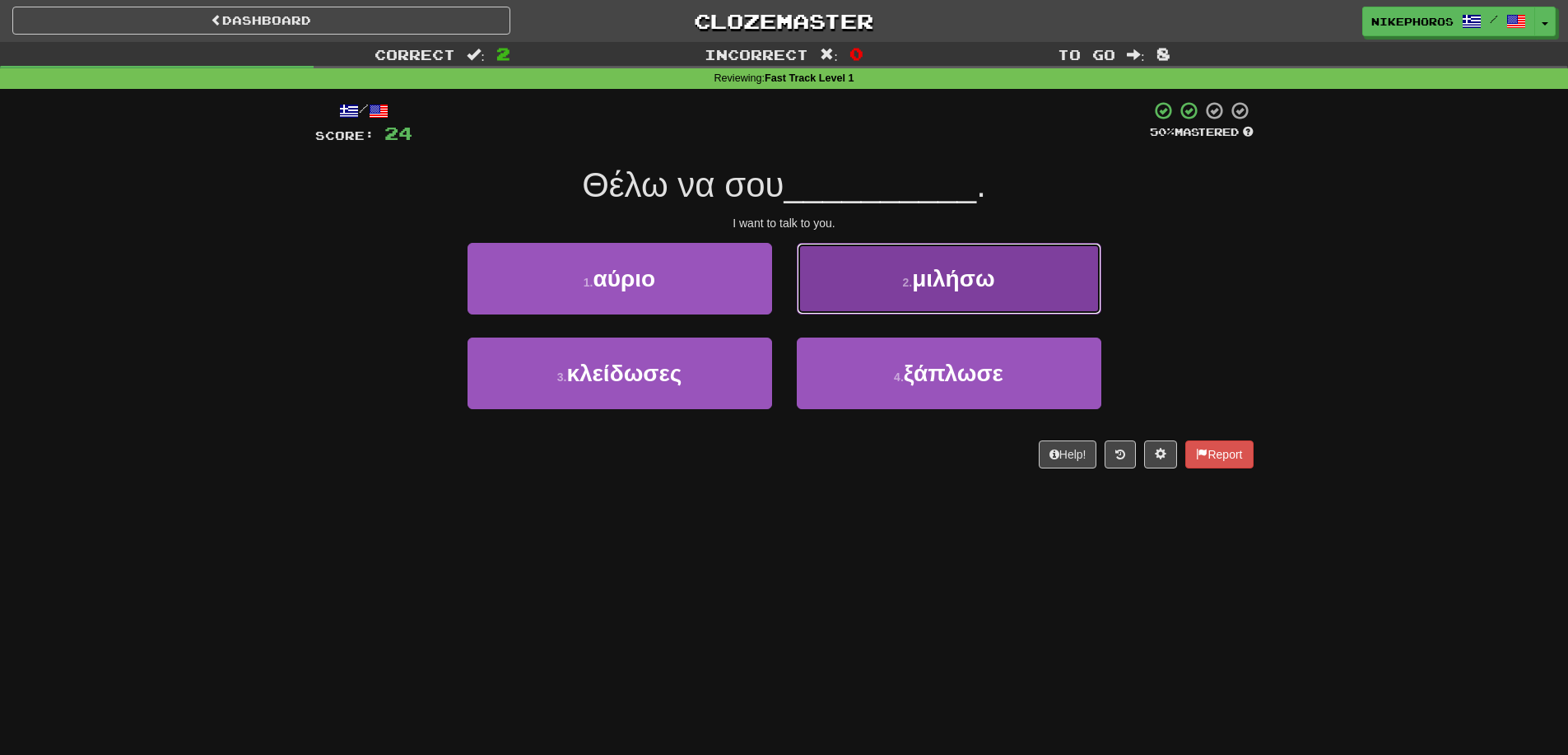
click at [1017, 266] on button "2 . μιλήσω" at bounding box center [948, 279] width 304 height 72
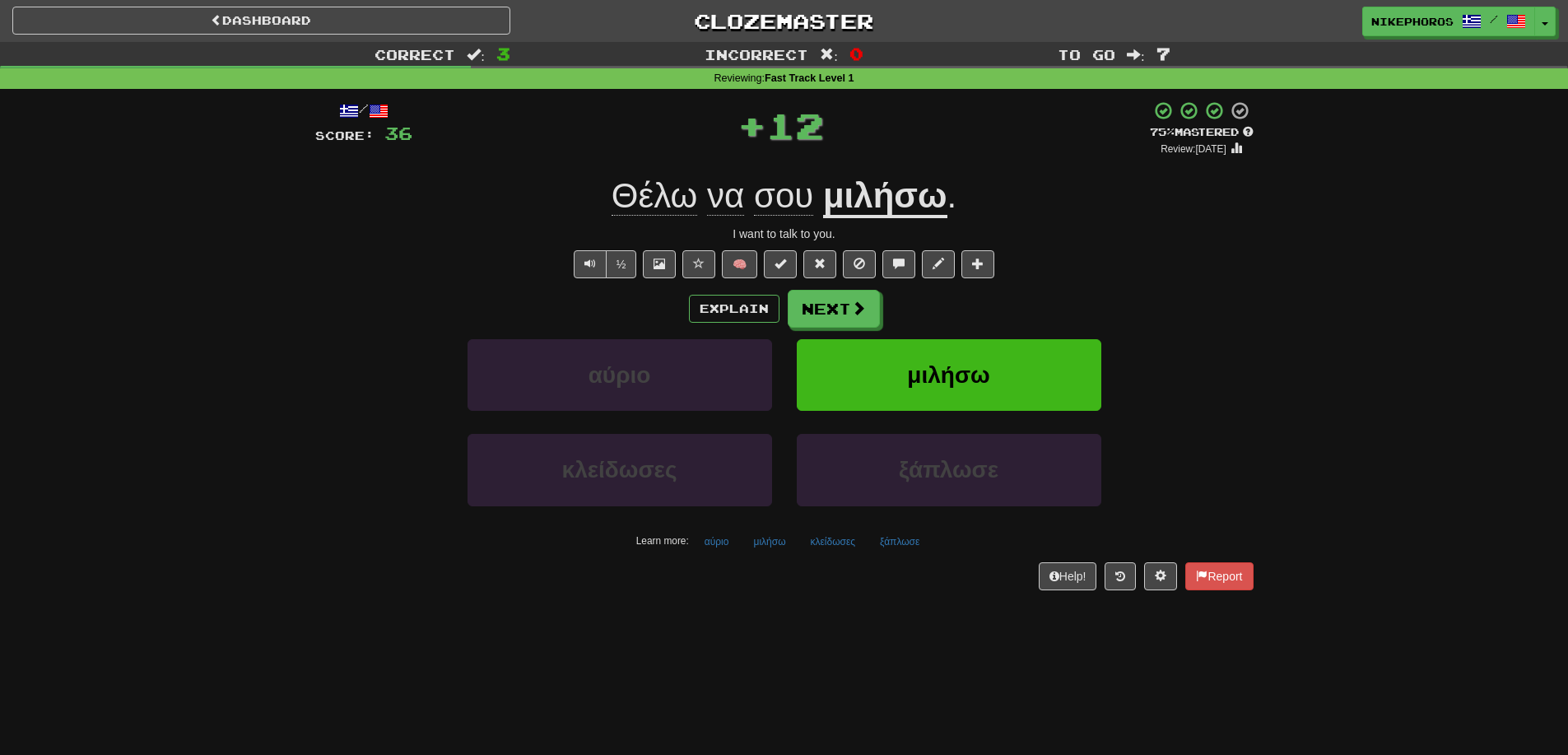
click at [1277, 330] on div "Correct : 3 Incorrect : 0 To go : 7 Reviewing : Fast Track Level 1 / Score: 36 …" at bounding box center [784, 327] width 1568 height 571
click at [904, 546] on button "ξάπλωσε" at bounding box center [899, 542] width 58 height 25
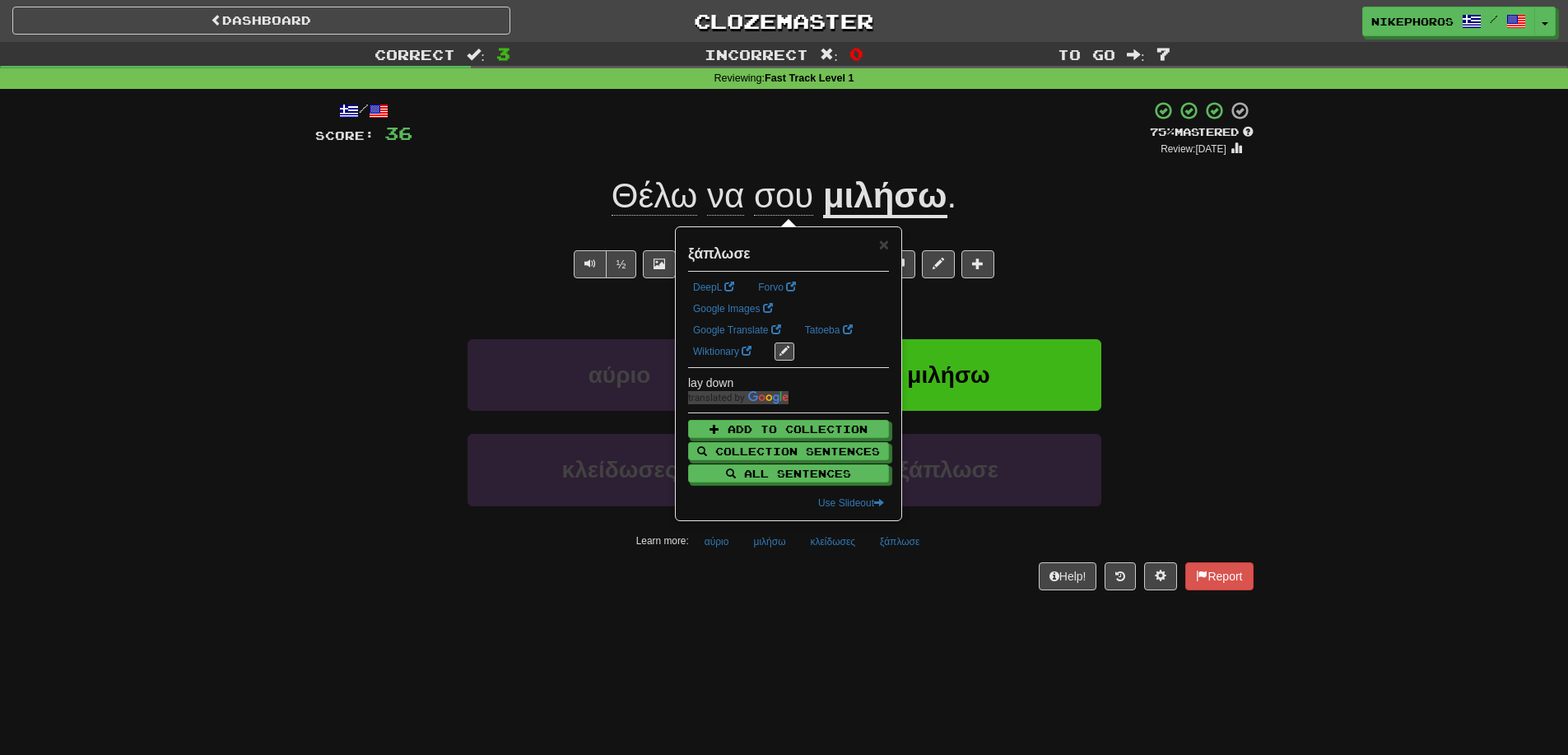
click at [922, 651] on div "Dashboard Clozemaster Nikephoros / Toggle Dropdown Dashboard Leaderboard Activi…" at bounding box center [784, 377] width 1568 height 755
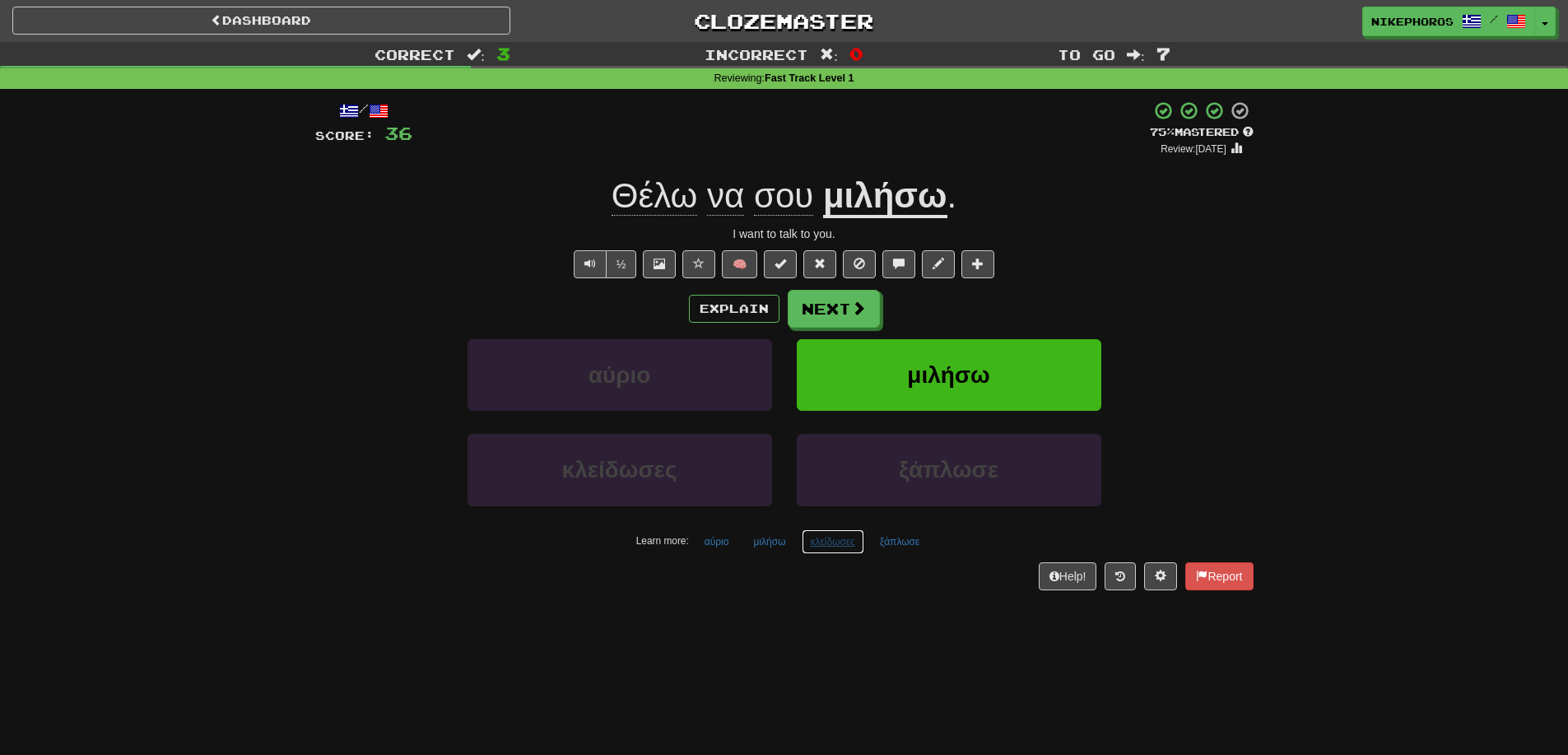
click at [822, 543] on button "κλείδωσες" at bounding box center [833, 542] width 63 height 25
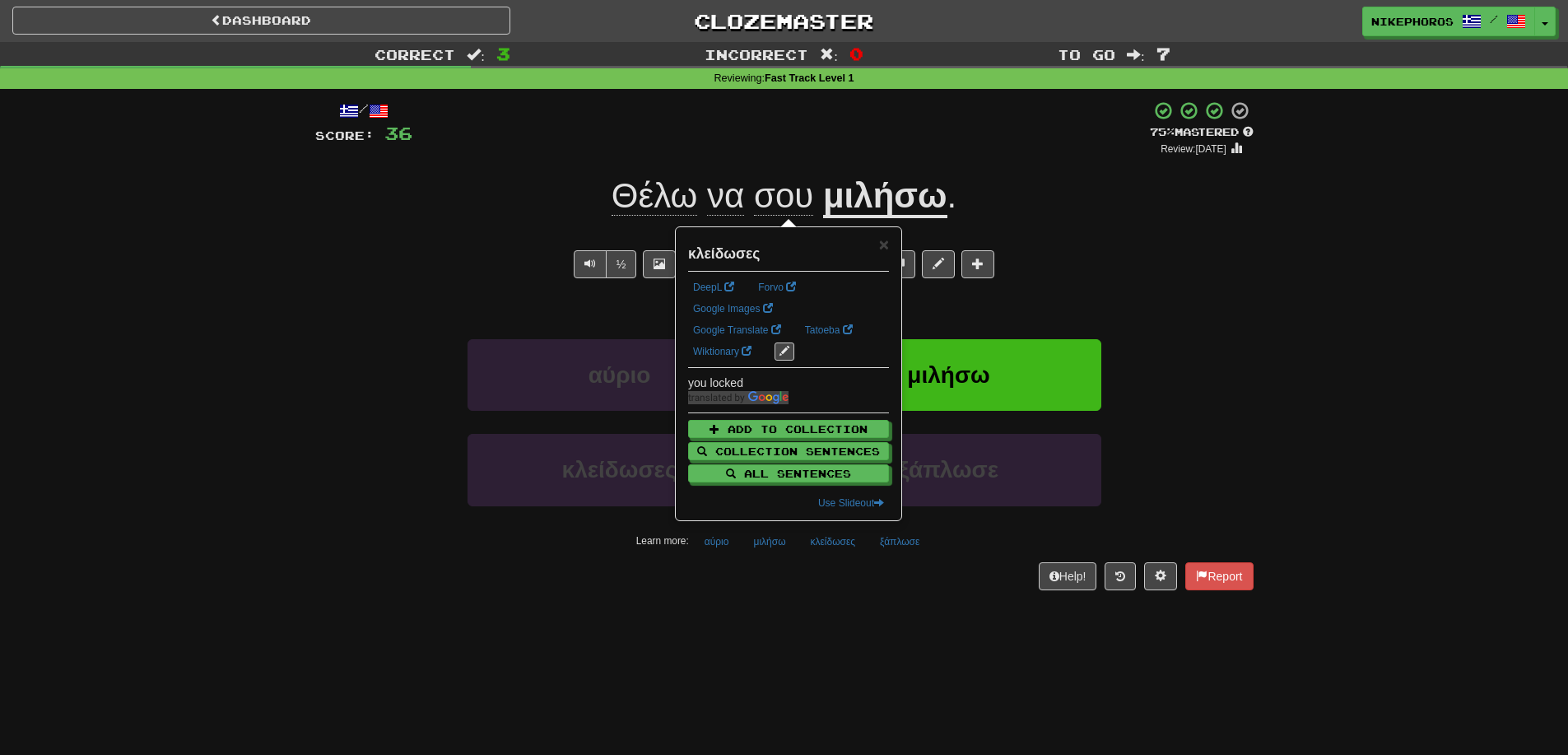
click at [864, 644] on div "Dashboard Clozemaster Nikephoros / Toggle Dropdown Dashboard Leaderboard Activi…" at bounding box center [784, 377] width 1568 height 755
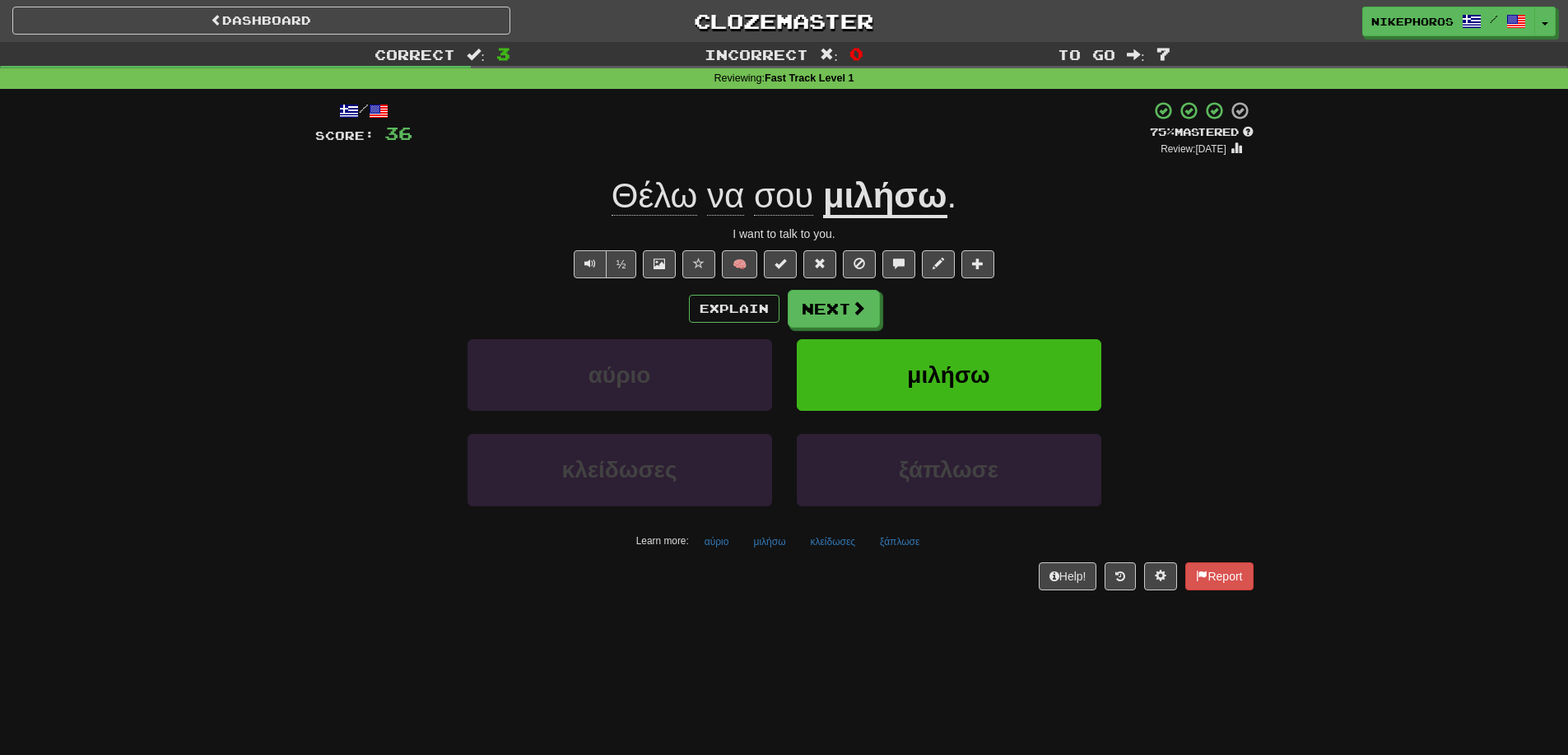
click at [830, 289] on div "Explain Next" at bounding box center [784, 308] width 938 height 38
click at [847, 307] on button "Next" at bounding box center [834, 309] width 93 height 38
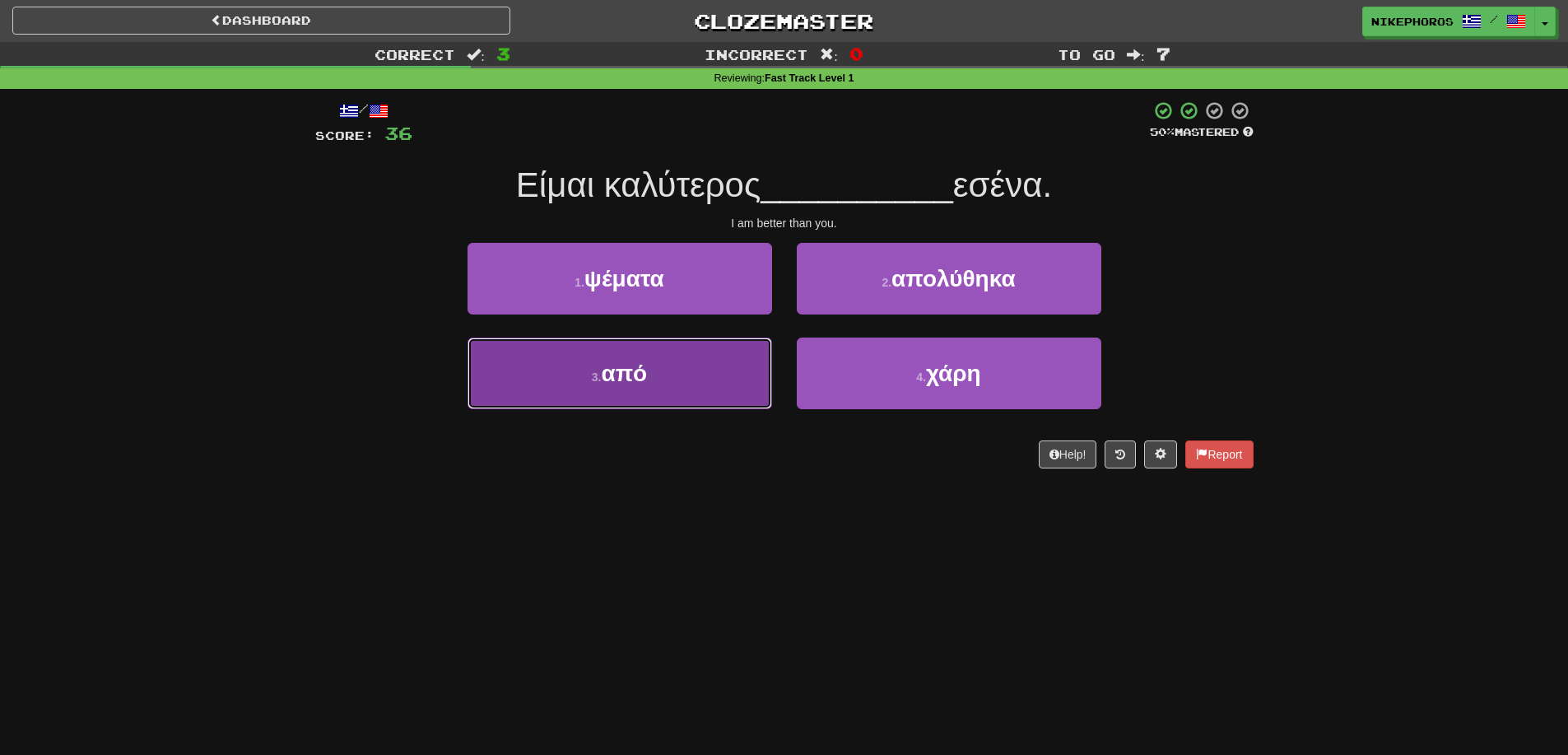
click at [676, 375] on button "3 . από" at bounding box center [620, 374] width 304 height 72
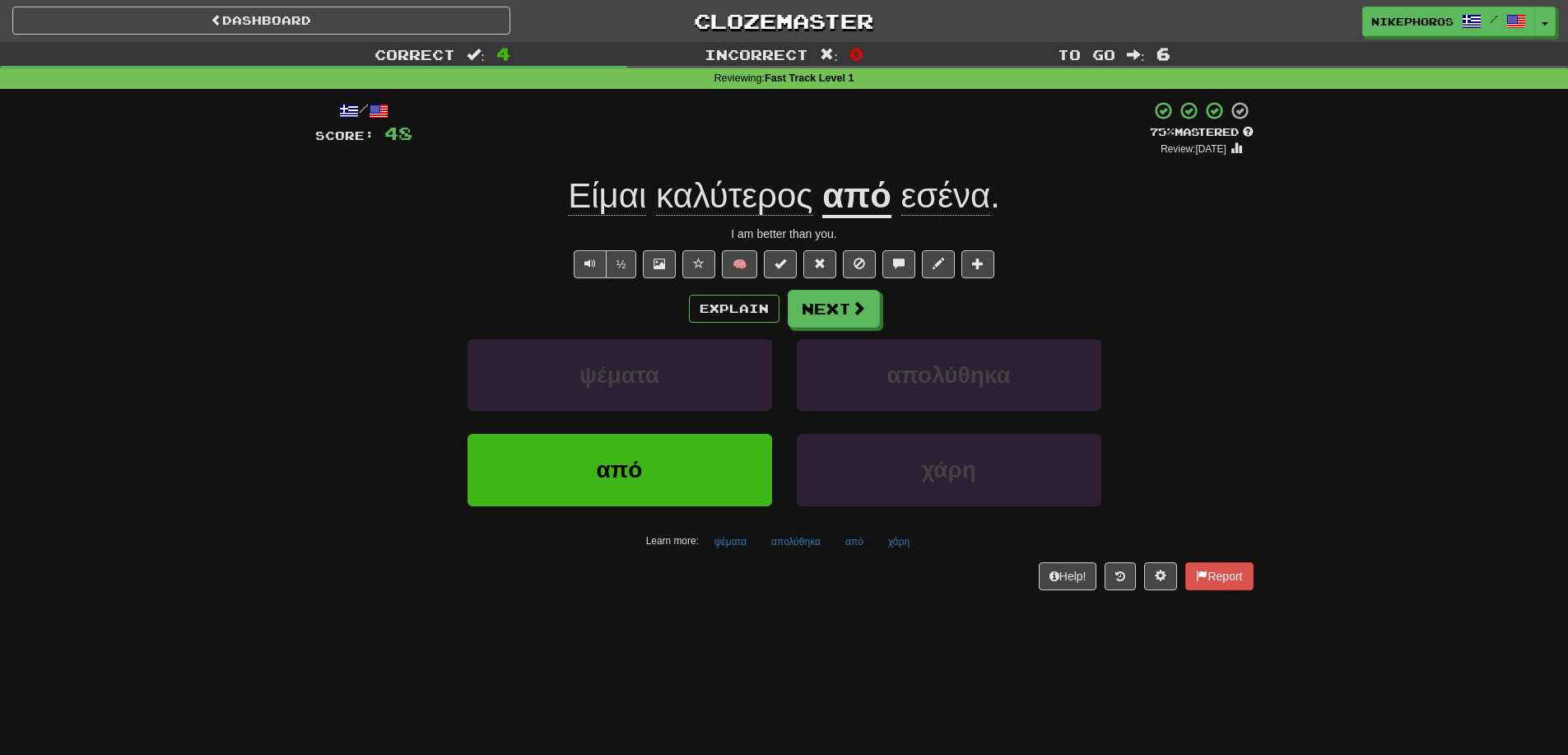
click at [1369, 466] on div "Correct : 4 Incorrect : 0 To go : 6 Reviewing : Fast Track Level 1 / Score: 48 …" at bounding box center [784, 327] width 1568 height 571
click at [984, 205] on span "εσένα" at bounding box center [947, 195] width 90 height 39
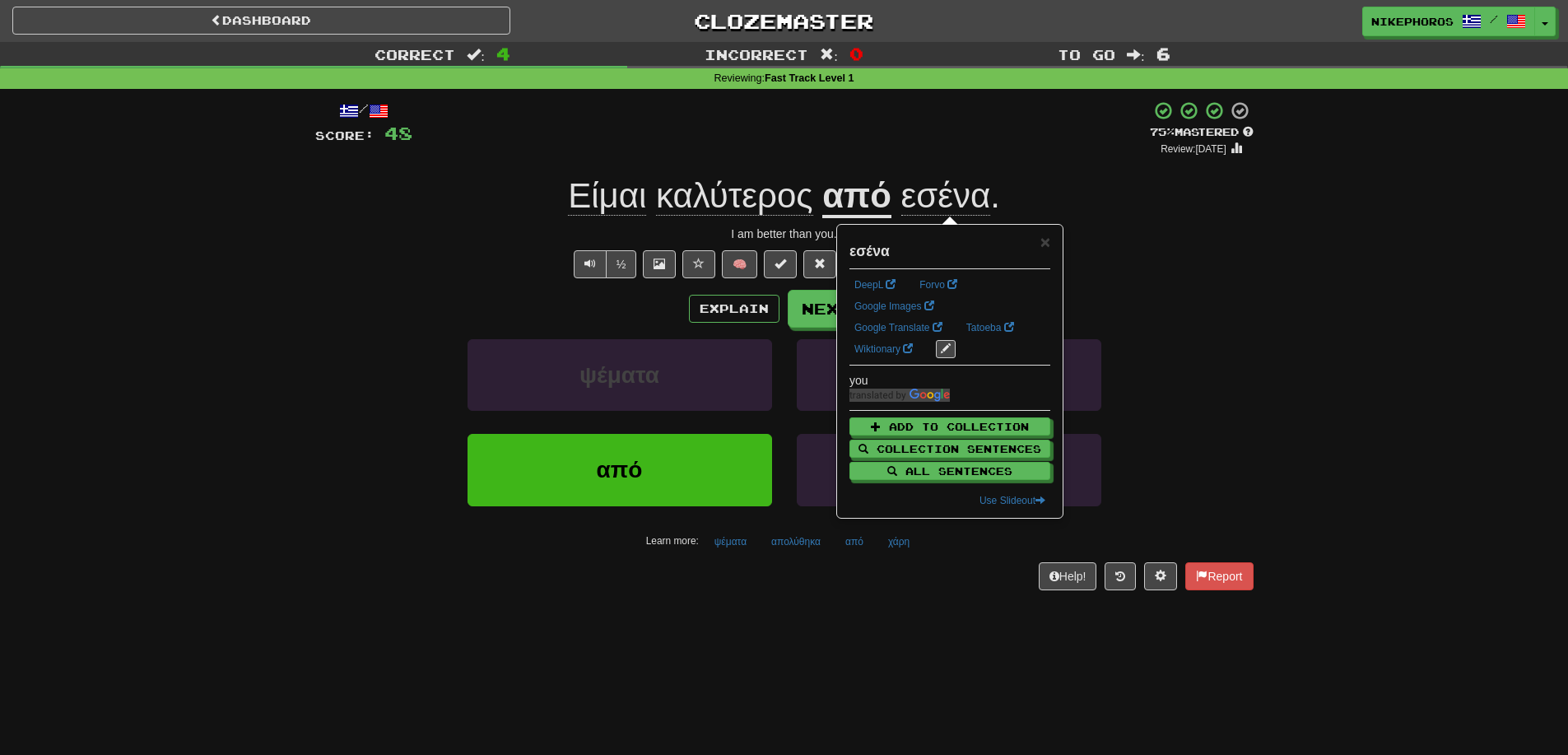
click at [1246, 250] on div "½ 🧠" at bounding box center [784, 264] width 938 height 28
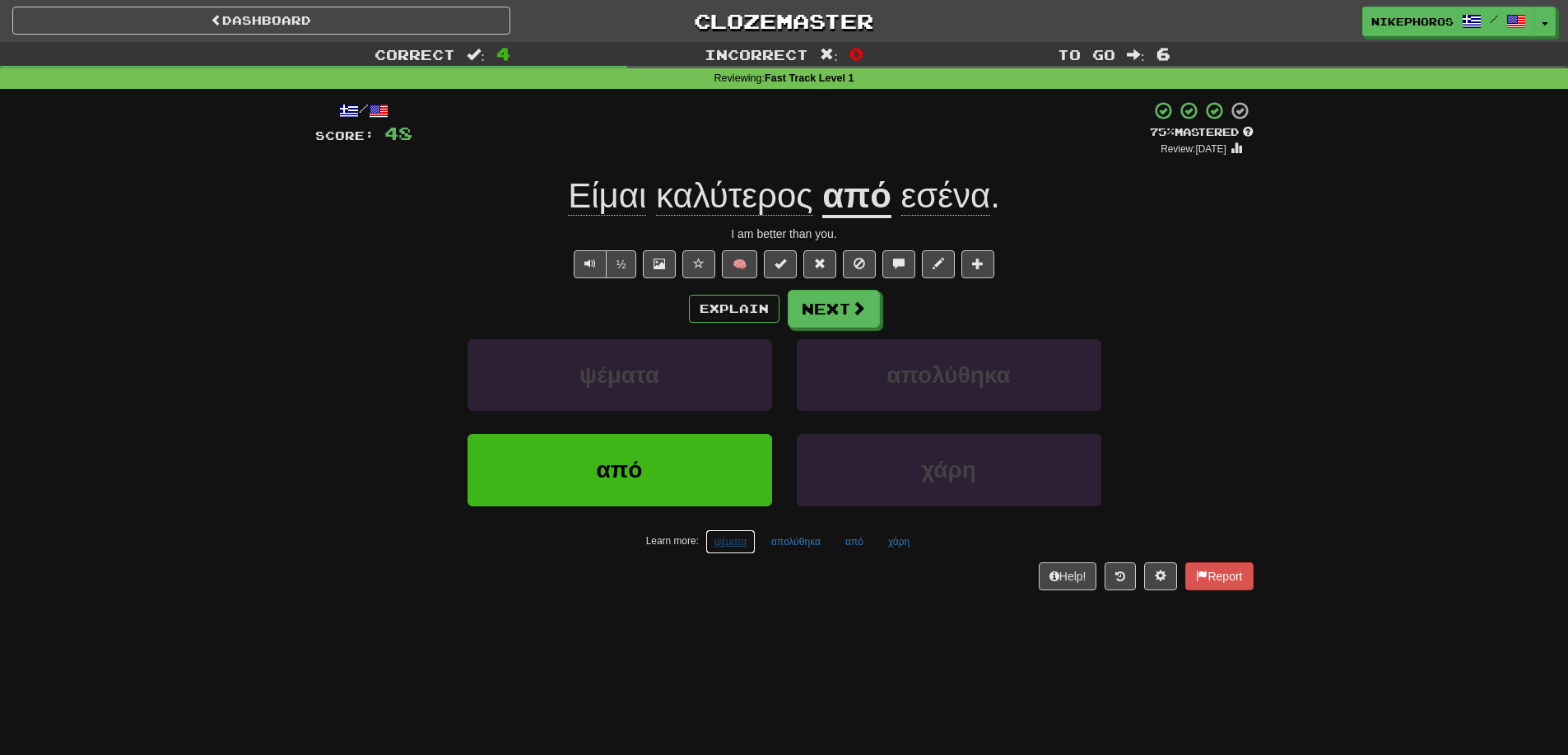
click at [715, 549] on button "ψέματα" at bounding box center [731, 542] width 50 height 25
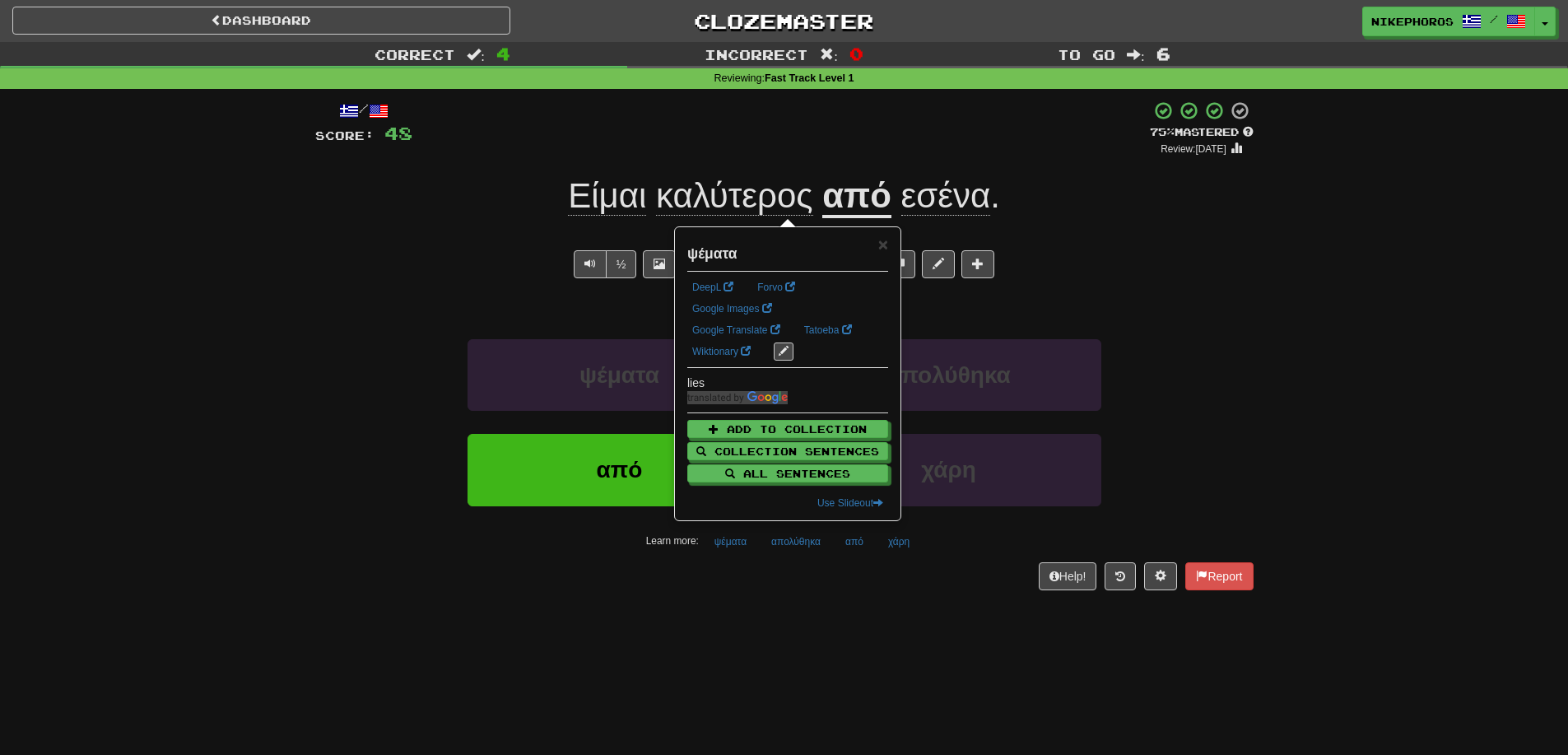
click at [790, 595] on div "/ Score: 48 + 12 75 % Mastered Review: 2025-09-14 Είμαι καλύτερος από εσένα . I…" at bounding box center [784, 351] width 938 height 524
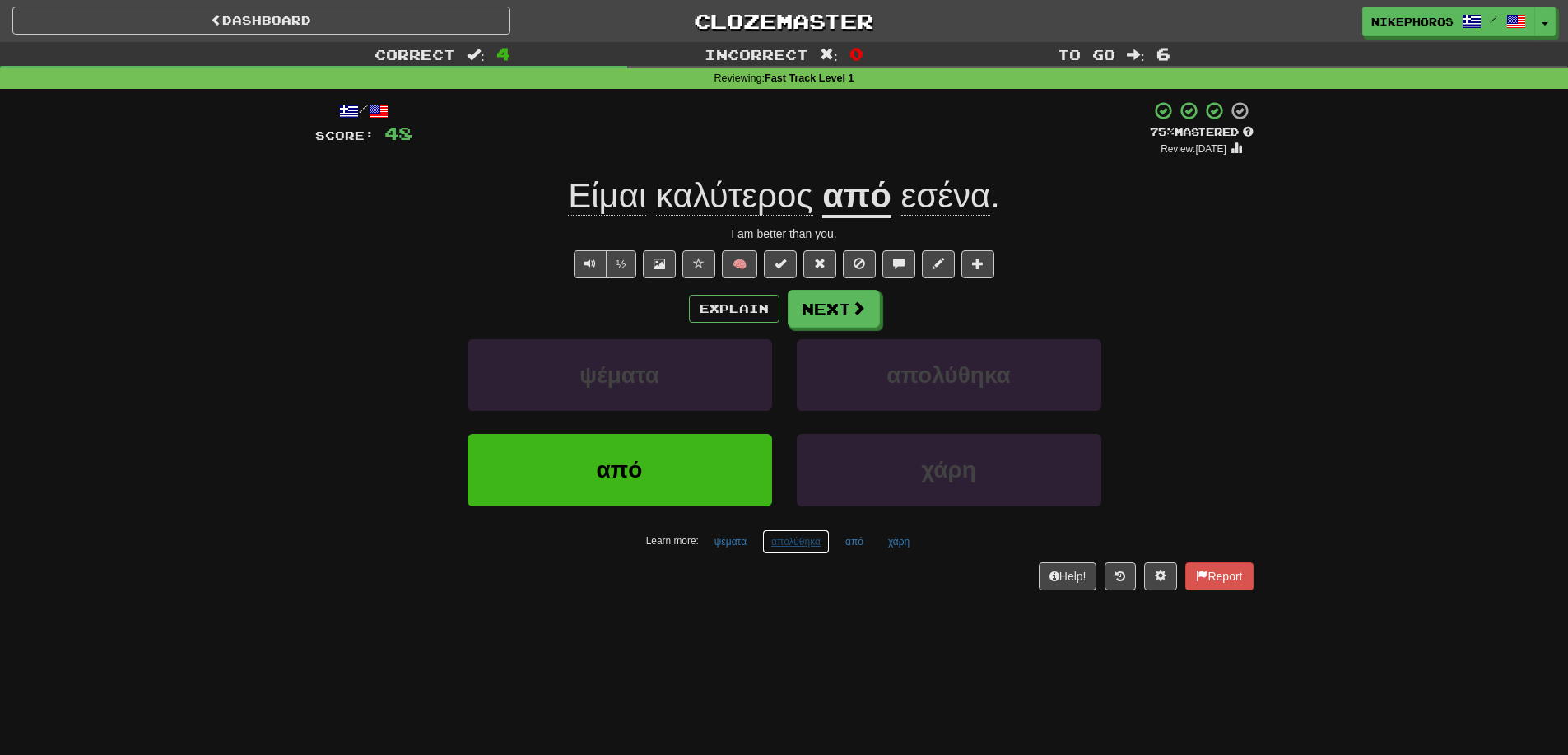
click at [776, 551] on button "απολύθηκα" at bounding box center [796, 542] width 68 height 25
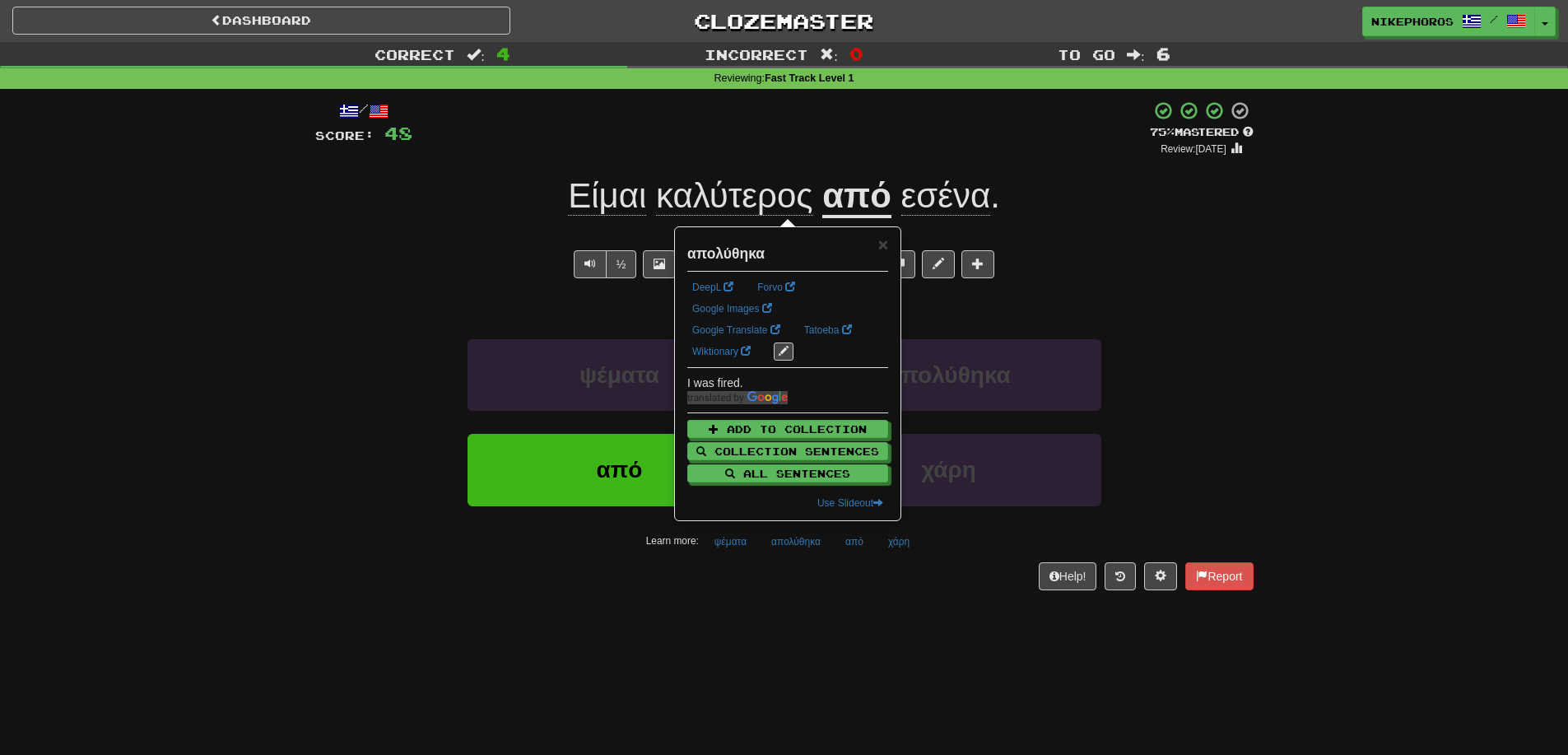
click at [871, 609] on div "/ Score: 48 + 12 75 % Mastered Review: 2025-09-14 Είμαι καλύτερος από εσένα . I…" at bounding box center [784, 351] width 938 height 524
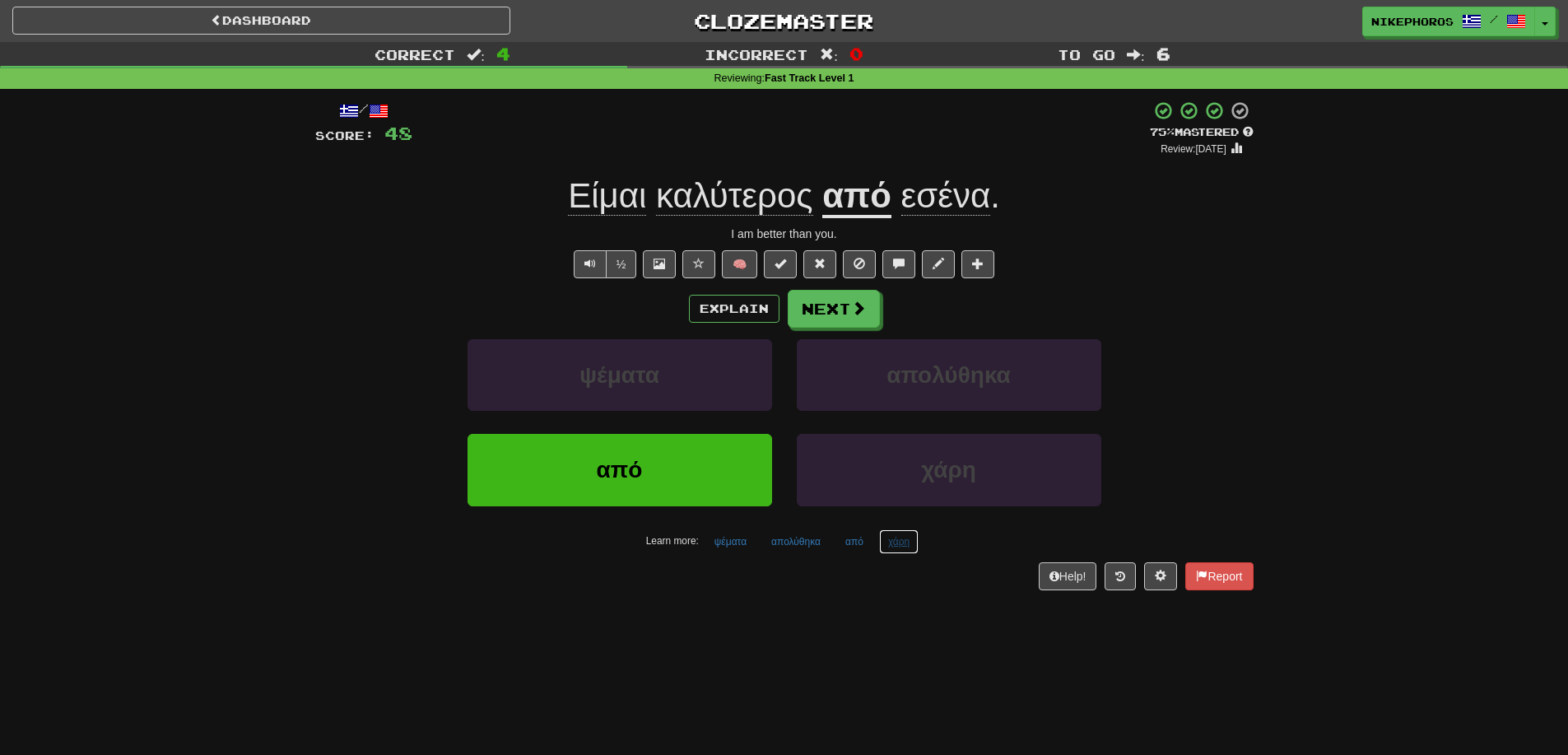
click at [904, 545] on button "χάρη" at bounding box center [898, 542] width 39 height 25
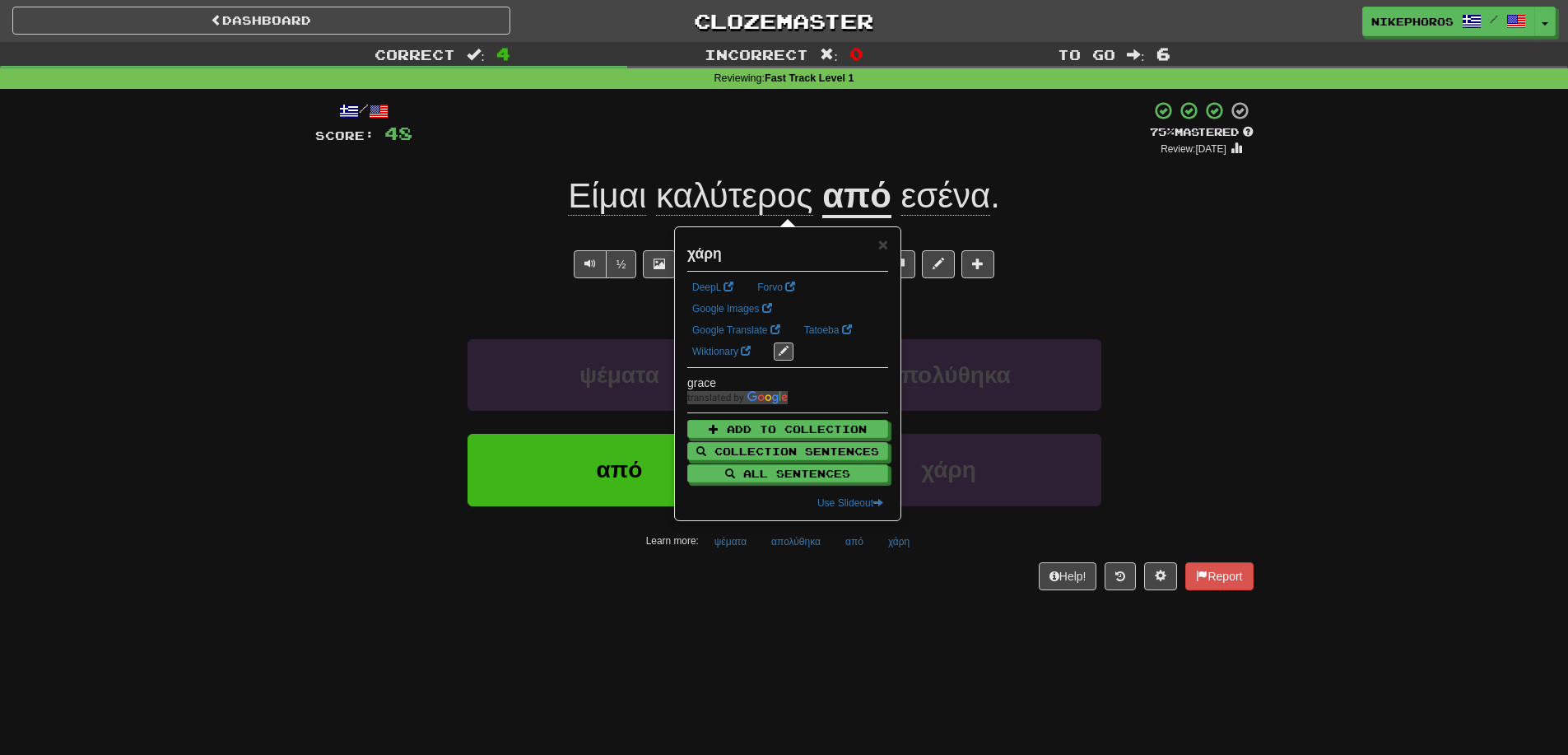
click at [935, 627] on div "Dashboard Clozemaster Nikephoros / Toggle Dropdown Dashboard Leaderboard Activi…" at bounding box center [784, 377] width 1568 height 755
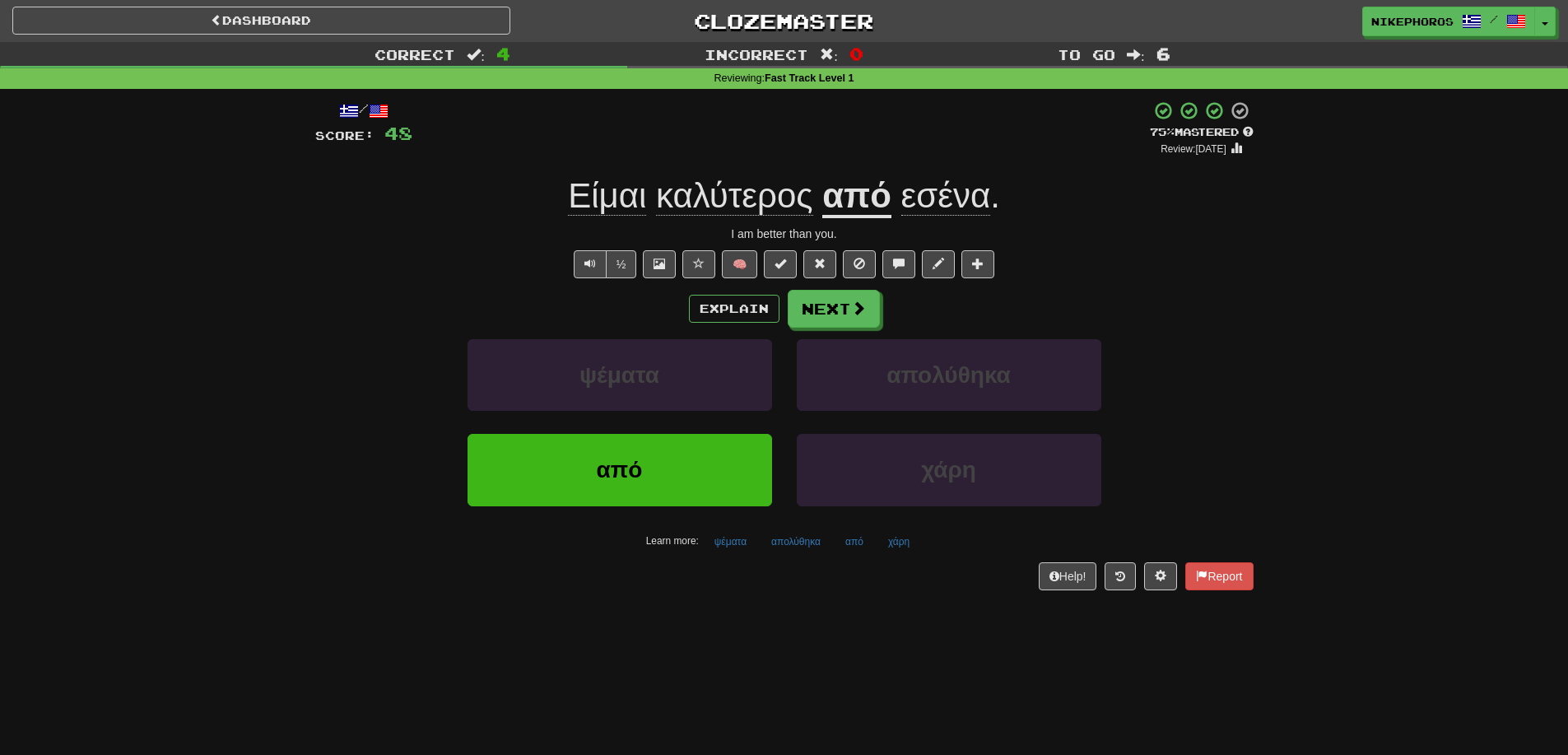
click at [834, 156] on div "+ 12" at bounding box center [781, 128] width 737 height 56
click at [844, 317] on button "Next" at bounding box center [834, 309] width 93 height 38
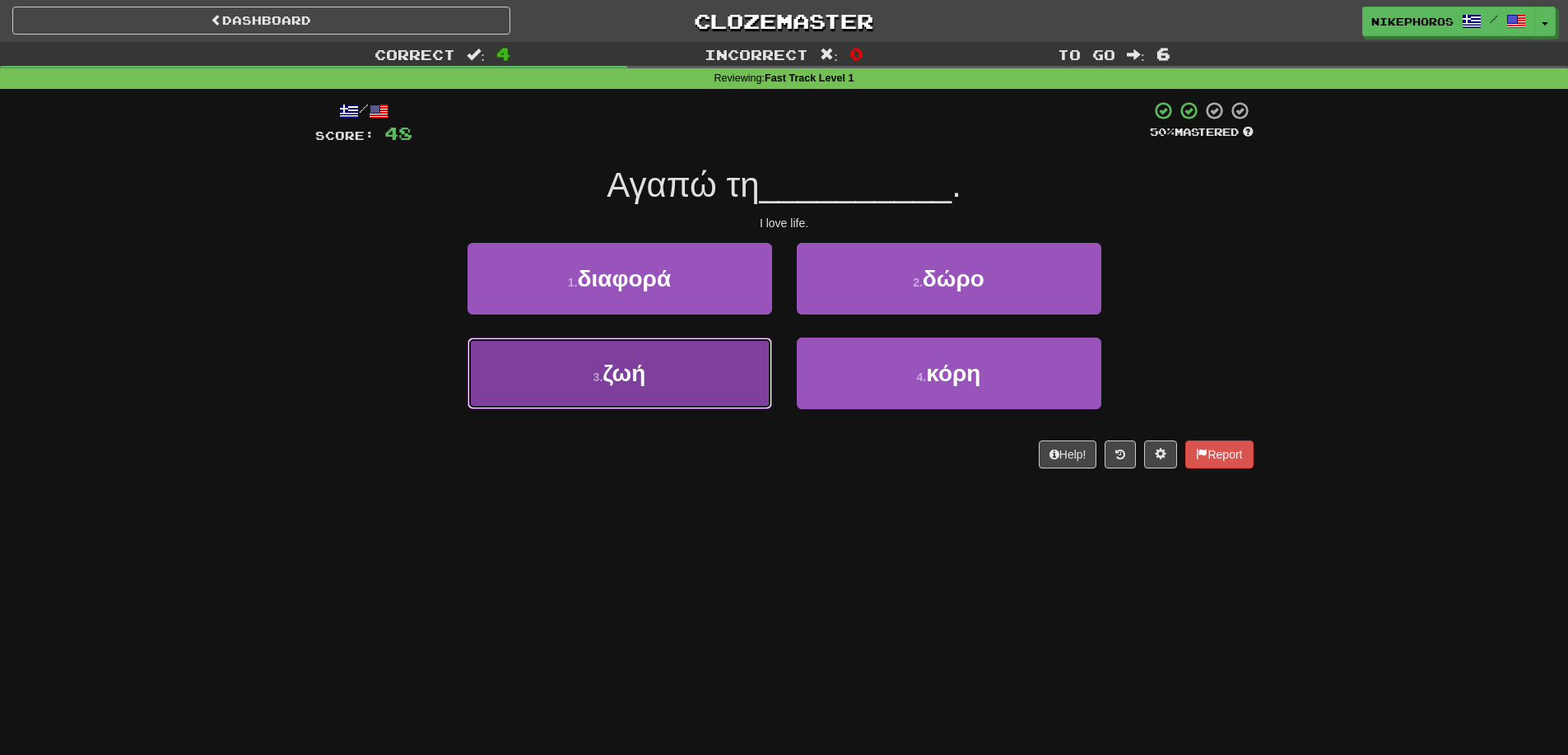
click at [731, 394] on button "3 . ζωή" at bounding box center [620, 374] width 304 height 72
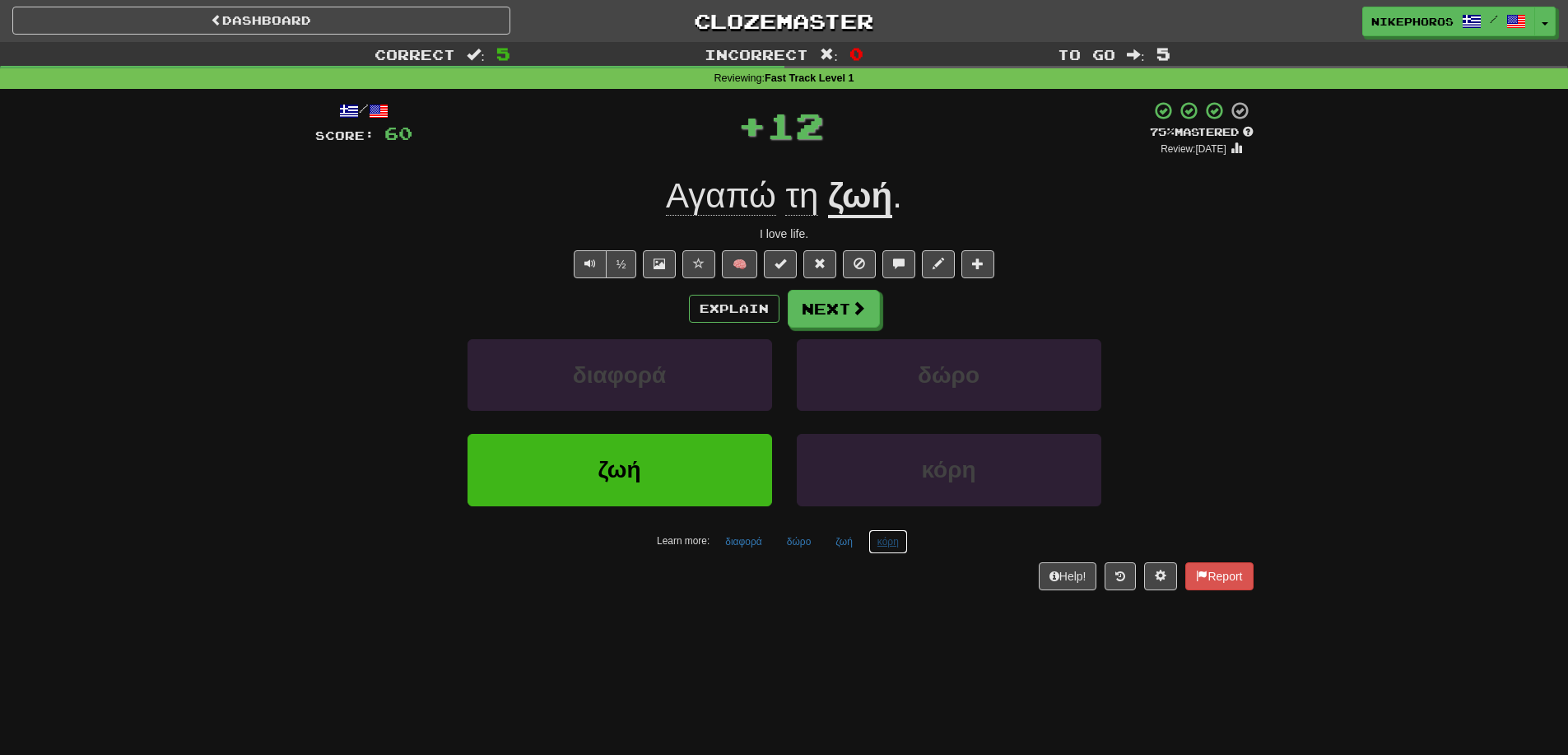
click at [885, 550] on button "κόρη" at bounding box center [887, 542] width 39 height 25
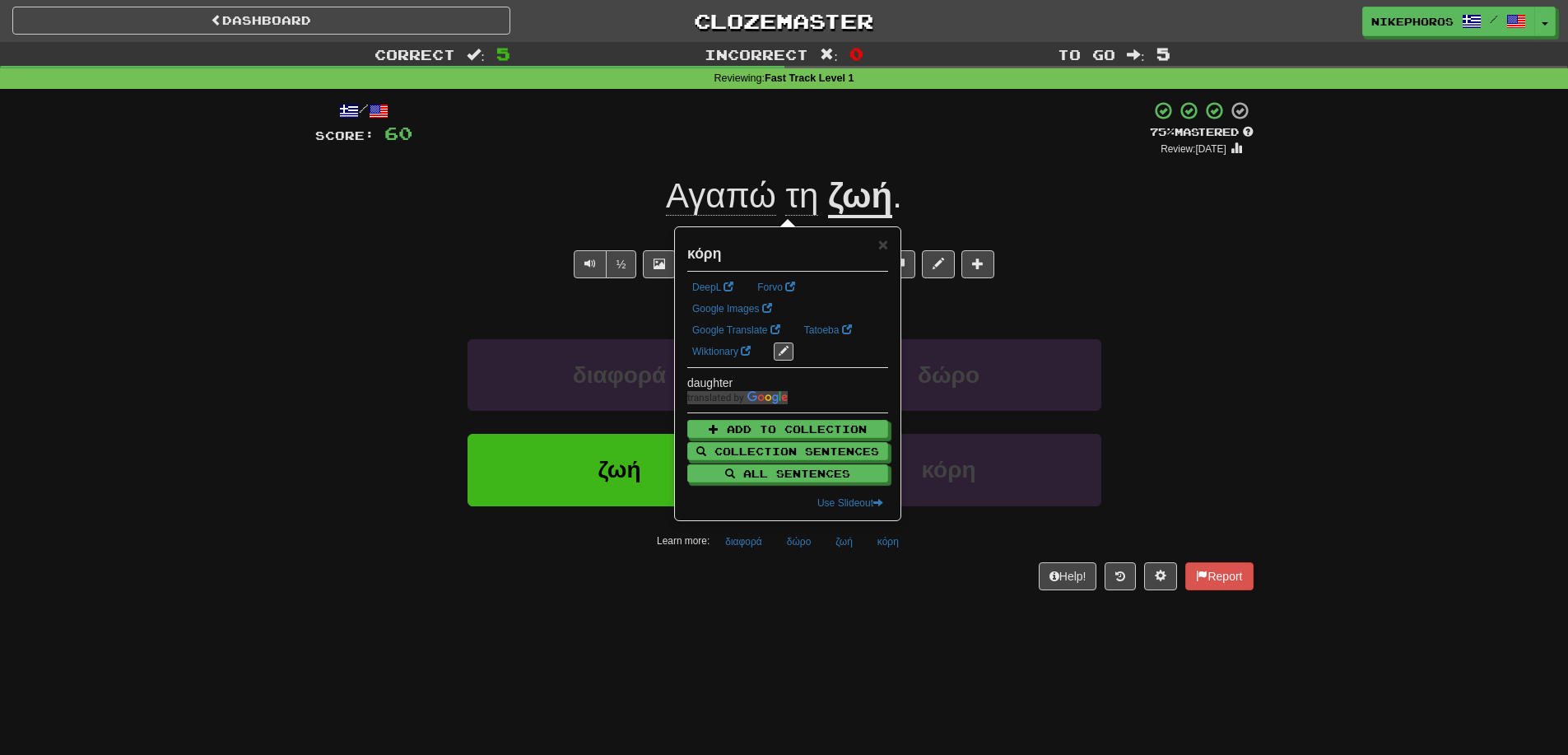
click at [924, 595] on div "/ Score: 60 + 12 75 % Mastered Review: 2025-09-14 Αγαπώ τη ζωή . I love life. ½…" at bounding box center [784, 351] width 938 height 524
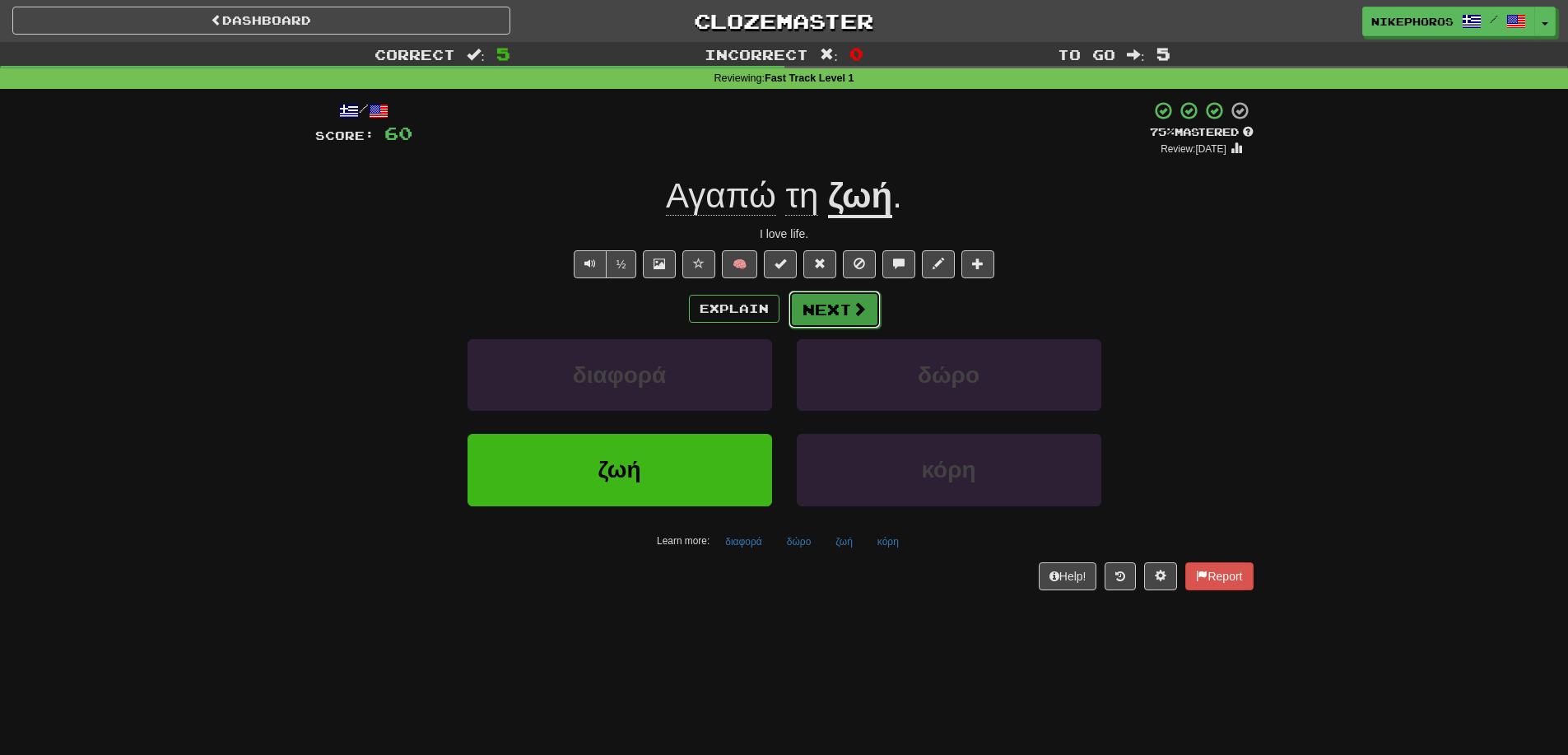
click at [857, 301] on span at bounding box center [859, 309] width 15 height 15
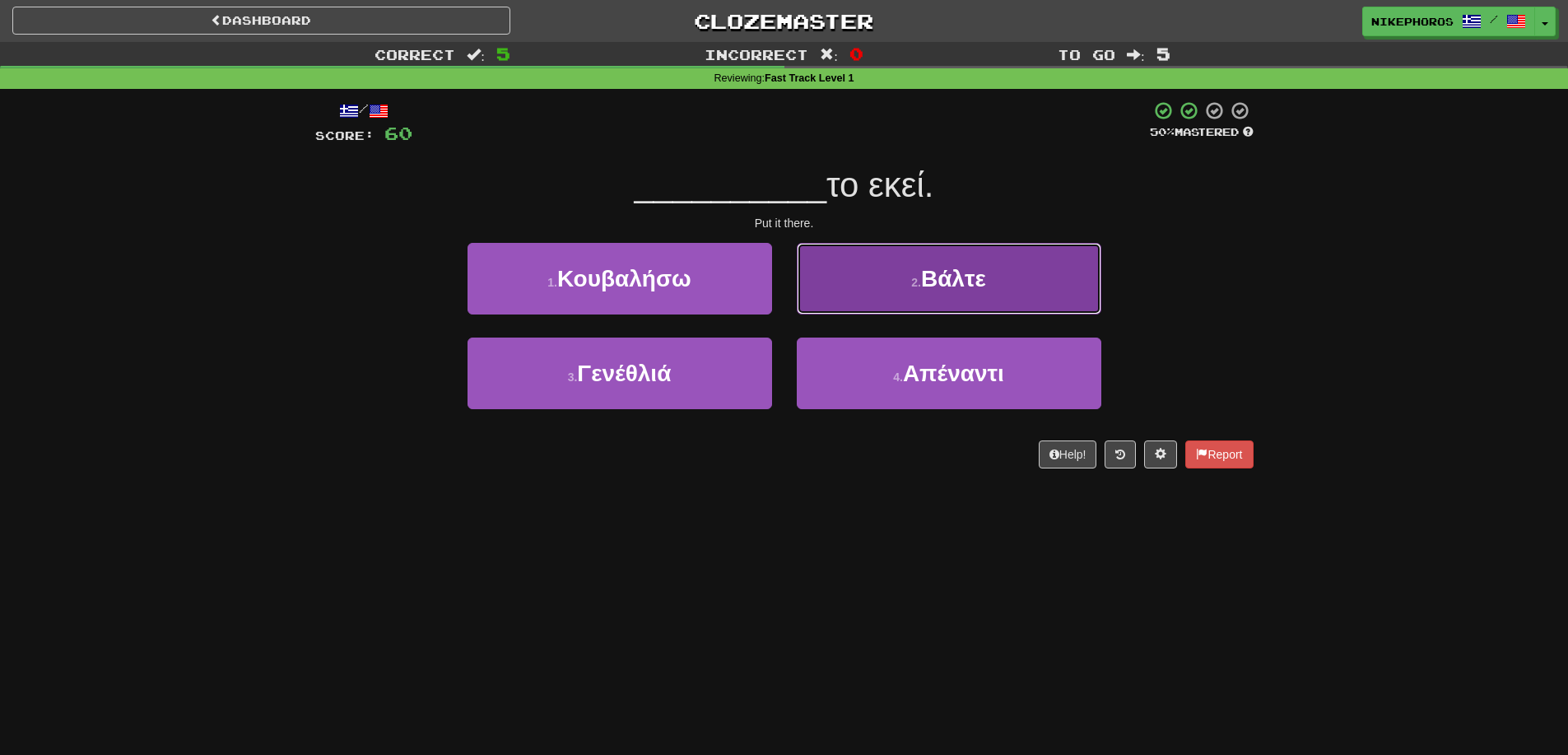
click at [1008, 292] on button "2 . Βάλτε" at bounding box center [948, 279] width 304 height 72
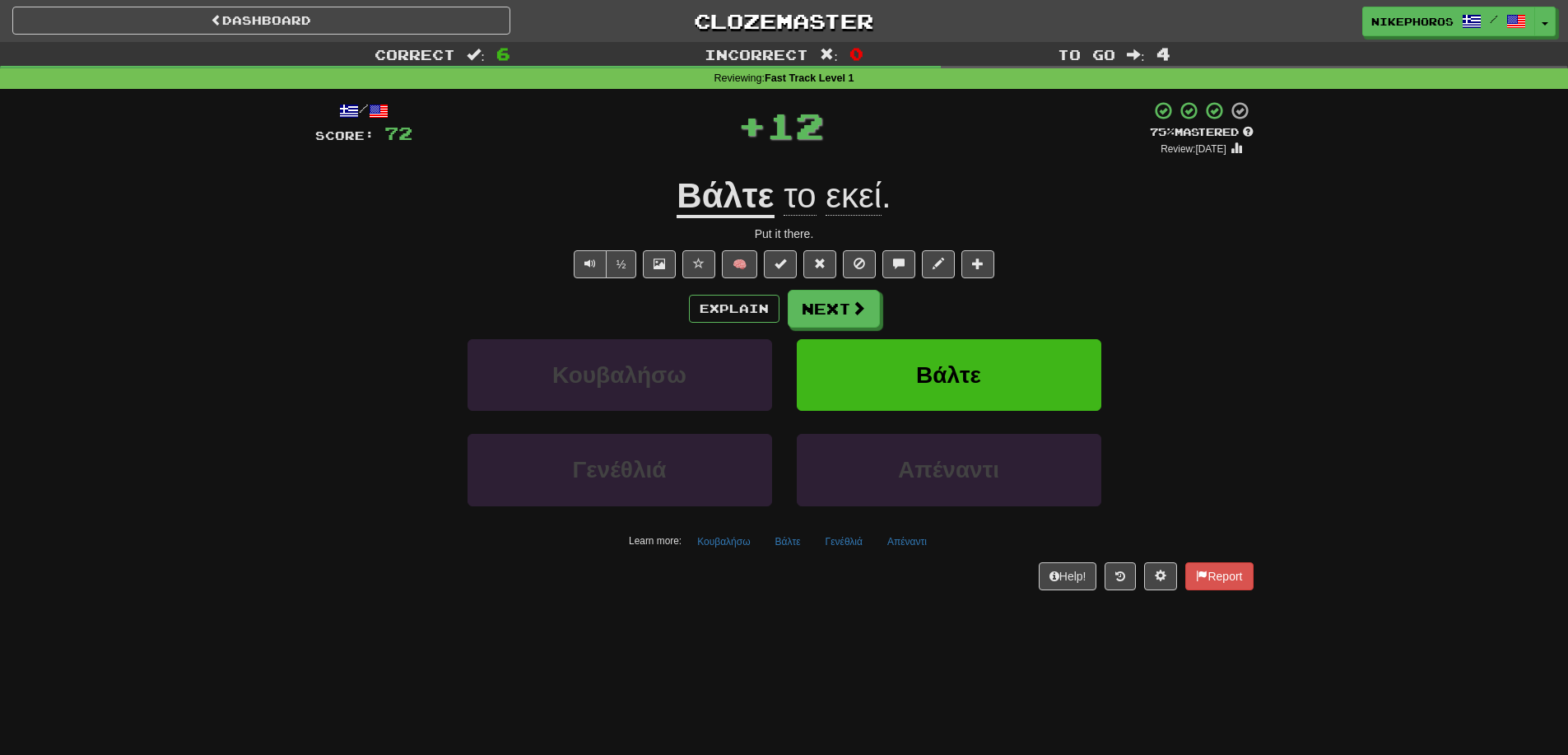
click at [717, 185] on u "Βάλτε" at bounding box center [725, 197] width 97 height 42
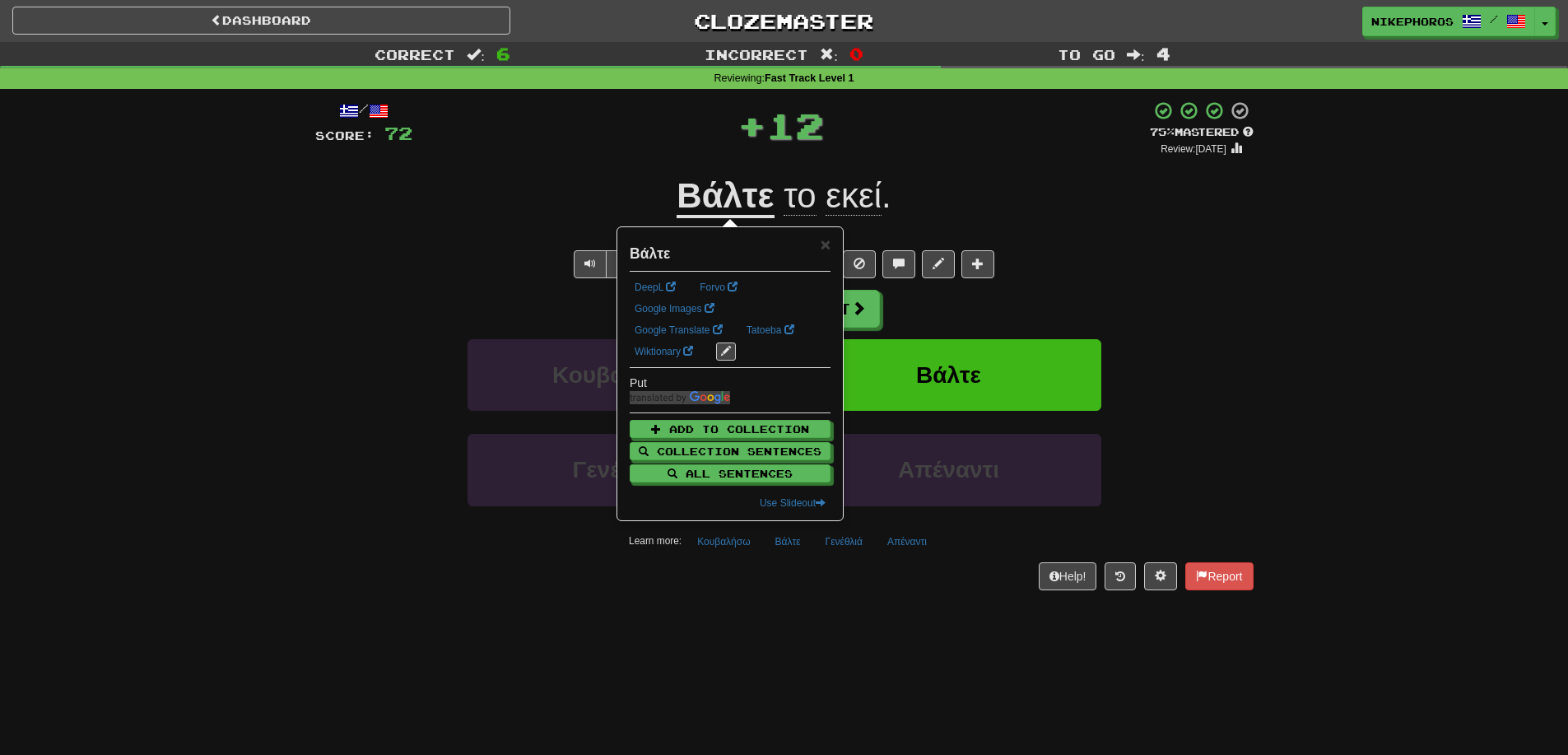
click at [1055, 232] on div "Put it there." at bounding box center [784, 234] width 938 height 17
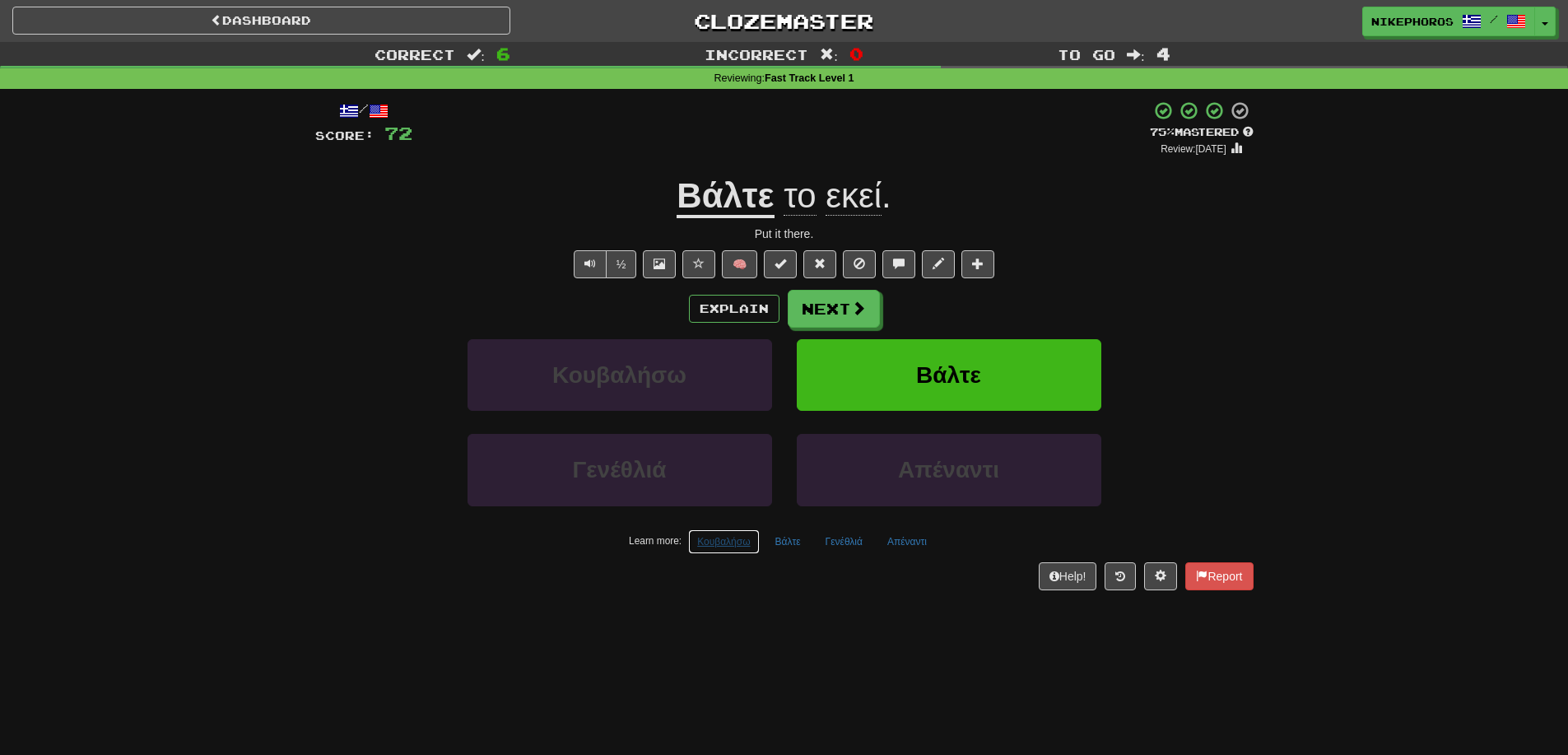
click at [731, 547] on button "Κουβαλήσω" at bounding box center [723, 542] width 71 height 25
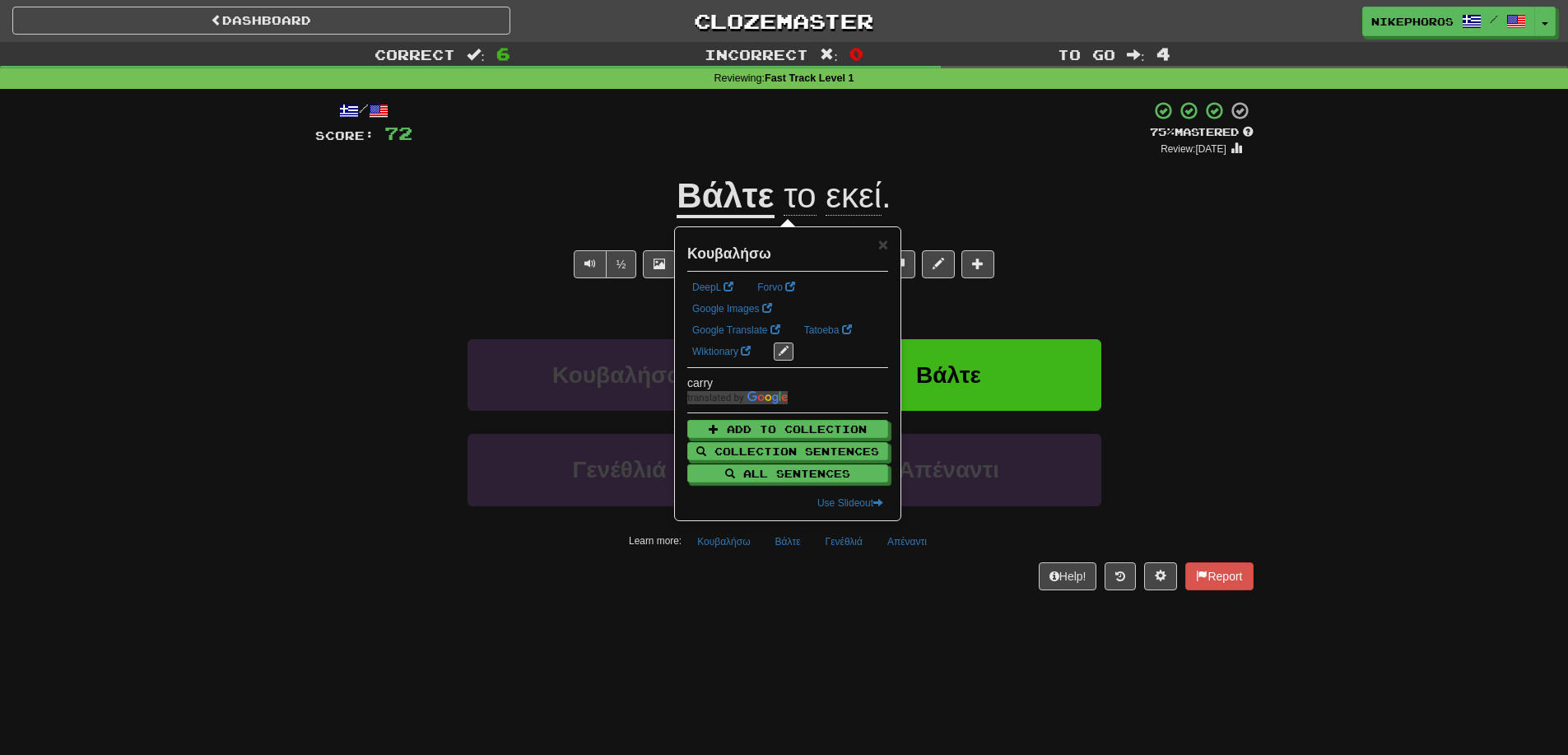
click at [887, 642] on div "Dashboard Clozemaster Nikephoros / Toggle Dropdown Dashboard Leaderboard Activi…" at bounding box center [784, 377] width 1568 height 755
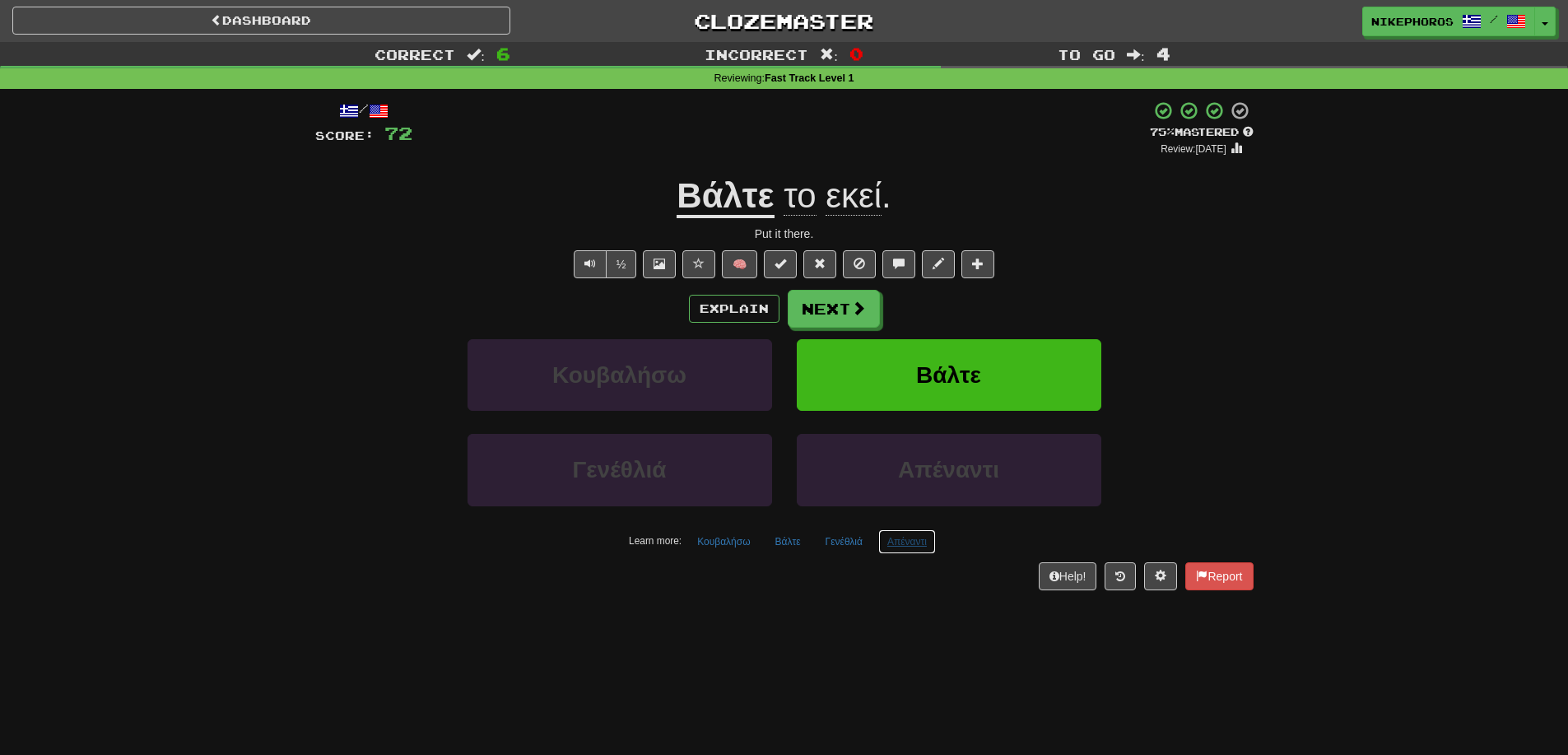
click at [918, 546] on button "Απέναντι" at bounding box center [907, 542] width 58 height 25
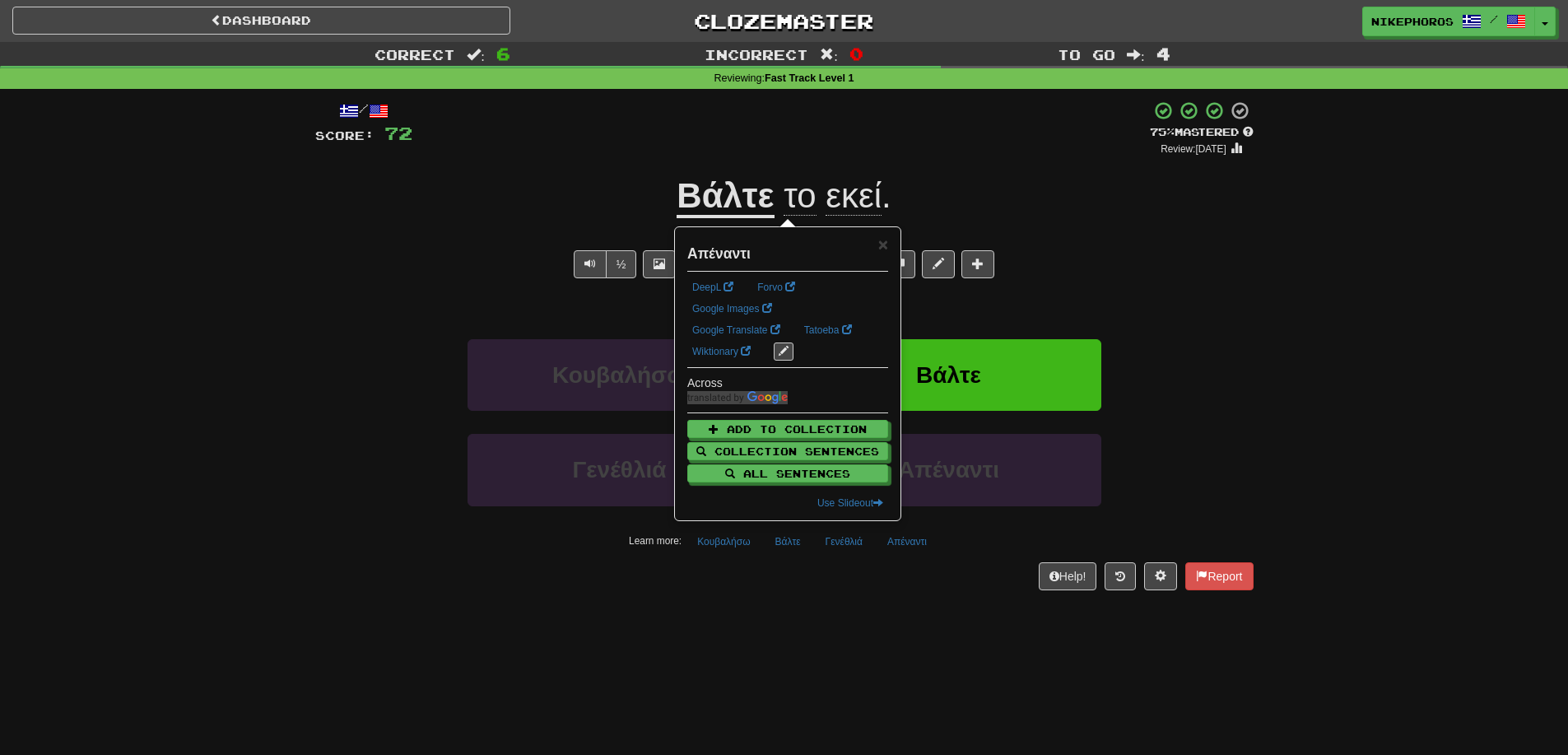
click at [891, 622] on div "Dashboard Clozemaster Nikephoros / Toggle Dropdown Dashboard Leaderboard Activi…" at bounding box center [784, 377] width 1568 height 755
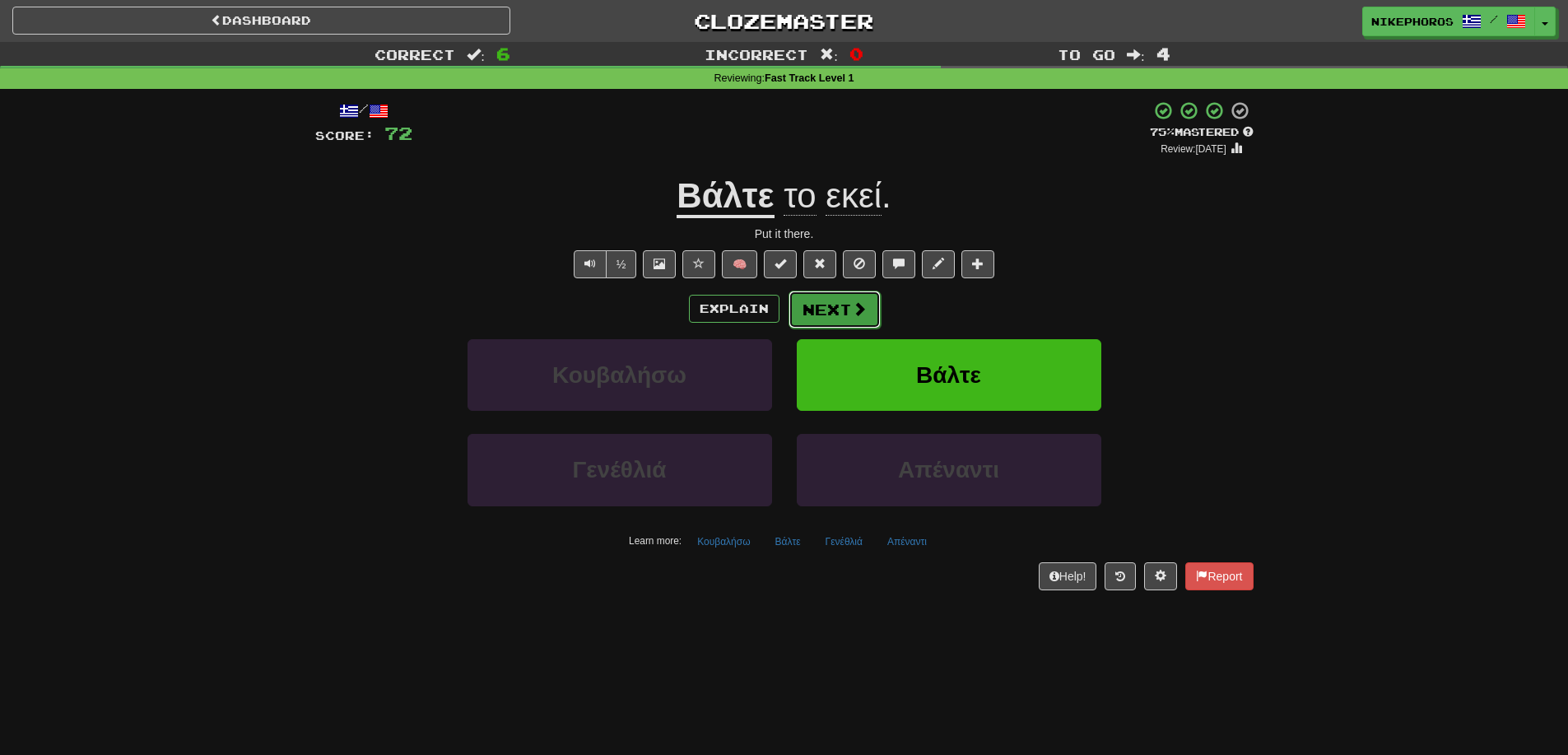
click at [842, 308] on button "Next" at bounding box center [834, 309] width 93 height 38
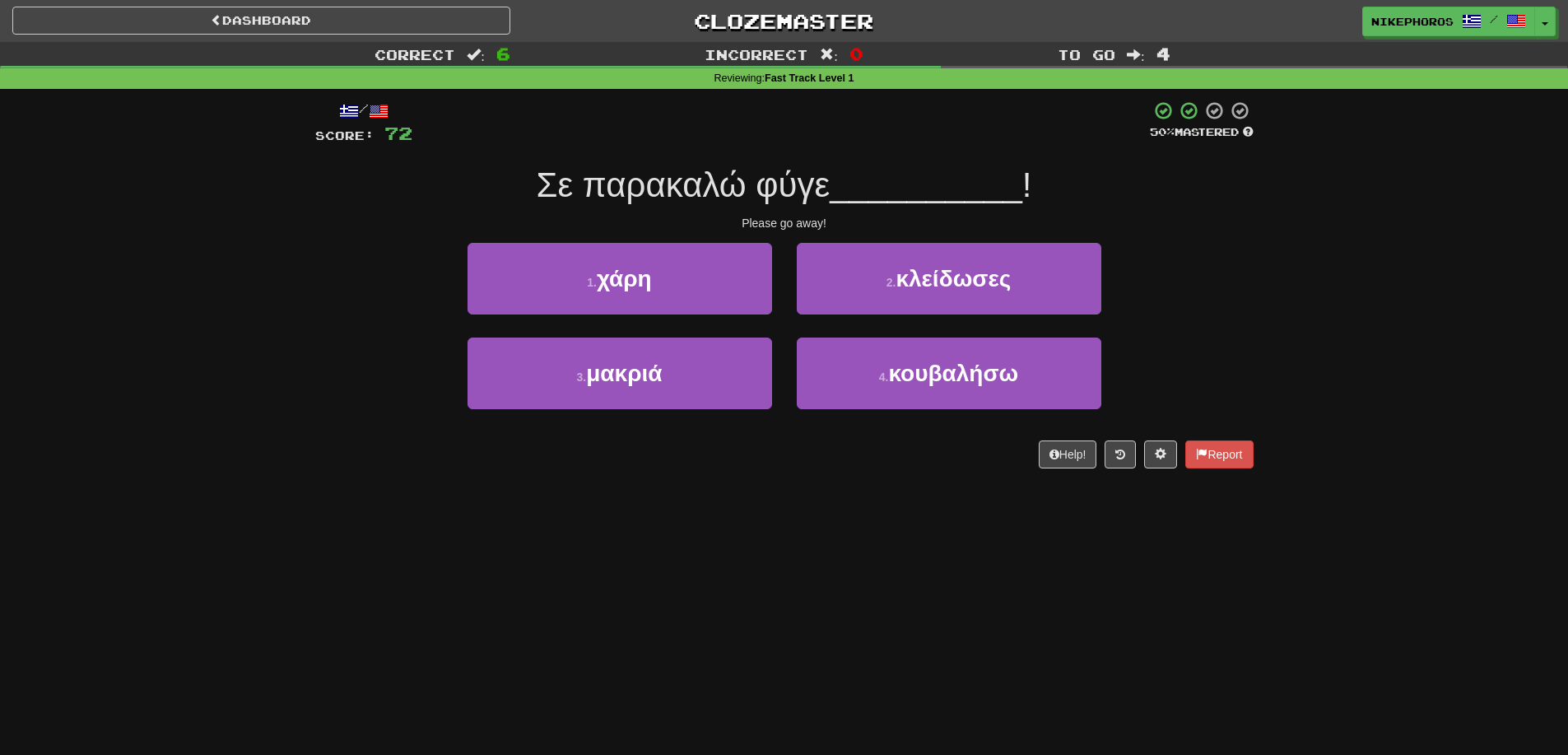
click at [897, 192] on span "__________" at bounding box center [926, 184] width 193 height 38
click at [1336, 341] on div "Correct : 6 Incorrect : 0 To go : 4 Reviewing : Fast Track Level 1 / Score: 72 …" at bounding box center [784, 266] width 1568 height 450
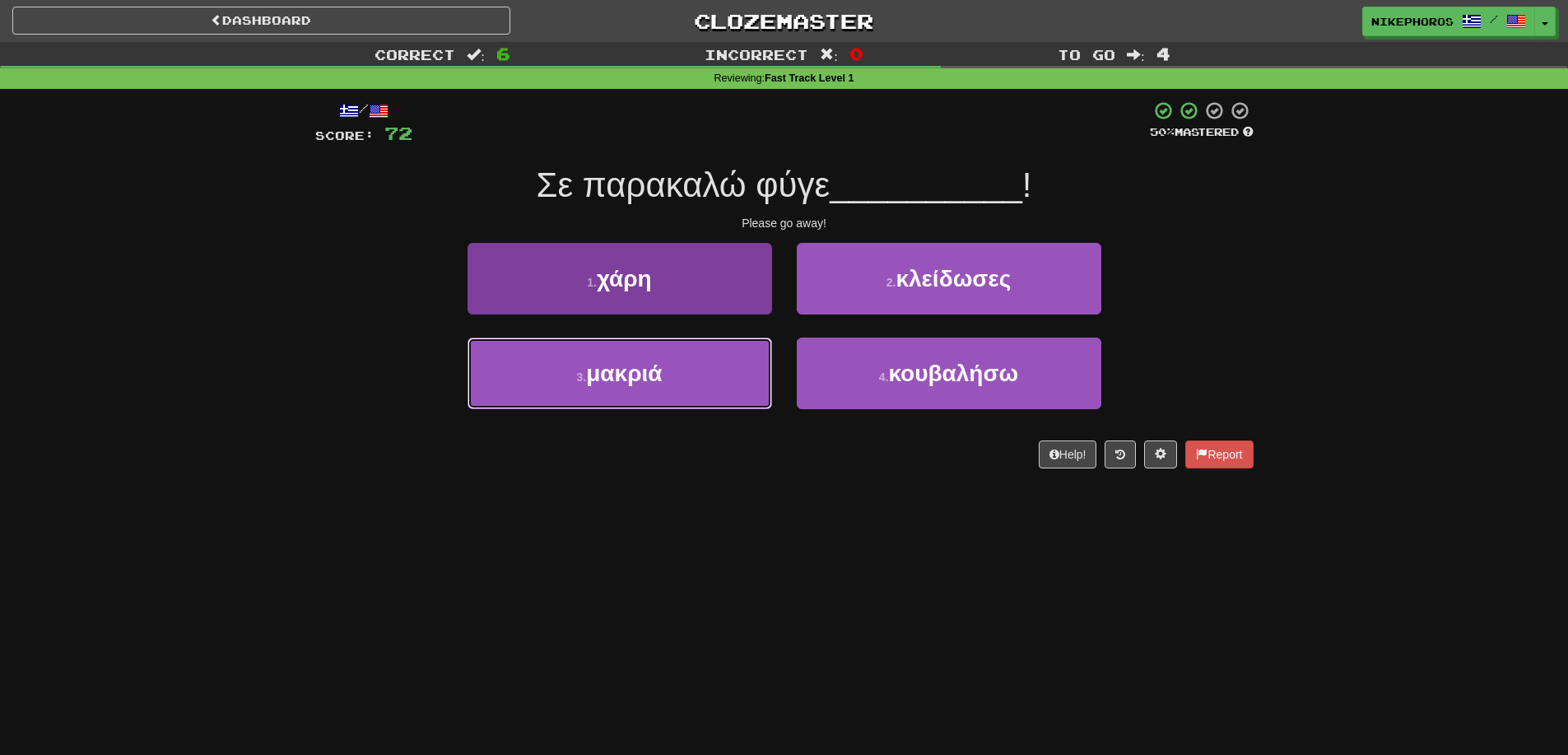
click at [700, 380] on button "3 . μακριά" at bounding box center [620, 374] width 304 height 72
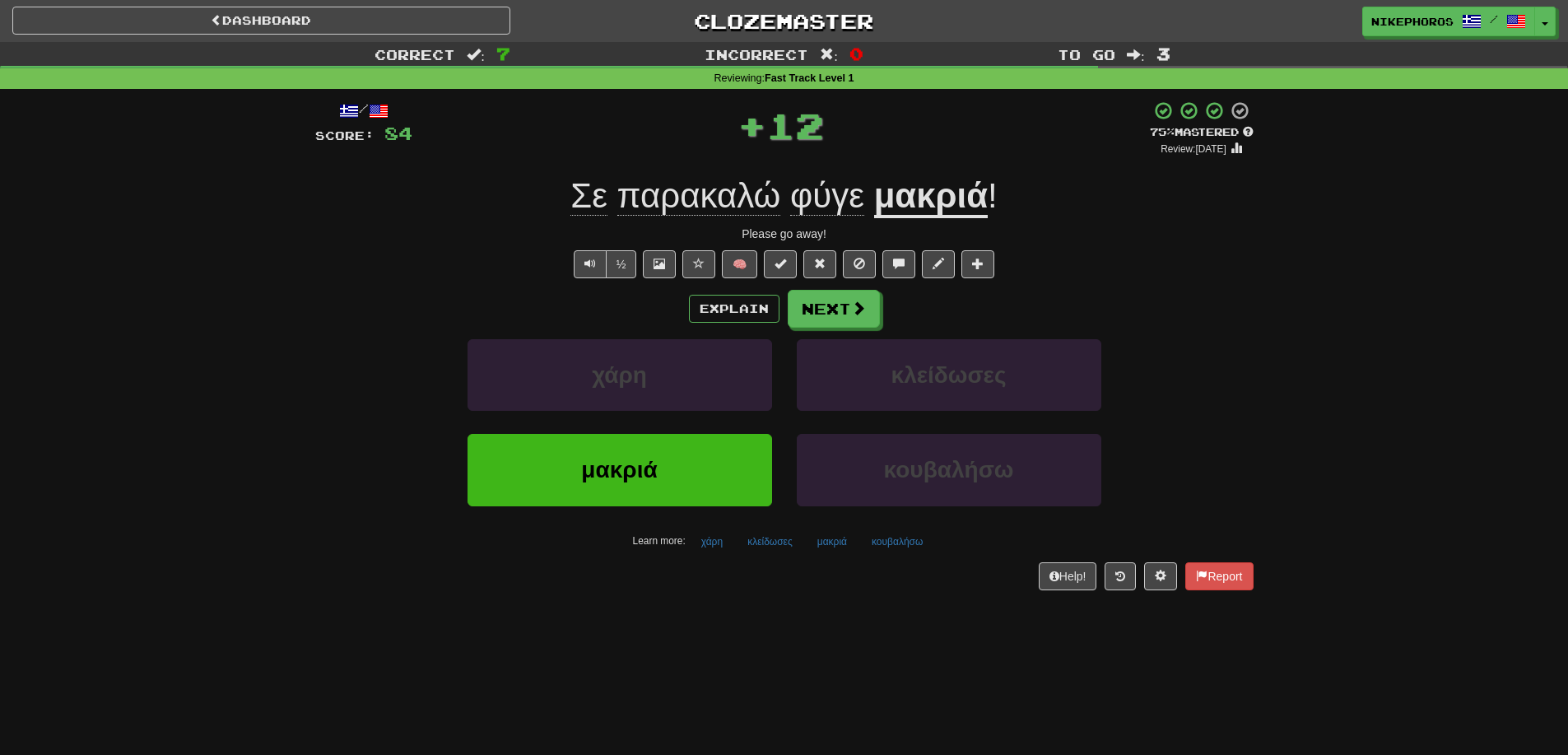
click at [702, 189] on span "παρακαλώ" at bounding box center [699, 195] width 163 height 39
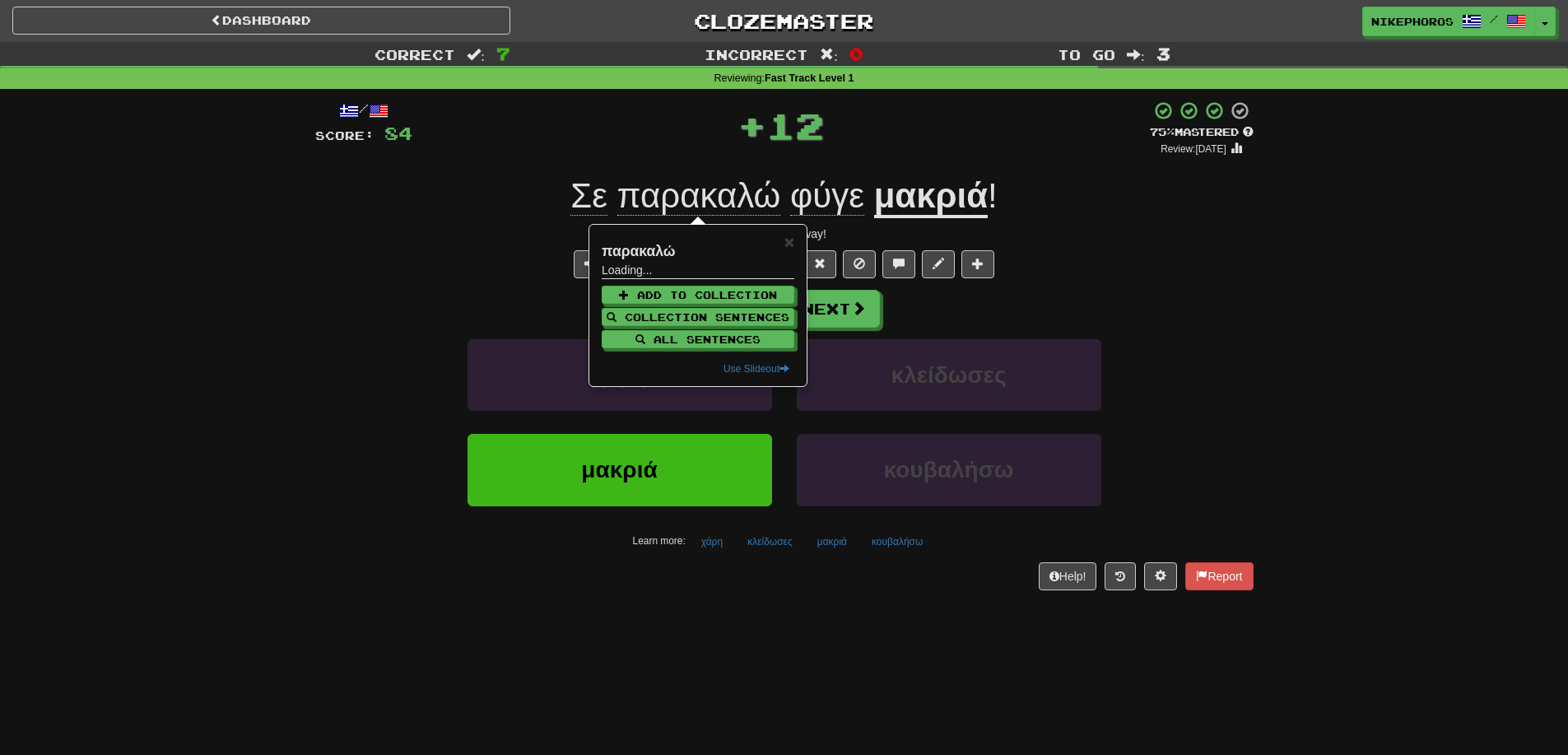
click at [1099, 191] on div "Σε παρακαλώ φύγε μακριά !" at bounding box center [784, 196] width 938 height 45
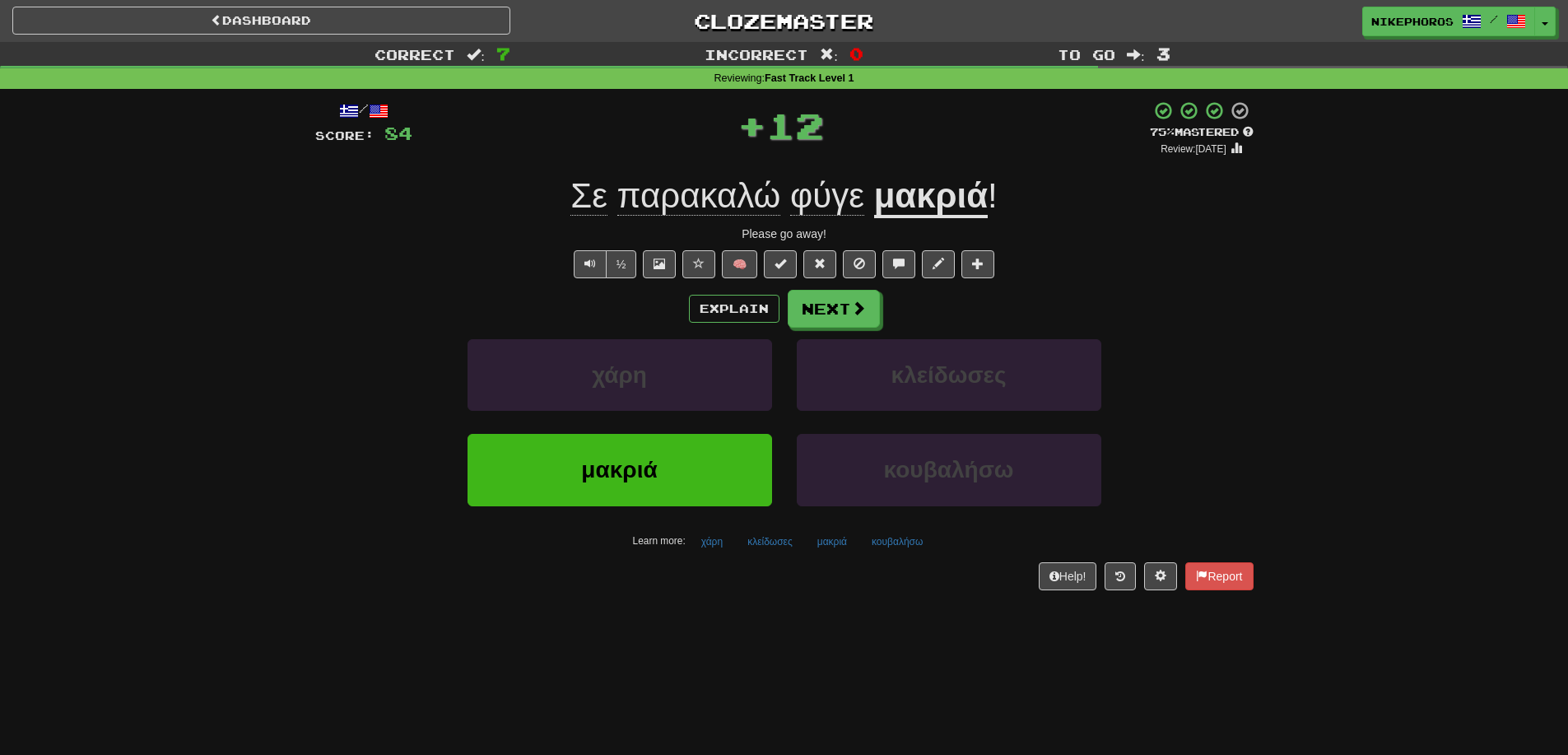
click at [827, 186] on span "φύγε" at bounding box center [827, 195] width 74 height 39
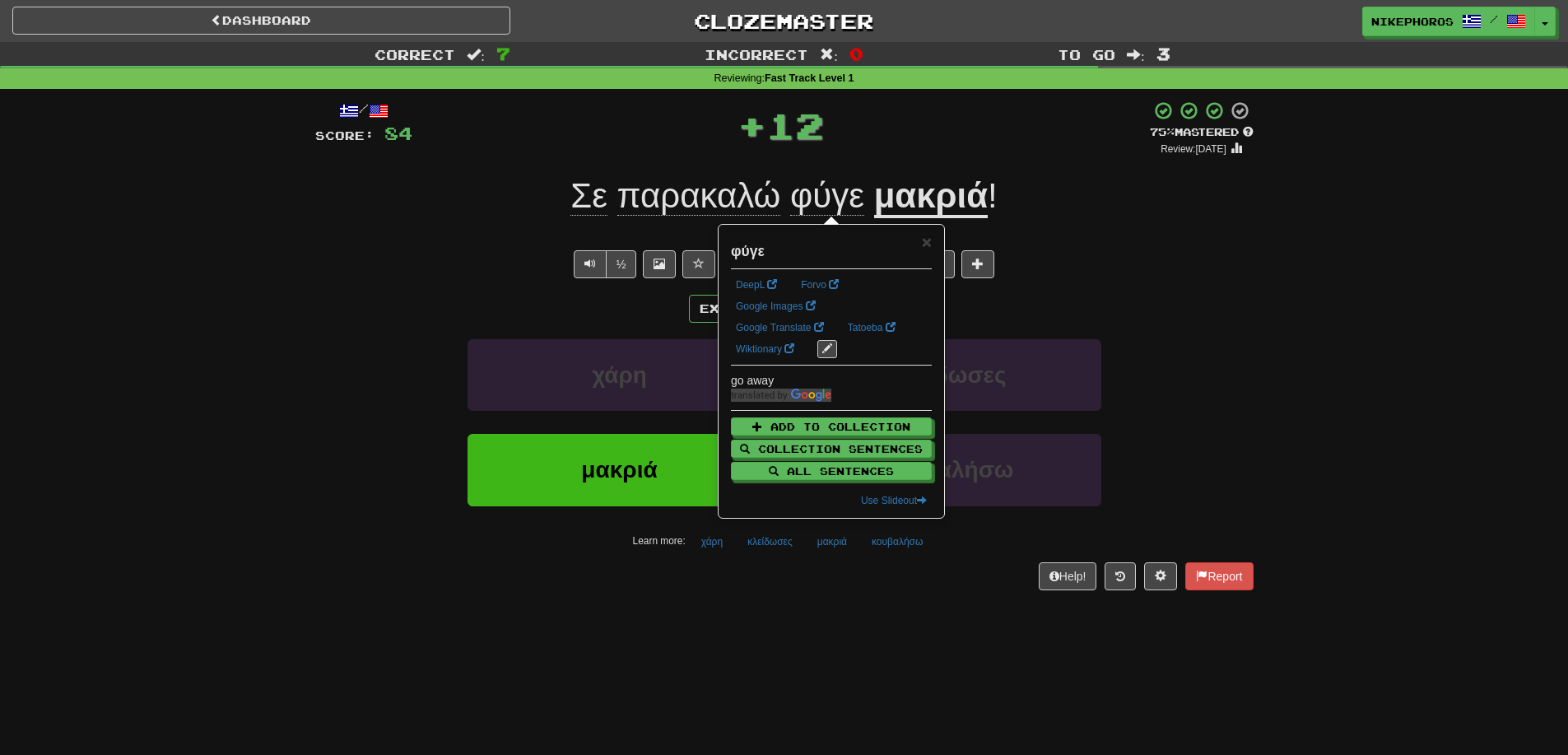
click at [1122, 188] on div "Σε παρακαλώ φύγε μακριά !" at bounding box center [784, 196] width 938 height 45
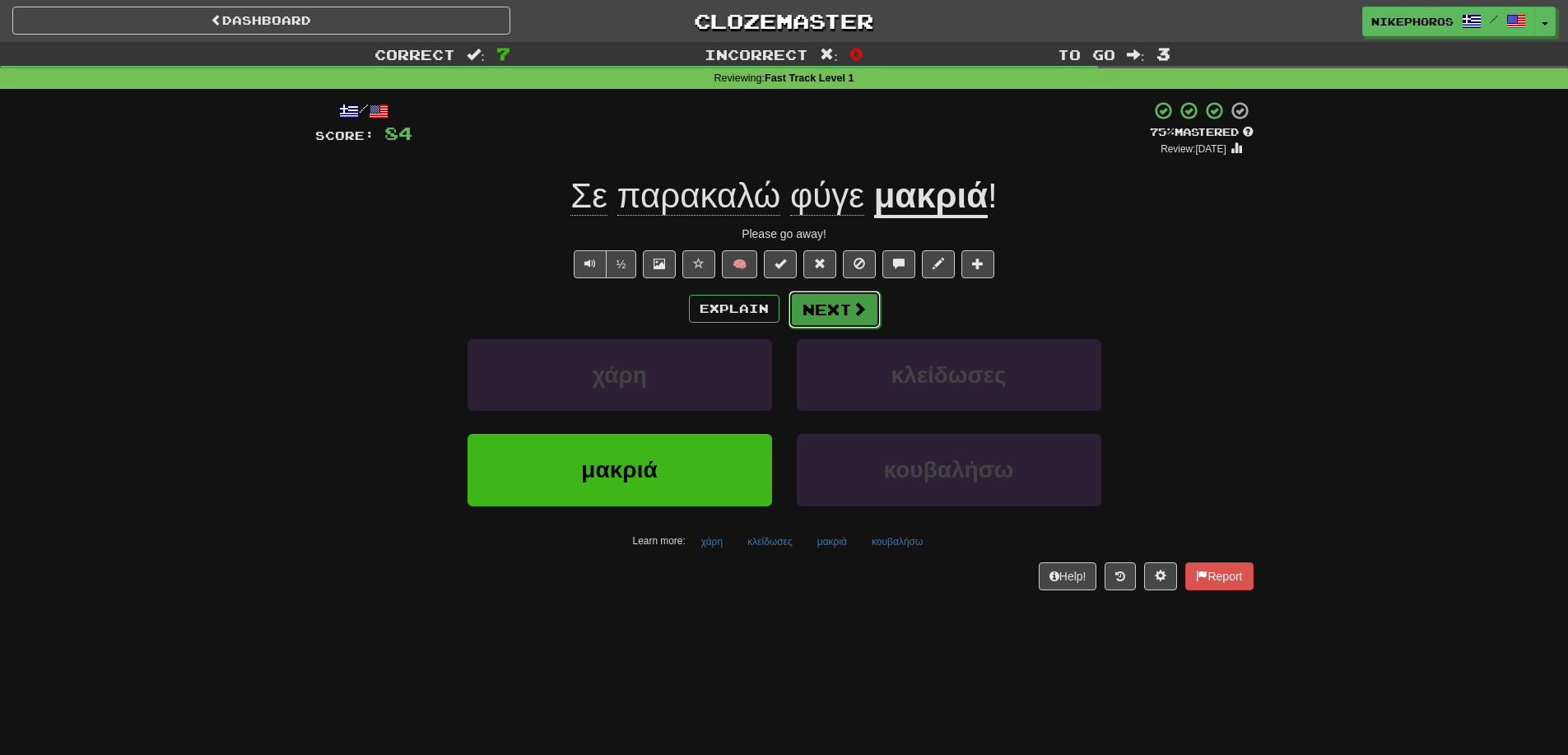
click at [832, 307] on button "Next" at bounding box center [834, 309] width 93 height 38
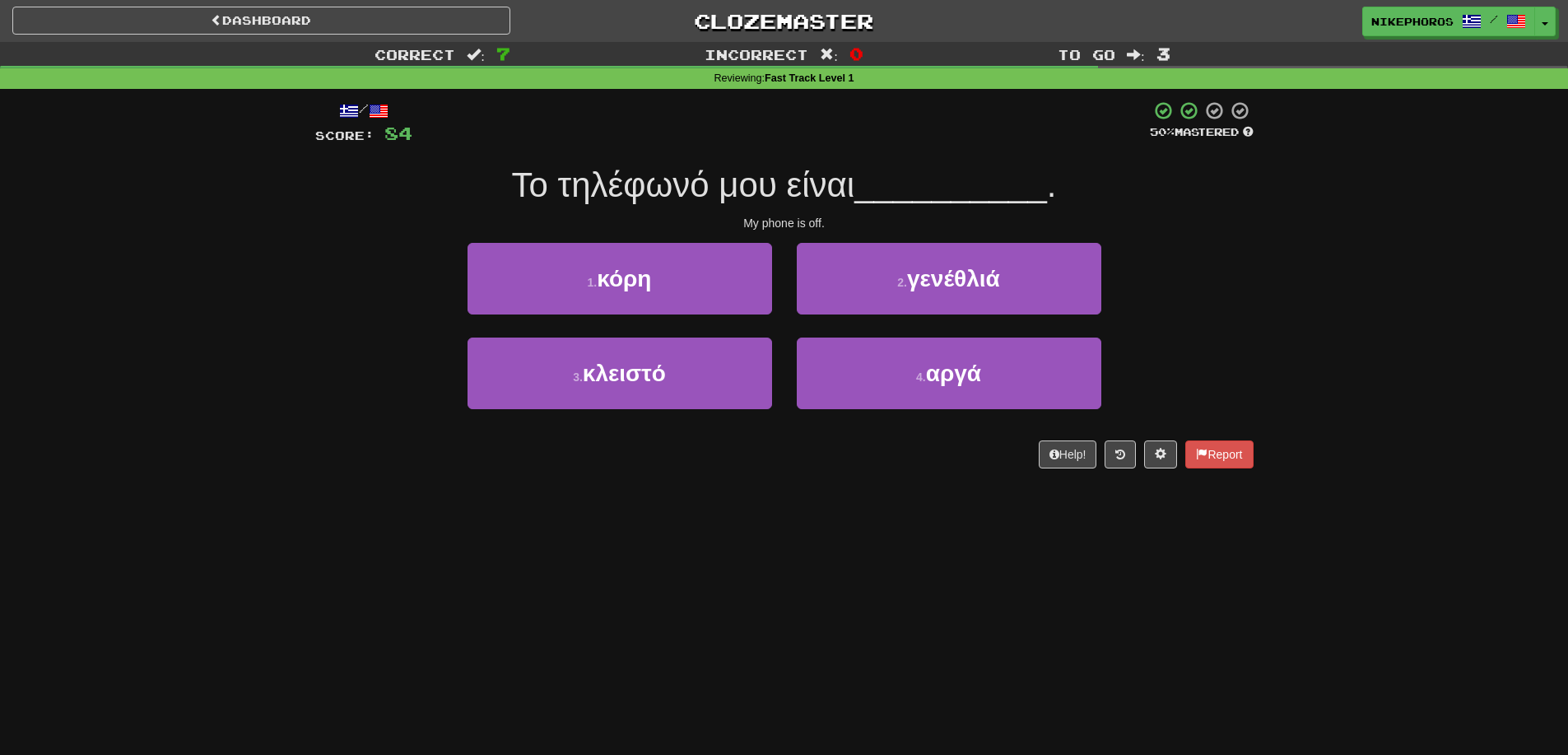
click at [1280, 313] on div "Correct : 7 Incorrect : 0 To go : 3 Reviewing : Fast Track Level 1 / Score: 84 …" at bounding box center [784, 266] width 1568 height 450
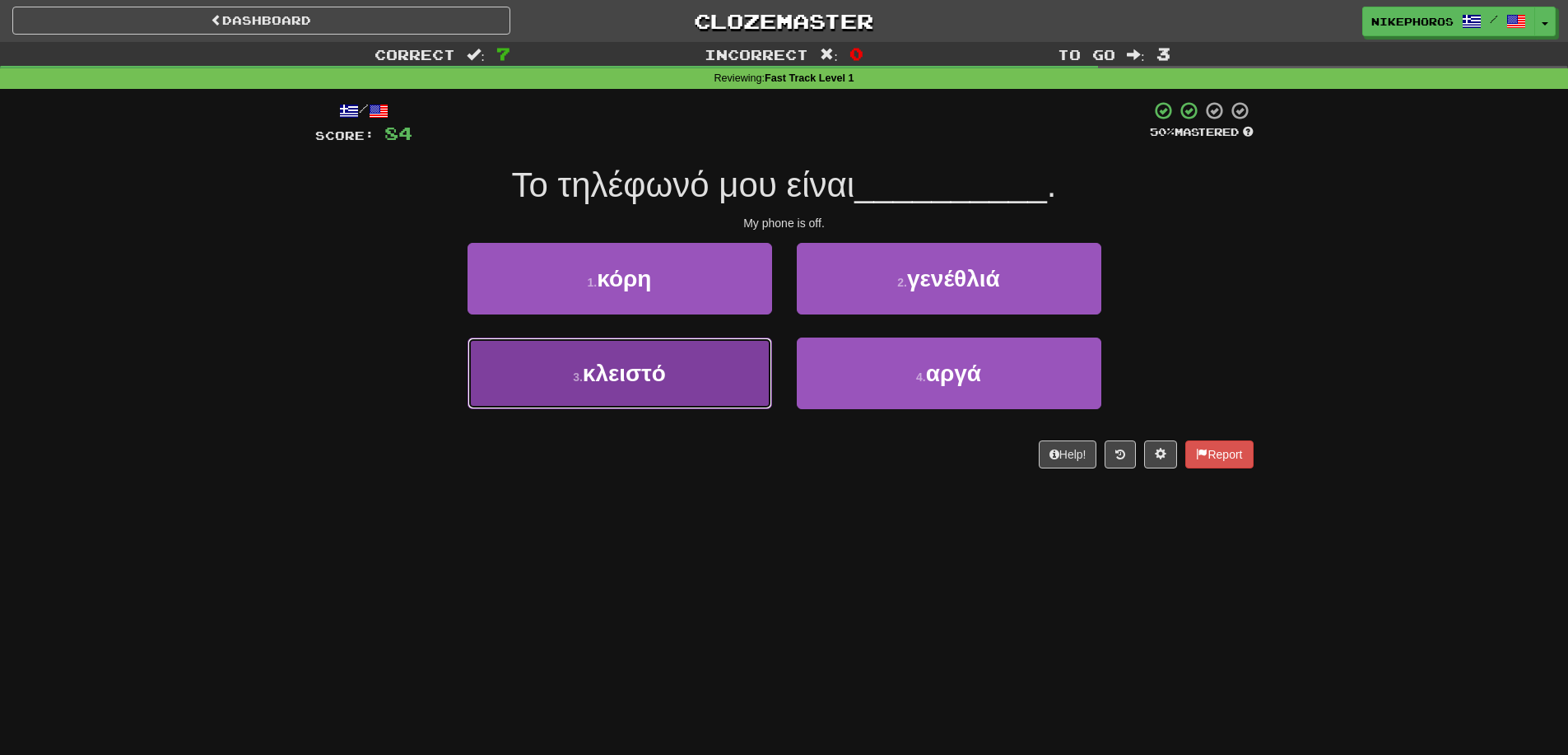
click at [691, 393] on button "3 . κλειστό" at bounding box center [620, 374] width 304 height 72
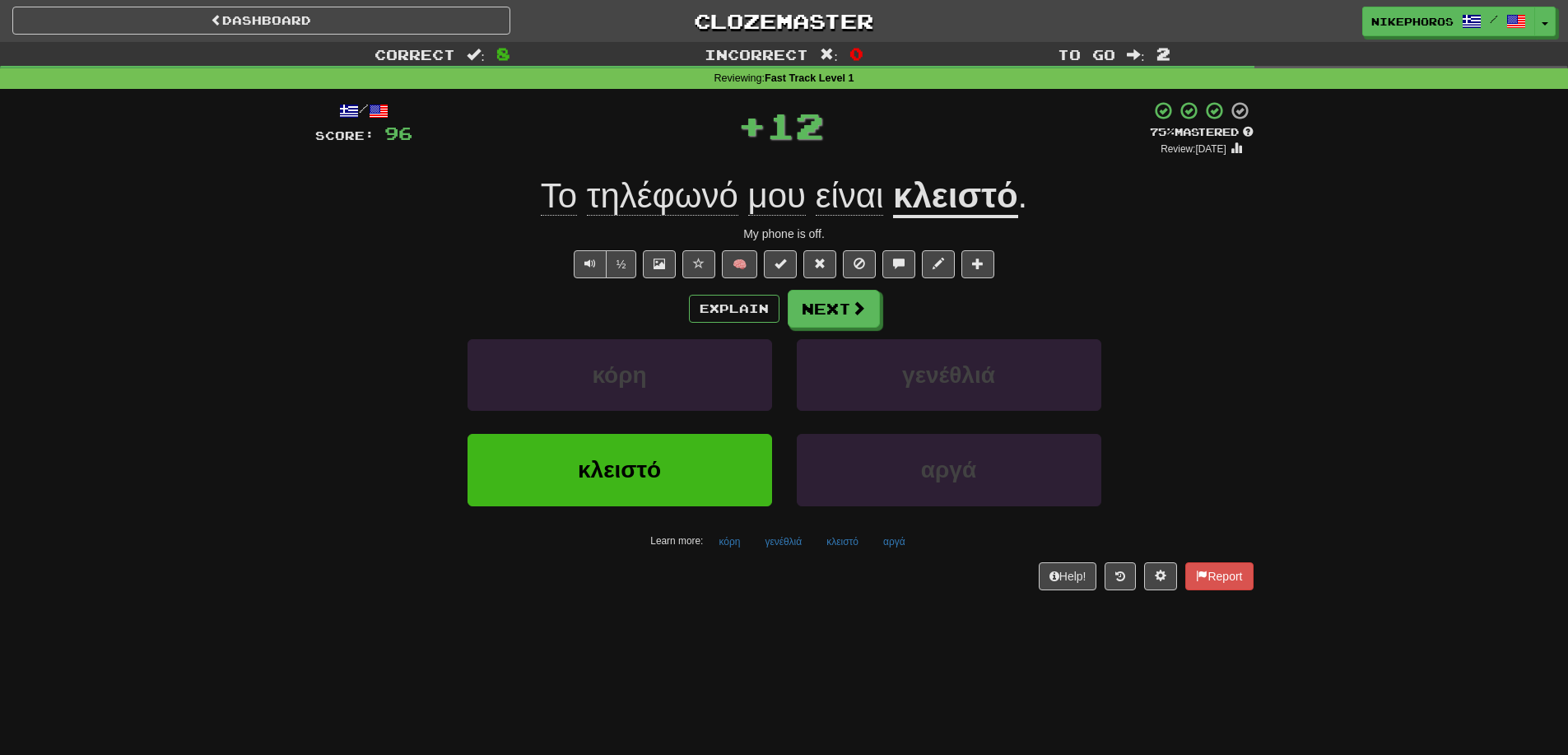
click at [1317, 441] on div "Correct : 8 Incorrect : 0 To go : 2 Reviewing : Fast Track Level 1 / Score: 96 …" at bounding box center [784, 327] width 1568 height 571
click at [886, 537] on button "αργά" at bounding box center [894, 542] width 40 height 25
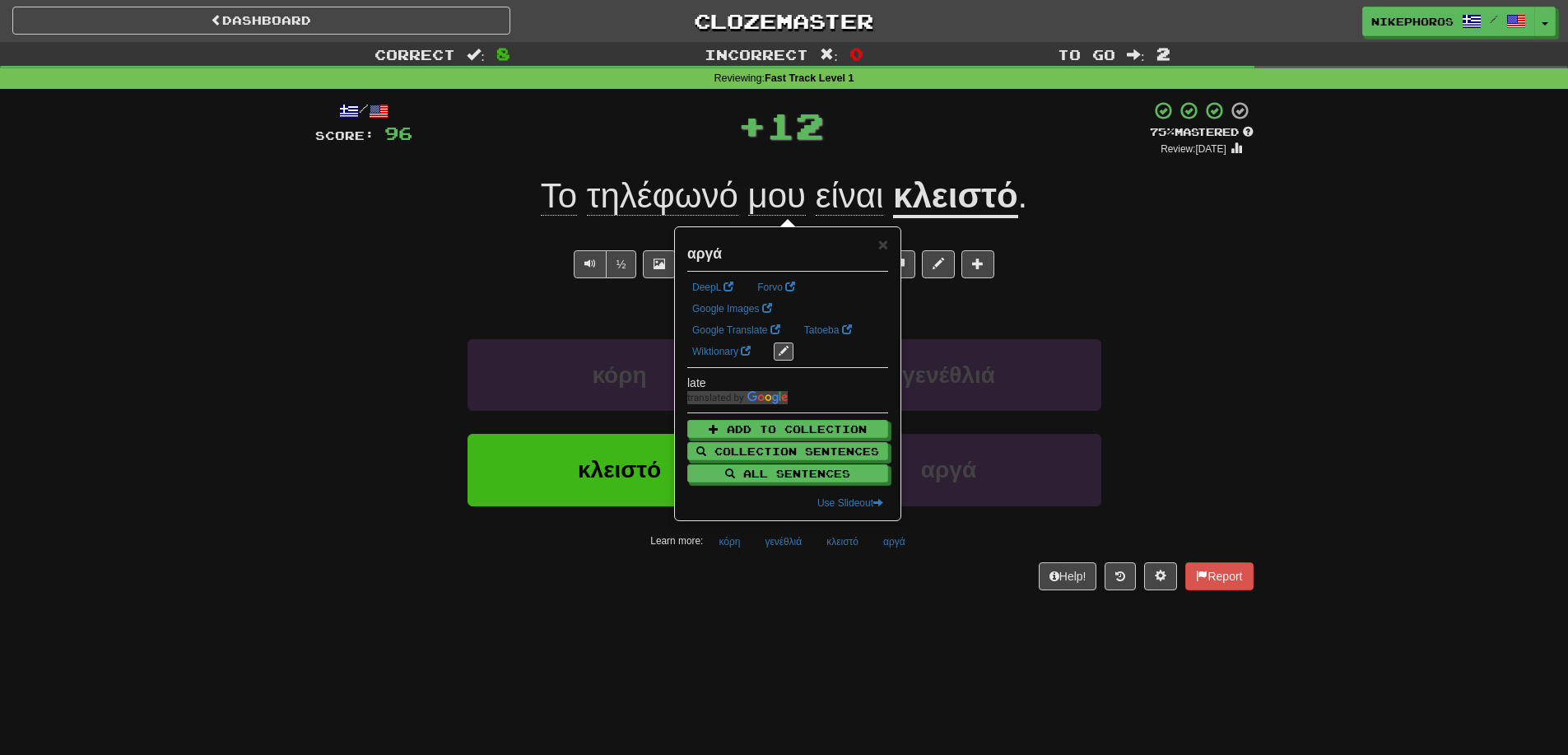
click at [897, 606] on div "/ Score: 96 + 12 75 % Mastered Review: 2025-09-14 Το τηλέφωνό μου είναι κλειστό…" at bounding box center [784, 351] width 938 height 524
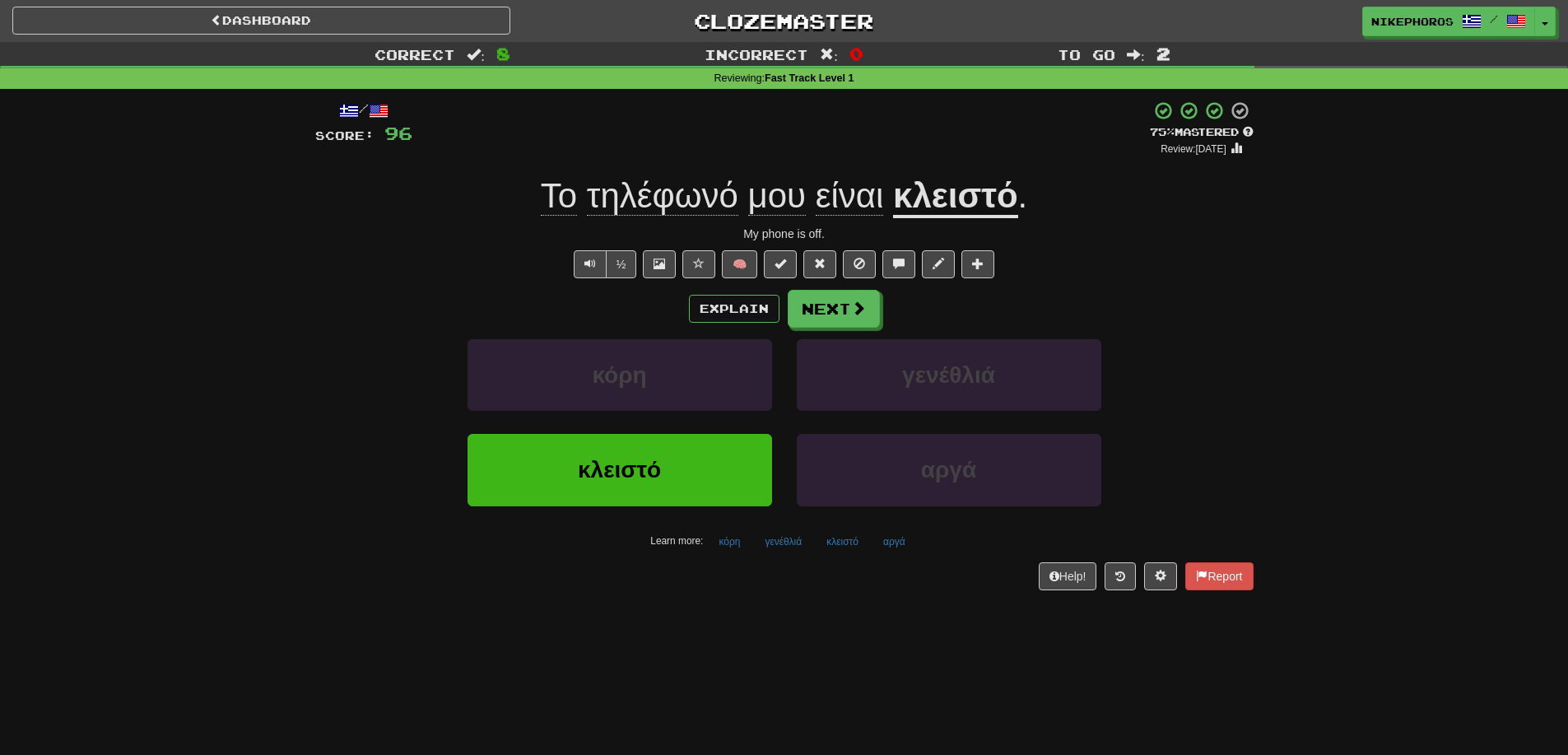
click at [913, 594] on div "/ Score: 96 + 12 75 % Mastered Review: 2025-09-14 Το τηλέφωνό μου είναι κλειστό…" at bounding box center [784, 351] width 938 height 524
click at [779, 546] on button "γενέθλιά" at bounding box center [783, 542] width 55 height 25
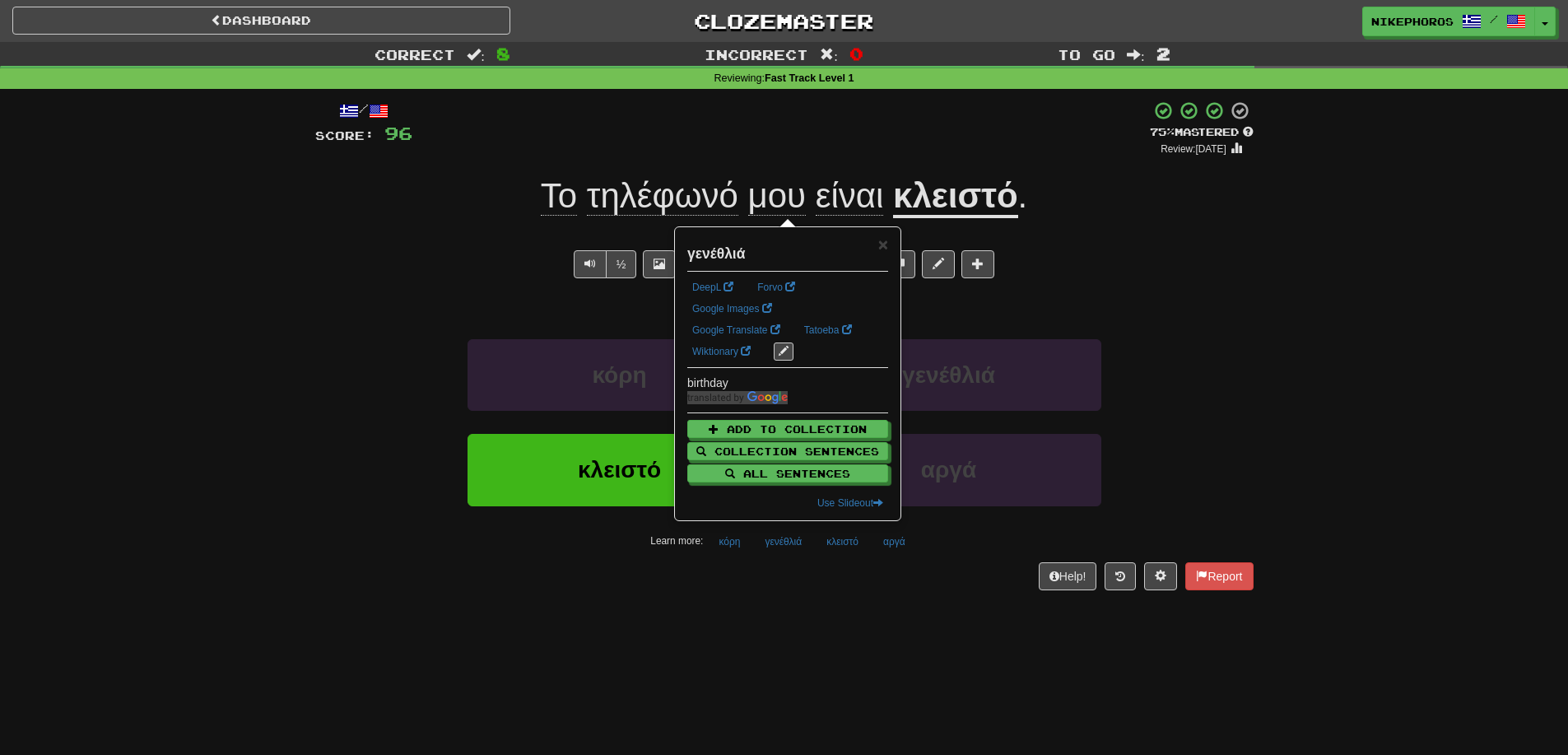
click at [830, 612] on div "/ Score: 96 + 12 75 % Mastered Review: 2025-09-14 Το τηλέφωνό μου είναι κλειστό…" at bounding box center [784, 351] width 938 height 524
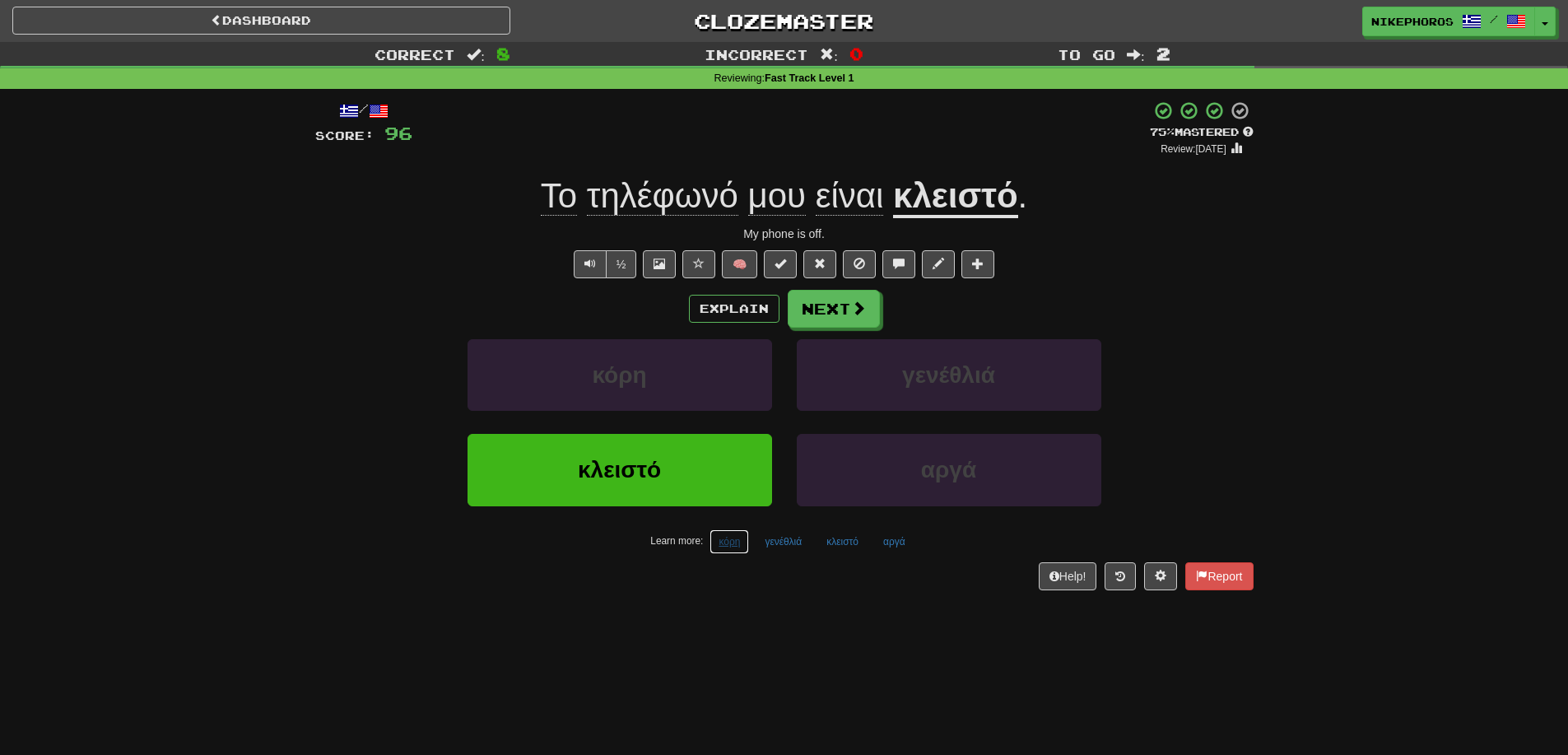
click at [719, 547] on button "κόρη" at bounding box center [729, 542] width 39 height 25
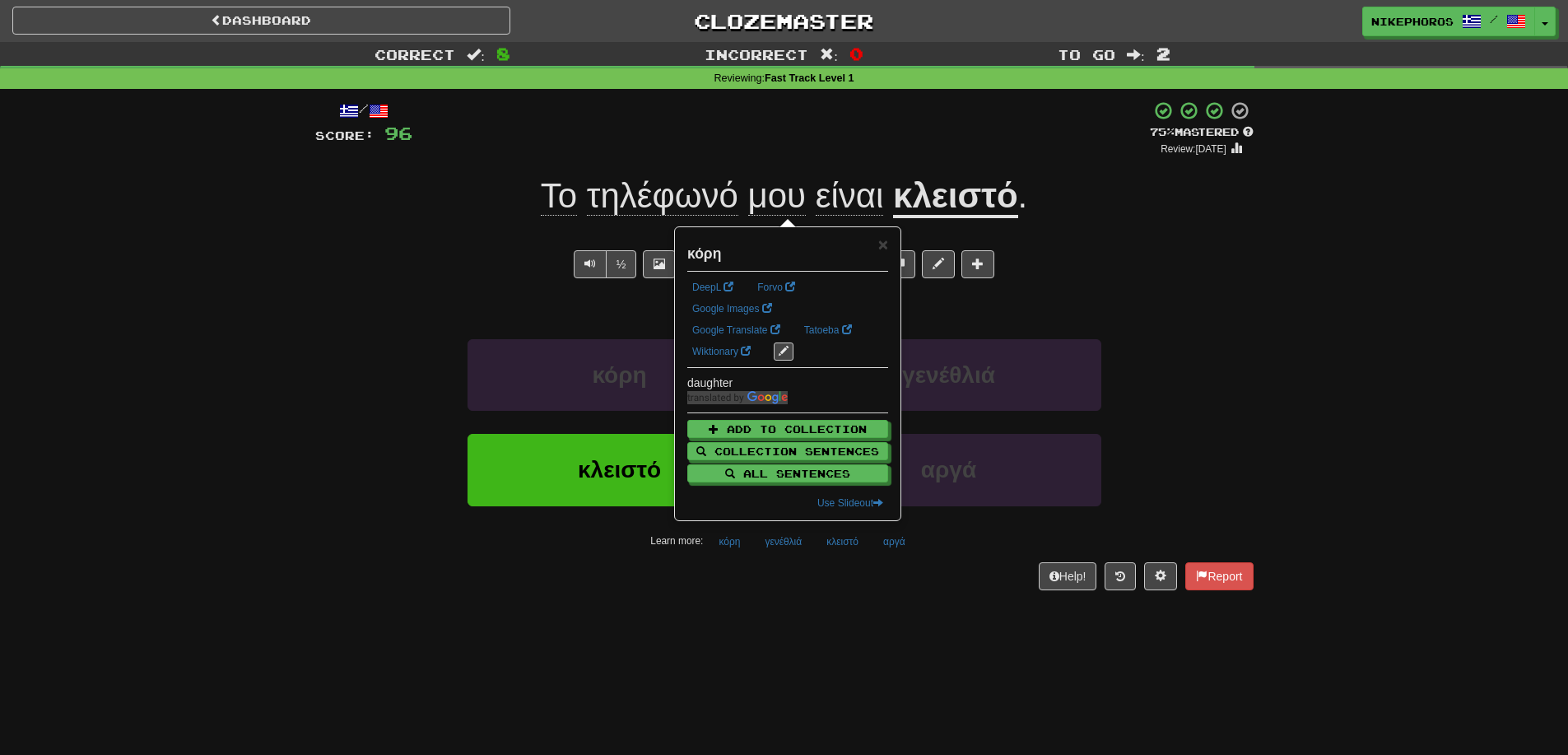
drag, startPoint x: 785, startPoint y: 611, endPoint x: 796, endPoint y: 592, distance: 22.0
click at [786, 610] on div "/ Score: 96 + 12 75 % Mastered Review: 2025-09-14 Το τηλέφωνό μου είναι κλειστό…" at bounding box center [784, 351] width 938 height 524
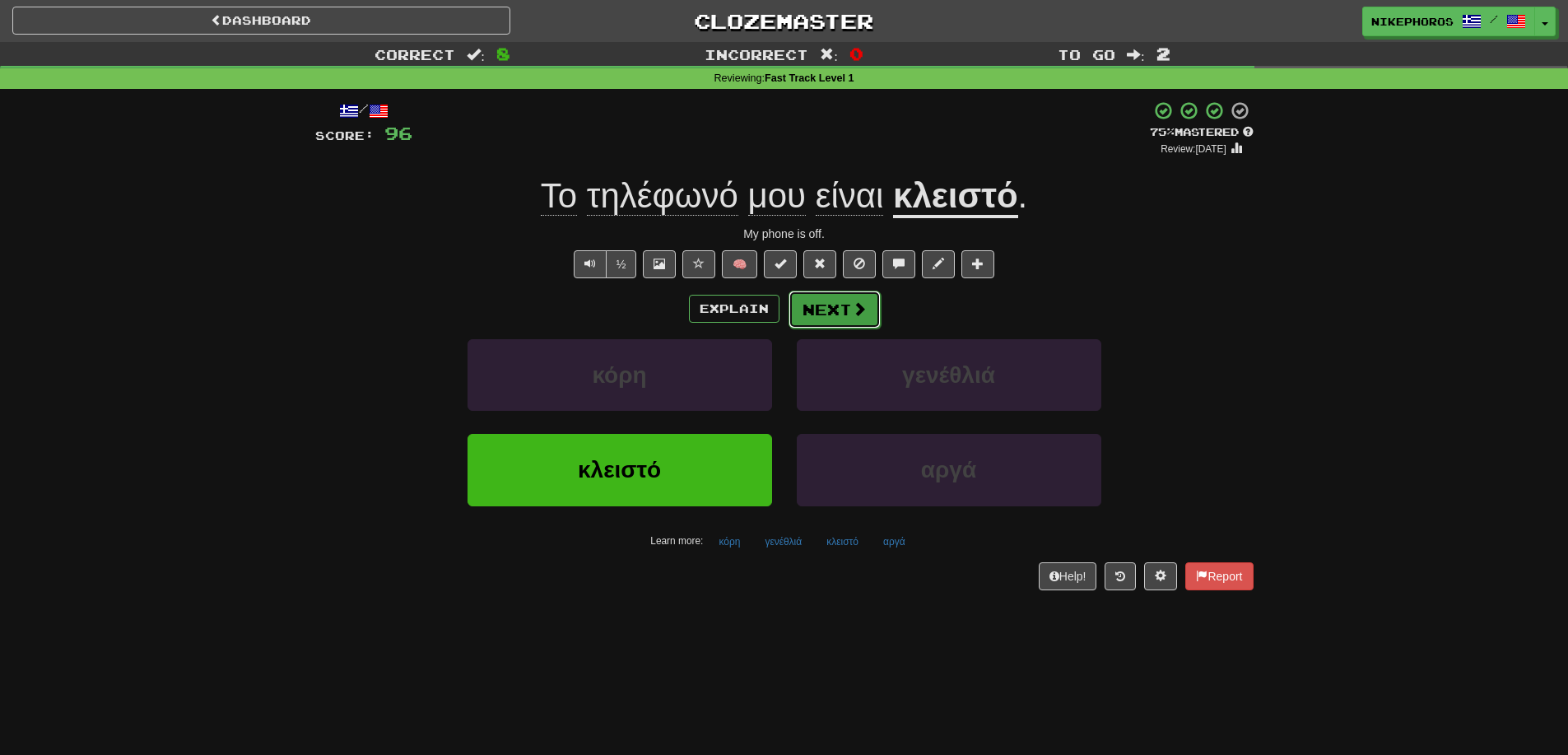
click at [833, 309] on button "Next" at bounding box center [834, 309] width 93 height 38
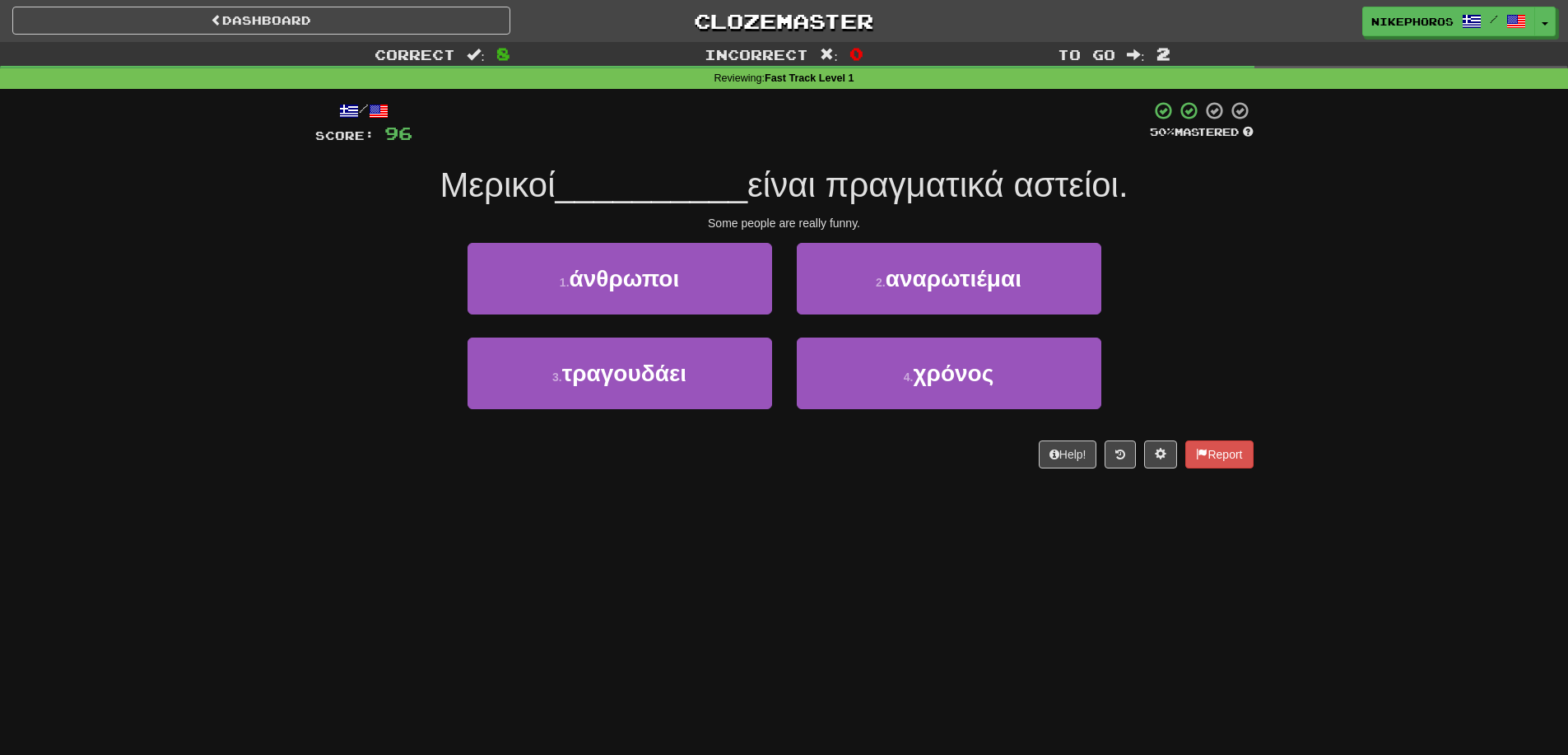
click at [820, 195] on span "είναι πραγματικά αστείοι." at bounding box center [937, 184] width 381 height 38
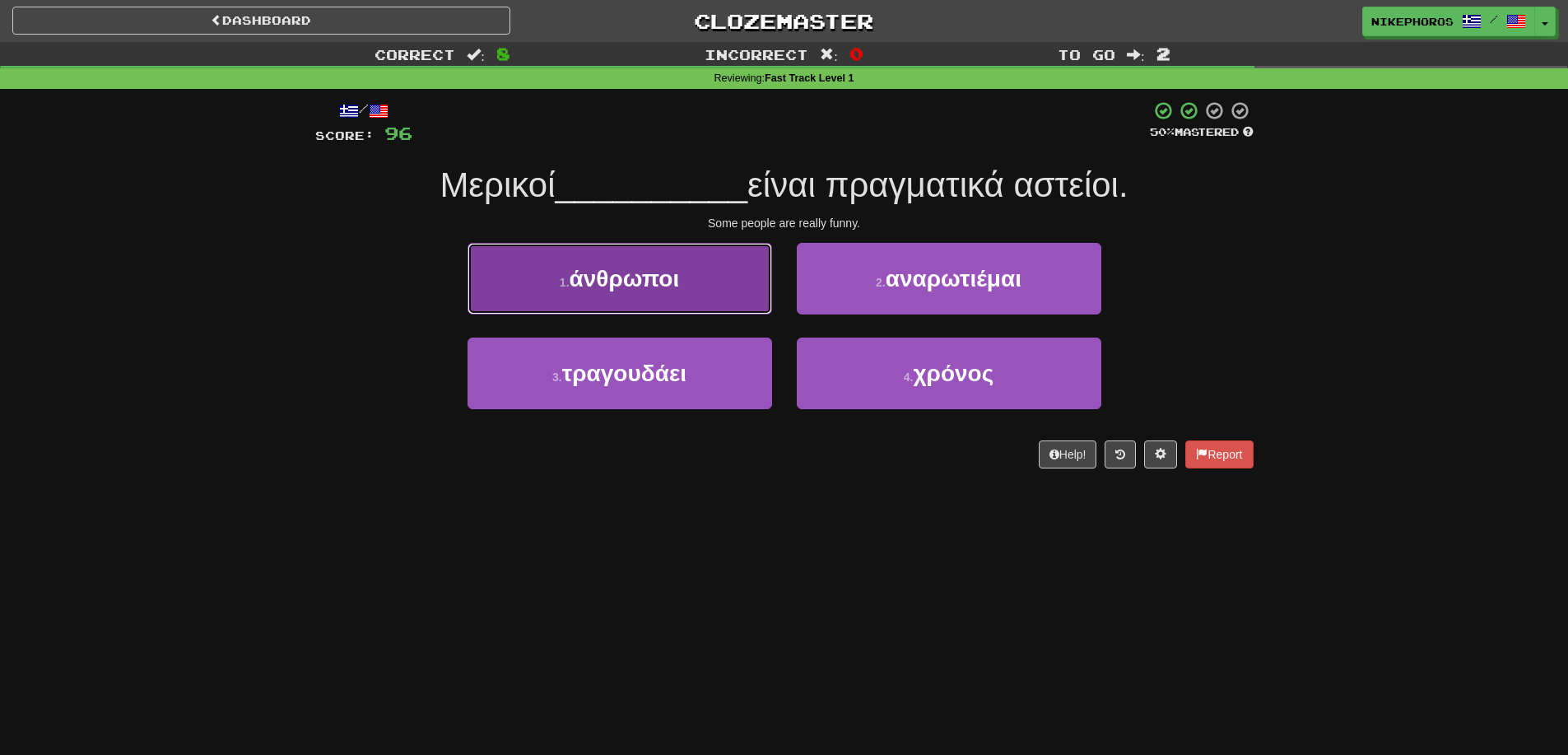
click at [751, 278] on button "1 . άνθρωποι" at bounding box center [620, 279] width 304 height 72
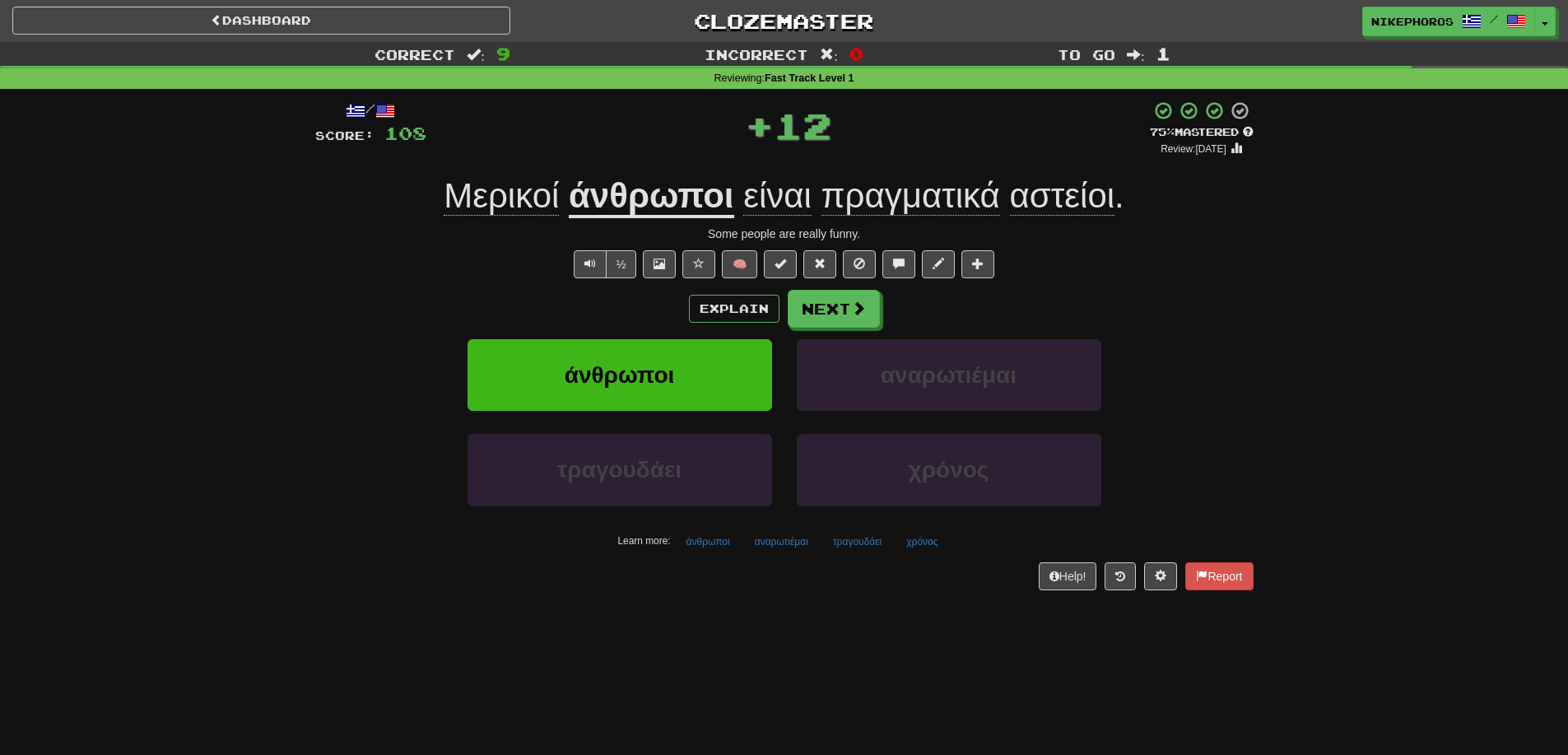
drag, startPoint x: 959, startPoint y: 178, endPoint x: 1008, endPoint y: 174, distance: 49.2
click at [967, 176] on span "πραγματικά" at bounding box center [911, 195] width 178 height 39
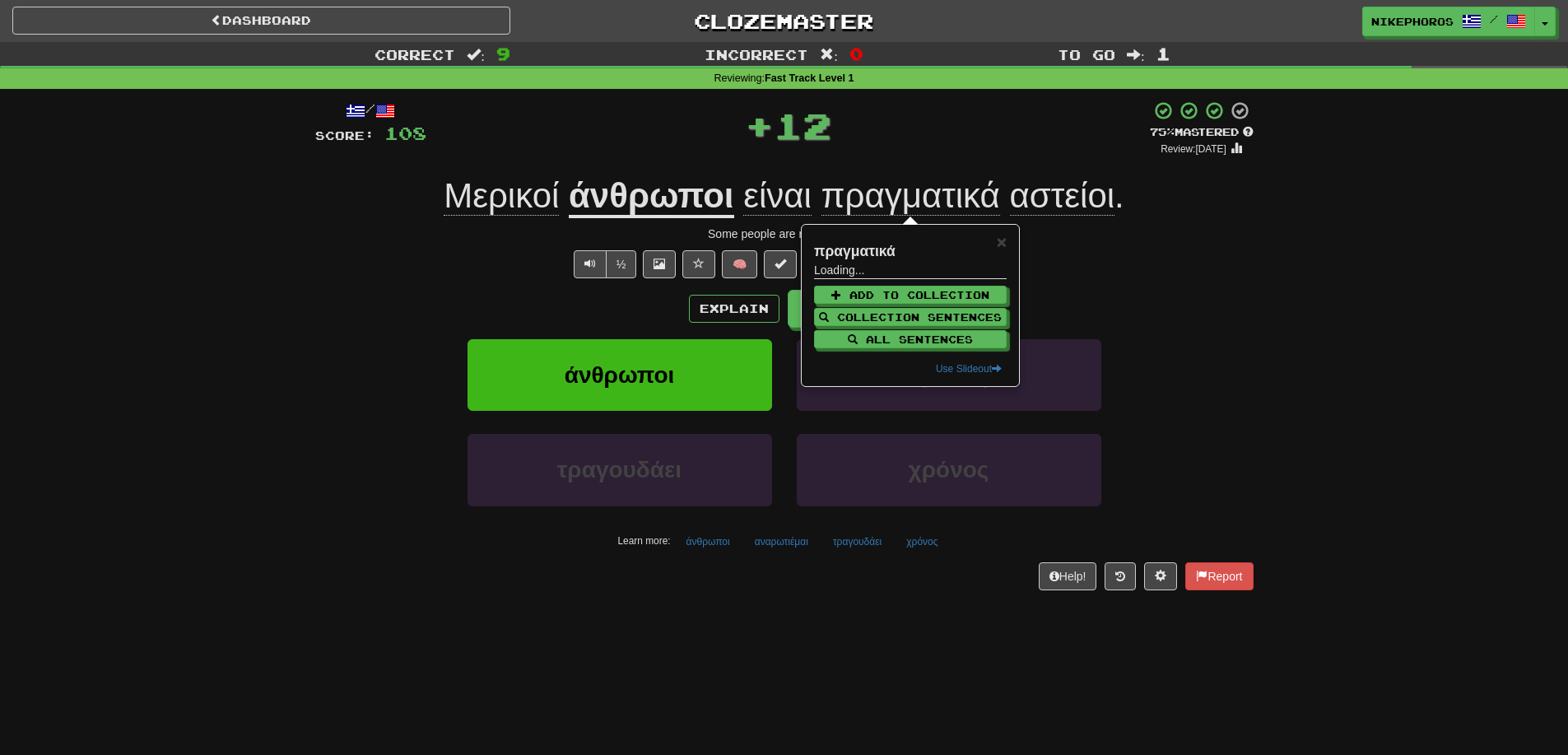
click at [1099, 174] on div "Μερικοί άνθρωποι είναι πραγματικά αστείοι ." at bounding box center [784, 196] width 938 height 45
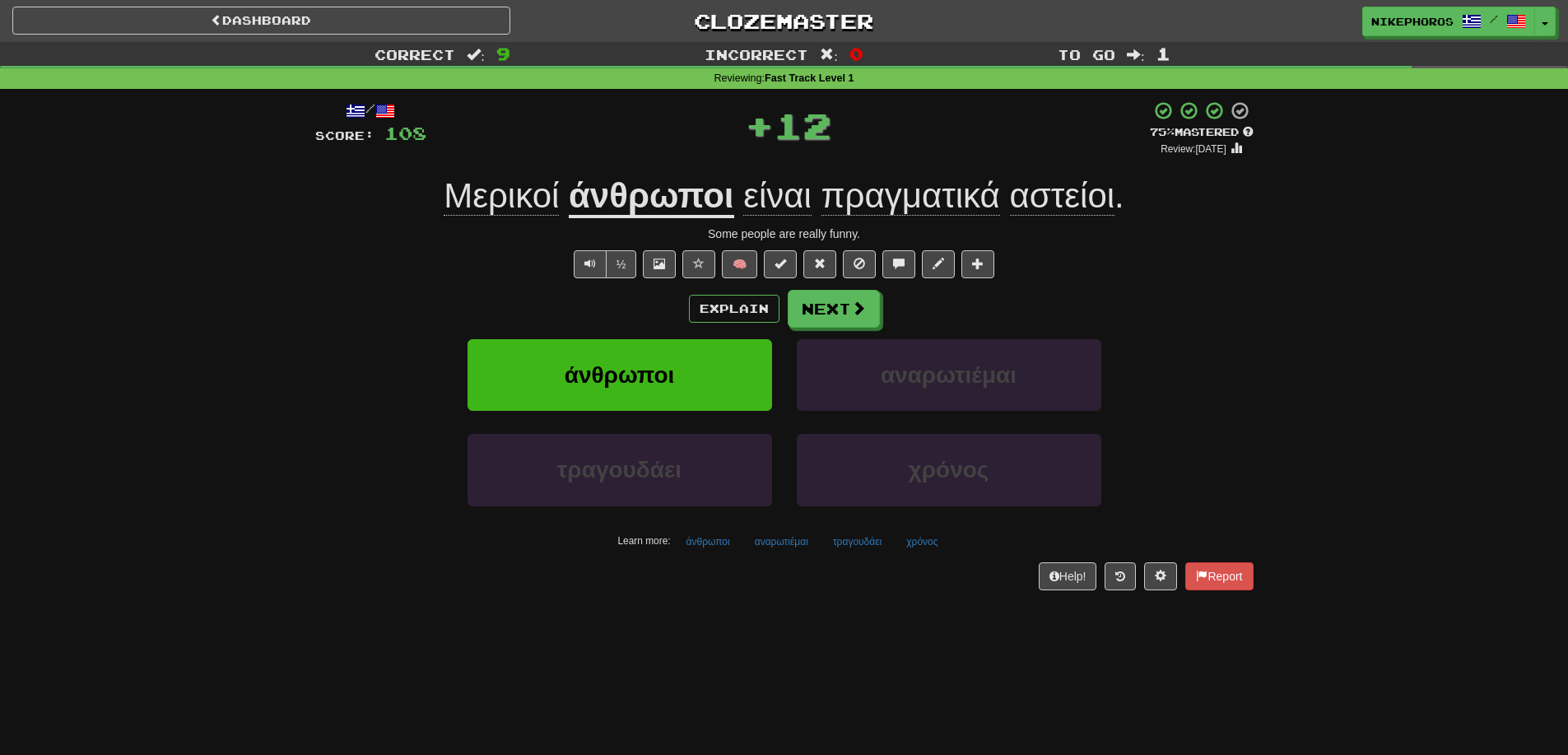
drag, startPoint x: 1167, startPoint y: 237, endPoint x: 1153, endPoint y: 264, distance: 30.4
click at [1166, 237] on div "Some people are really funny." at bounding box center [784, 234] width 938 height 17
drag, startPoint x: 751, startPoint y: 551, endPoint x: 763, endPoint y: 547, distance: 12.6
click at [750, 549] on button "αναρωτιέμαι" at bounding box center [781, 542] width 72 height 25
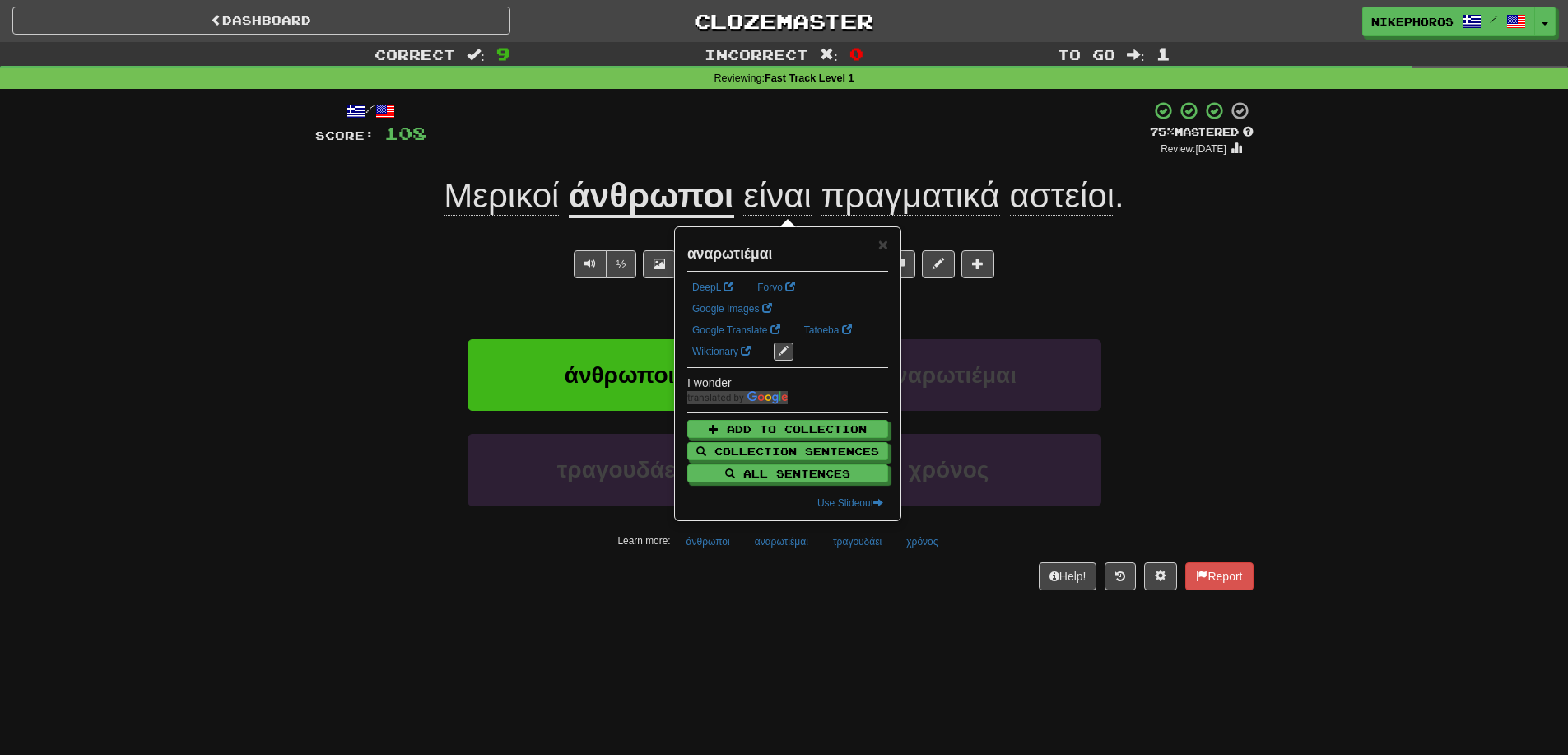
click at [851, 594] on div "/ Score: 108 + 12 75 % Mastered Review: 2025-09-14 Μερικοί άνθρωποι είναι πραγμ…" at bounding box center [784, 351] width 938 height 524
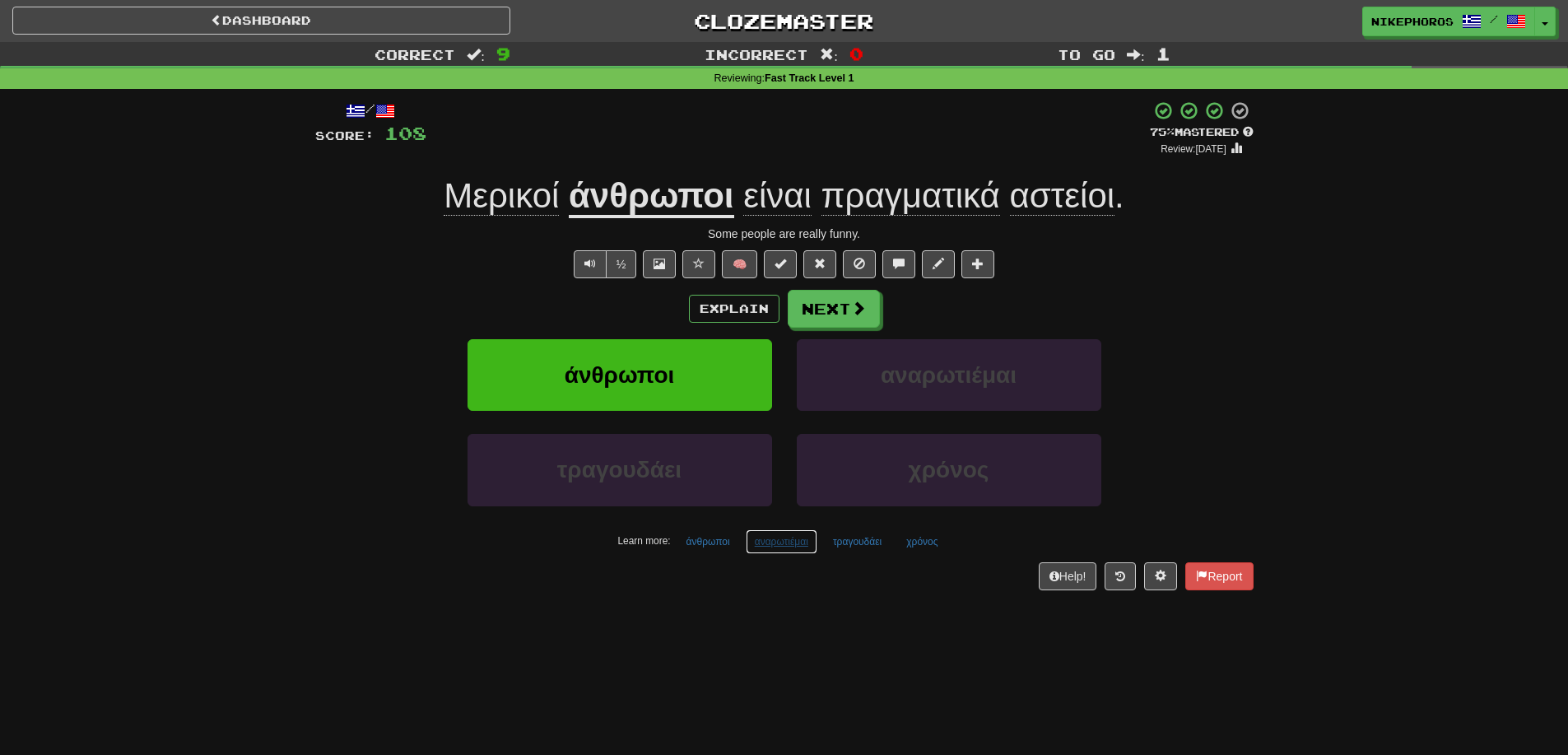
click at [773, 532] on button "αναρωτιέμαι" at bounding box center [781, 542] width 72 height 25
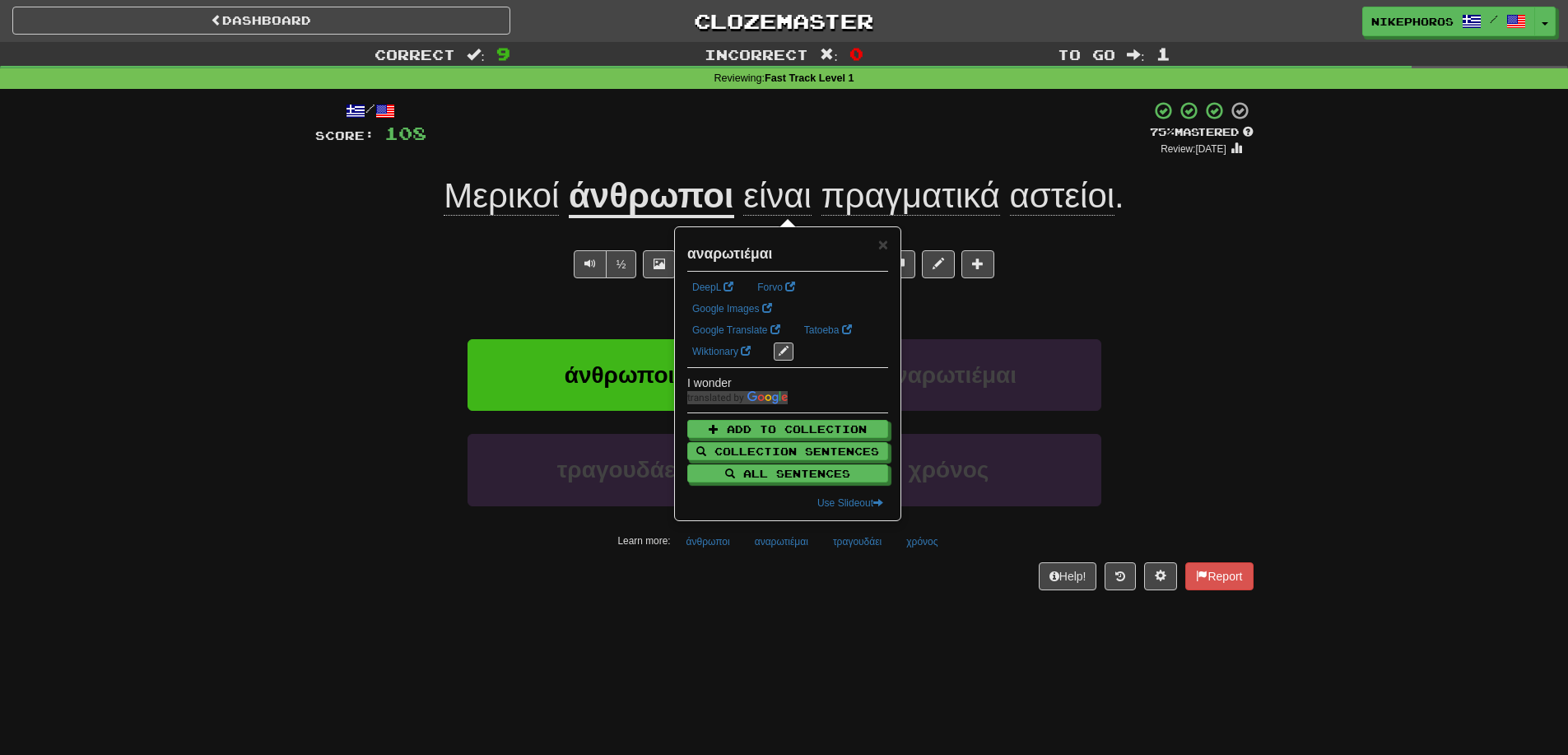
click at [812, 593] on div "/ Score: 108 + 12 75 % Mastered Review: 2025-09-14 Μερικοί άνθρωποι είναι πραγμ…" at bounding box center [784, 351] width 938 height 524
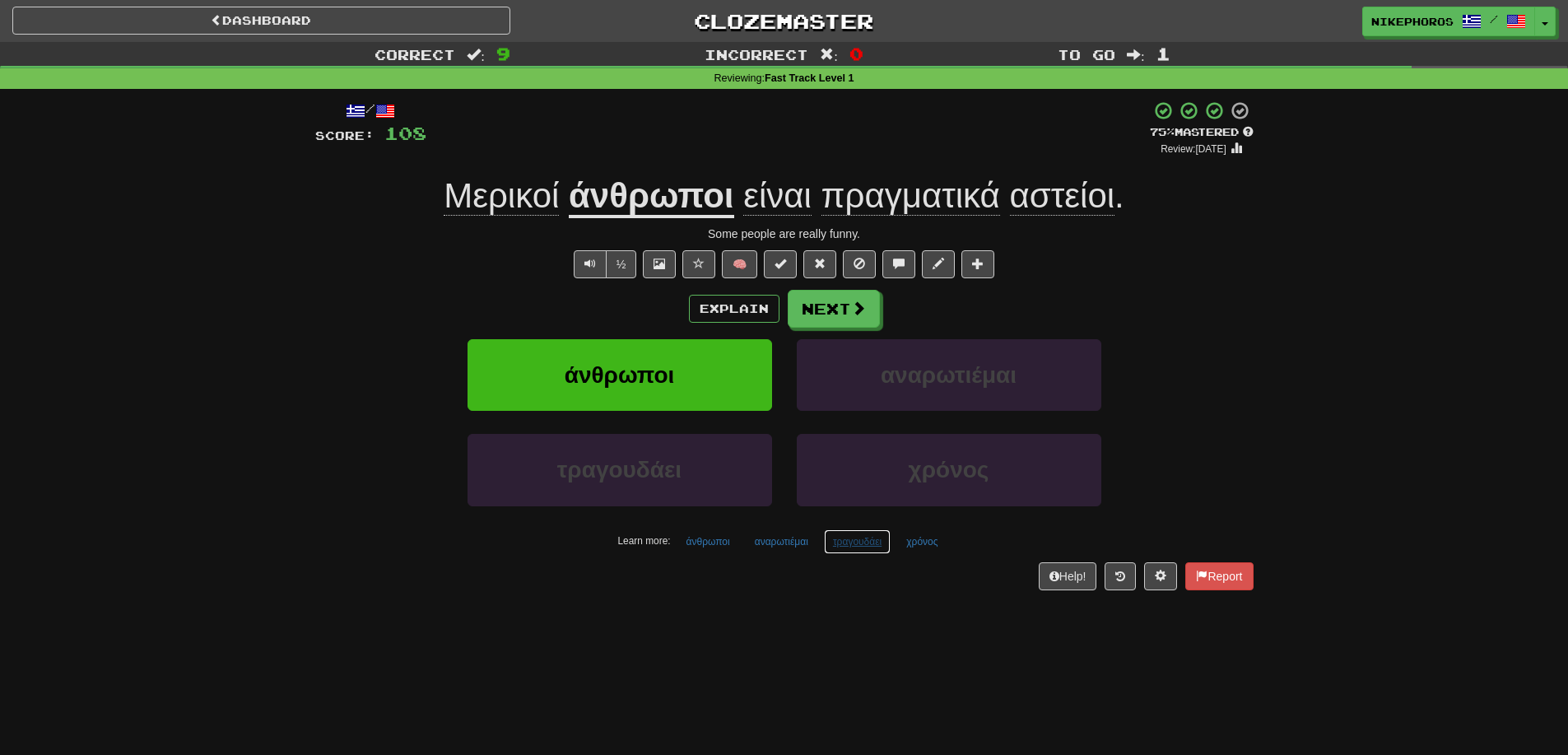
click at [840, 548] on button "τραγουδάει" at bounding box center [857, 542] width 67 height 25
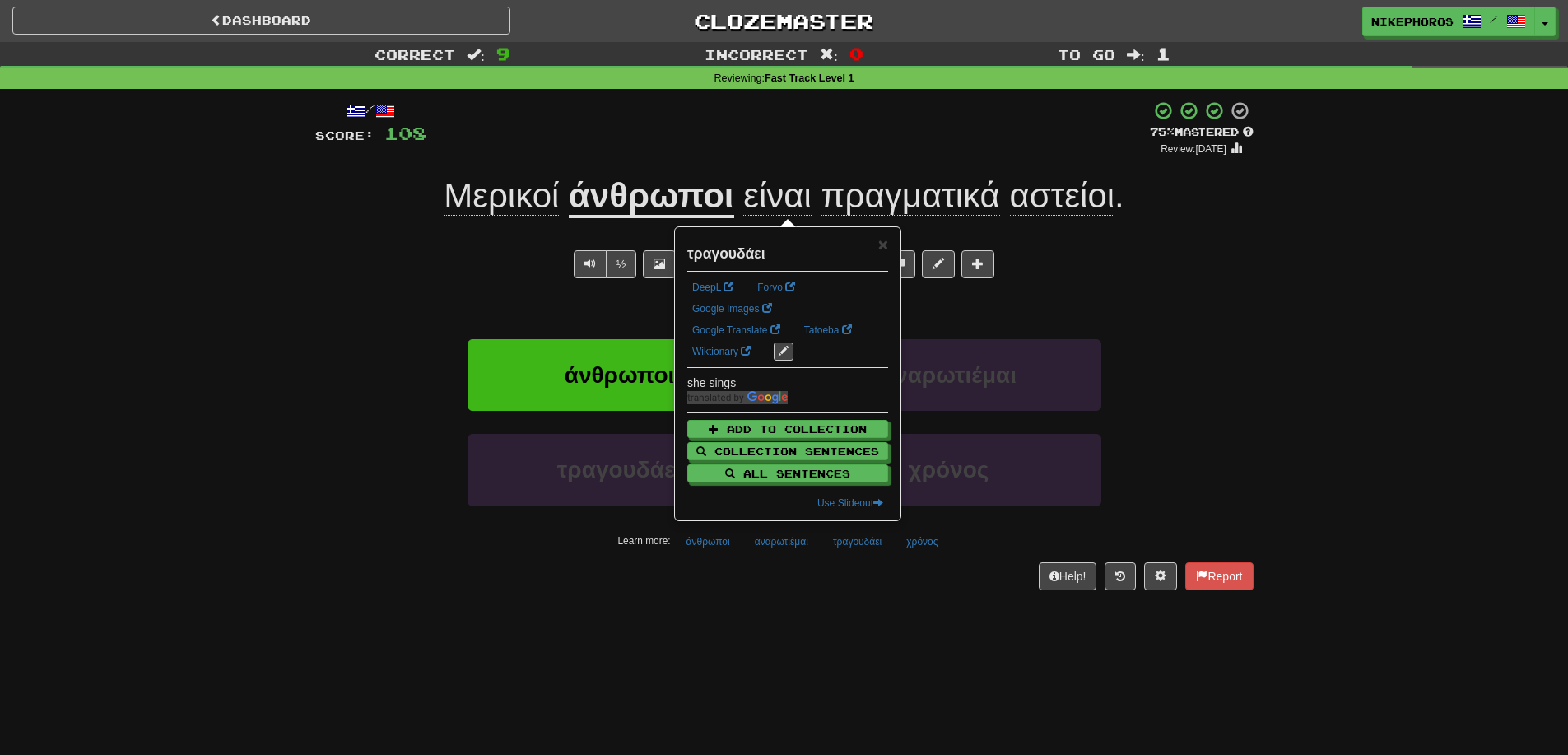
click at [891, 612] on div "/ Score: 108 + 12 75 % Mastered Review: 2025-09-14 Μερικοί άνθρωποι είναι πραγμ…" at bounding box center [784, 351] width 938 height 524
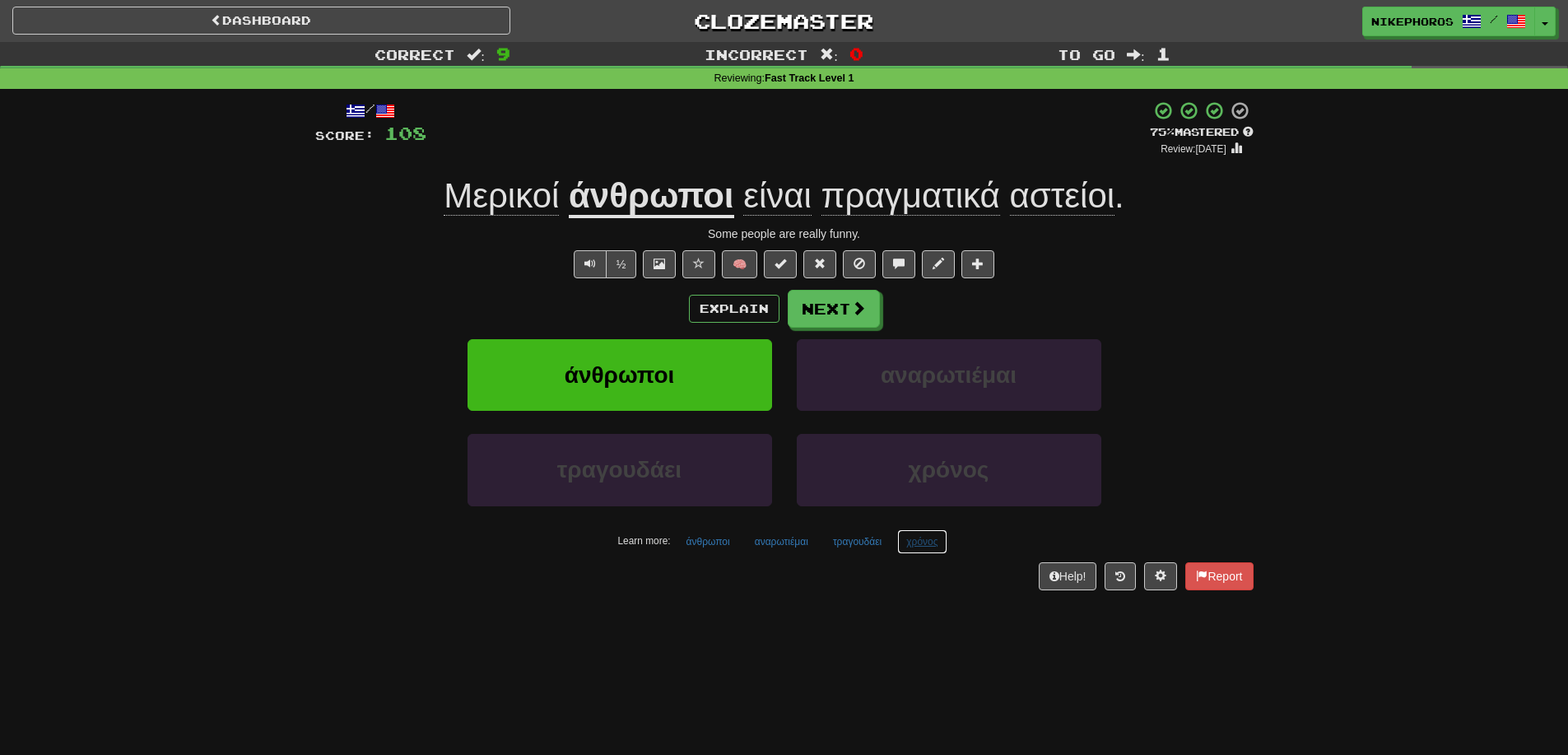
click at [943, 538] on button "χρόνος" at bounding box center [922, 542] width 49 height 25
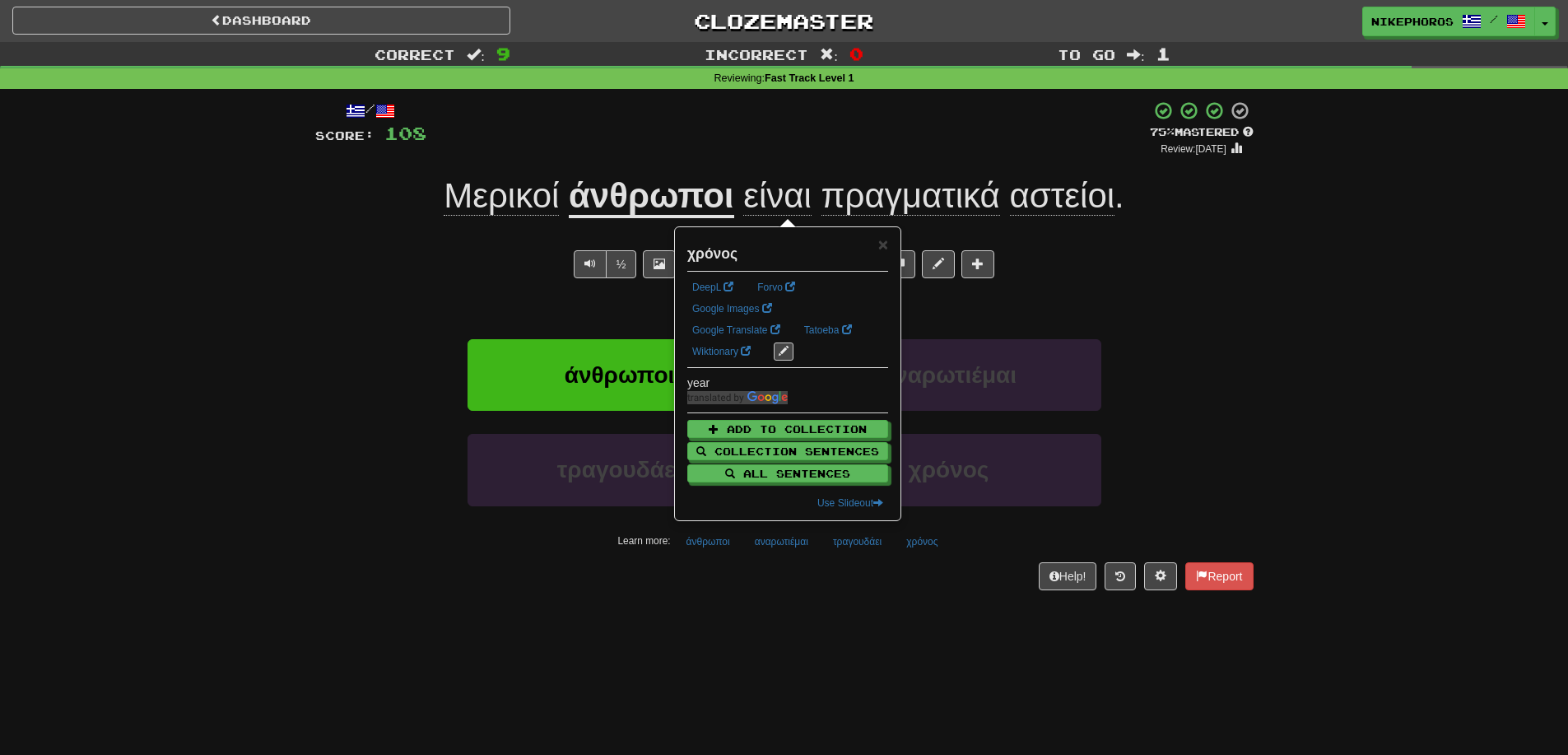
click at [957, 619] on div "Dashboard Clozemaster Nikephoros / Toggle Dropdown Dashboard Leaderboard Activi…" at bounding box center [784, 377] width 1568 height 755
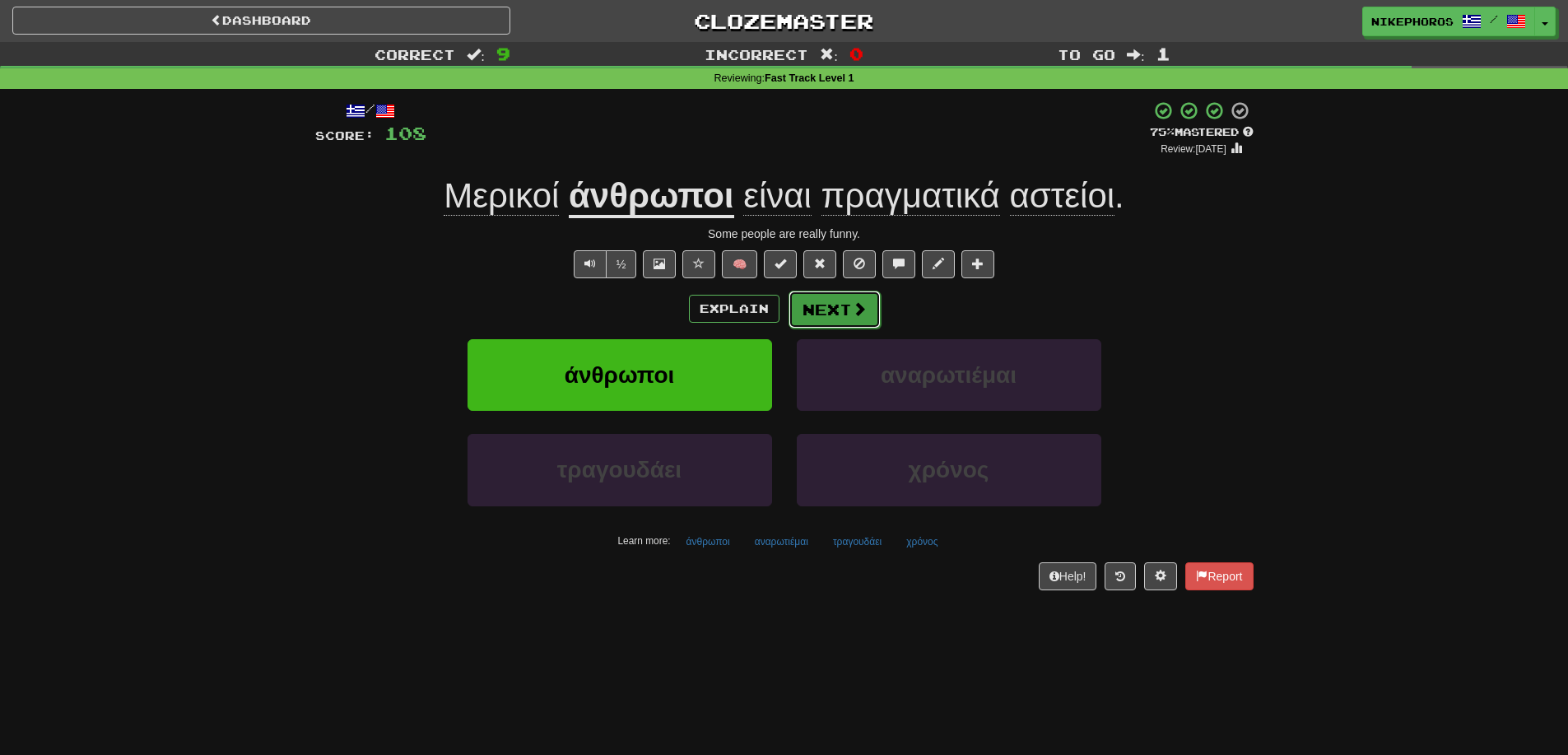
click at [855, 301] on span at bounding box center [859, 309] width 15 height 15
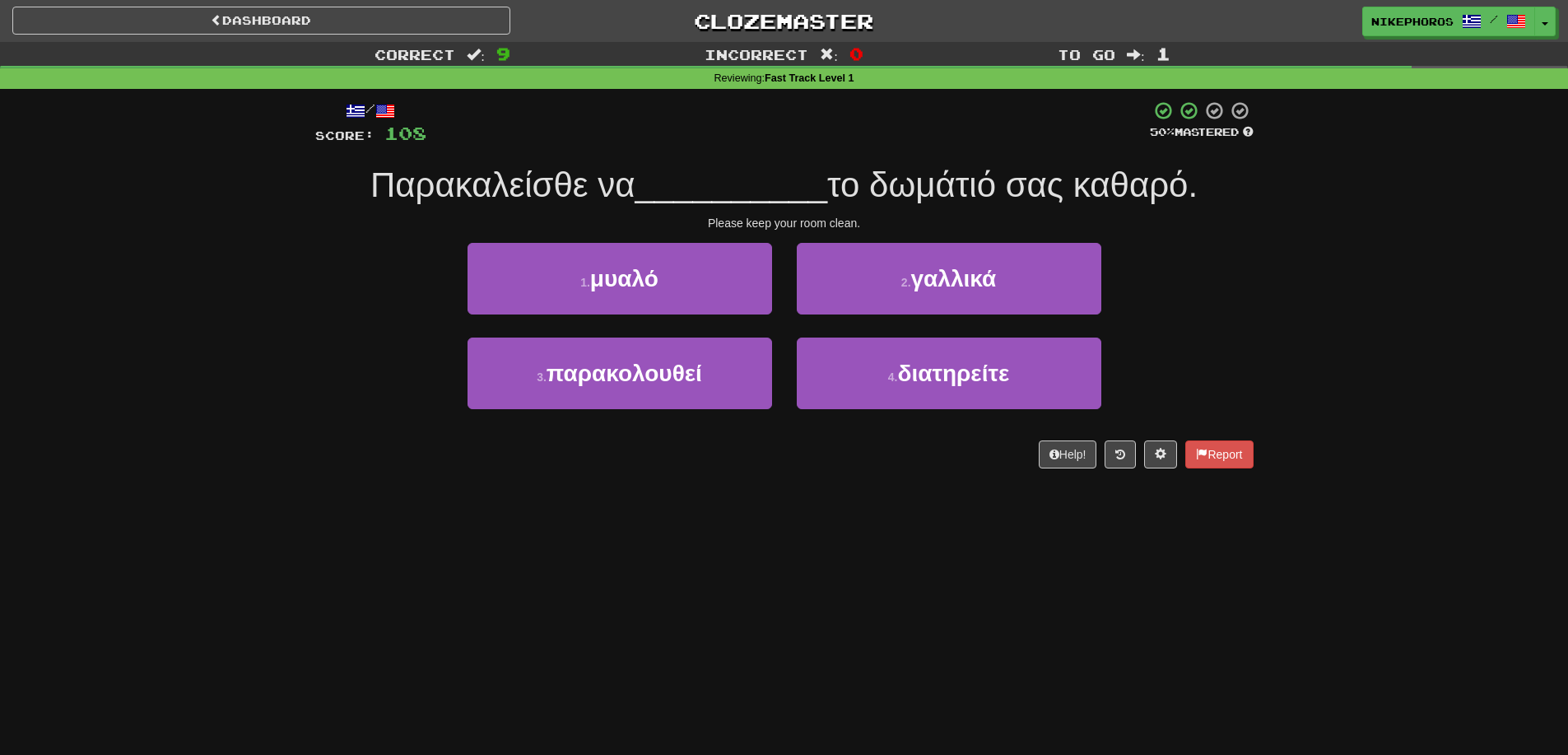
click at [1326, 405] on div "Correct : 9 Incorrect : 0 To go : 1 Reviewing : Fast Track Level 1 / Score: 108…" at bounding box center [784, 266] width 1568 height 450
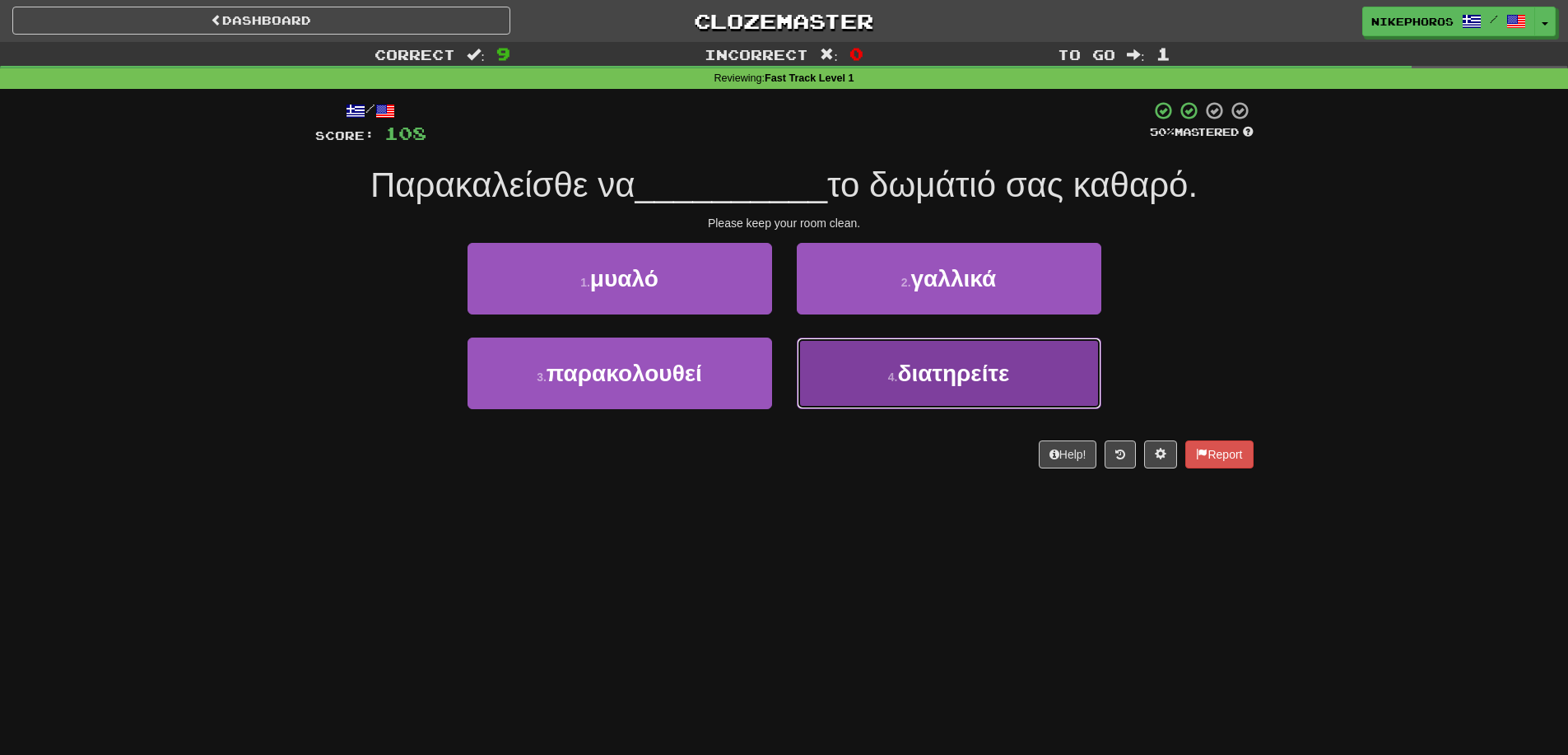
click at [902, 393] on button "4 . διατηρείτε" at bounding box center [948, 374] width 304 height 72
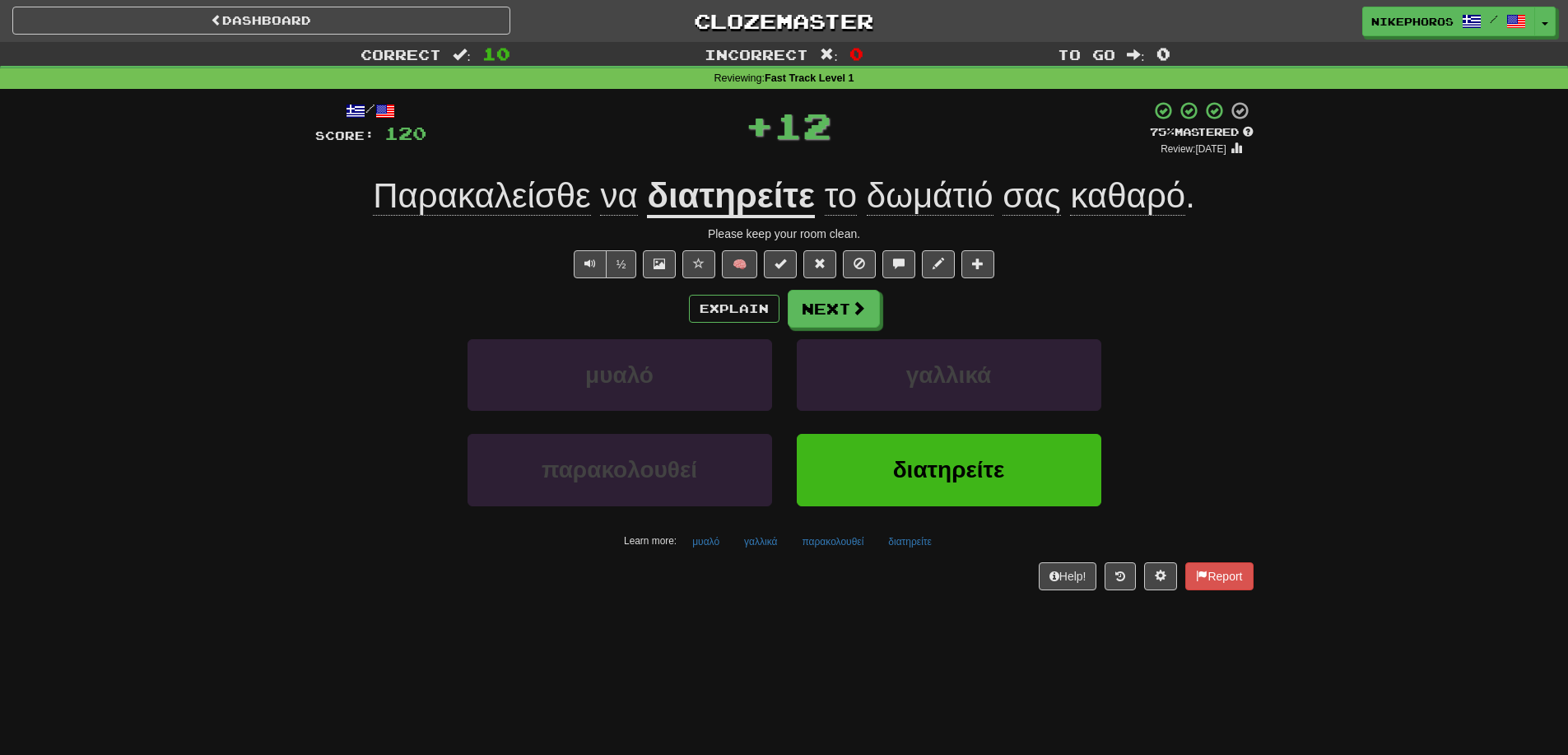
click at [1224, 381] on div "μυαλό γαλλικά" at bounding box center [784, 386] width 988 height 94
click at [1231, 367] on div "μυαλό γαλλικά" at bounding box center [784, 386] width 988 height 94
click at [1188, 221] on div "/ Score: 120 + 12 75 % Mastered Review: 2025-09-14 Παρακαλείσθε να διατηρείτε τ…" at bounding box center [784, 345] width 938 height 489
click at [1322, 384] on div "Correct : 10 Incorrect : 0 To go : 0 Reviewing : Fast Track Level 1 / Score: 12…" at bounding box center [784, 327] width 1568 height 571
click at [824, 302] on button "Next" at bounding box center [834, 309] width 93 height 38
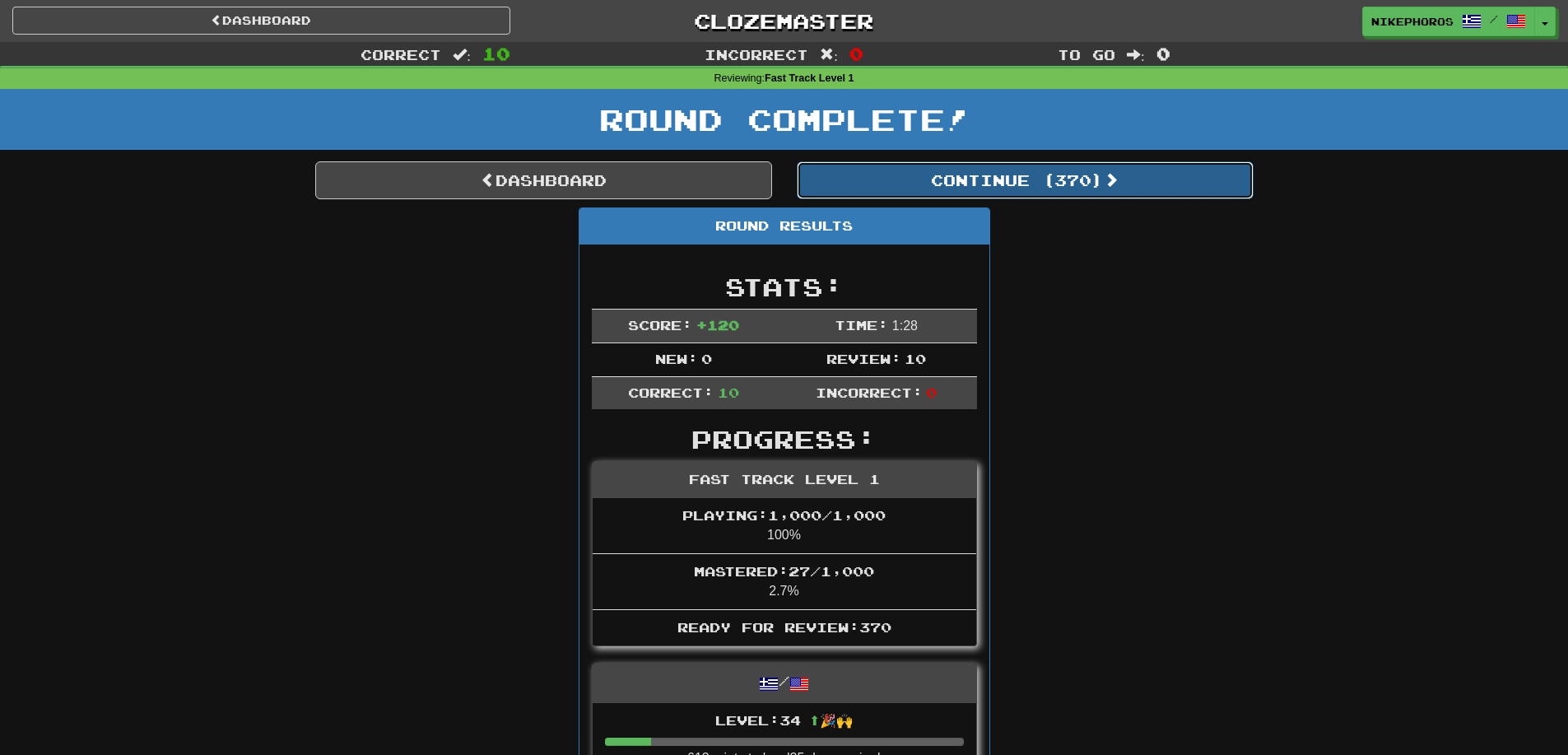
click at [1073, 177] on button "Continue ( 370 )" at bounding box center [1025, 179] width 457 height 38
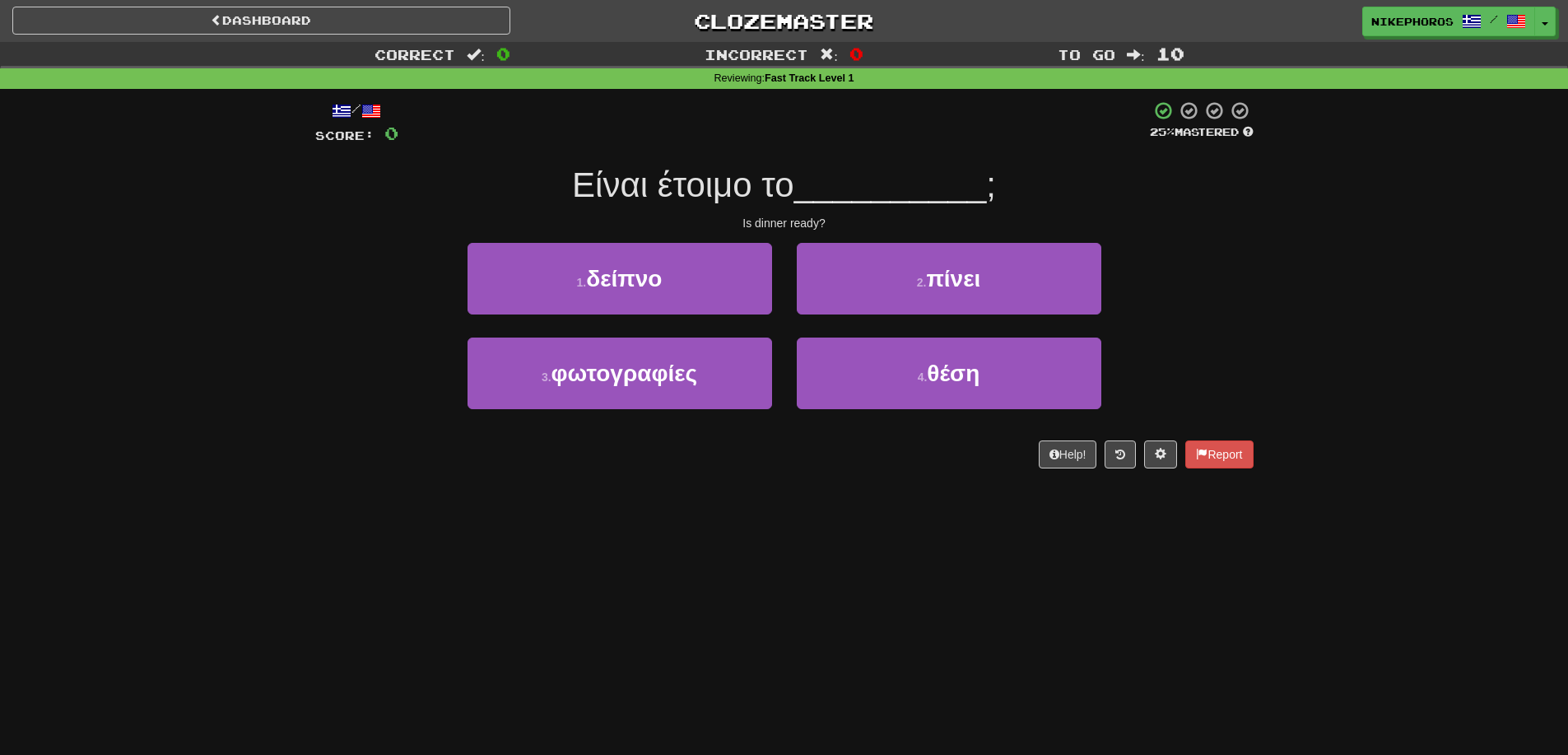
click at [1262, 238] on div "/ Score: 0 25 % Mastered Είναι έτοιμο το __________ ; Is dinner ready? 1 . δείπ…" at bounding box center [784, 290] width 963 height 403
click at [1143, 259] on div "1 . δείπνο 2 . πίνει" at bounding box center [784, 289] width 988 height 94
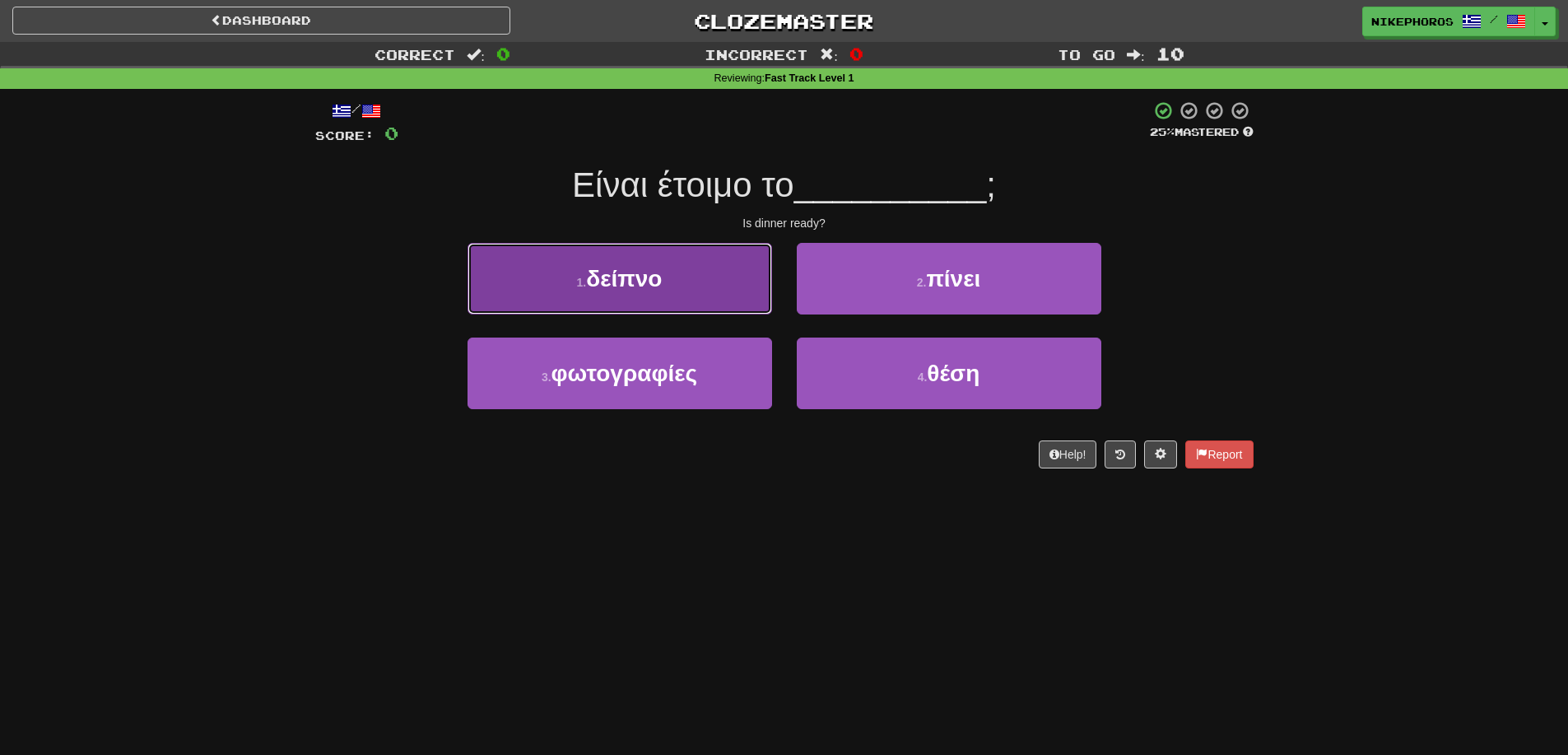
click at [736, 277] on button "1 . δείπνο" at bounding box center [620, 279] width 304 height 72
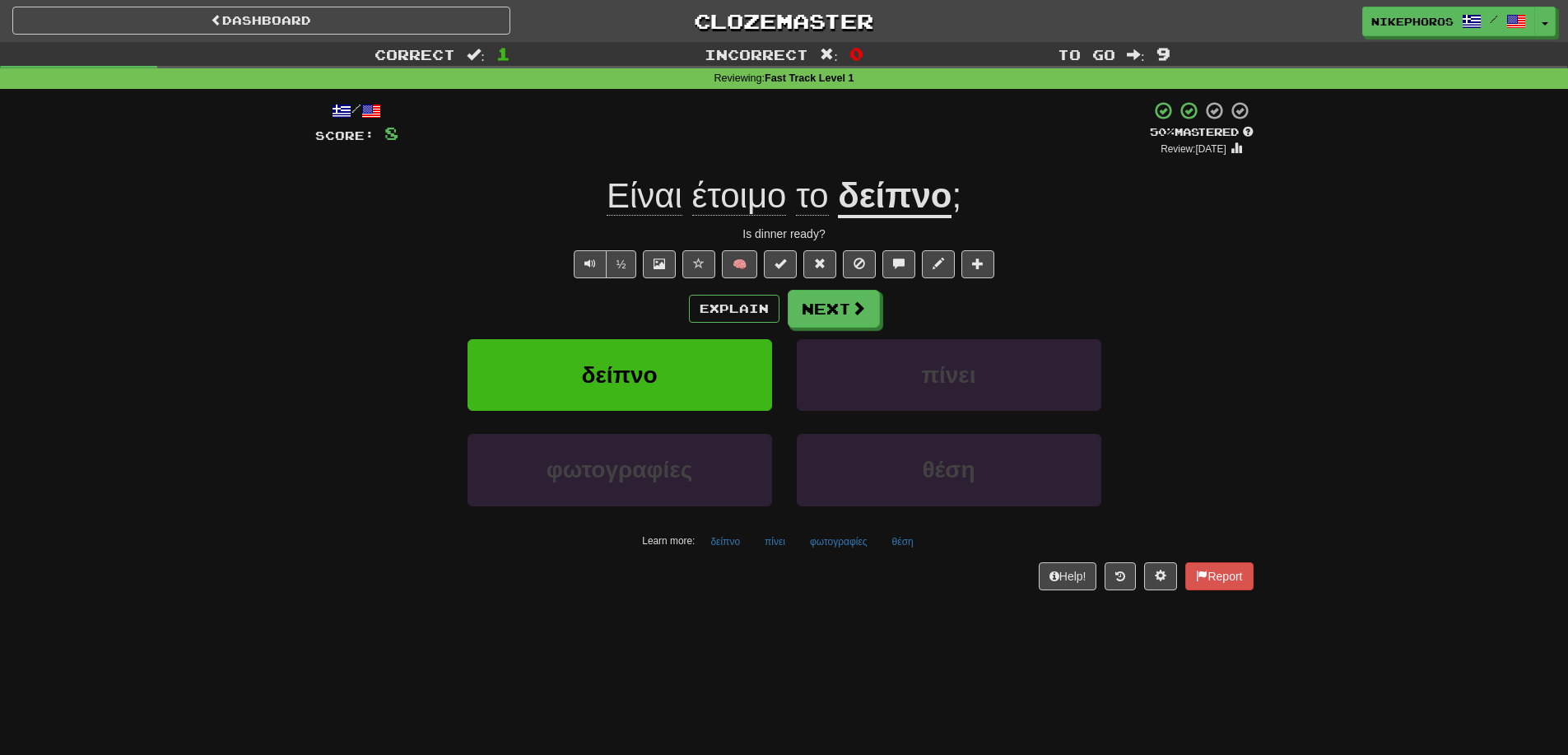
click at [932, 184] on u "δείπνο" at bounding box center [895, 197] width 113 height 42
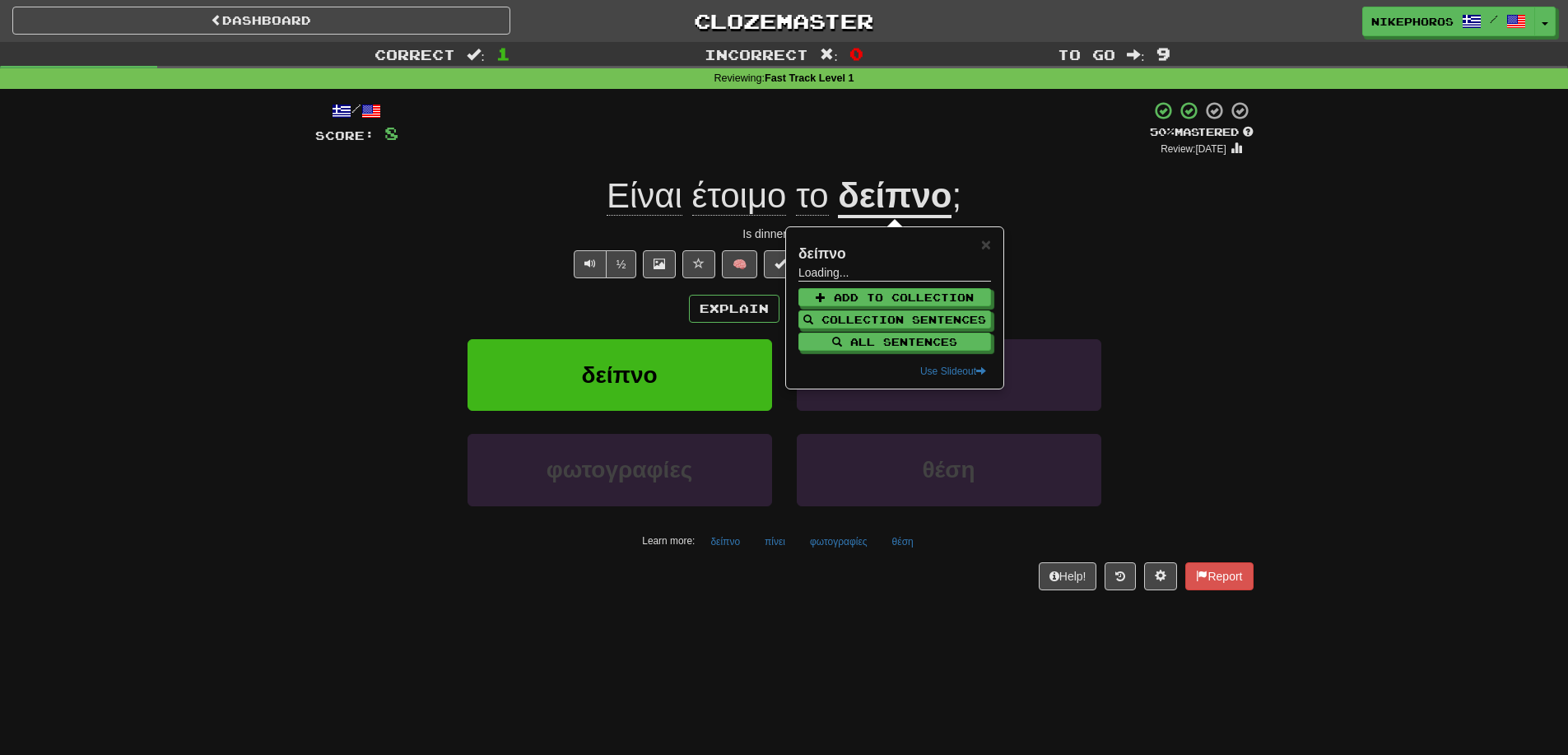
click at [976, 159] on div "/ Score: 8 + 8 50 % Mastered Review: 2025-08-25 Είναι έτοιμο το δείπνο ; Is din…" at bounding box center [784, 345] width 938 height 489
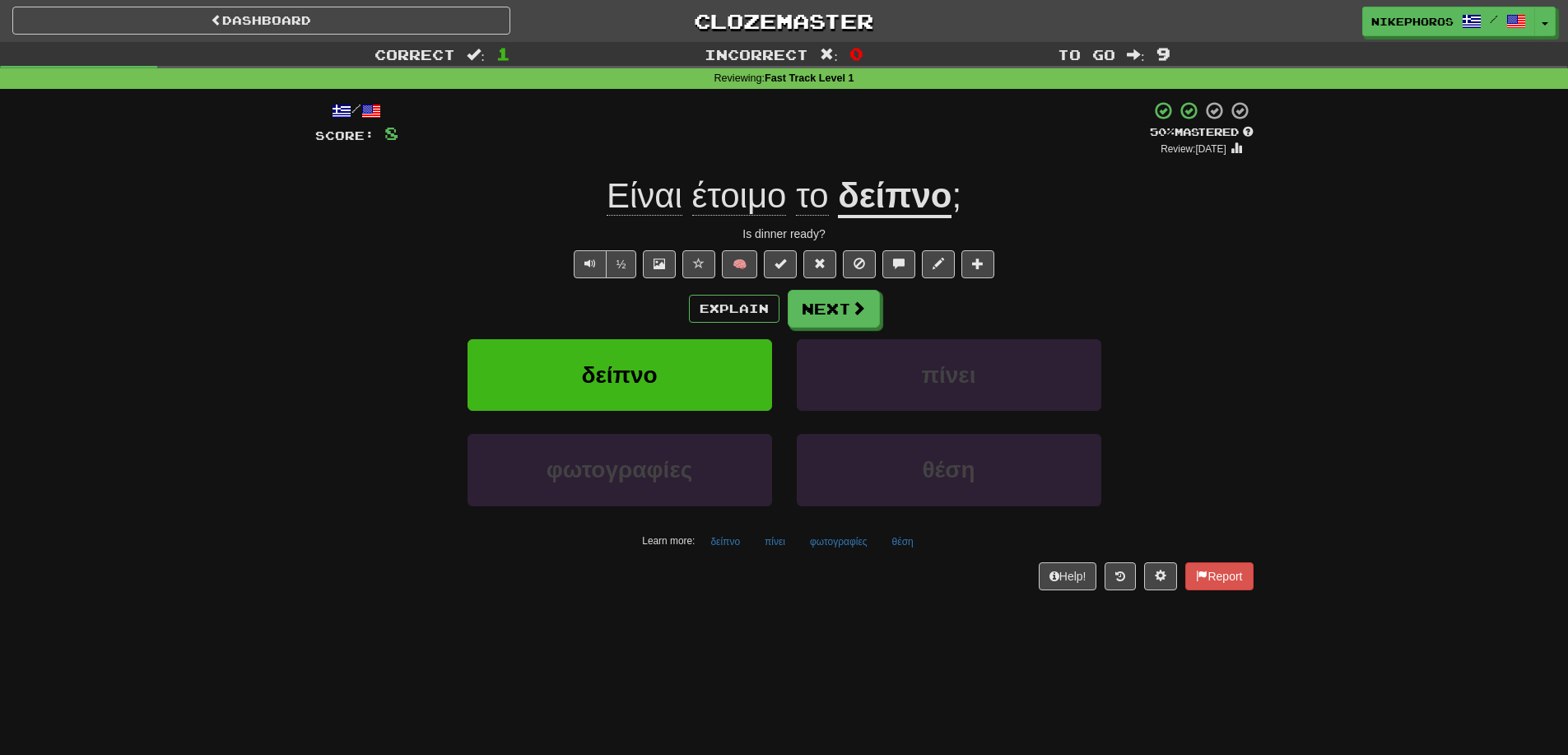
click at [946, 184] on u "δείπνο" at bounding box center [895, 197] width 113 height 42
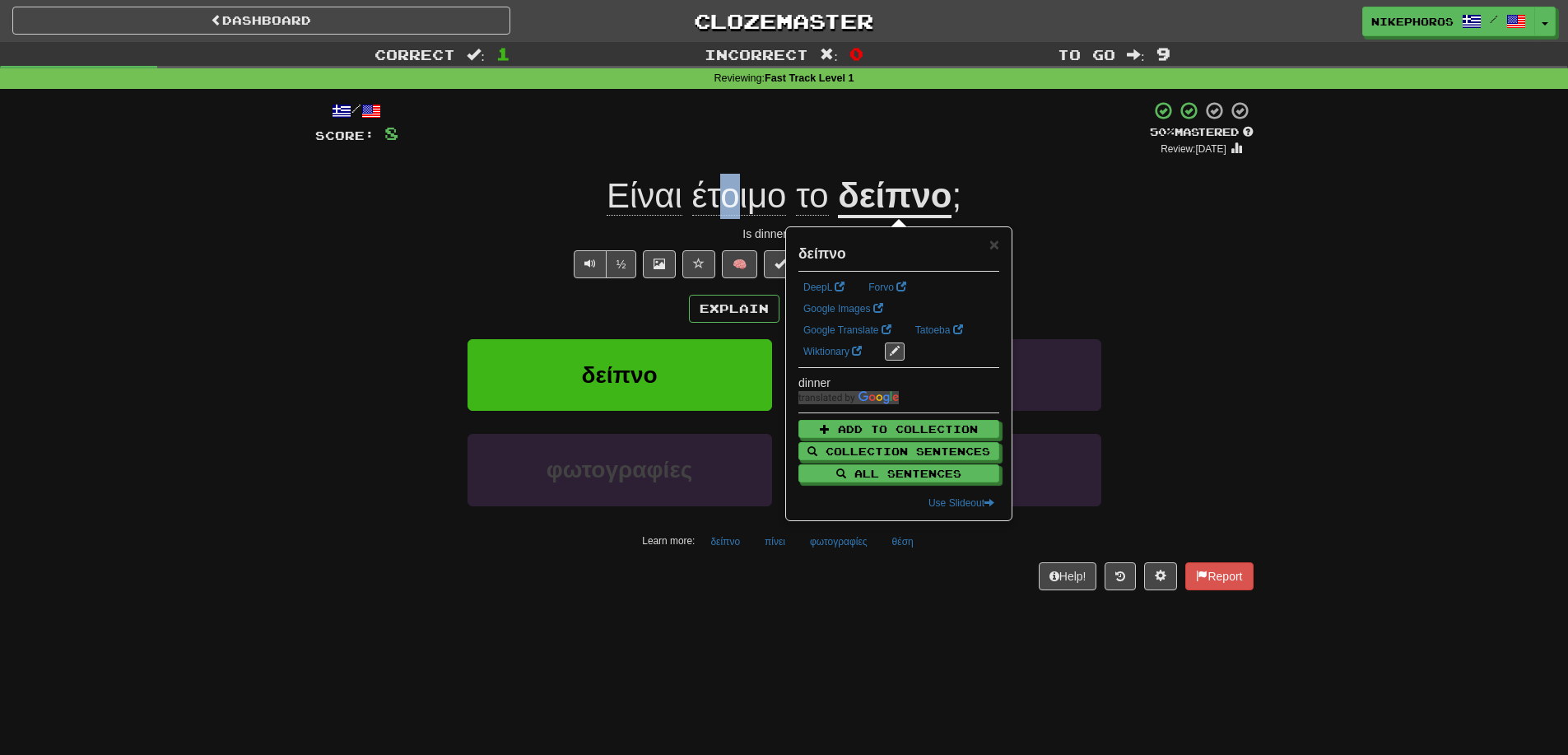
drag, startPoint x: 729, startPoint y: 197, endPoint x: 1024, endPoint y: 55, distance: 327.4
click at [730, 197] on span "έτοιμο" at bounding box center [739, 195] width 94 height 39
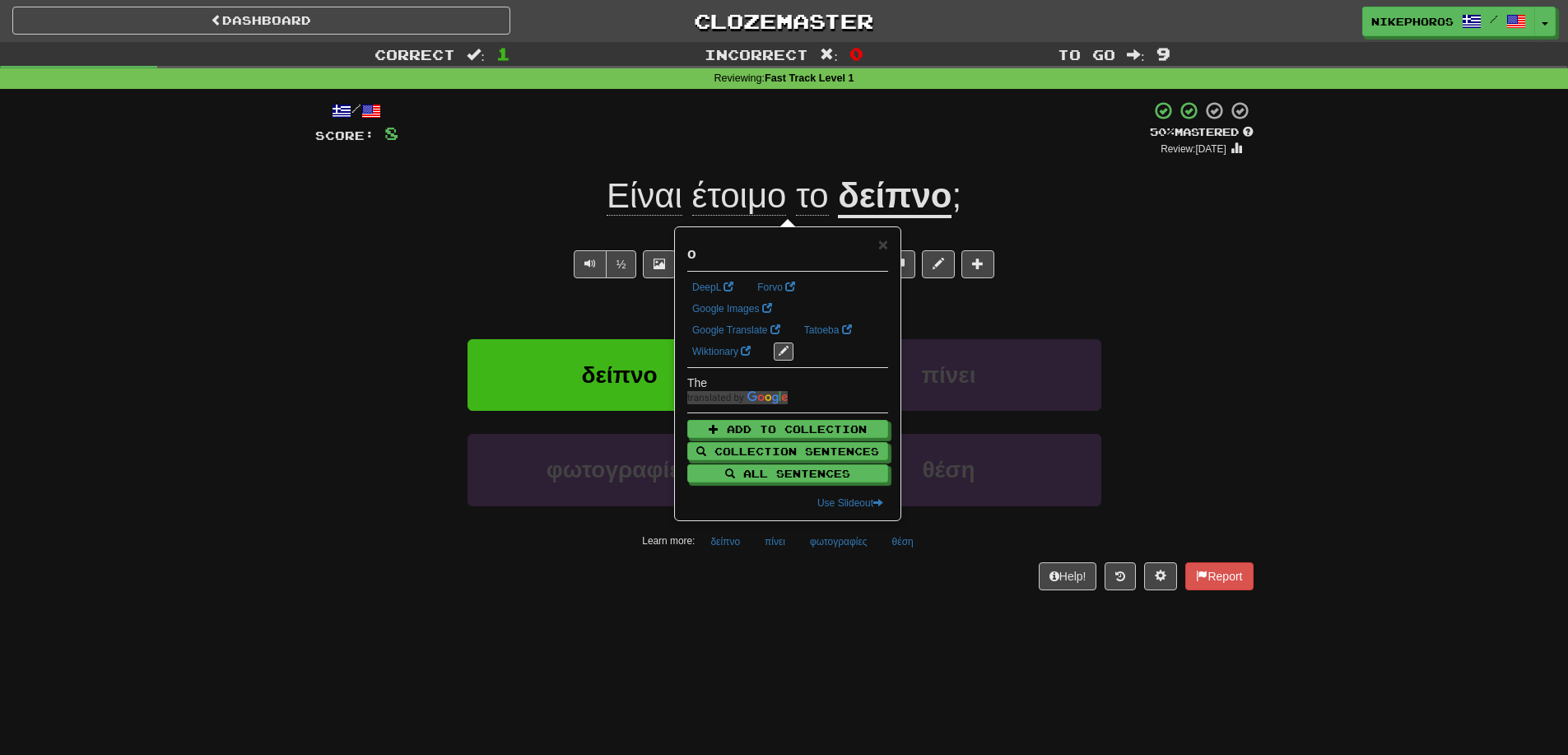
click at [997, 128] on div "+ 8" at bounding box center [774, 128] width 751 height 56
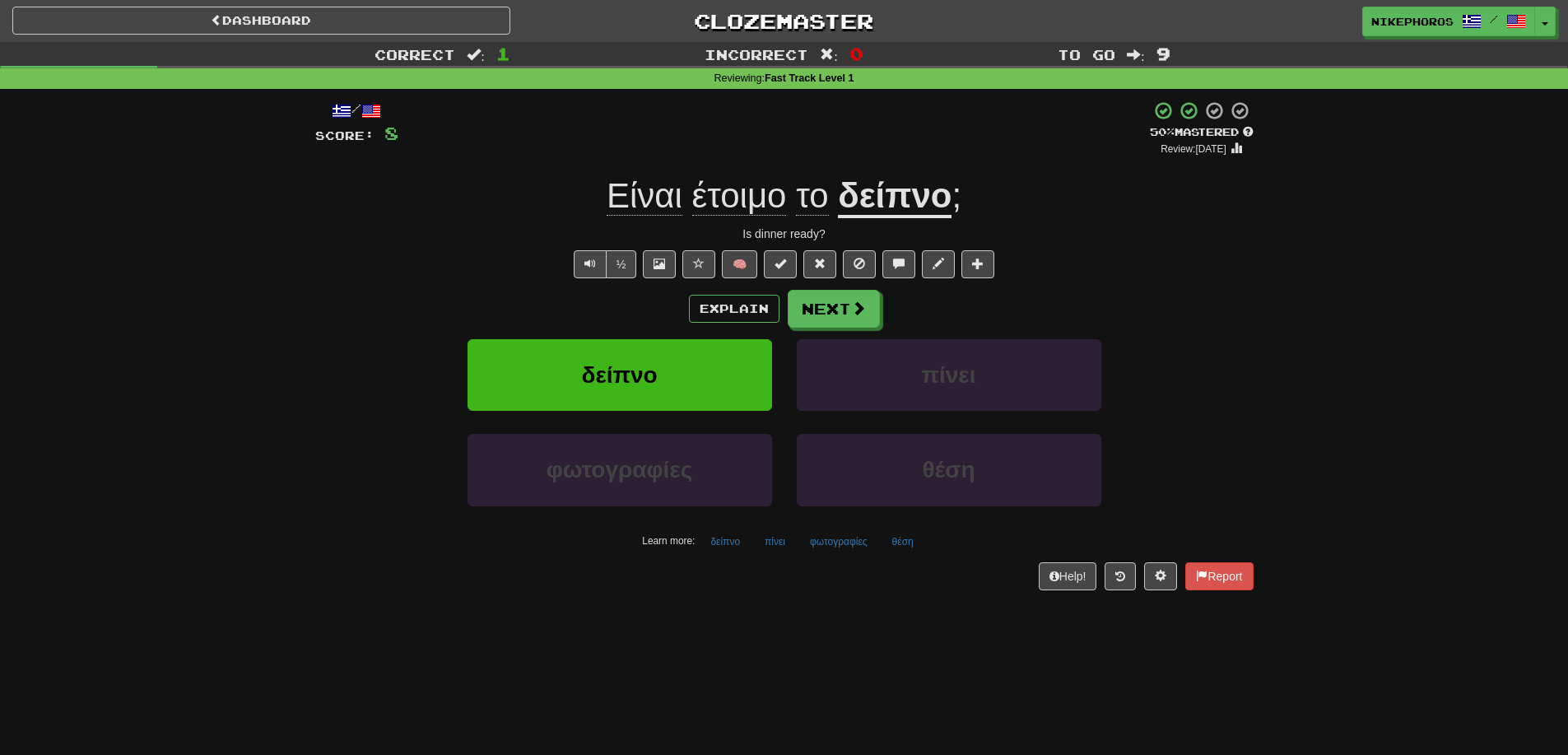
click at [707, 206] on span "έτοιμο" at bounding box center [739, 195] width 94 height 39
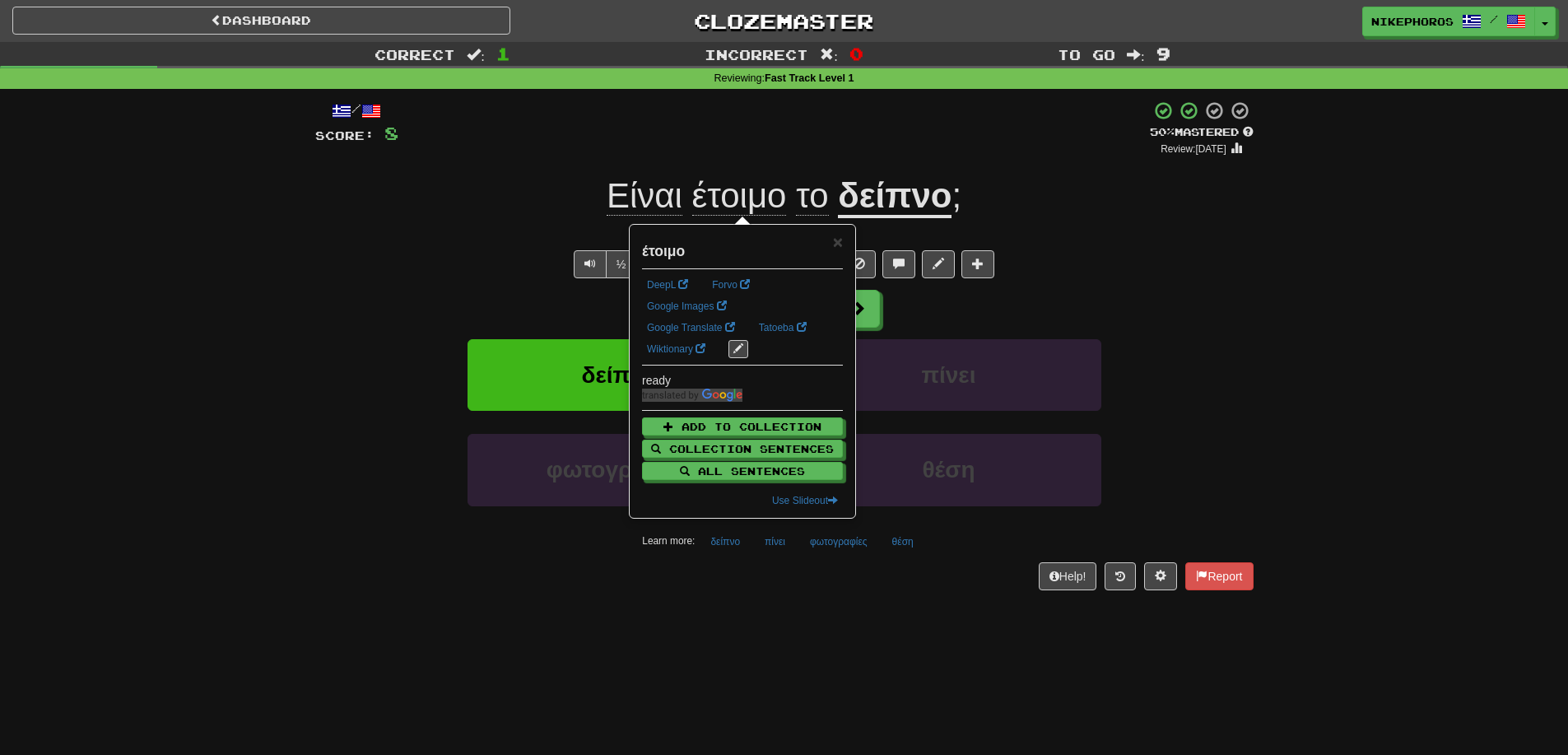
click at [855, 116] on div "+ 8" at bounding box center [774, 128] width 751 height 56
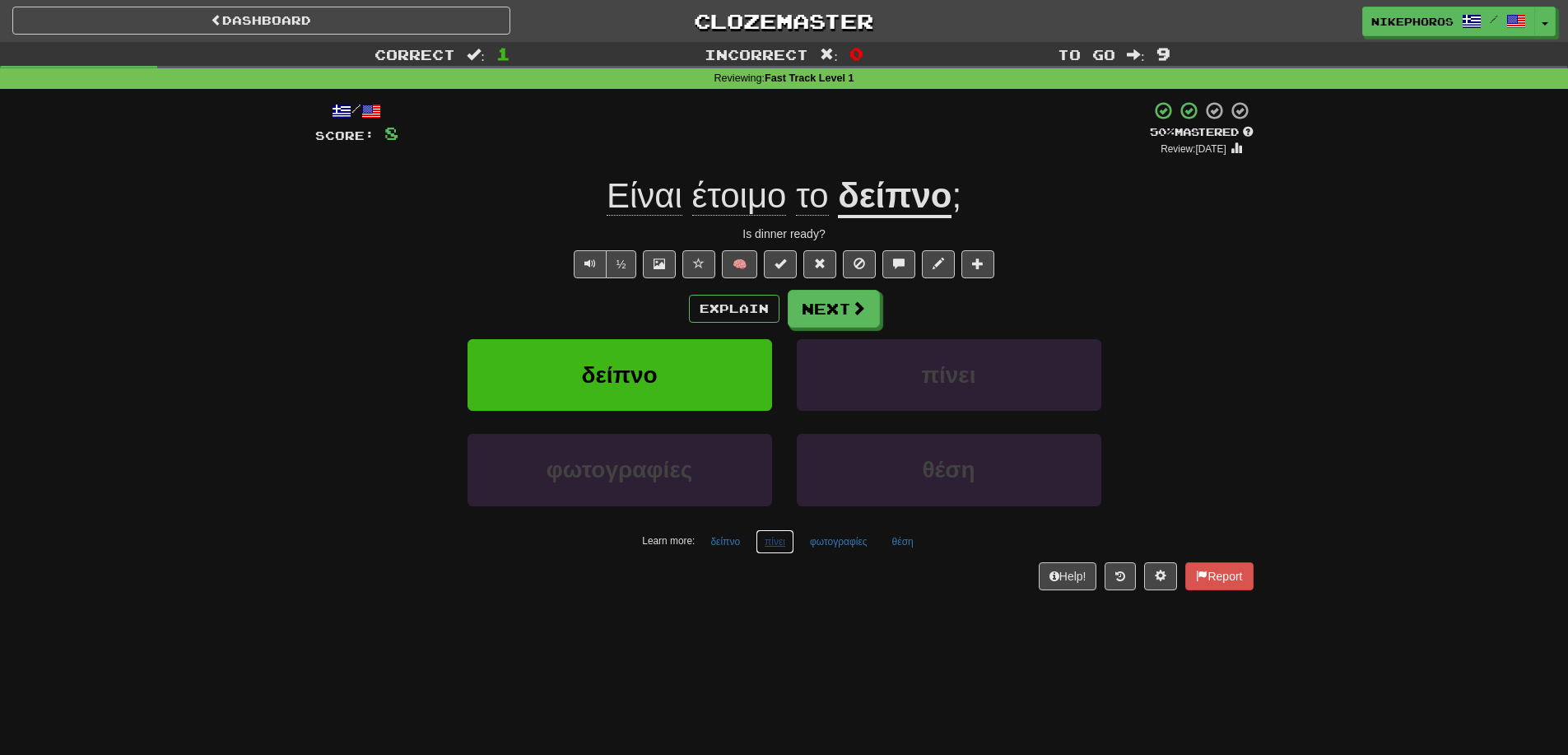
click at [782, 541] on button "πίνει" at bounding box center [775, 542] width 38 height 25
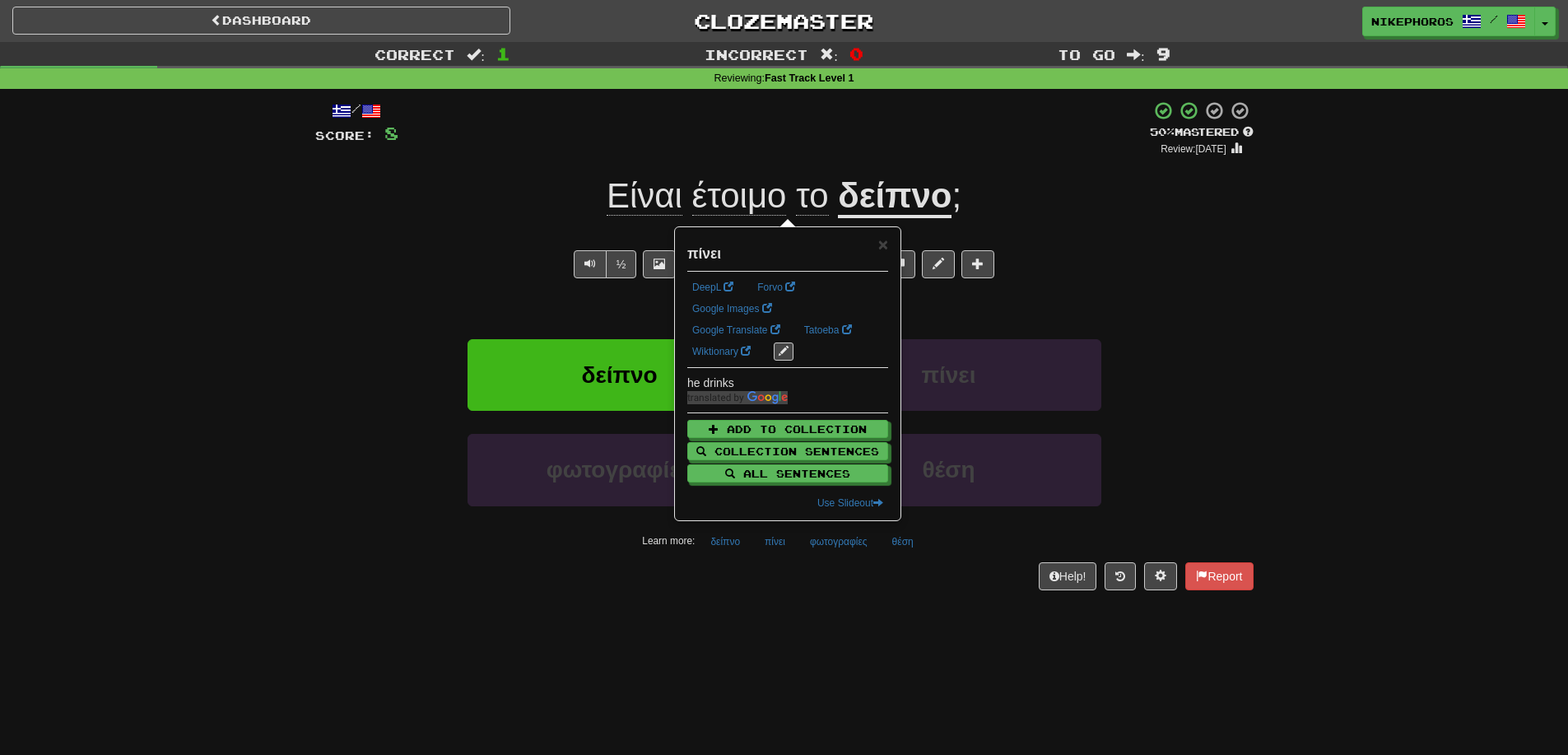
click at [821, 642] on div "Dashboard Clozemaster Nikephoros / Toggle Dropdown Dashboard Leaderboard Activi…" at bounding box center [784, 377] width 1568 height 755
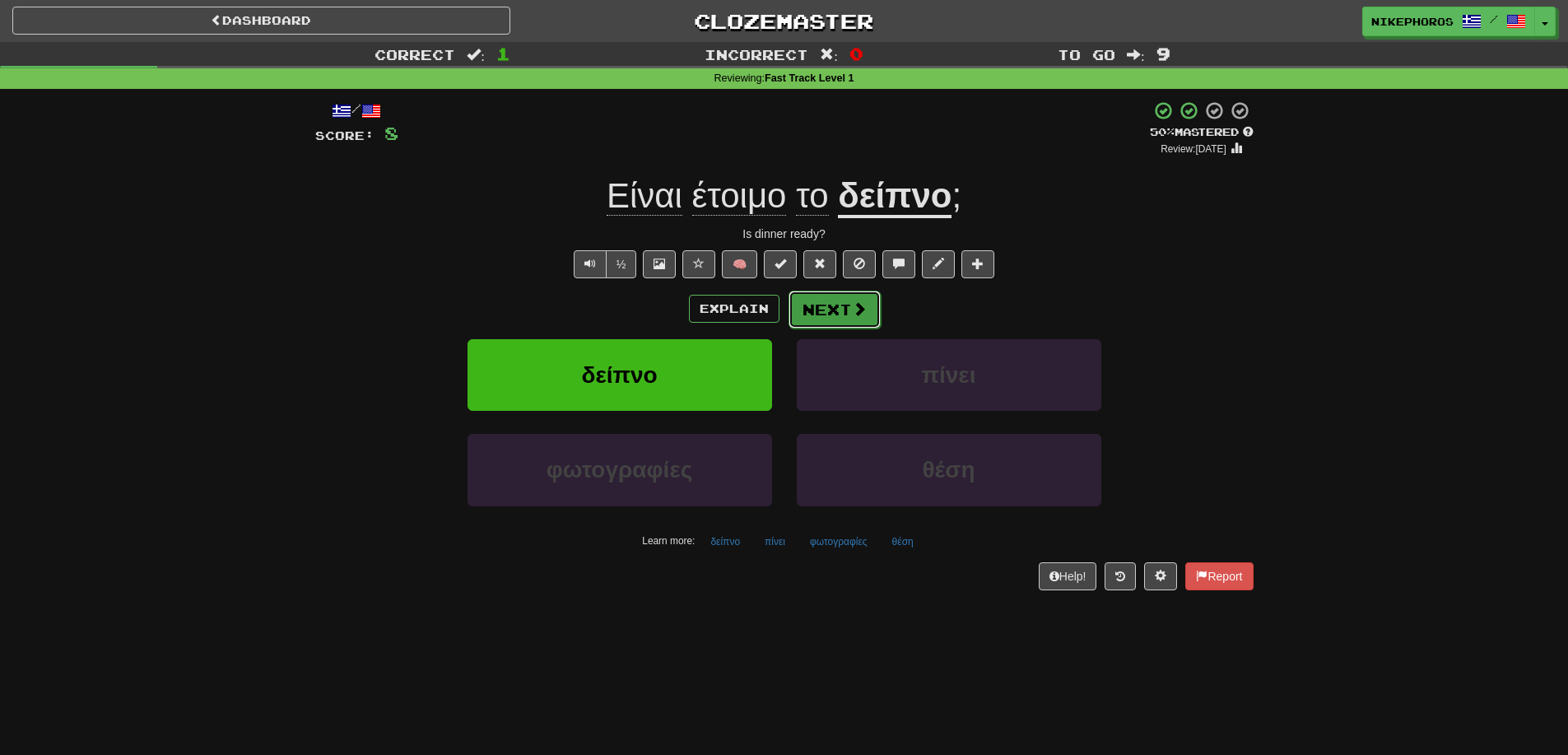
click at [817, 318] on button "Next" at bounding box center [834, 309] width 93 height 38
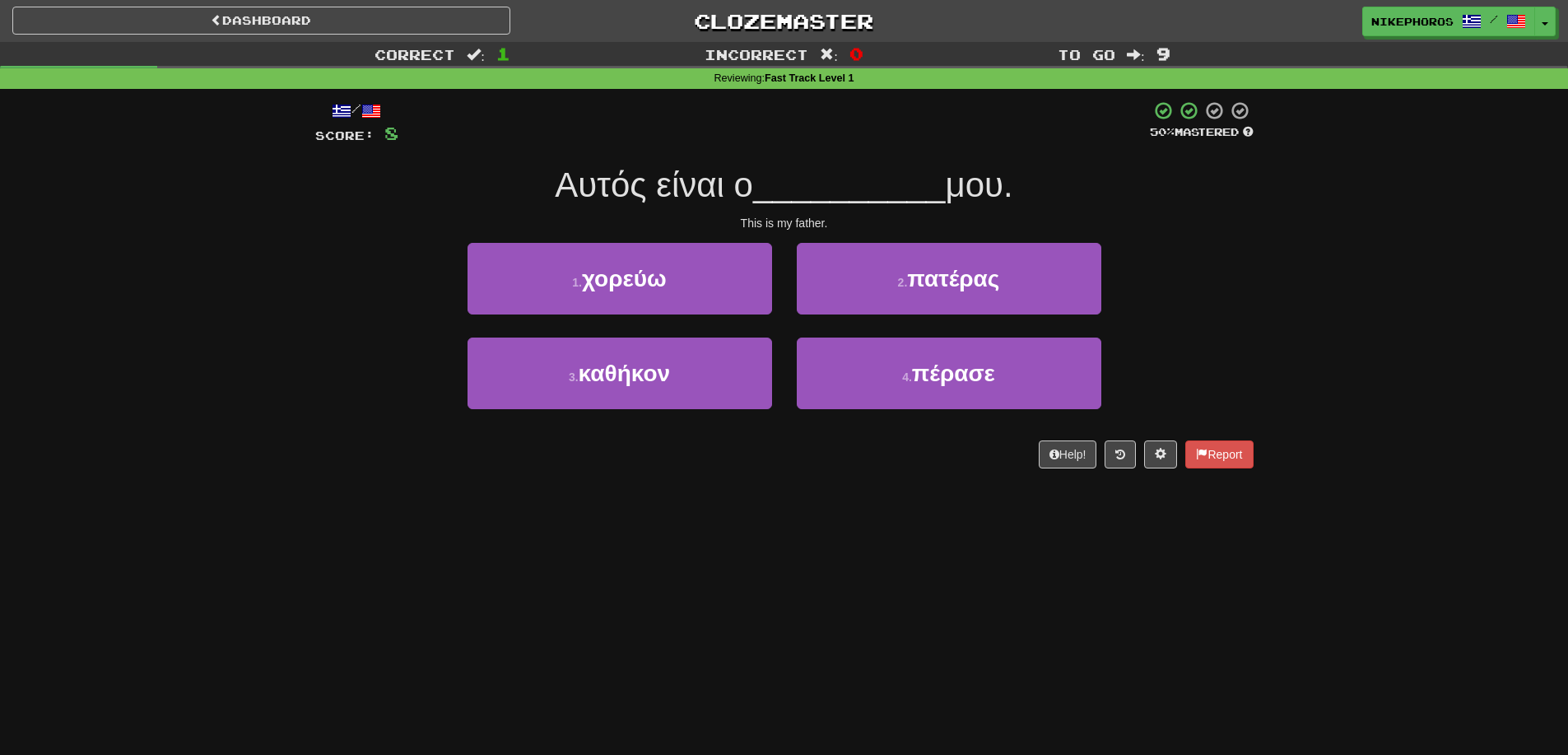
click at [1229, 253] on div "1 . χορεύω 2 . πατέρας" at bounding box center [784, 289] width 988 height 94
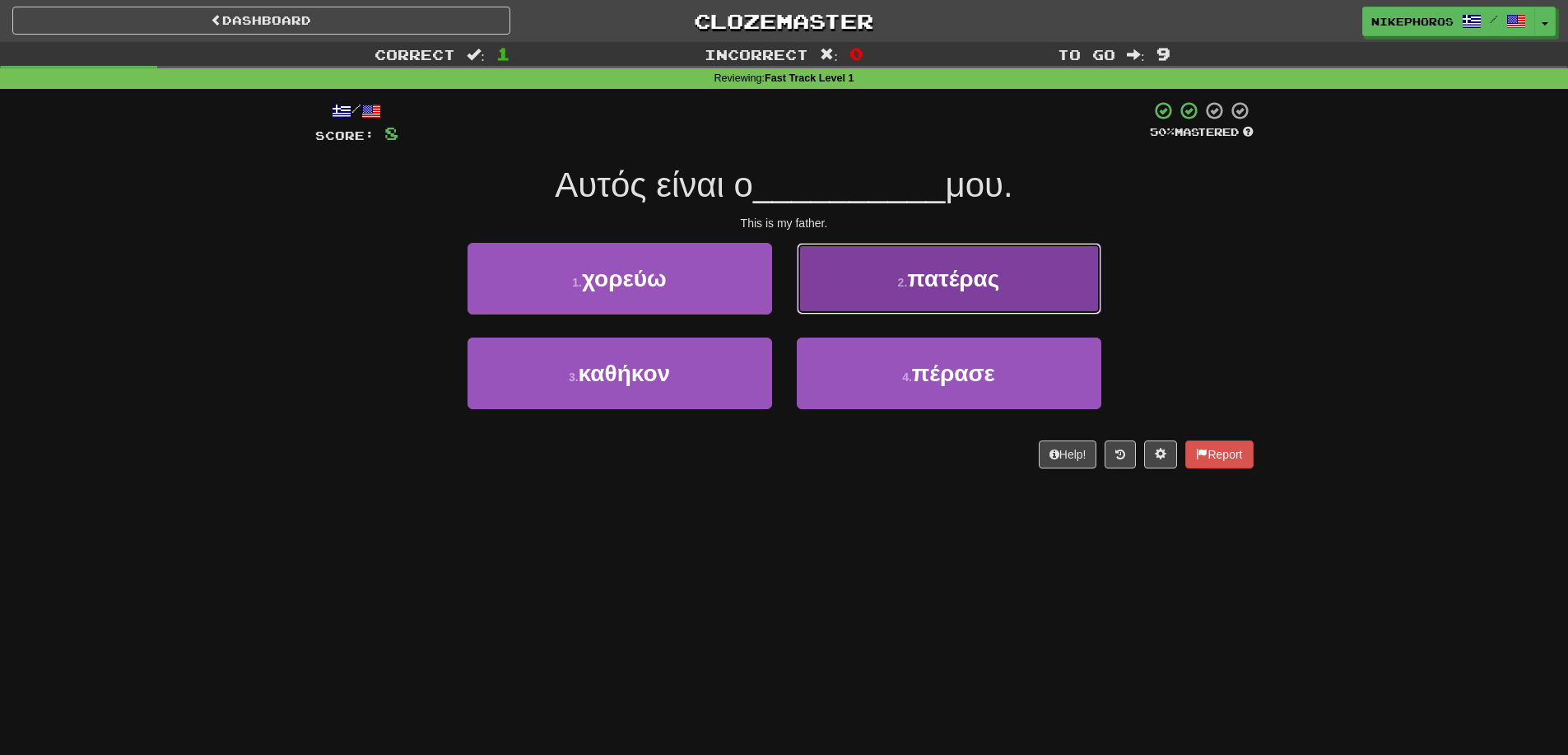
click at [990, 280] on span "πατέρας" at bounding box center [952, 279] width 93 height 26
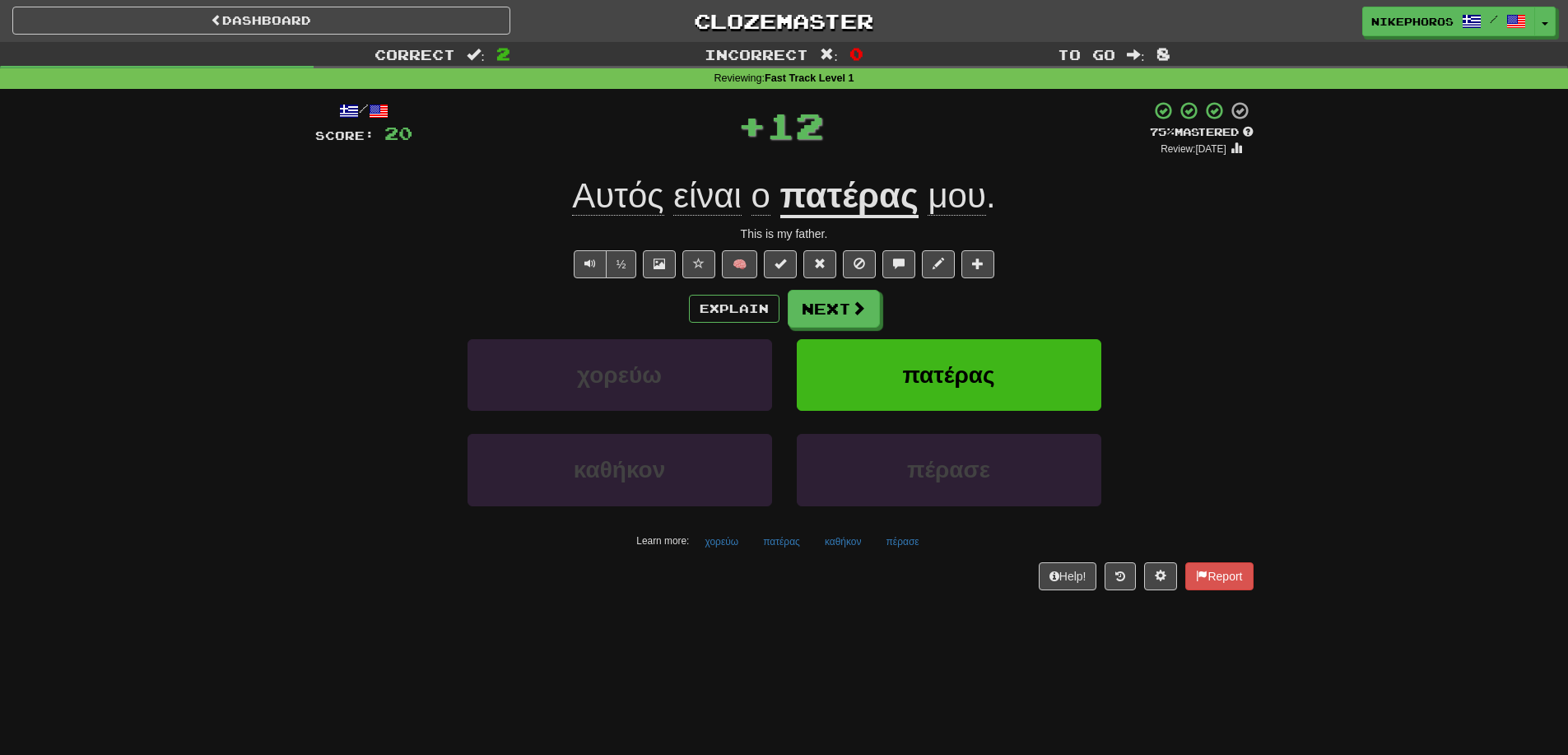
click at [1185, 244] on div "/ Score: 20 + 12 75 % Mastered Review: 2025-09-14 Αυτός είναι ο πατέρας μου . T…" at bounding box center [784, 345] width 938 height 489
click at [717, 549] on button "χορεύω" at bounding box center [721, 542] width 52 height 25
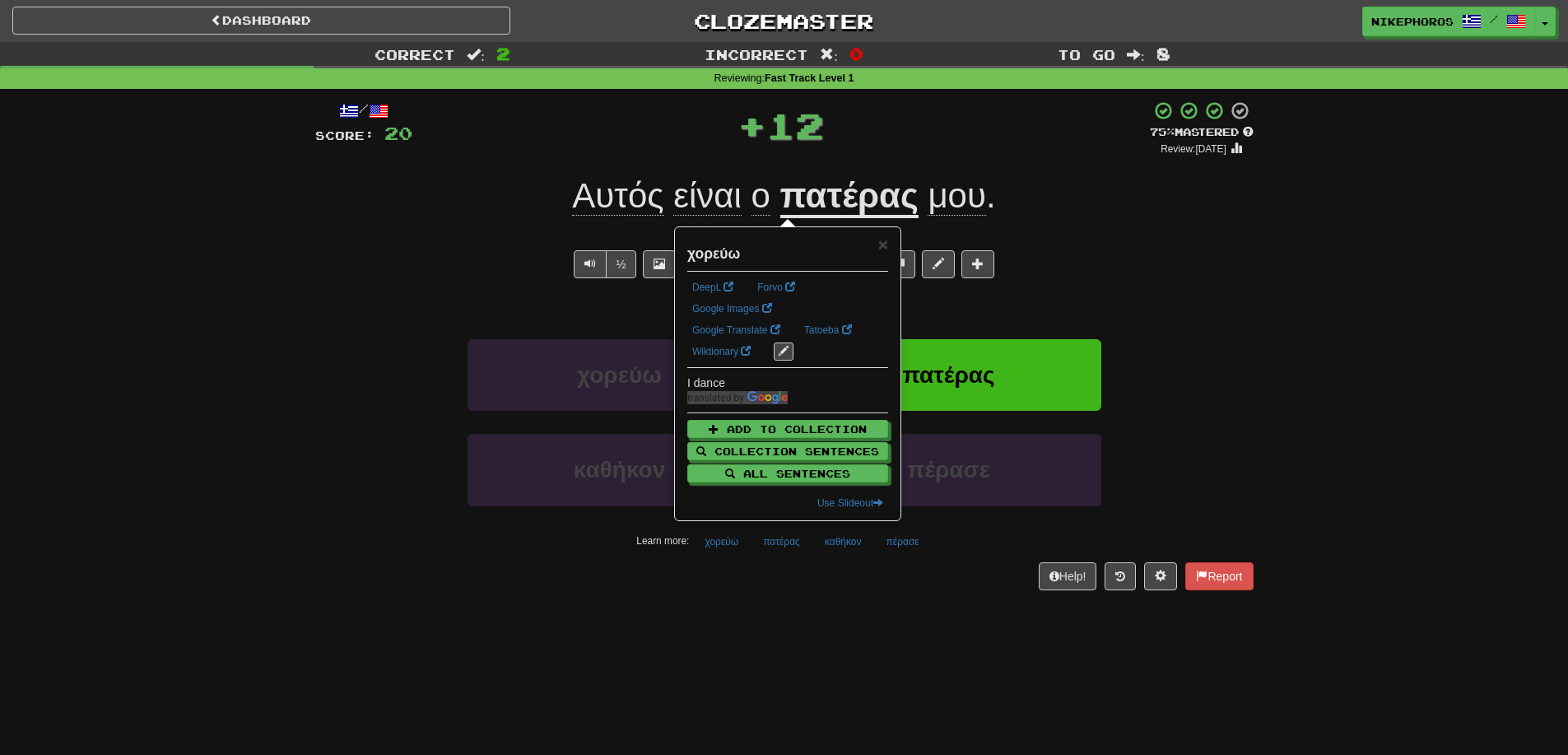
click at [776, 663] on div "Dashboard Clozemaster Nikephoros / Toggle Dropdown Dashboard Leaderboard Activi…" at bounding box center [784, 377] width 1568 height 755
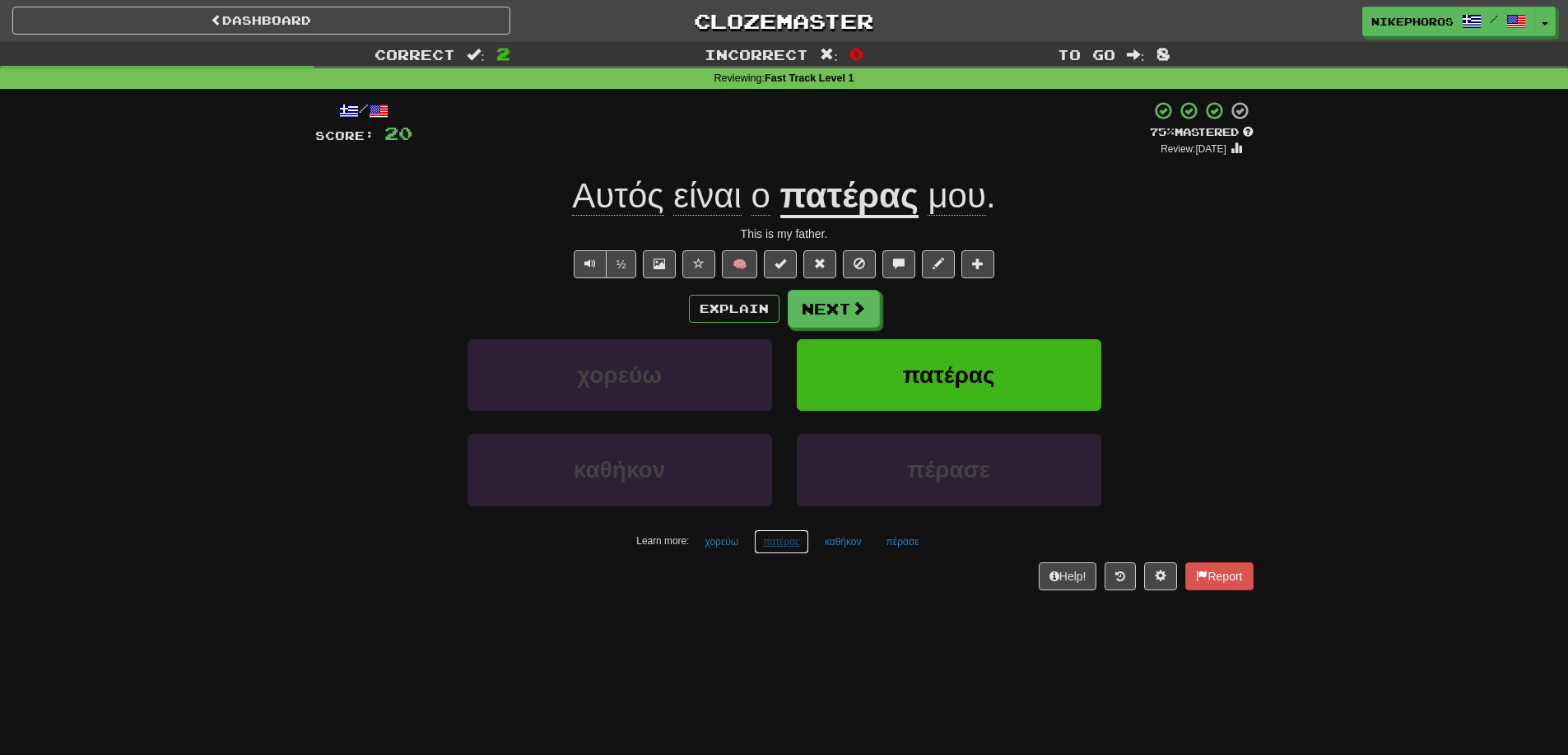
click at [781, 539] on button "πατέρας" at bounding box center [781, 542] width 55 height 25
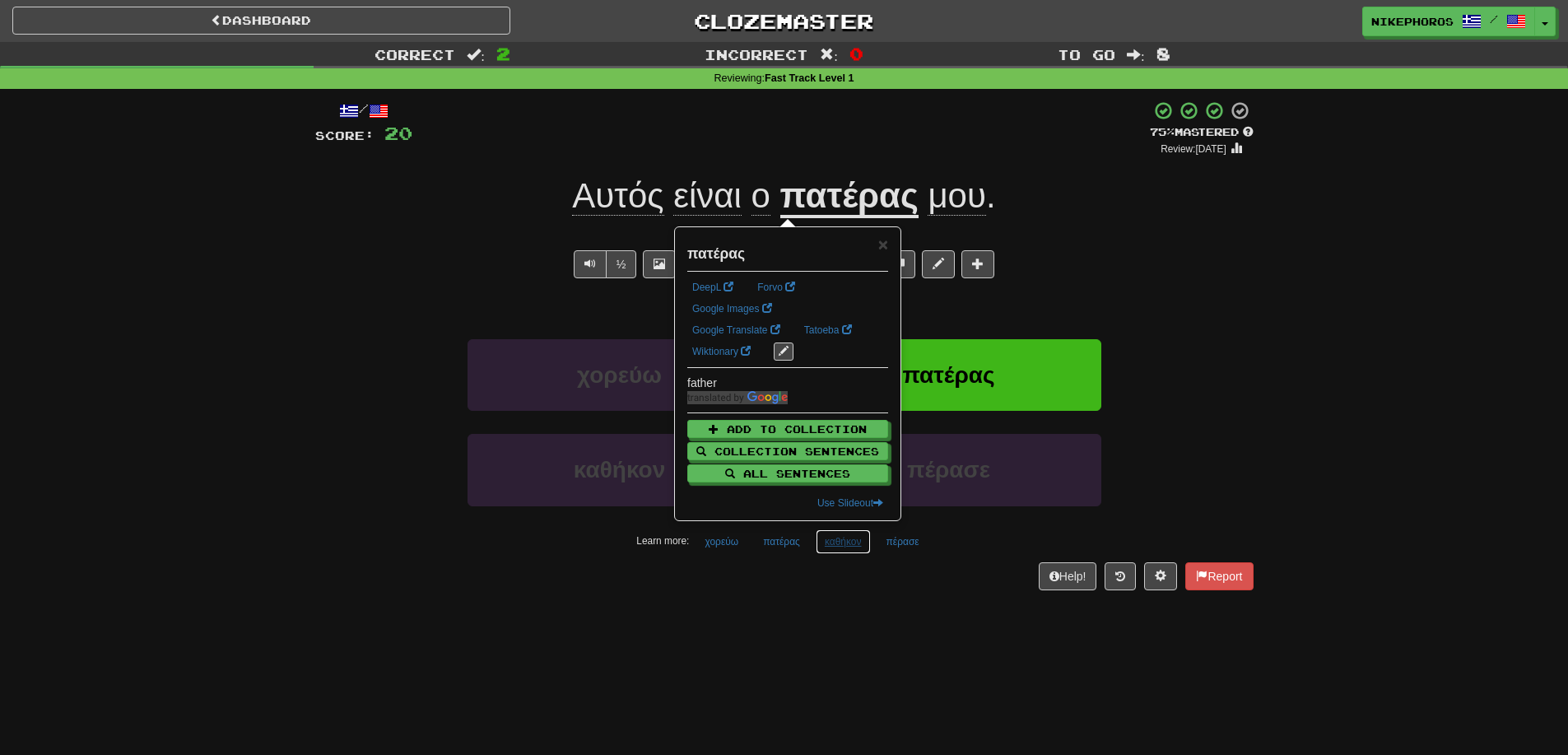
click at [838, 545] on button "καθήκον" at bounding box center [843, 542] width 55 height 25
click at [837, 627] on div "Dashboard Clozemaster Nikephoros / Toggle Dropdown Dashboard Leaderboard Activi…" at bounding box center [784, 377] width 1568 height 755
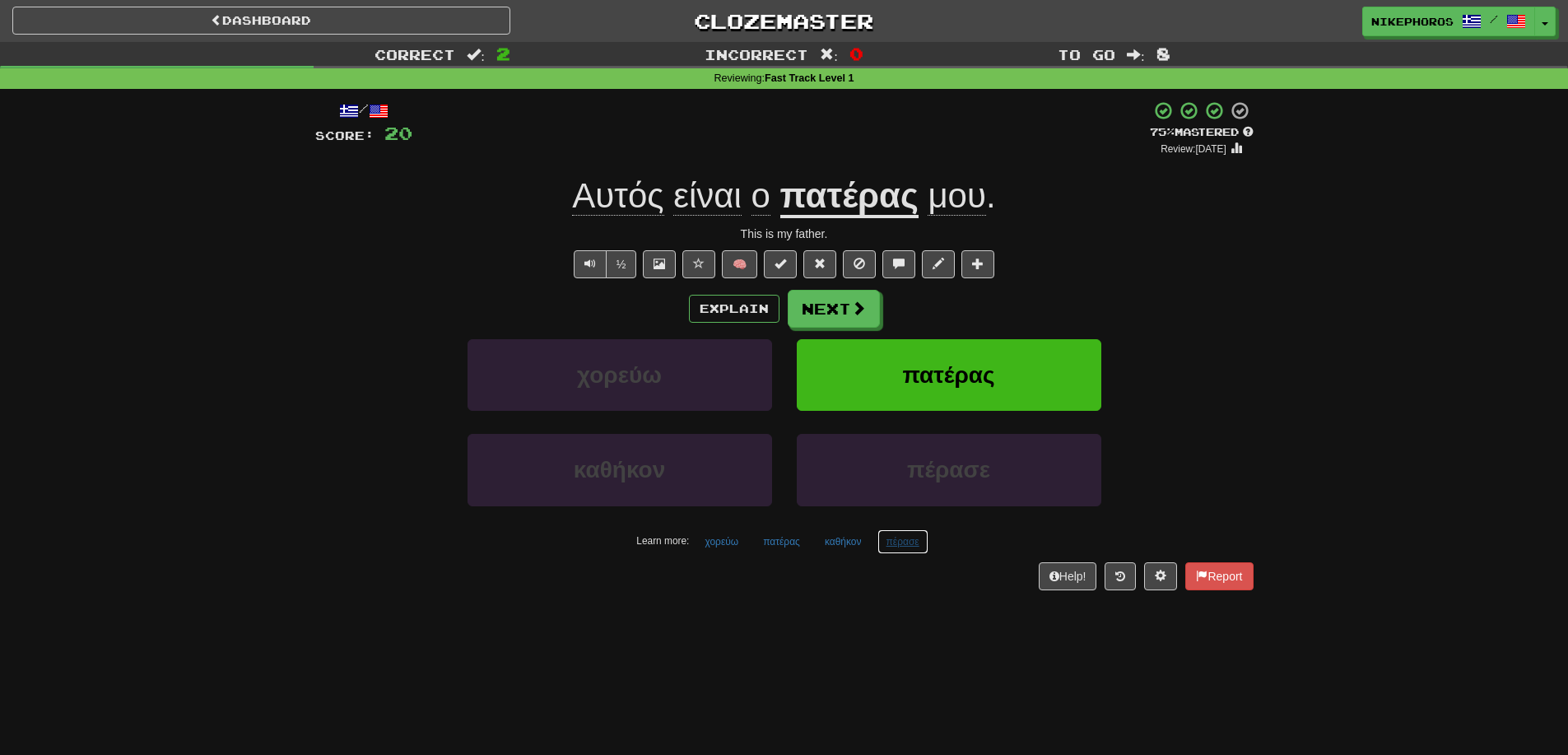
click at [912, 546] on button "πέρασε" at bounding box center [902, 542] width 51 height 25
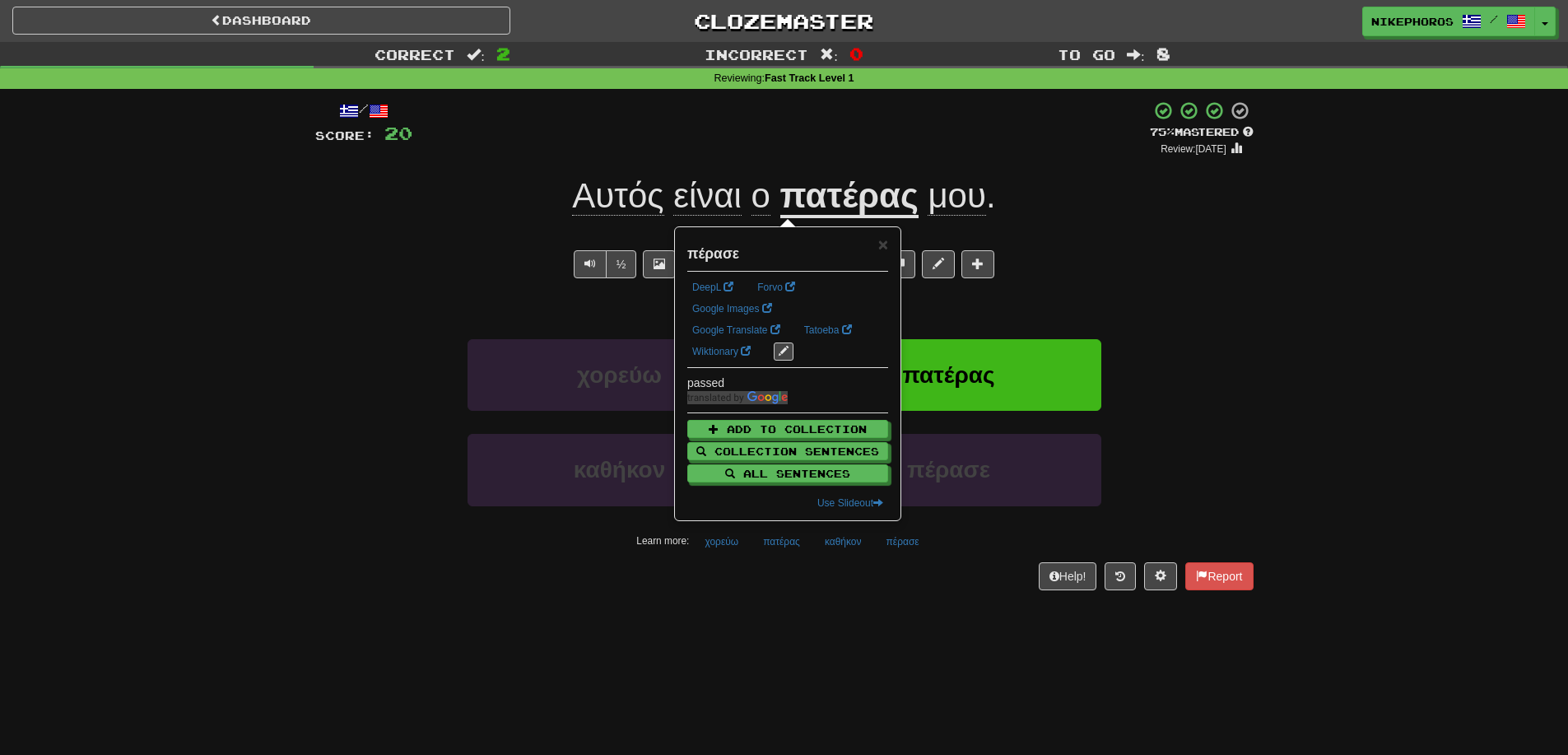
click at [916, 636] on div "Dashboard Clozemaster Nikephoros / Toggle Dropdown Dashboard Leaderboard Activi…" at bounding box center [784, 377] width 1568 height 755
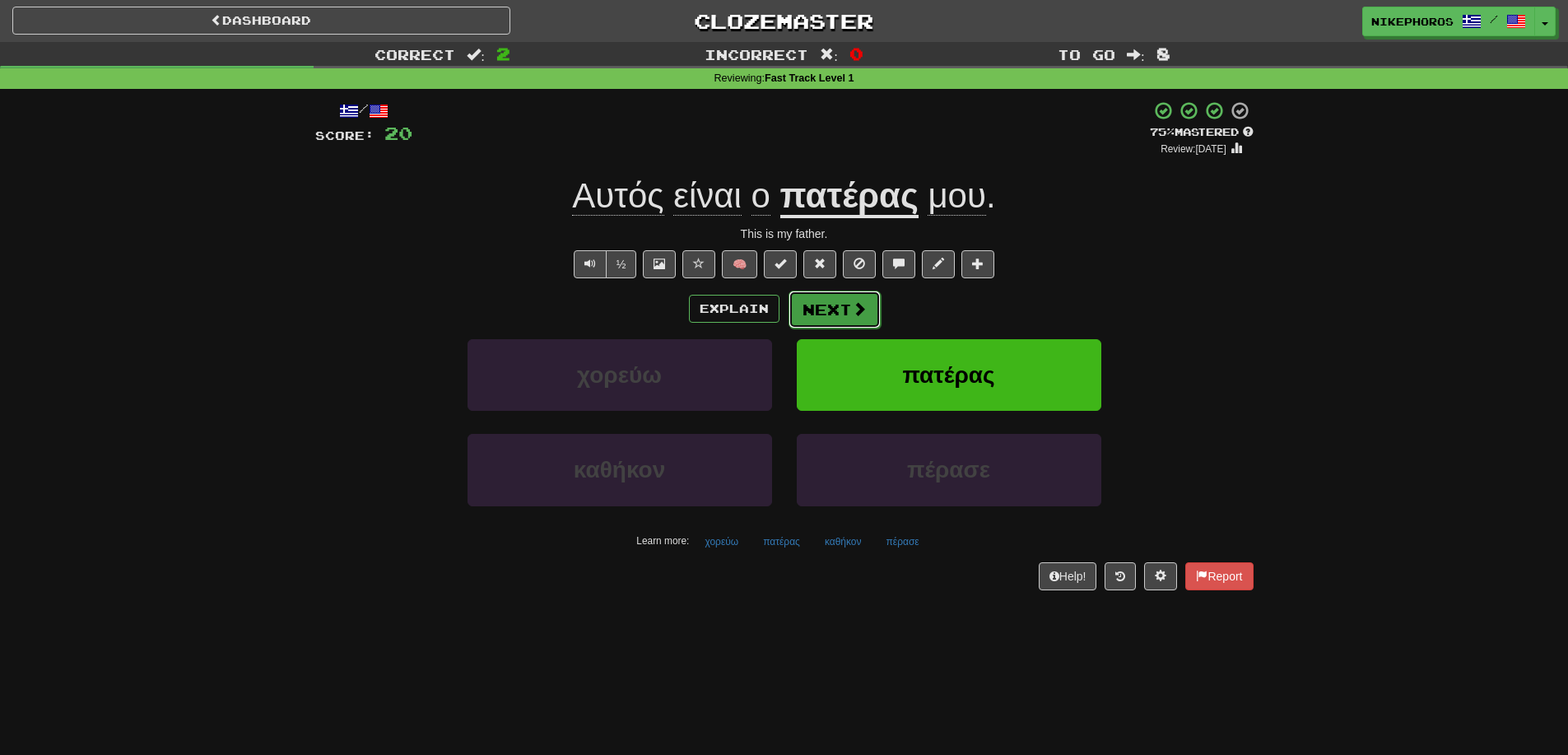
click at [849, 322] on button "Next" at bounding box center [834, 309] width 93 height 38
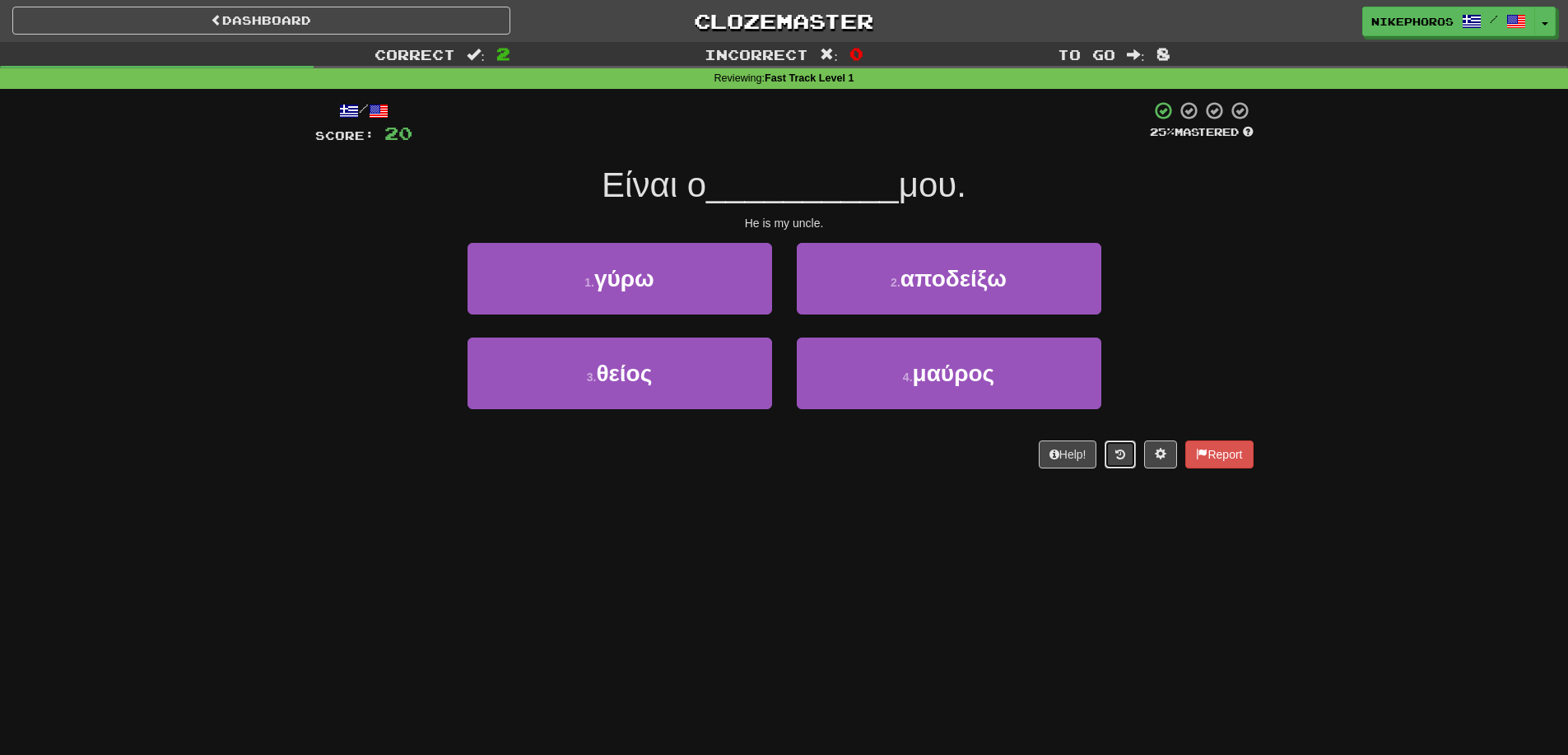
click at [1119, 458] on icon at bounding box center [1120, 455] width 10 height 12
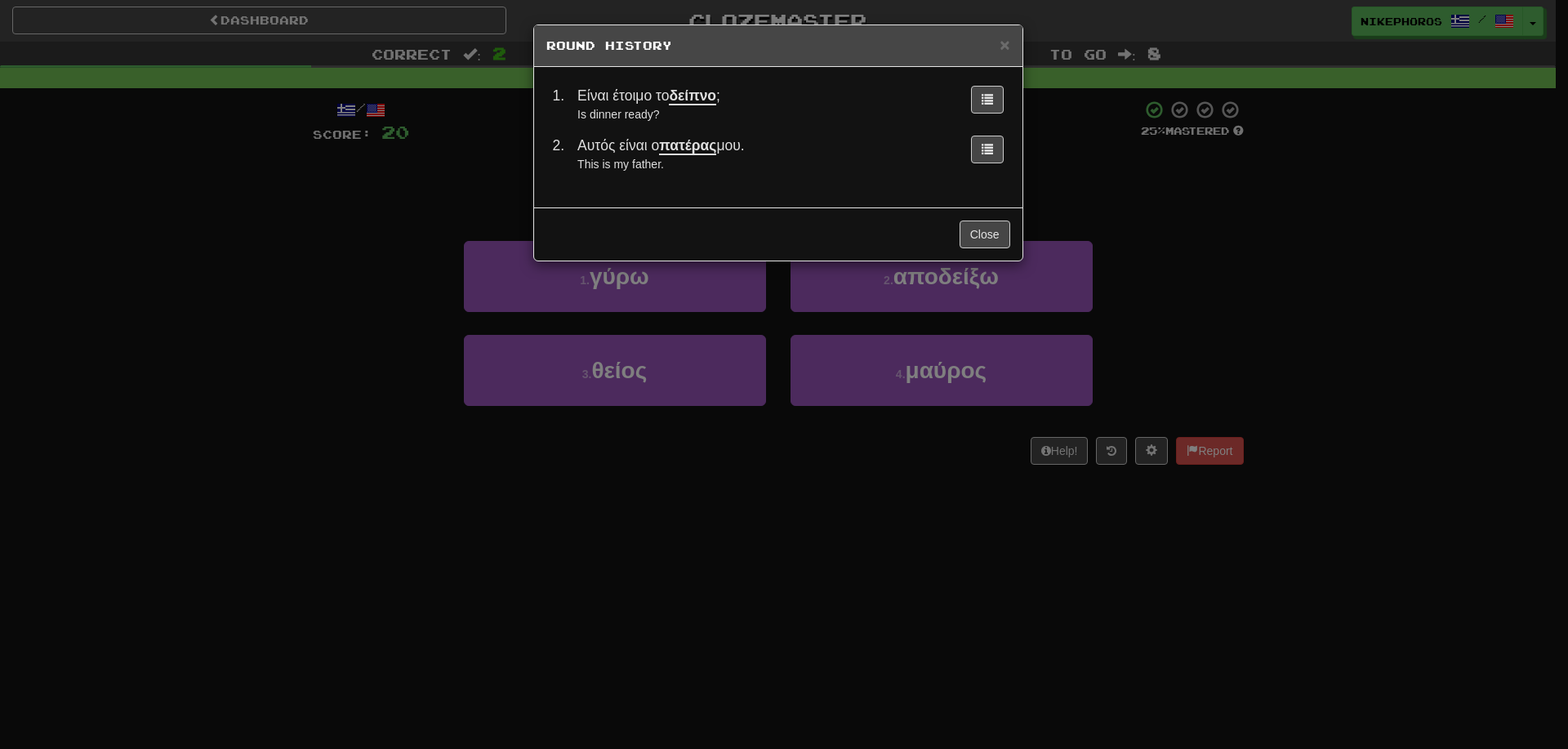
click at [1181, 324] on div "× Round History 1 . Είναι έτοιμο το δείπνο ; Is dinner ready? 2 . Αυτός είναι ο…" at bounding box center [784, 374] width 1568 height 749
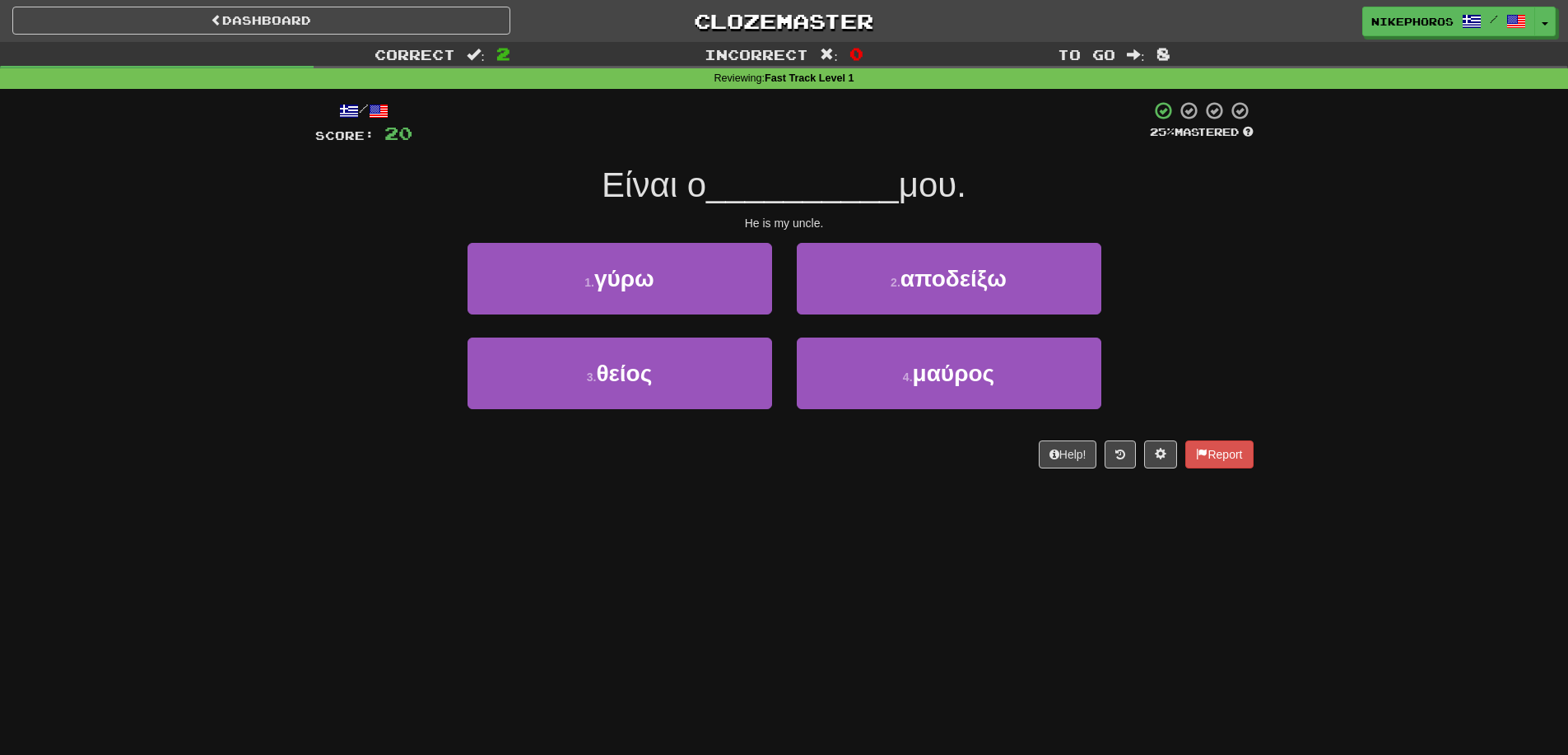
click at [821, 174] on span "__________" at bounding box center [802, 184] width 193 height 38
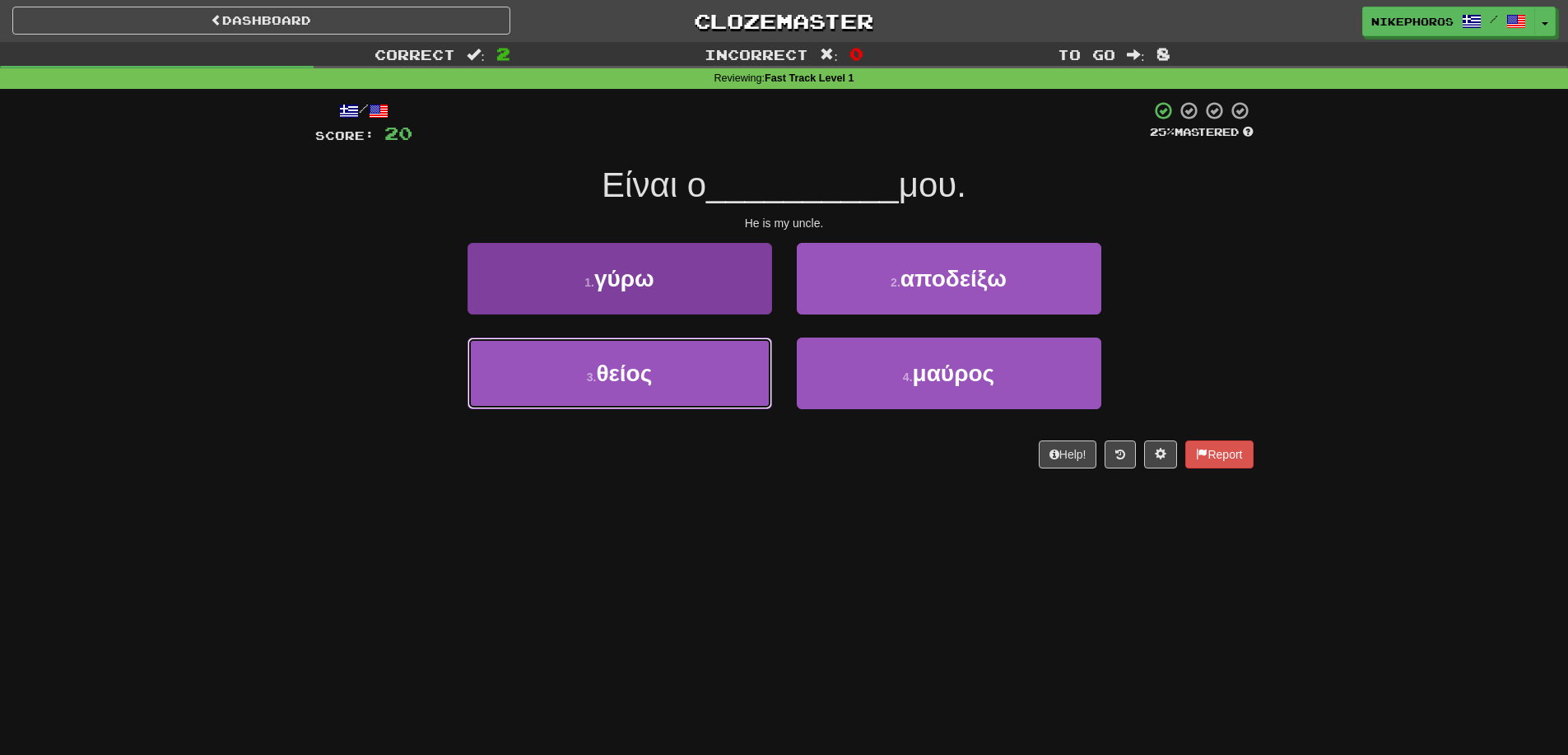
click at [626, 405] on button "3 . θείος" at bounding box center [620, 374] width 304 height 72
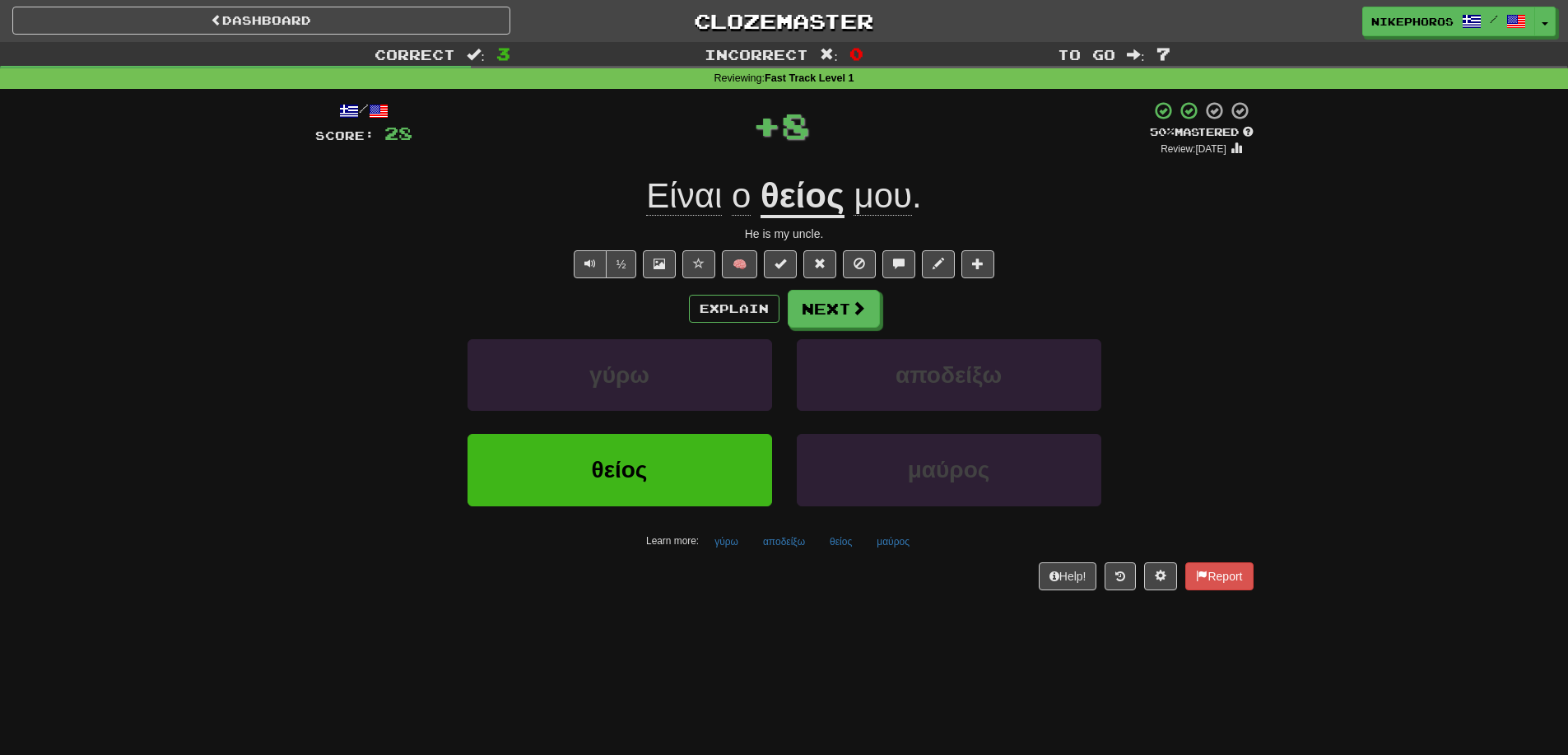
click at [1254, 450] on div "/ Score: 28 + 8 50 % Mastered Review: 2025-08-25 Είναι ο θείος μου . He is my u…" at bounding box center [784, 351] width 963 height 524
click at [889, 546] on button "μαύρος" at bounding box center [892, 542] width 51 height 25
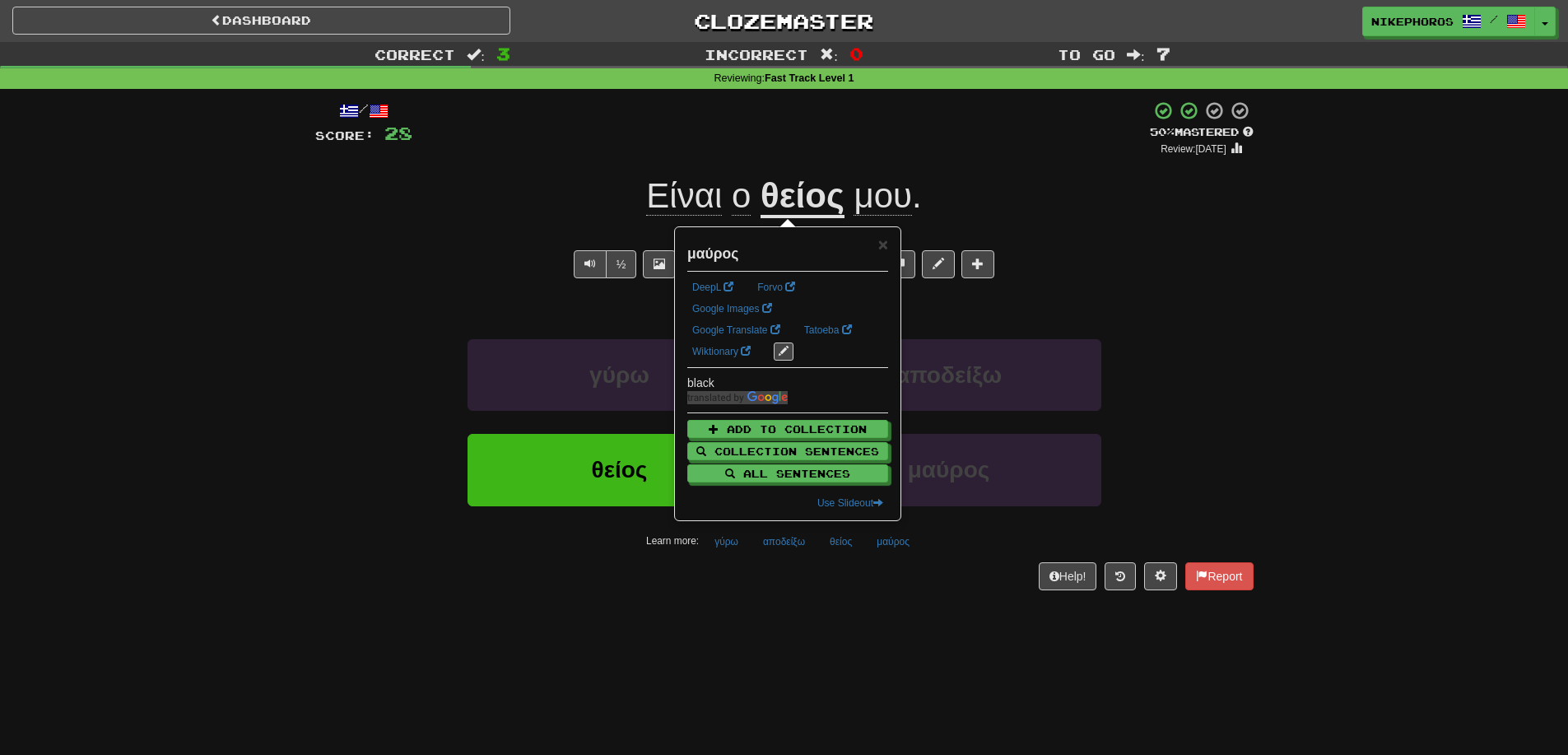
click at [840, 657] on div "Dashboard Clozemaster Nikephoros / Toggle Dropdown Dashboard Leaderboard Activi…" at bounding box center [784, 377] width 1568 height 755
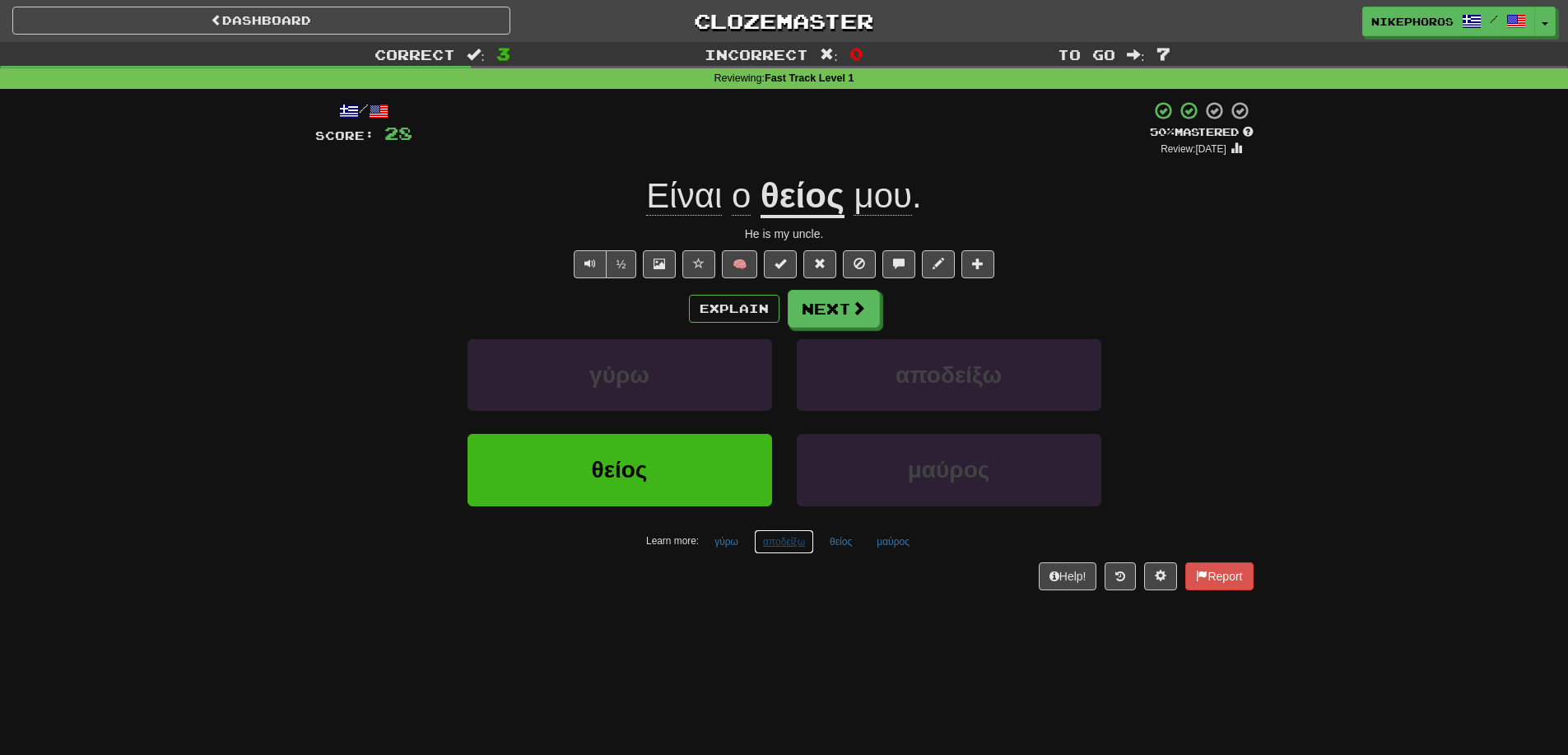
click at [796, 548] on button "αποδείξω" at bounding box center [784, 542] width 60 height 25
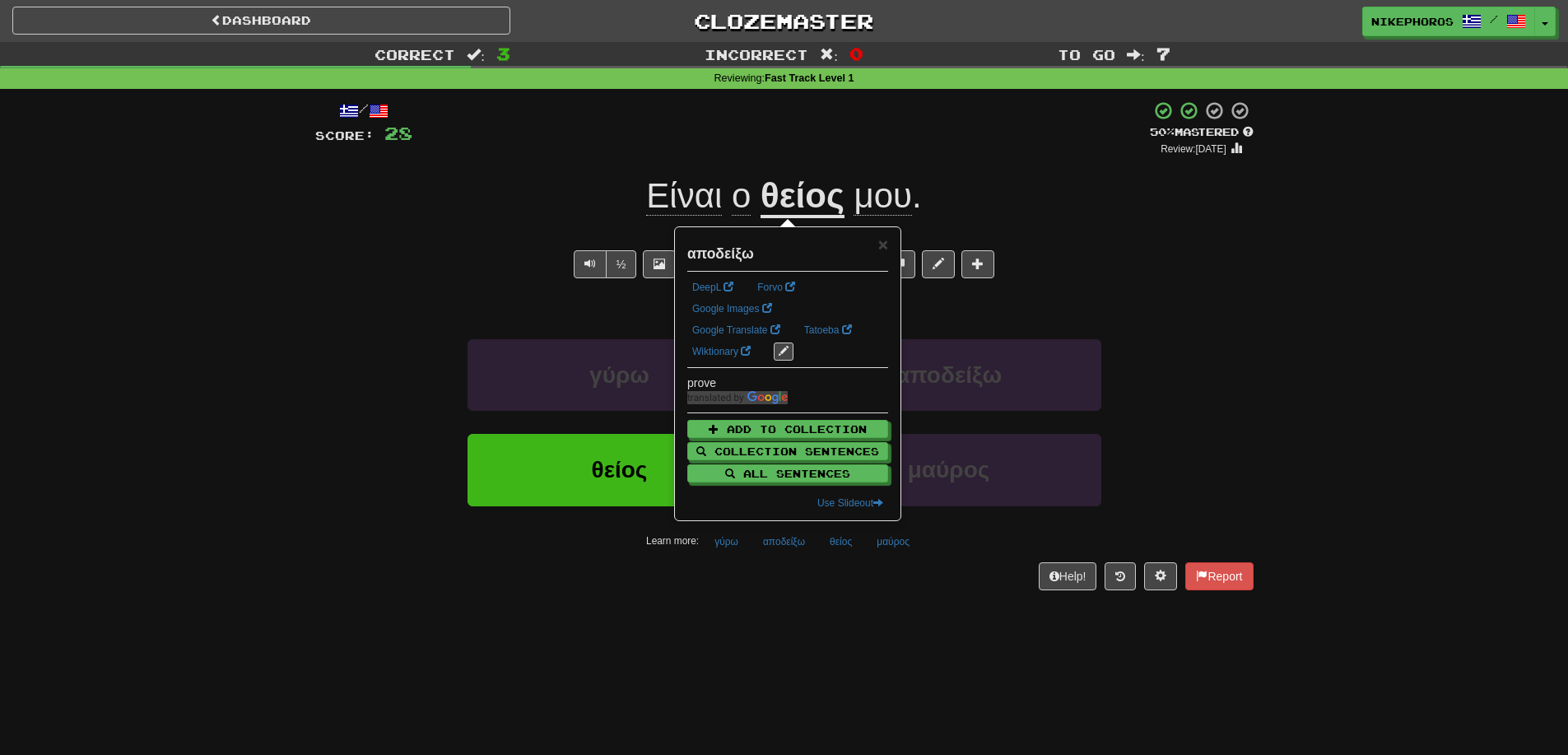
drag, startPoint x: 792, startPoint y: 586, endPoint x: 811, endPoint y: 574, distance: 22.5
click at [792, 586] on div "Help! Report" at bounding box center [784, 576] width 938 height 28
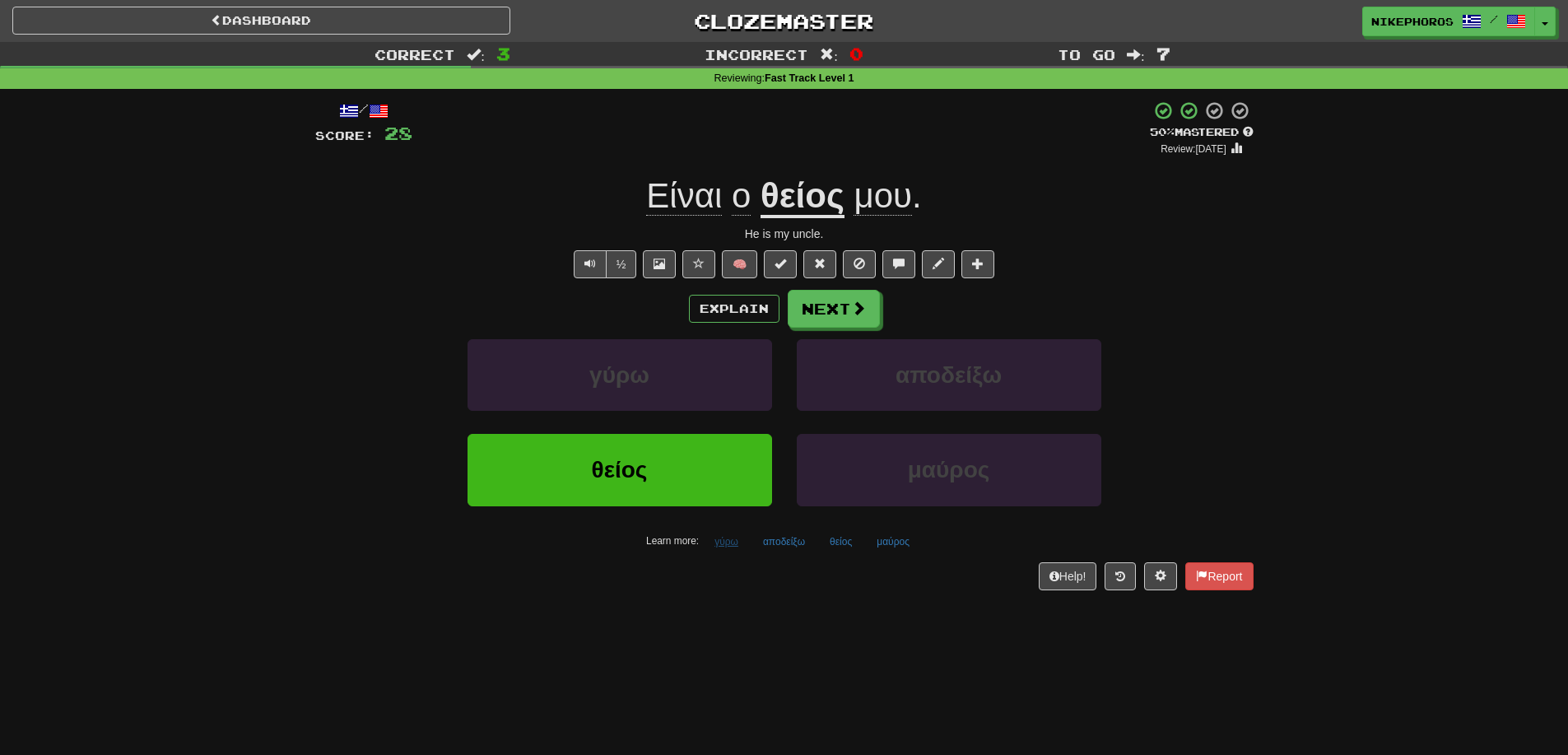
drag, startPoint x: 699, startPoint y: 544, endPoint x: 721, endPoint y: 541, distance: 22.2
click at [701, 544] on div "Learn more: γύρω αποδείξω θείος μαύρος" at bounding box center [784, 542] width 963 height 25
click at [723, 540] on button "γύρω" at bounding box center [726, 542] width 42 height 25
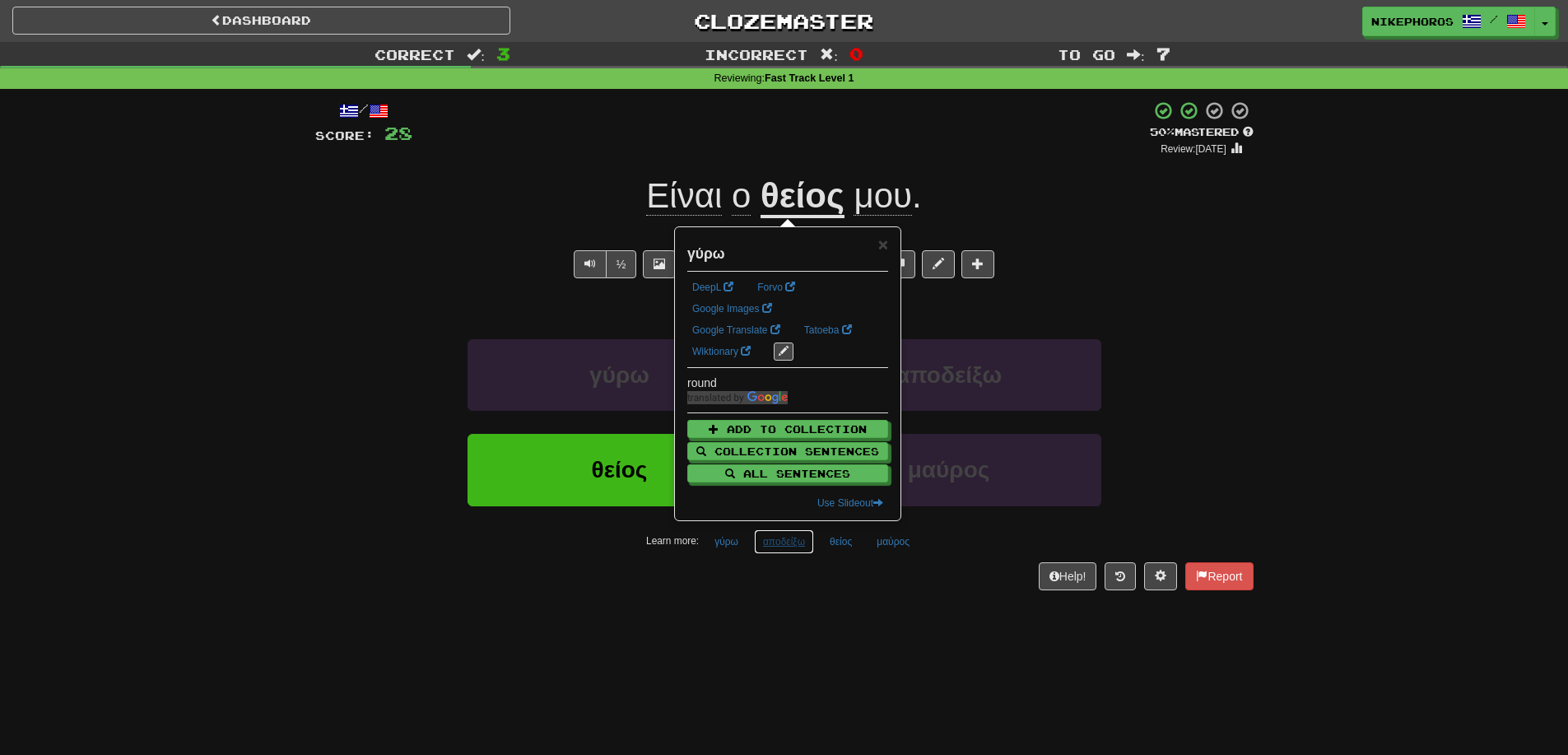
click at [777, 547] on button "αποδείξω" at bounding box center [784, 542] width 60 height 25
click at [1241, 512] on div "θείος μαύρος" at bounding box center [784, 481] width 988 height 94
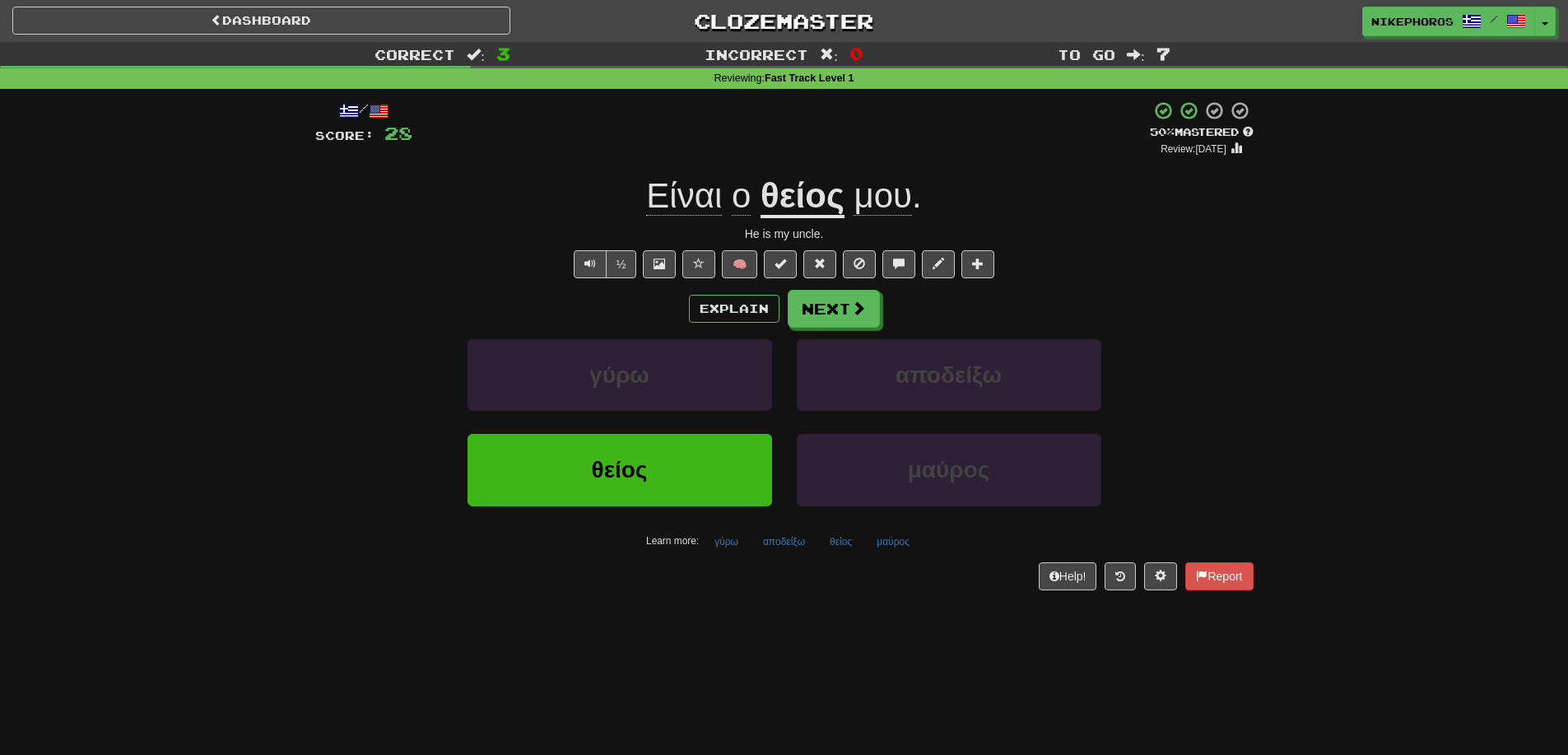
click at [891, 680] on div "Dashboard Clozemaster Nikephoros / Toggle Dropdown Dashboard Leaderboard Activi…" at bounding box center [784, 377] width 1568 height 755
click at [1380, 441] on div "Correct : 3 Incorrect : 0 To go : 7 Reviewing : Fast Track Level 1 / Score: 28 …" at bounding box center [784, 327] width 1568 height 571
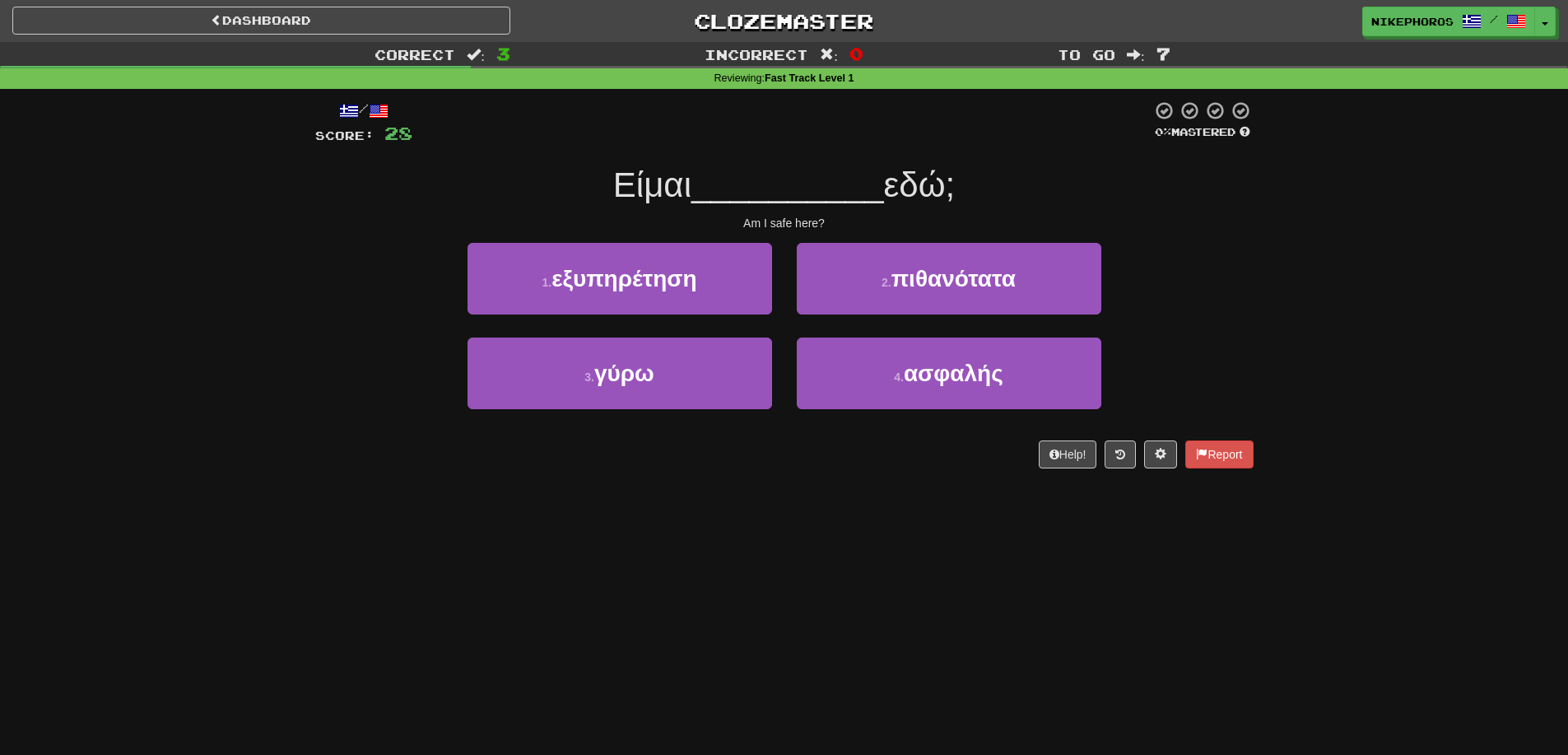
click at [1291, 441] on div "Correct : 3 Incorrect : 0 To go : 7 Reviewing : Fast Track Level 1 / Score: 28 …" at bounding box center [784, 266] width 1568 height 450
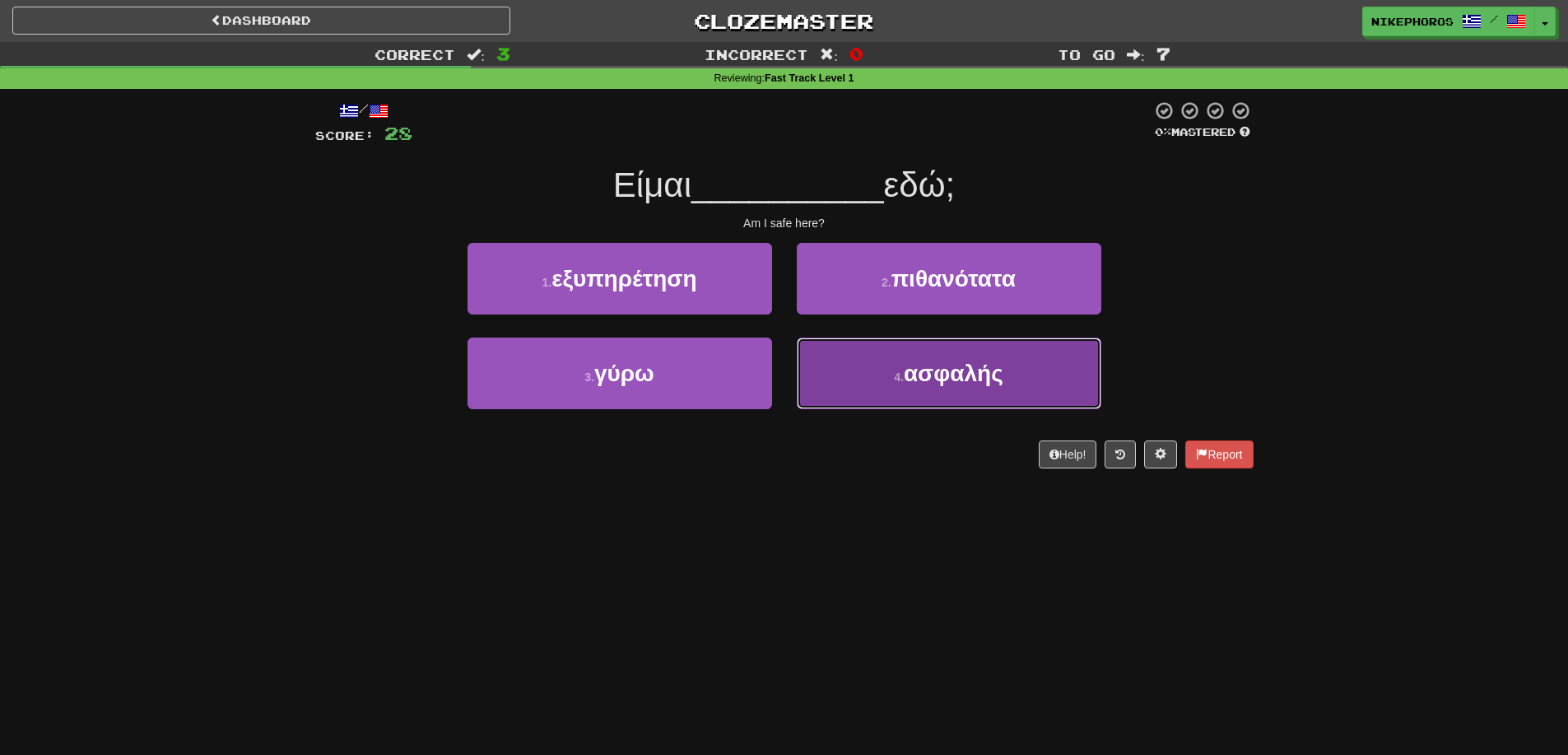
click at [959, 395] on button "4 . ασφαλής" at bounding box center [948, 374] width 304 height 72
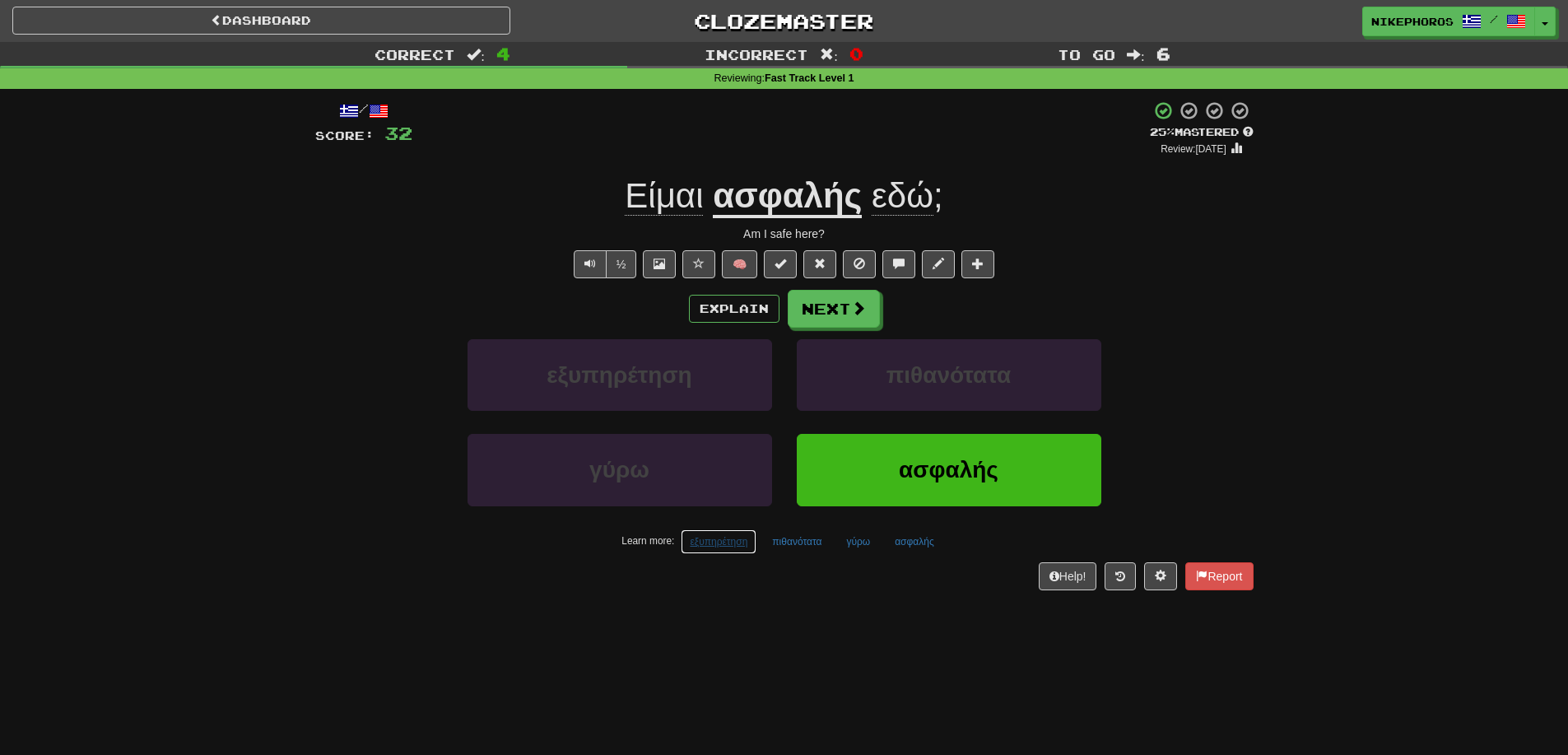
click at [723, 545] on button "εξυπηρέτηση" at bounding box center [718, 542] width 76 height 25
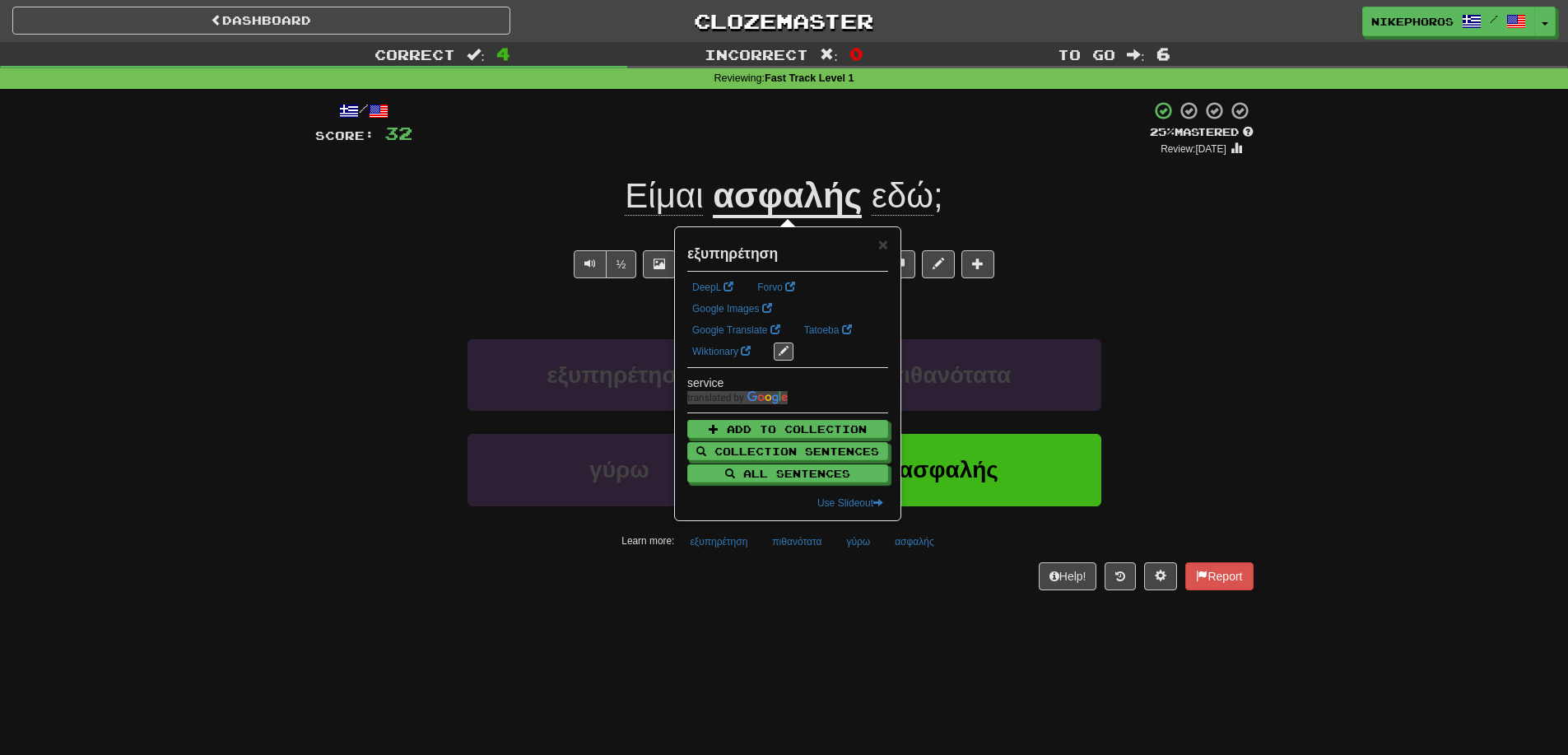
click at [780, 603] on div "/ Score: 32 + 4 25 % Mastered Review: 2025-08-16 Είμαι ασφαλής εδώ ; Am I safe …" at bounding box center [784, 351] width 938 height 524
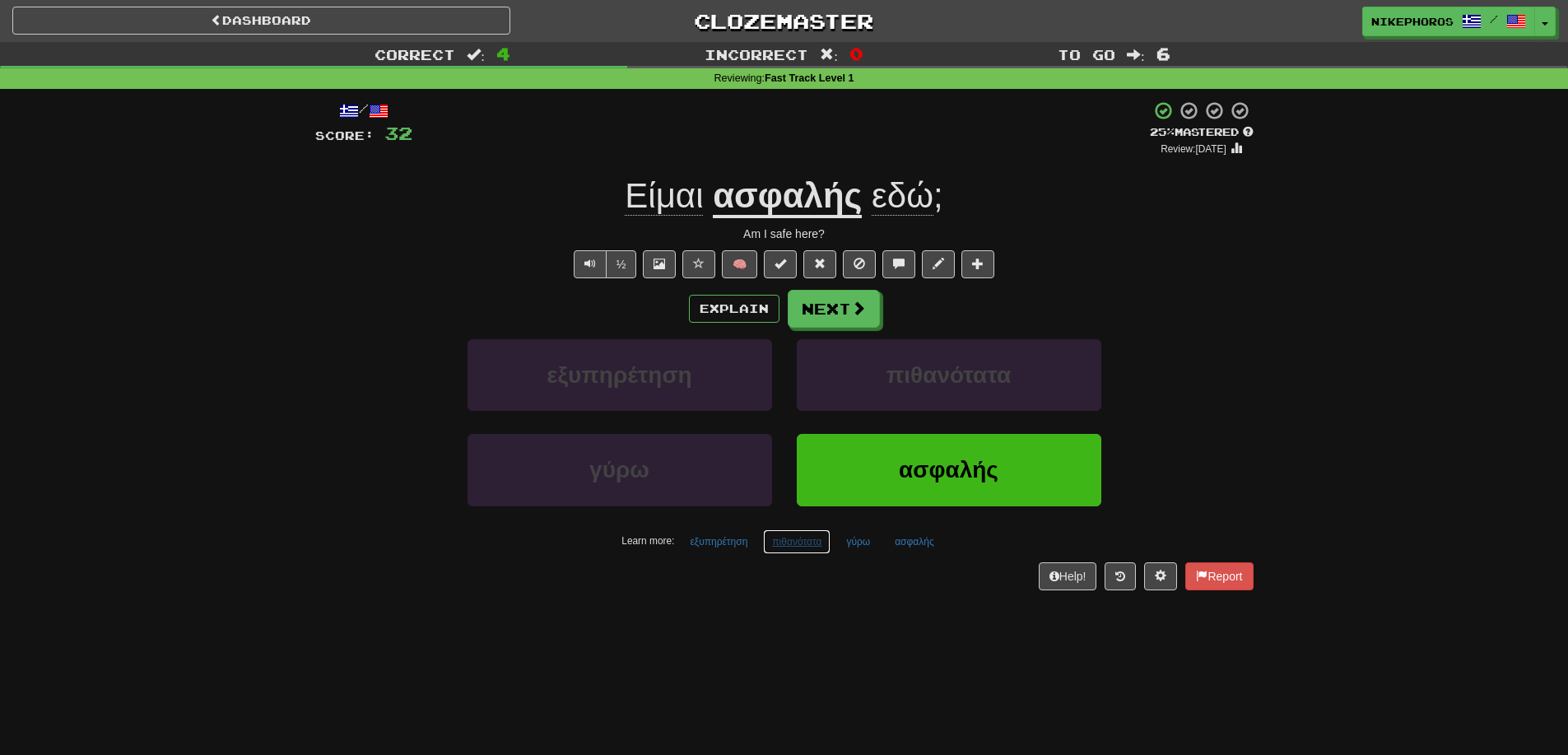
click at [781, 545] on button "πιθανότατα" at bounding box center [797, 542] width 68 height 25
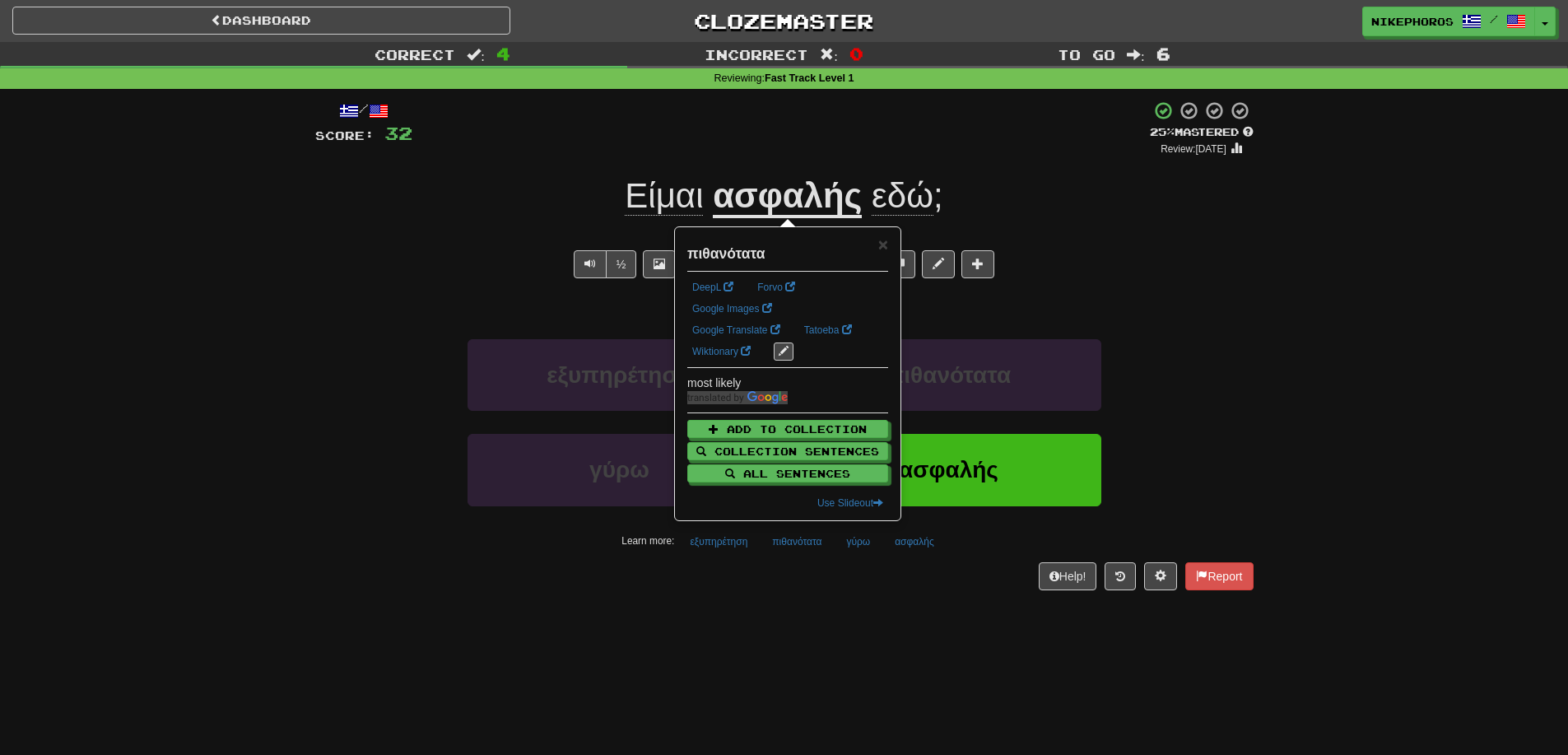
click at [831, 611] on div "/ Score: 32 + 4 25 % Mastered Review: 2025-08-16 Είμαι ασφαλής εδώ ; Am I safe …" at bounding box center [784, 351] width 938 height 524
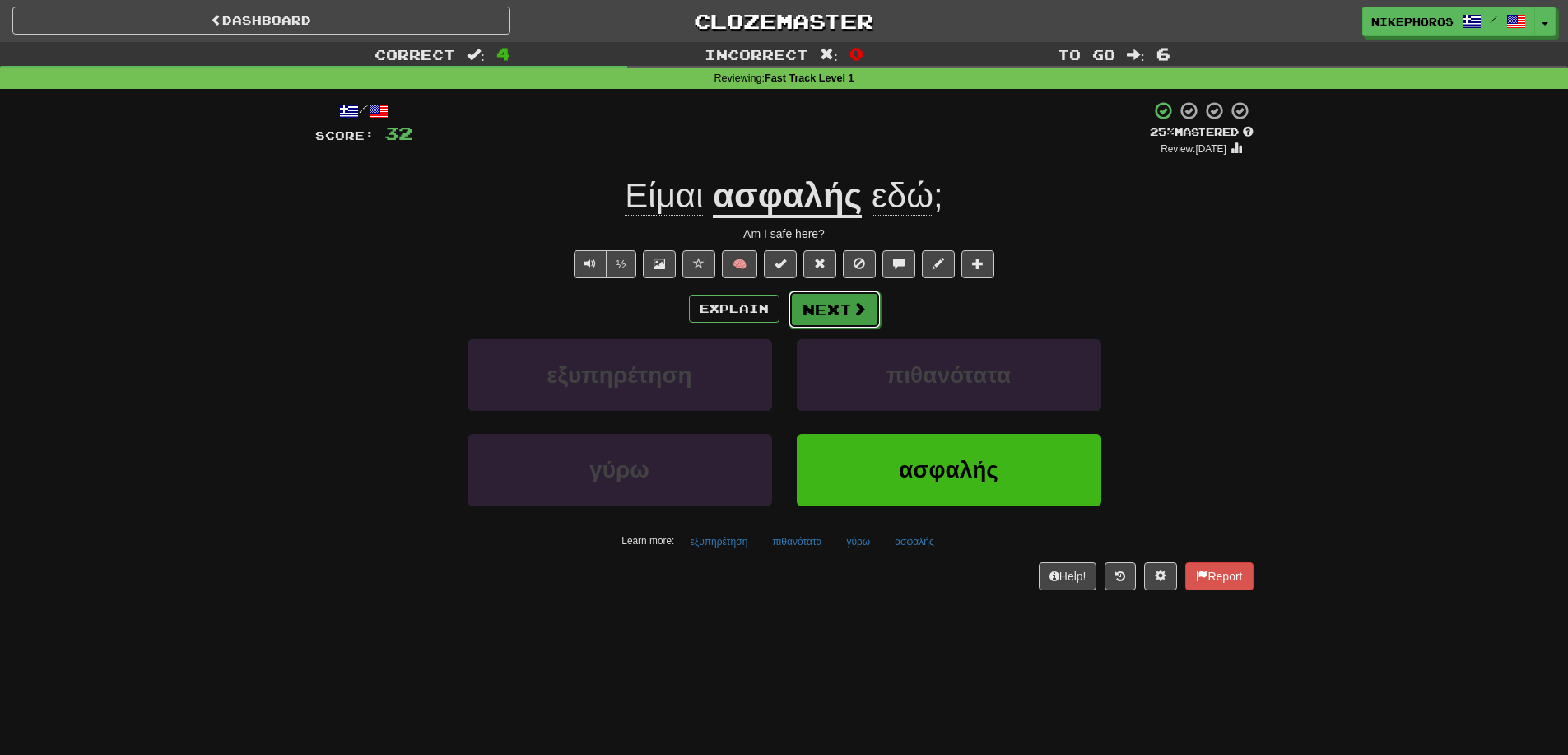
click at [843, 323] on button "Next" at bounding box center [834, 309] width 93 height 38
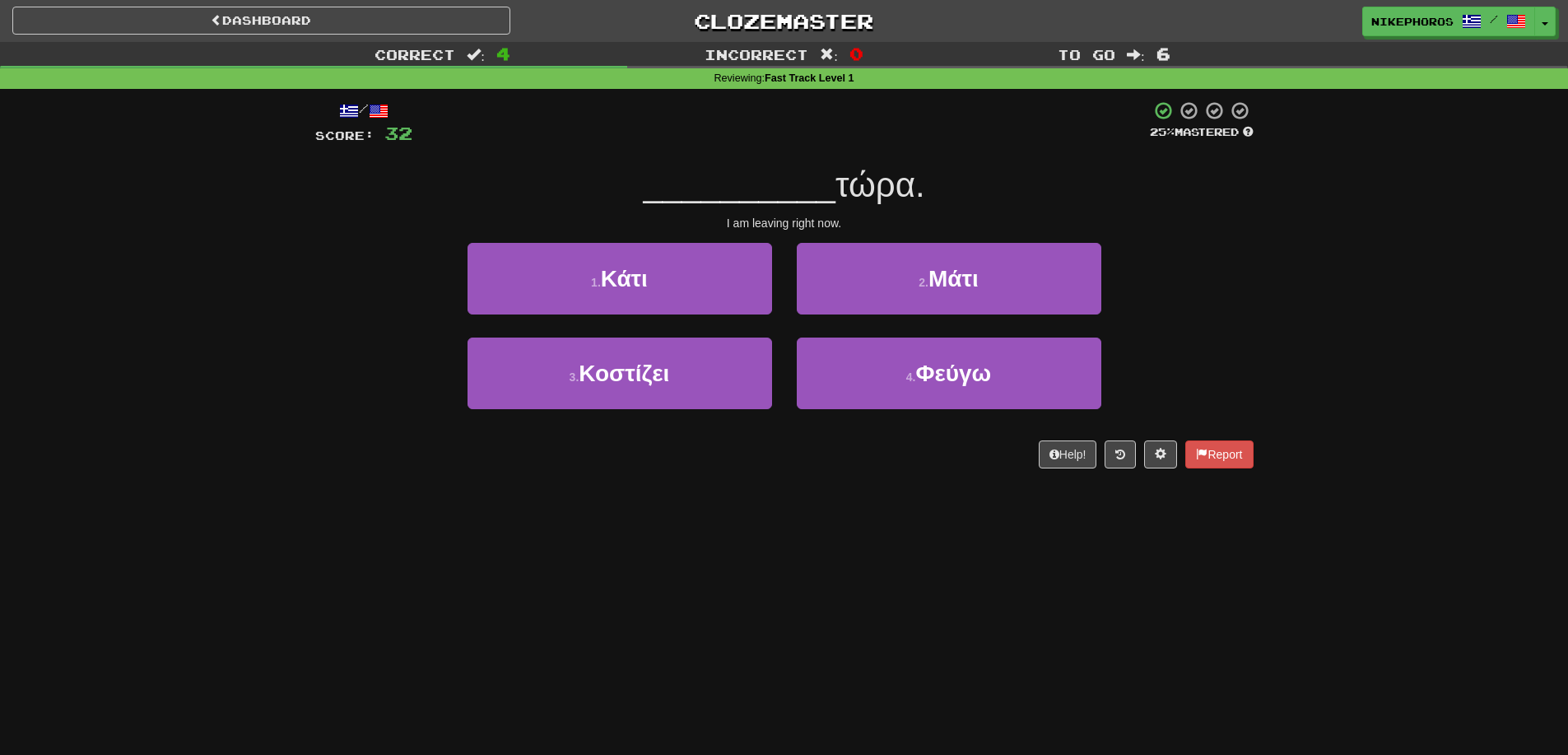
click at [937, 152] on div "/ Score: 32 25 % Mastered __________ τώρα. I am leaving right now. 1 . Κάτι 2 .…" at bounding box center [784, 284] width 938 height 368
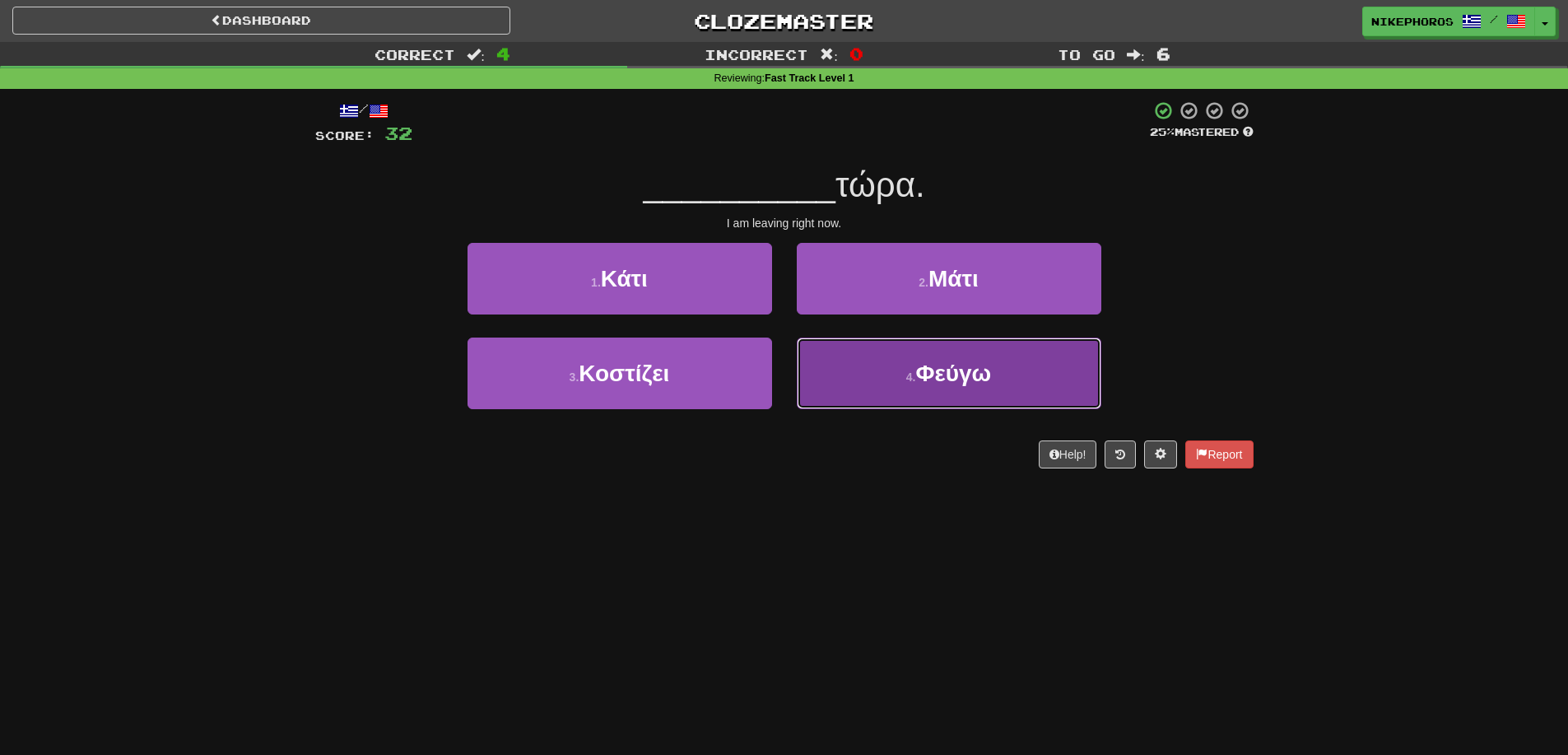
click at [1028, 385] on button "4 . Φεύγω" at bounding box center [948, 374] width 304 height 72
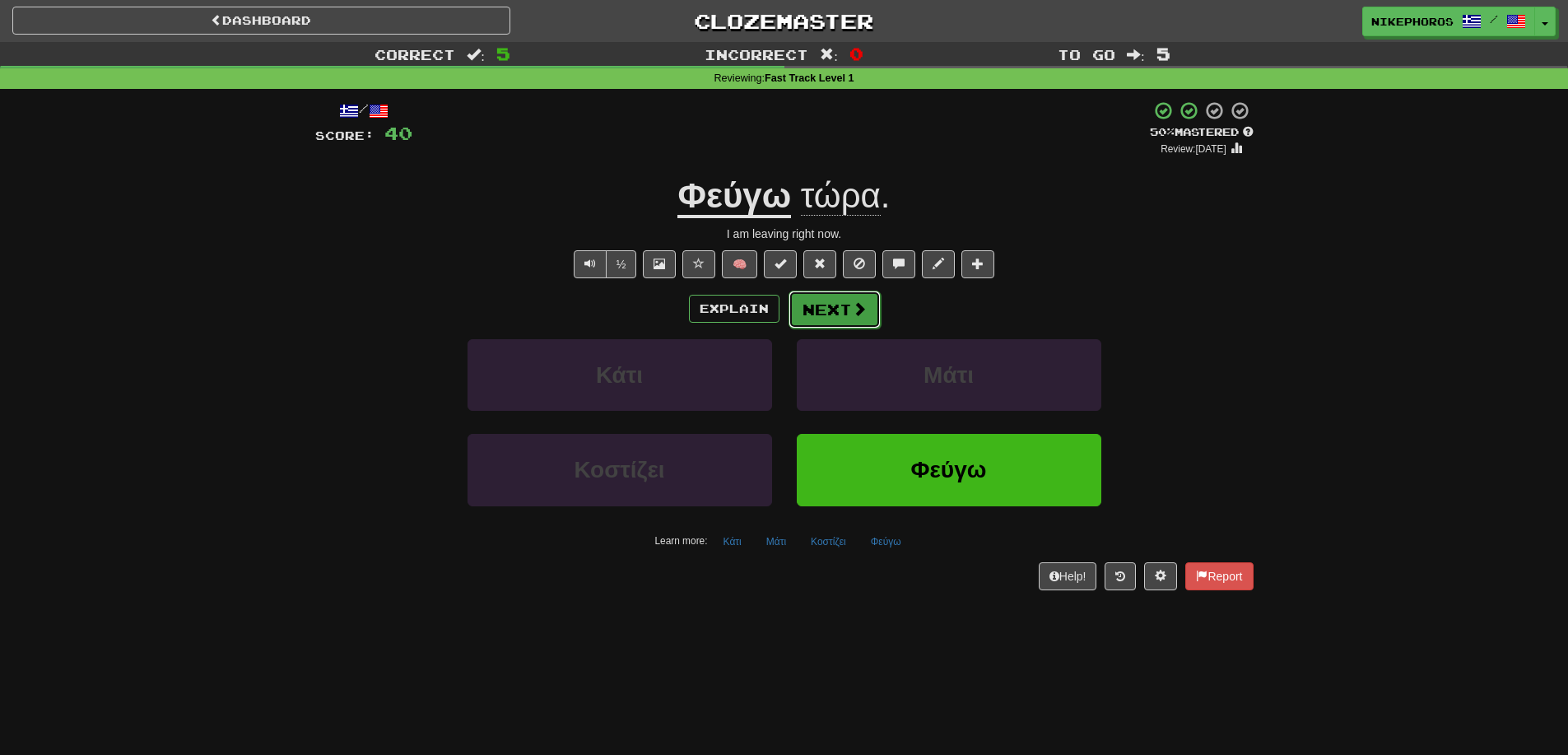
click at [828, 305] on button "Next" at bounding box center [834, 309] width 93 height 38
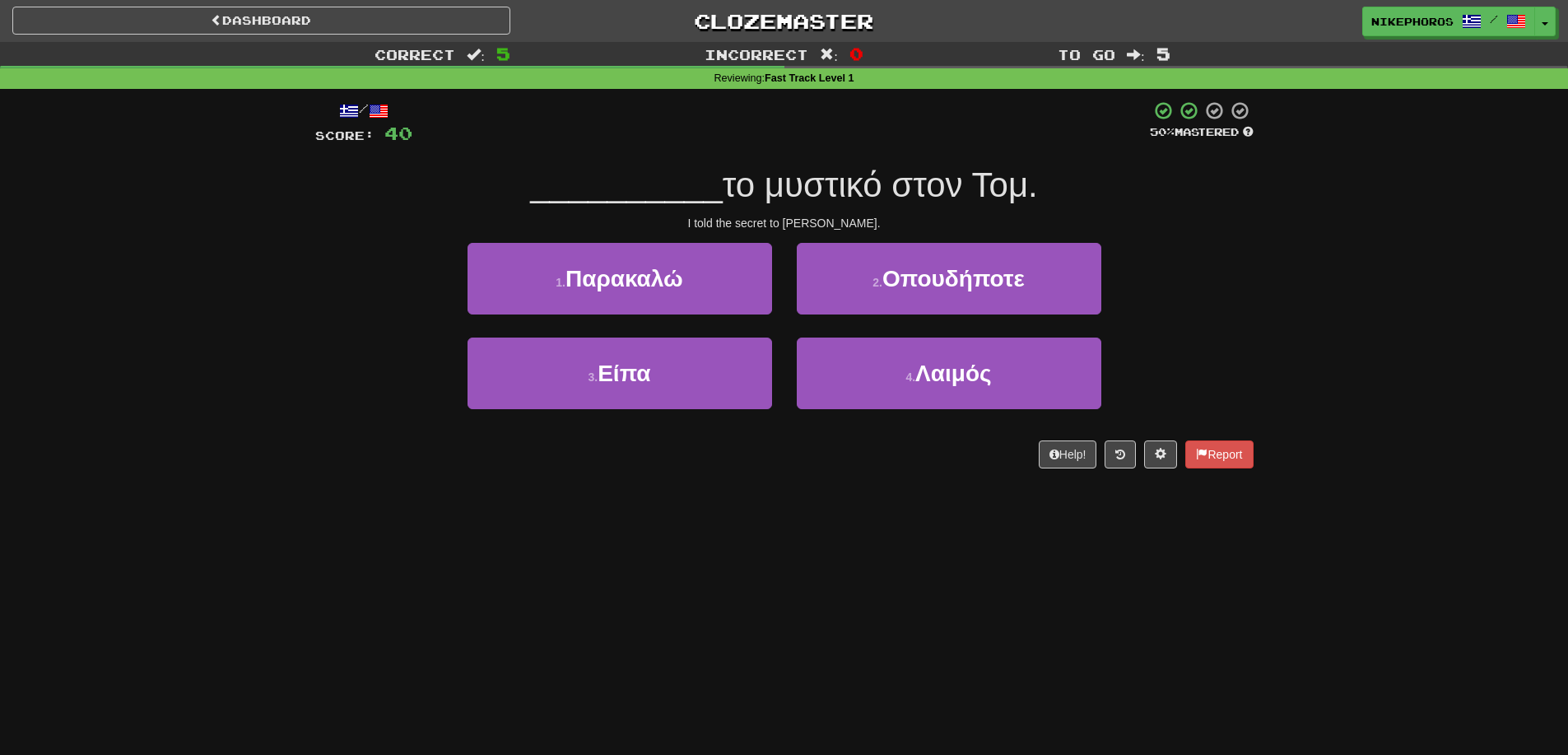
click at [736, 178] on span "το μυστικό στον Τομ." at bounding box center [880, 184] width 315 height 38
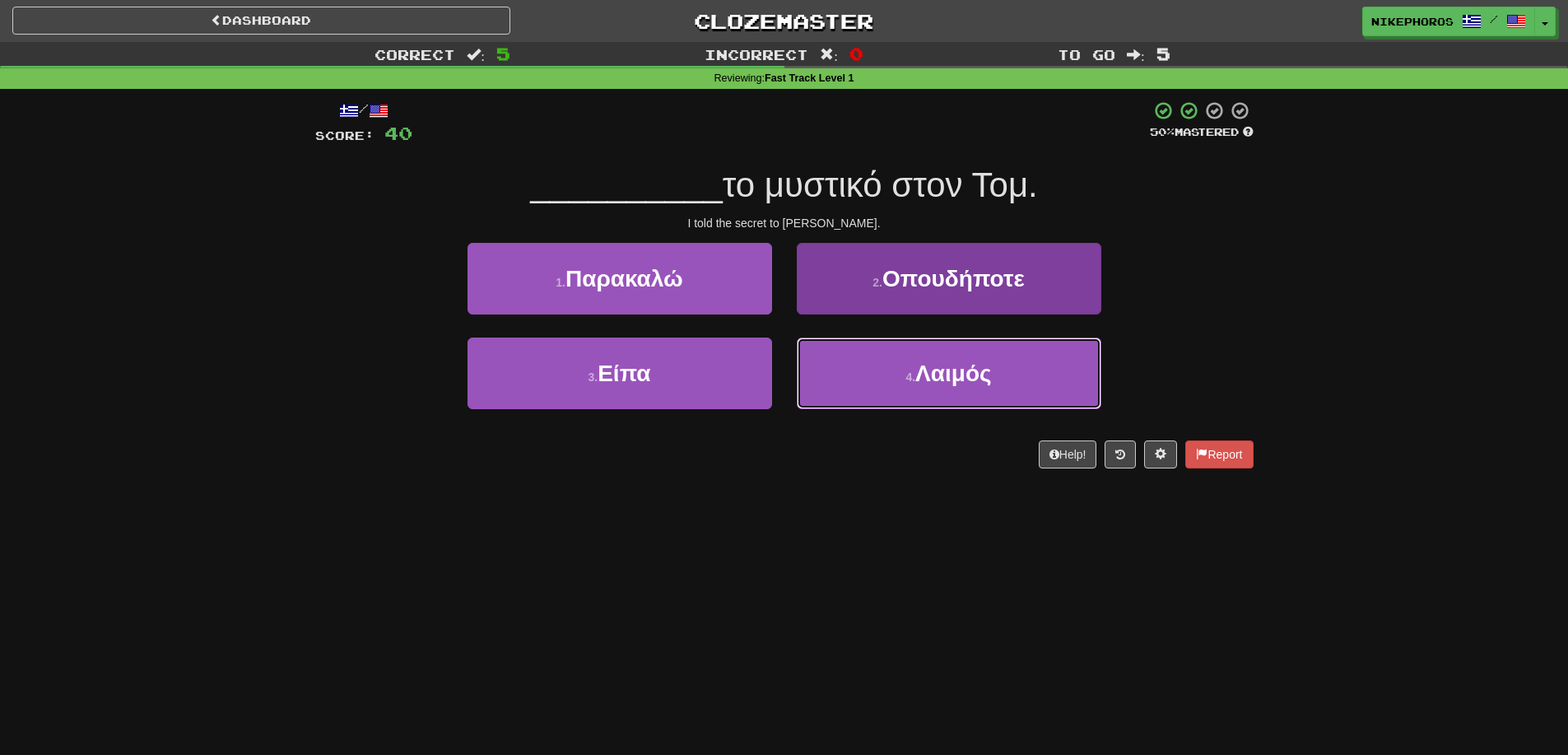
click at [935, 387] on button "4 . Λαιμός" at bounding box center [948, 374] width 304 height 72
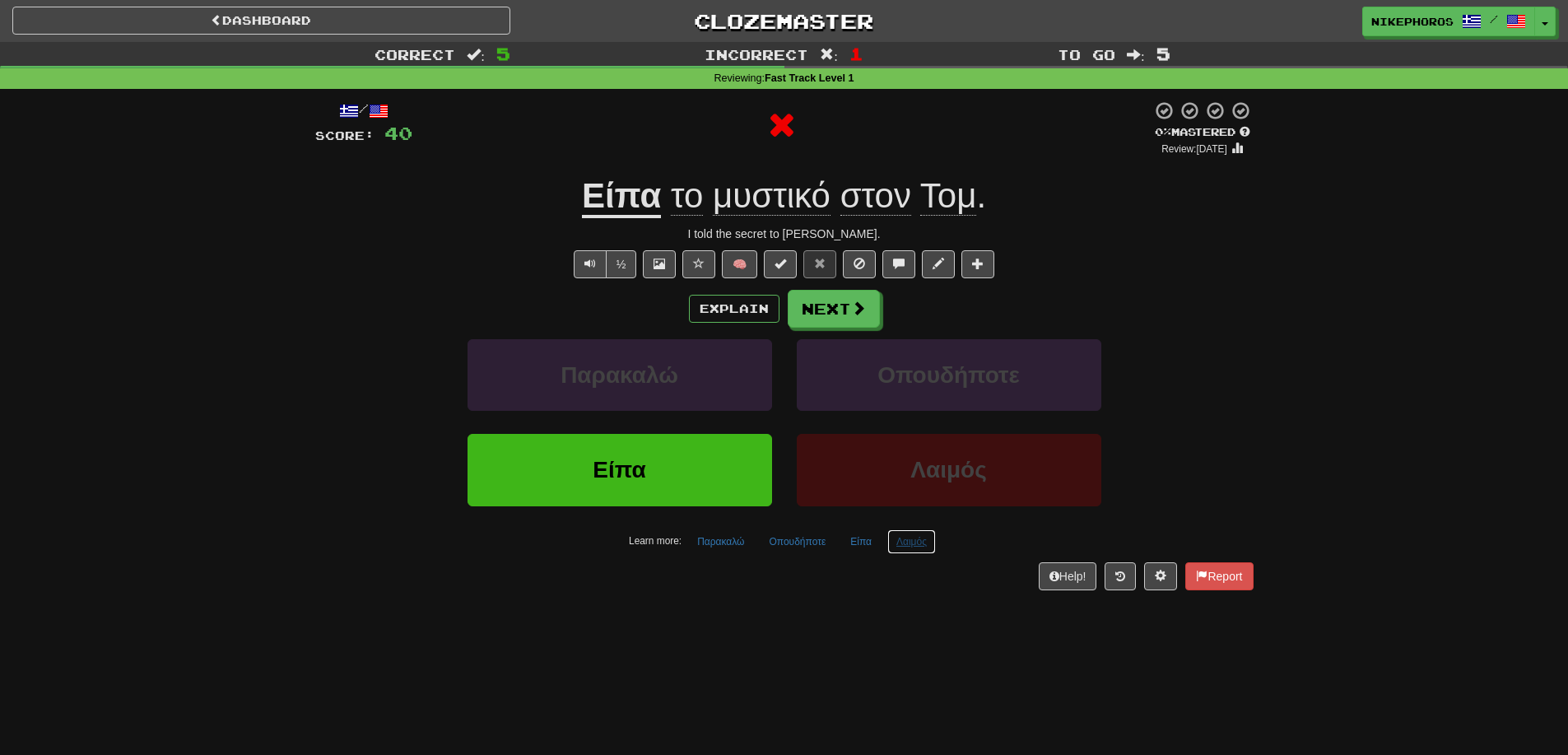
click at [924, 542] on button "Λαιμός" at bounding box center [912, 542] width 48 height 25
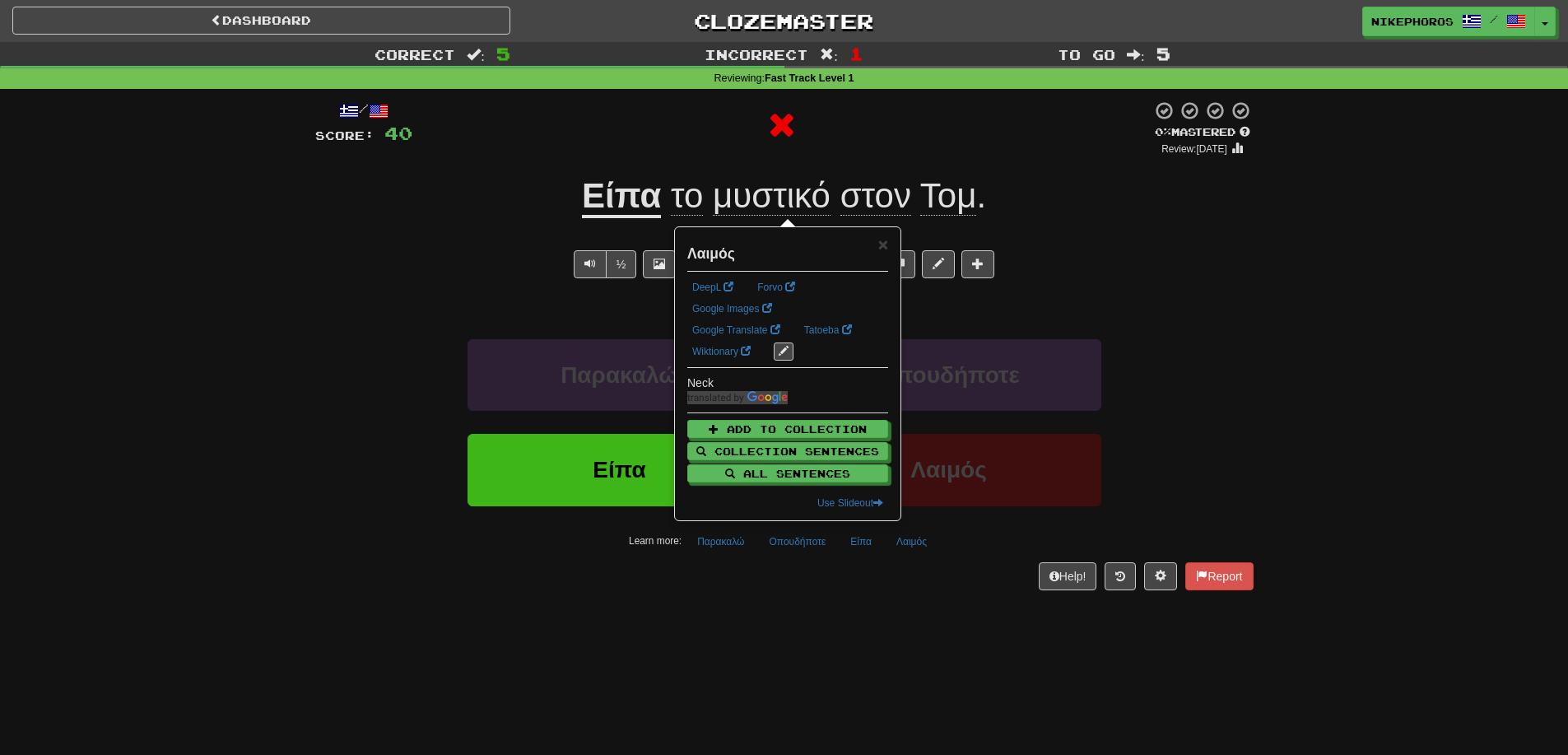
click at [917, 599] on div "/ Score: 40 0 % Mastered Review: 2025-08-15 Είπα το μυστικό στον Τομ . I told t…" at bounding box center [784, 351] width 938 height 524
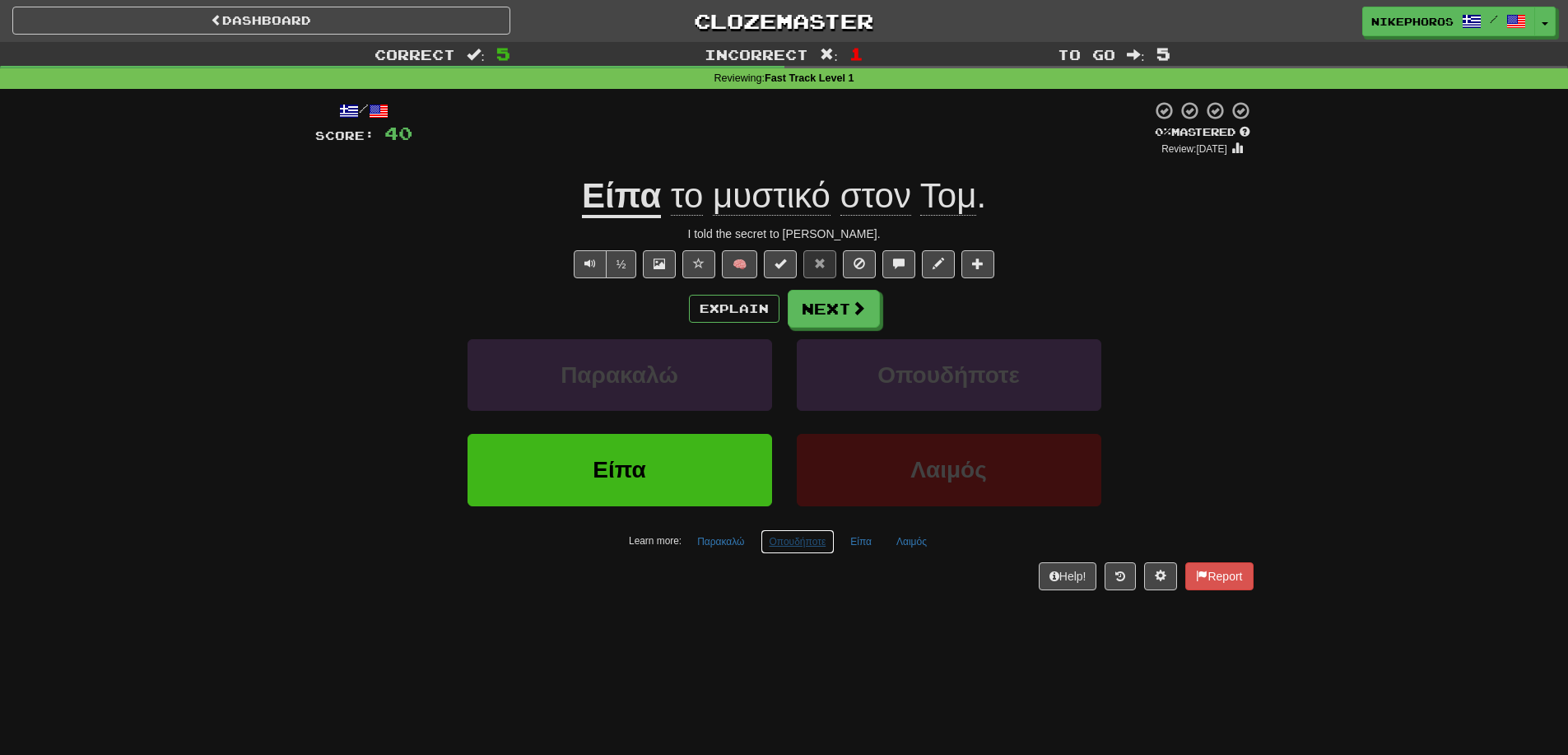
click at [802, 546] on button "Οπουδήποτε" at bounding box center [798, 542] width 75 height 25
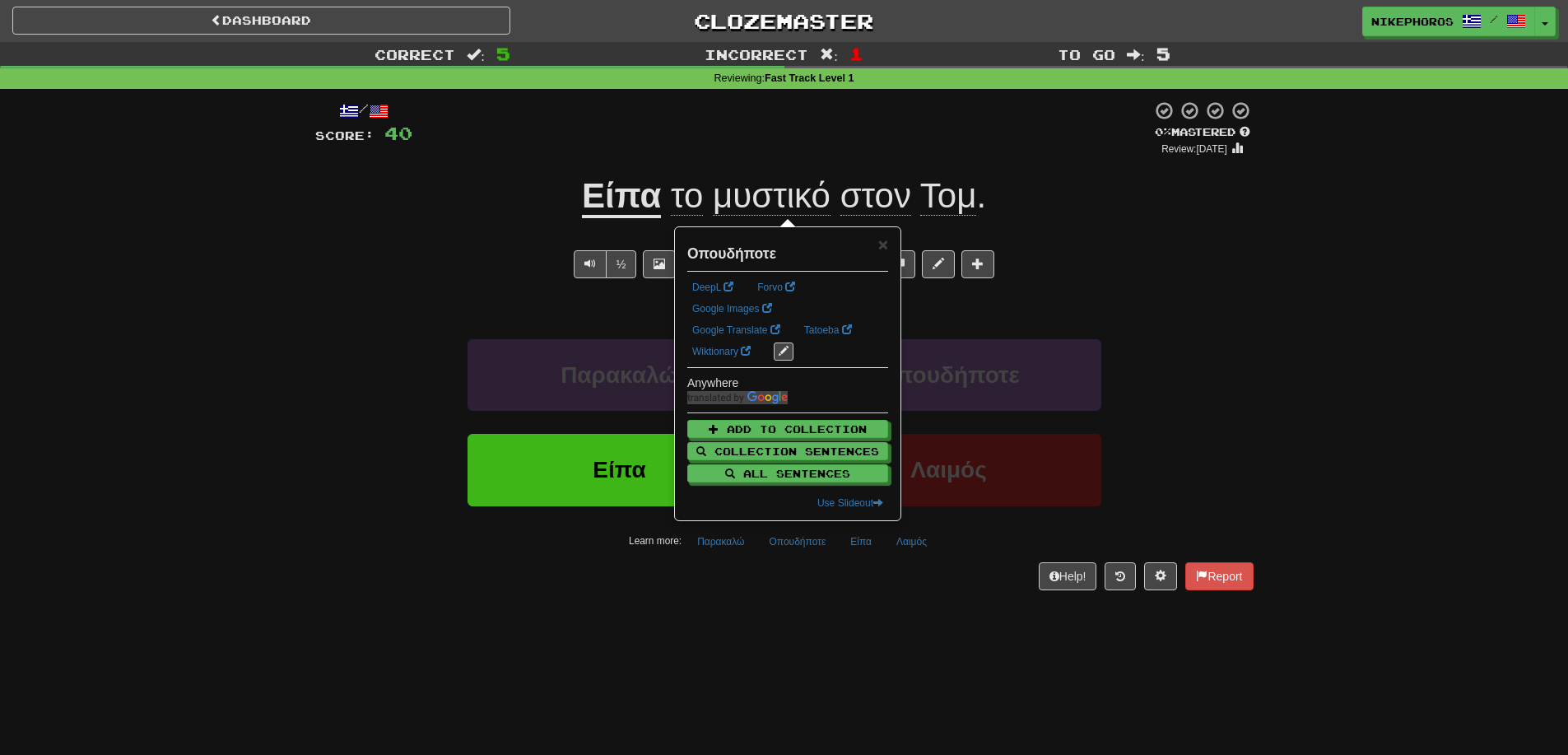
click at [799, 610] on div "/ Score: 40 0 % Mastered Review: 2025-08-15 Είπα το μυστικό στον Τομ . I told t…" at bounding box center [784, 351] width 938 height 524
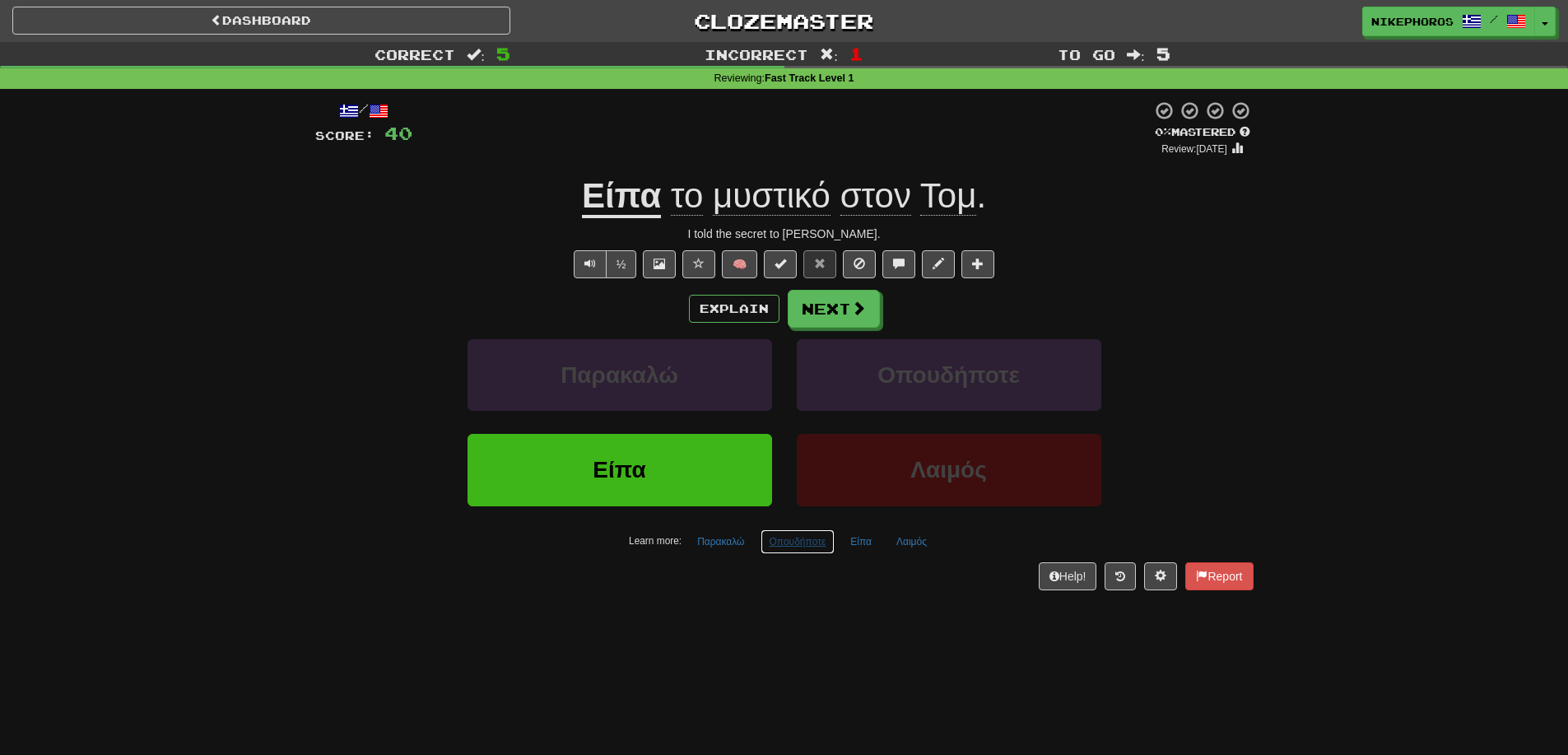
click at [803, 546] on button "Οπουδήποτε" at bounding box center [798, 542] width 75 height 25
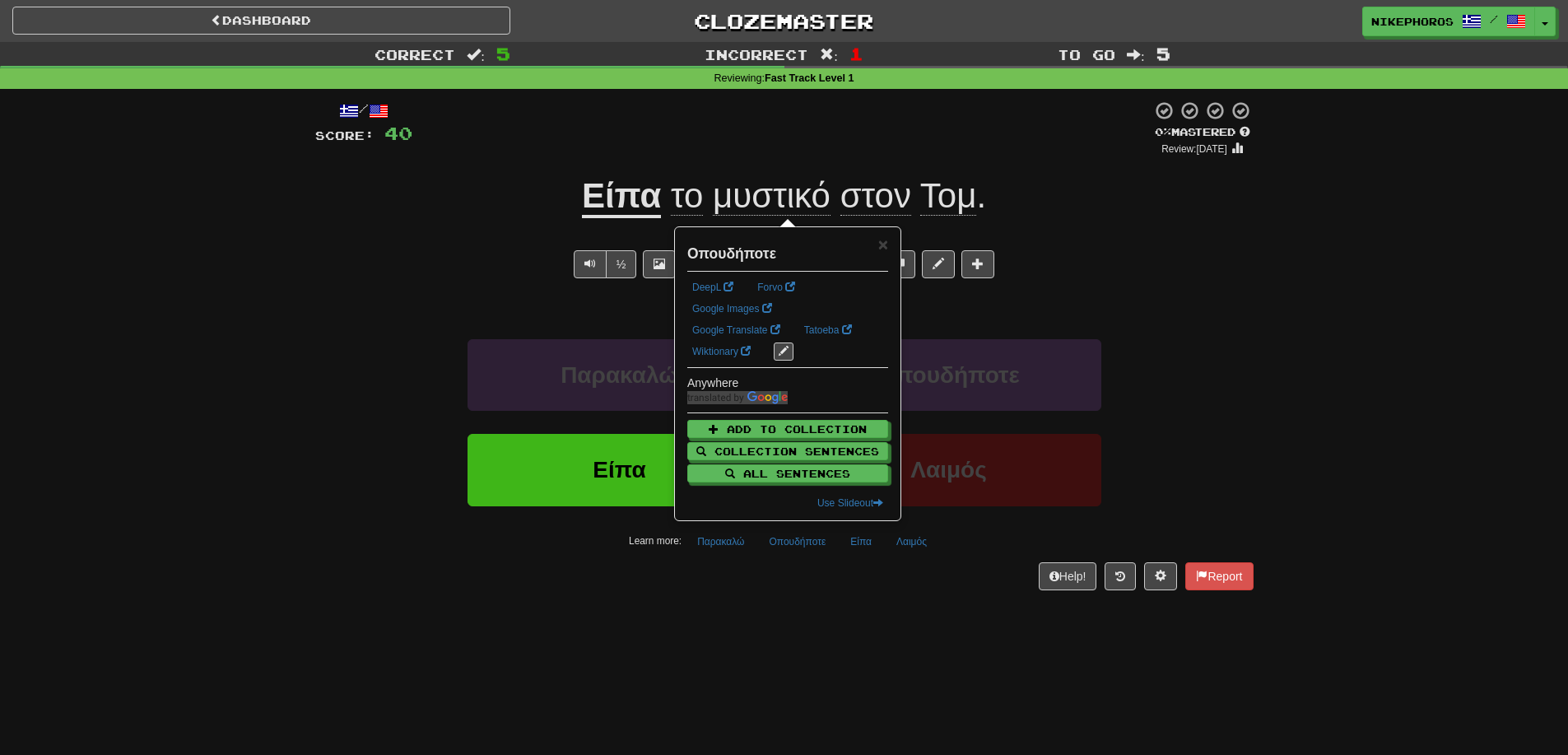
click at [802, 596] on div "/ Score: 40 0 % Mastered Review: 2025-08-15 Είπα το μυστικό στον Τομ . I told t…" at bounding box center [784, 351] width 938 height 524
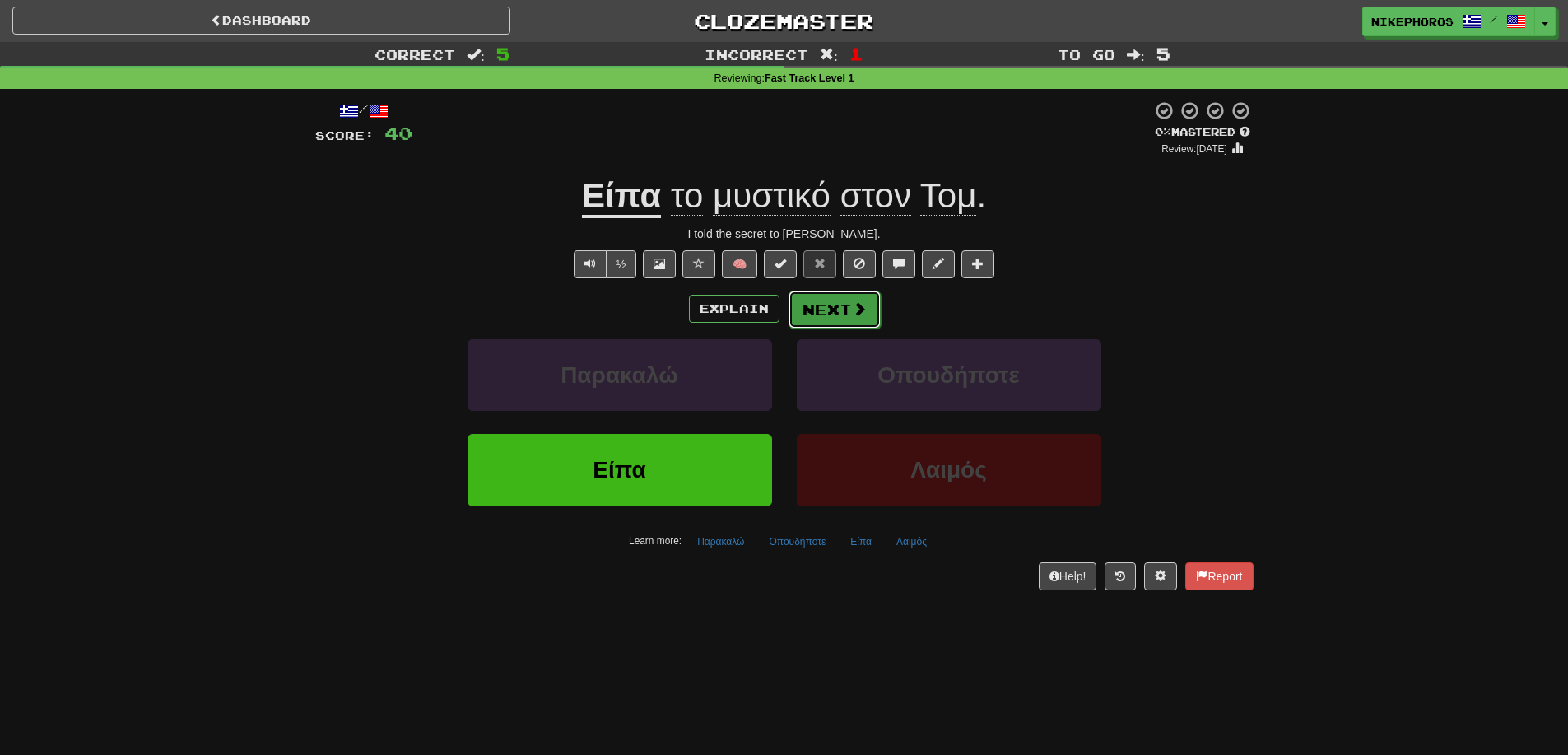
click at [839, 298] on button "Next" at bounding box center [834, 309] width 93 height 38
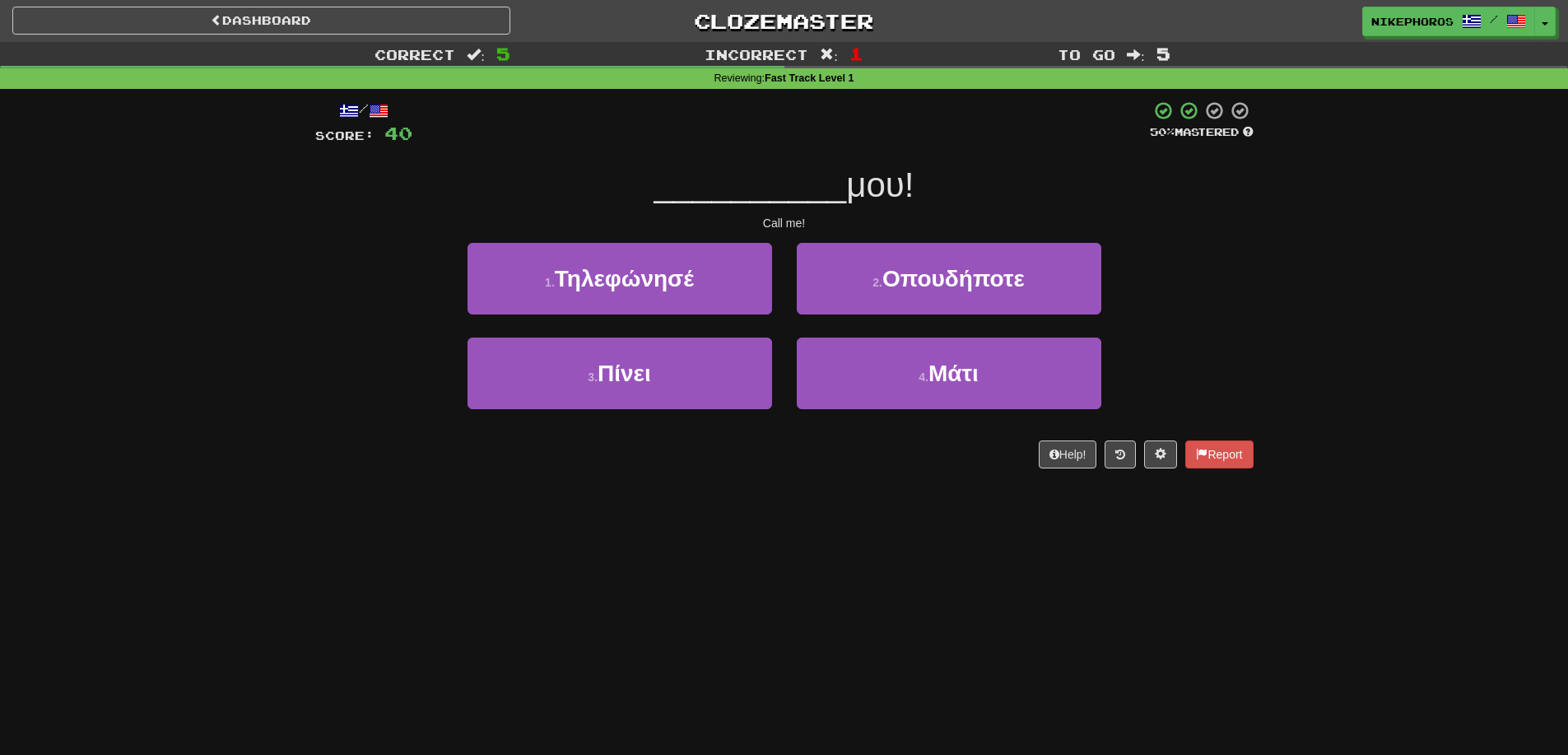
click at [1230, 274] on div "1 . Τηλεφώνησέ 2 . Οπουδήποτε" at bounding box center [784, 289] width 988 height 94
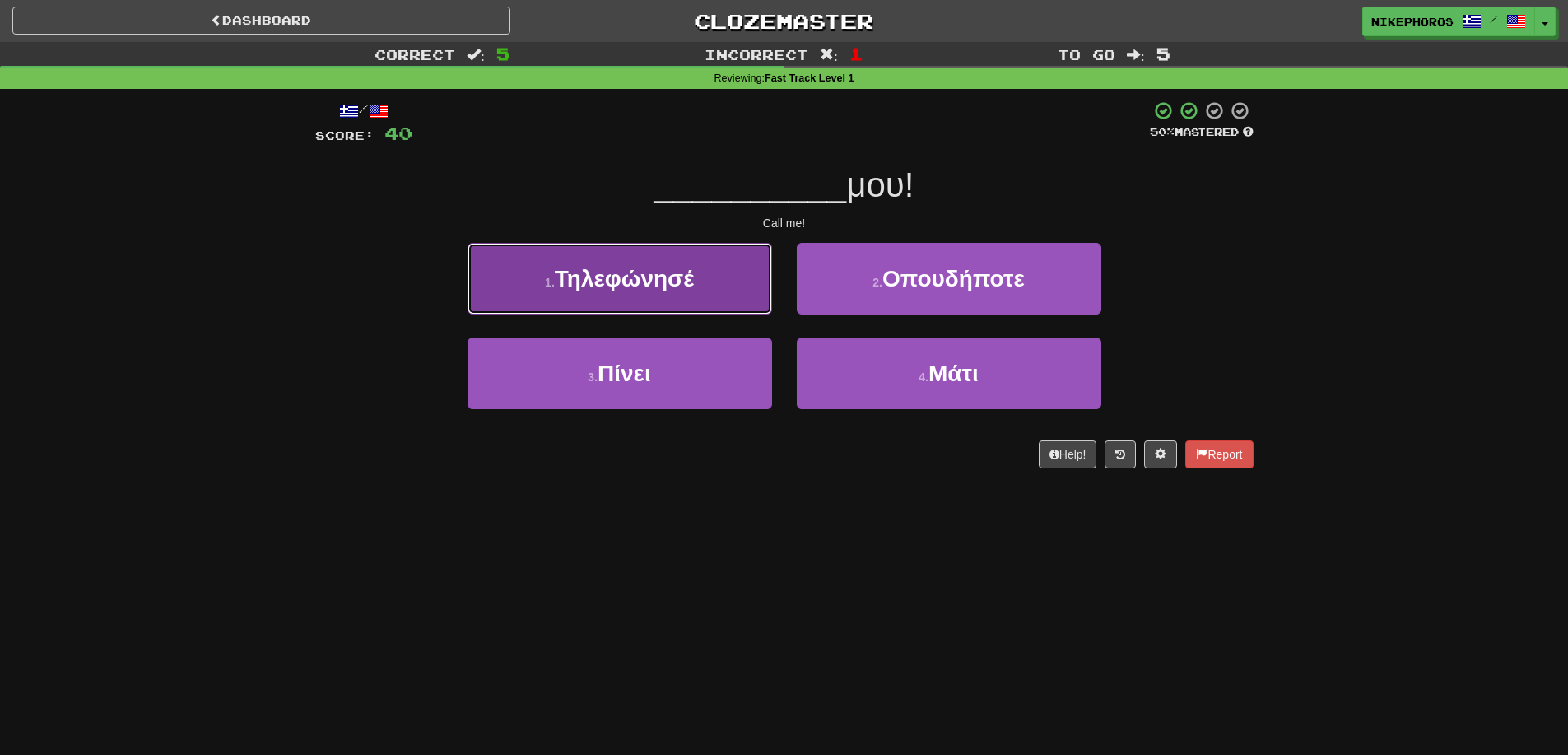
click at [688, 295] on button "1 . Τηλεφώνησέ" at bounding box center [620, 279] width 304 height 72
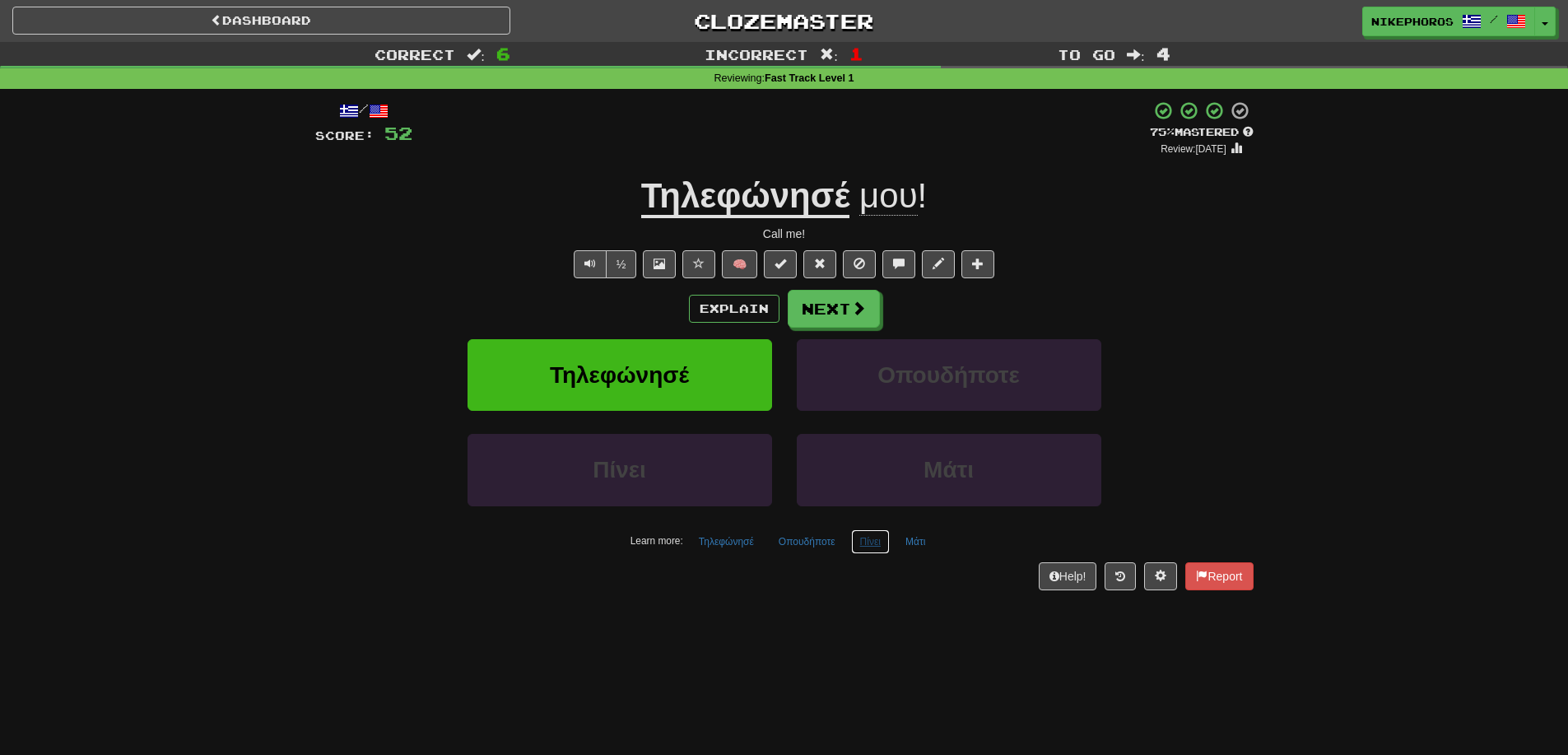
click at [863, 539] on button "Πίνει" at bounding box center [870, 542] width 38 height 25
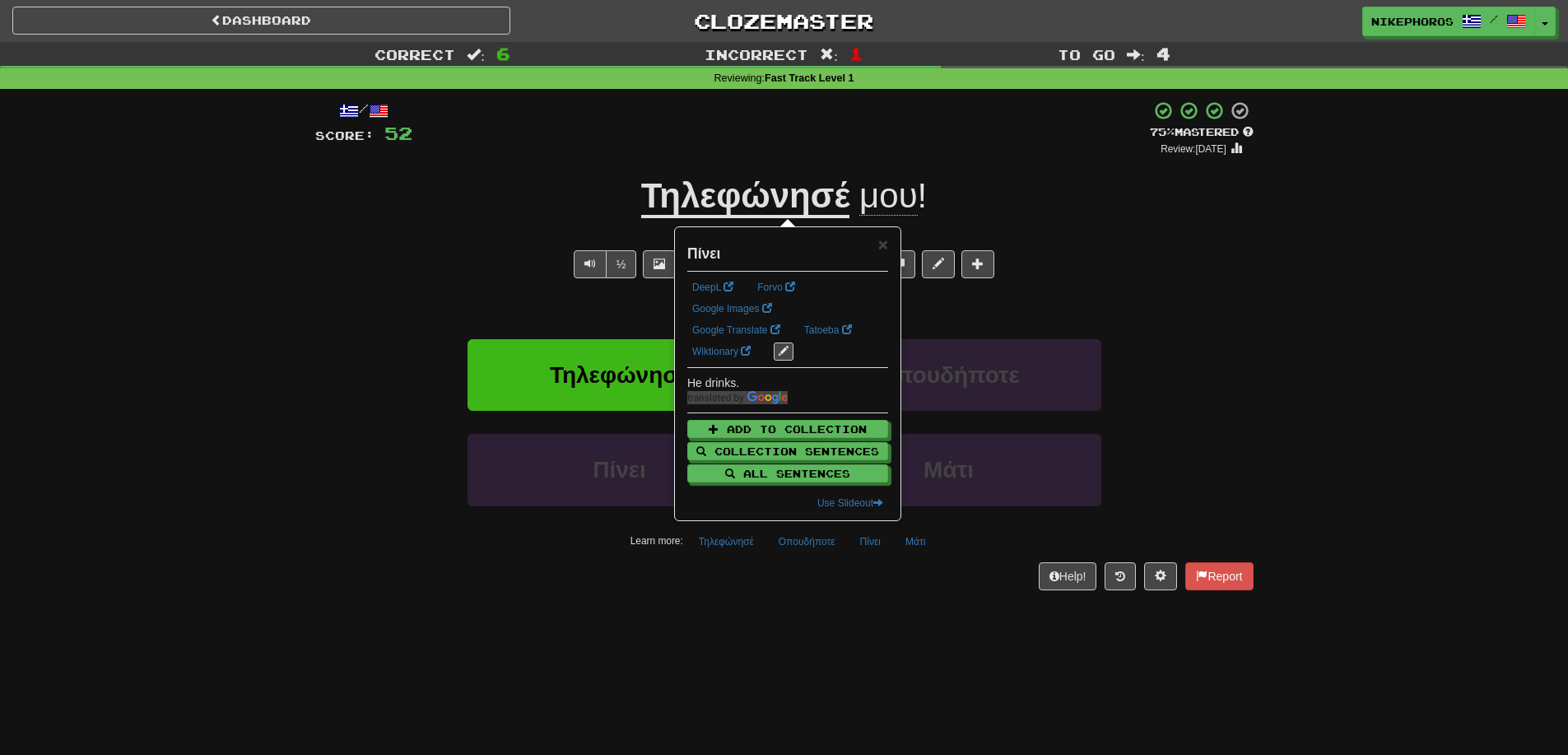
click at [950, 639] on div "Dashboard Clozemaster Nikephoros / Toggle Dropdown Dashboard Leaderboard Activi…" at bounding box center [784, 377] width 1568 height 755
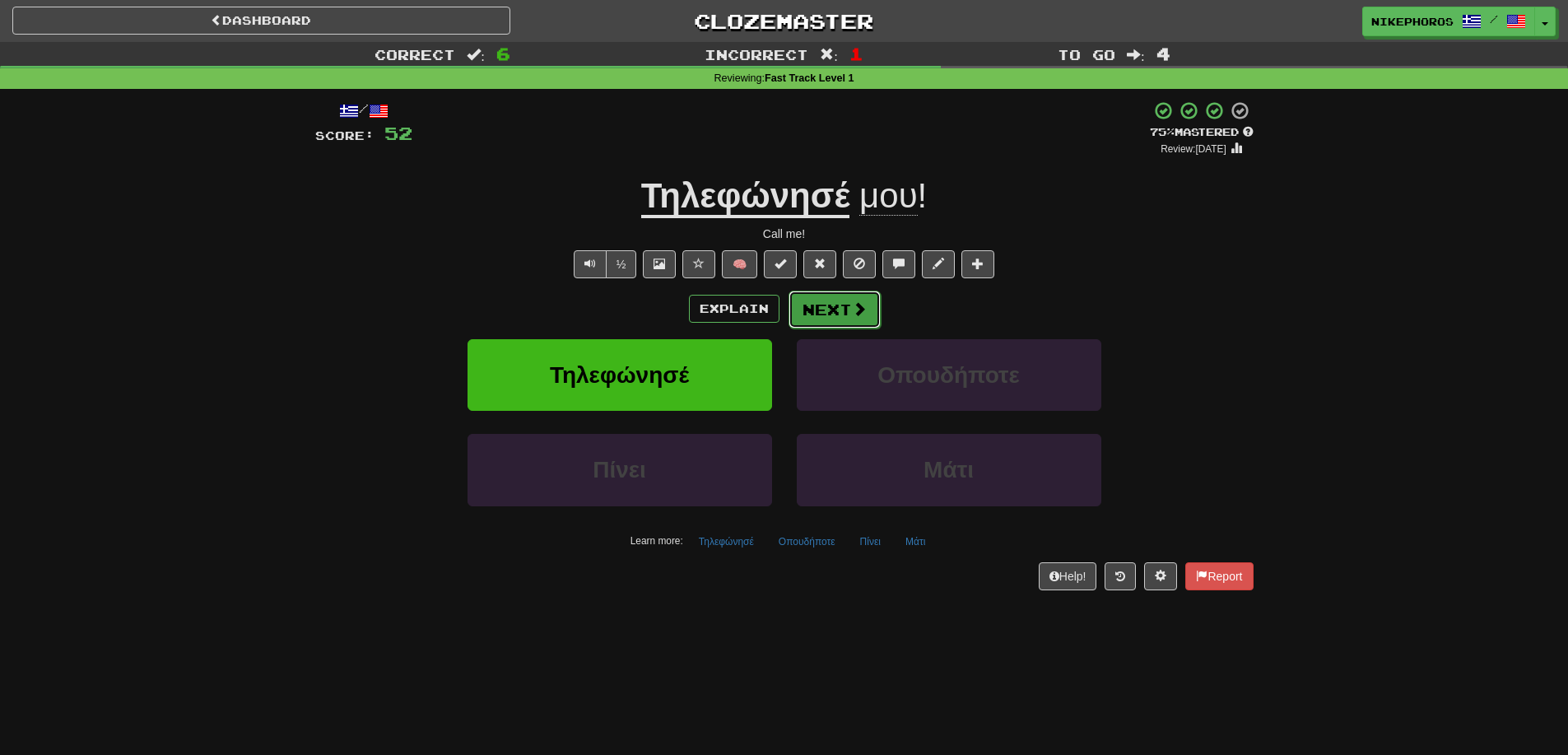
click at [838, 295] on button "Next" at bounding box center [834, 309] width 93 height 38
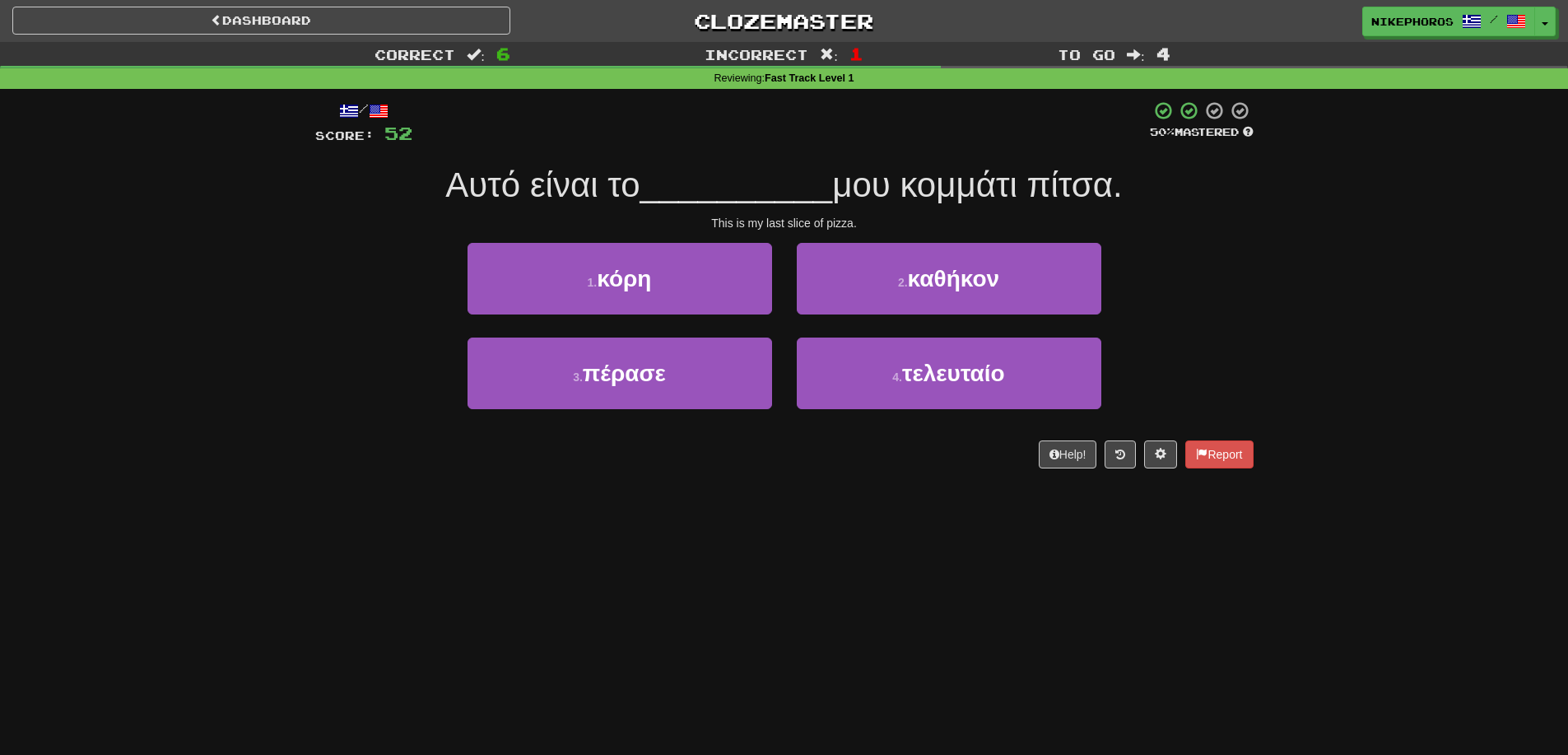
click at [1339, 439] on div "Correct : 6 Incorrect : 1 To go : 4 Reviewing : Fast Track Level 1 / Score: 52 …" at bounding box center [784, 266] width 1568 height 450
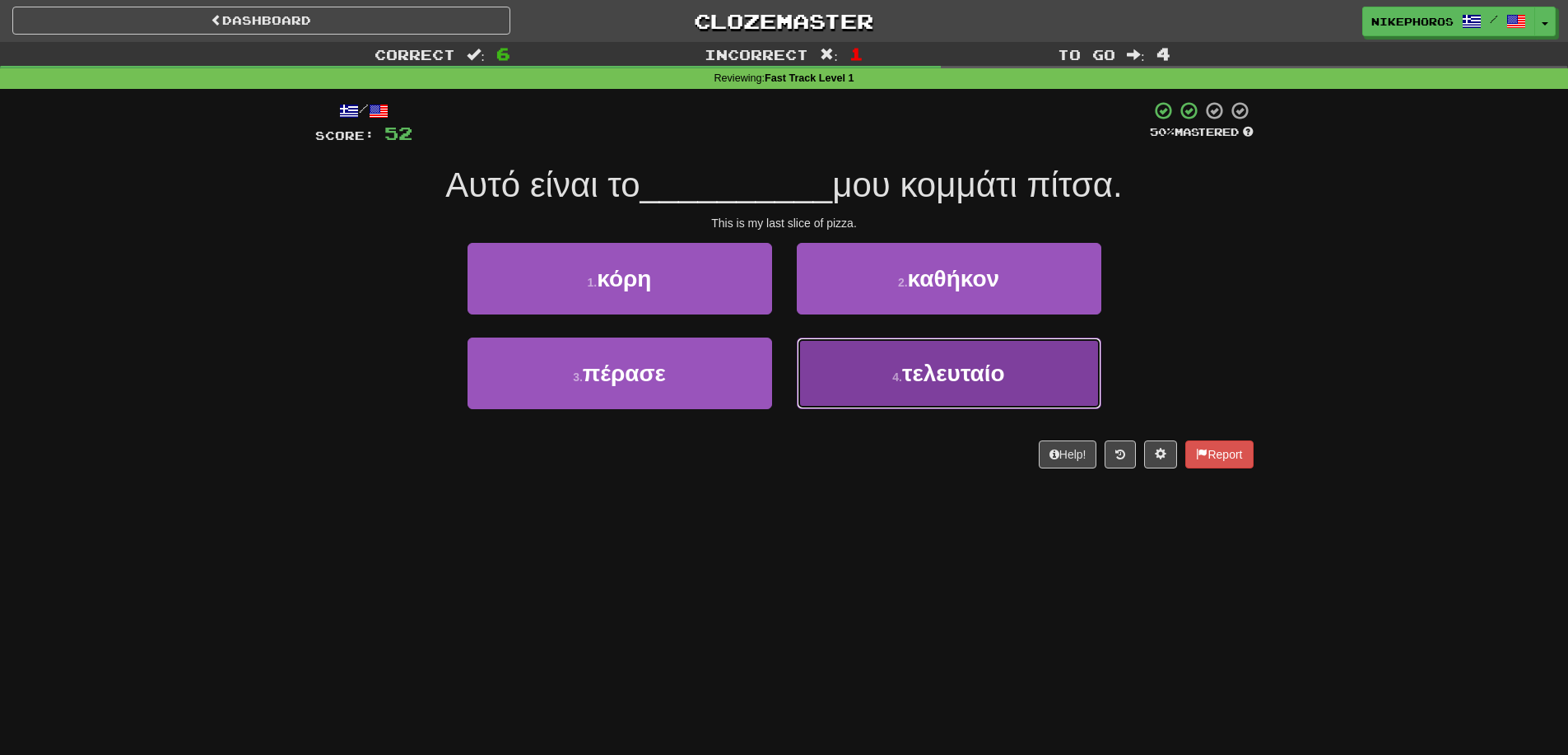
click at [1027, 389] on button "4 . τελευταίο" at bounding box center [948, 374] width 304 height 72
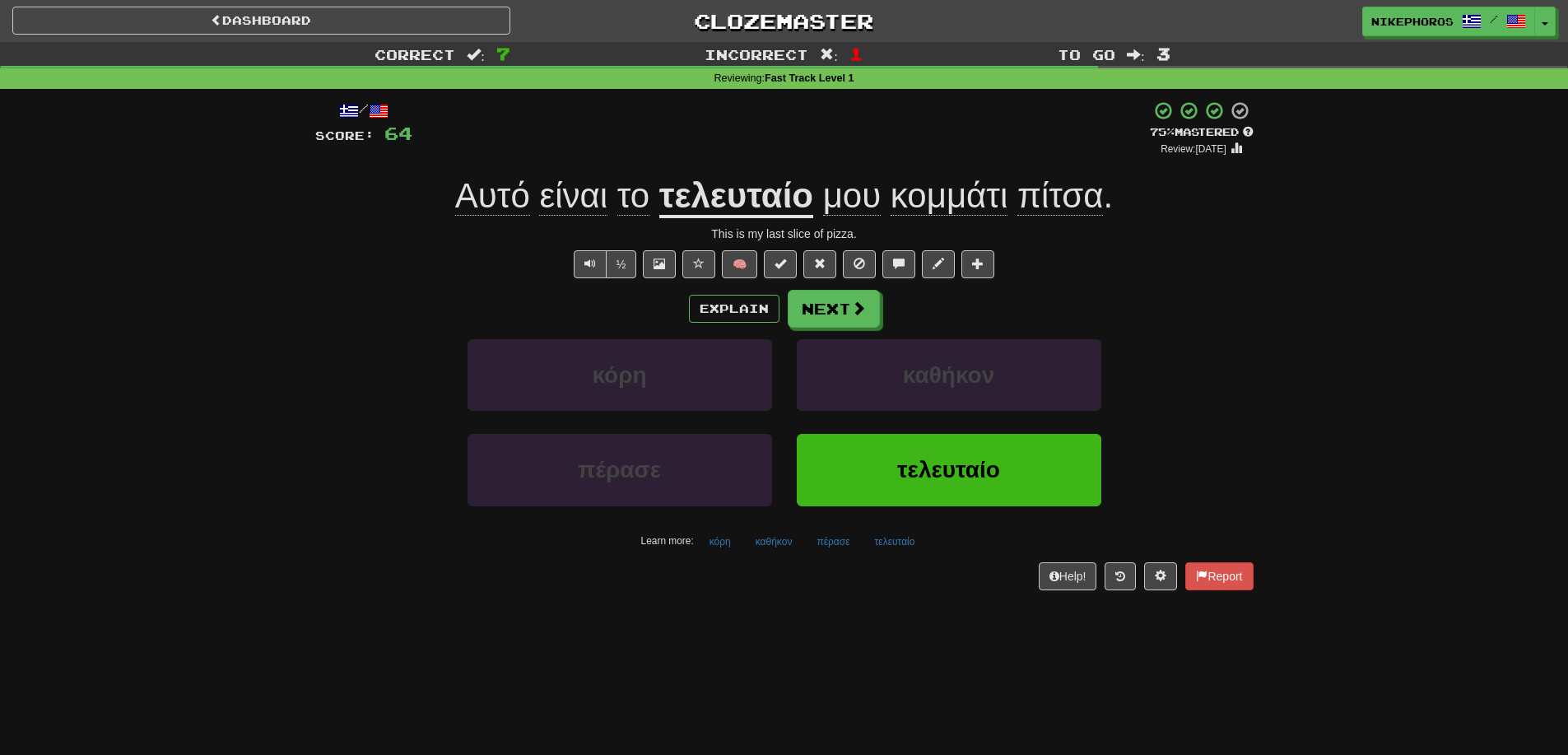
click at [969, 204] on span "κομμάτι" at bounding box center [949, 195] width 117 height 39
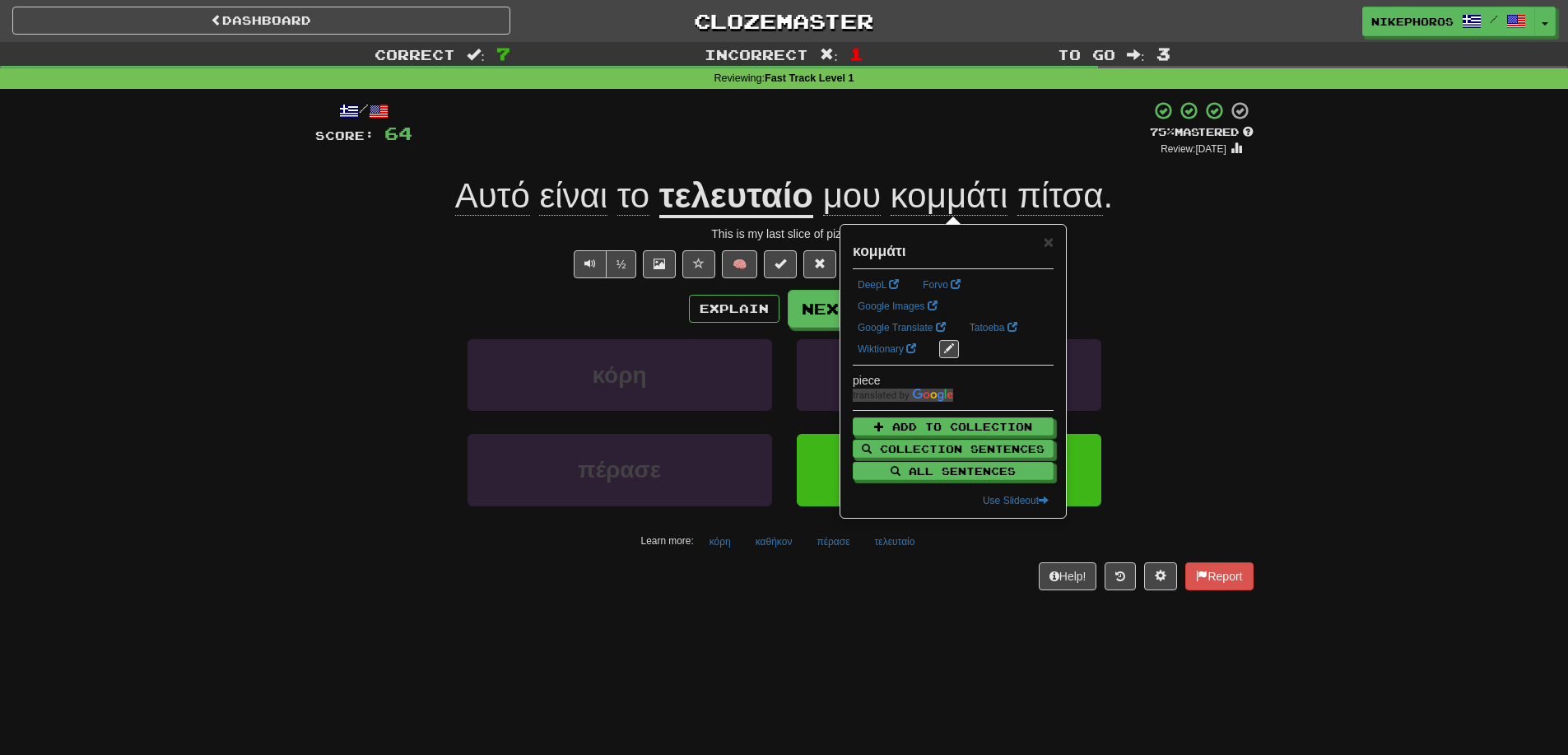
click at [994, 156] on div "+ 12" at bounding box center [781, 128] width 737 height 56
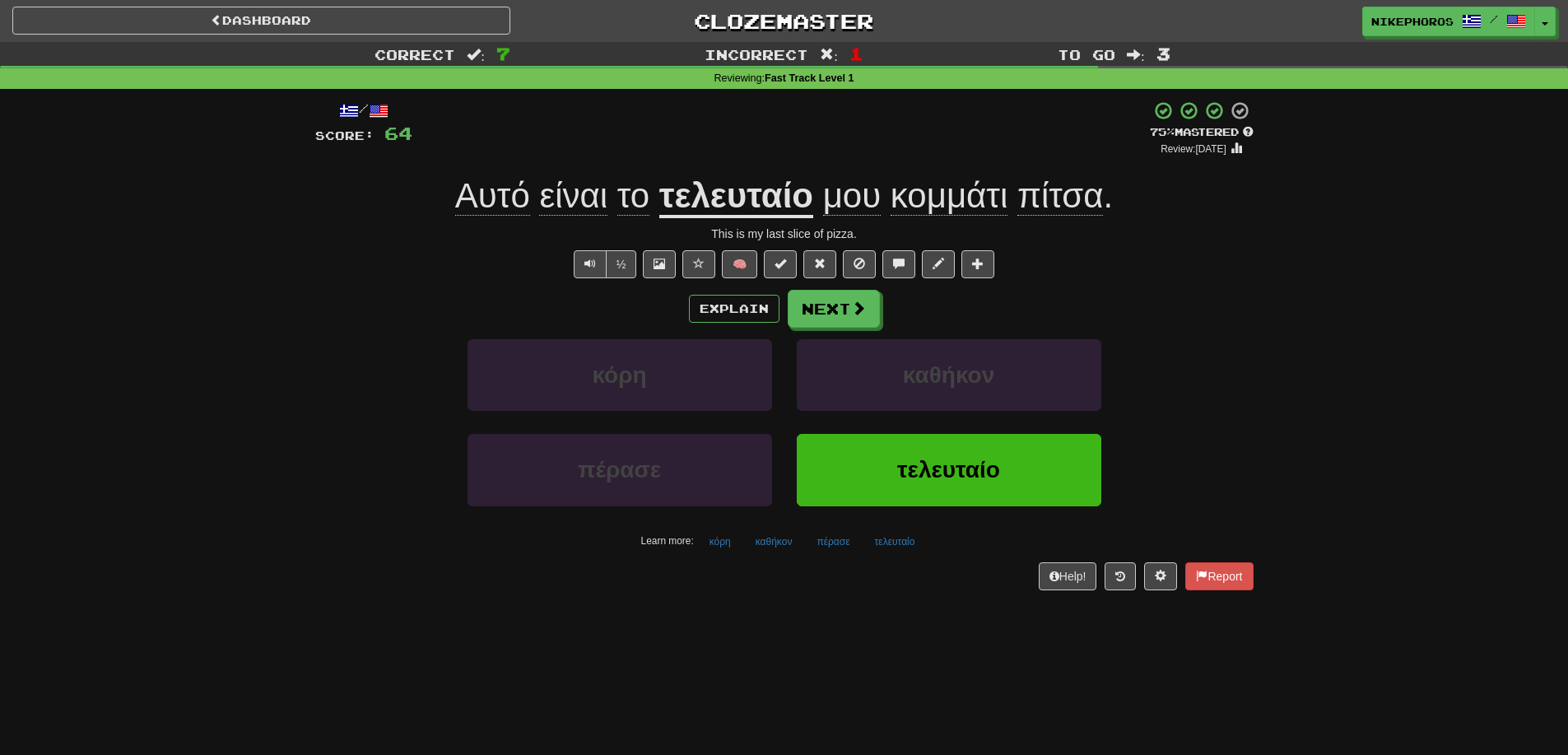
click at [558, 652] on div "Dashboard Clozemaster Nikephoros / Toggle Dropdown Dashboard Leaderboard Activi…" at bounding box center [784, 377] width 1568 height 755
click at [845, 544] on button "πέρασε" at bounding box center [832, 542] width 51 height 25
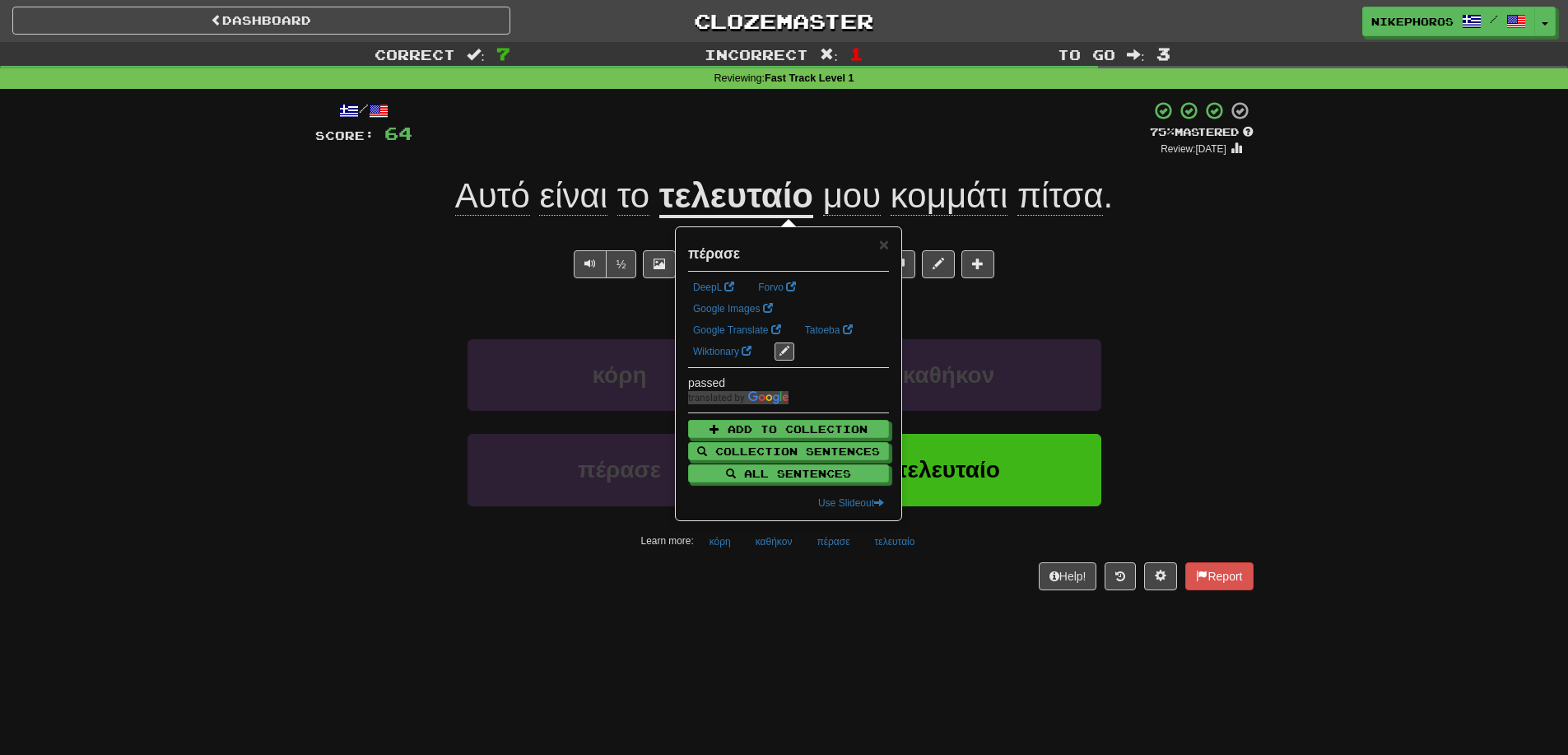
click at [904, 639] on div "Dashboard Clozemaster Nikephoros / Toggle Dropdown Dashboard Leaderboard Activi…" at bounding box center [784, 377] width 1568 height 755
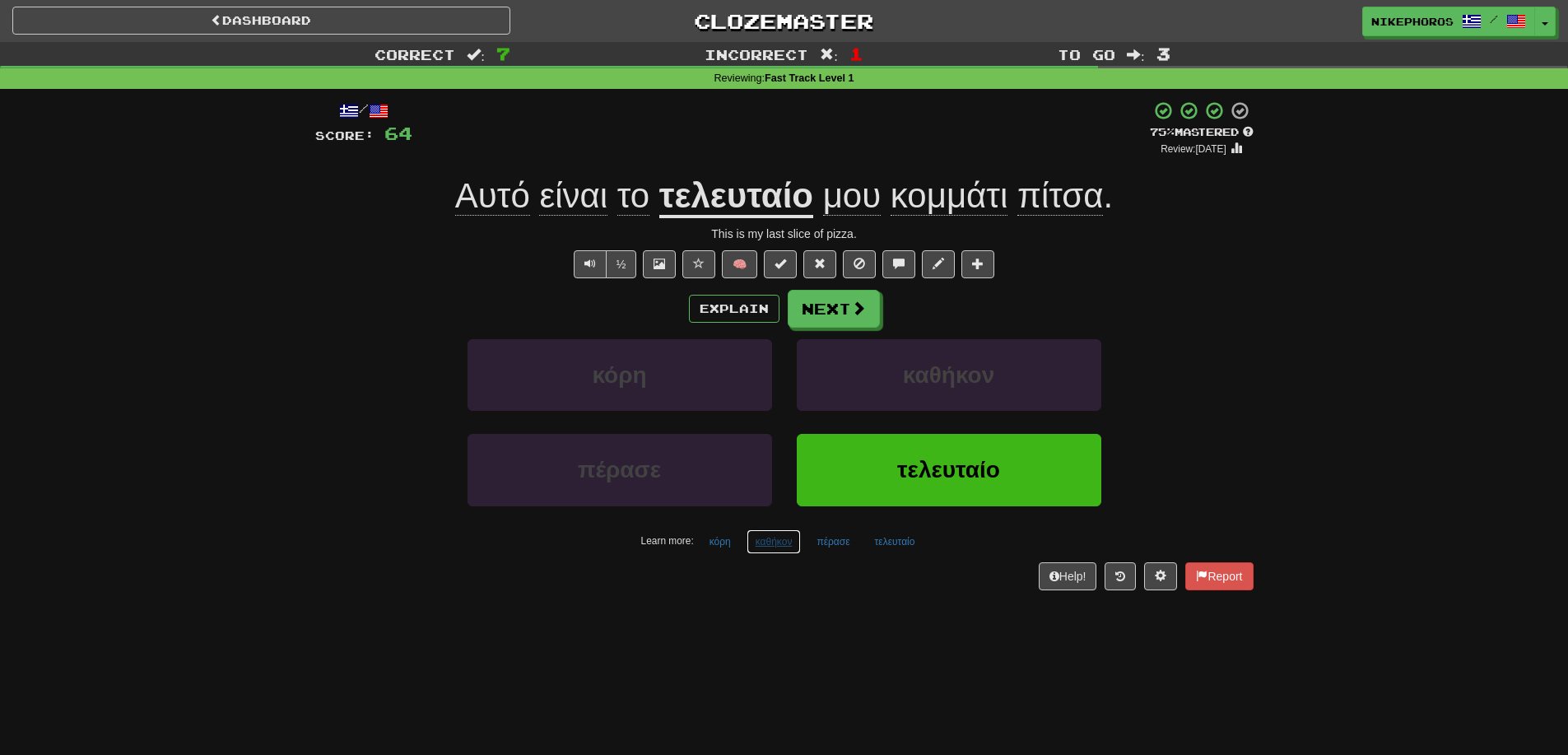
click at [778, 536] on button "καθήκον" at bounding box center [774, 542] width 55 height 25
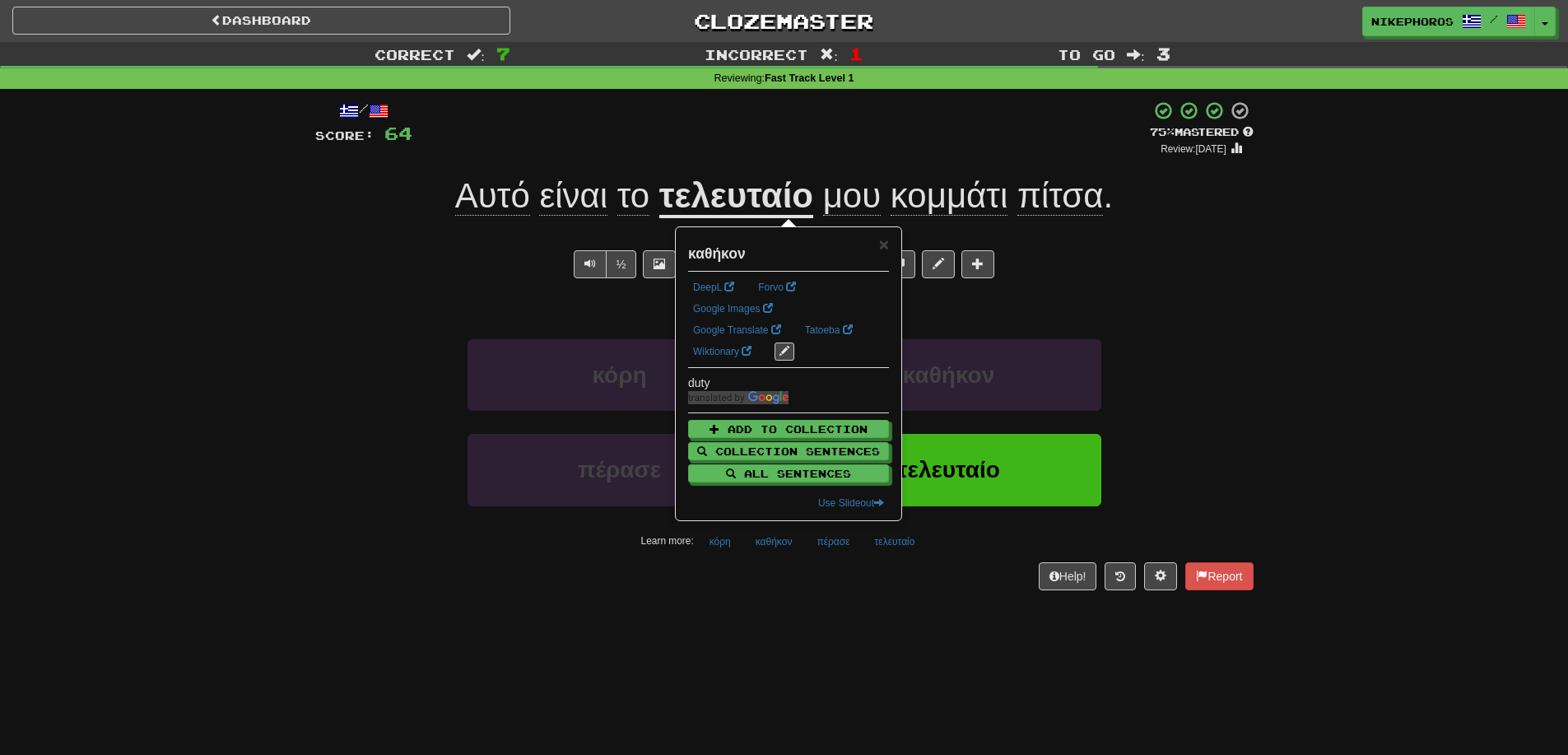
click at [880, 642] on div "Dashboard Clozemaster Nikephoros / Toggle Dropdown Dashboard Leaderboard Activi…" at bounding box center [784, 377] width 1568 height 755
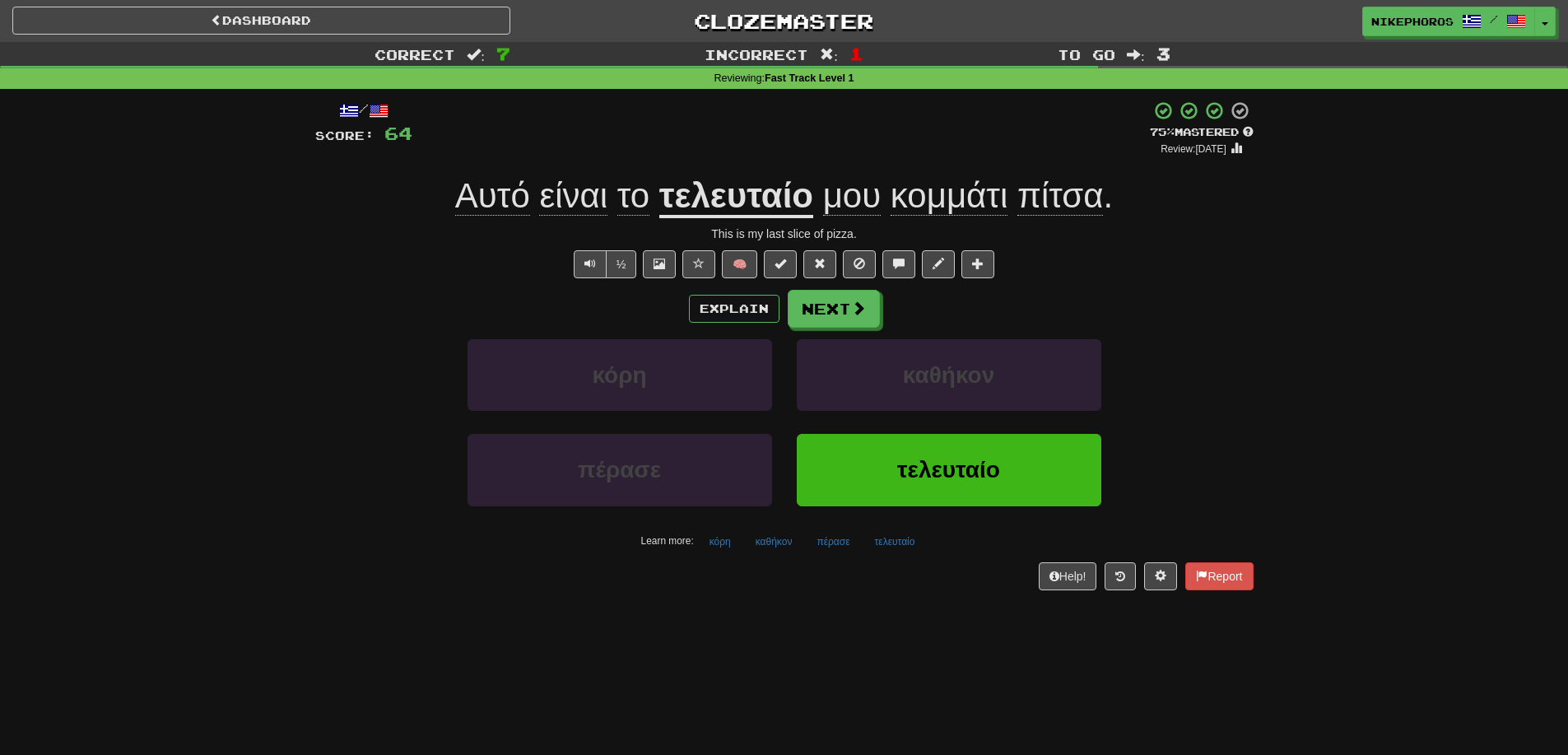
click at [1245, 318] on div "Explain Next" at bounding box center [784, 308] width 938 height 38
drag, startPoint x: 850, startPoint y: 548, endPoint x: 939, endPoint y: 589, distance: 98.0
click at [851, 548] on button "πέρασε" at bounding box center [832, 542] width 51 height 25
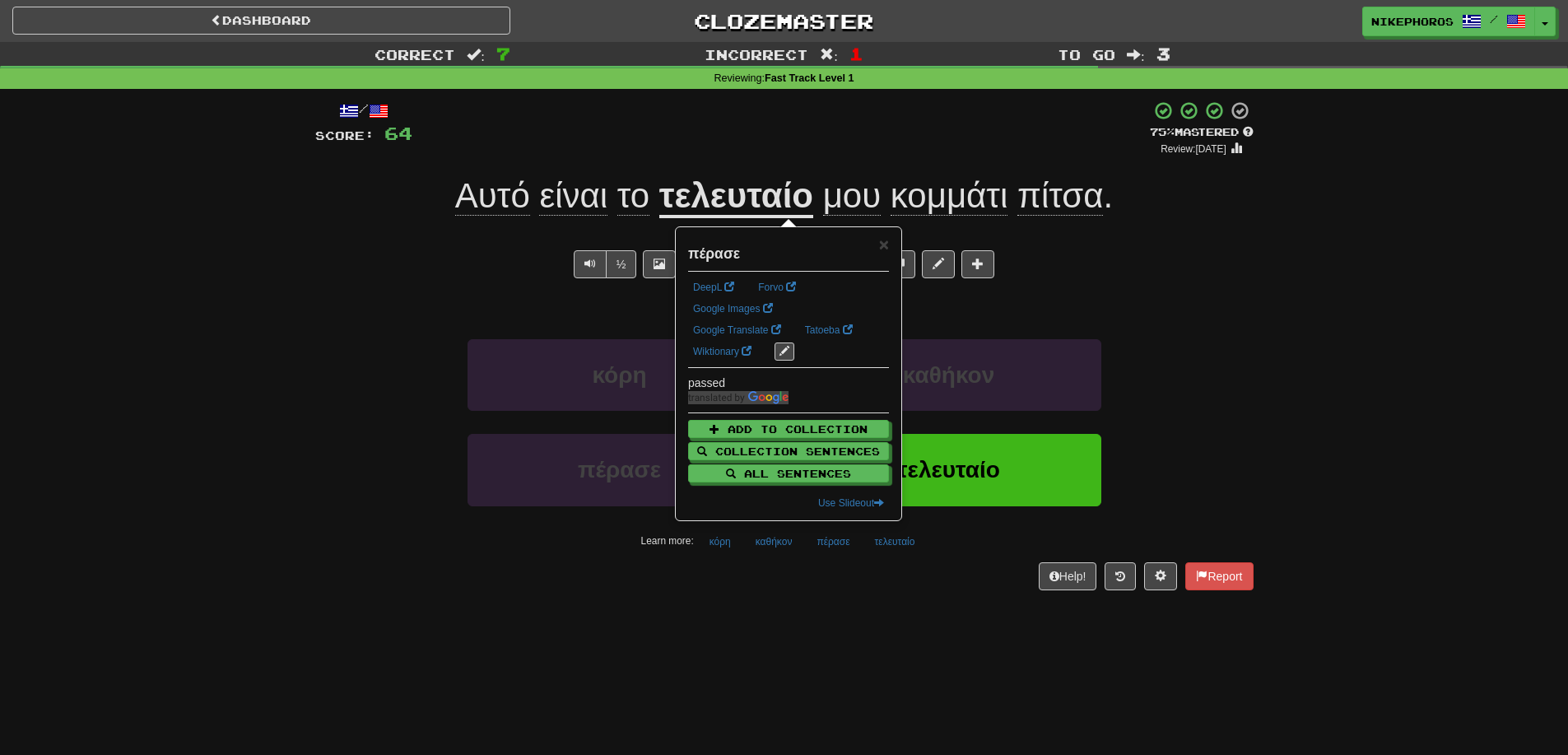
click at [976, 604] on div "/ Score: 64 + 12 75 % Mastered Review: 2025-09-14 Αυτό είναι το τελευταίο μου κ…" at bounding box center [784, 351] width 938 height 524
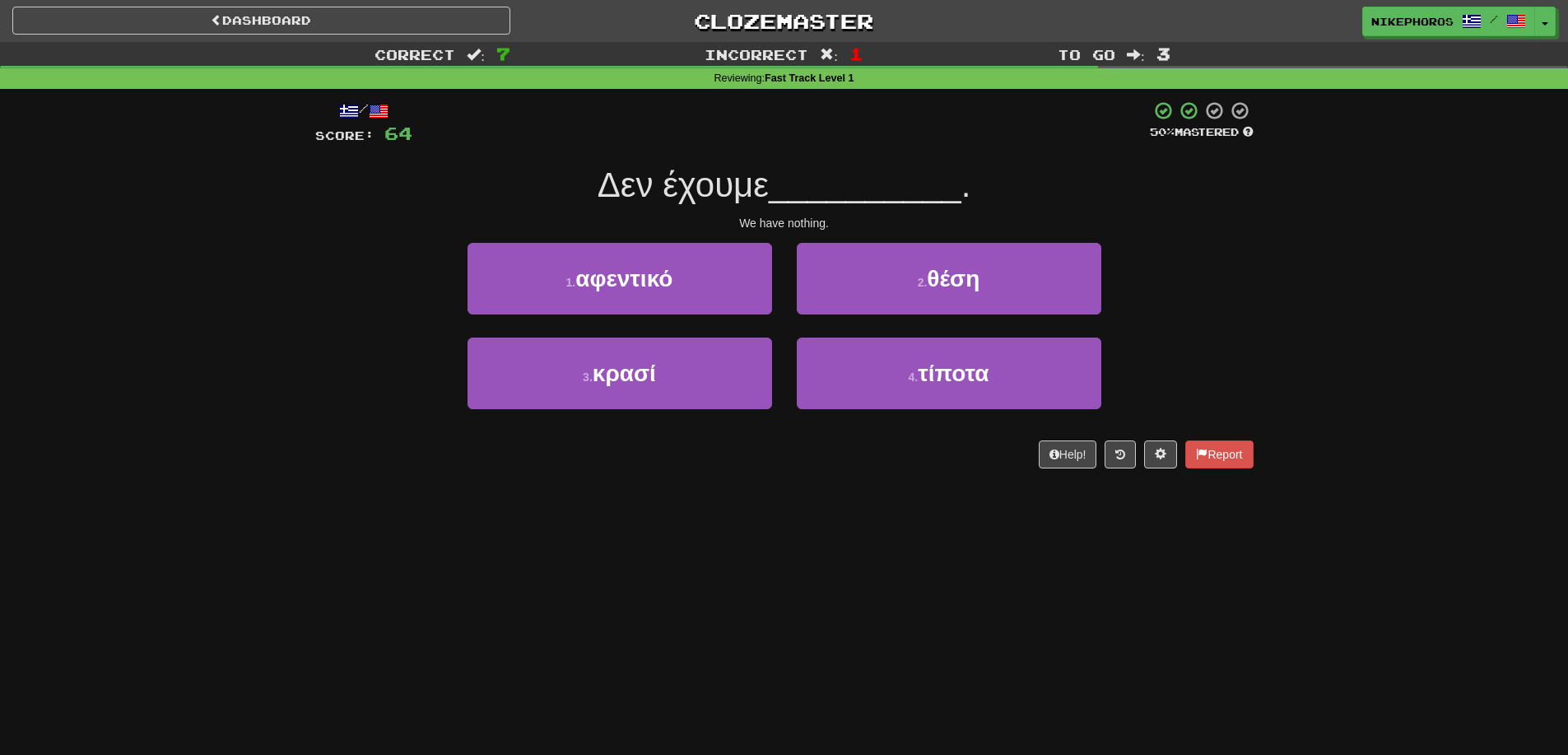
click at [1250, 321] on div "1 . αφεντικό 2 . θέση" at bounding box center [784, 289] width 988 height 94
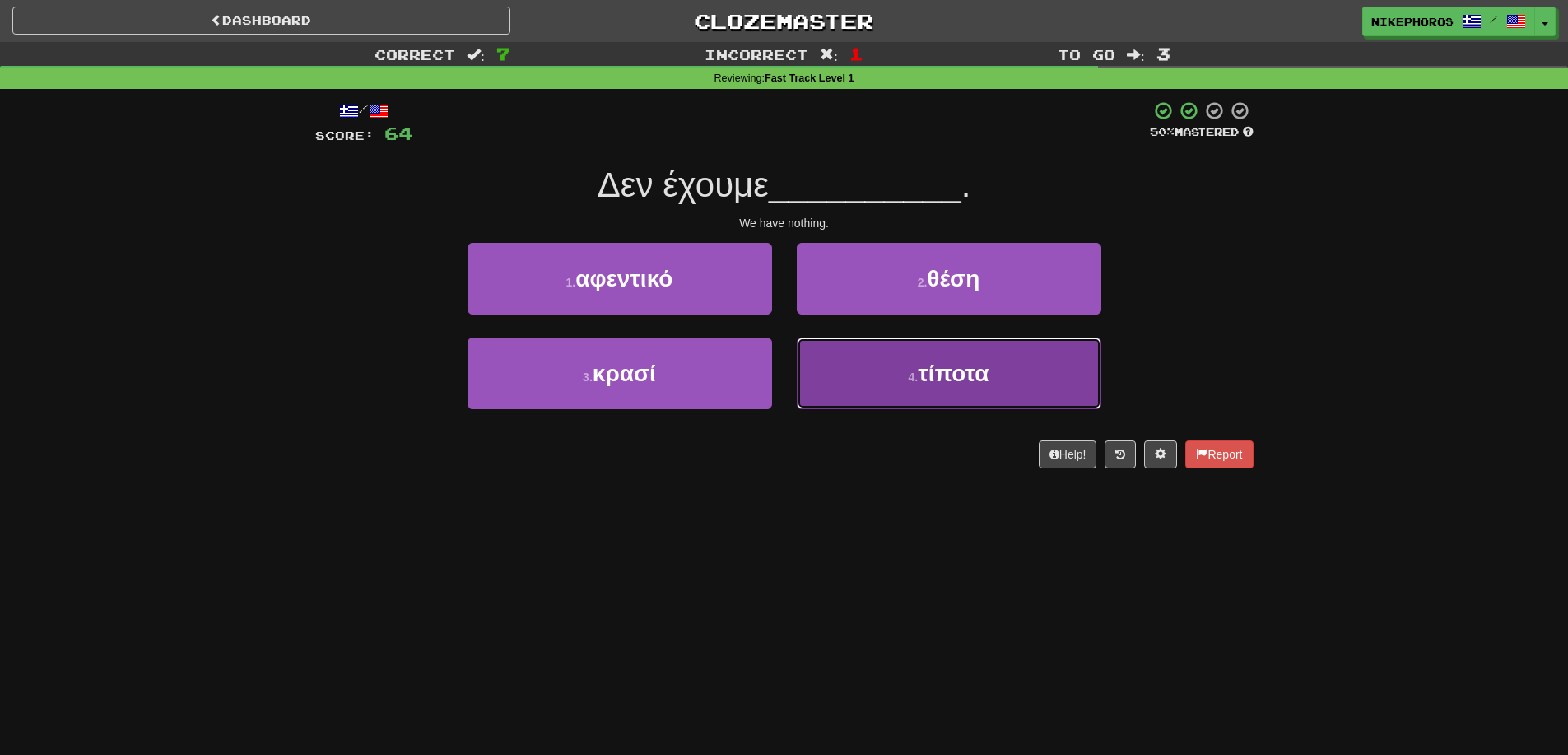
click at [947, 393] on button "4 . τίποτα" at bounding box center [948, 374] width 304 height 72
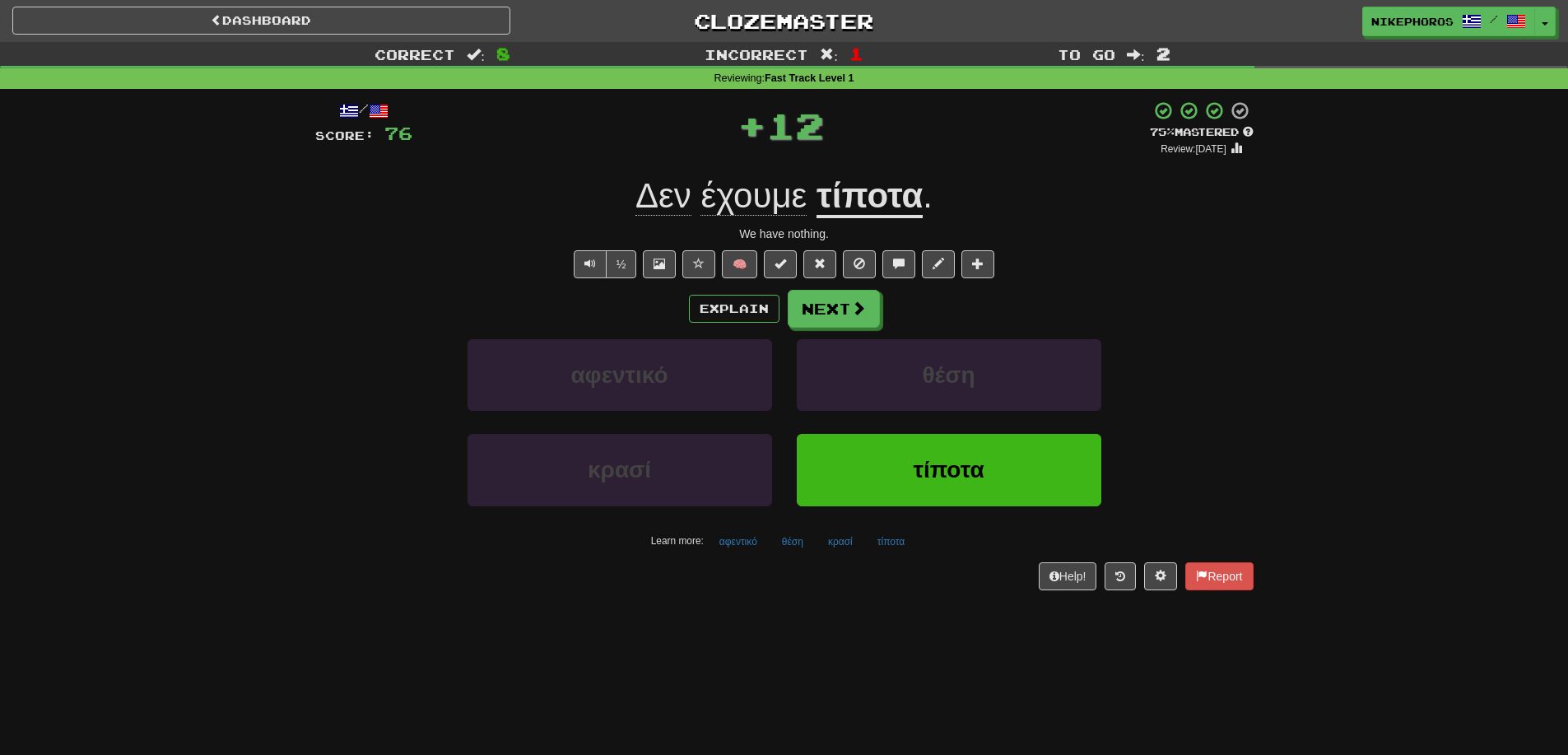
click at [870, 178] on u "τίποτα" at bounding box center [869, 197] width 106 height 42
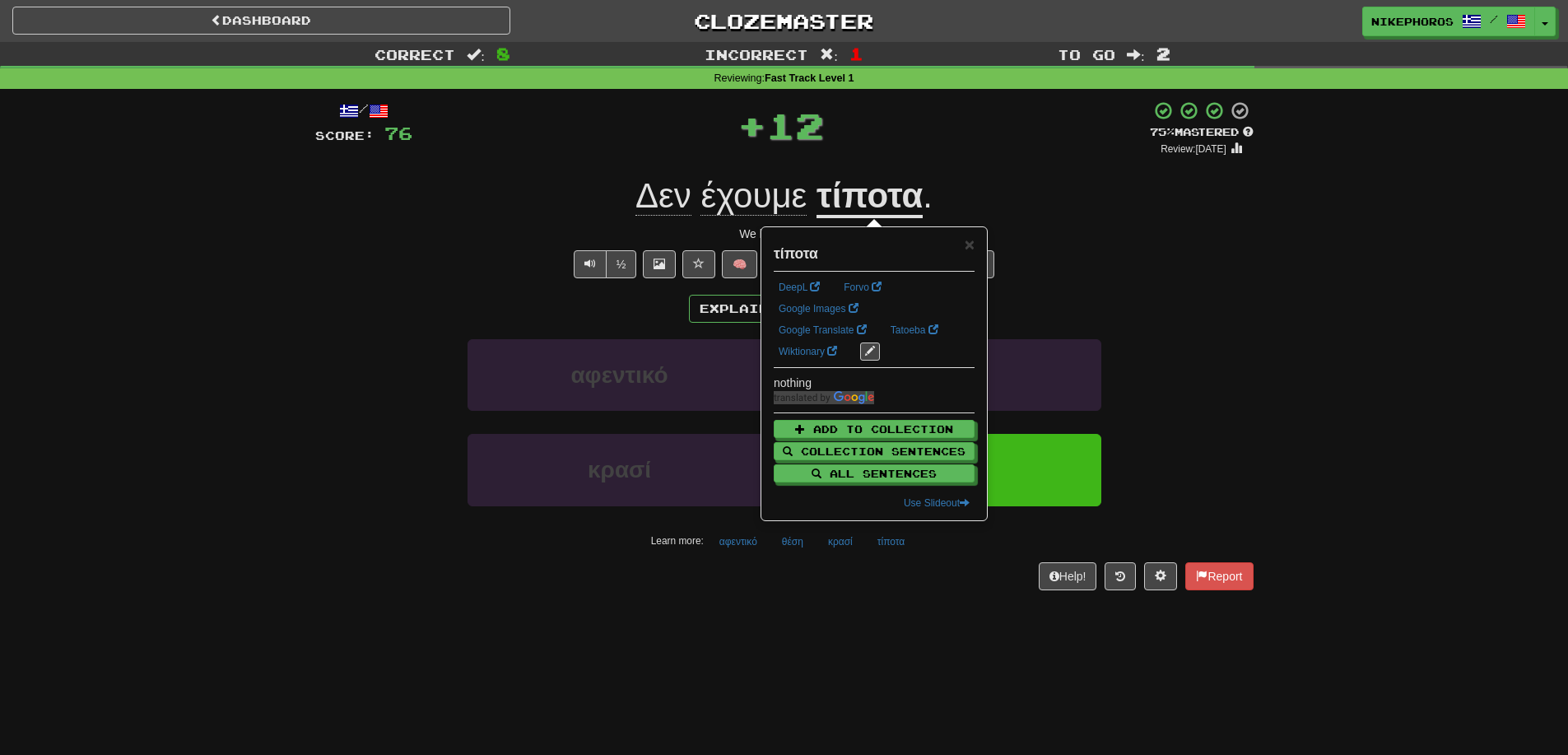
click at [1113, 244] on div "/ Score: 76 + 12 75 % Mastered Review: 2025-09-14 Δεν έχουμε τίποτα . We have n…" at bounding box center [784, 345] width 938 height 489
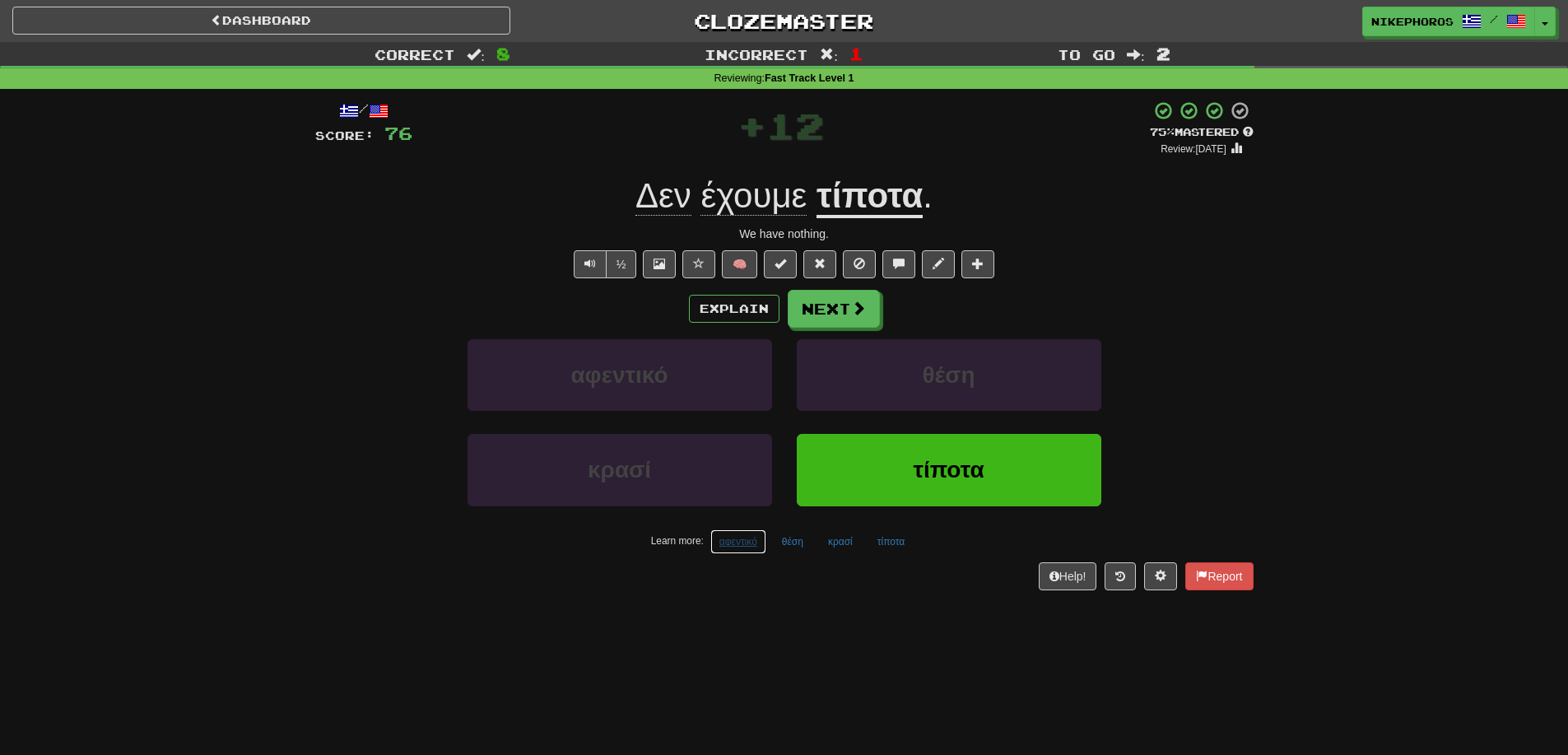
click at [747, 544] on button "αφεντικό" at bounding box center [738, 542] width 56 height 25
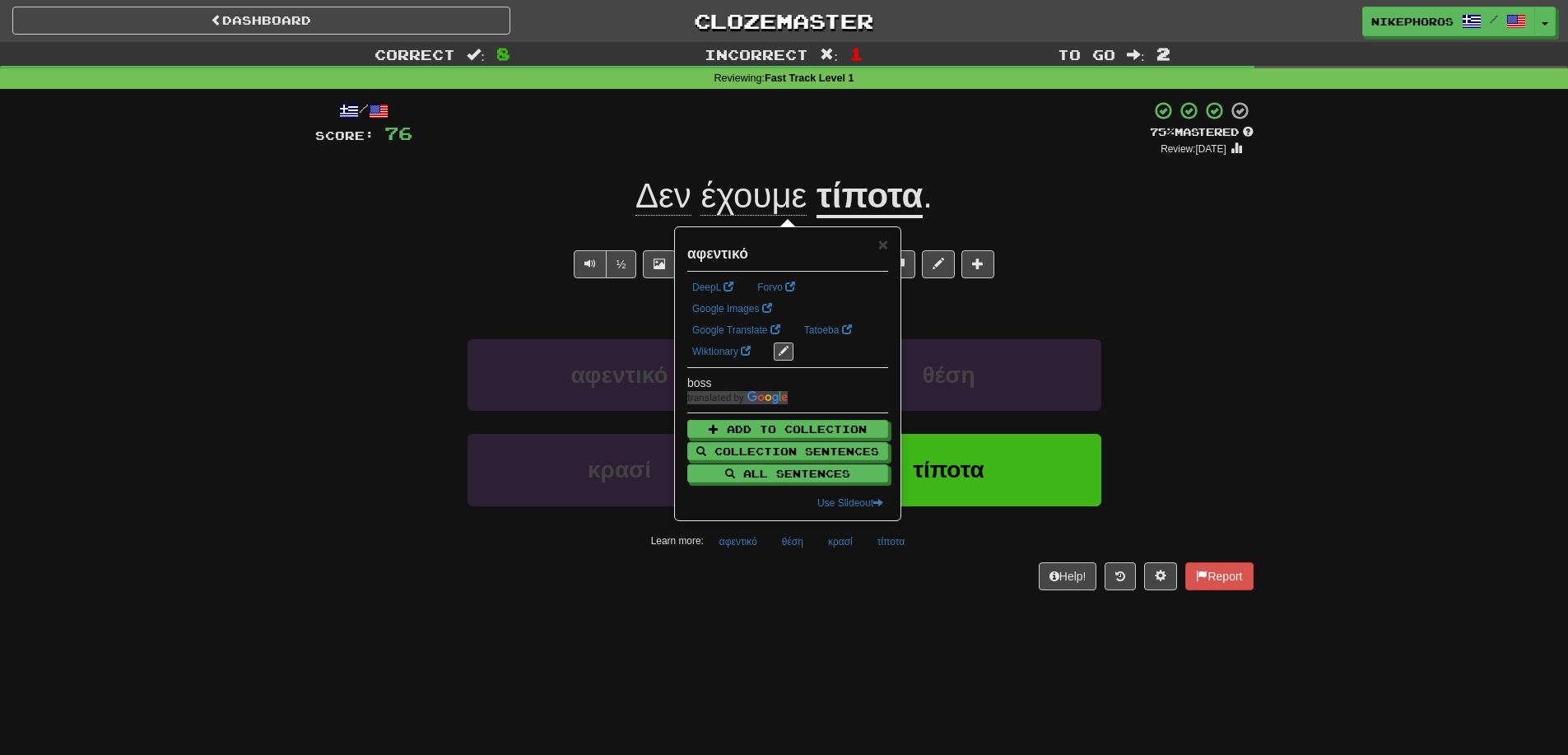
click at [837, 625] on div "Dashboard Clozemaster Nikephoros / Toggle Dropdown Dashboard Leaderboard Activi…" at bounding box center [784, 377] width 1568 height 755
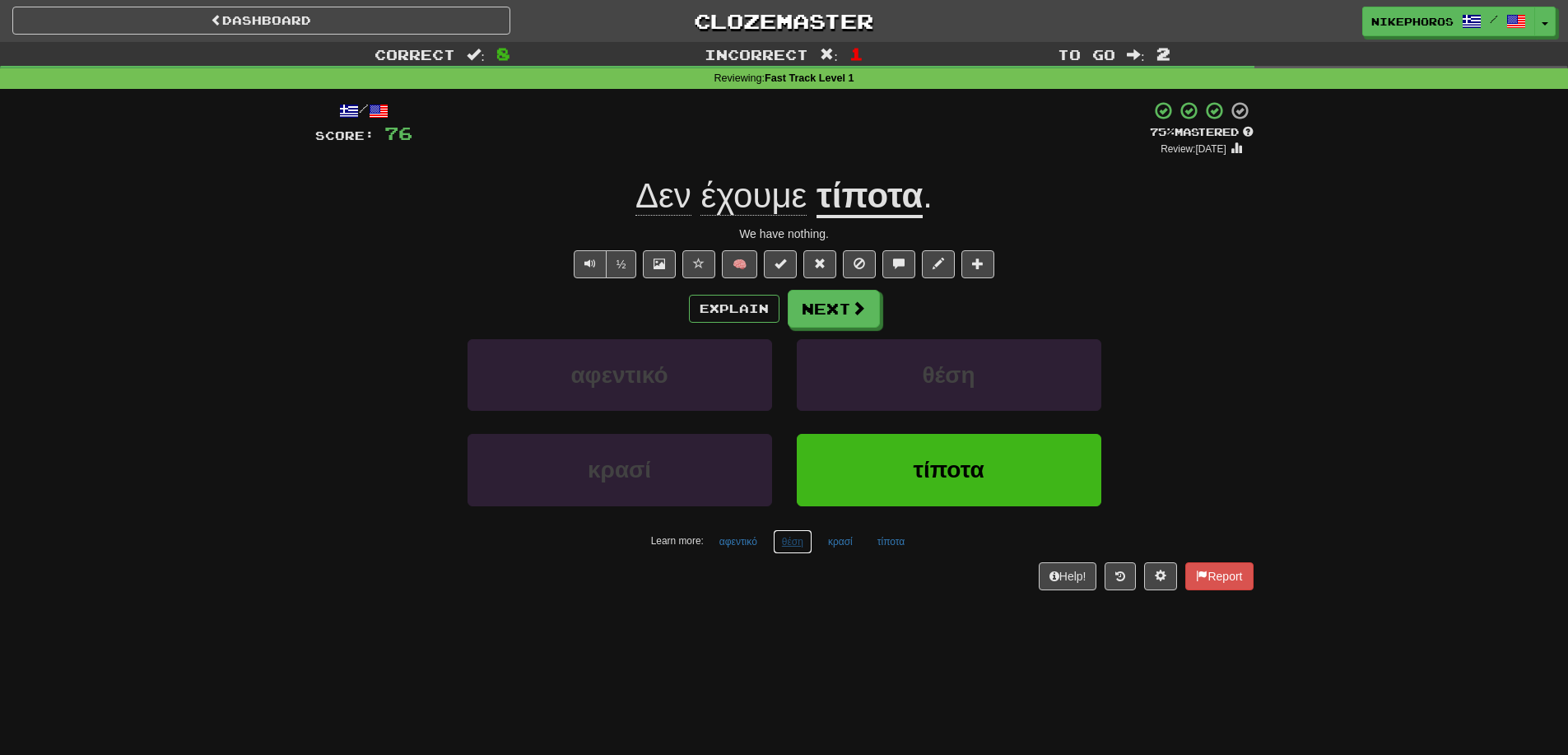
click at [800, 547] on button "θέση" at bounding box center [792, 542] width 39 height 25
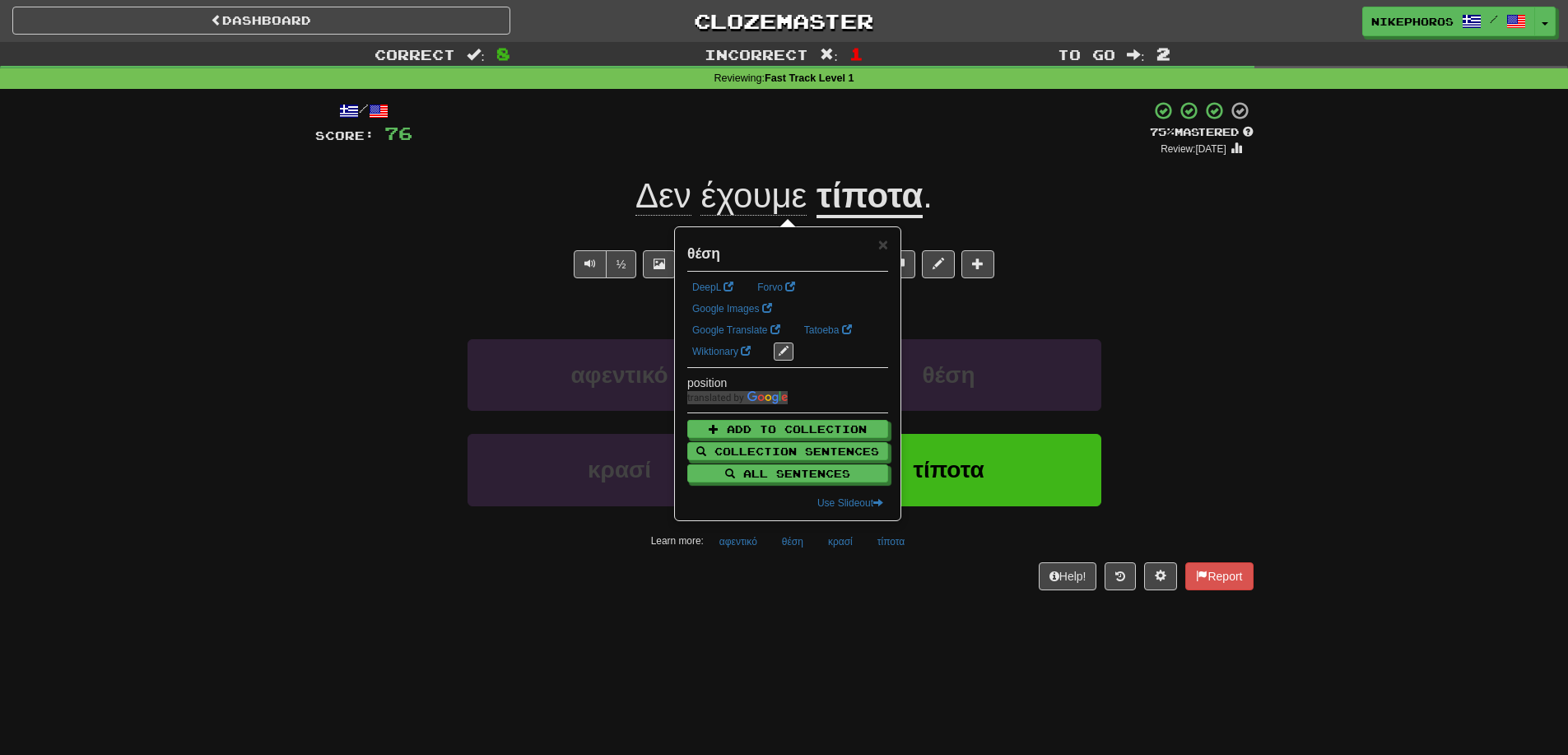
click at [827, 560] on div "/ Score: 76 + 12 75 % Mastered Review: 2025-09-14 Δεν έχουμε τίποτα . We have n…" at bounding box center [784, 345] width 938 height 489
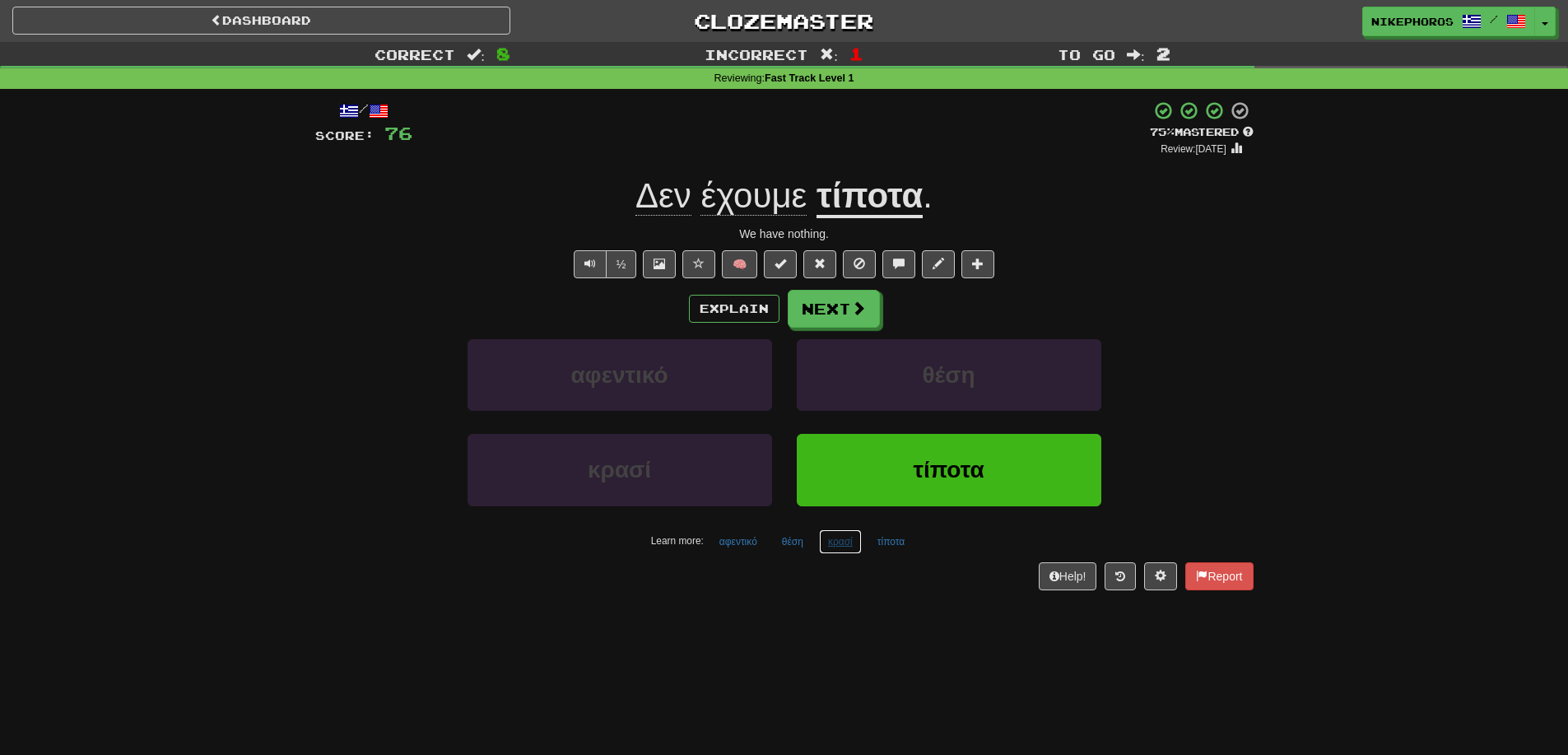
click at [839, 545] on button "κρασί" at bounding box center [840, 542] width 43 height 25
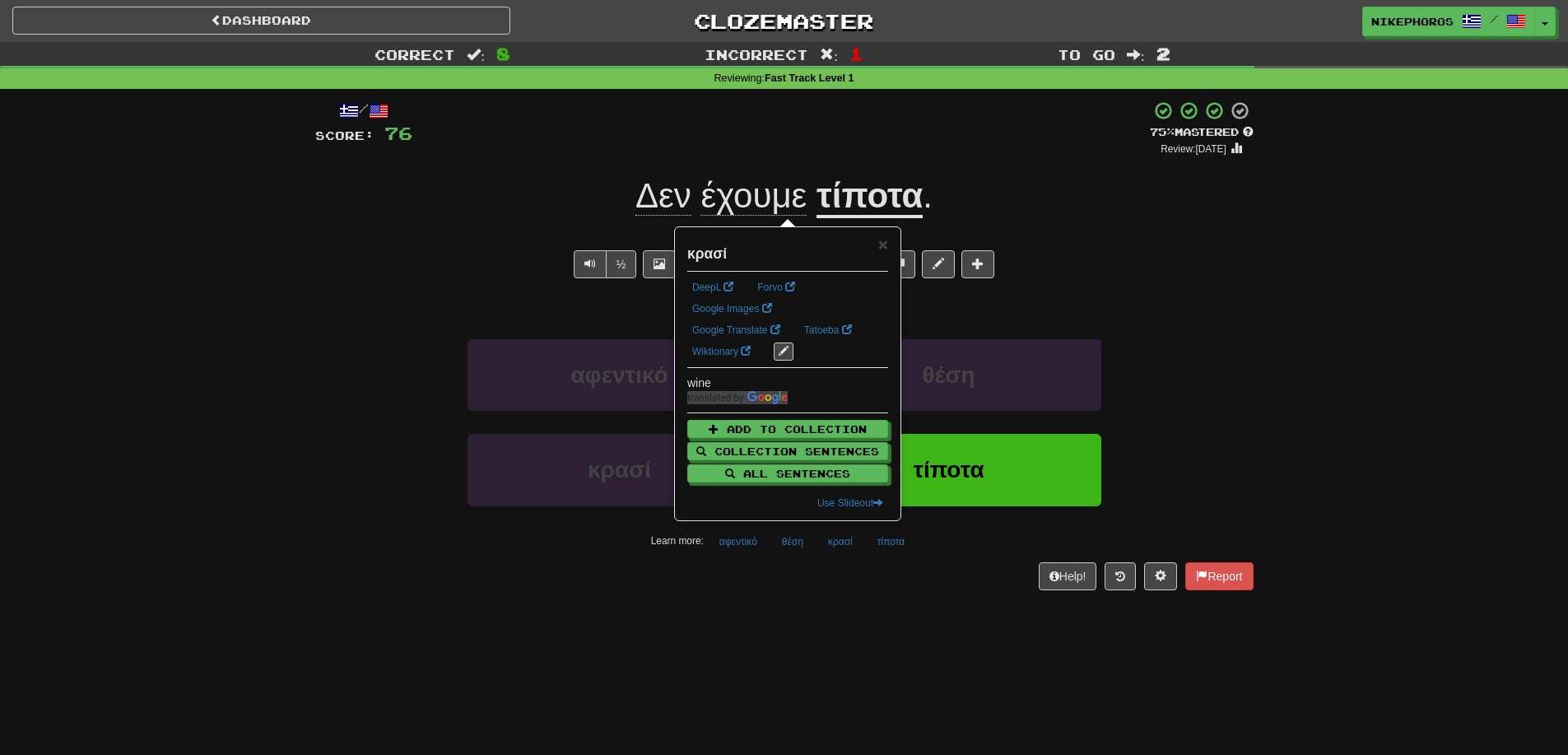
click at [907, 675] on div "Dashboard Clozemaster Nikephoros / Toggle Dropdown Dashboard Leaderboard Activi…" at bounding box center [784, 377] width 1568 height 755
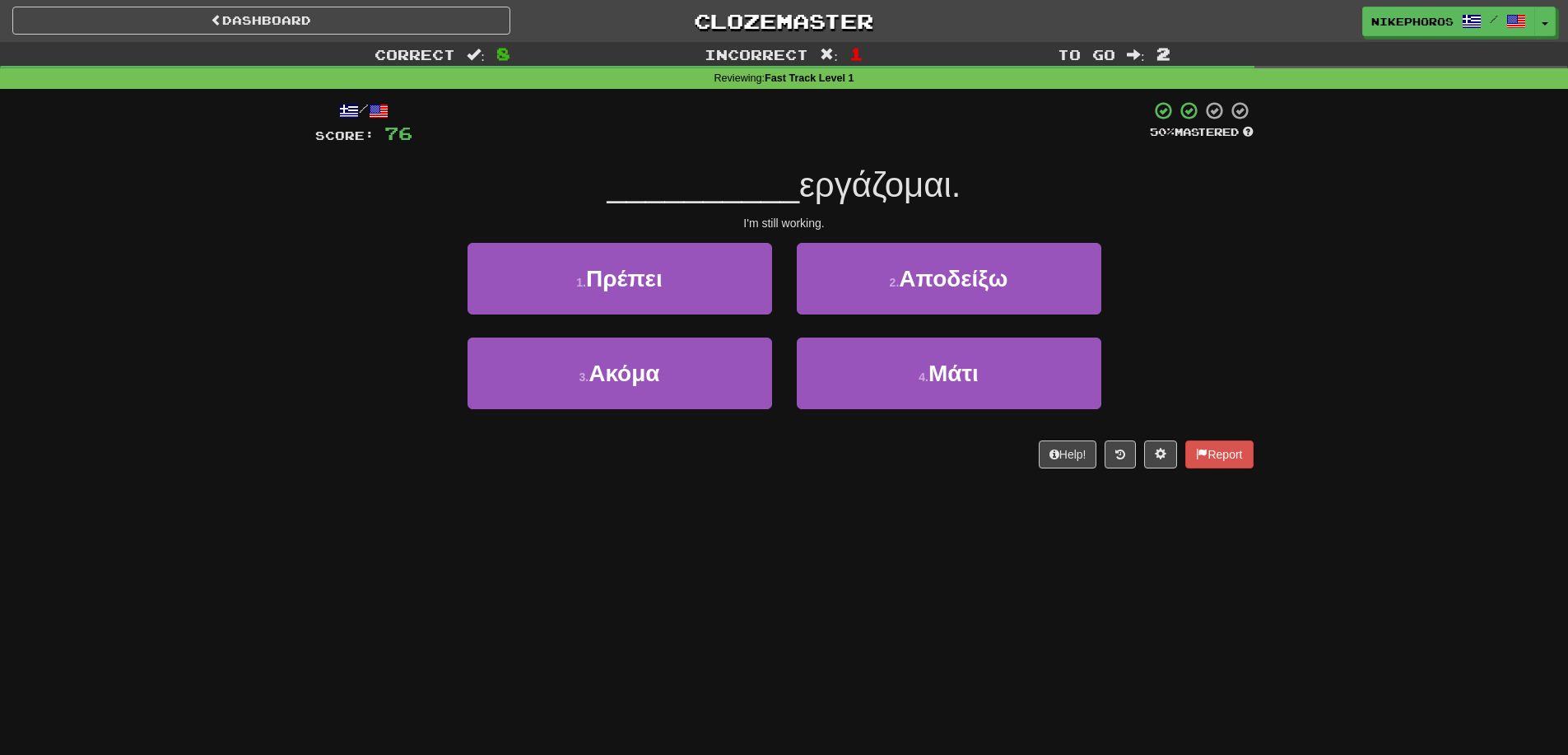
click at [911, 601] on div "Dashboard Clozemaster Nikephoros / Toggle Dropdown Dashboard Leaderboard Activi…" at bounding box center [784, 377] width 1568 height 755
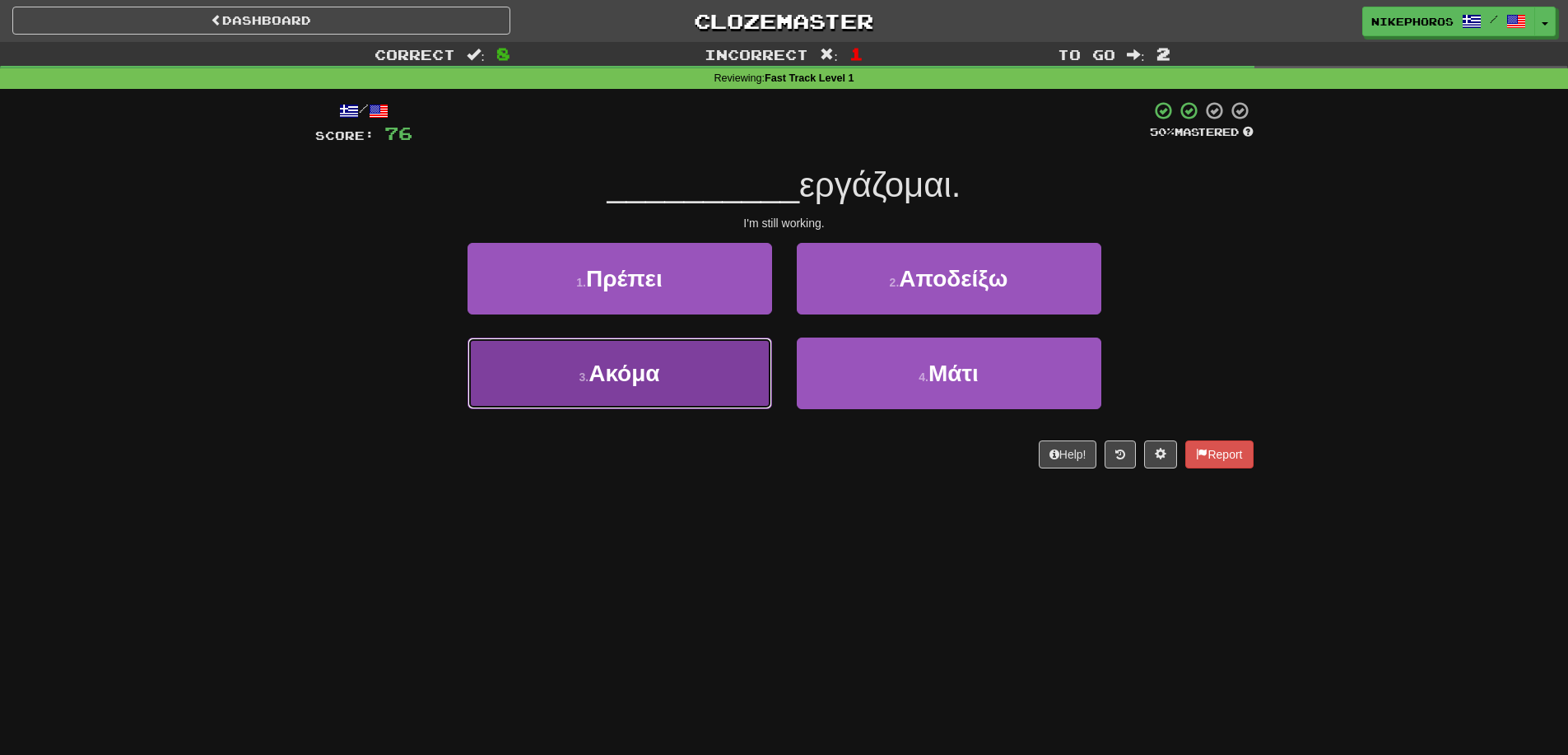
click at [661, 400] on button "3 . Ακόμα" at bounding box center [620, 374] width 304 height 72
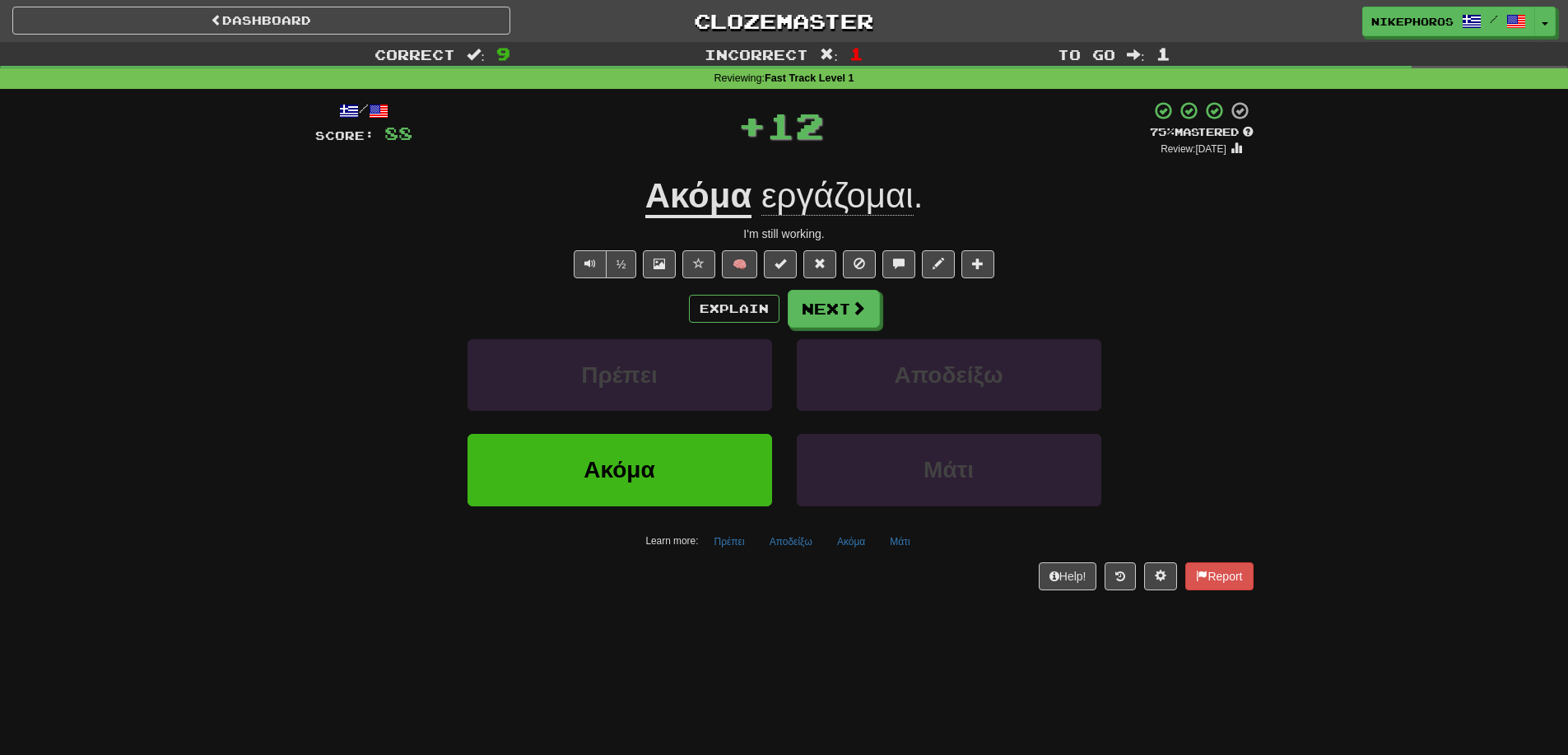
click at [1226, 486] on div "Ακόμα Μάτι" at bounding box center [784, 481] width 988 height 94
click at [900, 545] on button "Μάτι" at bounding box center [899, 542] width 38 height 25
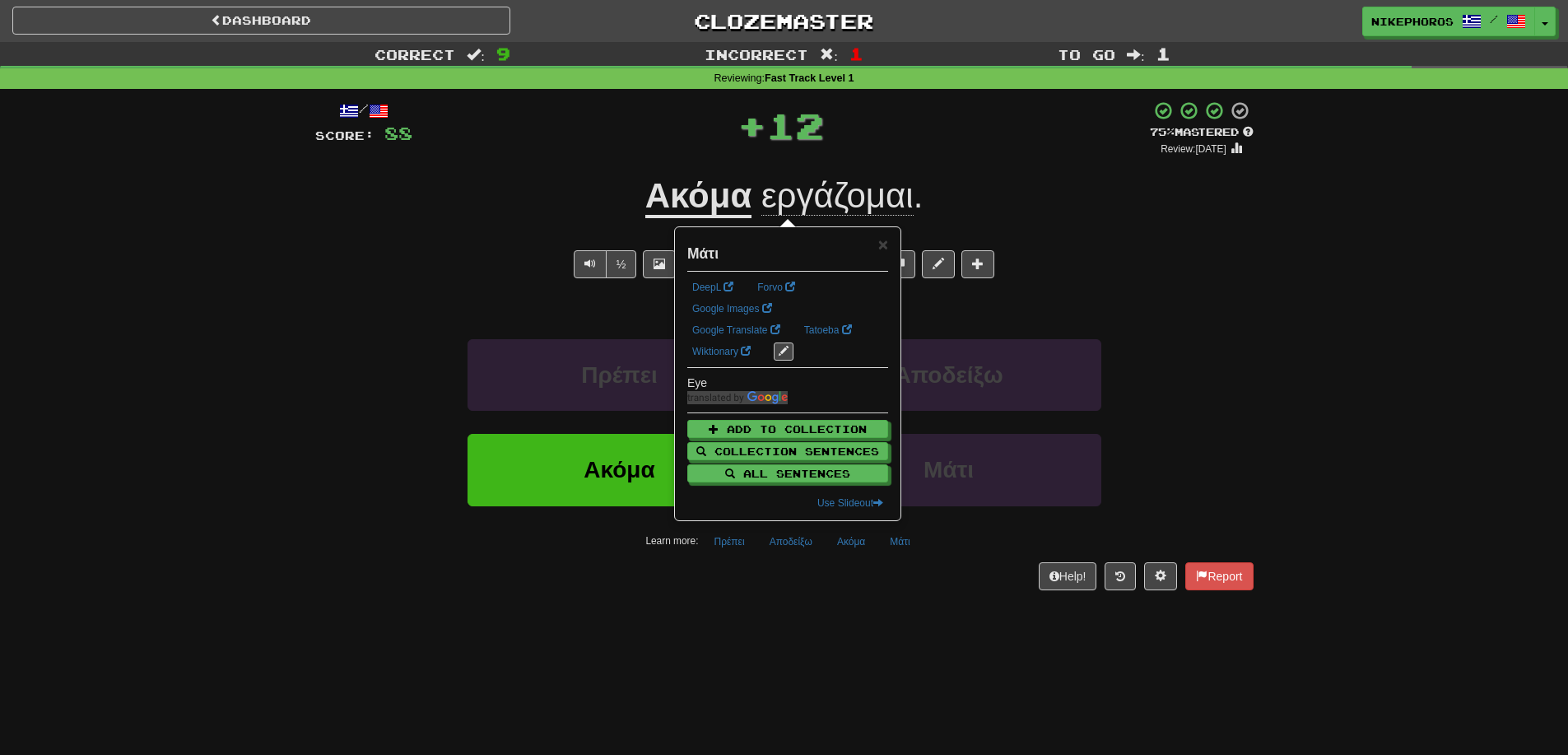
click at [890, 624] on div "Dashboard Clozemaster Nikephoros / Toggle Dropdown Dashboard Leaderboard Activi…" at bounding box center [784, 377] width 1568 height 755
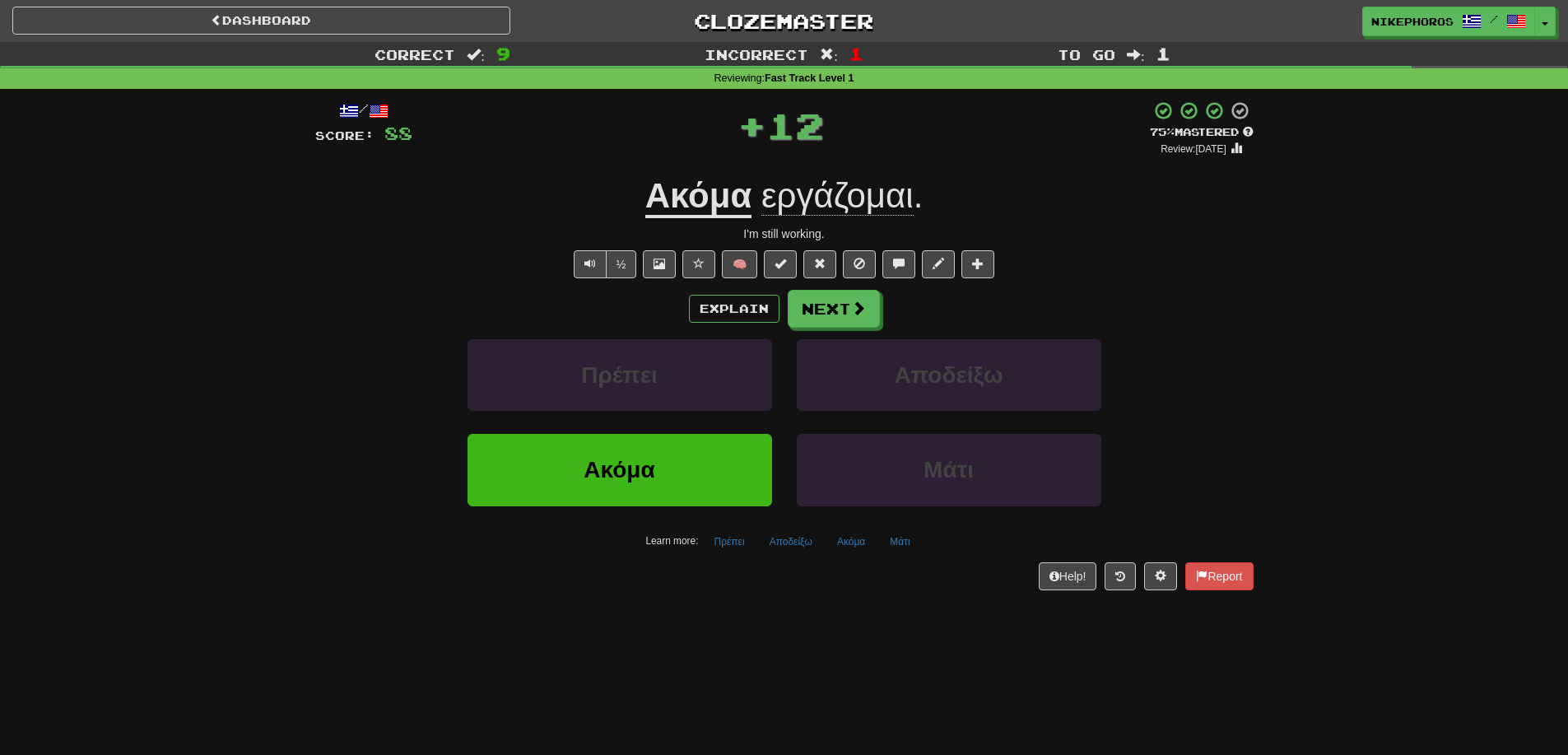
click at [891, 624] on div "Dashboard Clozemaster Nikephoros / Toggle Dropdown Dashboard Leaderboard Activi…" at bounding box center [784, 377] width 1568 height 755
click at [842, 303] on button "Next" at bounding box center [834, 309] width 93 height 38
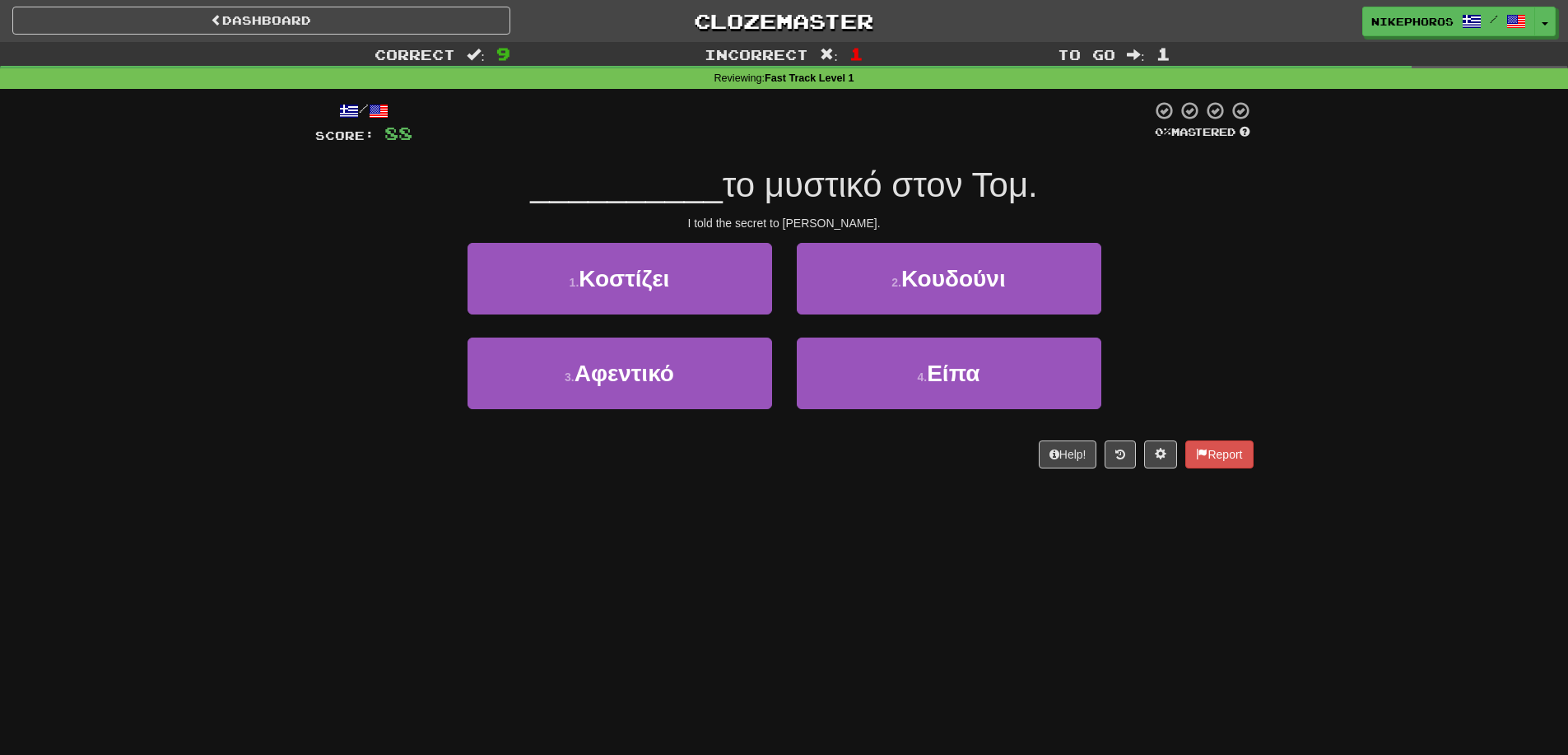
click at [1276, 314] on div "Correct : 9 Incorrect : 1 To go : 1 Reviewing : Fast Track Level 1 / Score: 88 …" at bounding box center [784, 266] width 1568 height 450
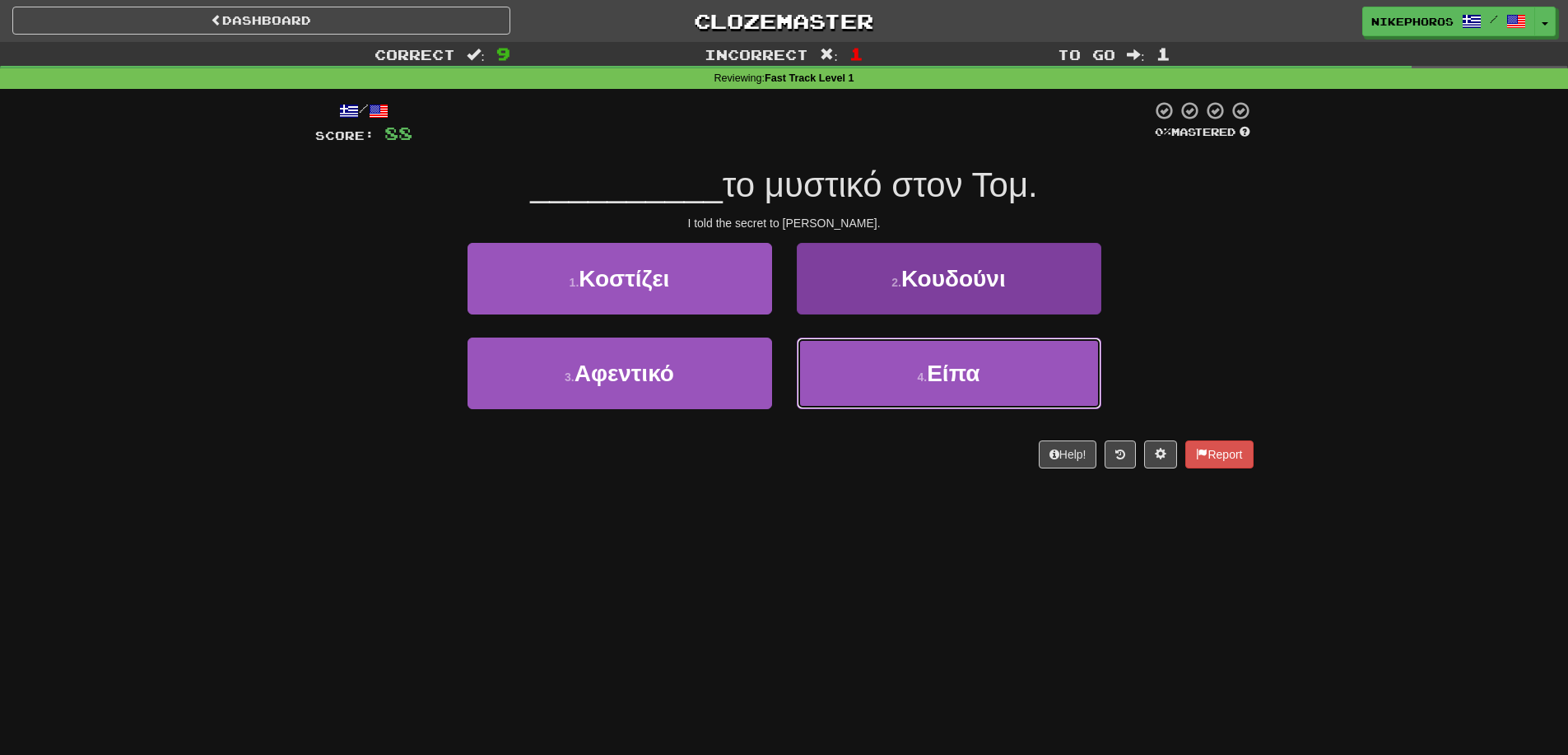
click at [987, 386] on button "4 . Είπα" at bounding box center [948, 374] width 304 height 72
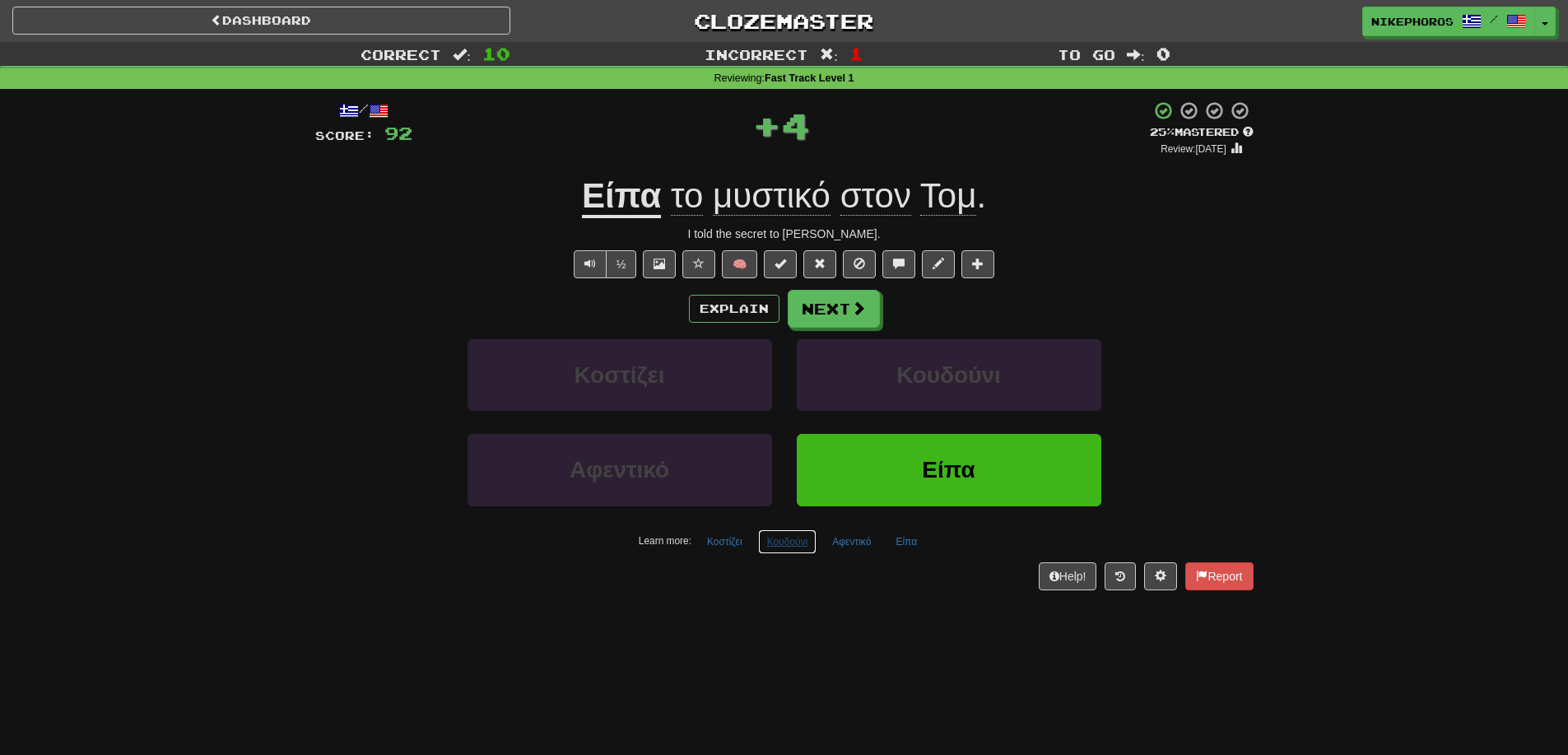
click at [771, 545] on button "Κουδούνι" at bounding box center [787, 542] width 59 height 25
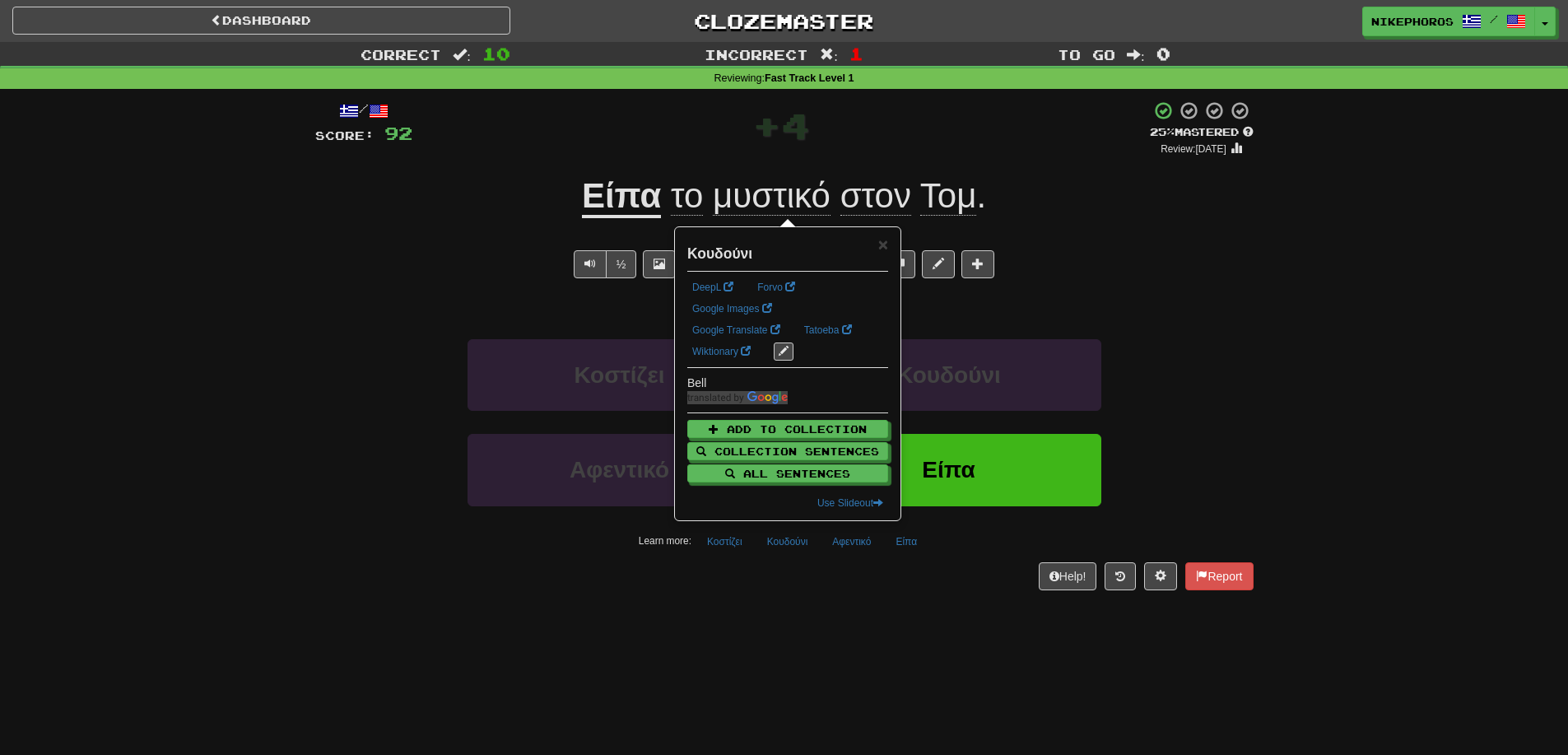
click at [837, 642] on div "Dashboard Clozemaster Nikephoros / Toggle Dropdown Dashboard Leaderboard Activi…" at bounding box center [784, 377] width 1568 height 755
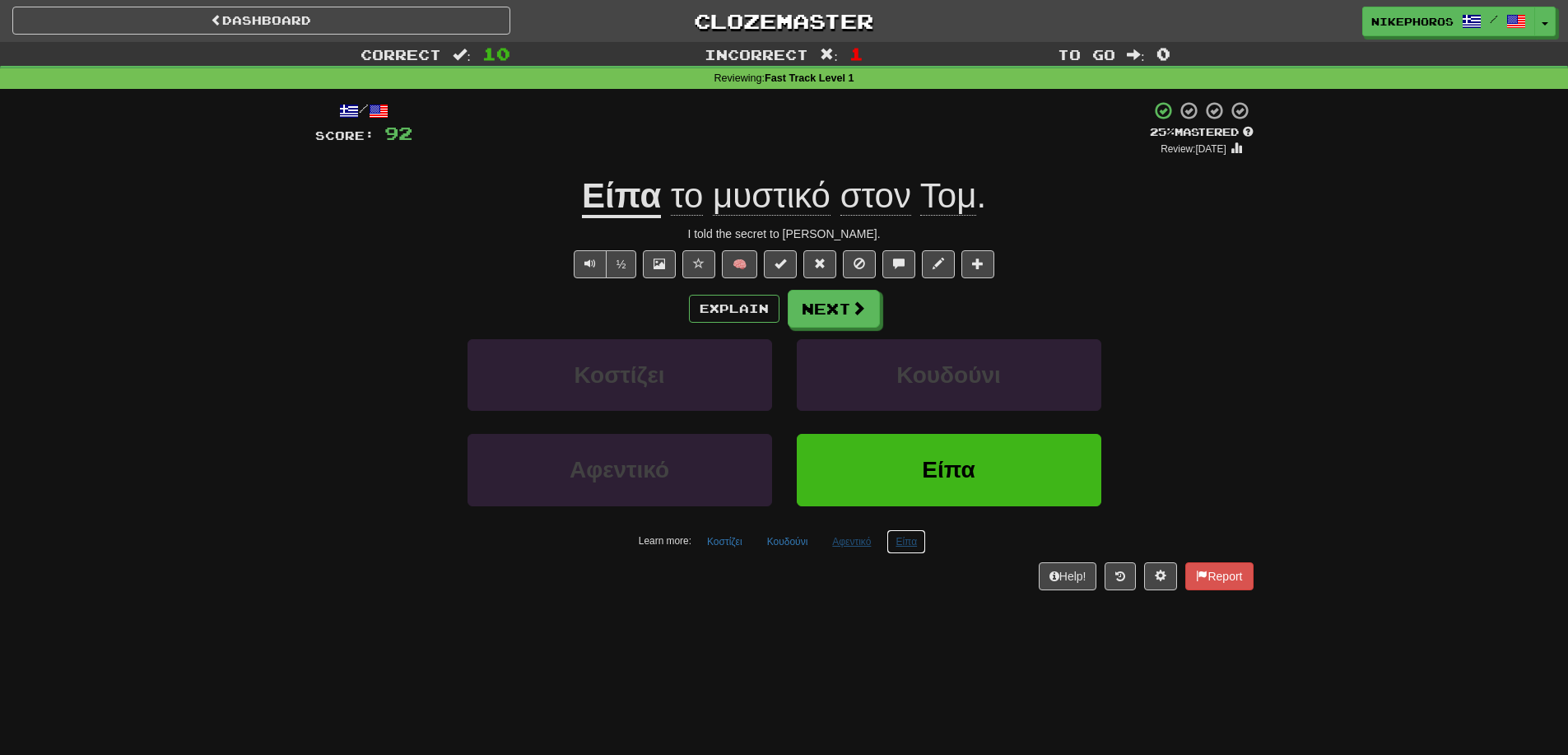
drag, startPoint x: 891, startPoint y: 552, endPoint x: 872, endPoint y: 547, distance: 19.6
click at [883, 551] on div "Learn more: Κοστίζει Κουδούνι Αφεντικό Είπα" at bounding box center [784, 542] width 963 height 25
click at [870, 547] on button "Αφεντικό" at bounding box center [852, 542] width 57 height 25
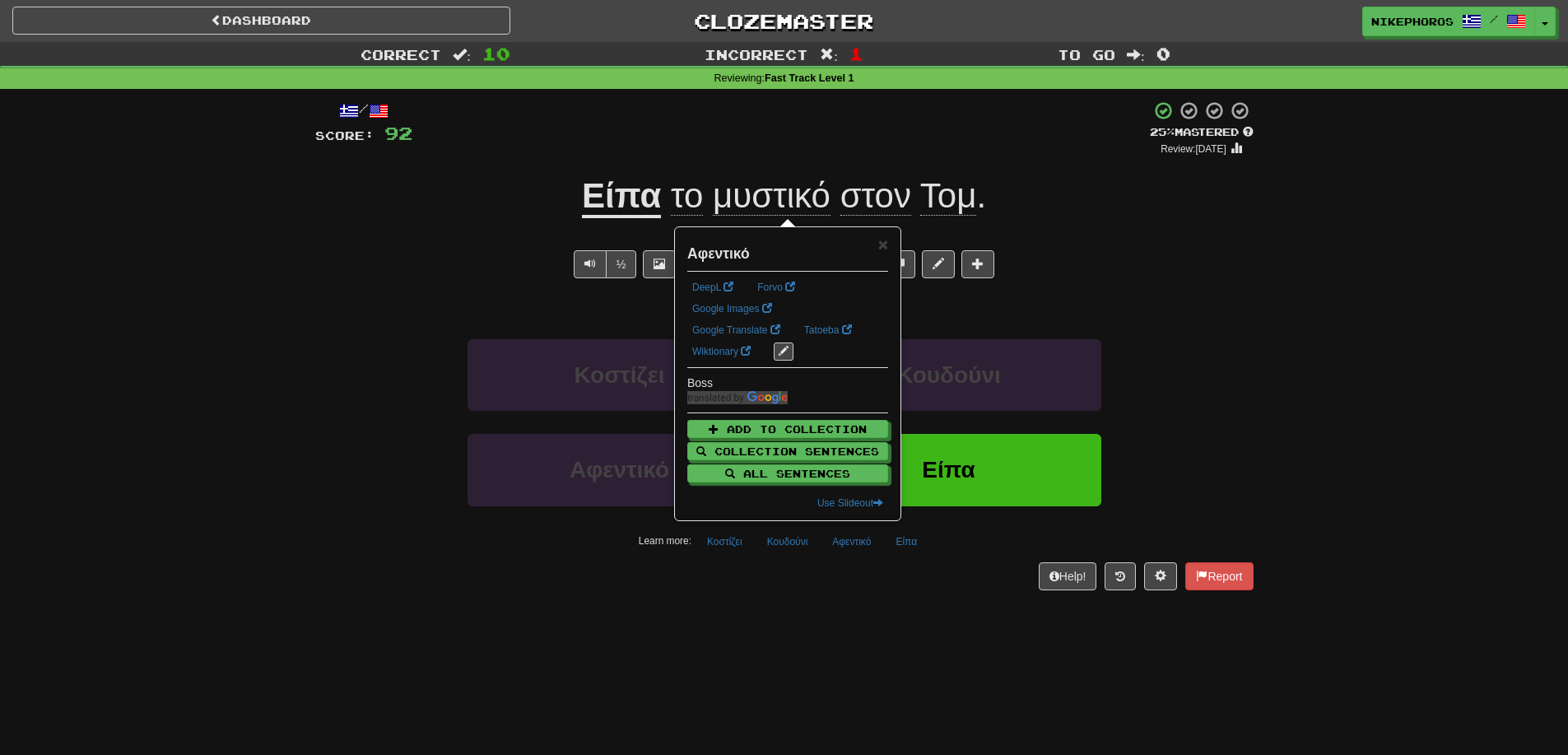
click at [875, 601] on div "/ Score: 92 + 4 25 % Mastered Review: 2025-08-16 Είπα το μυστικό στον Τομ . I t…" at bounding box center [784, 351] width 938 height 524
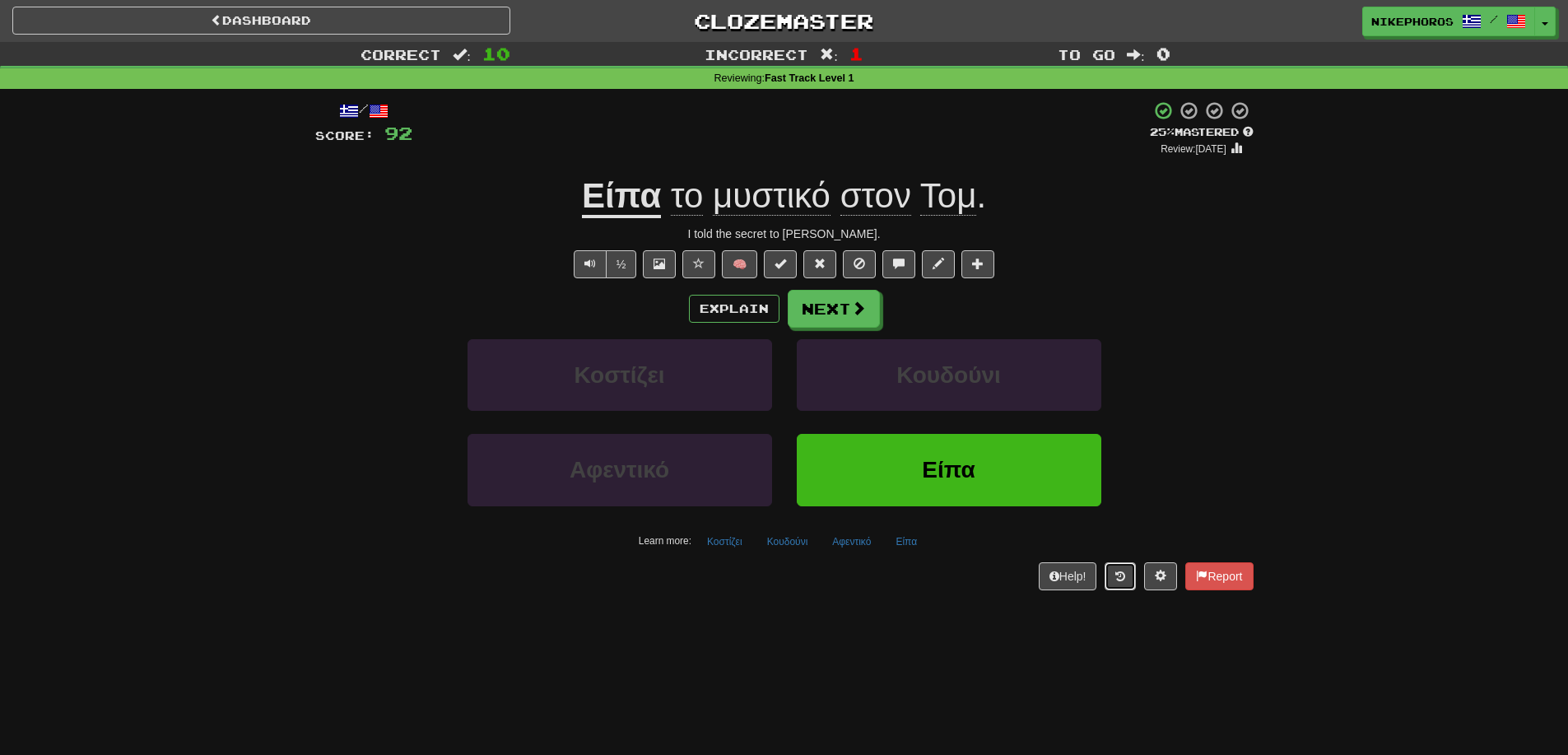
click at [1121, 571] on icon at bounding box center [1120, 576] width 10 height 12
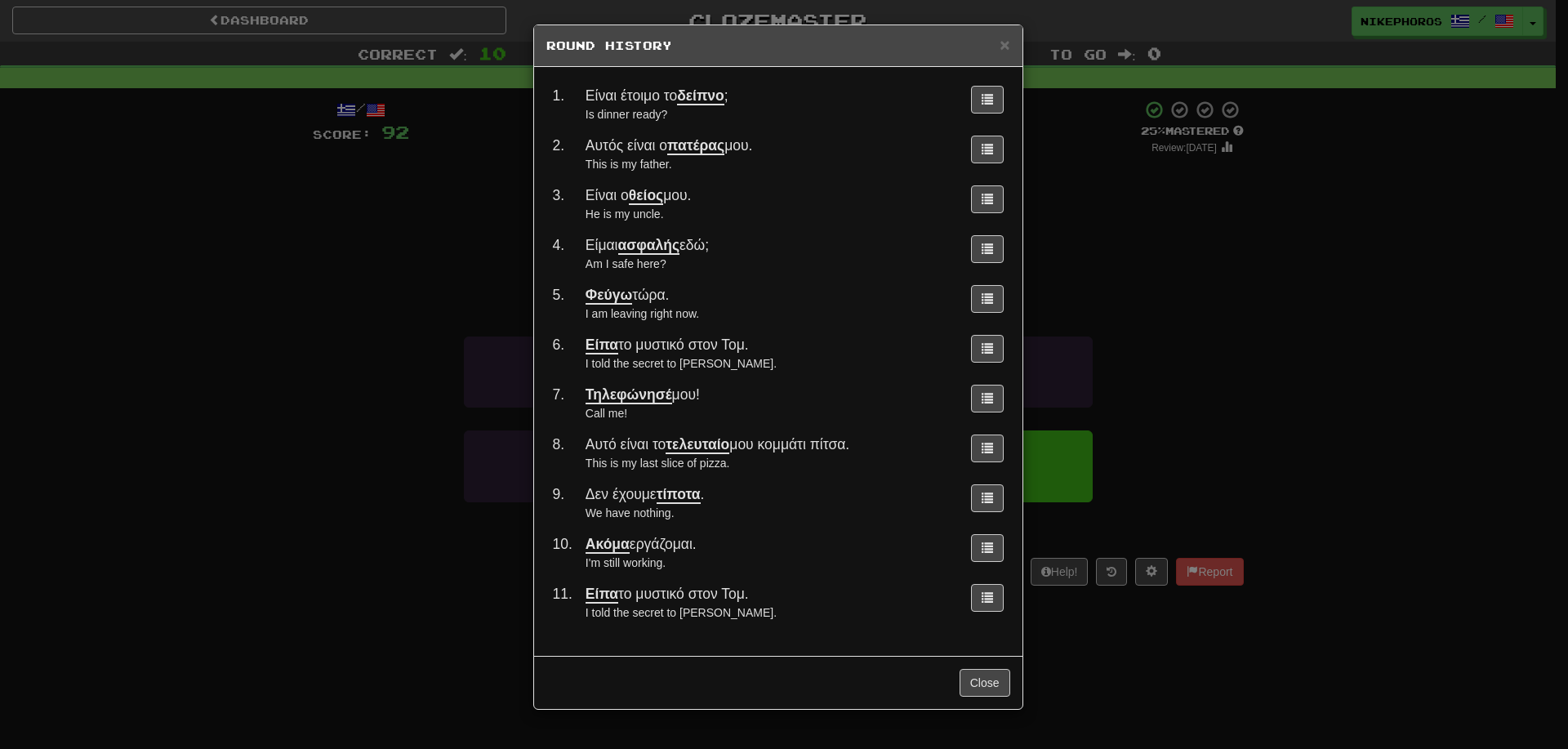
click at [1096, 304] on div "× Round History 1 . Είναι έτοιμο το δείπνο ; Is dinner ready? 2 . Αυτός είναι ο…" at bounding box center [784, 374] width 1568 height 749
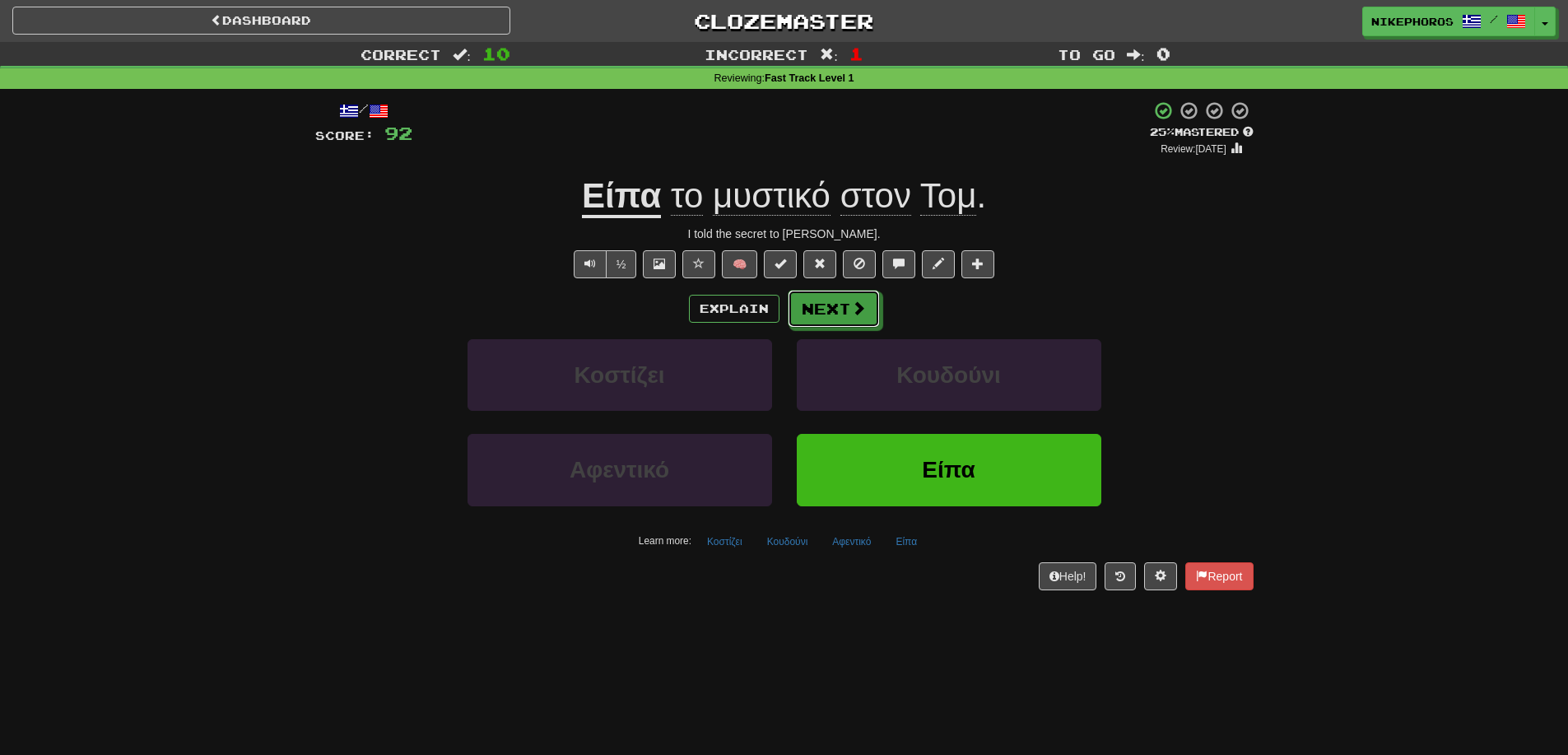
click at [844, 294] on button "Next" at bounding box center [833, 308] width 93 height 38
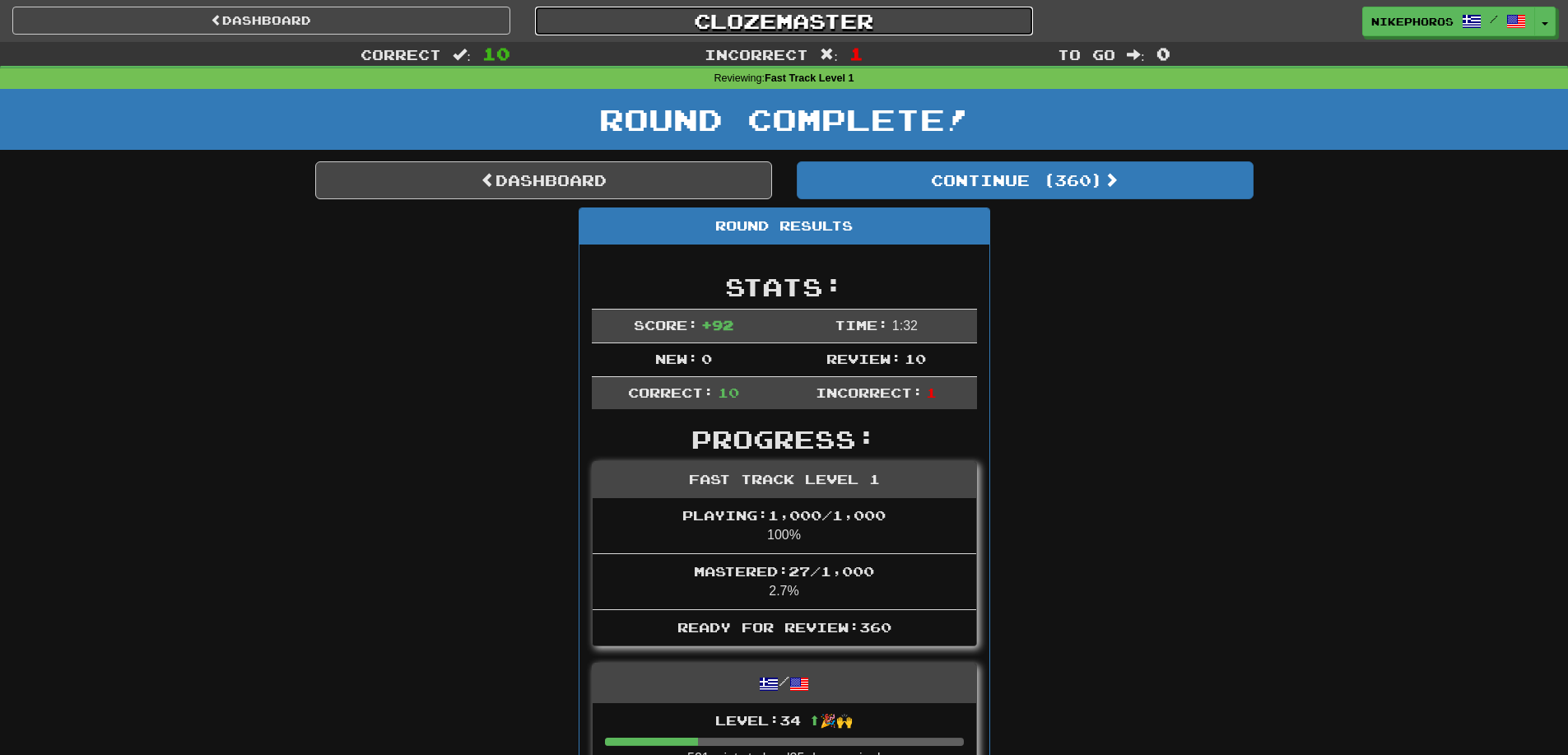
click at [782, 34] on link "Clozemaster" at bounding box center [783, 21] width 498 height 29
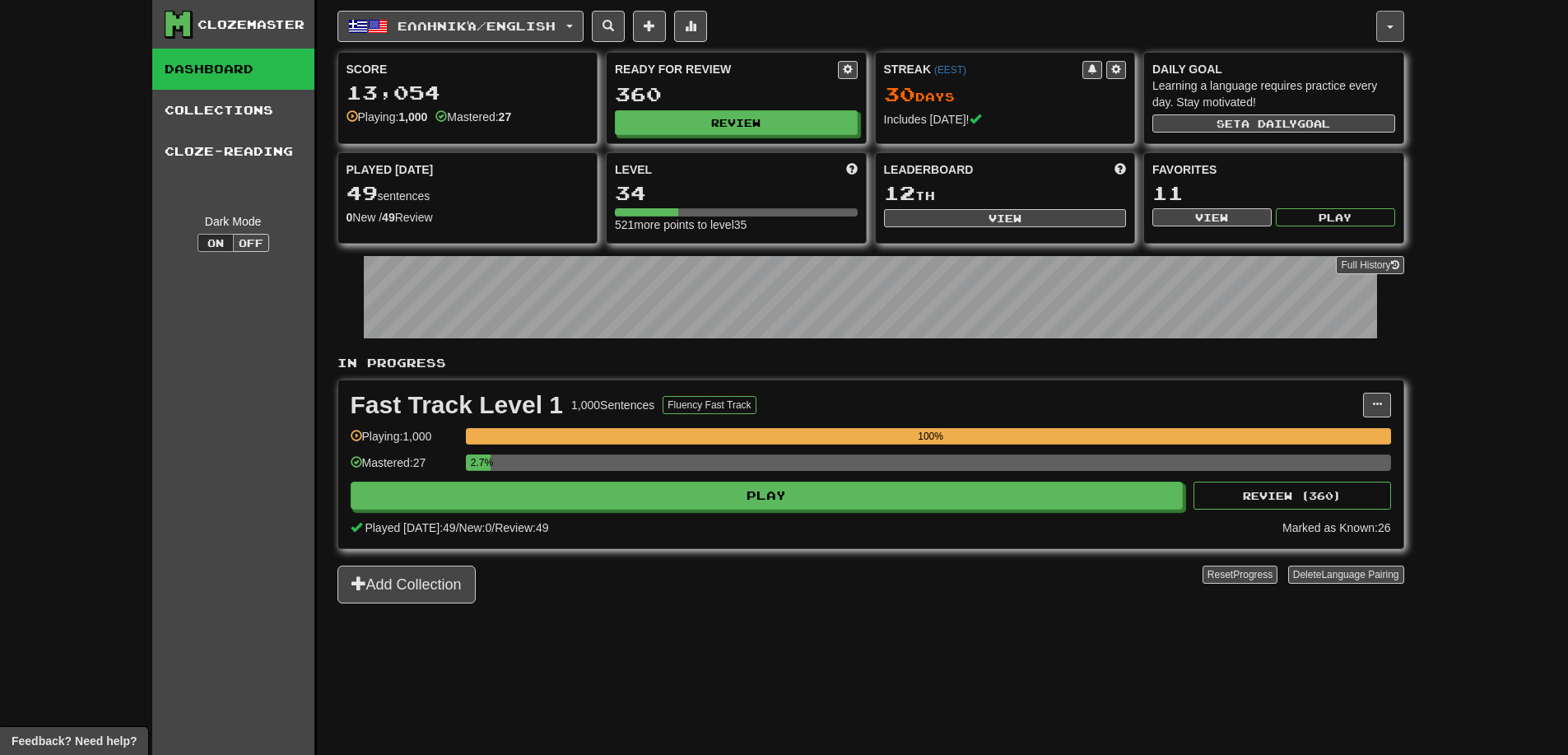
click at [1379, 21] on button "button" at bounding box center [1390, 26] width 28 height 31
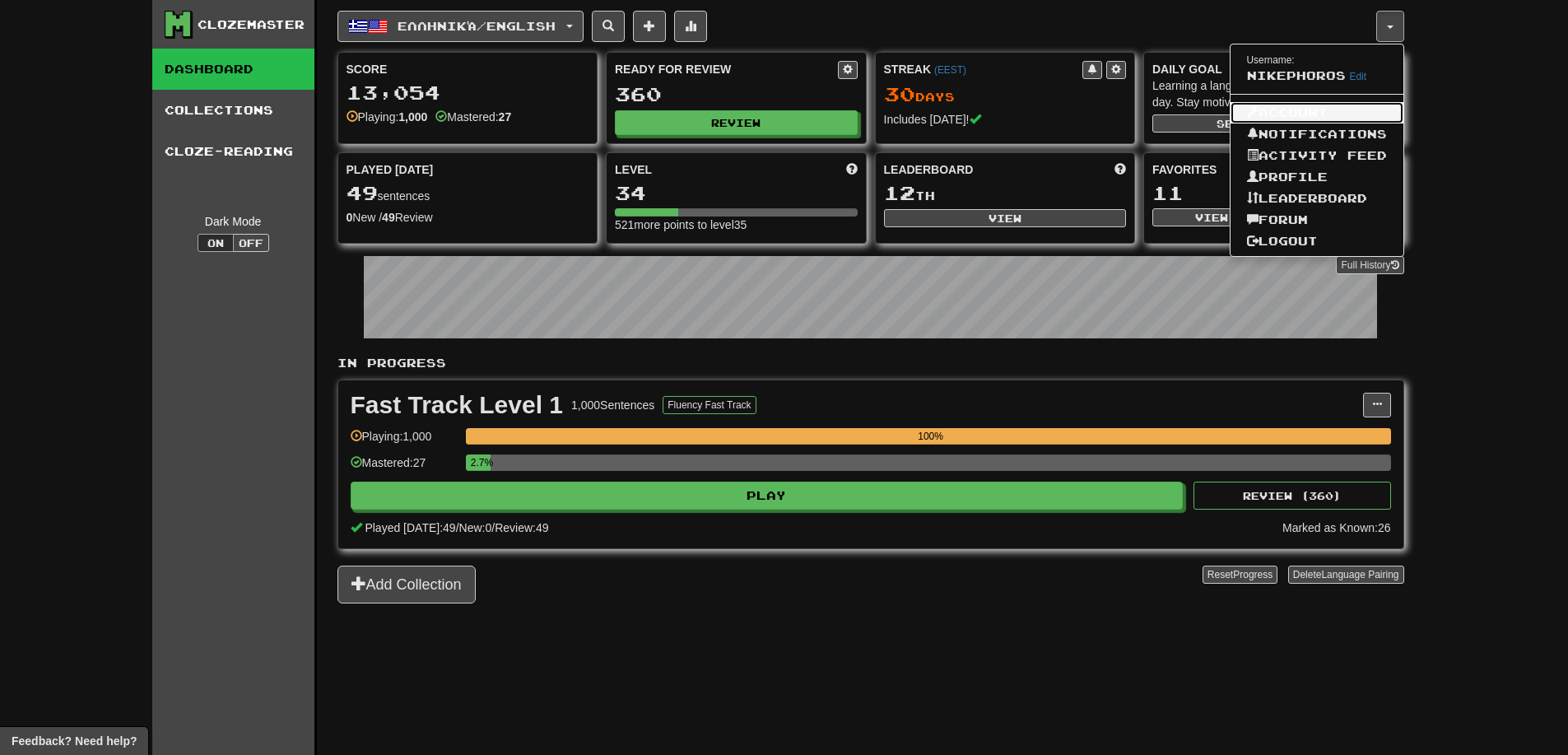
click at [1282, 113] on link "Account" at bounding box center [1316, 113] width 173 height 22
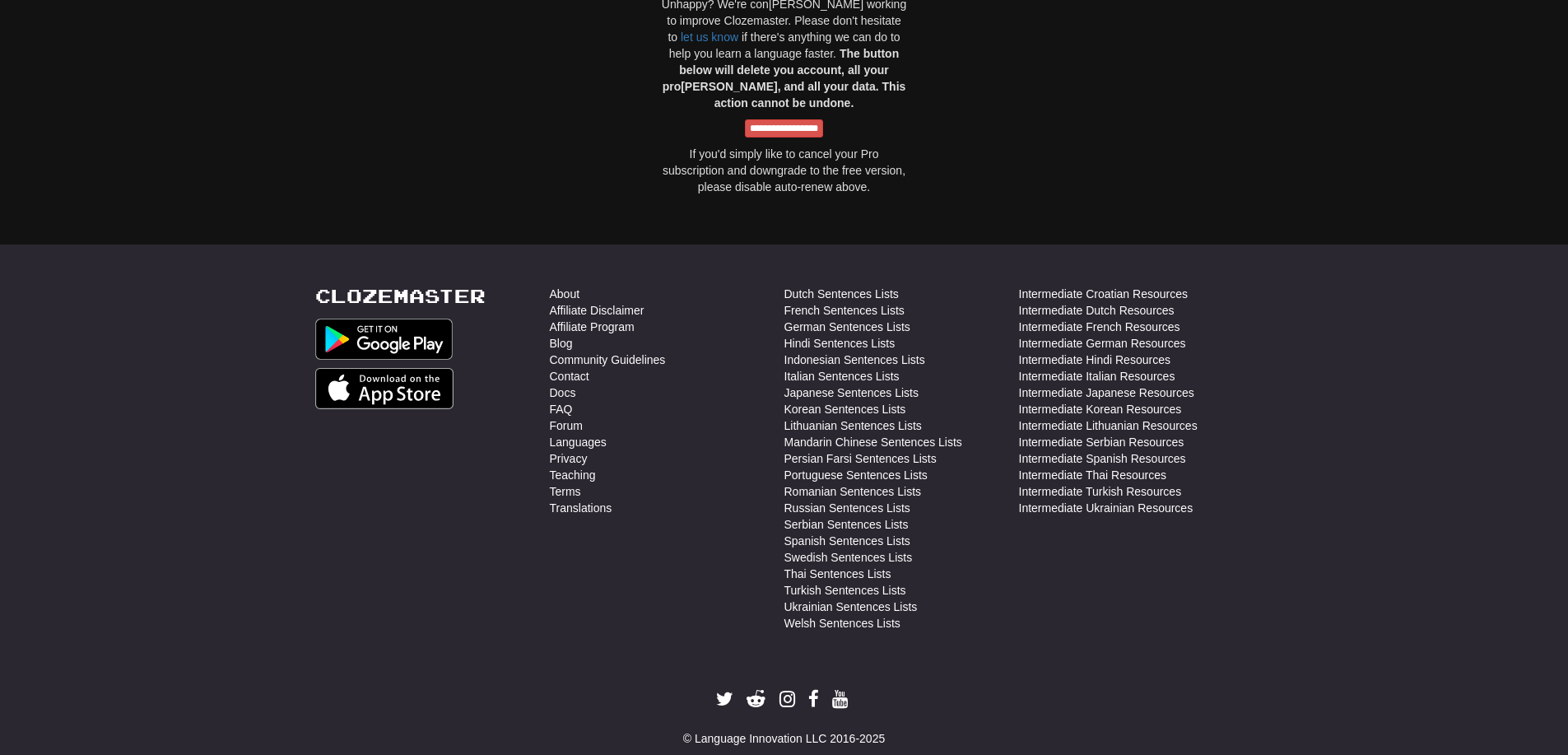
drag, startPoint x: 1018, startPoint y: 424, endPoint x: 1018, endPoint y: 627, distance: 203.0
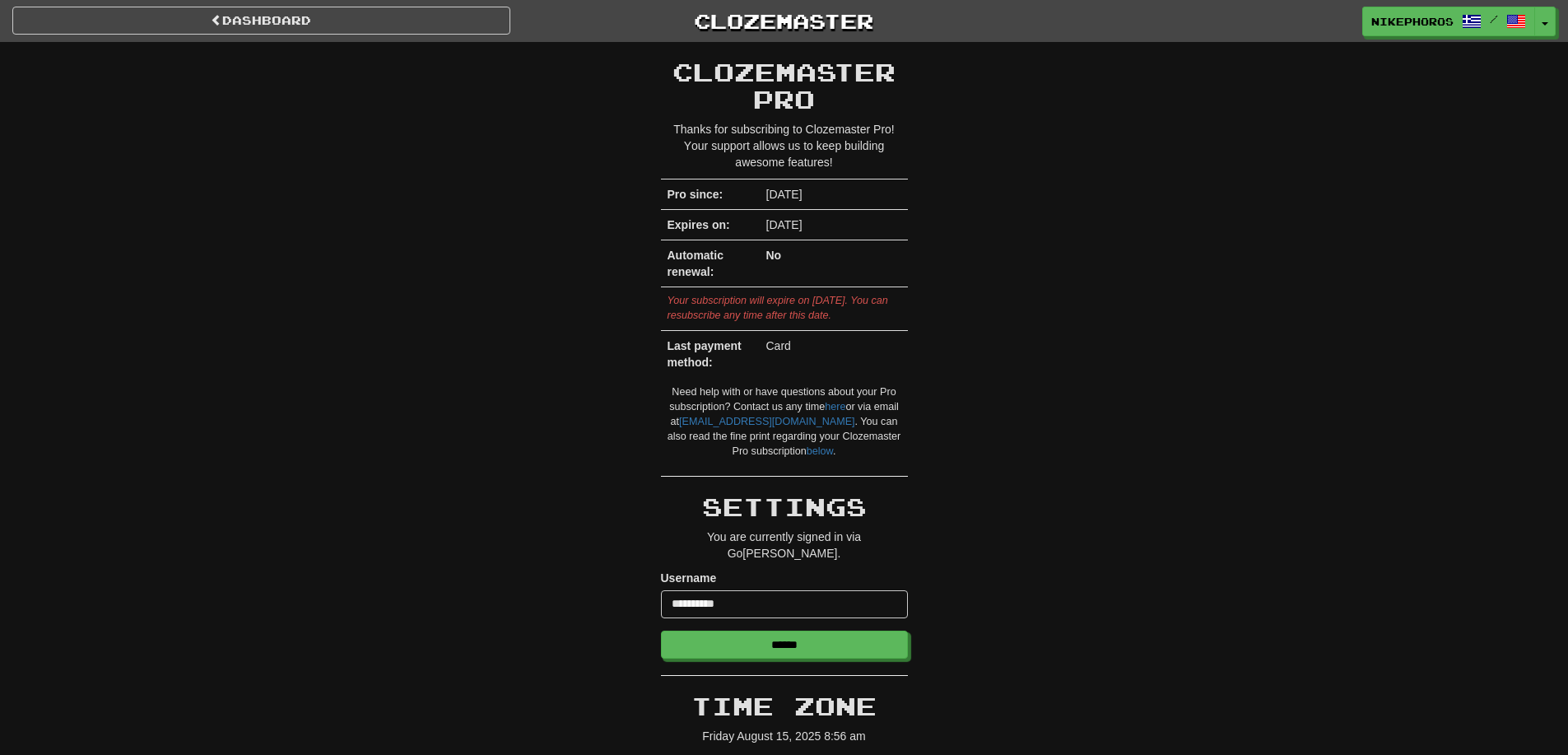
drag, startPoint x: 1236, startPoint y: 613, endPoint x: 1078, endPoint y: -72, distance: 703.0
click at [1449, 20] on span "Nikephoros" at bounding box center [1413, 23] width 83 height 15
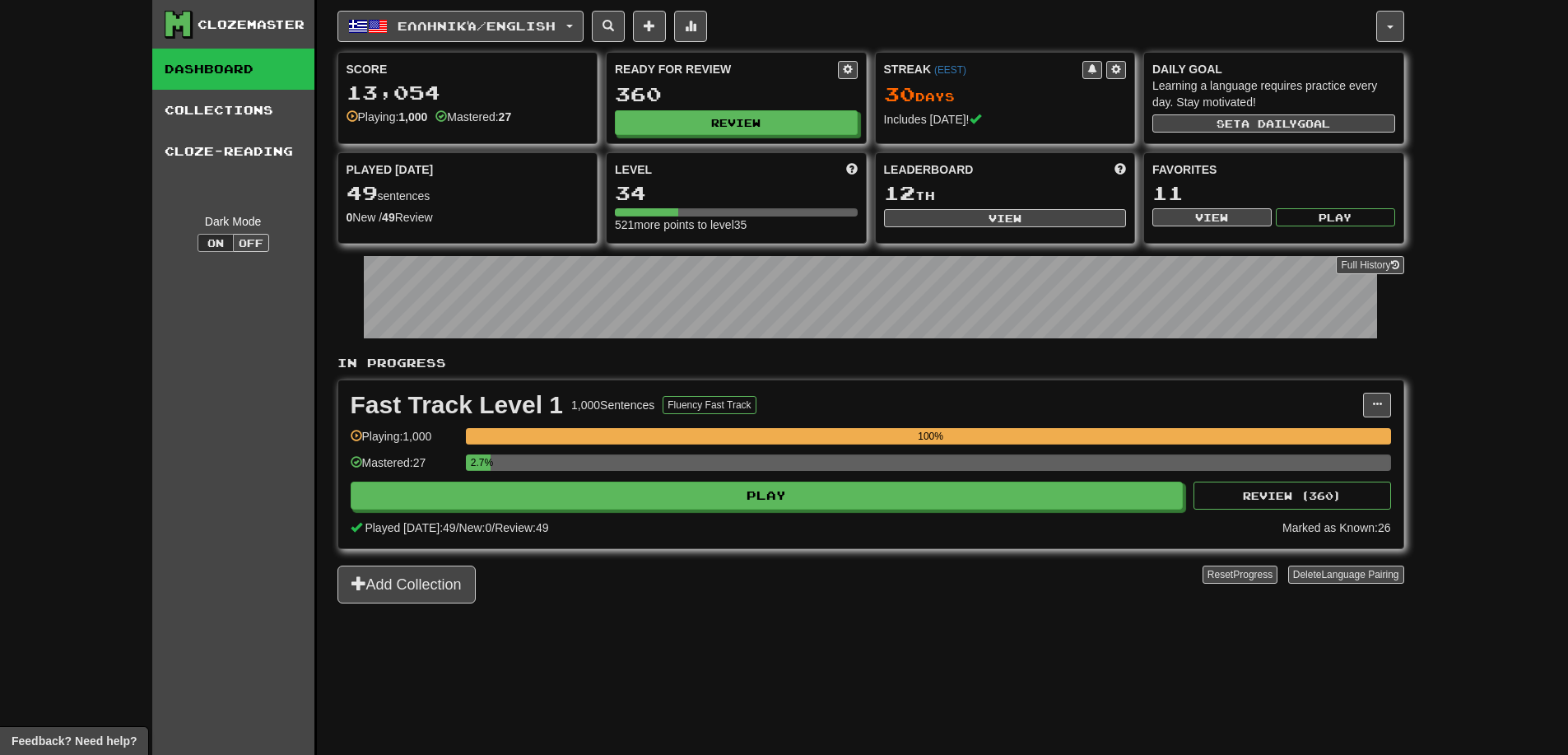
click at [1542, 18] on div "Clozemaster Dashboard Collections Cloze-Reading Dark Mode On Off Dashboard Coll…" at bounding box center [784, 377] width 1568 height 755
click at [1380, 11] on button "button" at bounding box center [1390, 26] width 28 height 31
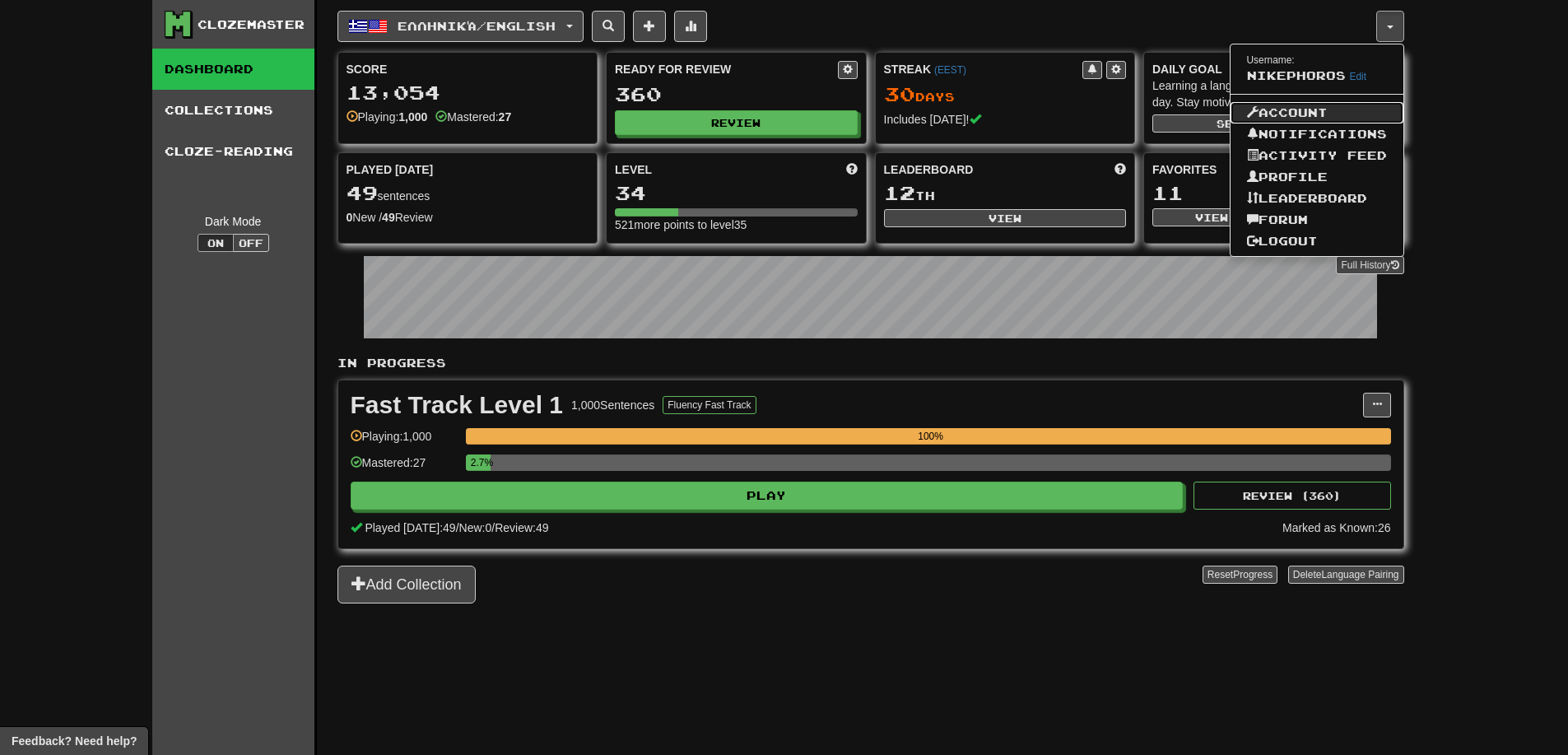
click at [1318, 112] on link "Account" at bounding box center [1316, 113] width 173 height 22
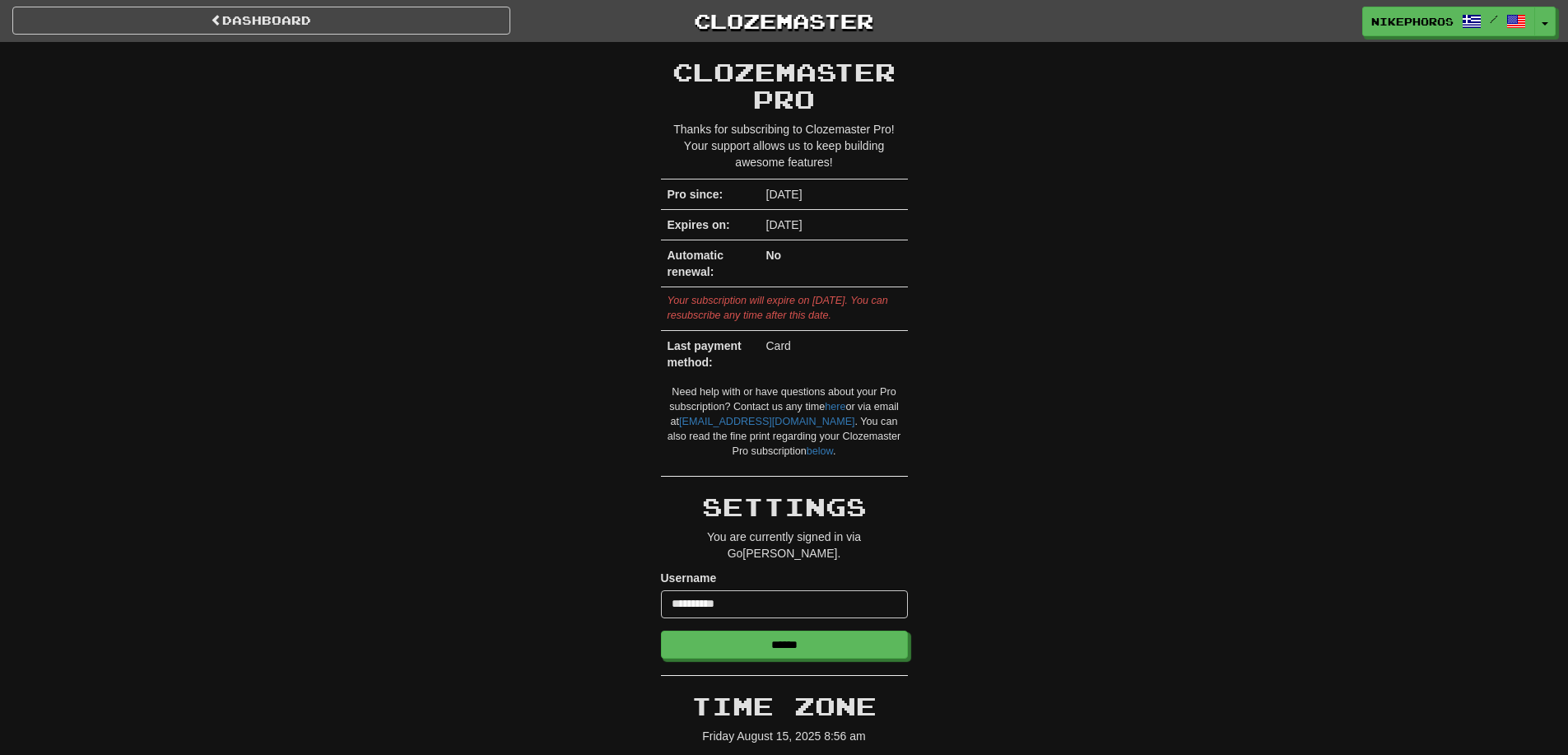
click at [775, 253] on strong "No" at bounding box center [774, 255] width 16 height 13
drag, startPoint x: 1272, startPoint y: 502, endPoint x: 878, endPoint y: -87, distance: 708.6
click at [803, 307] on div "Your subscription will expire on [DATE]. You can resubscribe any time after thi…" at bounding box center [784, 309] width 234 height 30
click at [839, 319] on div "Your subscription will expire on [DATE]. You can resubscribe any time after thi…" at bounding box center [784, 309] width 234 height 30
